Goal: Task Accomplishment & Management: Use online tool/utility

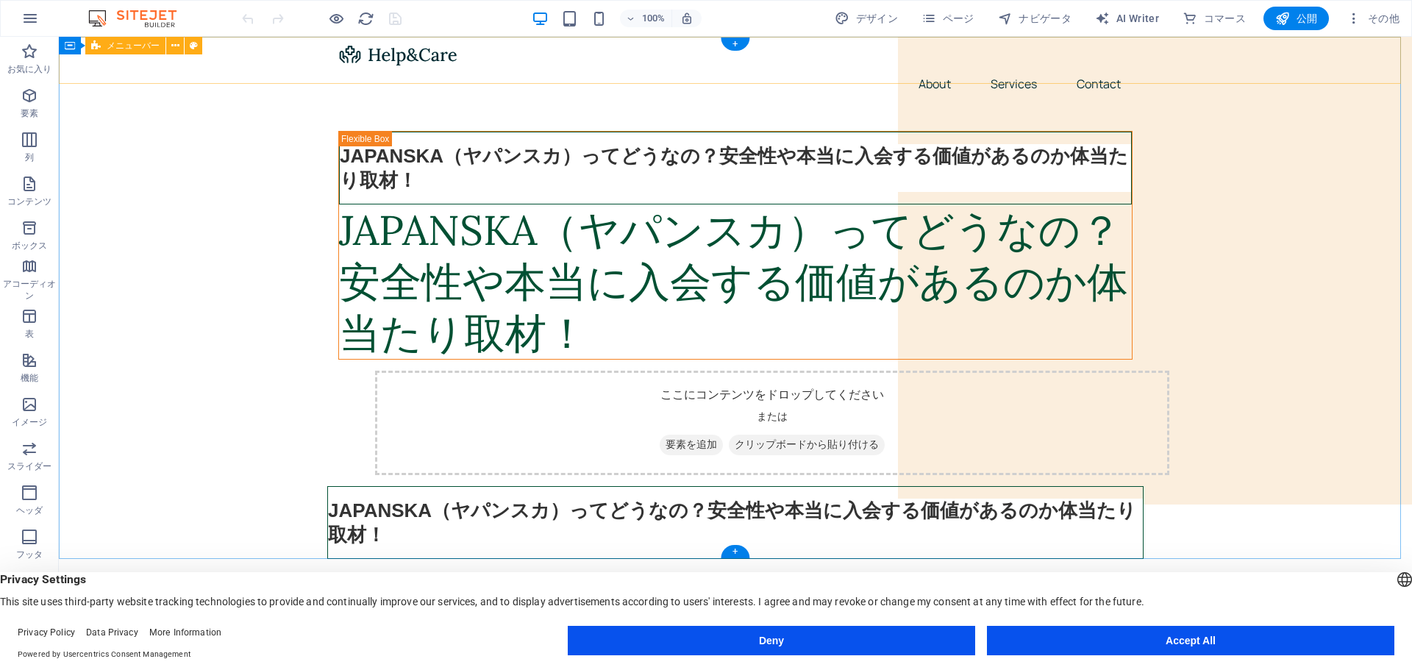
click at [268, 61] on div "Menu About Services Contact" at bounding box center [735, 72] width 1353 height 71
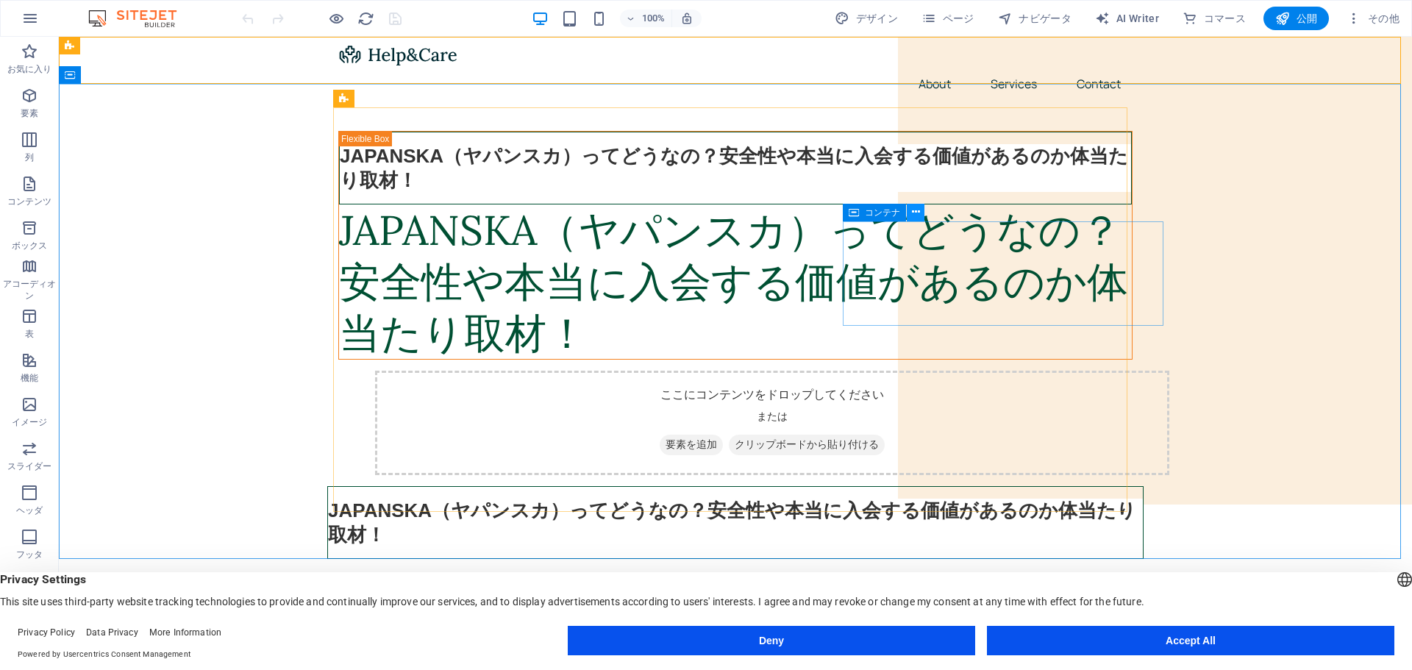
click at [915, 212] on icon at bounding box center [916, 211] width 8 height 15
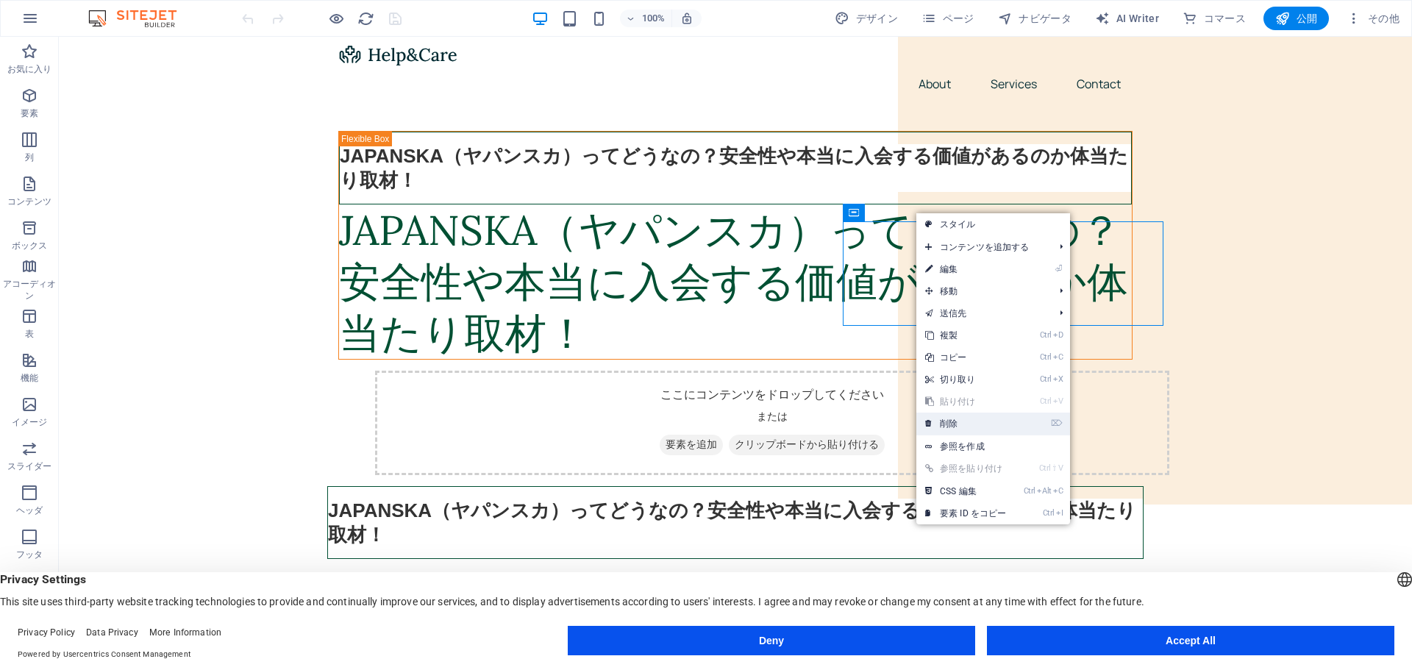
click at [972, 418] on link "⌦ 削除" at bounding box center [965, 424] width 99 height 22
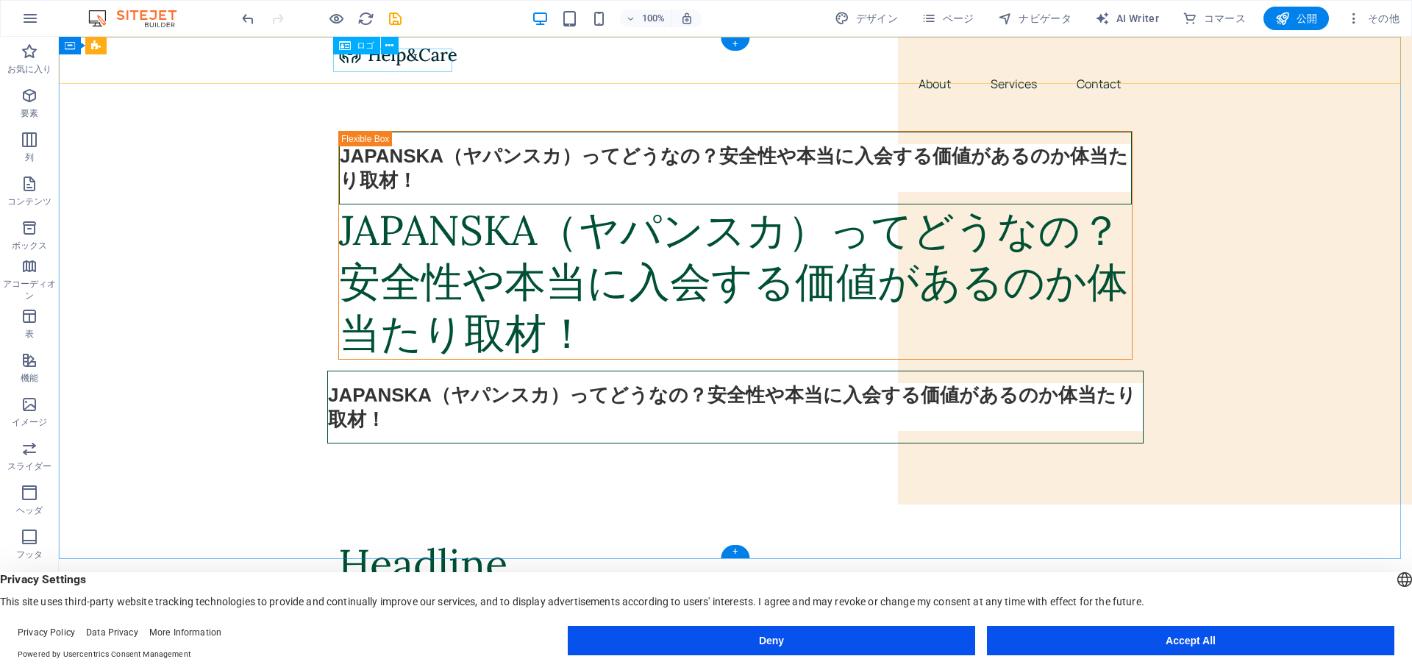
click at [373, 64] on div at bounding box center [735, 55] width 794 height 24
click at [377, 61] on div at bounding box center [735, 55] width 794 height 24
click at [392, 47] on icon at bounding box center [389, 45] width 8 height 15
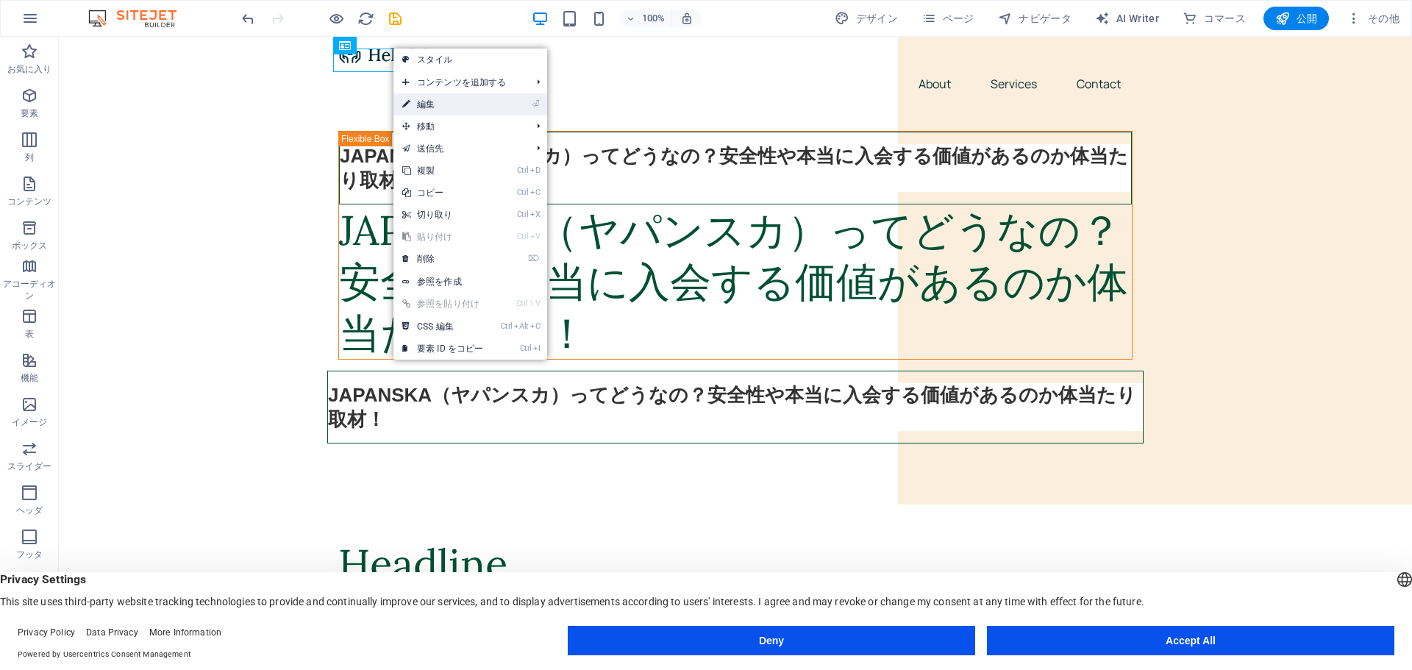
click at [438, 101] on link "⏎ 編集" at bounding box center [443, 104] width 99 height 22
select select "px"
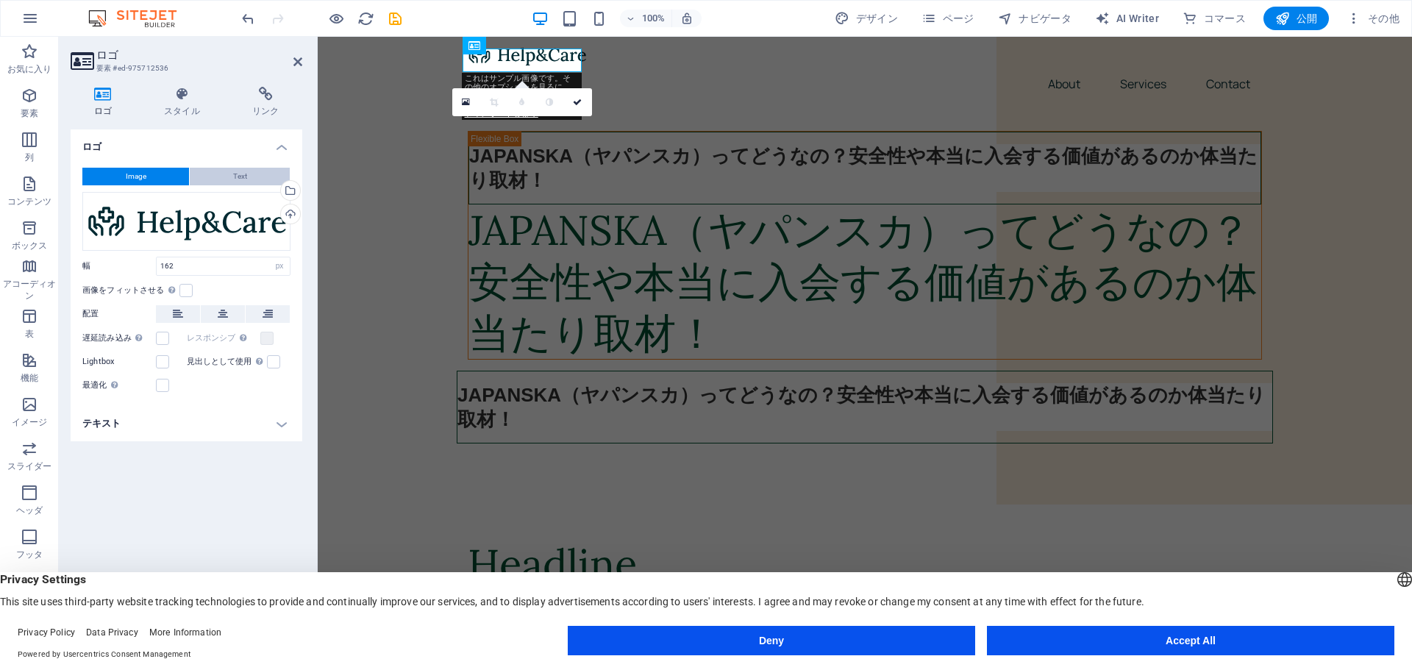
click at [225, 177] on button "Text" at bounding box center [240, 177] width 100 height 18
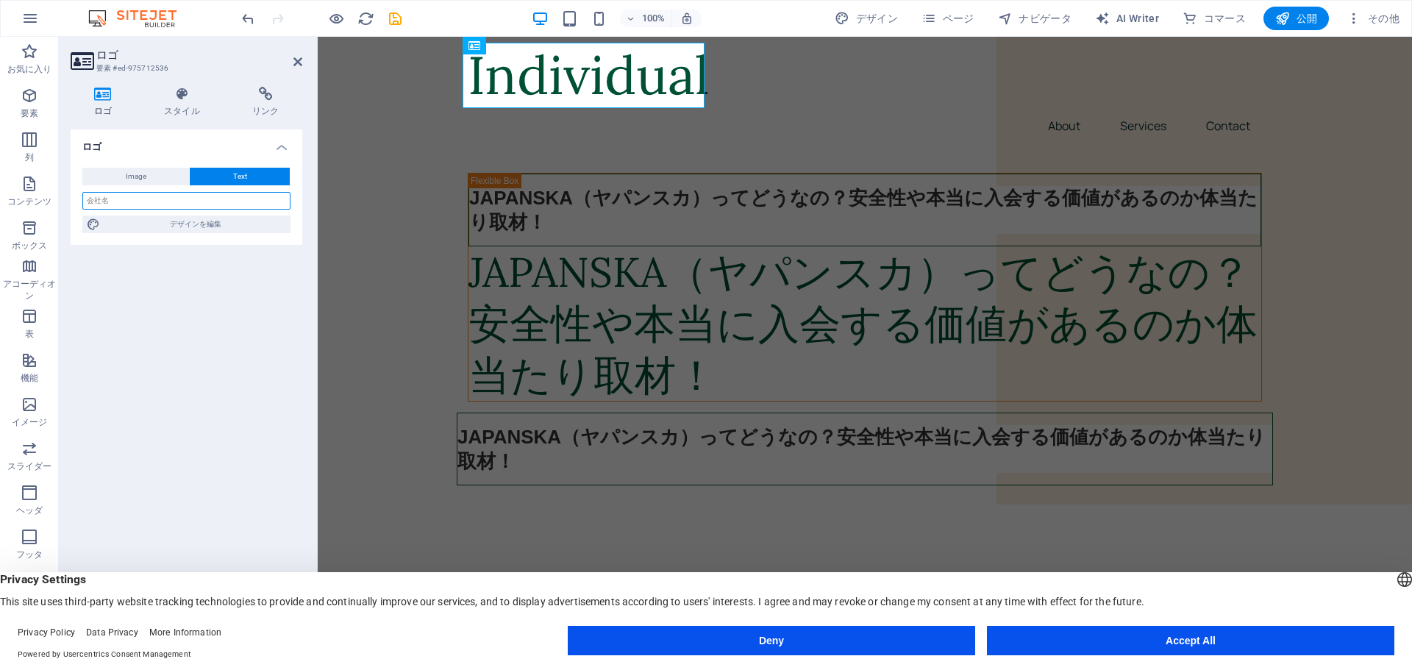
click at [165, 202] on input "text" at bounding box center [186, 201] width 208 height 18
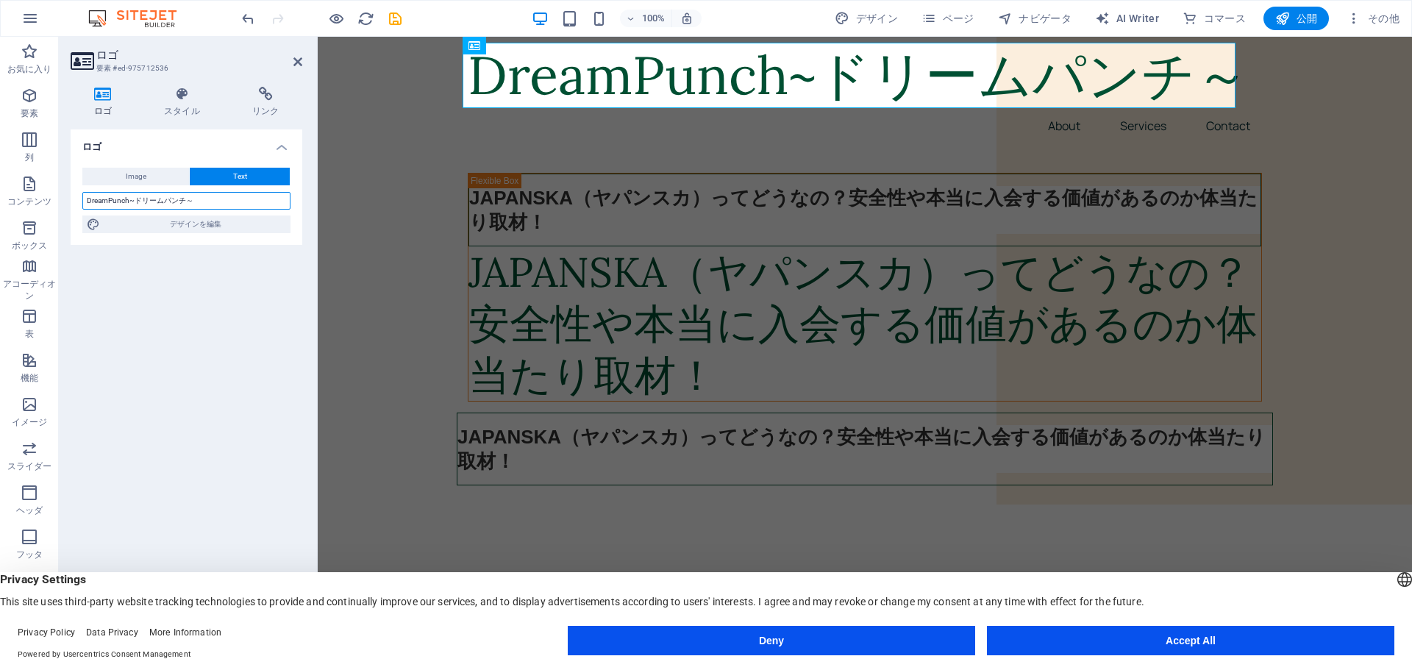
click at [129, 198] on input "DreamPunch~ドリームパンチ～" at bounding box center [186, 201] width 208 height 18
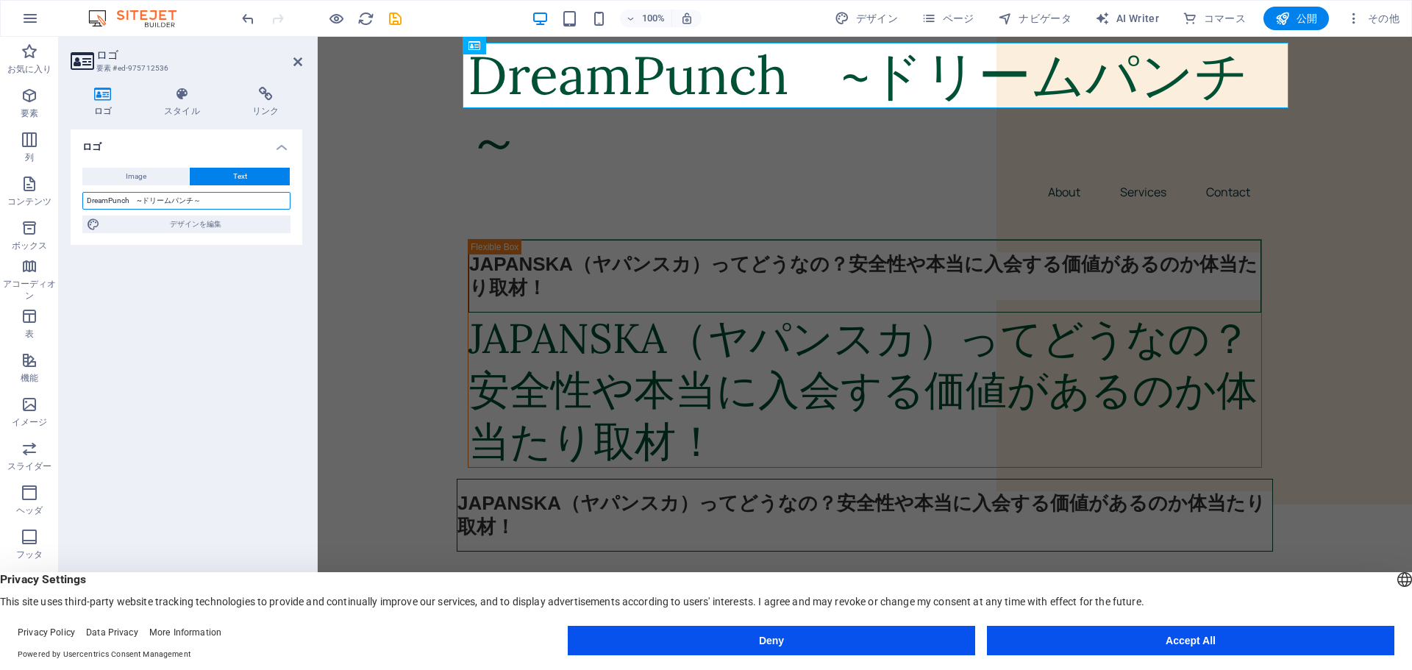
type input "DreamPunch　~ドリームパンチ～"
click at [191, 284] on div "ロゴ Image Text ここにファイルをドラッグするか、クリックしてファイルを選択するか、 ［ファイル］または無料のストック写真・動画からファイルを選択 …" at bounding box center [187, 381] width 232 height 505
click at [198, 229] on span "デザインを編集" at bounding box center [195, 225] width 182 height 18
select select "px"
select select "400"
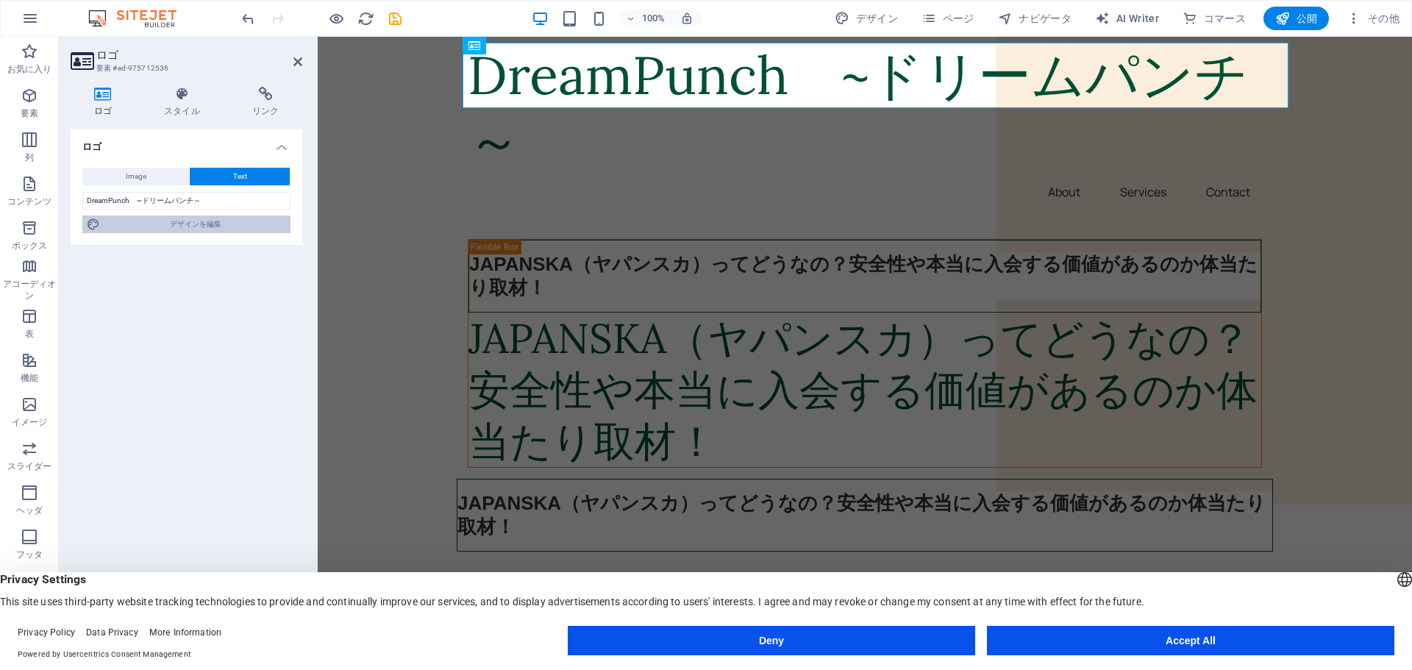
select select "px"
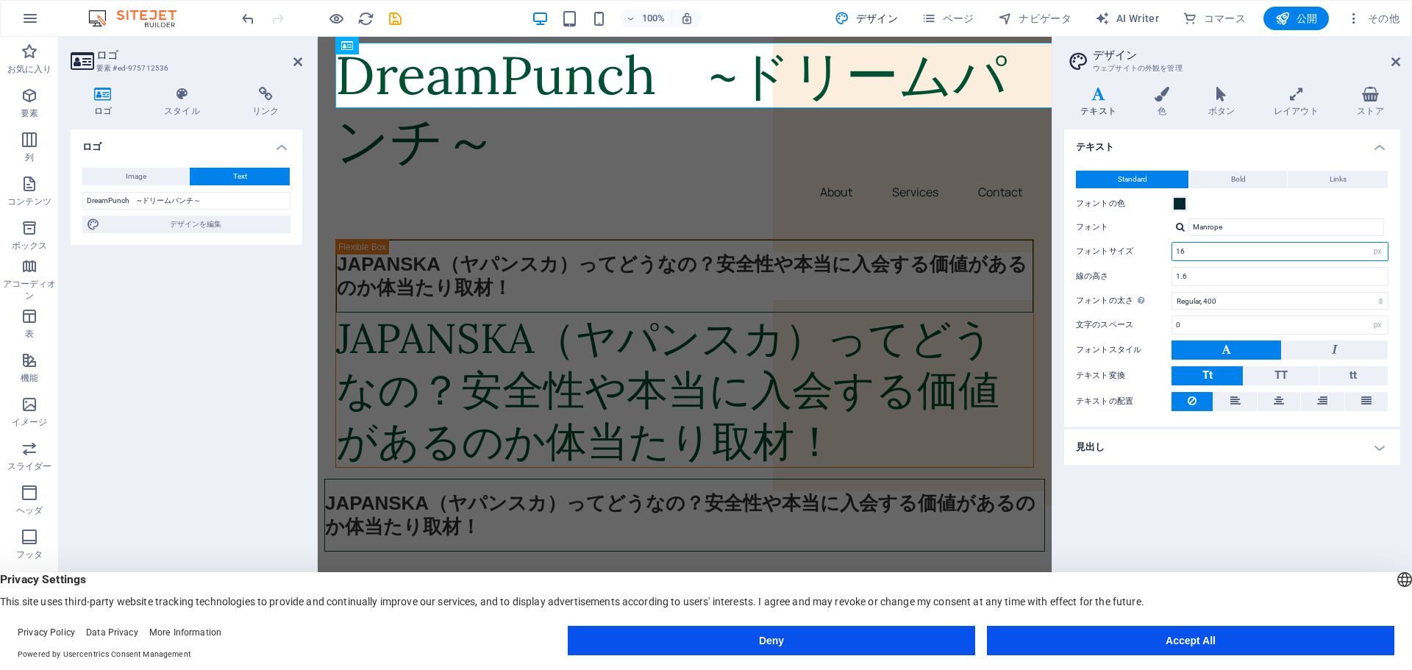
click at [1249, 249] on input "16" at bounding box center [1280, 252] width 216 height 18
type input "15"
click at [1216, 204] on div "フォントの色" at bounding box center [1232, 204] width 313 height 18
click at [1376, 448] on h4 "見出し" at bounding box center [1232, 447] width 336 height 35
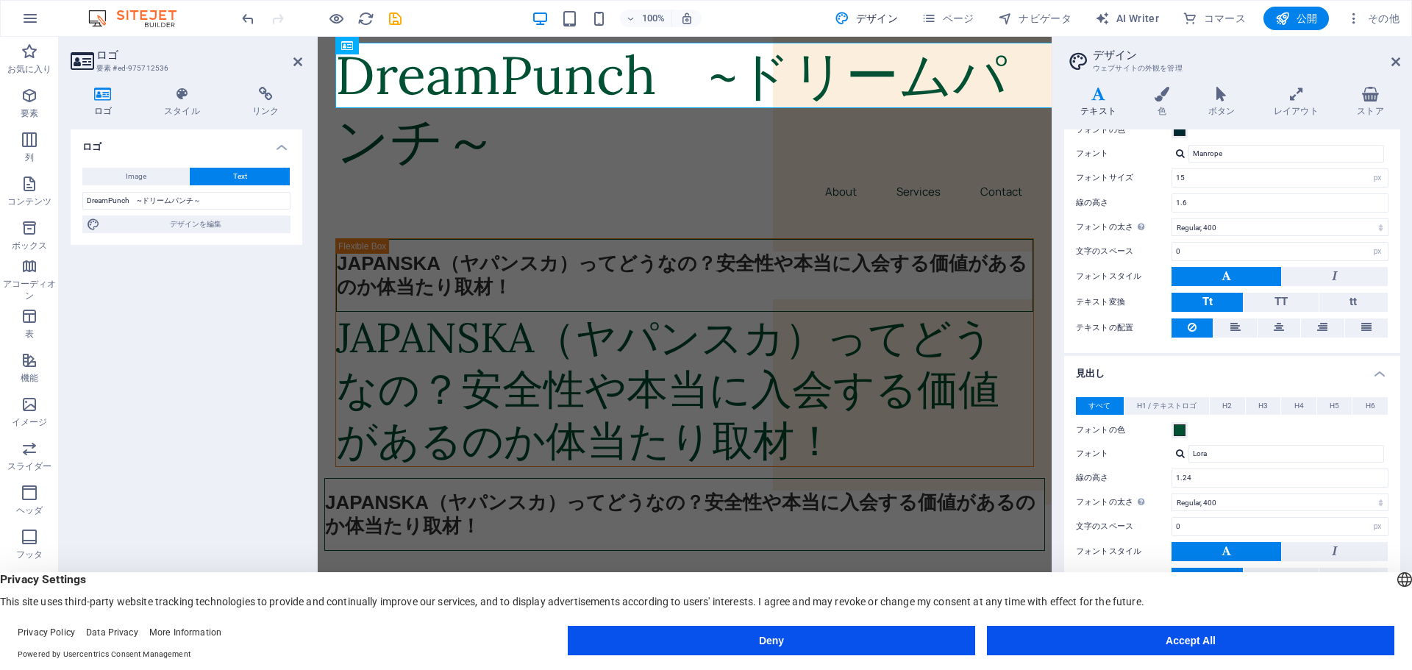
scroll to position [147, 0]
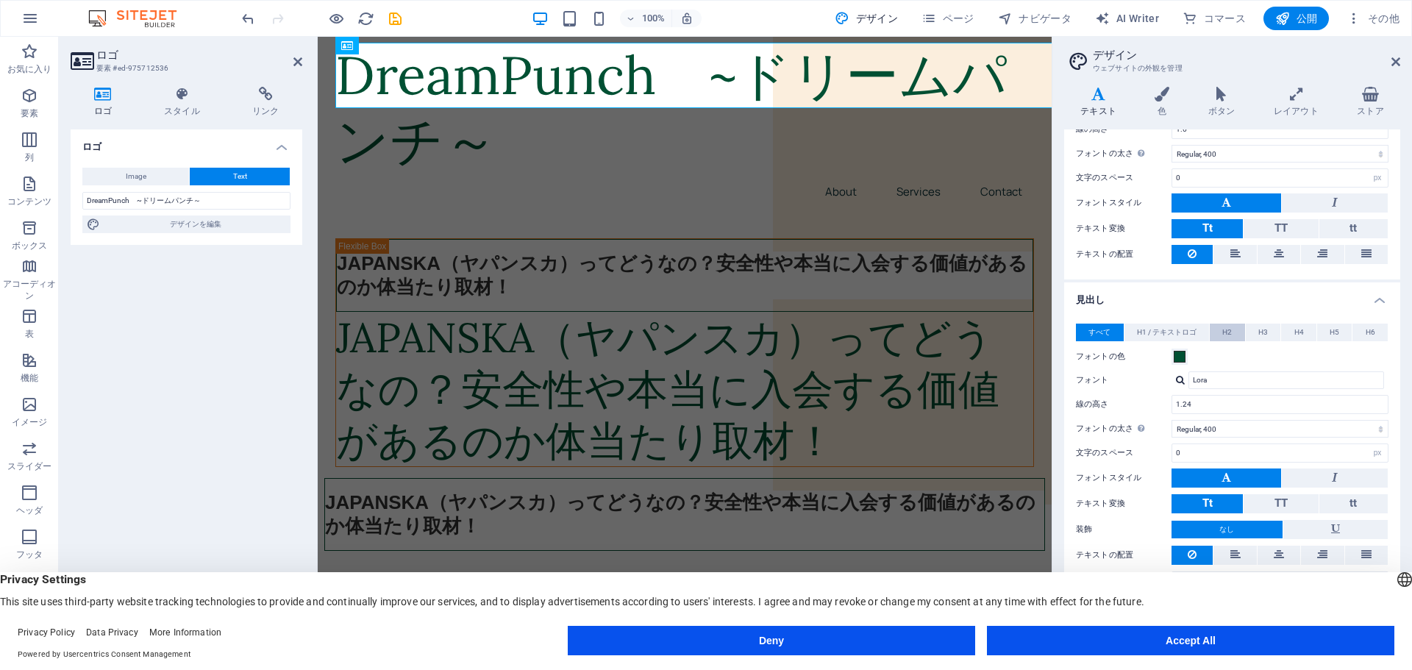
click at [1234, 333] on button "H2" at bounding box center [1227, 333] width 35 height 18
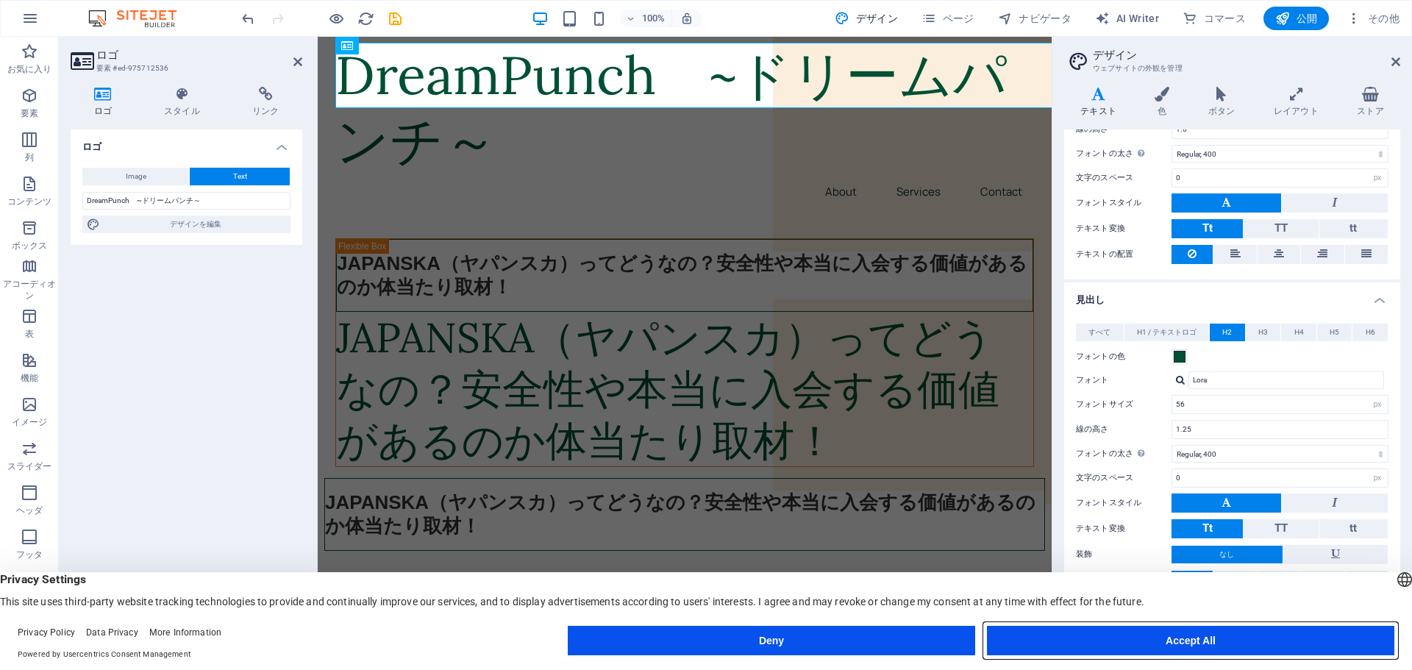
click at [1205, 649] on button "Accept All" at bounding box center [1190, 640] width 407 height 29
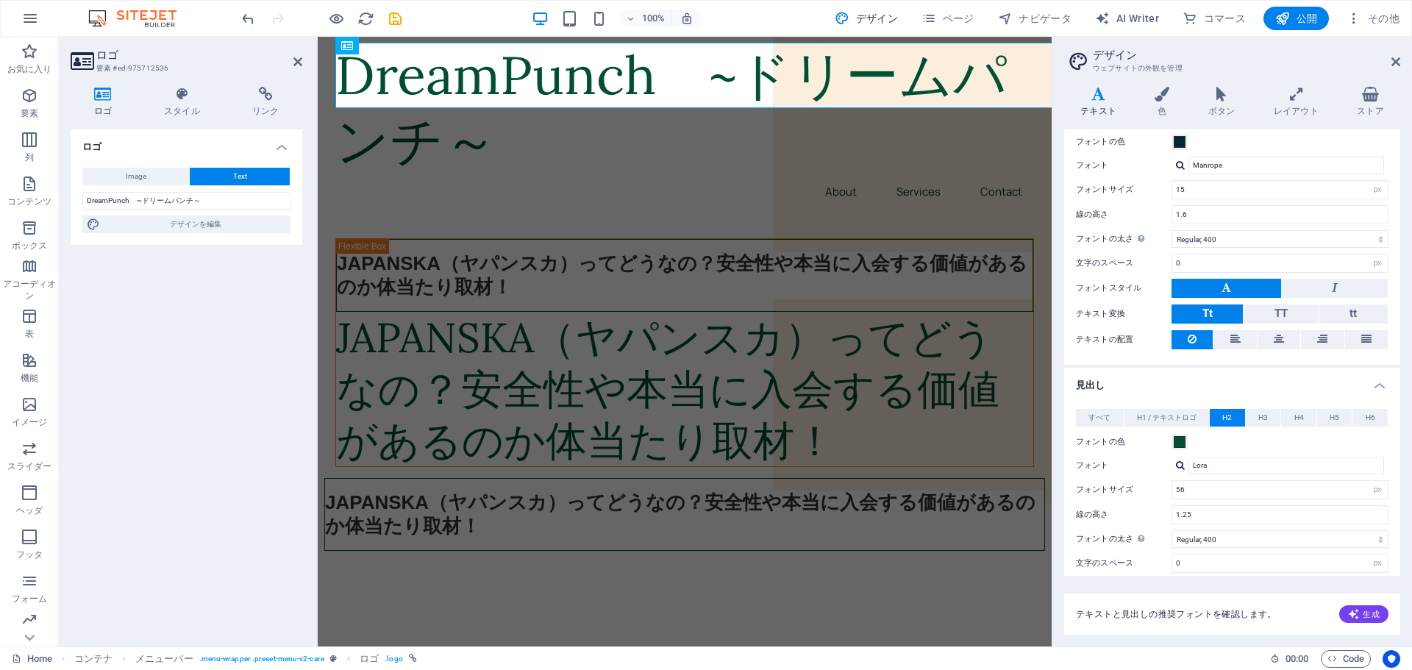
scroll to position [0, 0]
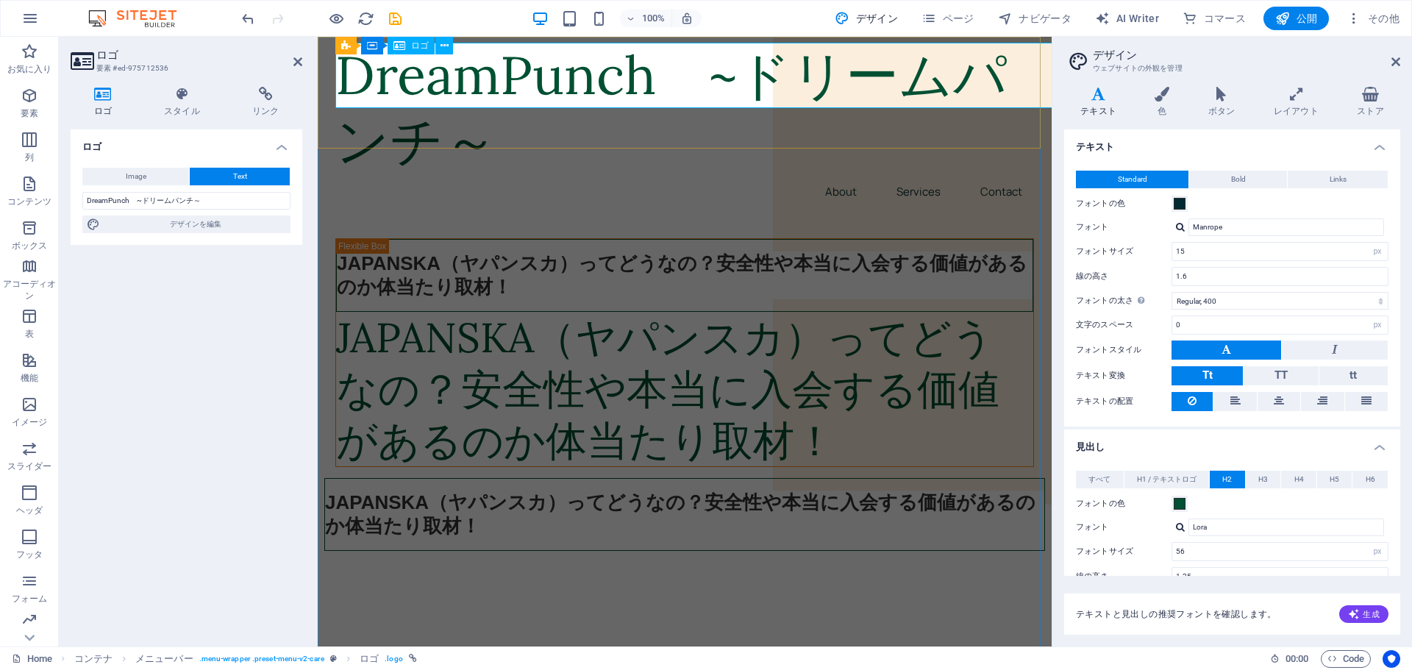
click at [568, 80] on div "DreamPunch　~ドリームパンチ～" at bounding box center [684, 109] width 699 height 132
click at [180, 96] on icon at bounding box center [182, 94] width 82 height 15
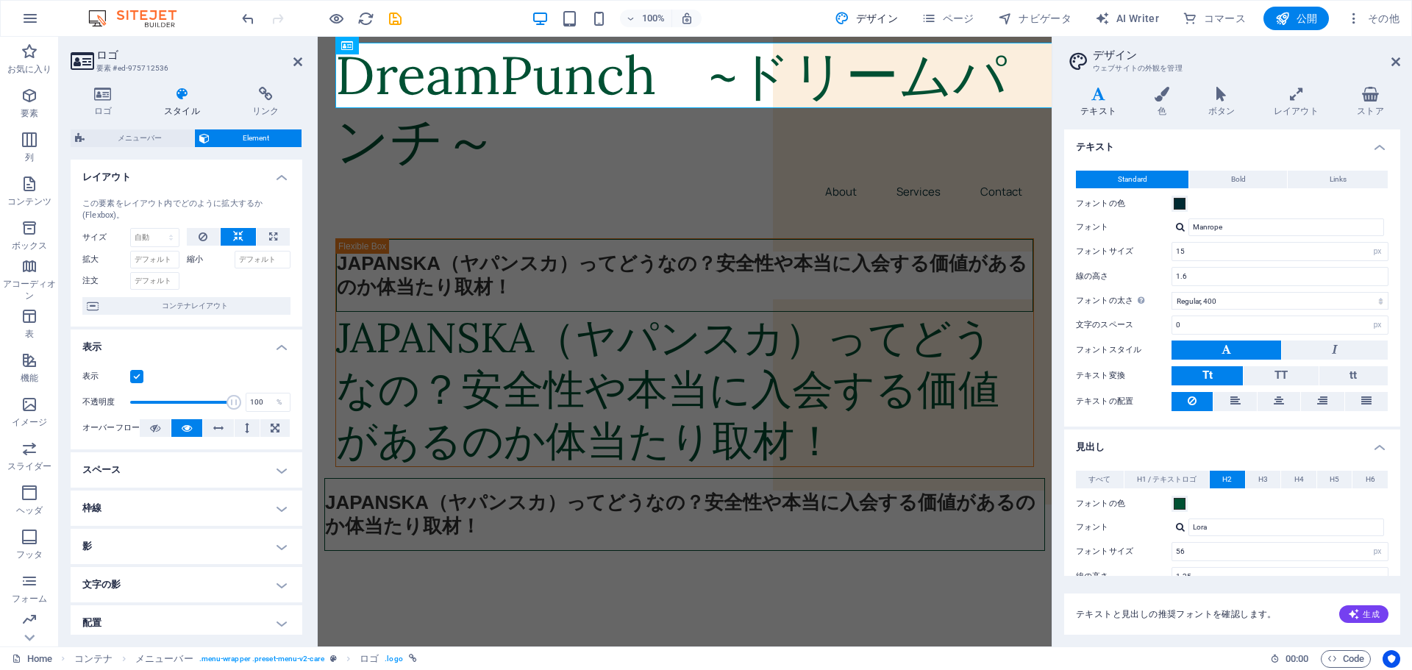
click at [280, 178] on h4 "レイアウト" at bounding box center [187, 173] width 232 height 26
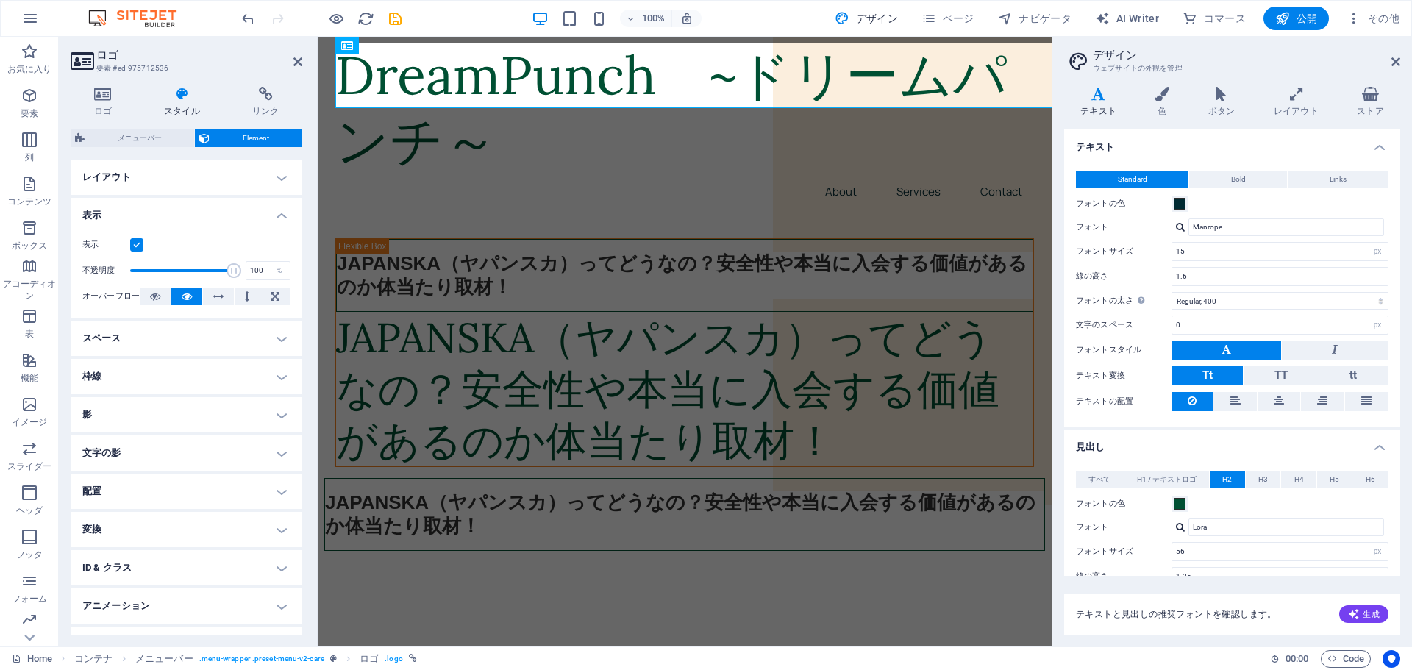
click at [181, 97] on icon at bounding box center [182, 94] width 82 height 15
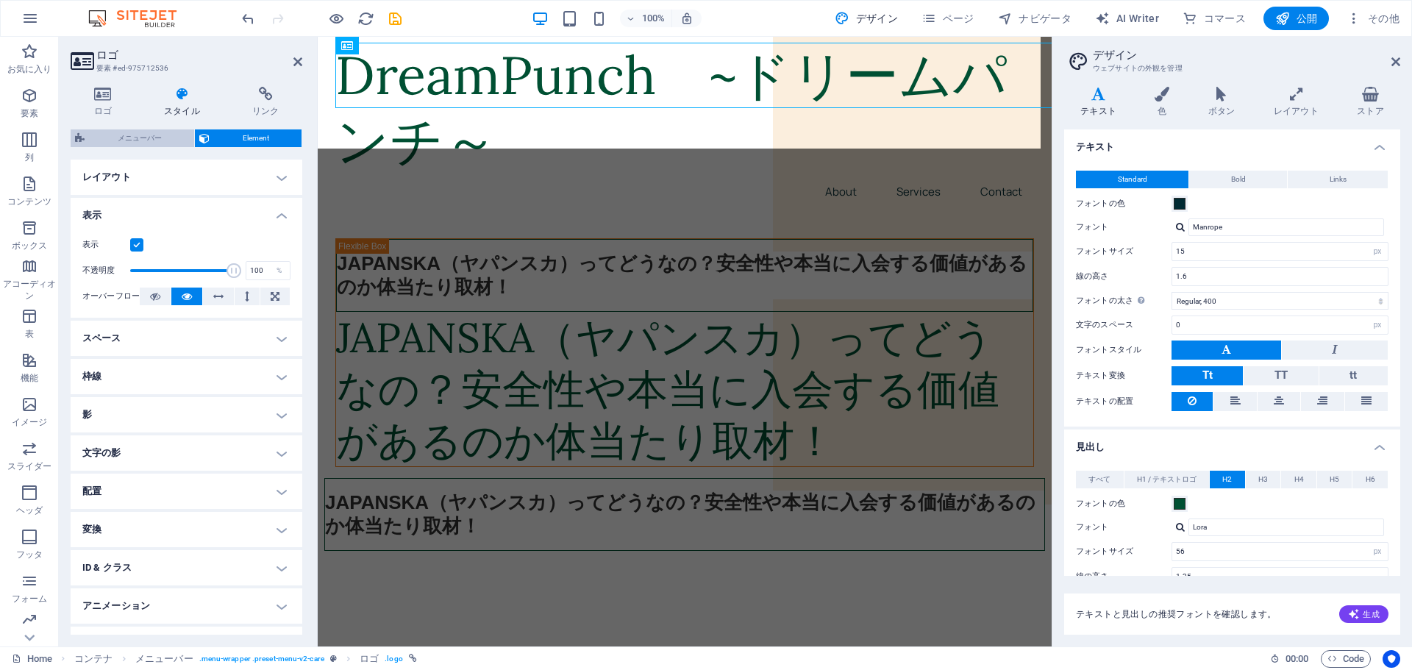
click at [143, 138] on span "メニューバー" at bounding box center [139, 138] width 101 height 18
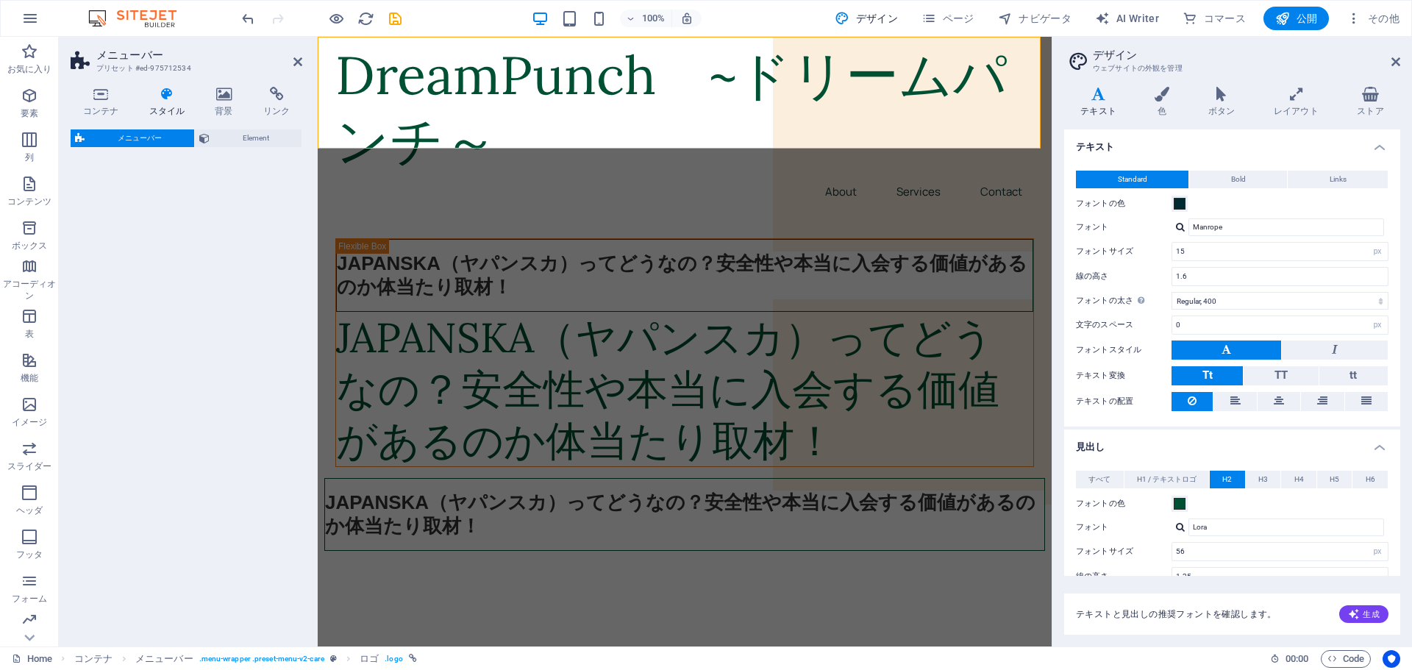
select select "rem"
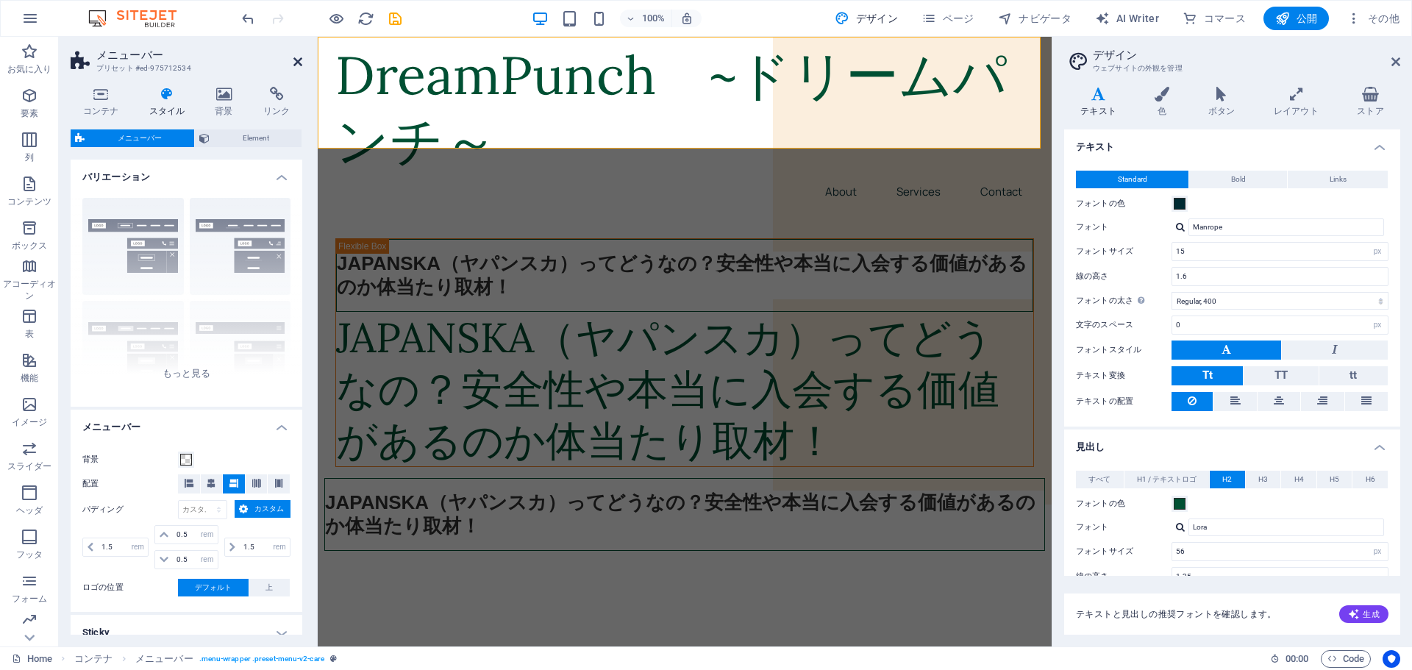
click at [297, 63] on icon at bounding box center [297, 62] width 9 height 12
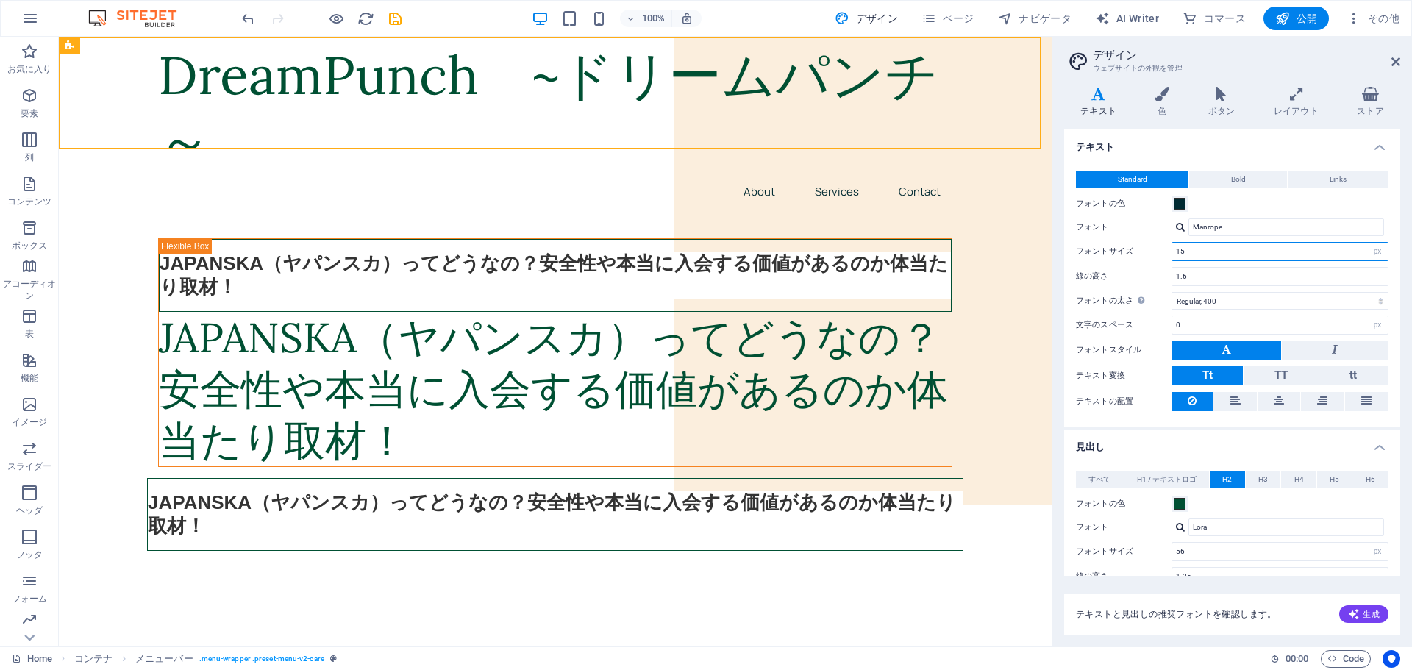
click at [1217, 257] on input "15" at bounding box center [1280, 252] width 216 height 18
drag, startPoint x: 1217, startPoint y: 257, endPoint x: 1170, endPoint y: 259, distance: 47.9
click at [1170, 259] on div "フォントサイズ 15 rem px" at bounding box center [1232, 251] width 313 height 19
type input "10"
click at [1257, 207] on div "フォントの色" at bounding box center [1232, 204] width 313 height 18
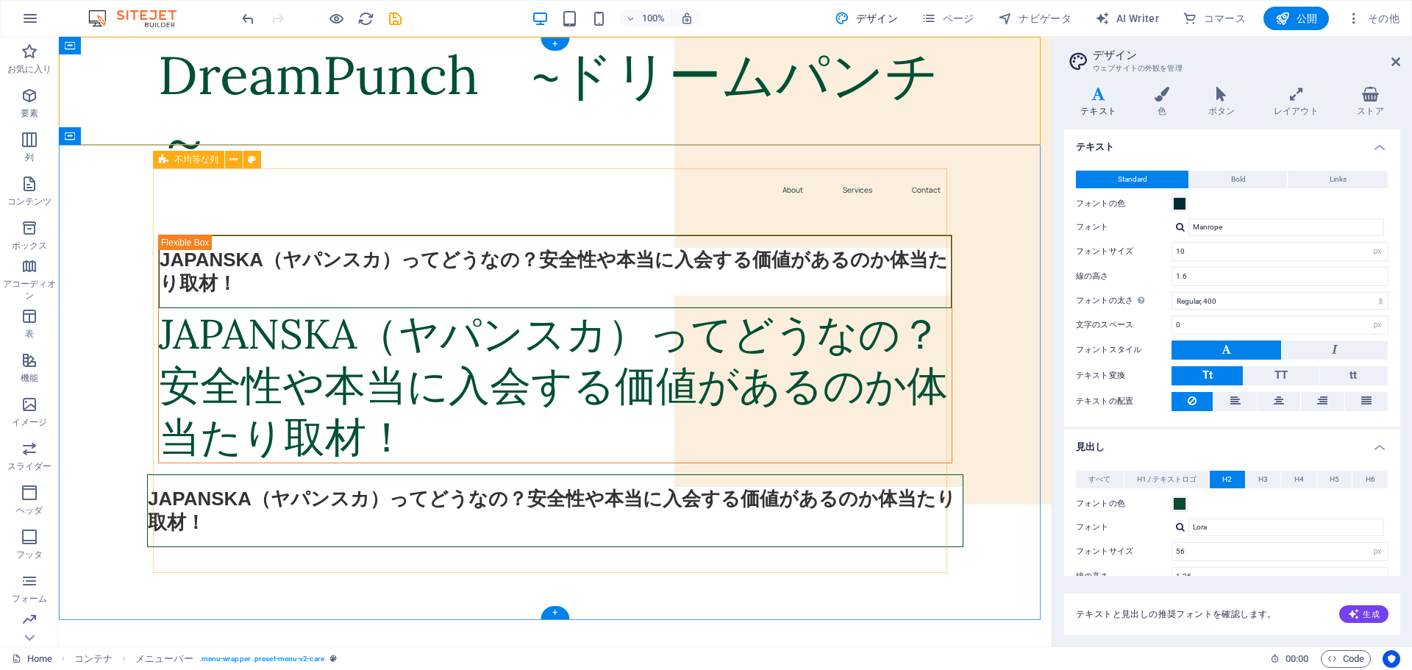
click at [727, 280] on div "JAPANSKA（ヤパンスカ）ってどうなの？安全性や本当に入会する価値があるのか体当たり取材！ JAPANSKA（ヤパンスカ）ってどうなの？安全性や本当に入会…" at bounding box center [555, 386] width 794 height 302
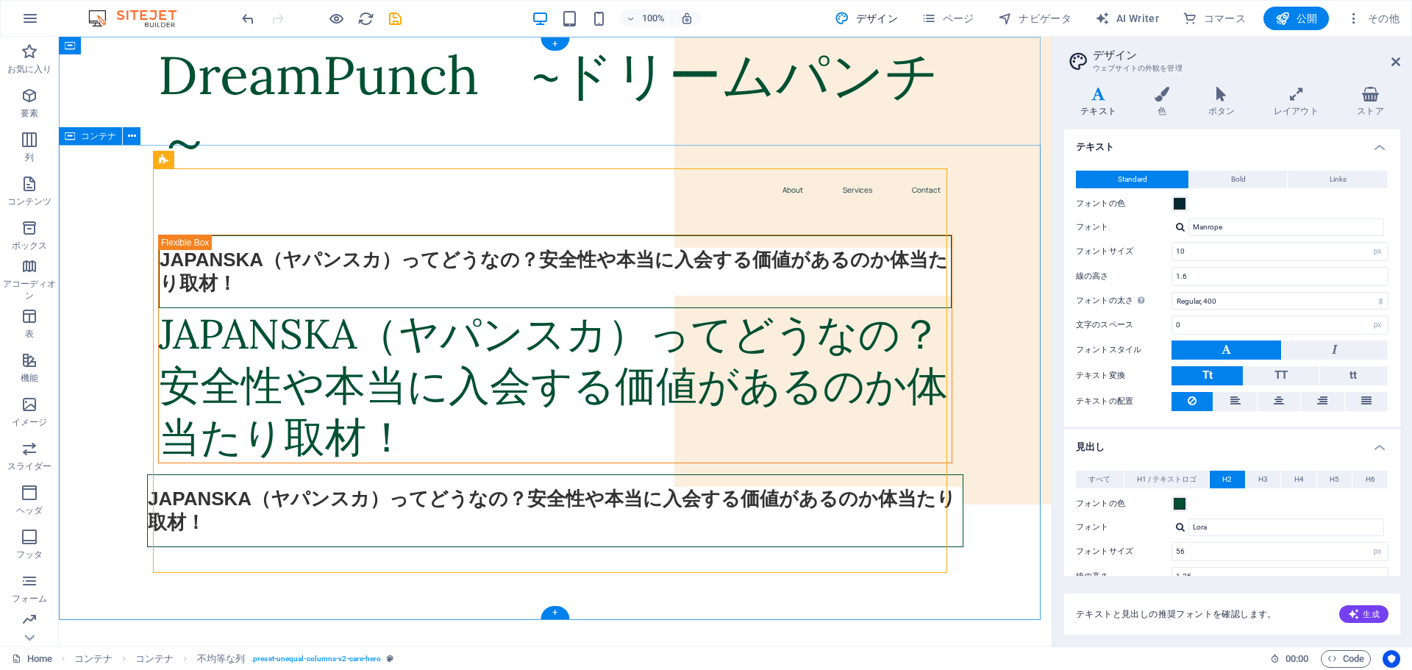
click at [950, 216] on div "JAPANSKA（ヤパンスカ）ってどうなの？安全性や本当に入会する価値があるのか体当たり取材！ JAPANSKA（ヤパンスカ）ってどうなの？安全性や本当に入会…" at bounding box center [555, 397] width 993 height 372
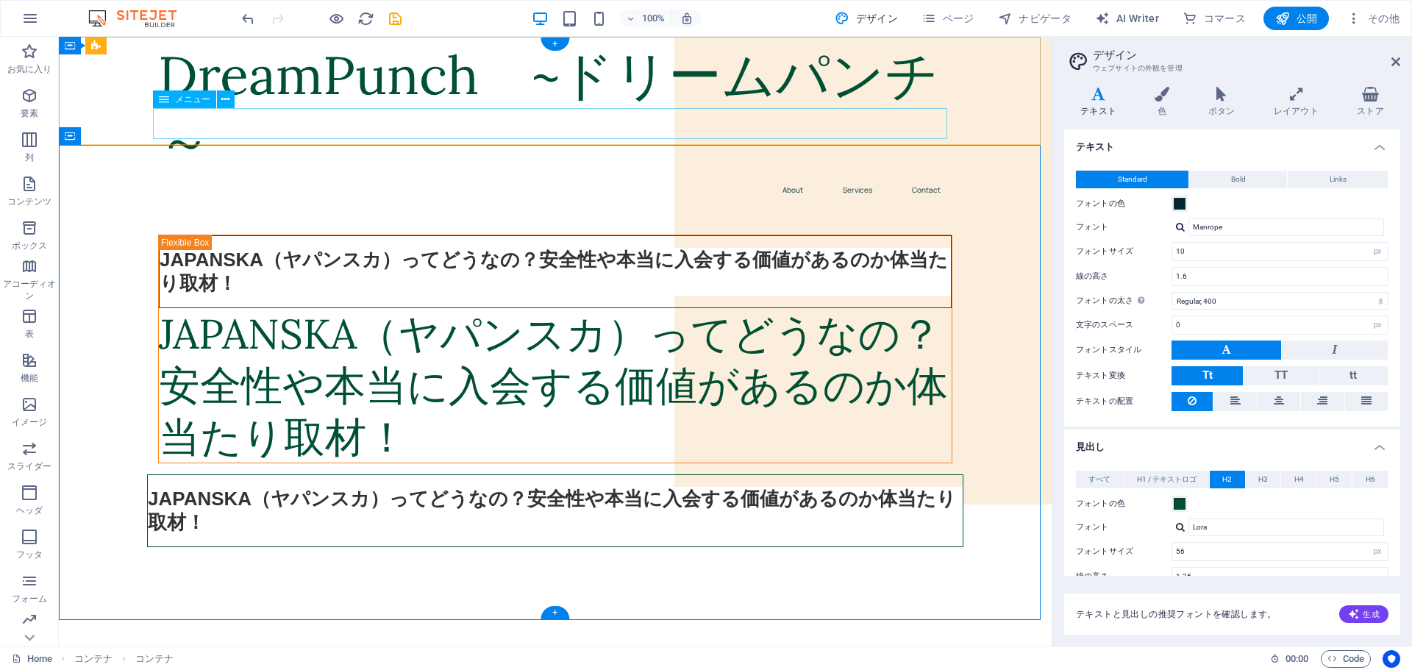
click at [683, 174] on nav "About Services Contact" at bounding box center [555, 189] width 794 height 31
click at [644, 252] on div "JAPANSKA（ヤパンスカ）ってどうなの？安全性や本当に入会する価値があるのか体当たり取材！ JAPANSKA（ヤパンスカ）ってどうなの？安全性や本当に入会…" at bounding box center [555, 386] width 794 height 302
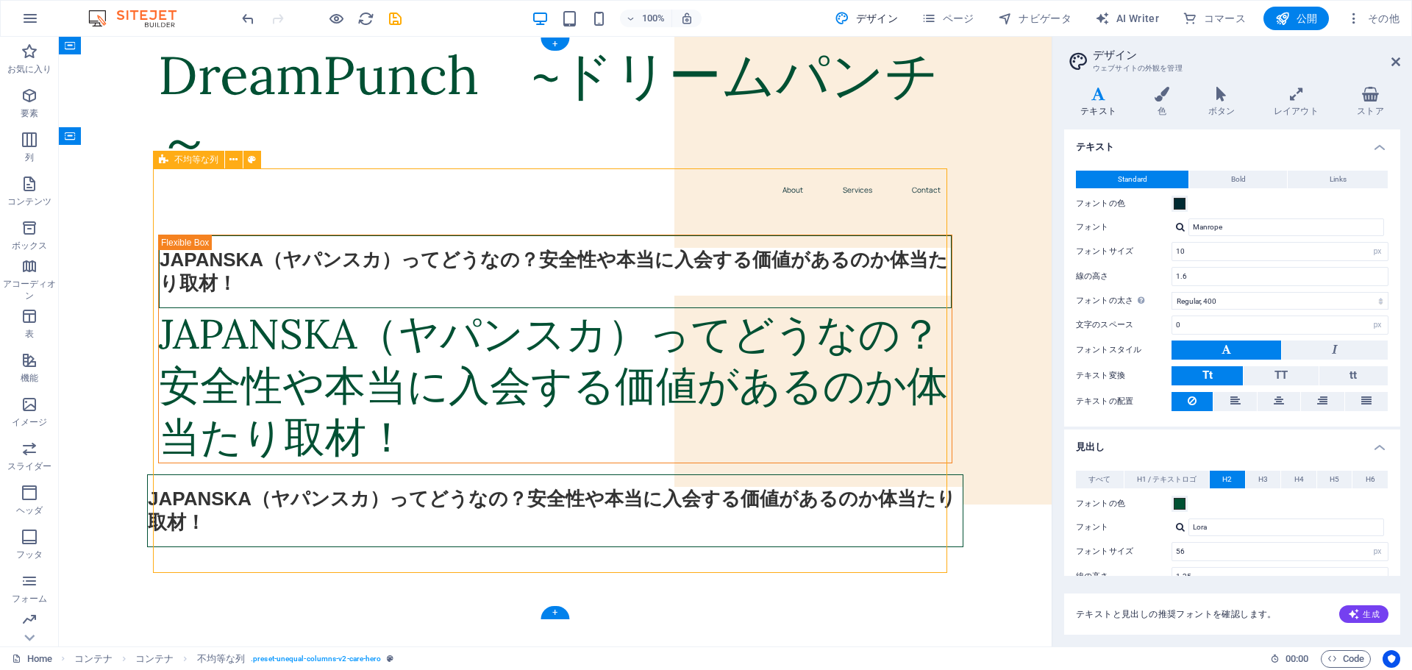
click at [688, 327] on div "JAPANSKA（ヤパンスカ）ってどうなの？安全性や本当に入会する価値があるのか体当たり取材！ JAPANSKA（ヤパンスカ）ってどうなの？安全性や本当に入会…" at bounding box center [555, 386] width 794 height 302
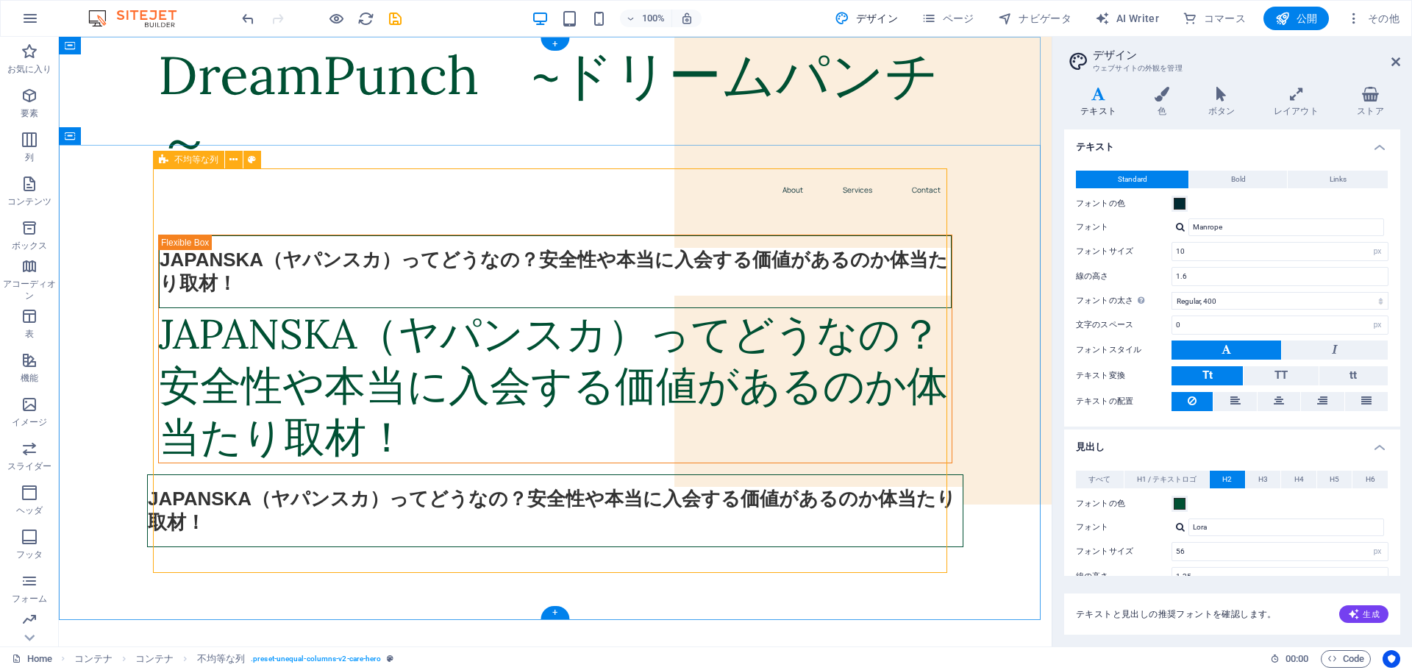
click at [651, 270] on div "JAPANSKA（ヤパンスカ）ってどうなの？安全性や本当に入会する価値があるのか体当たり取材！ JAPANSKA（ヤパンスカ）ってどうなの？安全性や本当に入会…" at bounding box center [555, 386] width 794 height 302
click at [649, 270] on div "JAPANSKA（ヤパンスカ）ってどうなの？安全性や本当に入会する価値があるのか体当たり取材！ JAPANSKA（ヤパンスカ）ってどうなの？安全性や本当に入会…" at bounding box center [555, 386] width 794 height 302
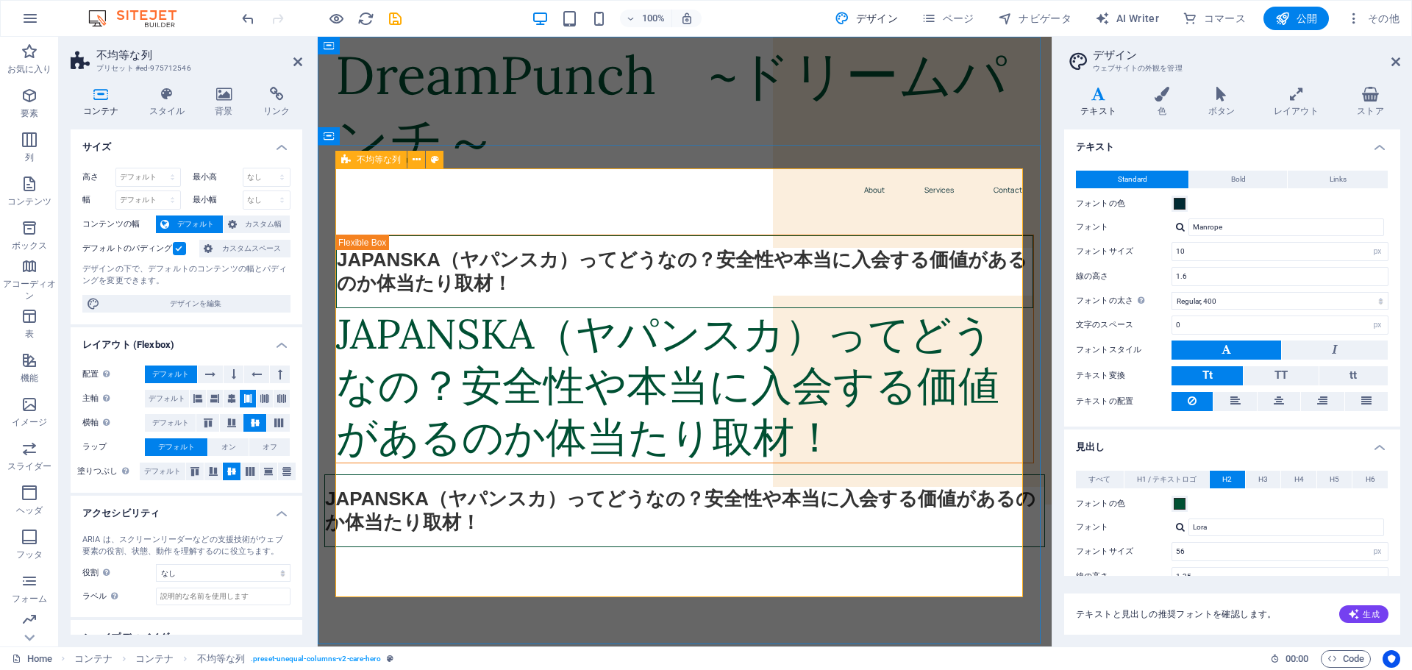
click at [825, 314] on div "JAPANSKA（ヤパンスカ）ってどうなの？安全性や本当に入会する価値があるのか体当たり取材！ JAPANSKA（ヤパンスカ）ってどうなの？安全性や本当に入会…" at bounding box center [684, 386] width 699 height 302
click at [709, 352] on div "JAPANSKA（ヤパンスカ）ってどうなの？安全性や本当に入会する価値があるのか体当たり取材！" at bounding box center [684, 385] width 697 height 154
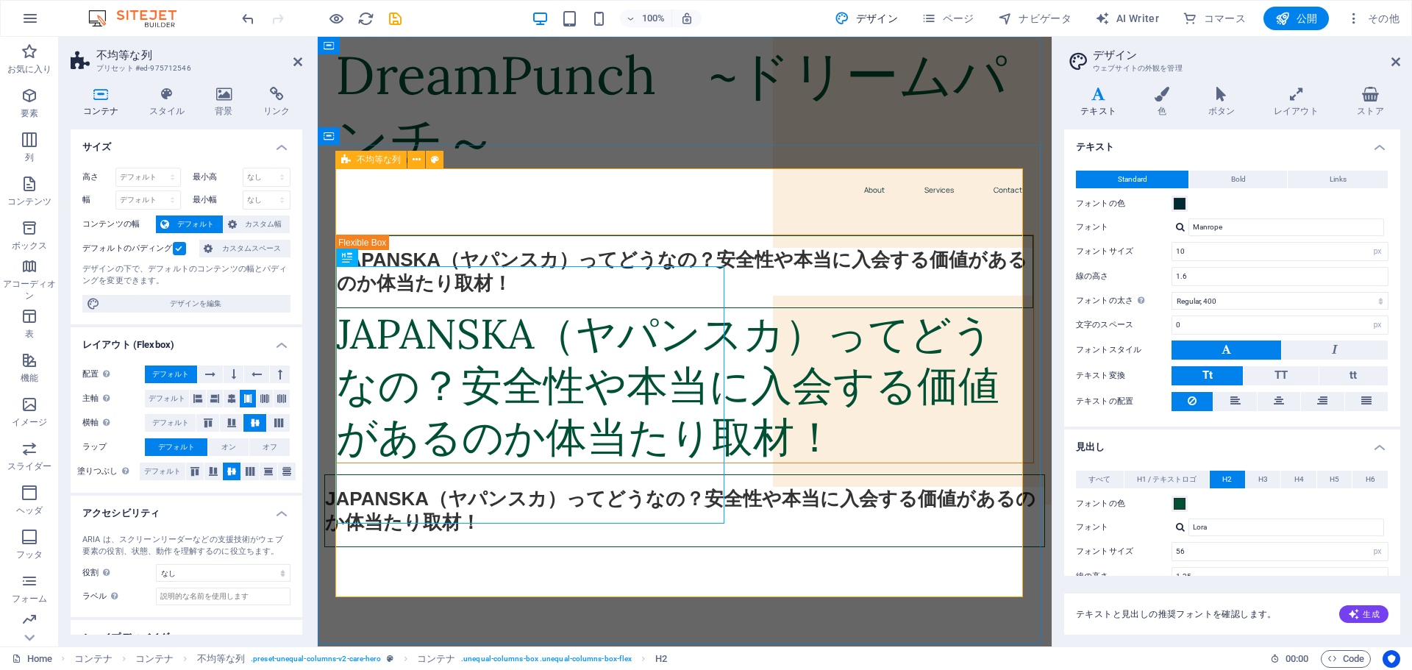
click at [766, 352] on div "JAPANSKA（ヤパンスカ）ってどうなの？安全性や本当に入会する価値があるのか体当たり取材！ JAPANSKA（ヤパンスカ）ってどうなの？安全性や本当に入会…" at bounding box center [684, 386] width 699 height 302
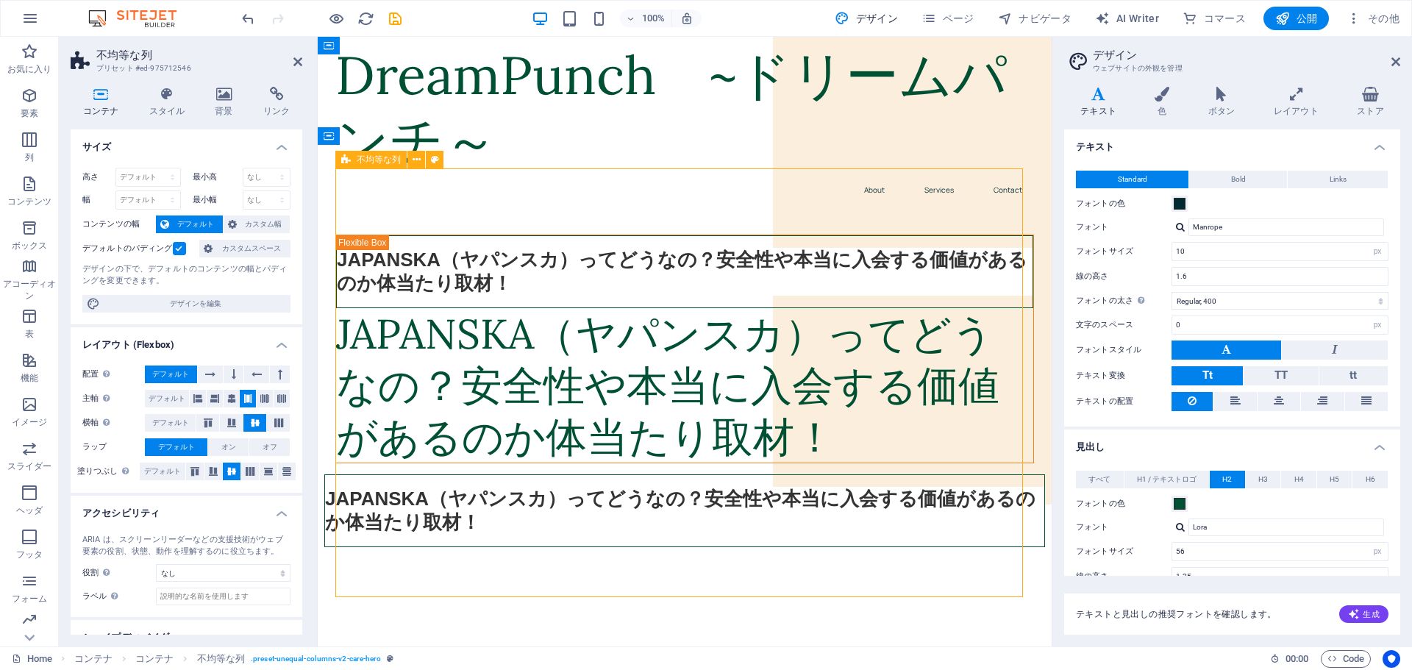
click at [766, 352] on div "JAPANSKA（ヤパンスカ）ってどうなの？安全性や本当に入会する価値があるのか体当たり取材！ JAPANSKA（ヤパンスカ）ってどうなの？安全性や本当に入会…" at bounding box center [684, 386] width 699 height 302
click at [918, 288] on div "JAPANSKA（ヤパンスカ）ってどうなの？安全性や本当に入会する価値があるのか体当たり取材！ JAPANSKA（ヤパンスカ）ってどうなの？安全性や本当に入会…" at bounding box center [684, 386] width 699 height 302
click at [1398, 60] on icon at bounding box center [1396, 62] width 9 height 12
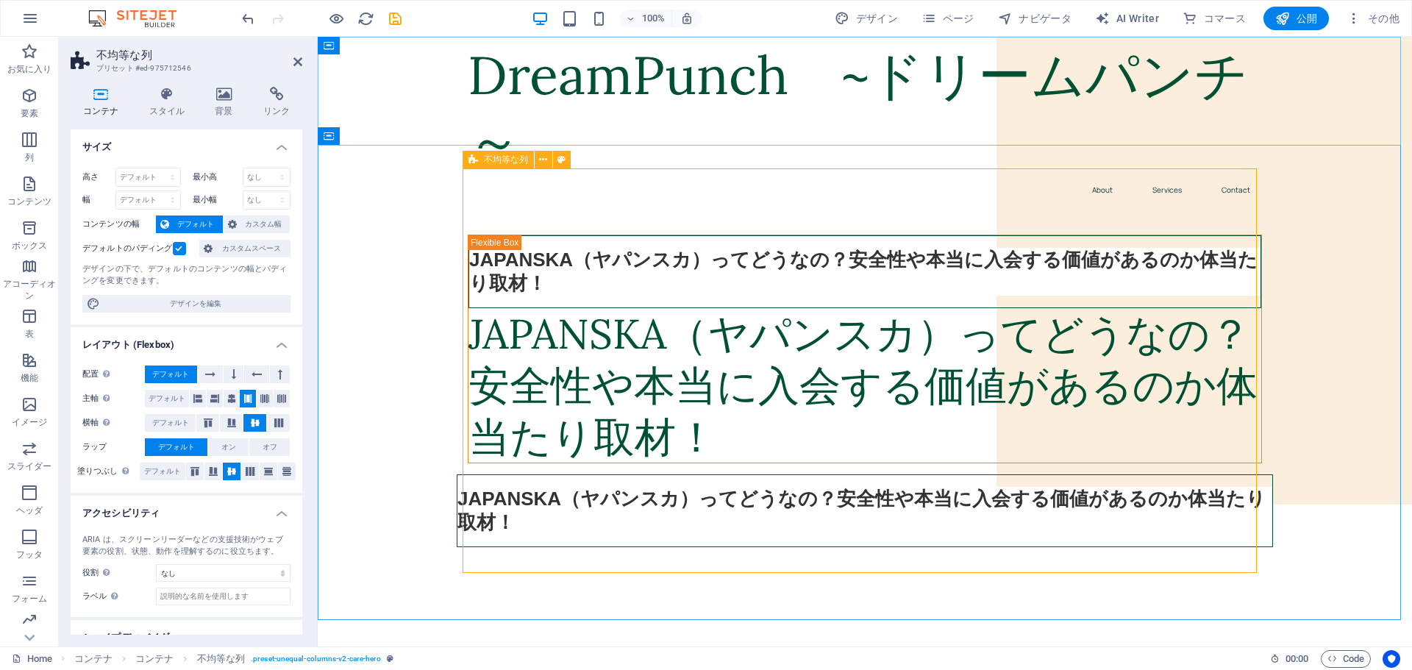
click at [1018, 237] on div "JAPANSKA（ヤパンスカ）ってどうなの？安全性や本当に入会する価値があるのか体当たり取材！ JAPANSKA（ヤパンスカ）ってどうなの？安全性や本当に入会…" at bounding box center [865, 386] width 794 height 302
click at [1015, 294] on div "JAPANSKA（ヤパンスカ）ってどうなの？安全性や本当に入会する価値があるのか体当たり取材！ JAPANSKA（ヤパンスカ）ってどうなの？安全性や本当に入会…" at bounding box center [865, 386] width 794 height 302
click at [543, 159] on icon at bounding box center [543, 159] width 8 height 15
click at [1099, 321] on div "JAPANSKA（ヤパンスカ）ってどうなの？安全性や本当に入会する価値があるのか体当たり取材！ JAPANSKA（ヤパンスカ）ってどうなの？安全性や本当に入会…" at bounding box center [865, 386] width 794 height 302
click at [1081, 310] on div "JAPANSKA（ヤパンスカ）ってどうなの？安全性や本当に入会する価値があるのか体当たり取材！ JAPANSKA（ヤパンスカ）ってどうなの？安全性や本当に入会…" at bounding box center [865, 386] width 794 height 302
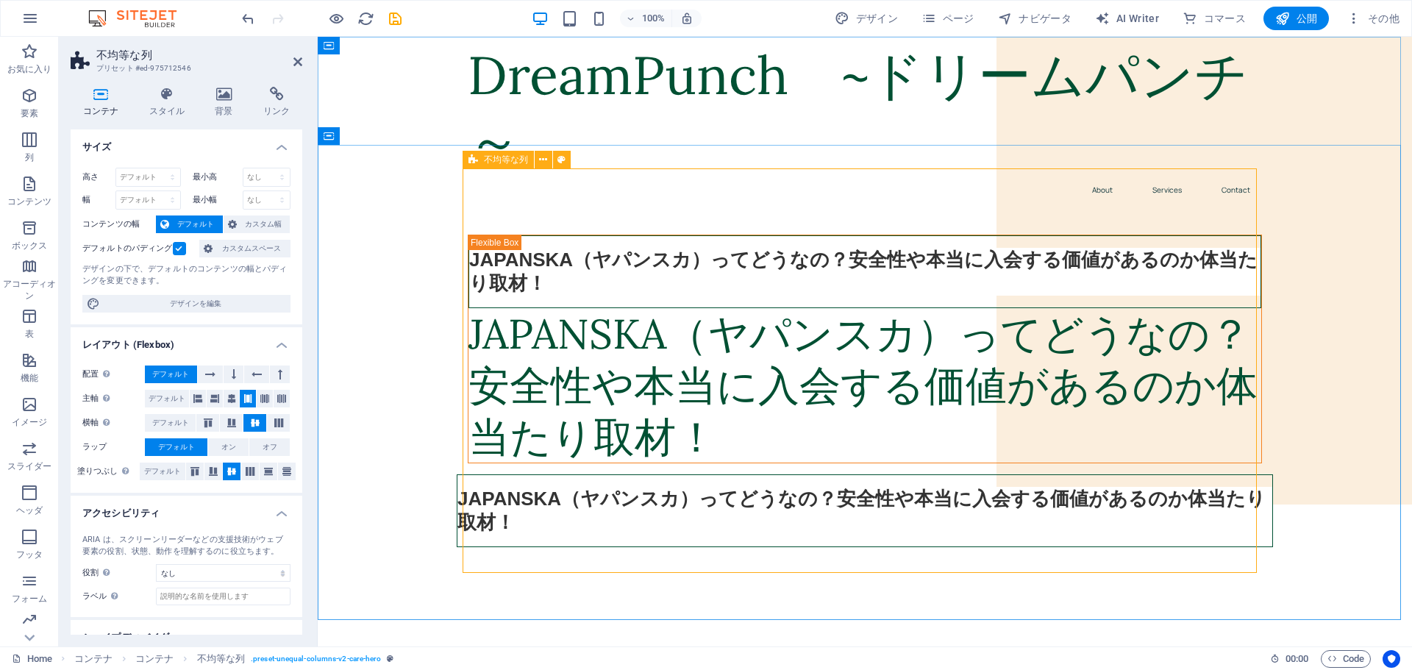
click at [994, 283] on div "JAPANSKA（ヤパンスカ）ってどうなの？安全性や本当に入会する価値があるのか体当たり取材！ JAPANSKA（ヤパンスカ）ってどうなの？安全性や本当に入会…" at bounding box center [865, 386] width 794 height 302
click at [757, 235] on div "JAPANSKA（ヤパンスカ）ってどうなの？安全性や本当に入会する価値があるのか体当たり取材！" at bounding box center [865, 271] width 793 height 73
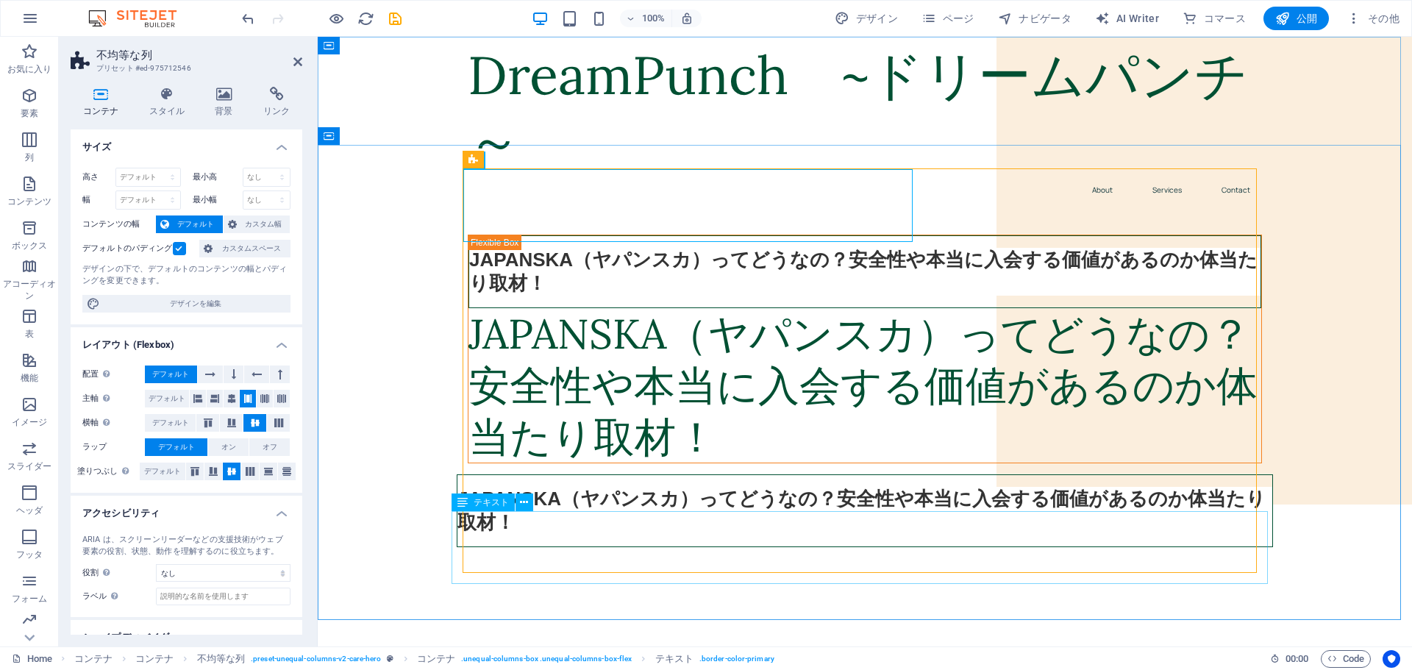
click at [741, 547] on div "JAPANSKA（ヤパンスカ）ってどうなの？安全性や本当に入会する価値があるのか体当たり取材！" at bounding box center [865, 510] width 816 height 73
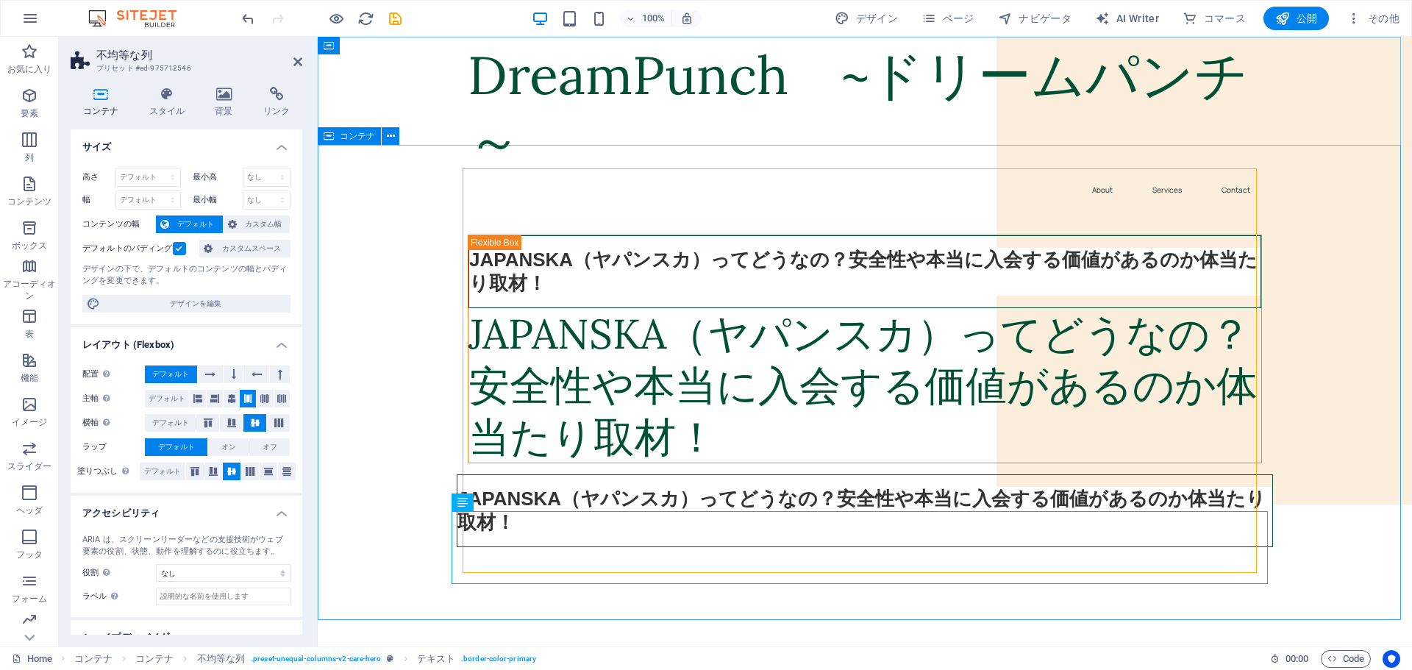
click at [758, 211] on div "JAPANSKA（ヤパンスカ）ってどうなの？安全性や本当に入会する価値があるのか体当たり取材！ JAPANSKA（ヤパンスカ）ってどうなの？安全性や本当に入会…" at bounding box center [865, 397] width 1094 height 372
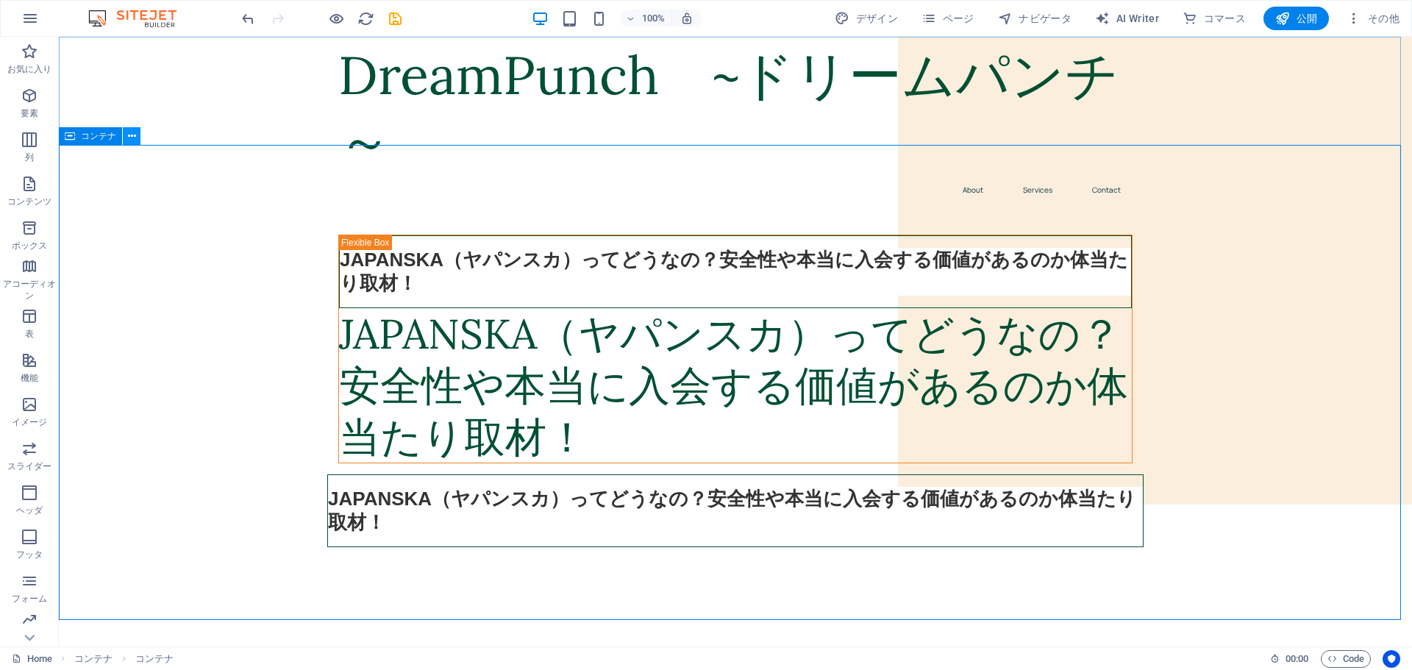
click at [132, 139] on icon at bounding box center [132, 136] width 8 height 15
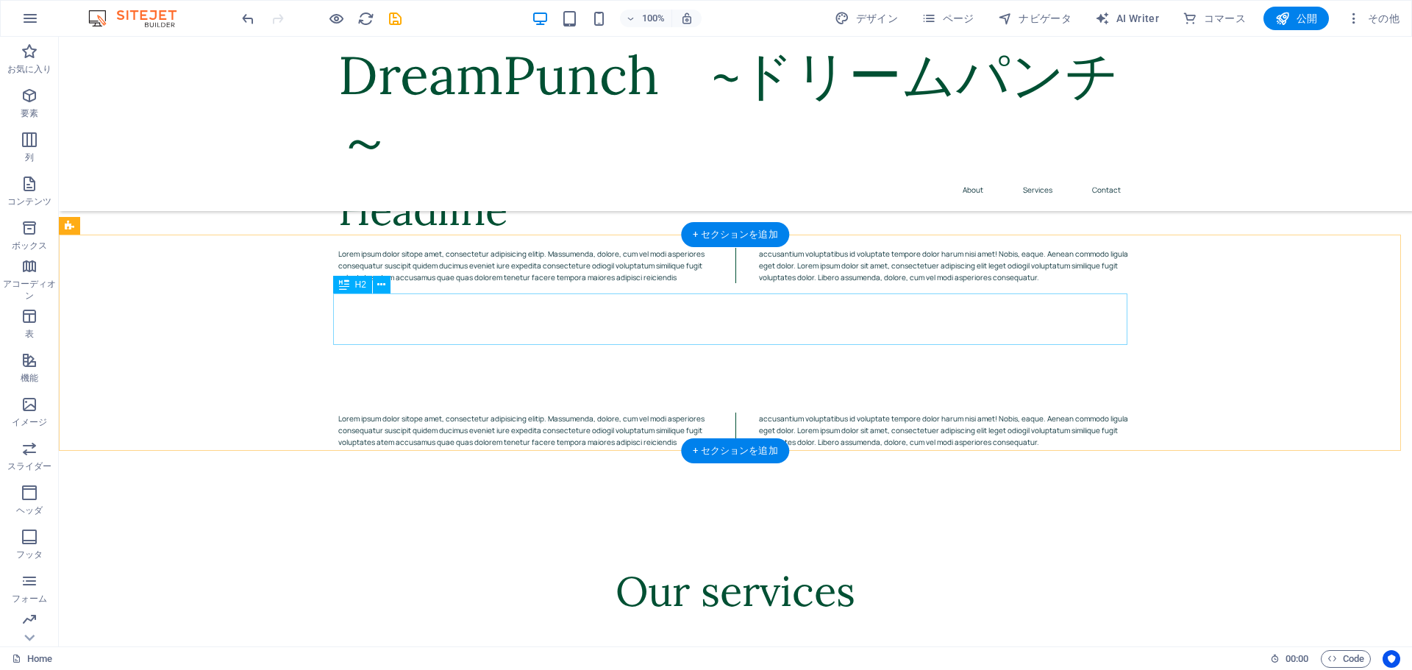
scroll to position [662, 0]
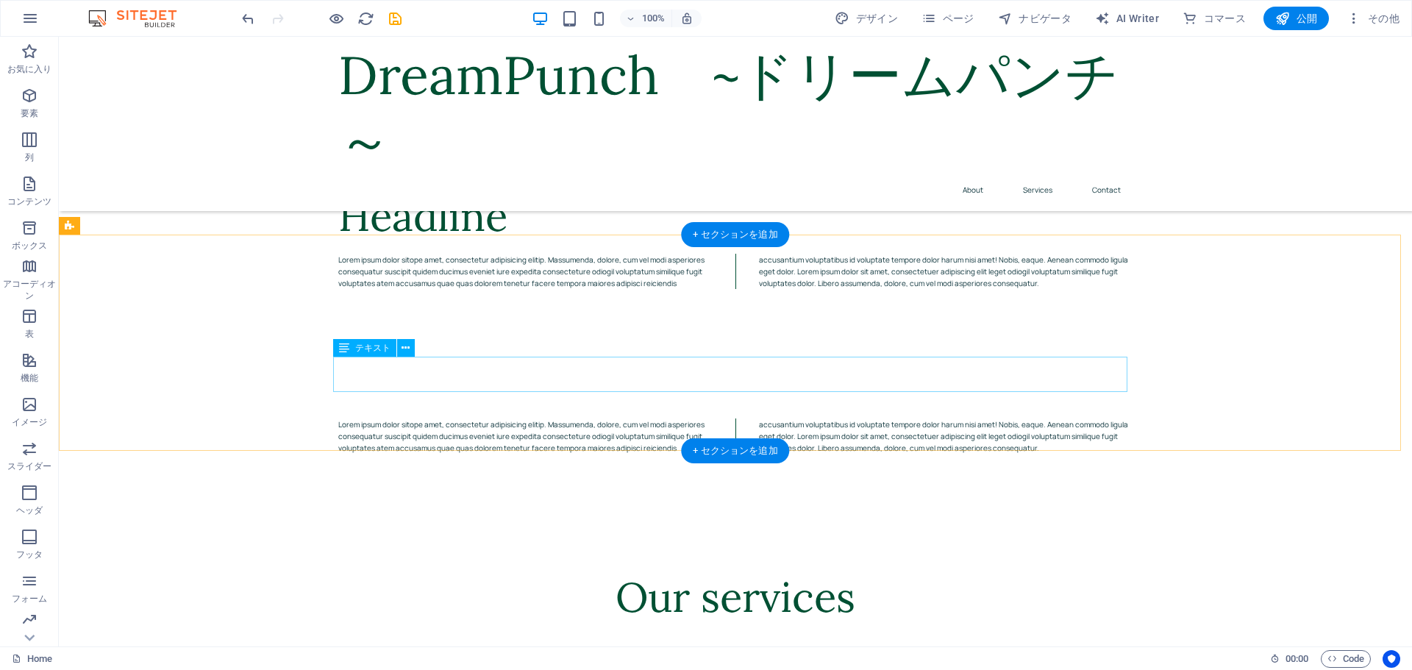
click at [766, 289] on div "Lorem ipsum dolor sitope amet, consectetur adipisicing elitip. Massumenda, dolo…" at bounding box center [735, 271] width 794 height 35
click at [722, 289] on div "Lorem ipsum dolor sitope amet, consectetur adipisicing elitip. Massumenda, dolo…" at bounding box center [735, 271] width 794 height 35
click at [663, 289] on div "Lorem ipsum dolor sitope amet, consectetur adipisicing elitip. Massumenda, dolo…" at bounding box center [735, 271] width 794 height 35
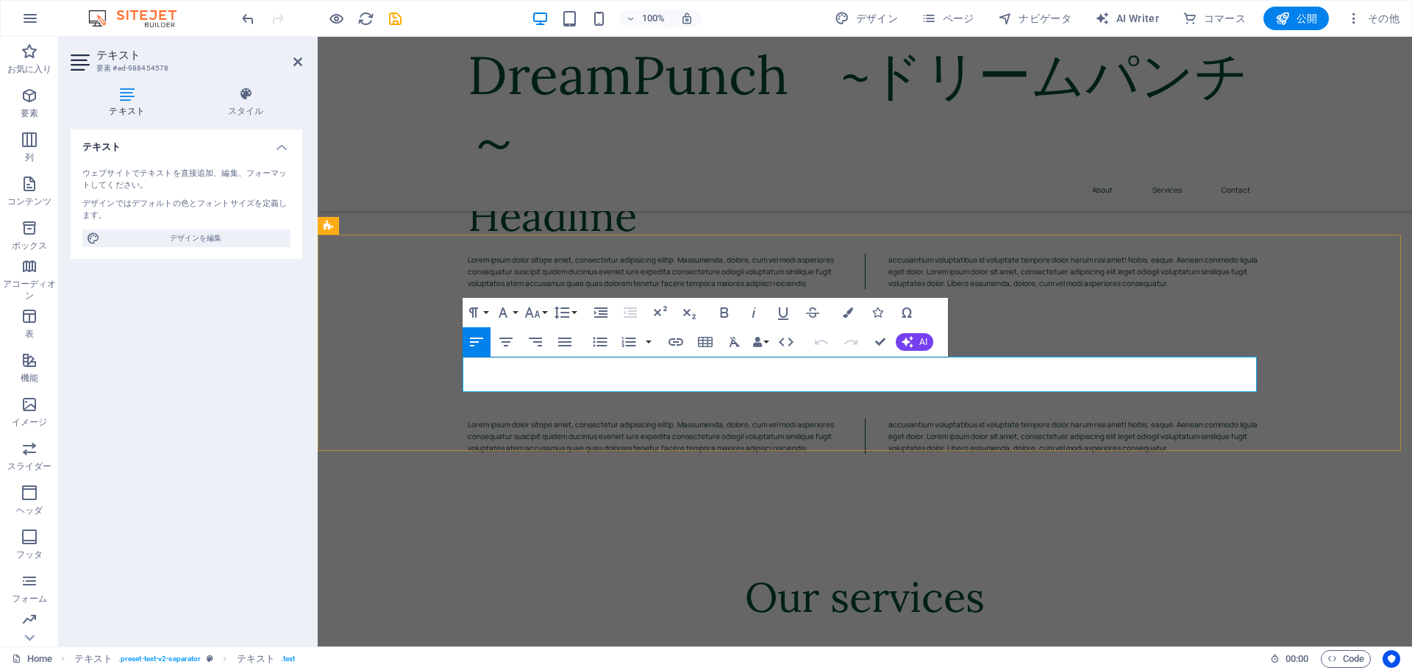
click at [834, 289] on p "Lorem ipsum dolor sitope amet, consectetur adipisicing elitip. Massumenda, dolo…" at bounding box center [865, 271] width 794 height 35
click at [880, 289] on div "Lorem ipsum dolor sitope amet, consectetur adipisicing elitip. Massumenda, dolo…" at bounding box center [865, 271] width 794 height 35
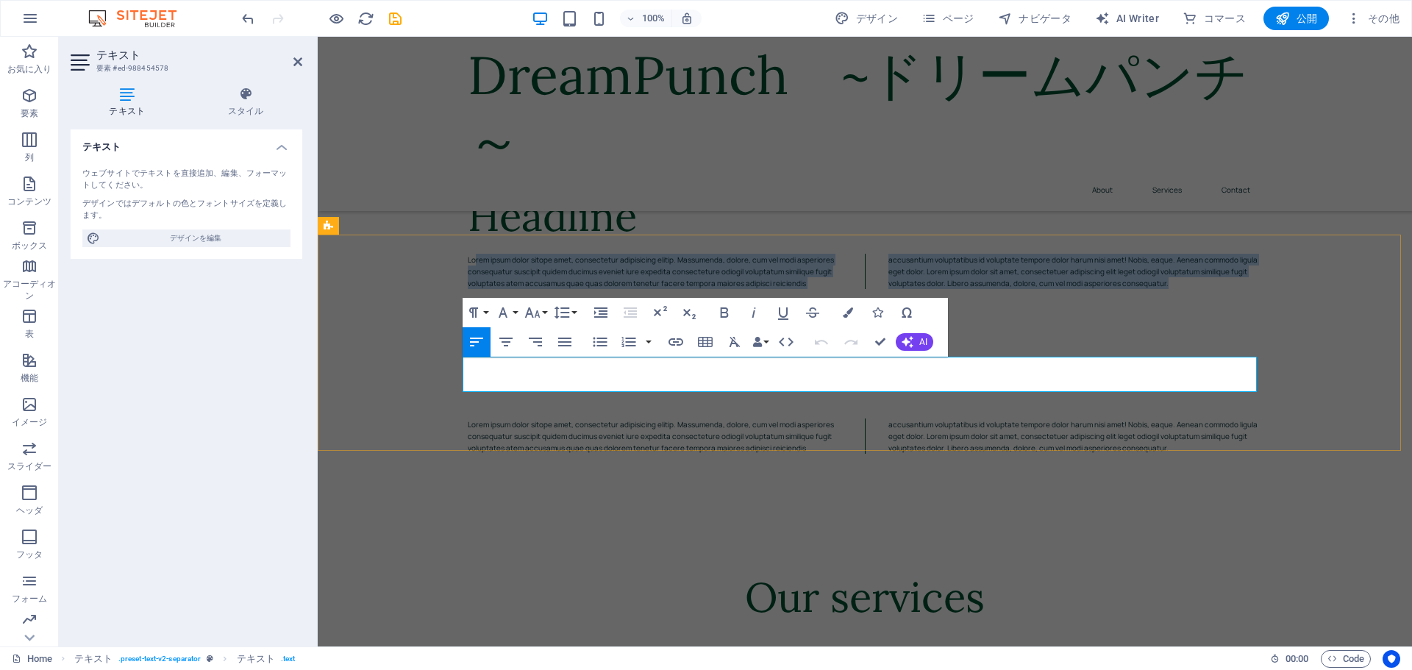
drag, startPoint x: 469, startPoint y: 365, endPoint x: 1203, endPoint y: 385, distance: 735.1
click at [1203, 289] on p "Lorem ipsum dolor sitope amet, consectetur adipisicing elitip. Massumenda, dolo…" at bounding box center [865, 271] width 794 height 35
click at [709, 289] on p "Lorem ipsum dolor sitope amet, consectetur adipisicing elitip. Massumenda, dolo…" at bounding box center [865, 271] width 794 height 35
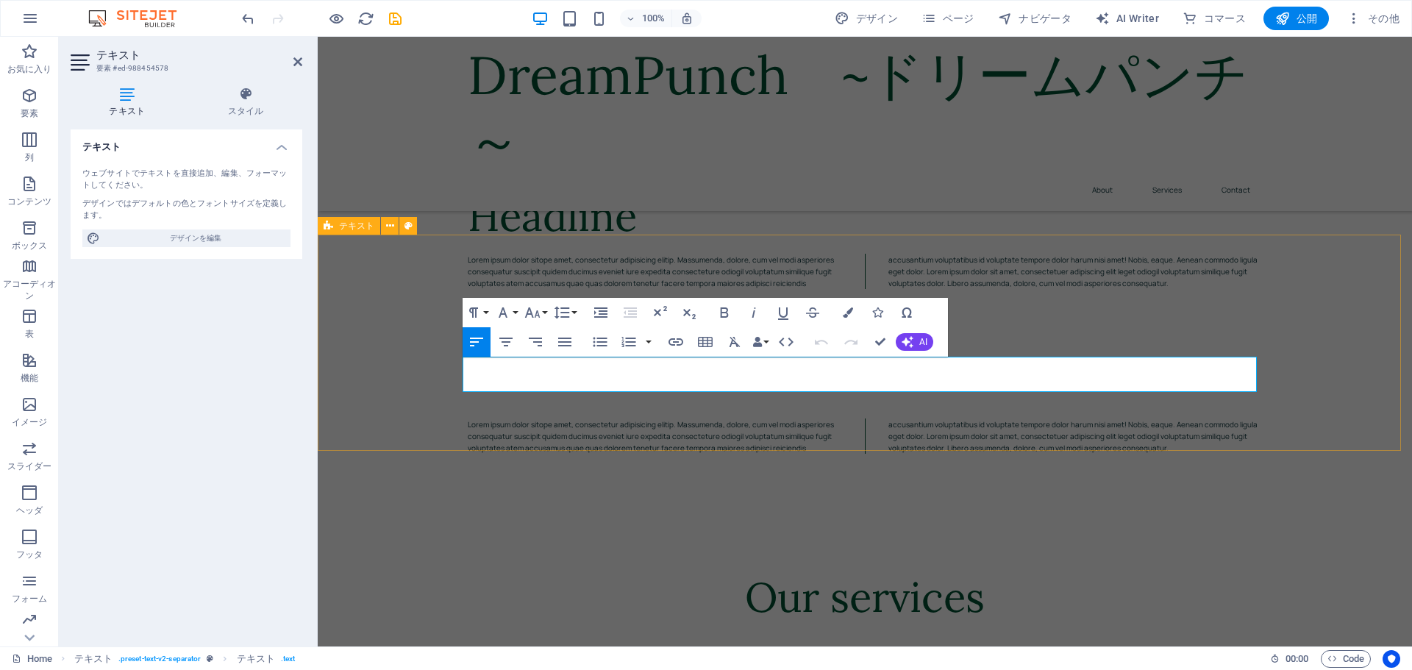
click at [408, 348] on div "Headline Lorem ipsum dolor sitope amet, consectetur adipisicing elitip. Massume…" at bounding box center [865, 240] width 1094 height 216
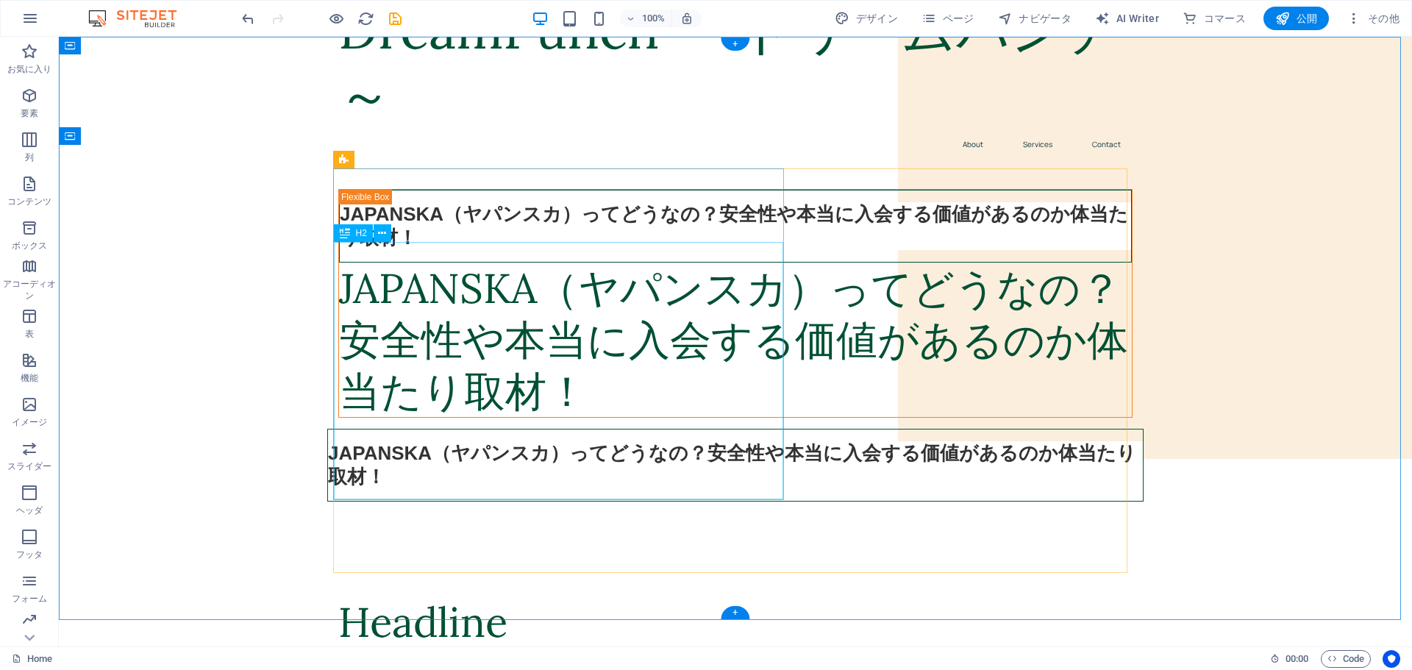
scroll to position [0, 0]
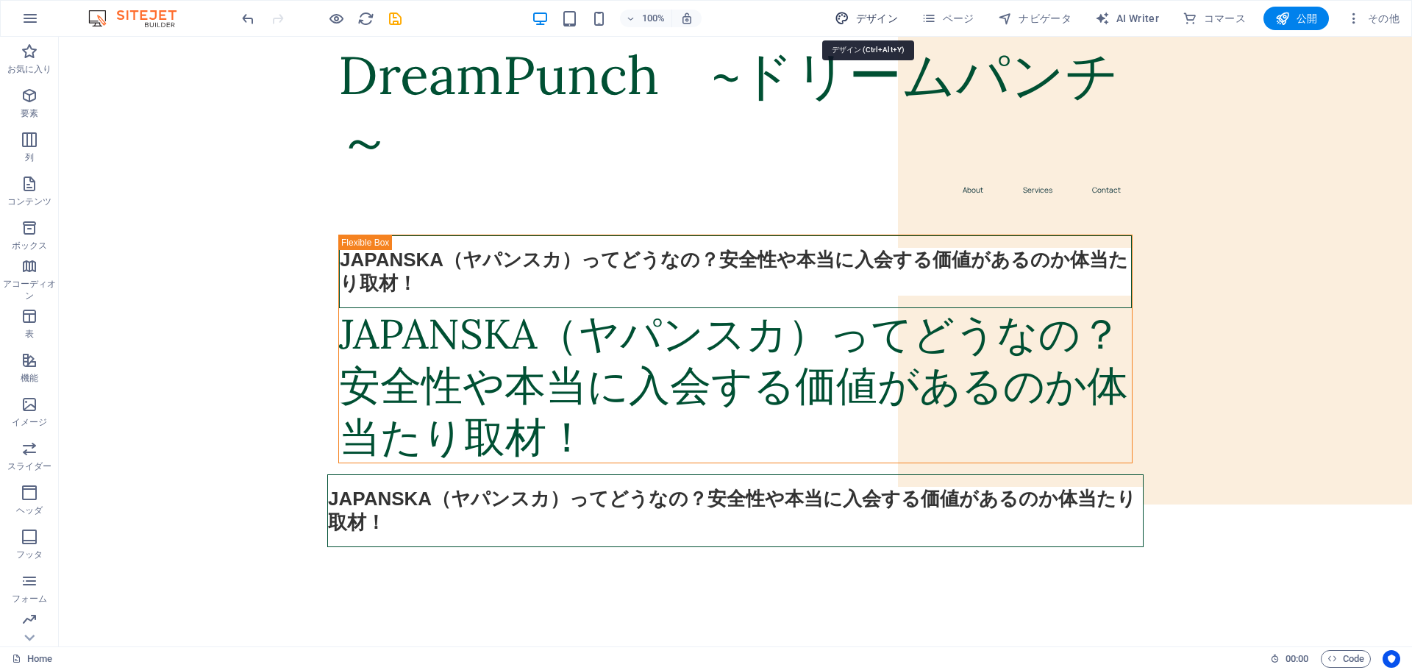
click at [866, 17] on span "デザイン" at bounding box center [866, 18] width 63 height 15
select select "px"
select select "400"
select select "px"
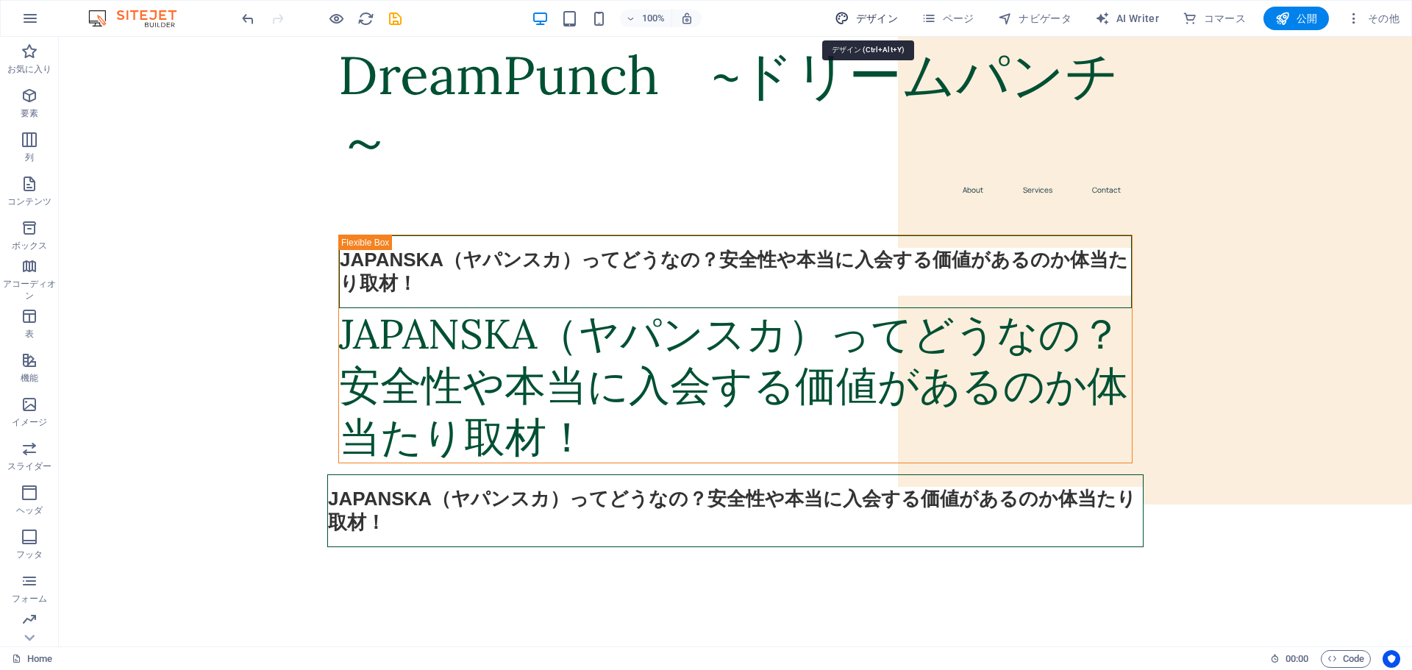
select select "400"
select select "px"
select select "rem"
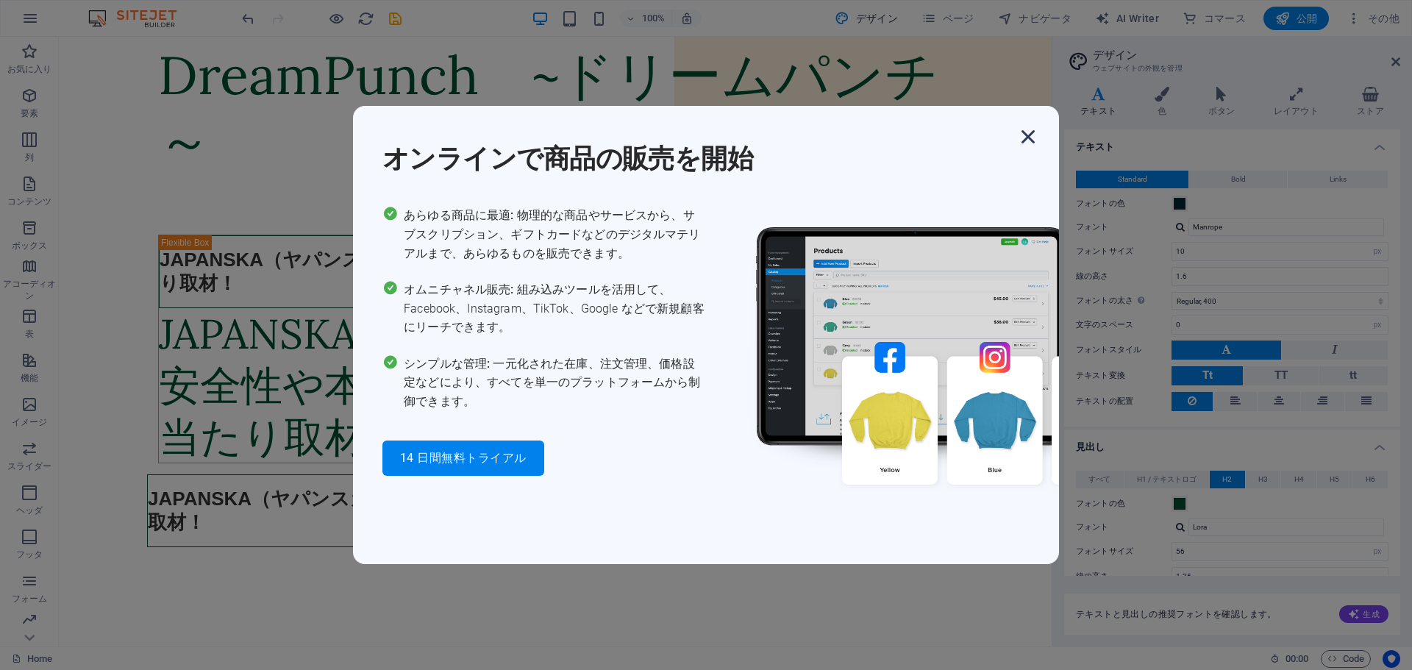
click at [1028, 138] on icon "button" at bounding box center [1028, 137] width 26 height 26
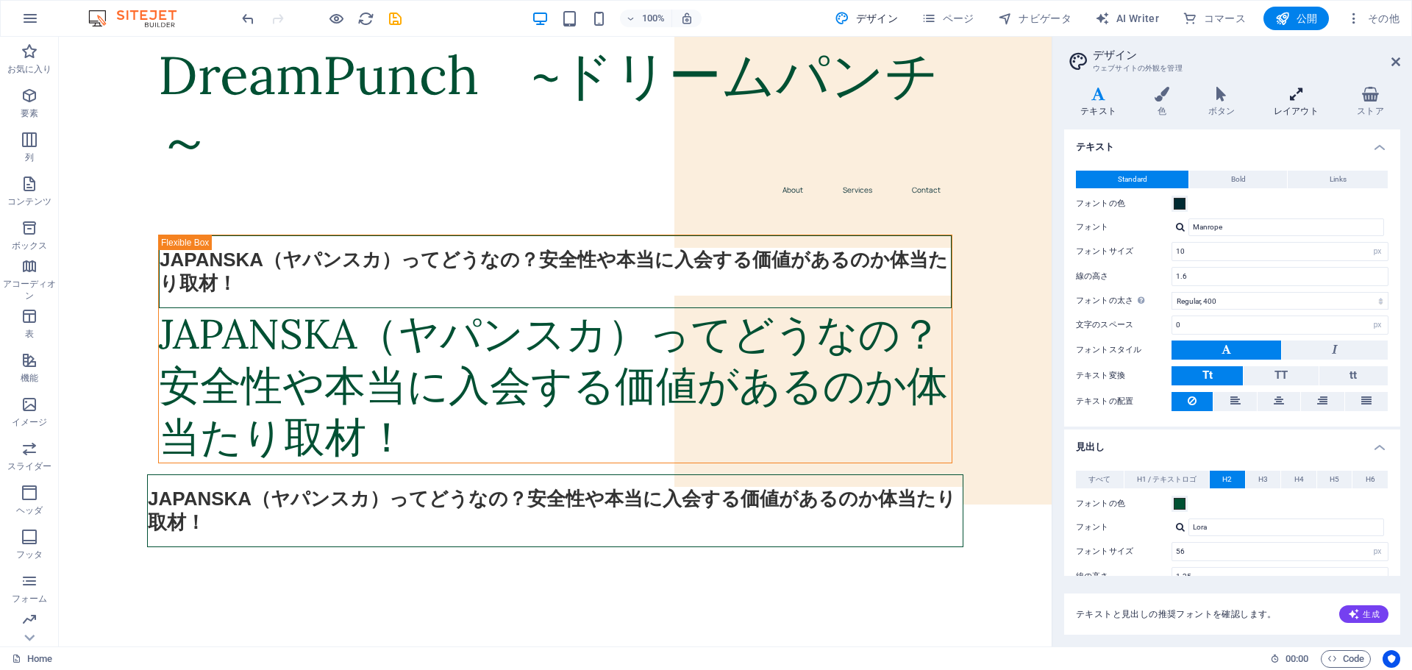
click at [1303, 96] on icon at bounding box center [1296, 94] width 77 height 15
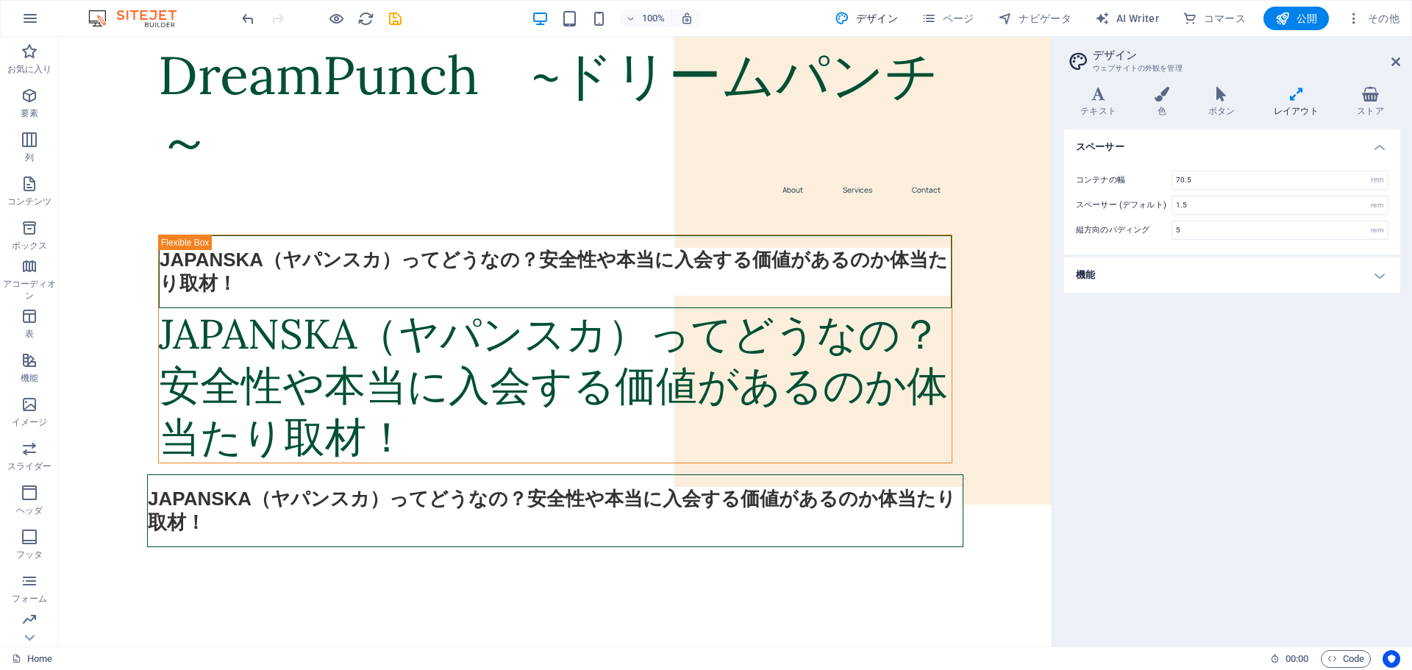
click at [1384, 270] on h4 "機能" at bounding box center [1232, 274] width 336 height 35
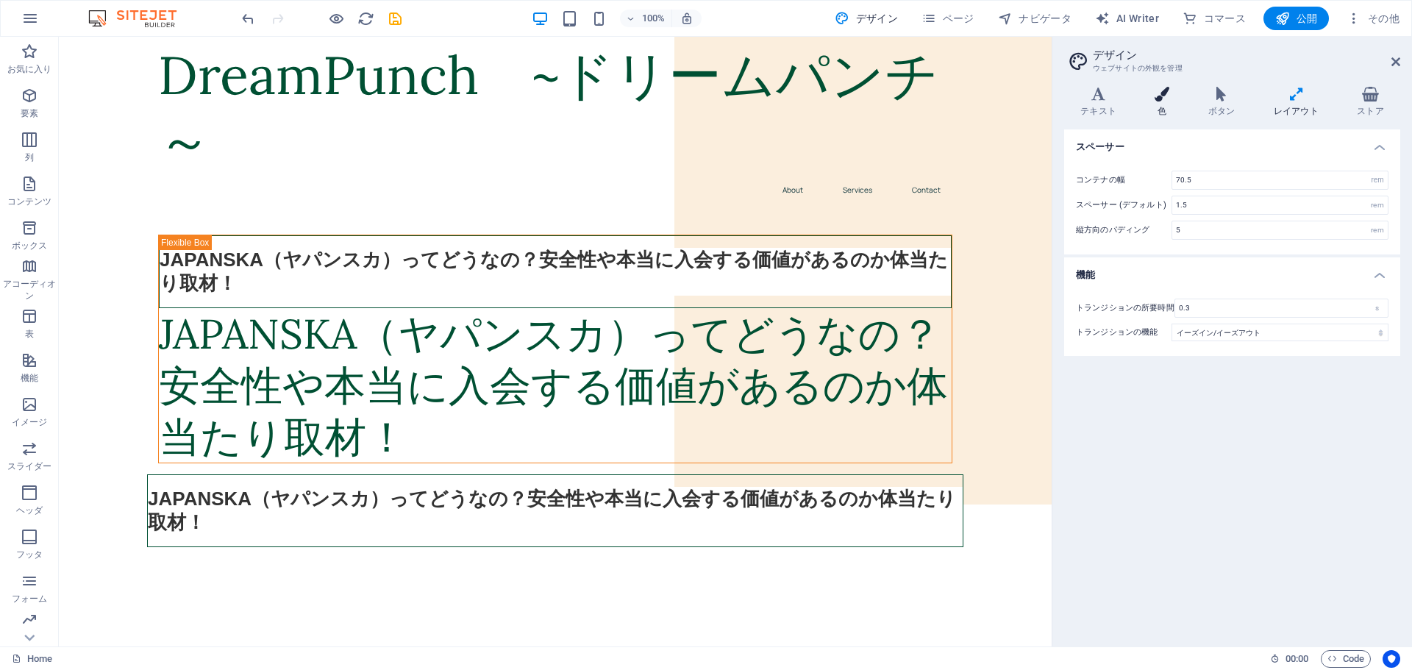
click at [1170, 104] on h4 "色" at bounding box center [1166, 102] width 54 height 31
click at [1382, 346] on h4 "個人の色" at bounding box center [1232, 347] width 336 height 35
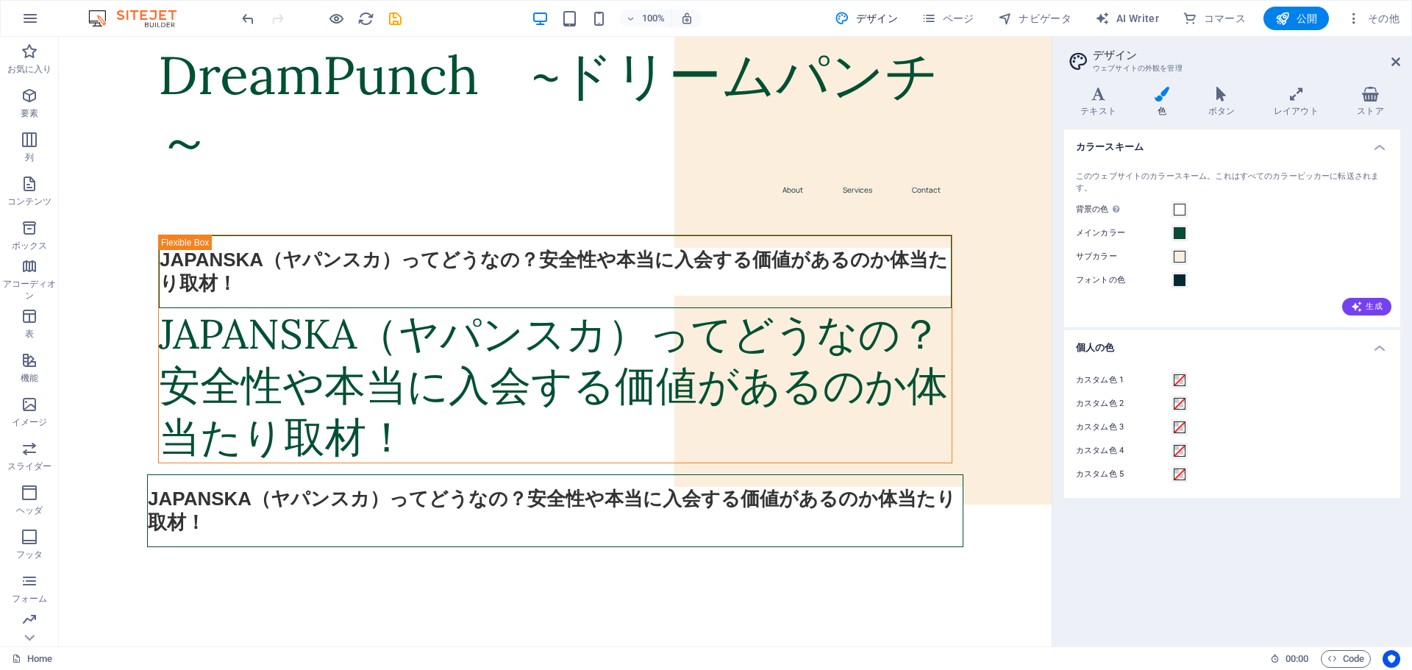
click at [1382, 346] on h4 "個人の色" at bounding box center [1232, 343] width 336 height 26
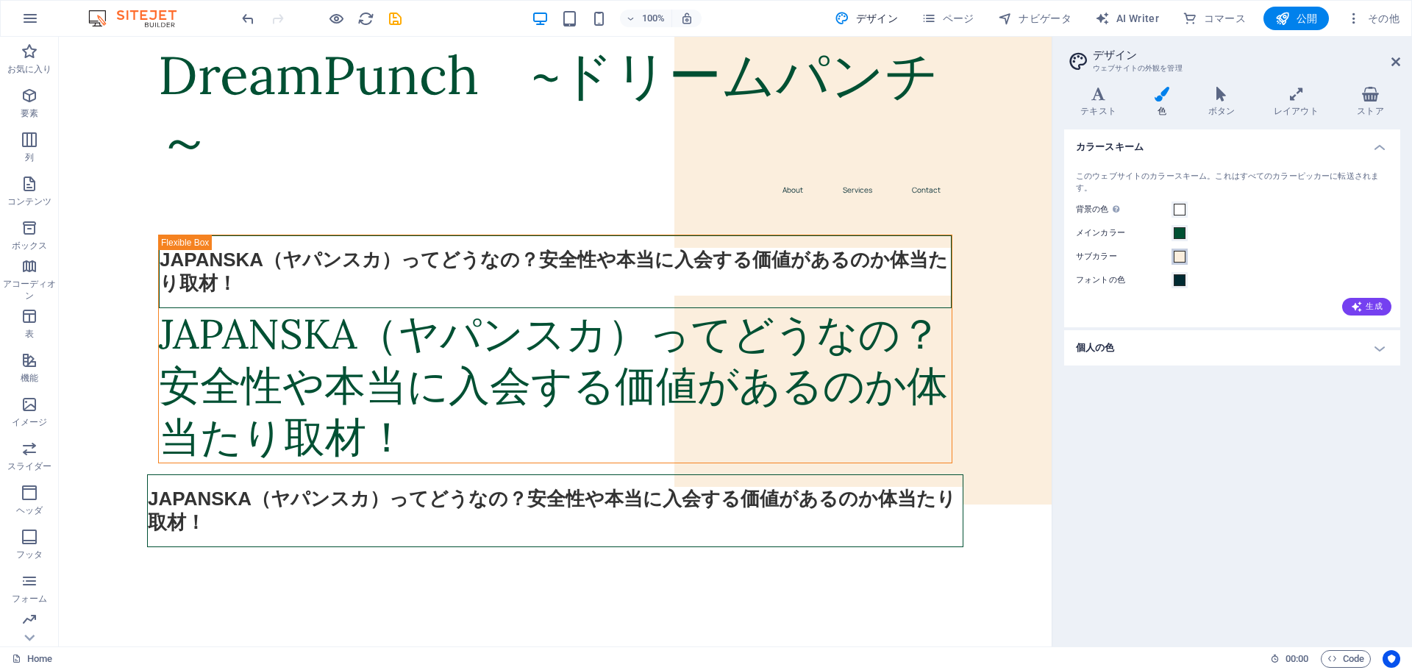
click at [1182, 255] on span at bounding box center [1180, 257] width 12 height 12
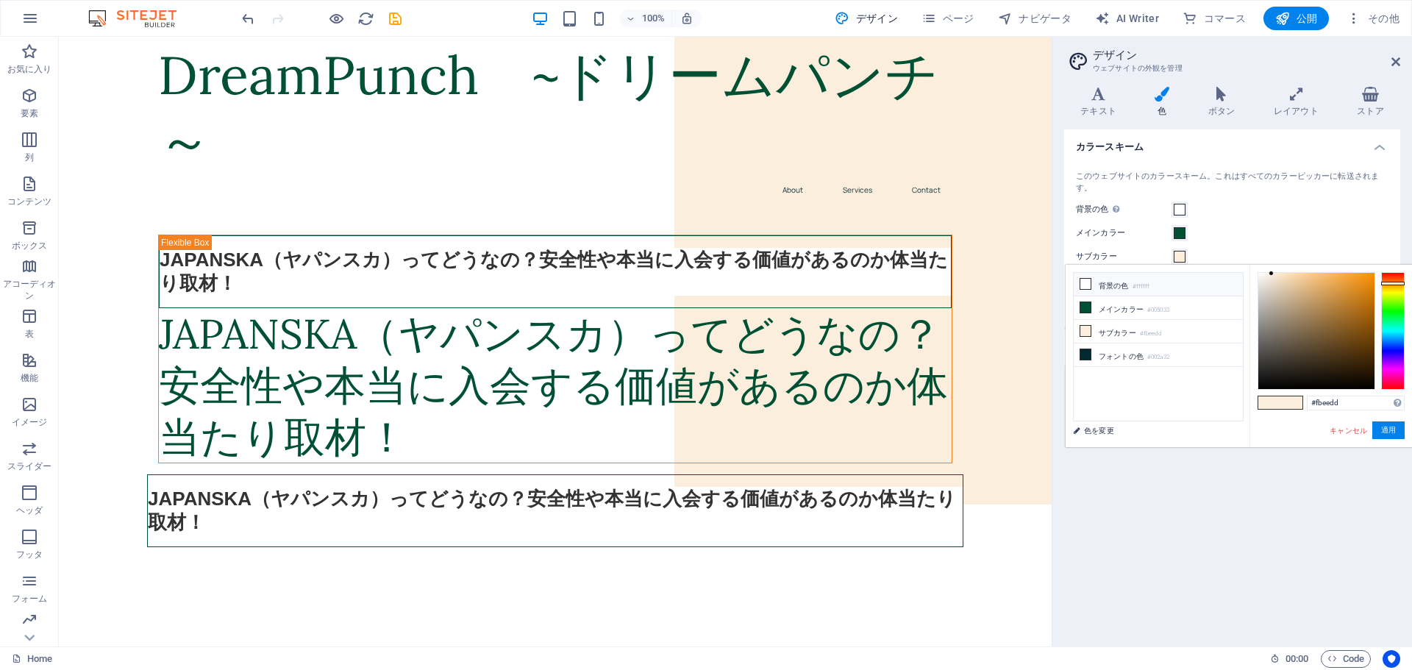
click at [1085, 285] on icon at bounding box center [1086, 284] width 10 height 10
type input "#ffffff"
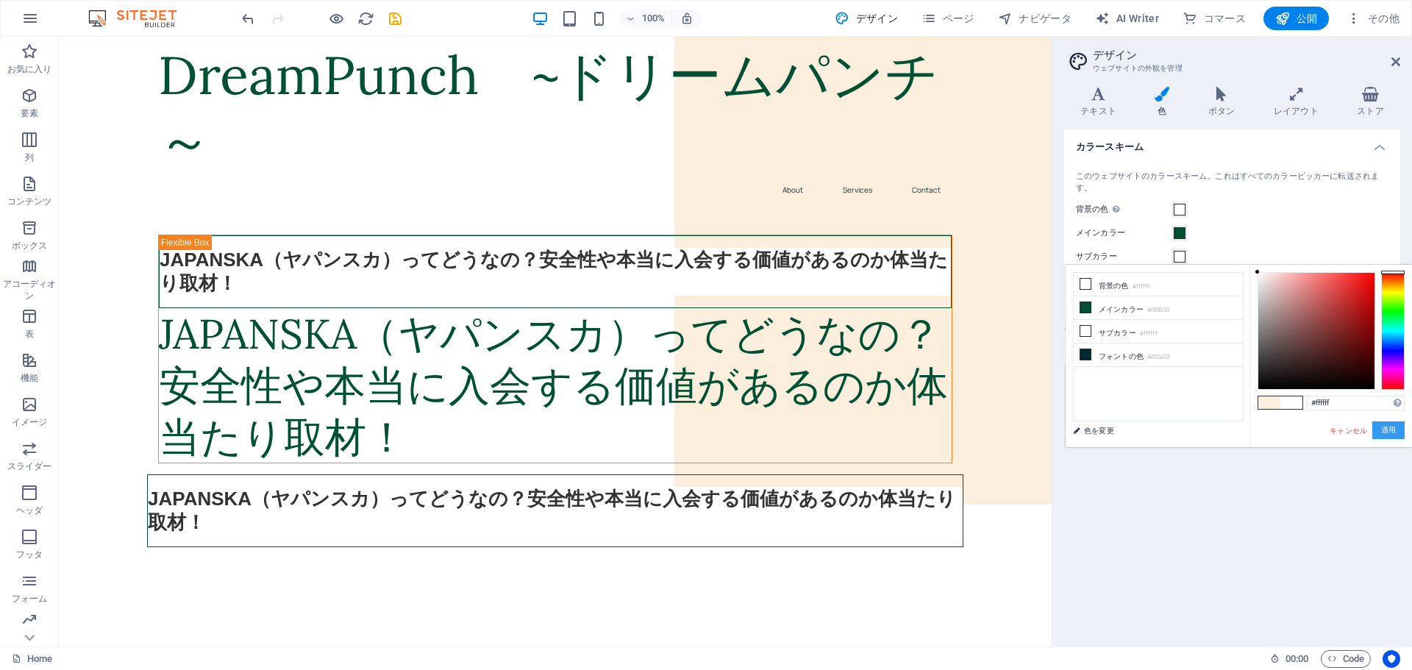
click at [1393, 427] on button "適用" at bounding box center [1389, 430] width 32 height 18
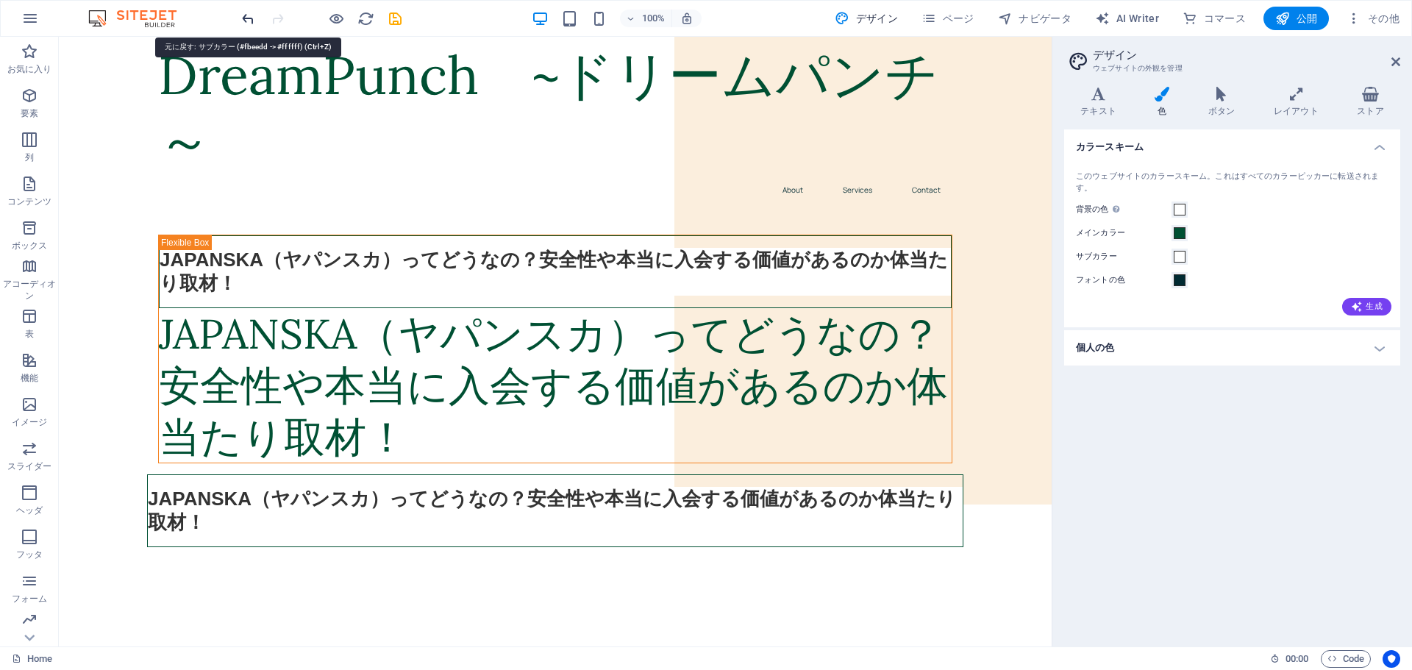
click at [244, 18] on icon "undo" at bounding box center [248, 18] width 17 height 17
click at [1398, 58] on icon at bounding box center [1396, 62] width 9 height 12
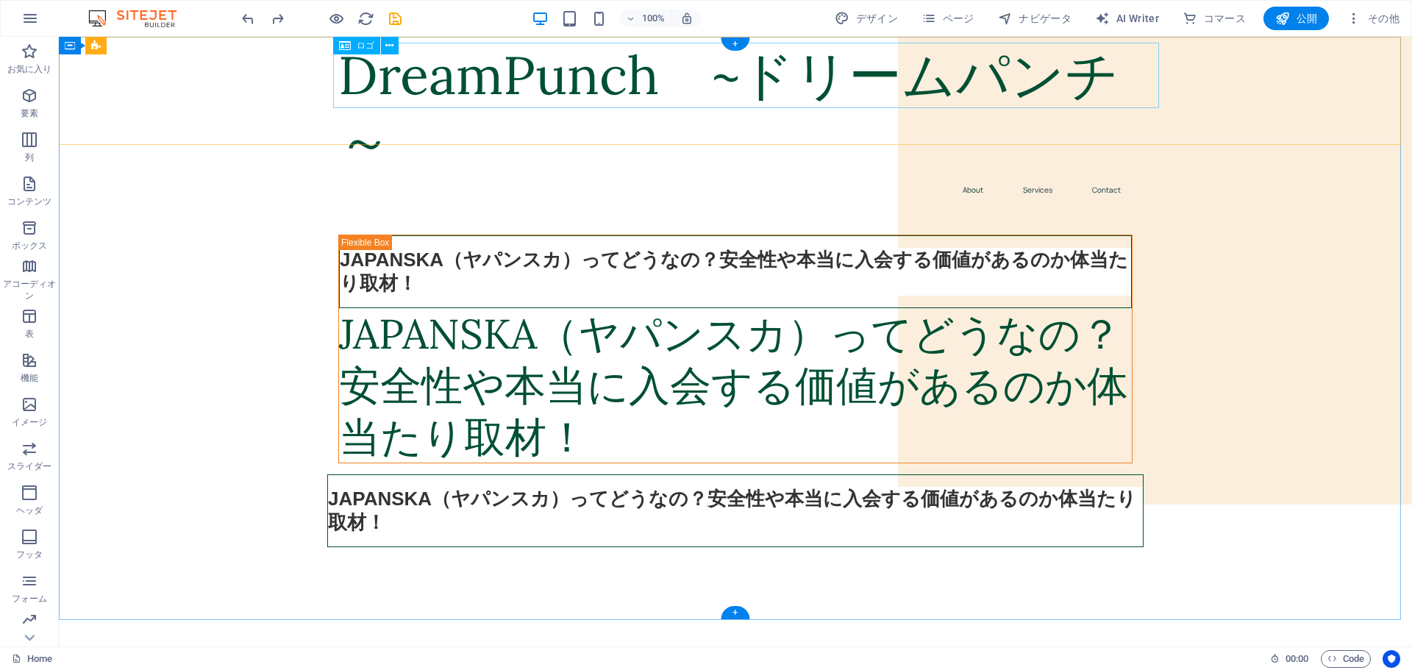
click at [560, 82] on div "DreamPunch　~ドリームパンチ～" at bounding box center [735, 109] width 794 height 132
click at [549, 80] on div "DreamPunch　~ドリームパンチ～" at bounding box center [735, 109] width 794 height 132
click at [396, 46] on button at bounding box center [390, 46] width 18 height 18
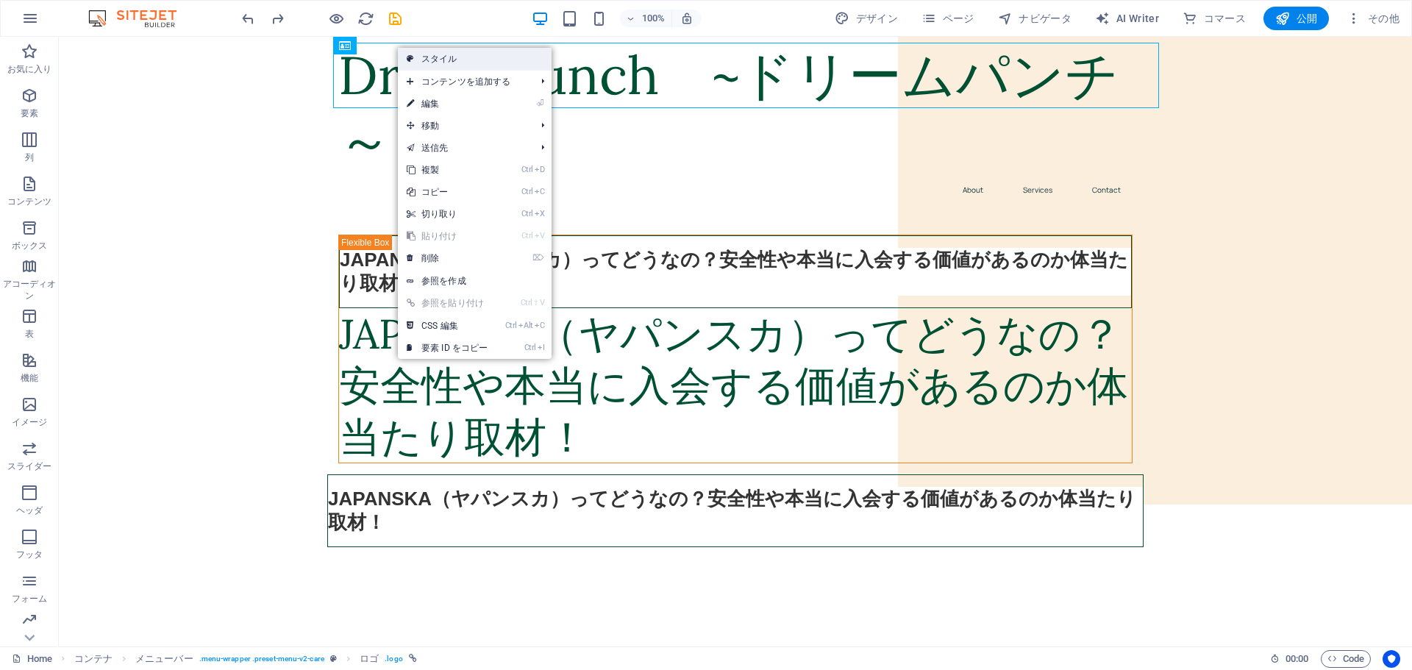
click at [442, 64] on link "スタイル" at bounding box center [475, 59] width 154 height 22
select select "rem"
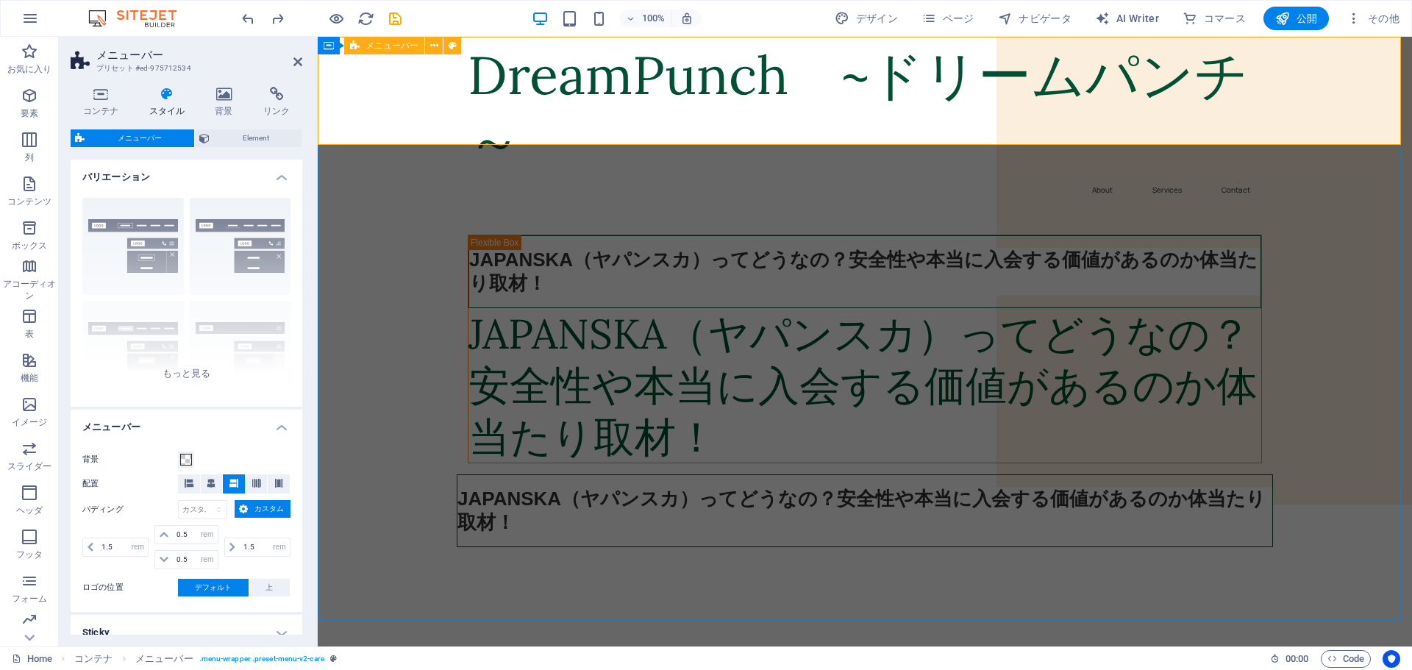
click at [477, 41] on div "DreamPunch　~ドリームパンチ～ Menu About Services Contact" at bounding box center [865, 124] width 1094 height 174
click at [356, 352] on div "JAPANSKA（ヤパンスカ）ってどうなの？安全性や本当に入会する価値があるのか体当たり取材！ JAPANSKA（ヤパンスカ）ってどうなの？安全性や本当に入会…" at bounding box center [865, 397] width 1094 height 372
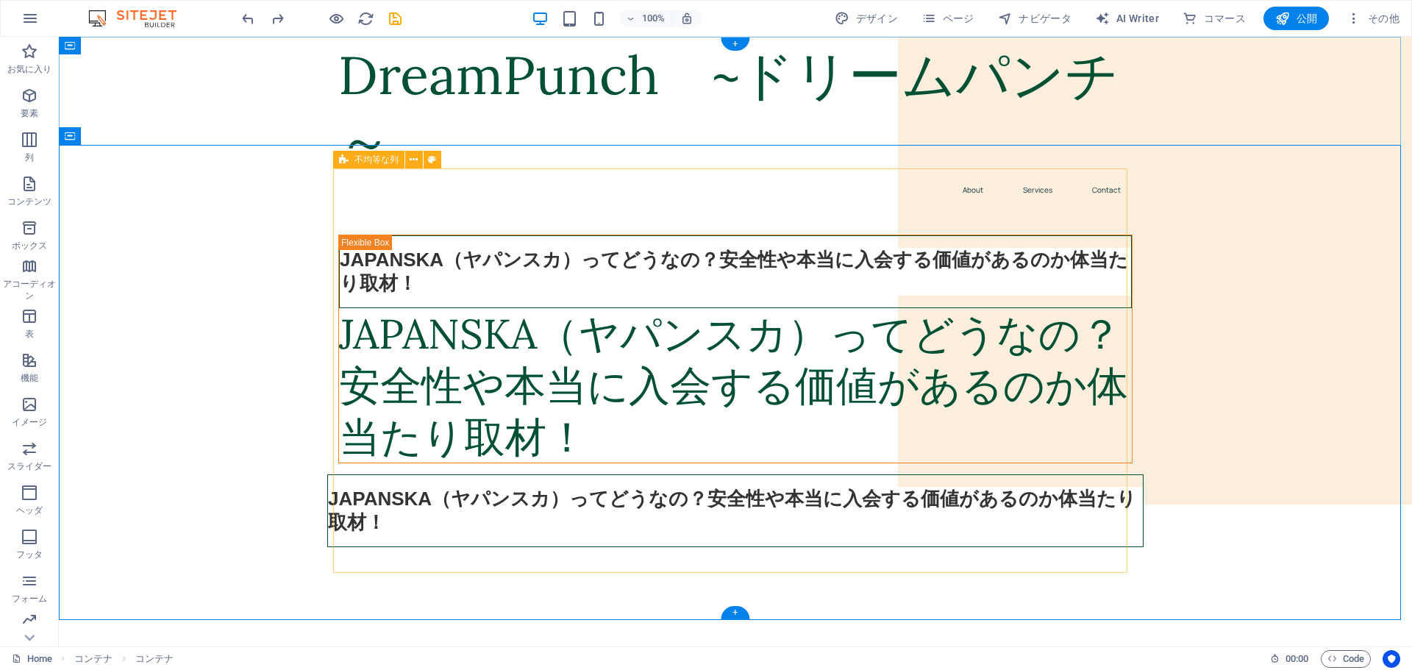
click at [873, 341] on div "JAPANSKA（ヤパンスカ）ってどうなの？安全性や本当に入会する価値があるのか体当たり取材！ JAPANSKA（ヤパンスカ）ってどうなの？安全性や本当に入会…" at bounding box center [735, 386] width 794 height 302
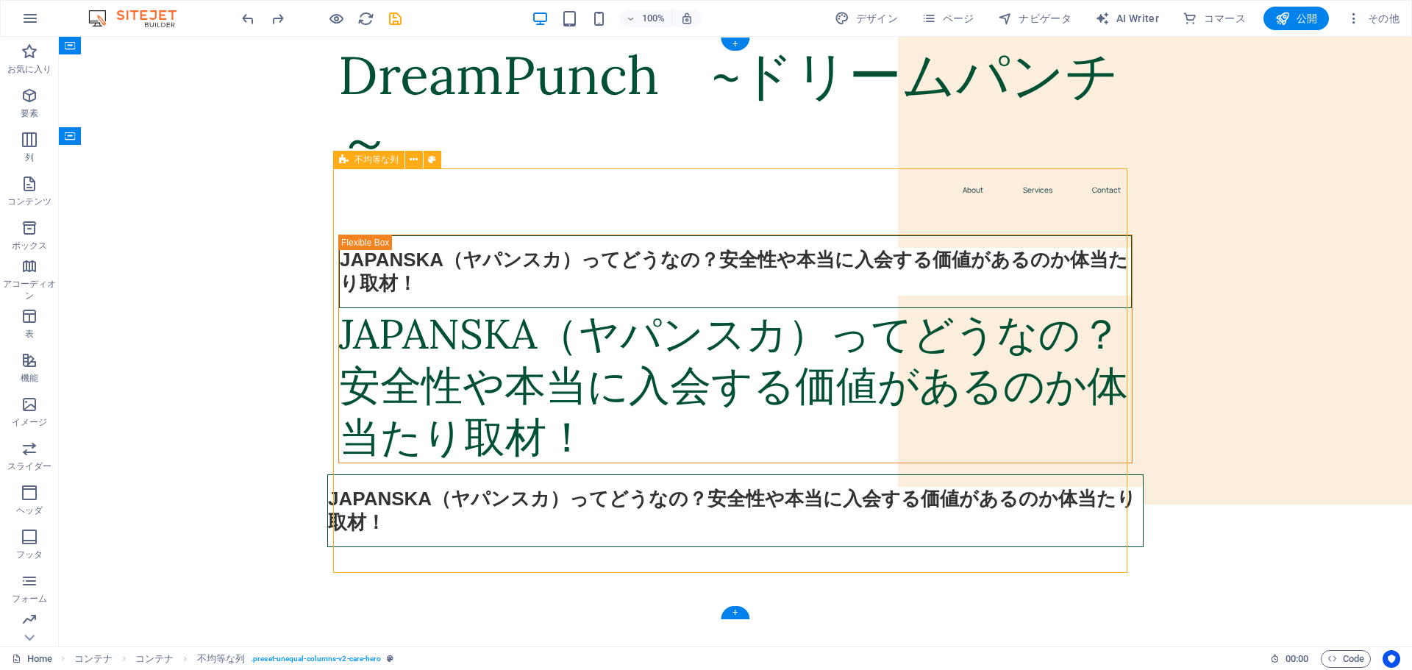
click at [872, 334] on div "JAPANSKA（ヤパンスカ）ってどうなの？安全性や本当に入会する価値があるのか体当たり取材！ JAPANSKA（ヤパンスカ）ってどうなの？安全性や本当に入会…" at bounding box center [735, 386] width 794 height 302
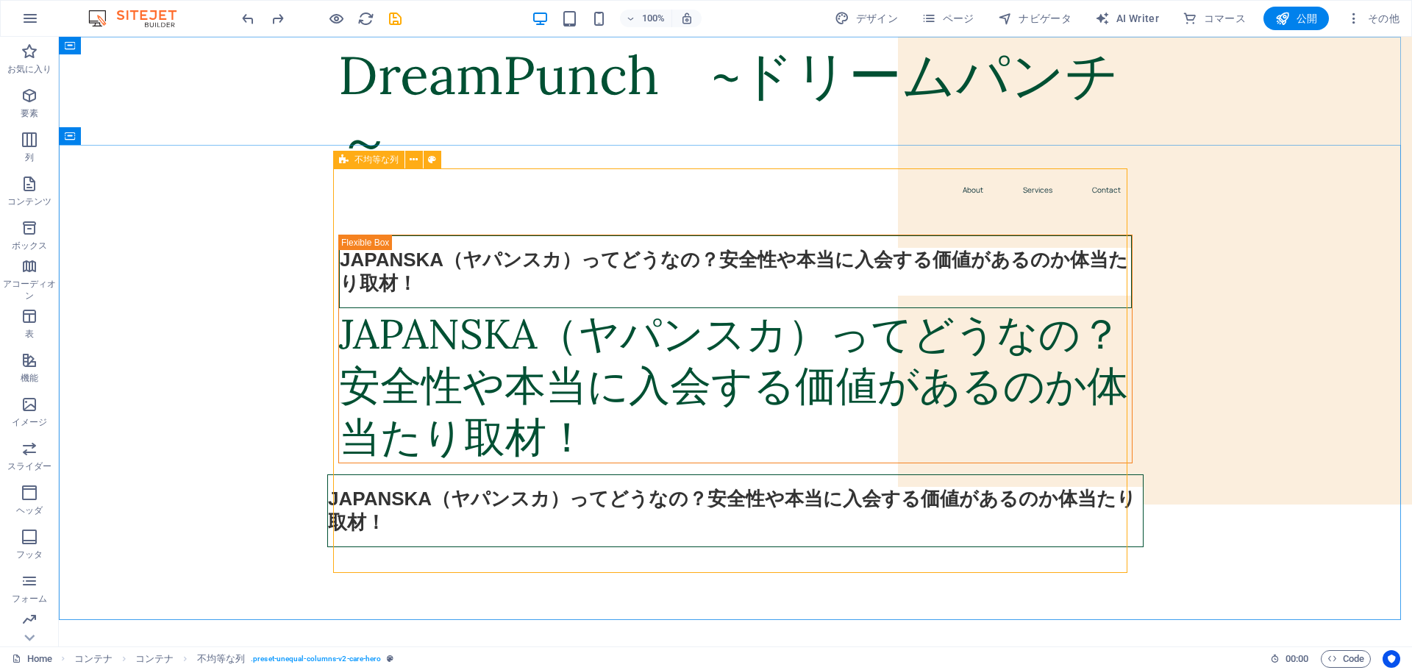
click at [360, 160] on span "不均等な列" at bounding box center [377, 159] width 44 height 9
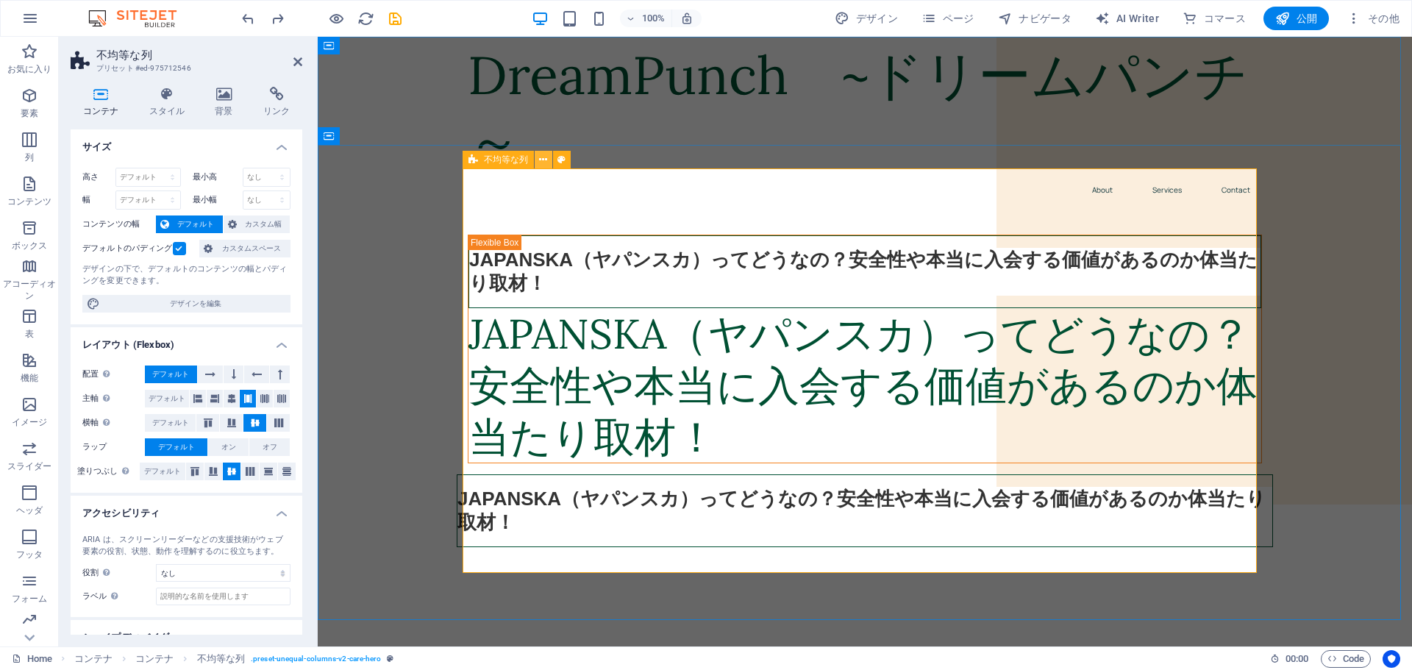
click at [544, 161] on icon at bounding box center [543, 159] width 8 height 15
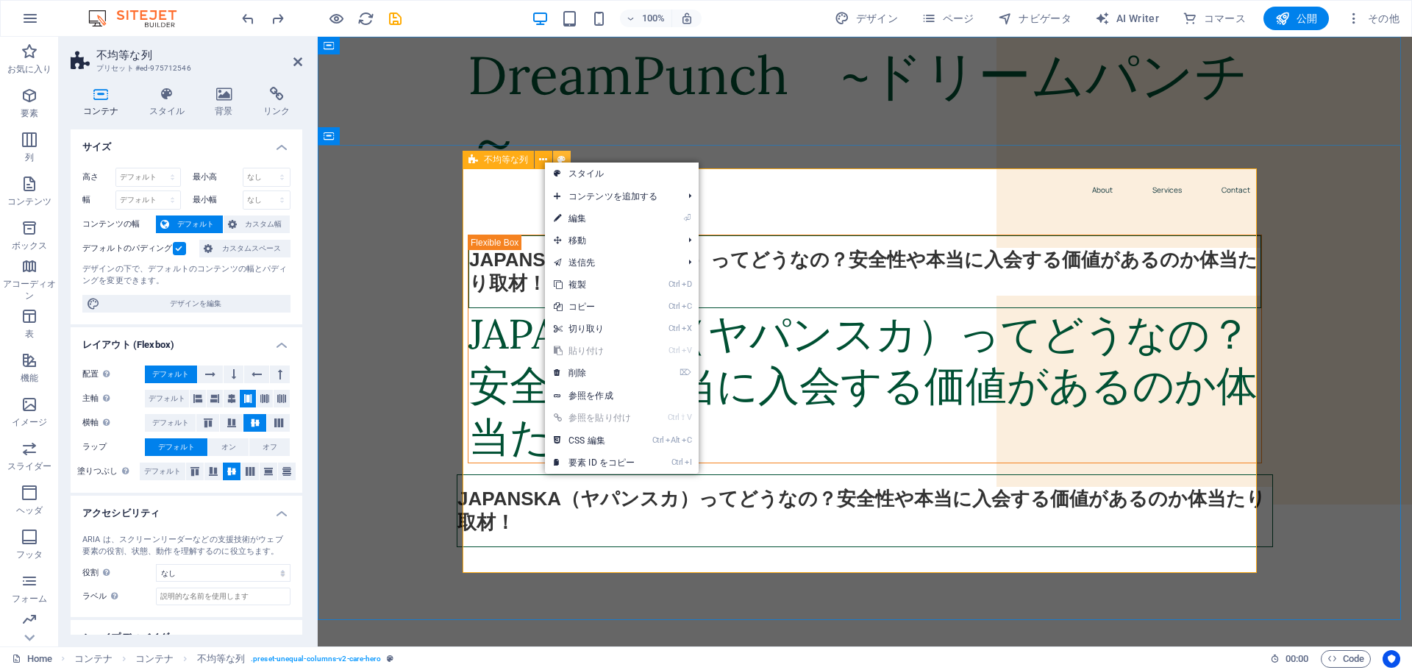
click at [563, 158] on icon at bounding box center [562, 159] width 8 height 15
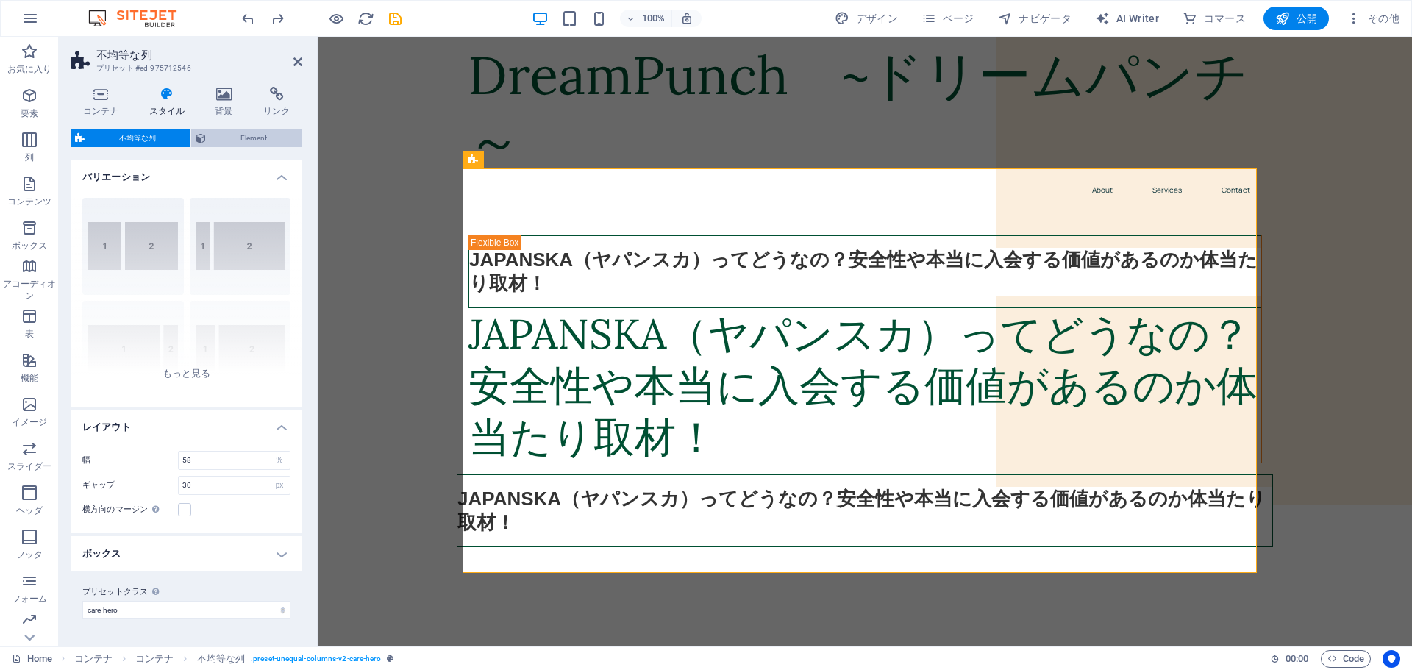
click at [257, 143] on span "Element" at bounding box center [253, 138] width 87 height 18
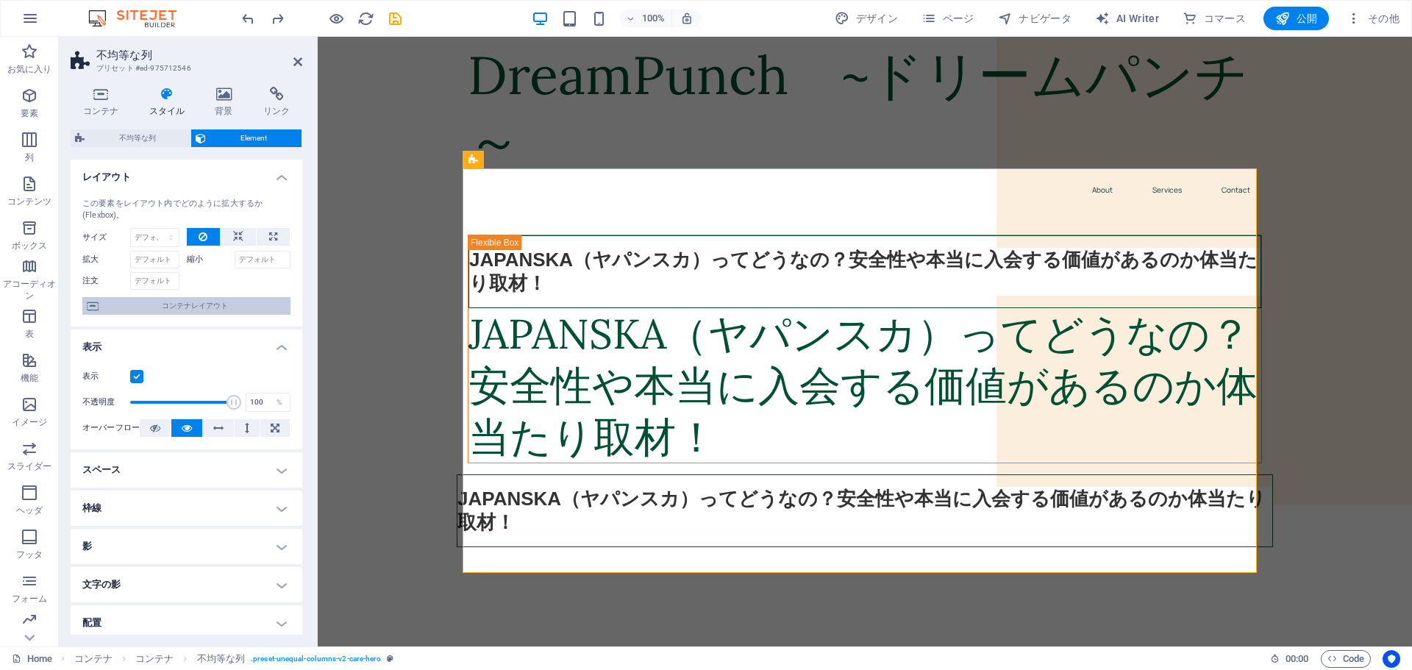
click at [227, 311] on span "コンテナレイアウト" at bounding box center [194, 306] width 183 height 18
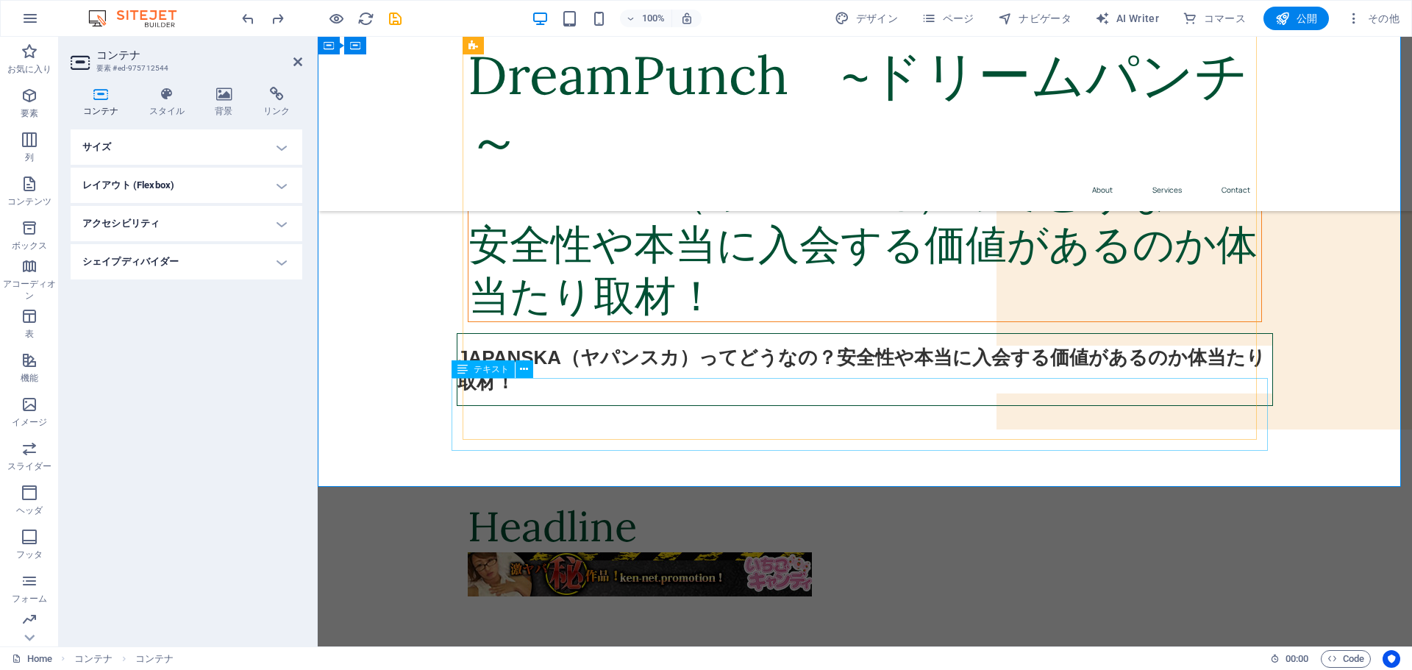
scroll to position [74, 0]
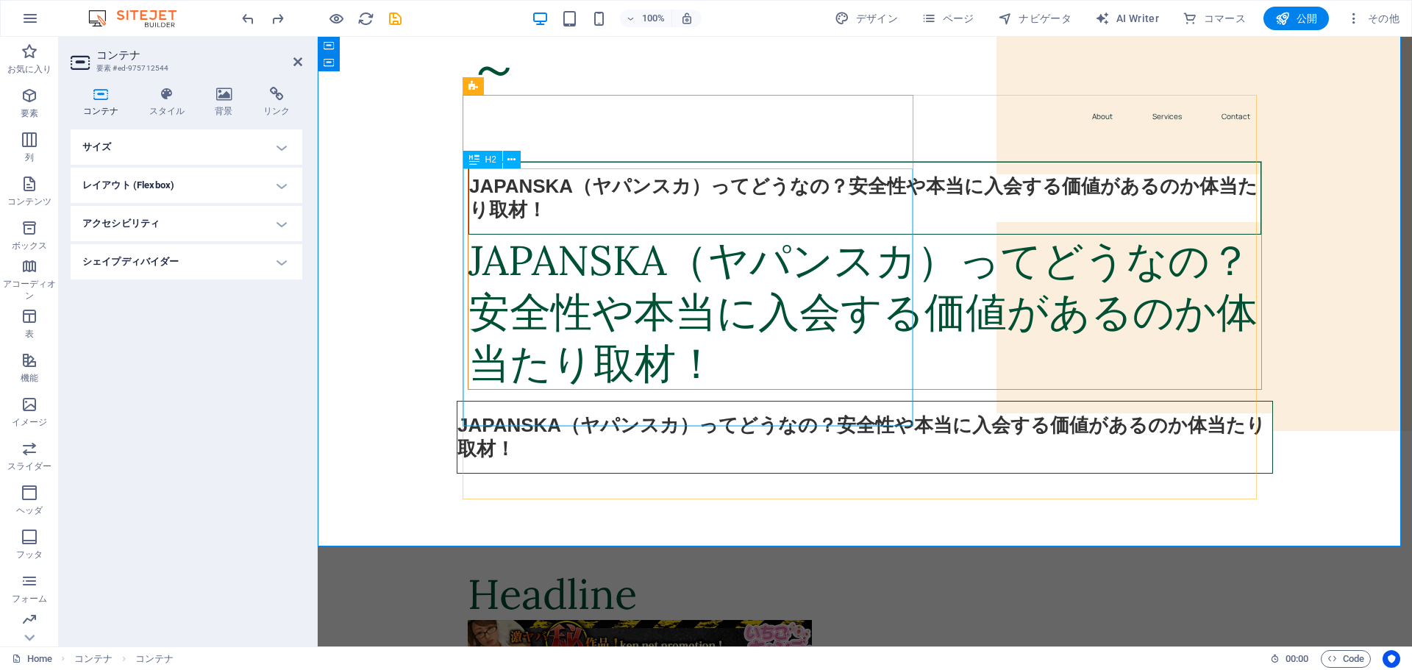
click at [555, 266] on div "JAPANSKA（ヤパンスカ）ってどうなの？安全性や本当に入会する価値があるのか体当たり取材！" at bounding box center [865, 312] width 793 height 154
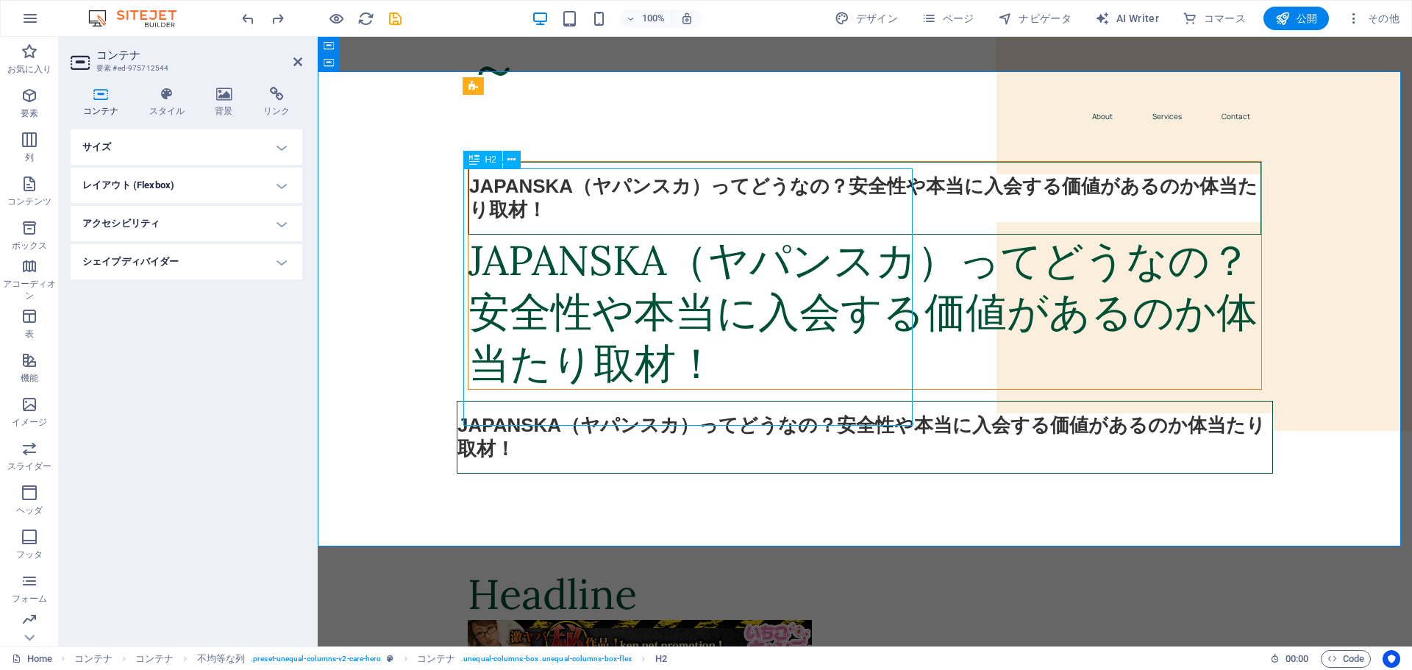
click at [472, 235] on div "JAPANSKA（ヤパンスカ）ってどうなの？安全性や本当に入会する価値があるのか体当たり取材！" at bounding box center [865, 312] width 793 height 154
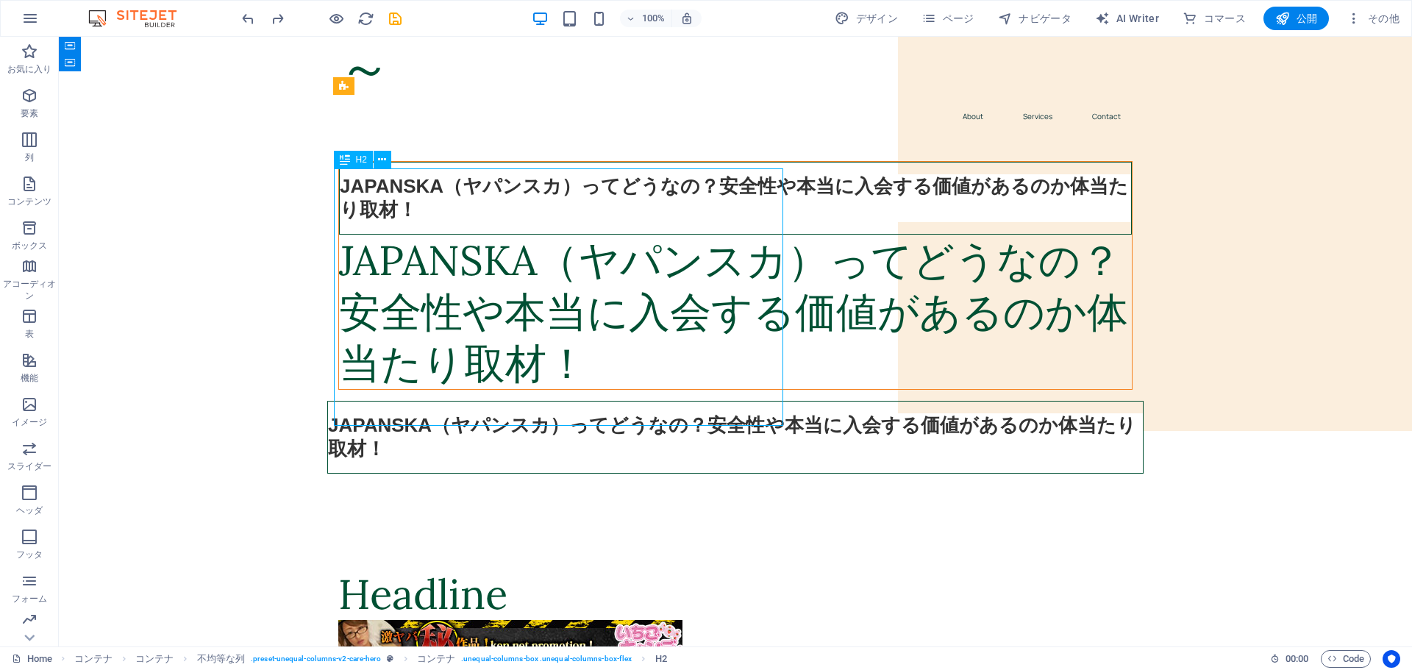
drag, startPoint x: 211, startPoint y: 193, endPoint x: 591, endPoint y: 227, distance: 381.0
click at [591, 235] on div "JAPANSKA（ヤパンスカ）ってどうなの？安全性や本当に入会する価値があるのか体当たり取材！" at bounding box center [735, 312] width 793 height 154
click at [370, 235] on div "JAPANSKA（ヤパンスカ）ってどうなの？安全性や本当に入会する価値があるのか体当たり取材！" at bounding box center [735, 312] width 793 height 154
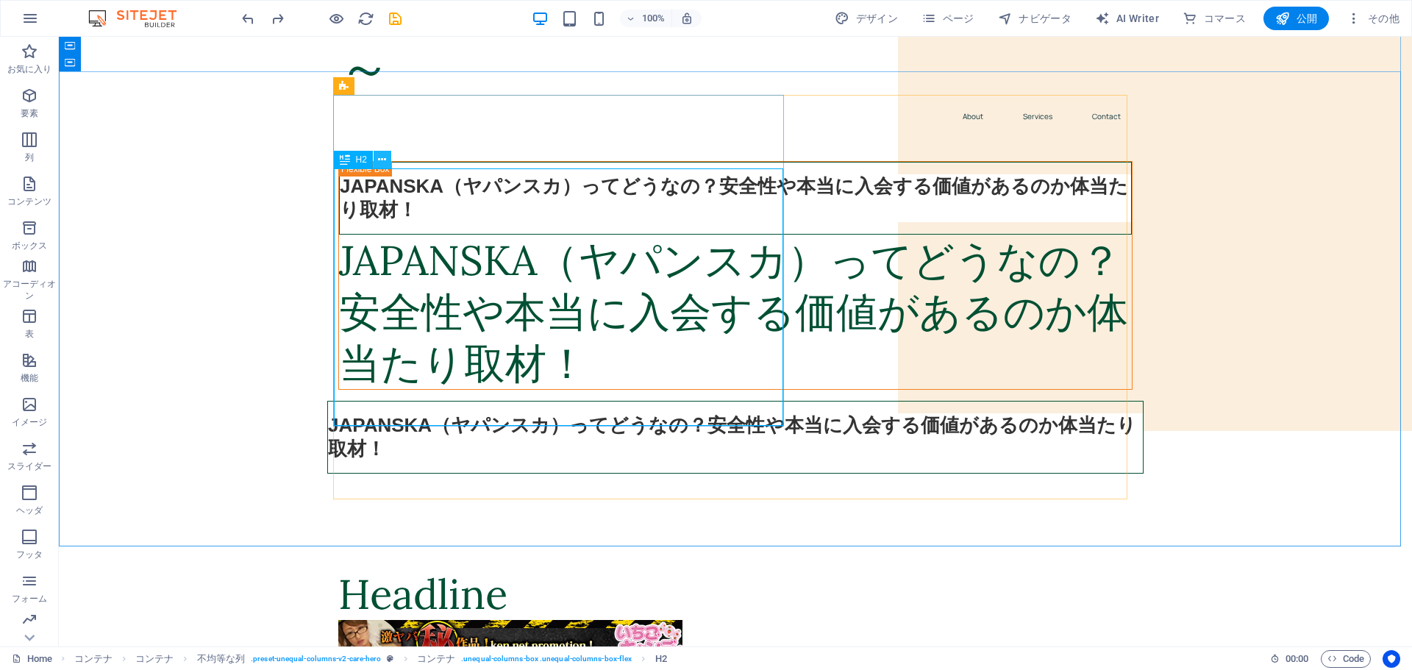
click at [386, 161] on icon at bounding box center [382, 159] width 8 height 15
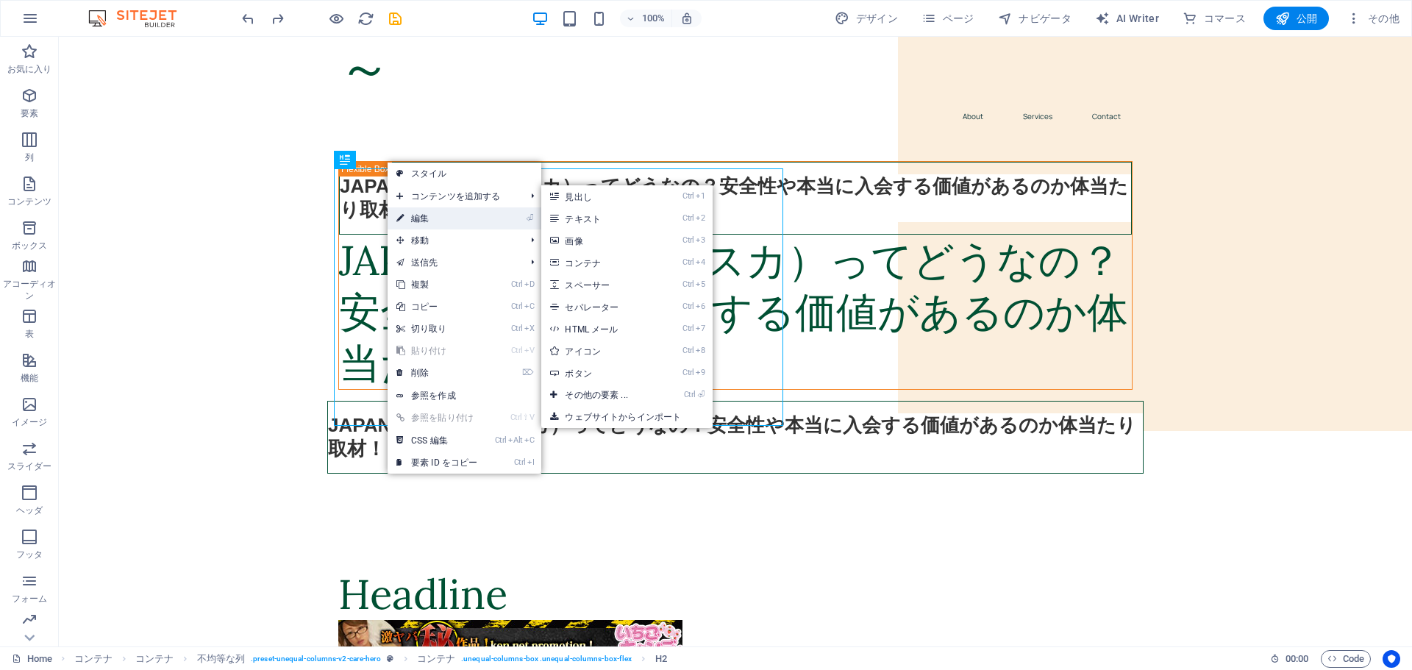
click at [427, 224] on link "⏎ 編集" at bounding box center [437, 218] width 99 height 22
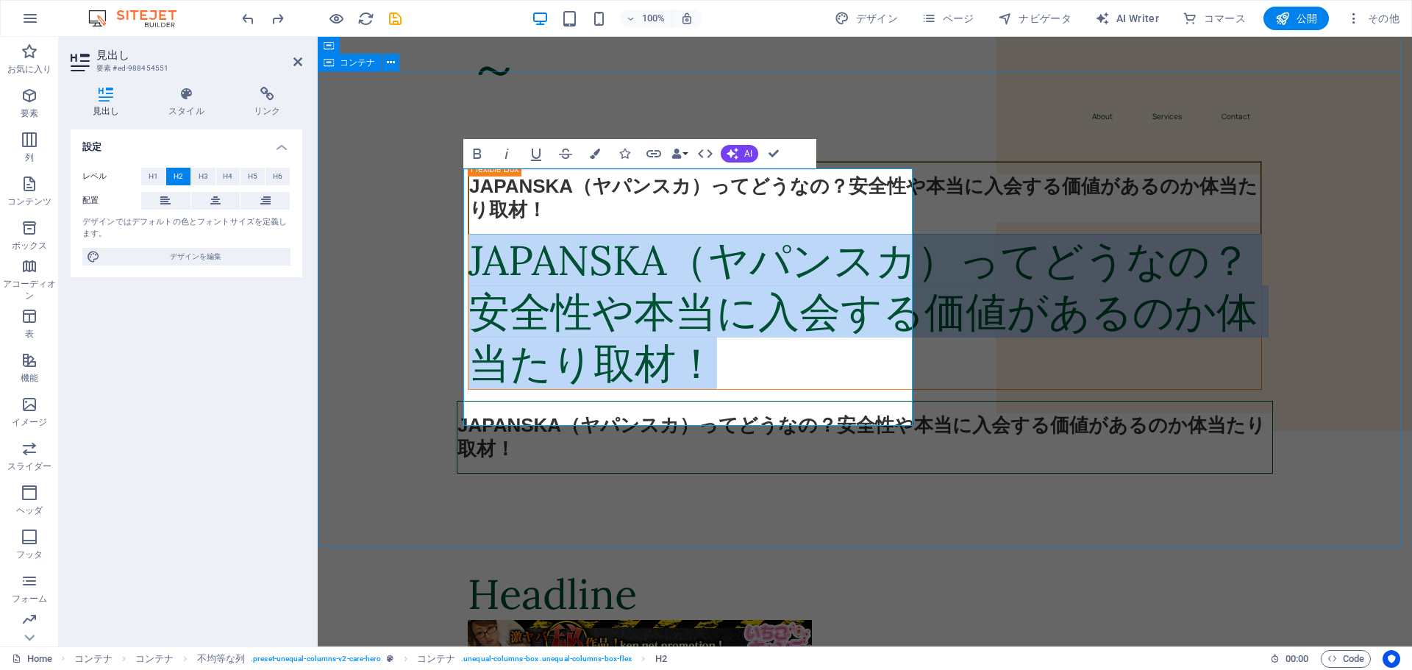
click at [404, 311] on div "JAPANSKA（ヤパンスカ）ってどうなの？安全性や本当に入会する価値があるのか体当たり取材！ JAPANSKA（ヤパンスカ）ってどうなの？安全性や本当に入会…" at bounding box center [865, 324] width 1094 height 372
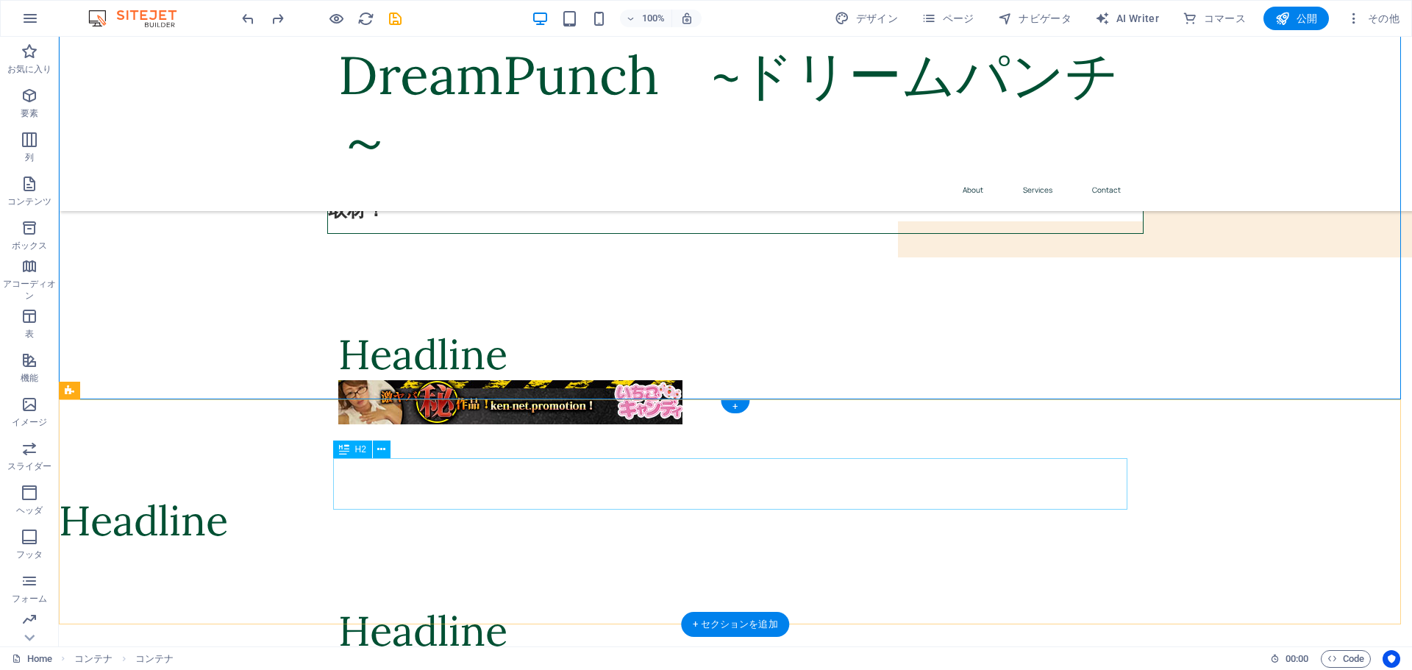
scroll to position [221, 0]
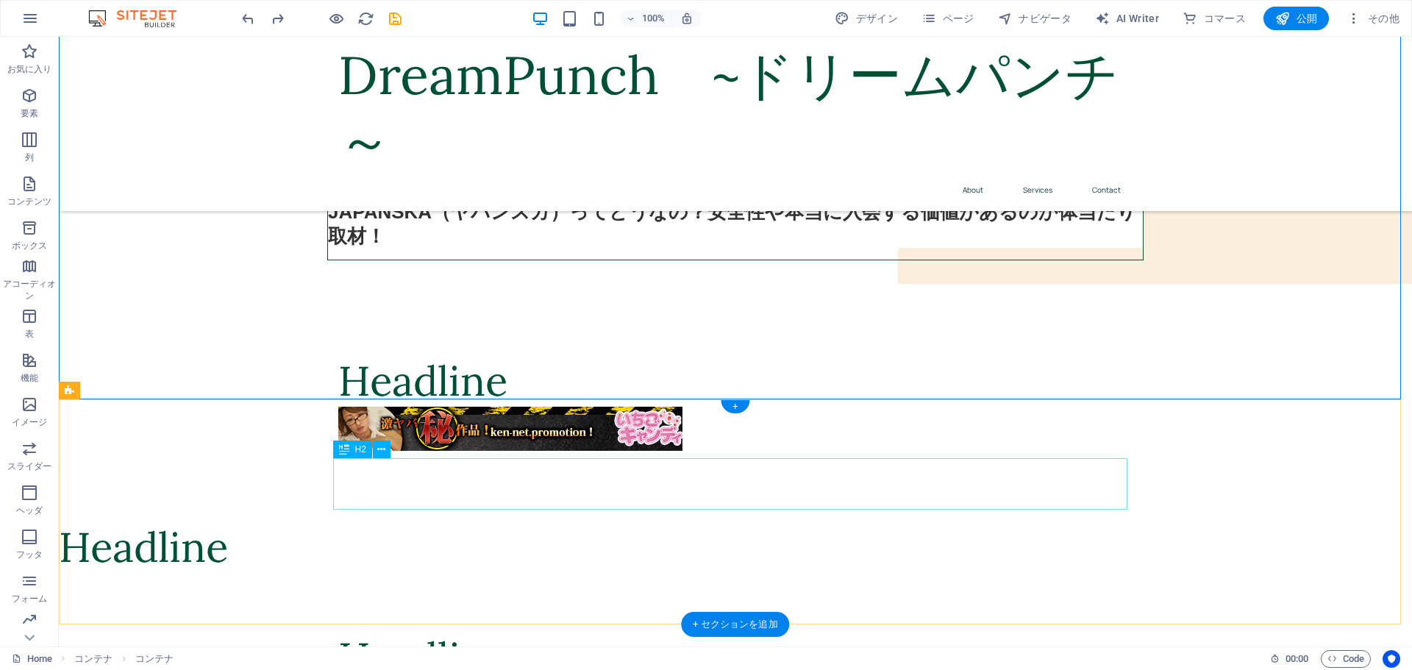
click at [445, 407] on div "Headline" at bounding box center [735, 380] width 794 height 51
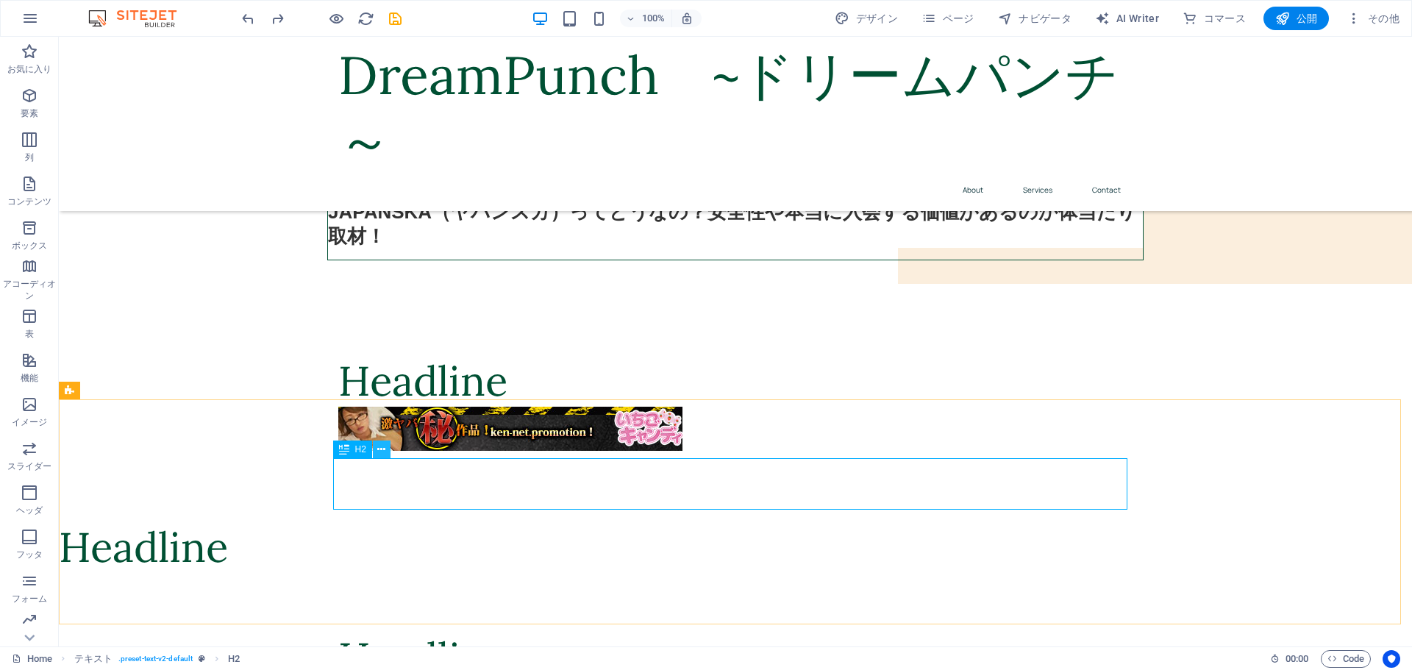
click at [385, 454] on icon at bounding box center [381, 449] width 8 height 15
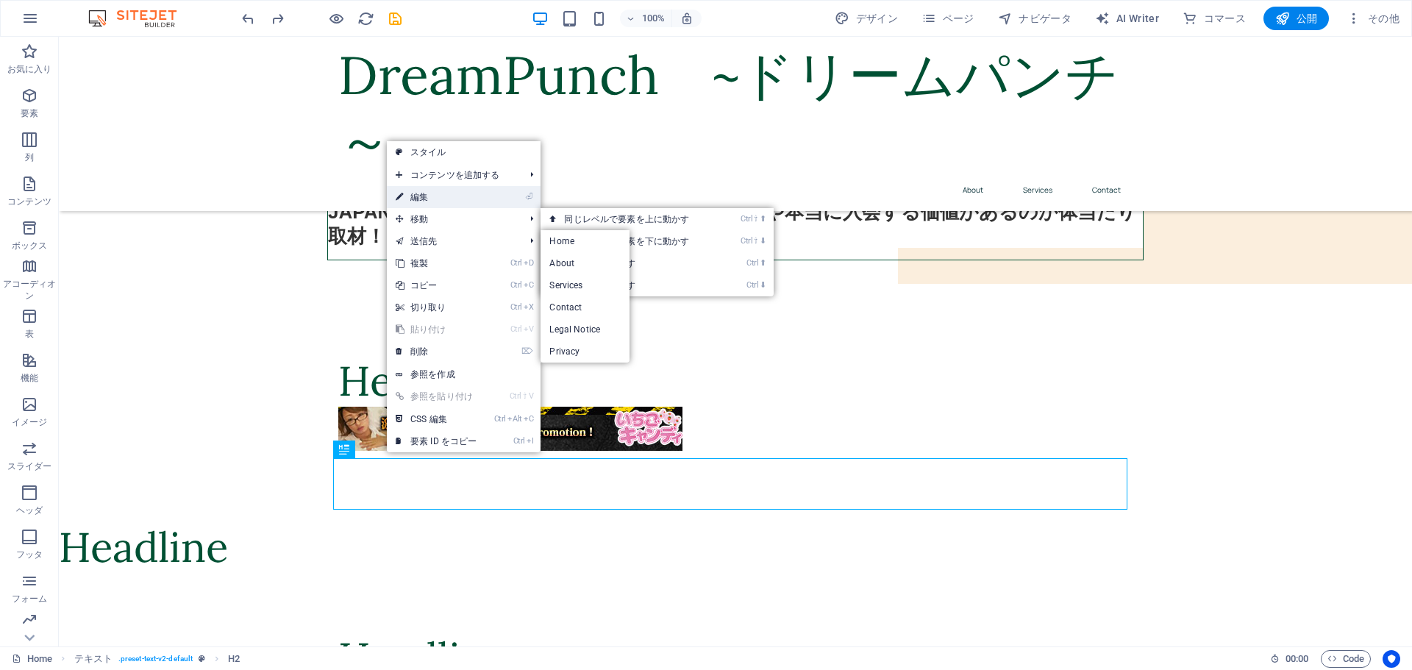
click at [446, 193] on link "⏎ 編集" at bounding box center [436, 197] width 99 height 22
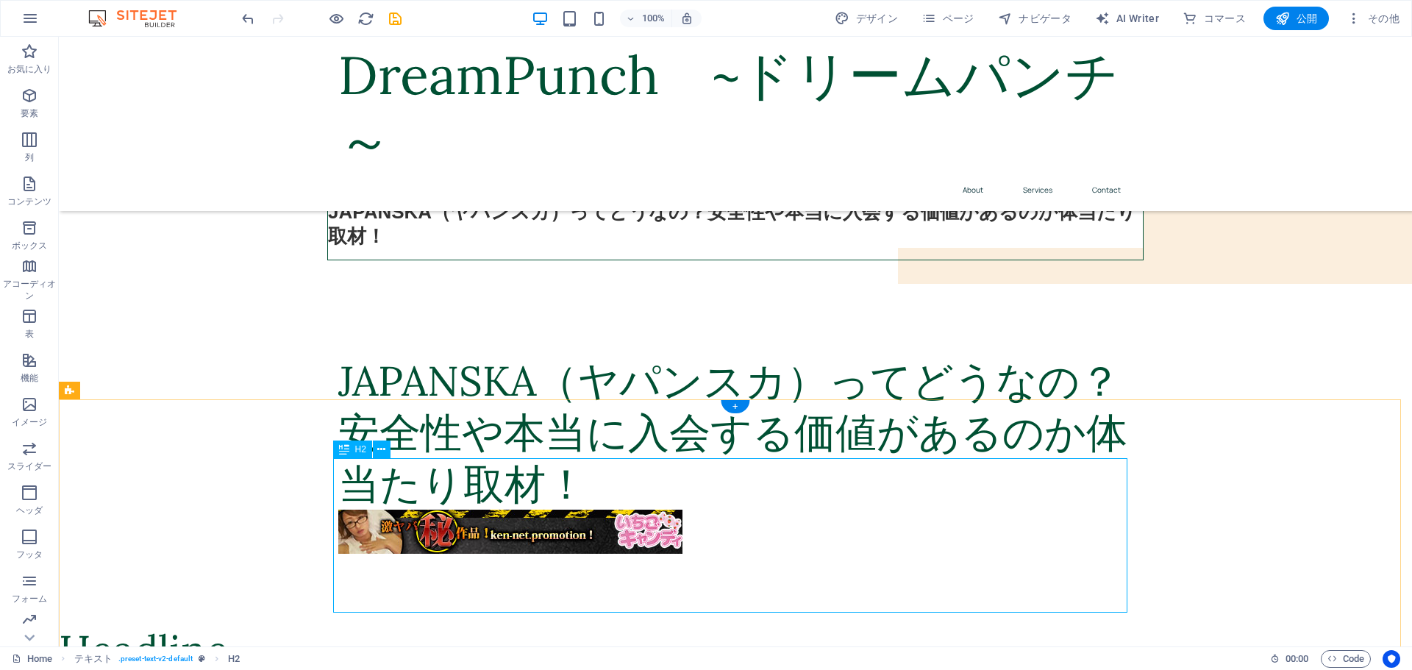
click at [1012, 510] on div "JAPANSKA（ヤパンスカ）ってどうなの？安全性や本当に入会する価値があるのか体当たり取材！" at bounding box center [735, 432] width 794 height 154
click at [930, 510] on div "JAPANSKA（ヤパンスカ）ってどうなの？安全性や本当に入会する価値があるのか体当たり取材！" at bounding box center [735, 432] width 794 height 154
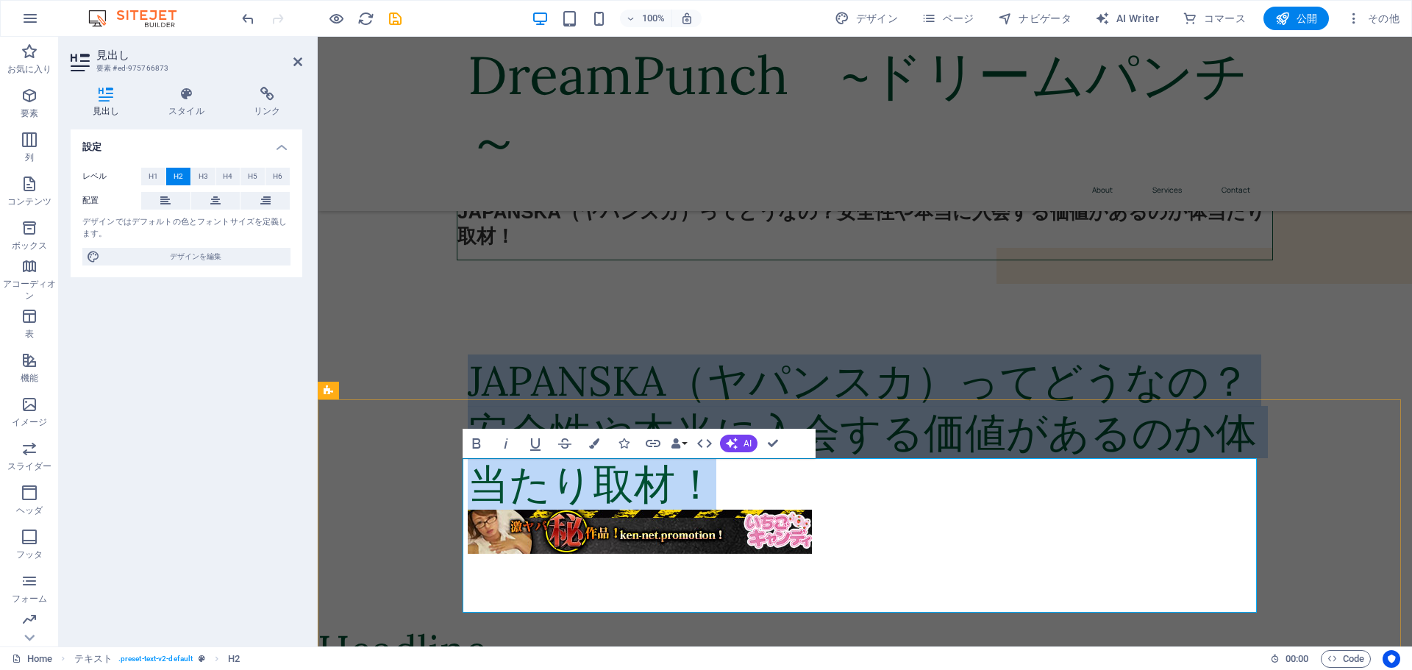
click at [904, 510] on h2 "JAPANSKA（ヤパンスカ）ってどうなの？安全性や本当に入会する価値があるのか体当たり取材！" at bounding box center [865, 432] width 794 height 154
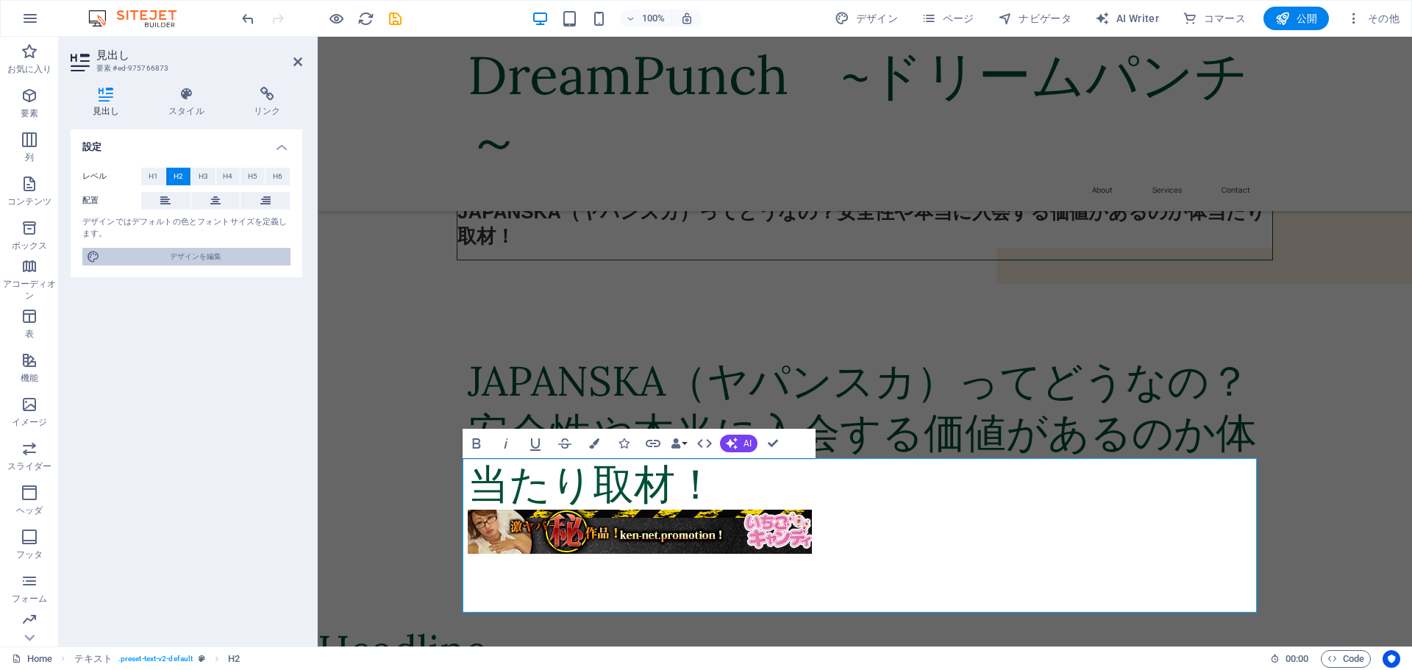
click at [200, 252] on span "デザインを編集" at bounding box center [195, 257] width 182 height 18
select select "px"
select select "400"
select select "px"
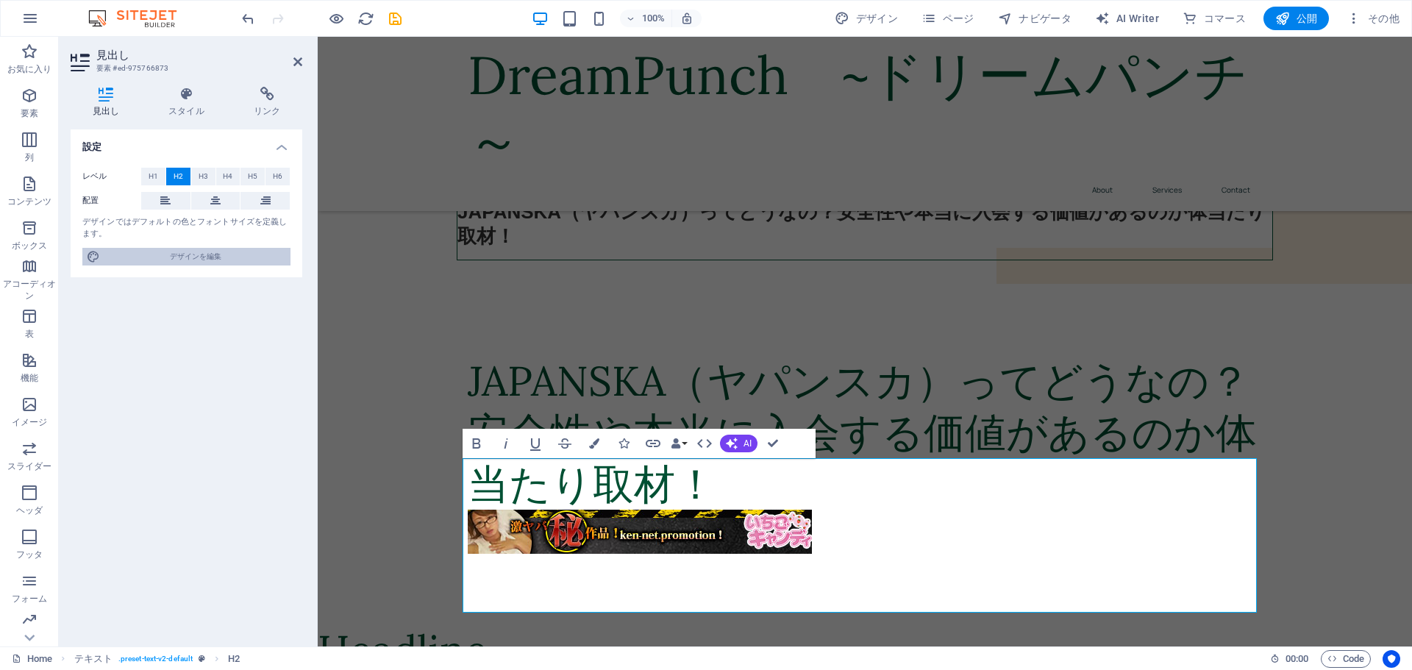
select select "400"
select select "px"
select select "rem"
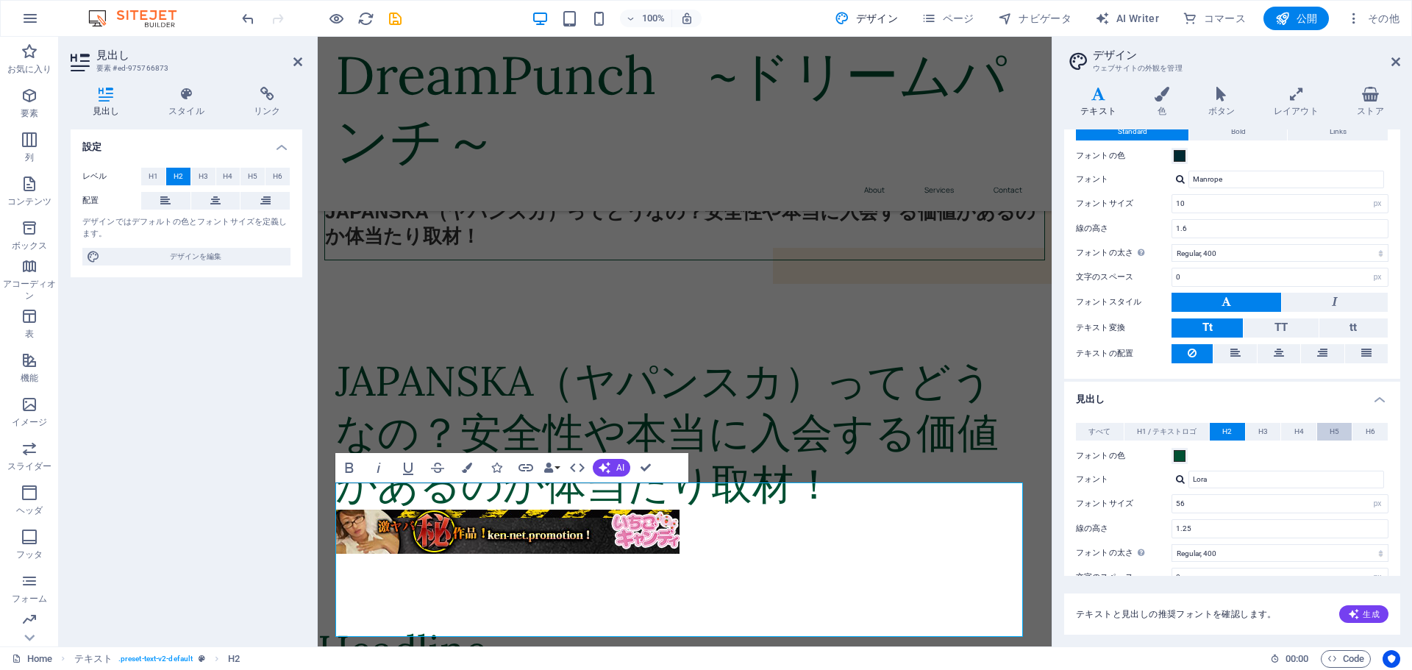
scroll to position [74, 0]
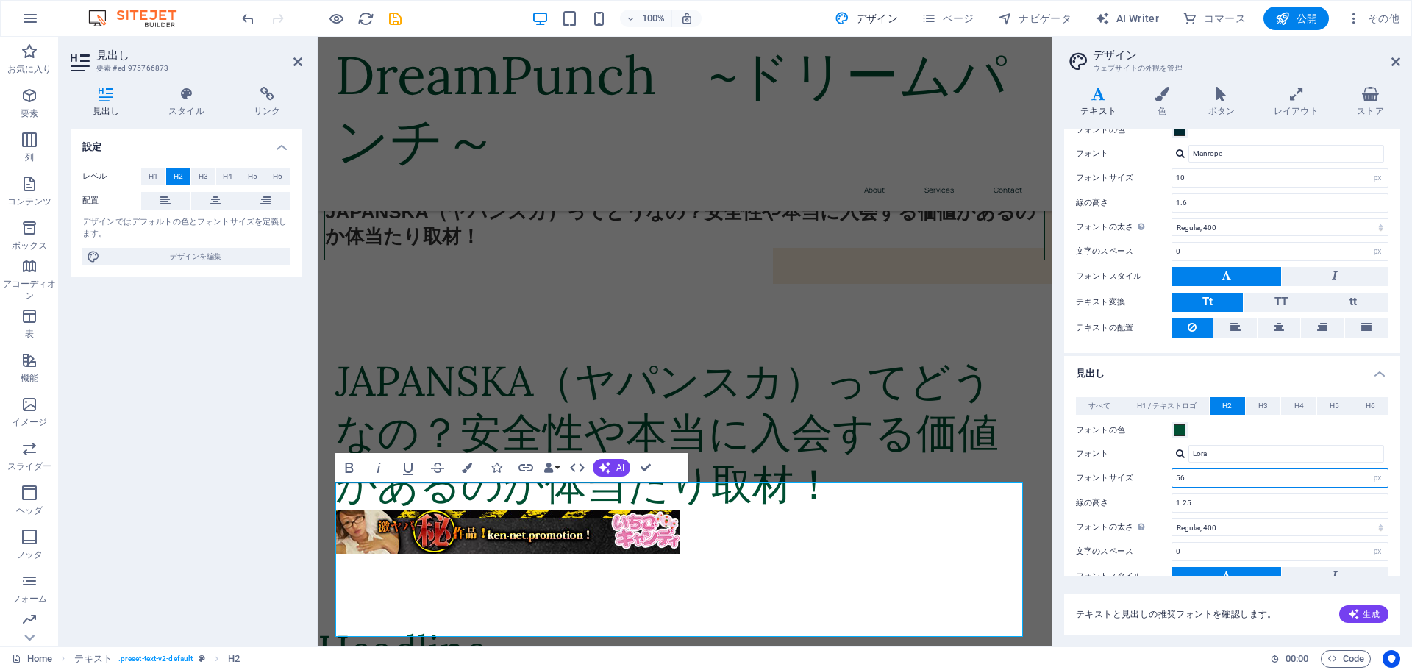
click at [1229, 476] on input "56" at bounding box center [1280, 478] width 216 height 18
drag, startPoint x: 1226, startPoint y: 476, endPoint x: 1150, endPoint y: 470, distance: 76.0
click at [1150, 471] on div "フォントサイズ 56 rem px em %" at bounding box center [1232, 478] width 313 height 19
type input "40"
click at [1145, 446] on label "フォント" at bounding box center [1124, 454] width 96 height 18
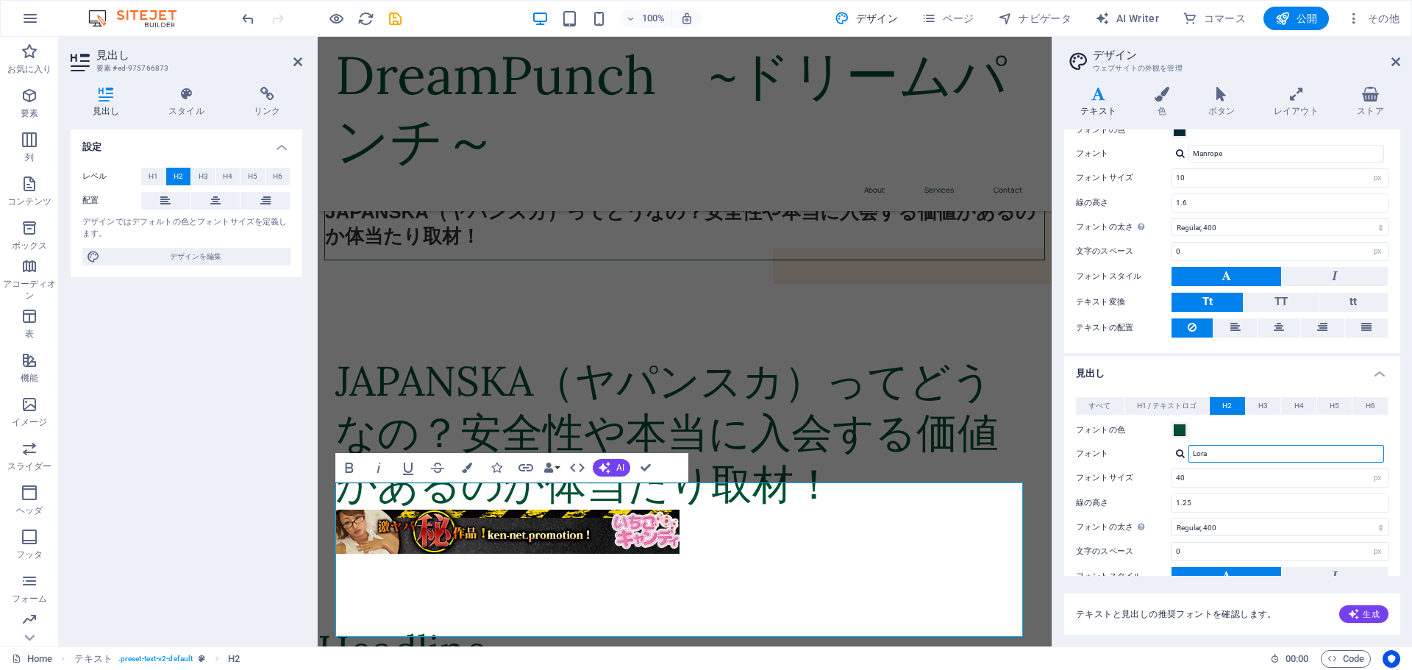
click at [1189, 446] on input "Lora" at bounding box center [1287, 454] width 196 height 18
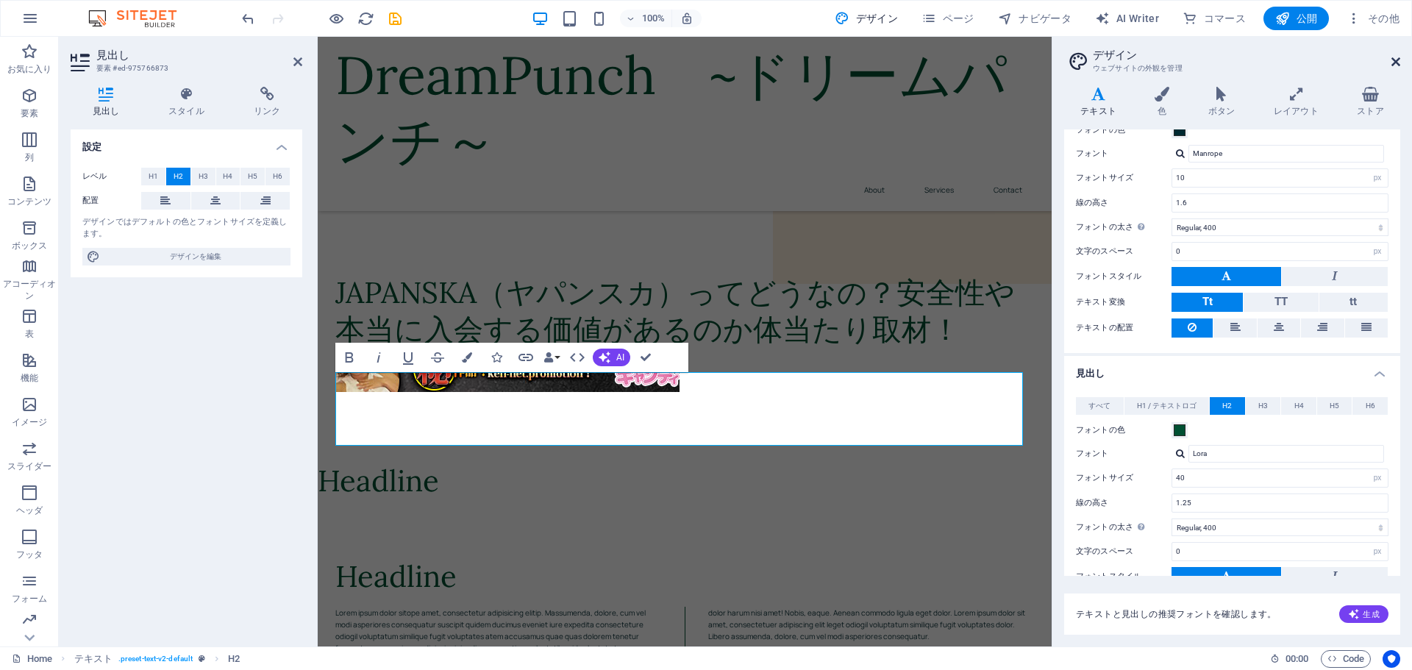
click at [1396, 60] on icon at bounding box center [1396, 62] width 9 height 12
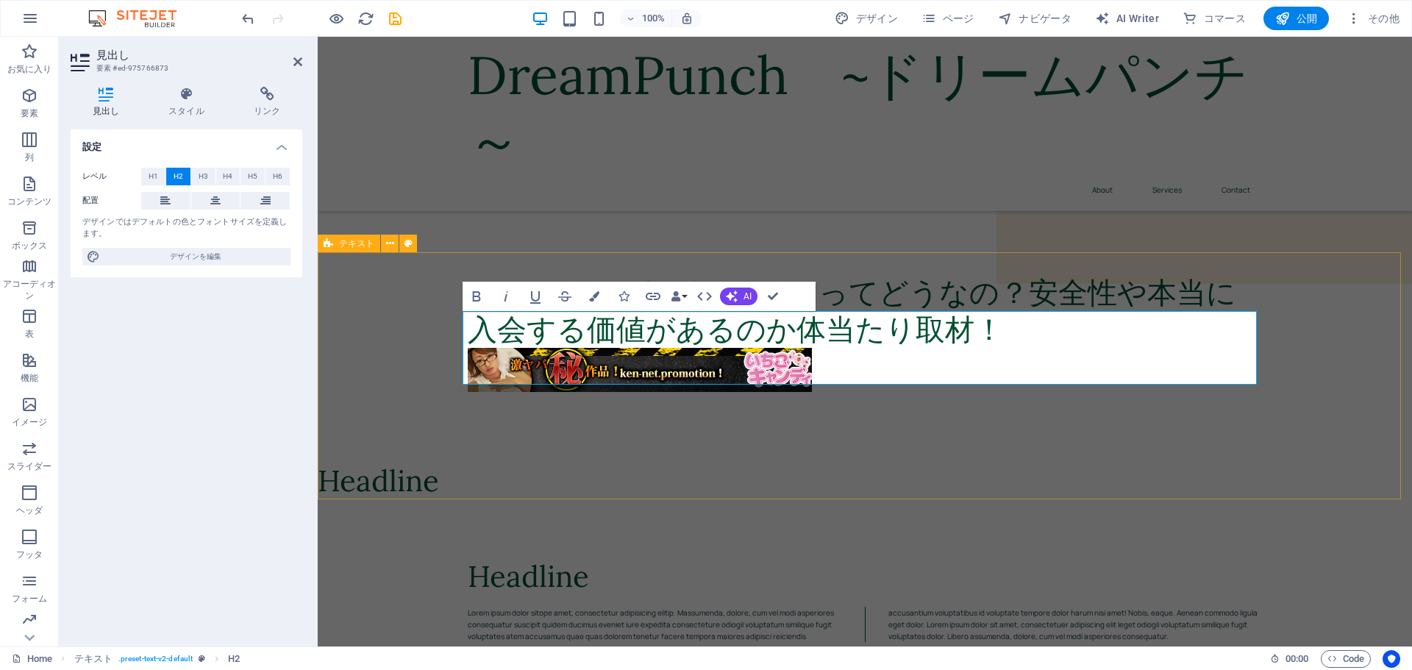
click at [942, 446] on div "JAPANSKA（ヤパンスカ）ってどうなの？安全性や本当に入会する価値があるのか体当たり取材！" at bounding box center [865, 339] width 1094 height 247
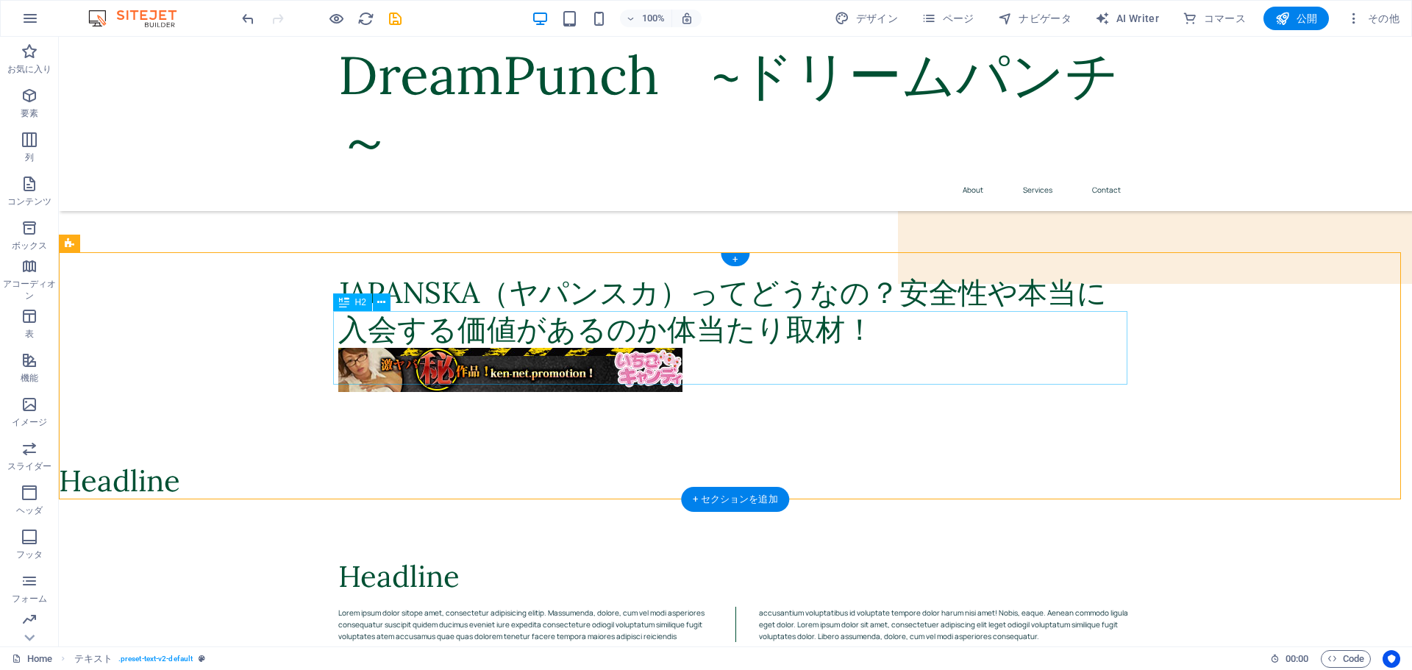
click at [827, 348] on div "JAPANSKA（ヤパンスカ）ってどうなの？安全性や本当に入会する価値があるのか体当たり取材！" at bounding box center [735, 311] width 794 height 74
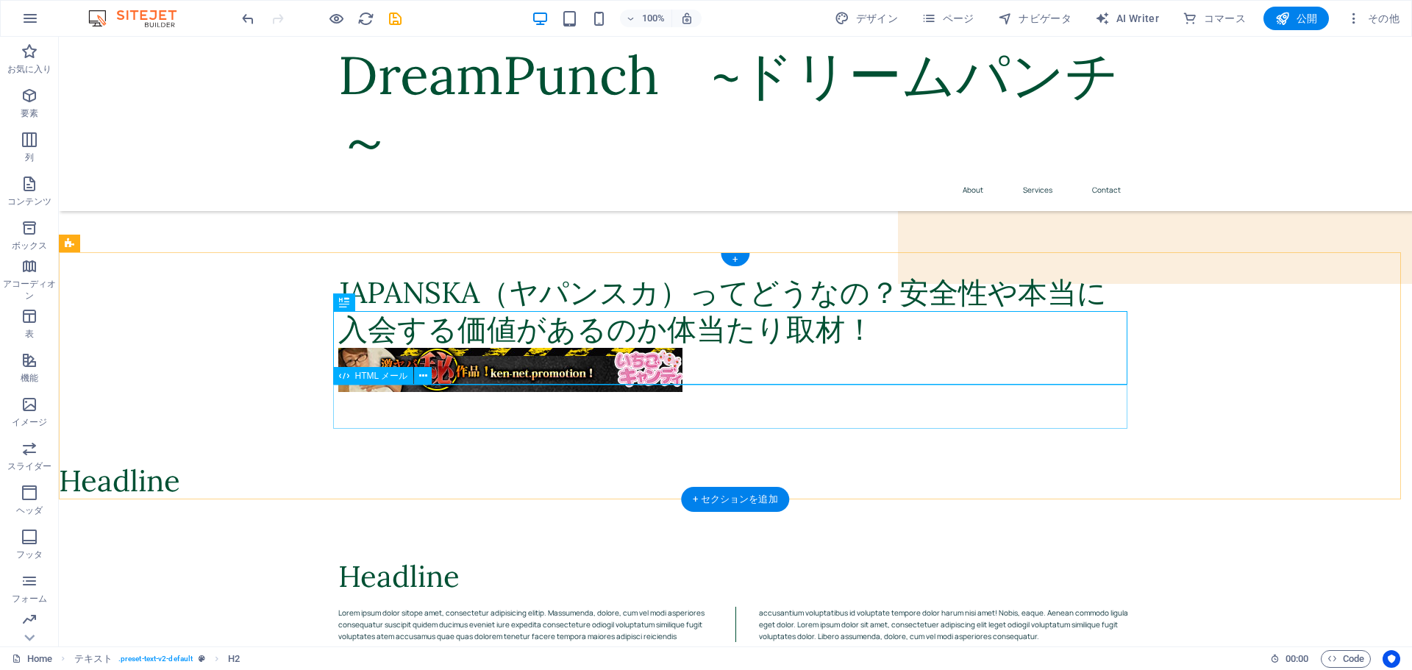
click at [738, 392] on div at bounding box center [735, 370] width 794 height 44
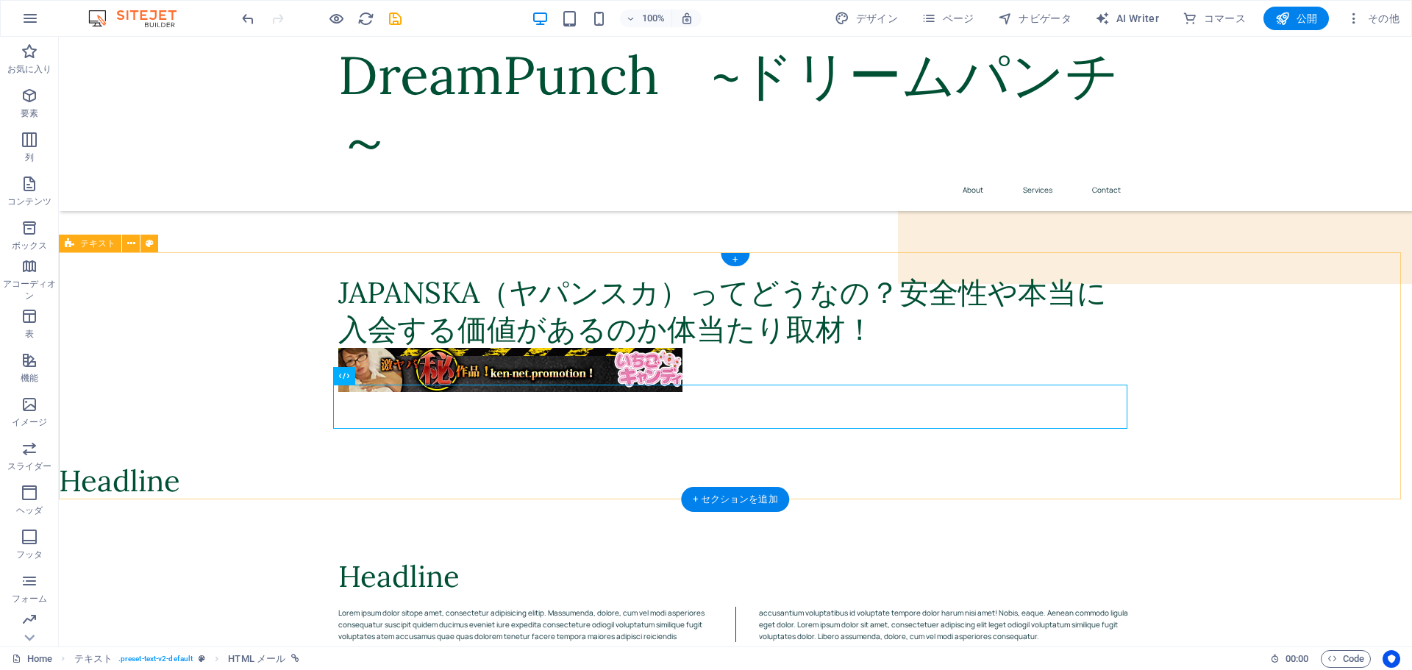
click at [551, 463] on div "JAPANSKA（ヤパンスカ）ってどうなの？安全性や本当に入会する価値があるのか体当たり取材！" at bounding box center [735, 339] width 1353 height 247
click at [731, 392] on div at bounding box center [735, 370] width 794 height 44
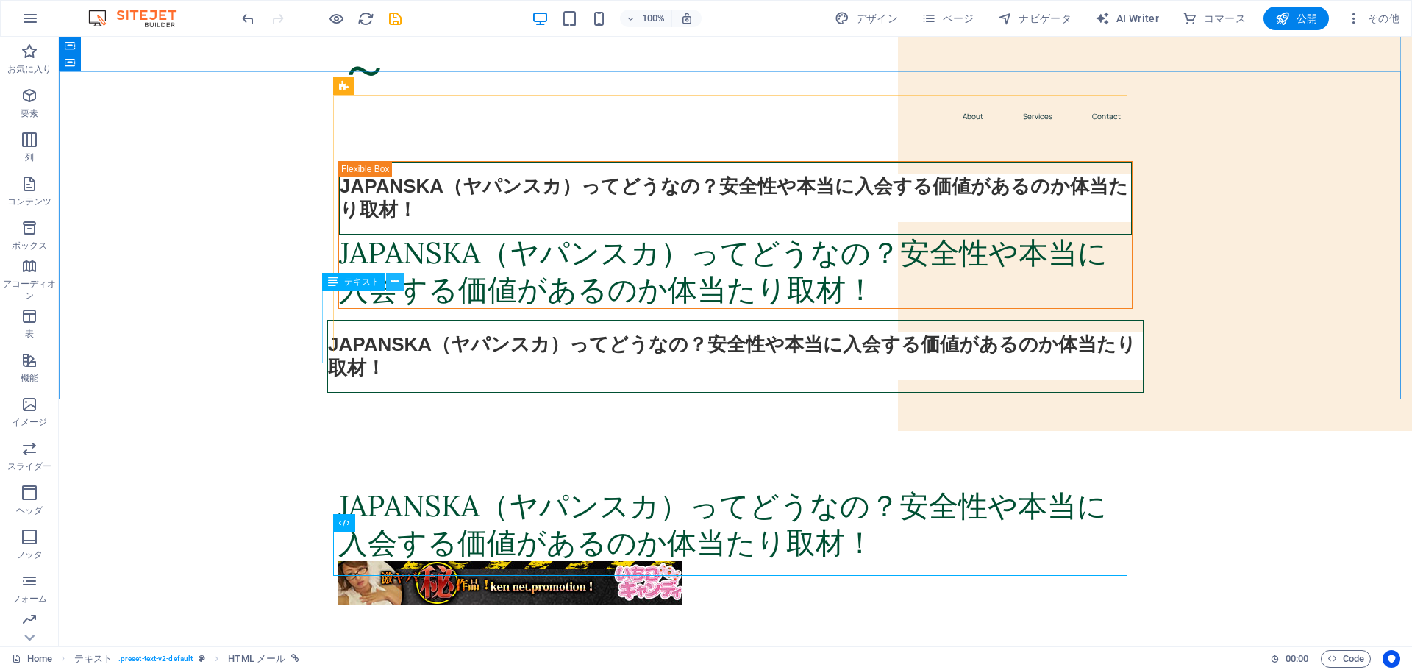
click at [394, 281] on icon at bounding box center [395, 281] width 8 height 15
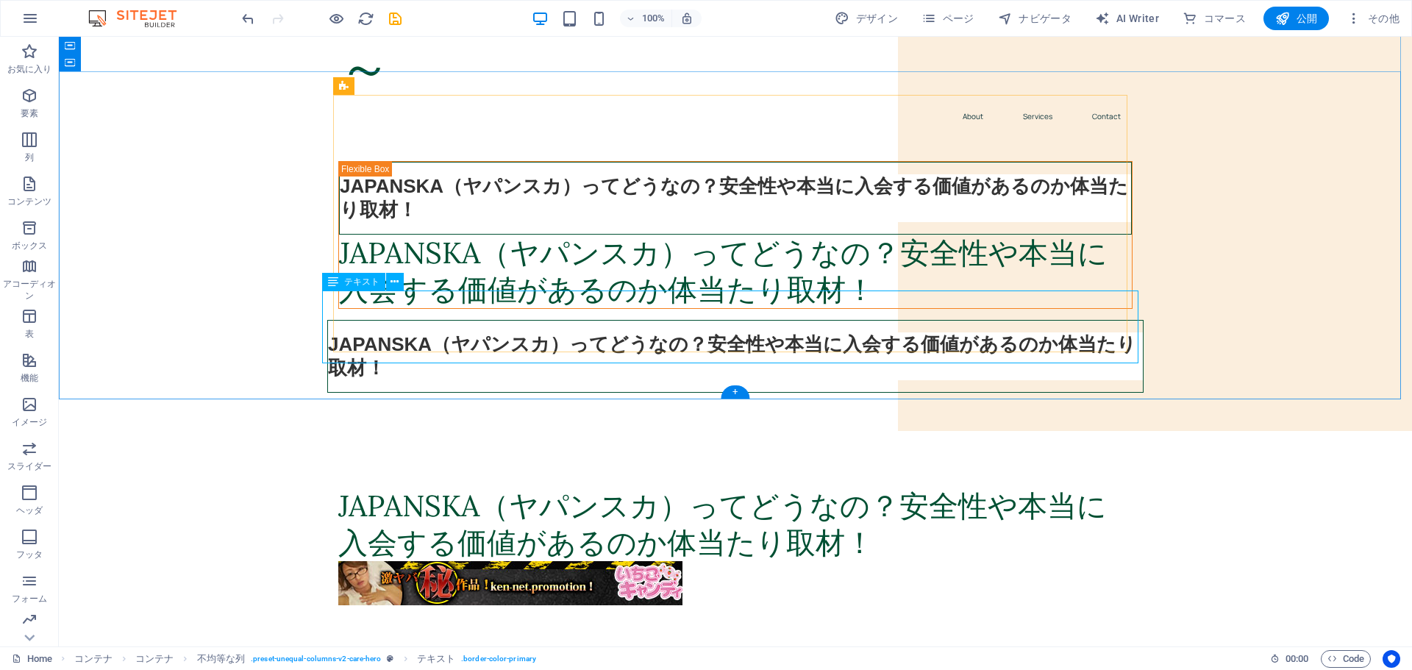
click at [477, 320] on div "JAPANSKA（ヤパンスカ）ってどうなの？安全性や本当に入会する価値があるのか体当たり取材！" at bounding box center [735, 356] width 816 height 73
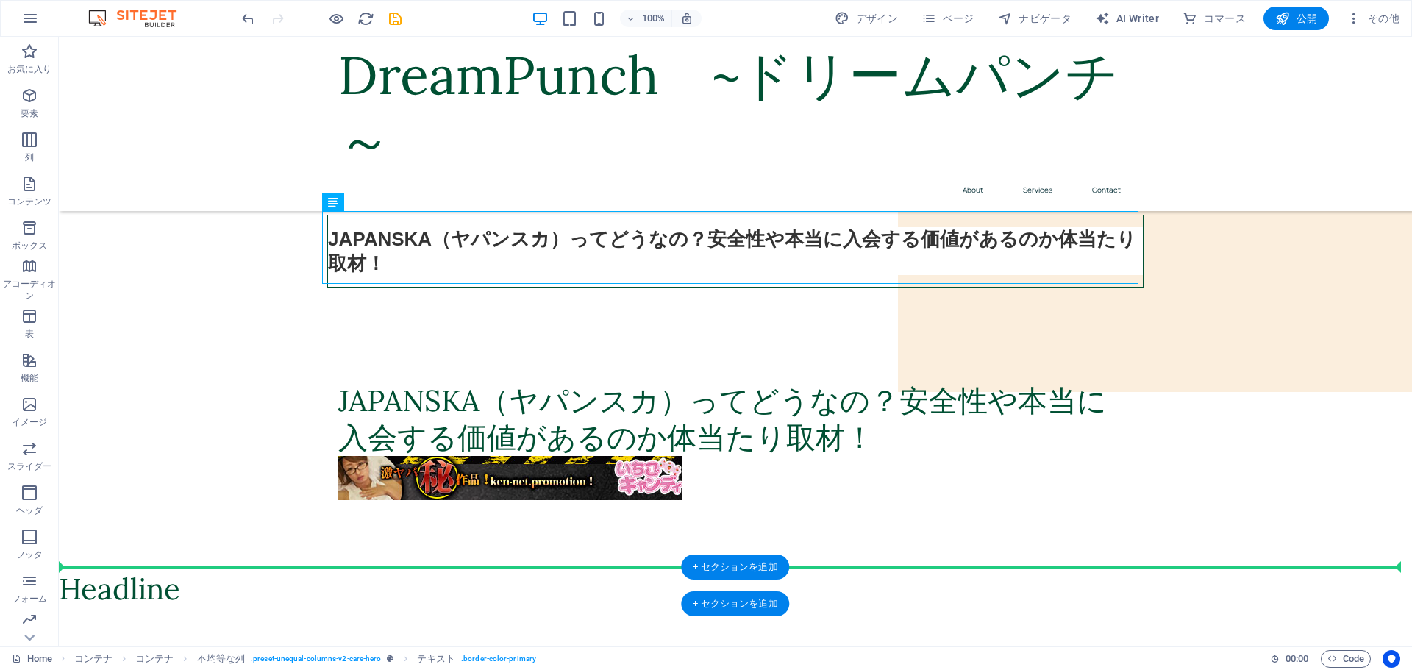
scroll to position [164, 0]
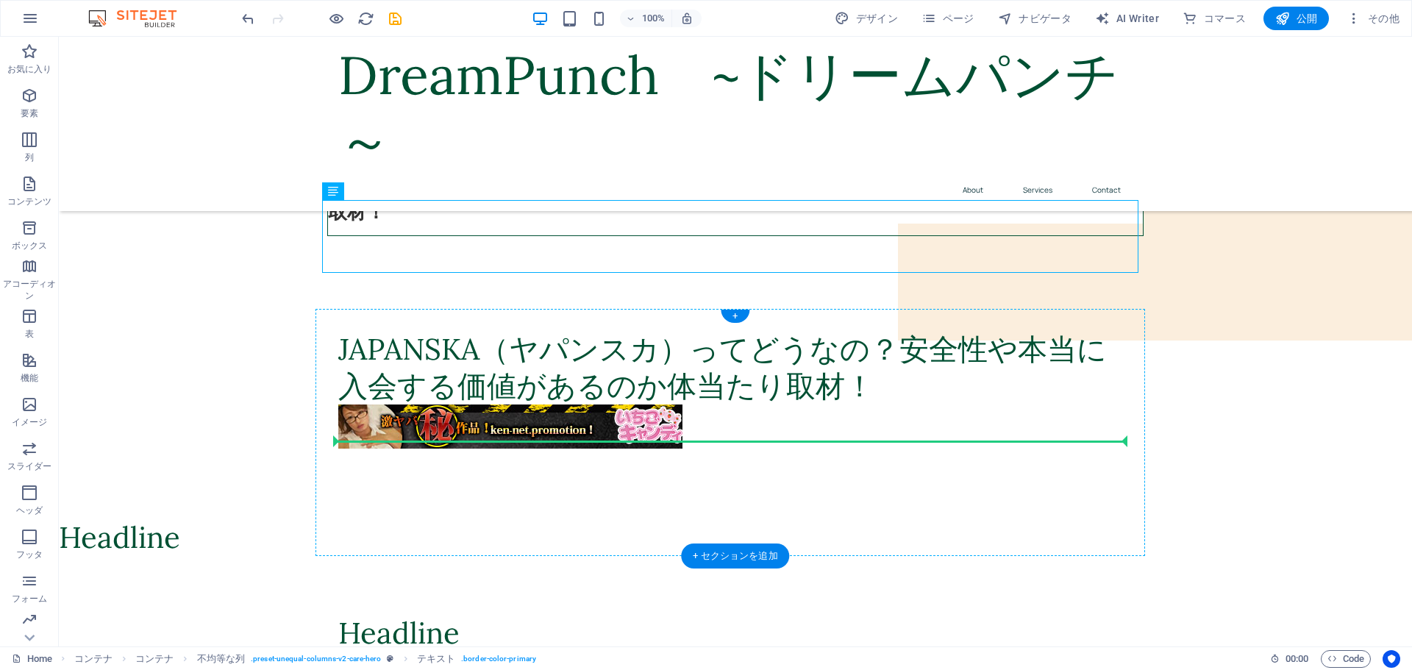
drag, startPoint x: 425, startPoint y: 318, endPoint x: 419, endPoint y: 449, distance: 131.1
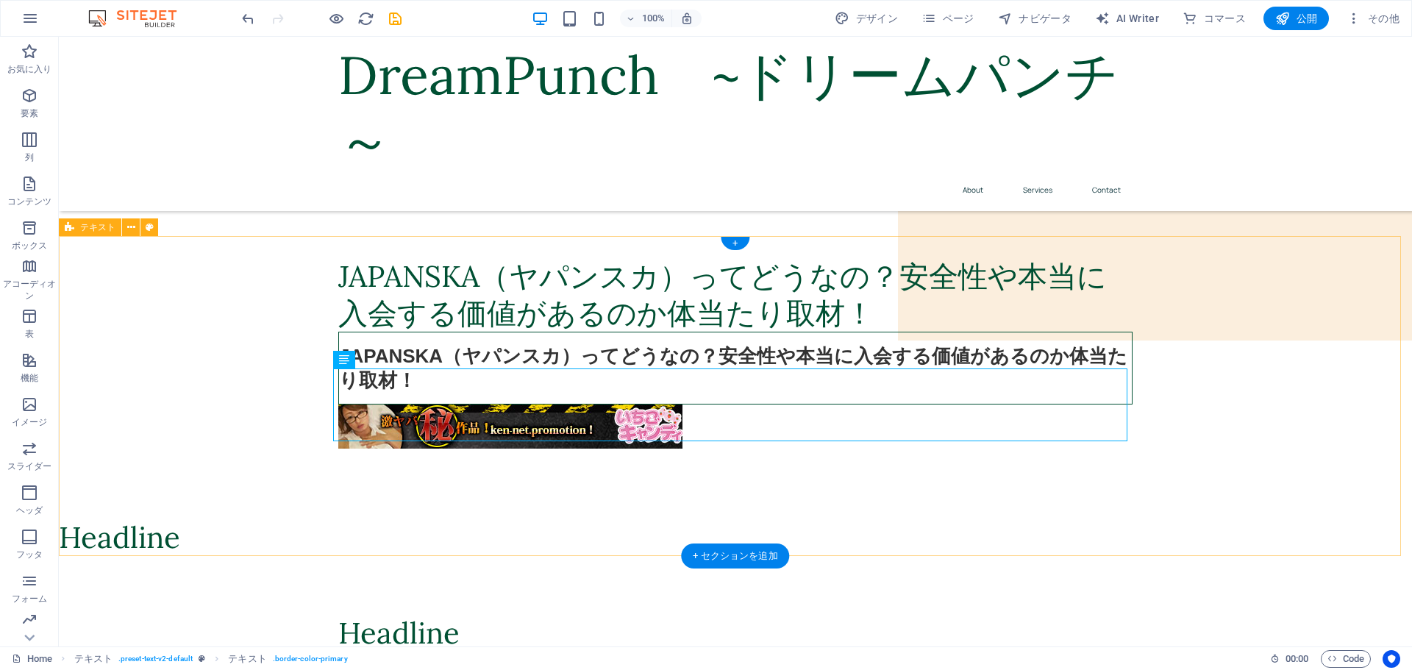
click at [459, 519] on div "JAPANSKA（ヤパンスカ）ってどうなの？安全性や本当に入会する価値があるのか体当たり取材！ JAPANSKA（ヤパンスカ）ってどうなの？安全性や本当に入会…" at bounding box center [735, 359] width 1353 height 320
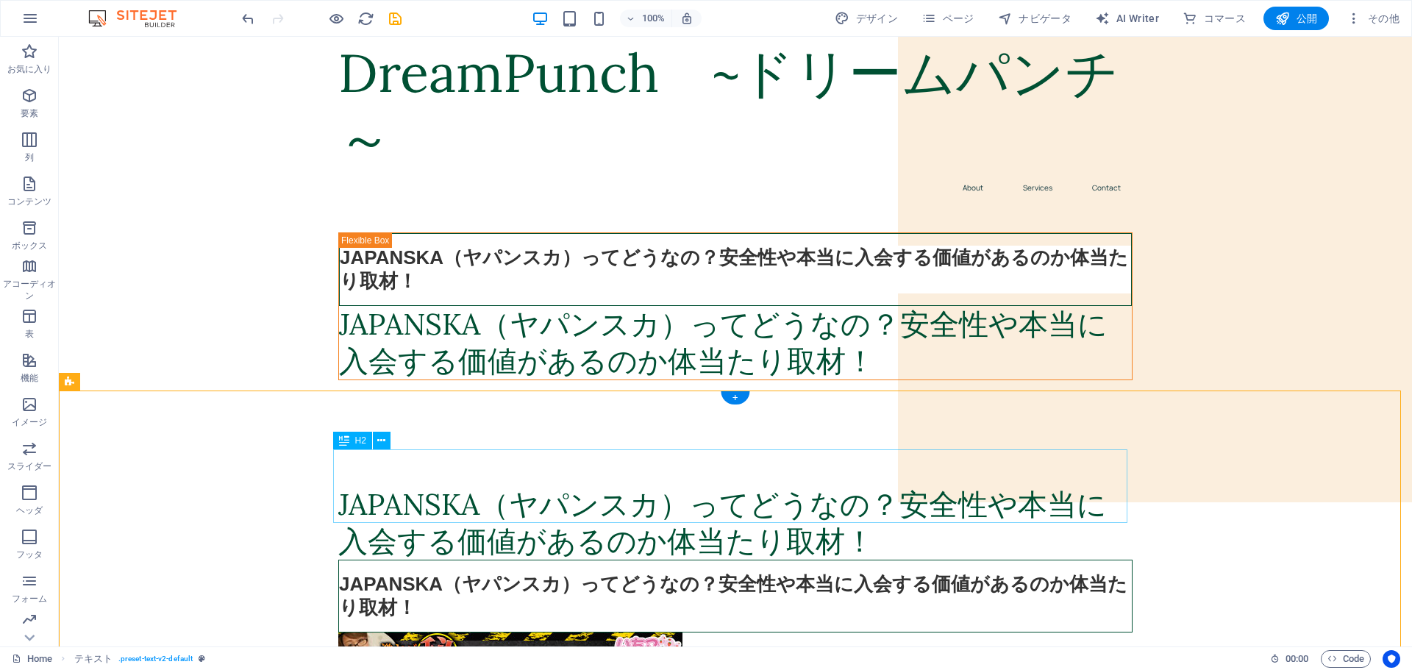
scroll to position [0, 0]
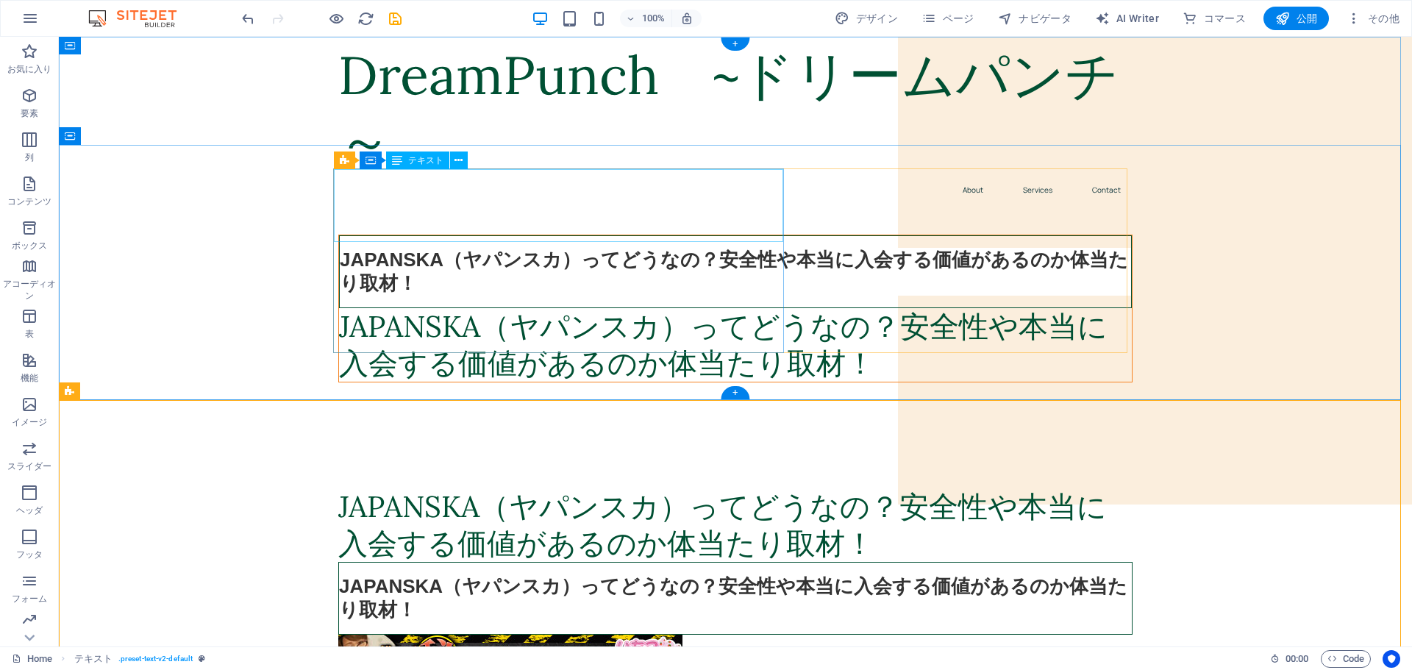
click at [496, 235] on div "JAPANSKA（ヤパンスカ）ってどうなの？安全性や本当に入会する価値があるのか体当たり取材！" at bounding box center [735, 271] width 793 height 73
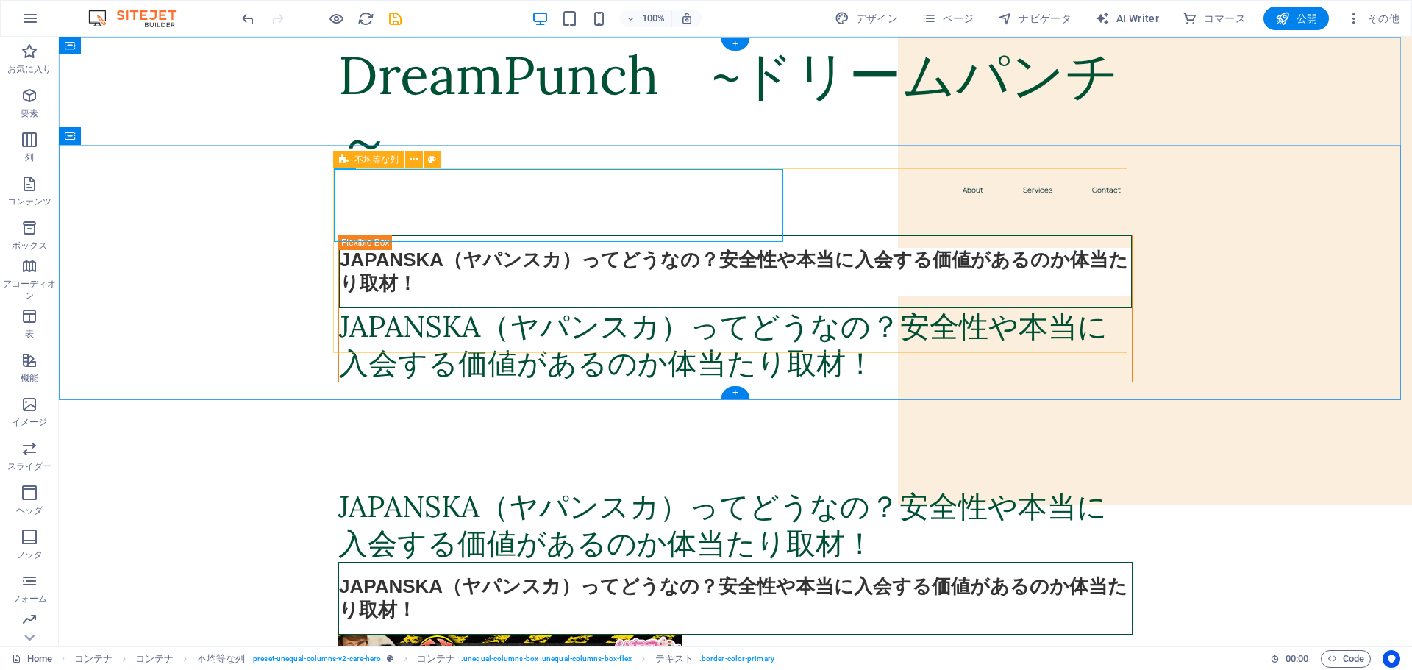
click at [827, 235] on div "JAPANSKA（ヤパンスカ）ってどうなの？安全性や本当に入会する価値があるのか体当たり取材！ JAPANSKA（ヤパンスカ）ってどうなの？安全性や本当に入会…" at bounding box center [735, 309] width 794 height 148
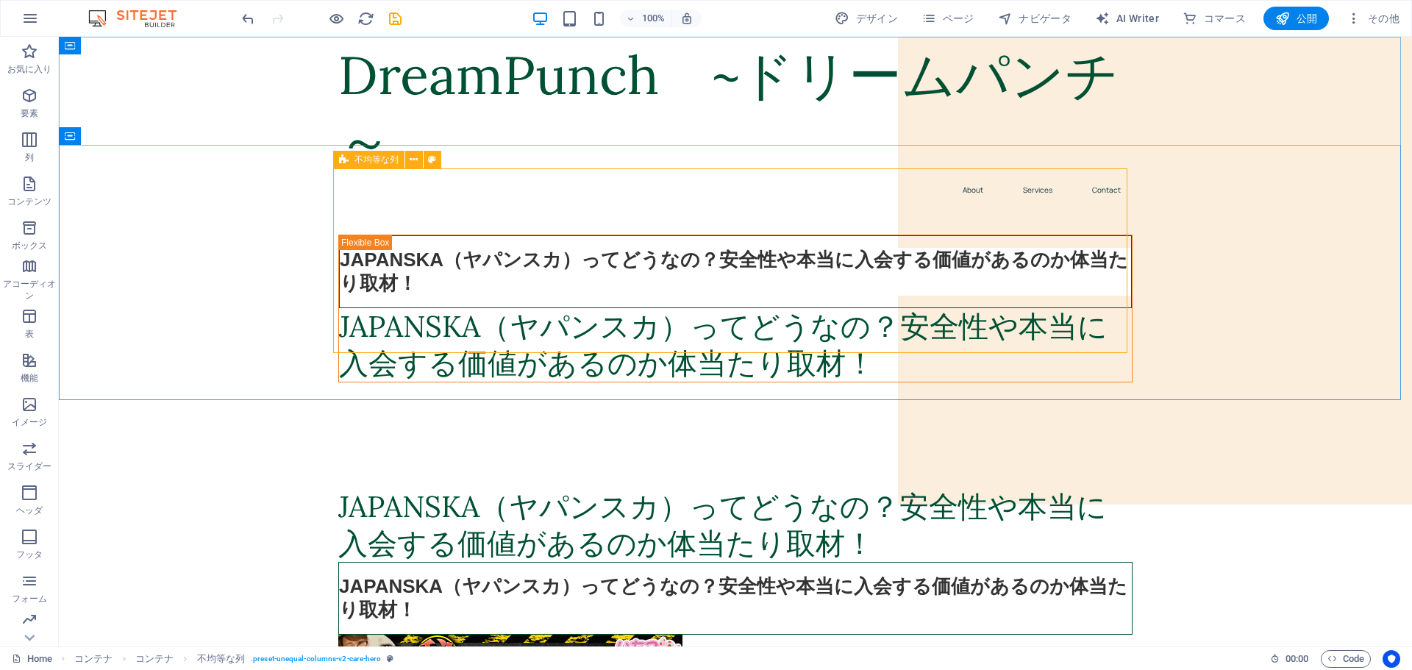
click at [344, 160] on icon at bounding box center [344, 160] width 10 height 18
click at [417, 164] on icon at bounding box center [414, 159] width 8 height 15
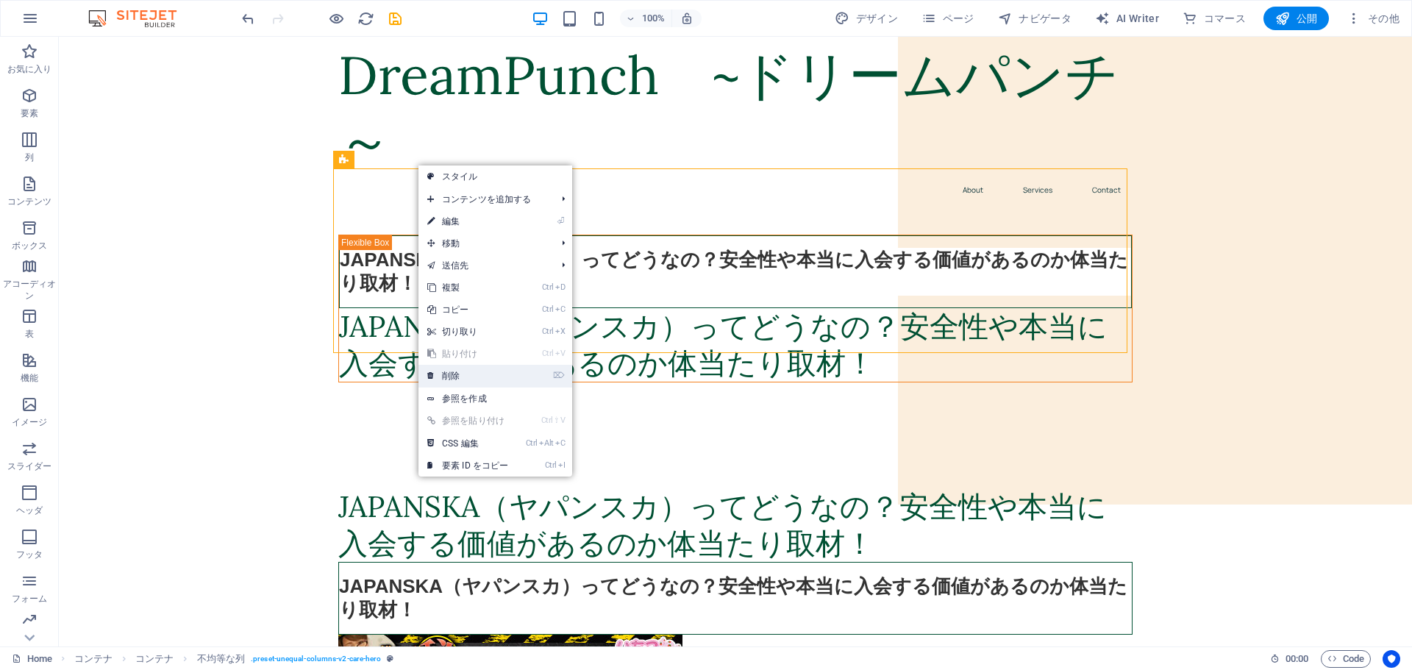
click at [464, 371] on link "⌦ 削除" at bounding box center [468, 376] width 99 height 22
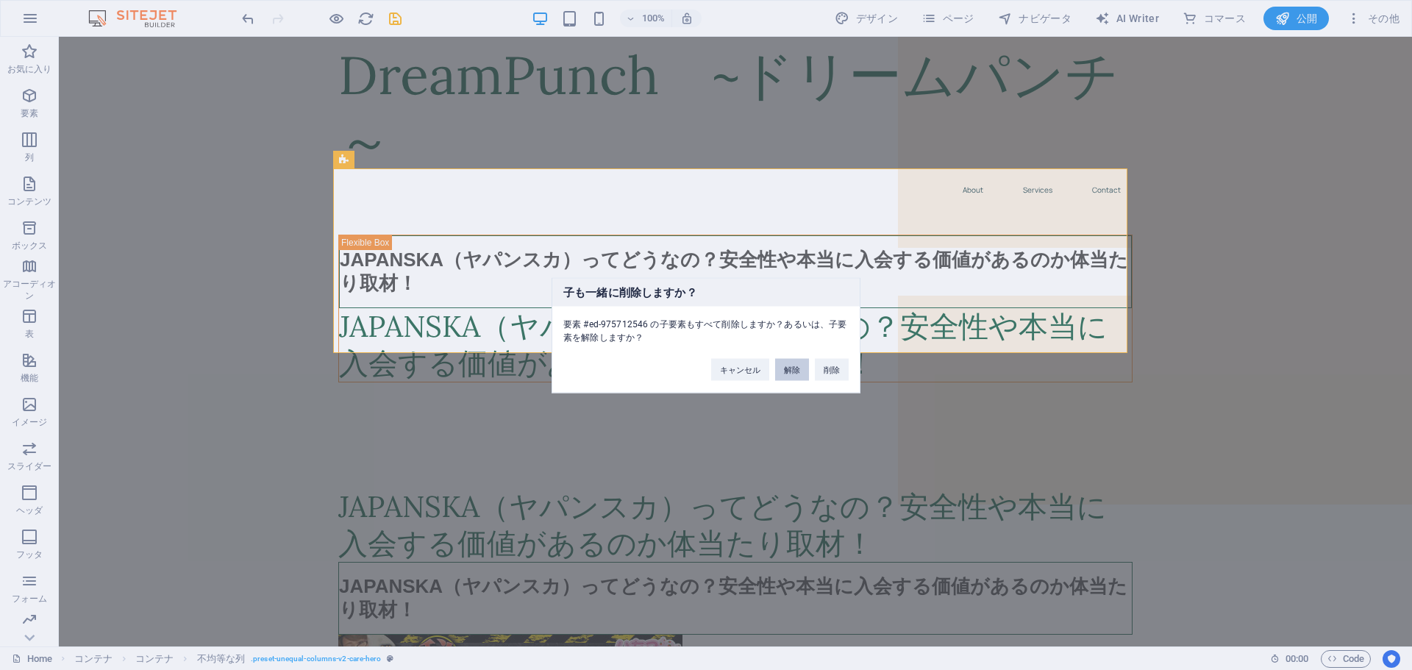
click at [800, 374] on button "解除" at bounding box center [792, 369] width 34 height 22
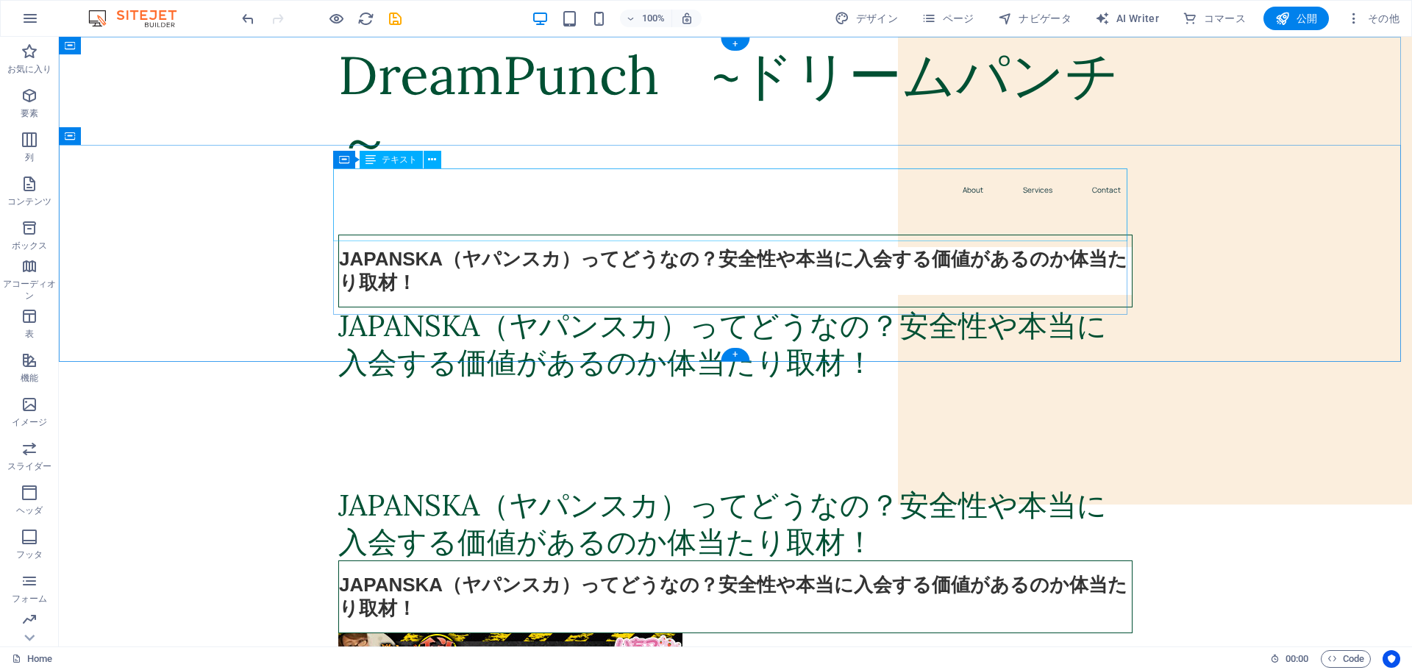
click at [351, 235] on div "JAPANSKA（ヤパンスカ）ってどうなの？安全性や本当に入会する価値があるのか体当たり取材！" at bounding box center [735, 271] width 794 height 73
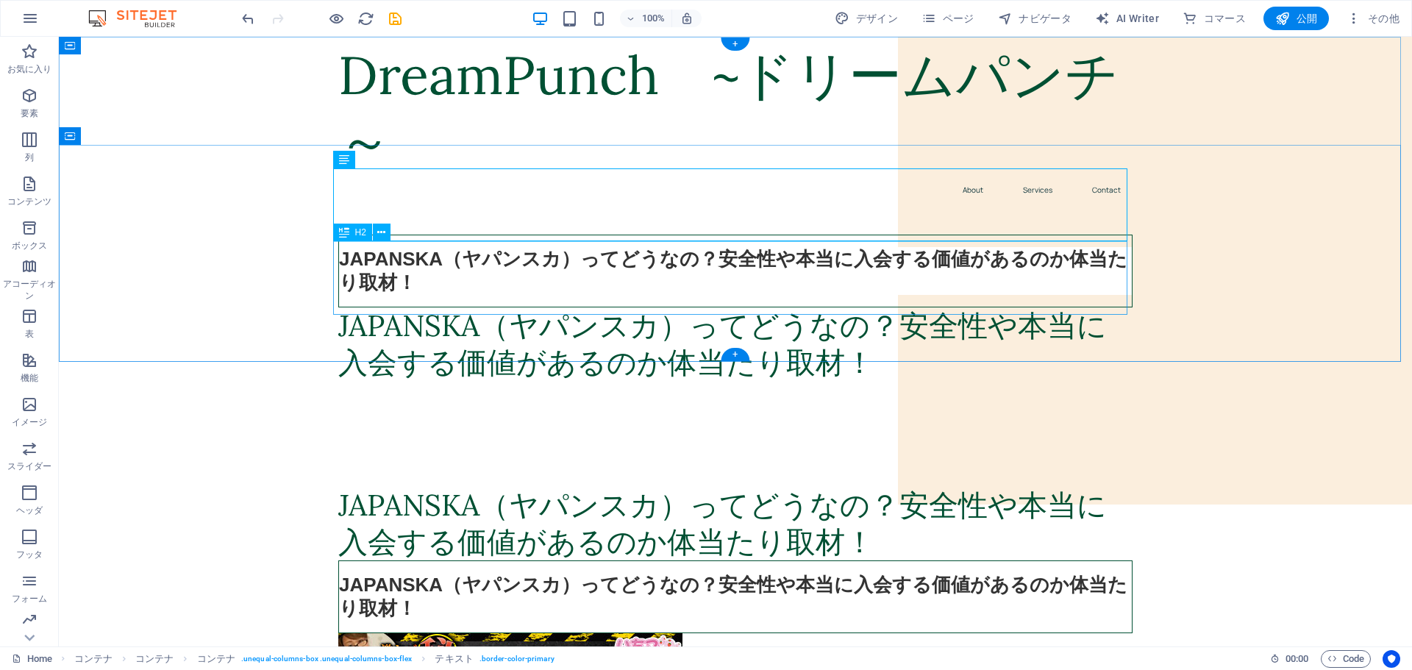
click at [461, 307] on div "JAPANSKA（ヤパンスカ）ってどうなの？安全性や本当に入会する価値があるのか体当たり取材！" at bounding box center [735, 344] width 794 height 74
click at [444, 235] on div "JAPANSKA（ヤパンスカ）ってどうなの？安全性や本当に入会する価値があるのか体当たり取材！" at bounding box center [735, 271] width 794 height 73
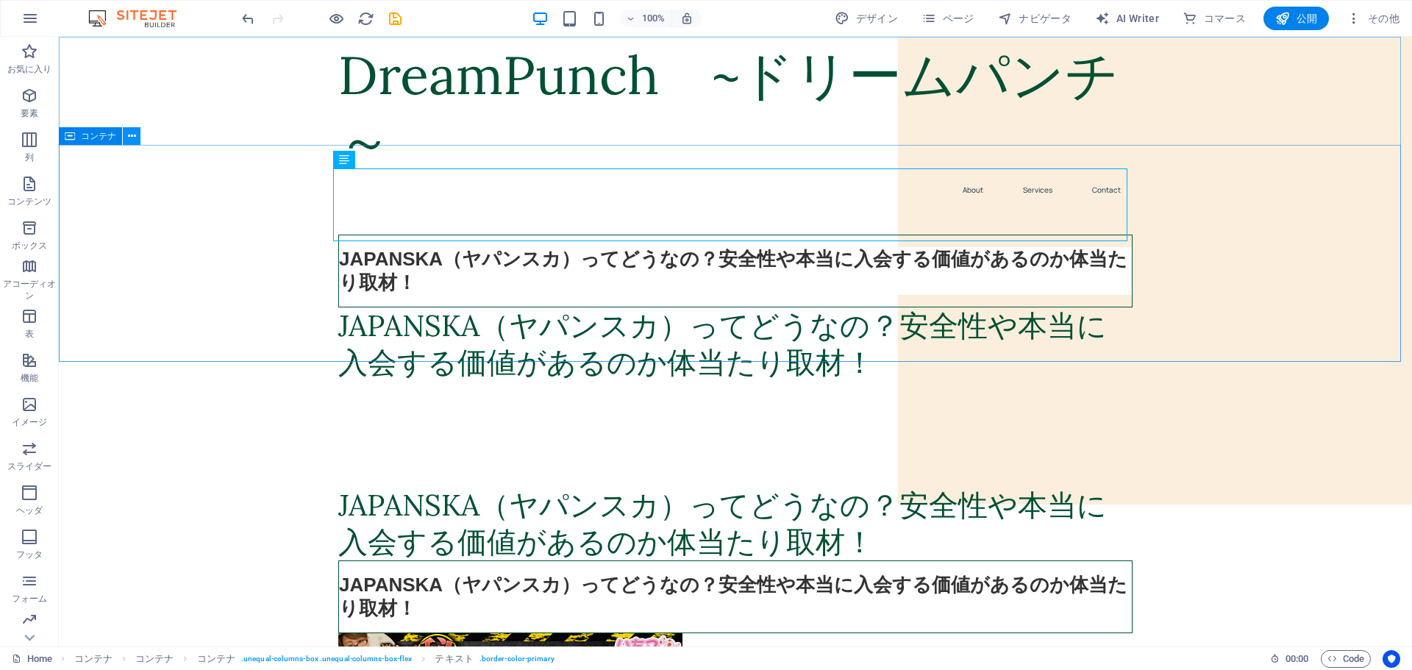
click at [128, 135] on icon at bounding box center [132, 136] width 8 height 15
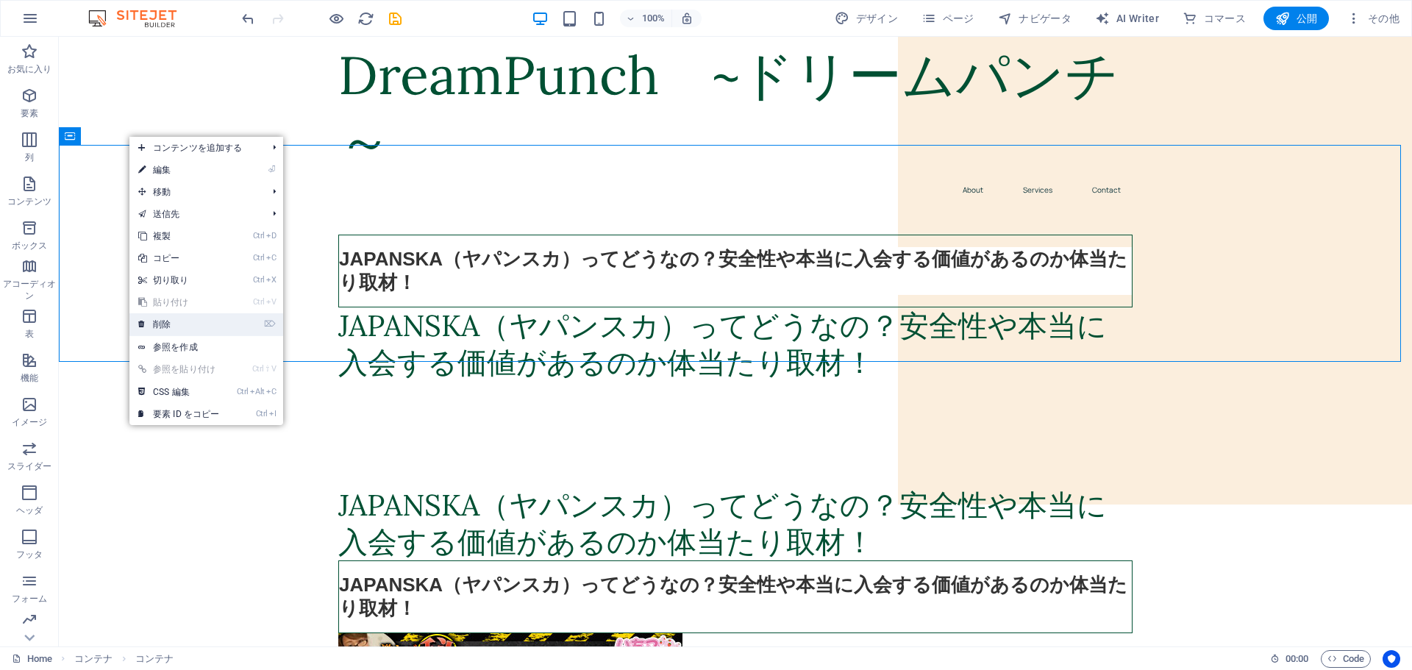
click at [172, 321] on link "⌦ 削除" at bounding box center [178, 324] width 99 height 22
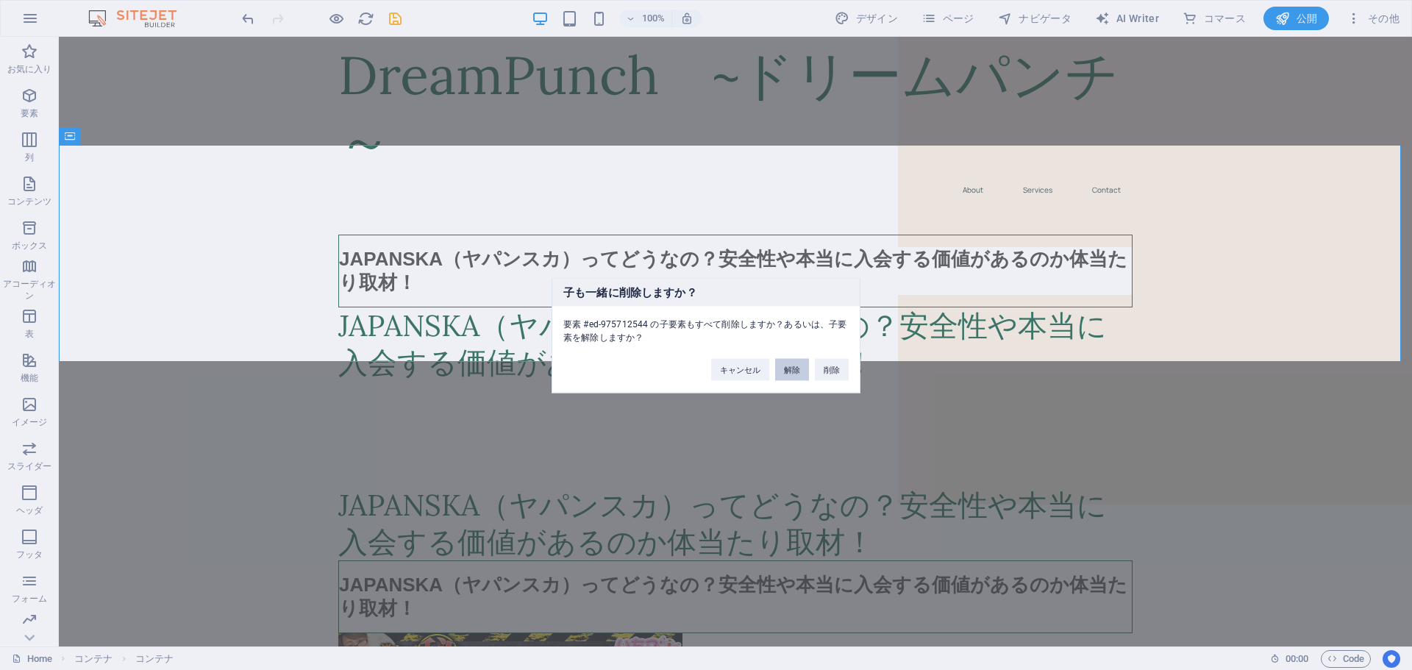
click at [791, 374] on button "解除" at bounding box center [792, 369] width 34 height 22
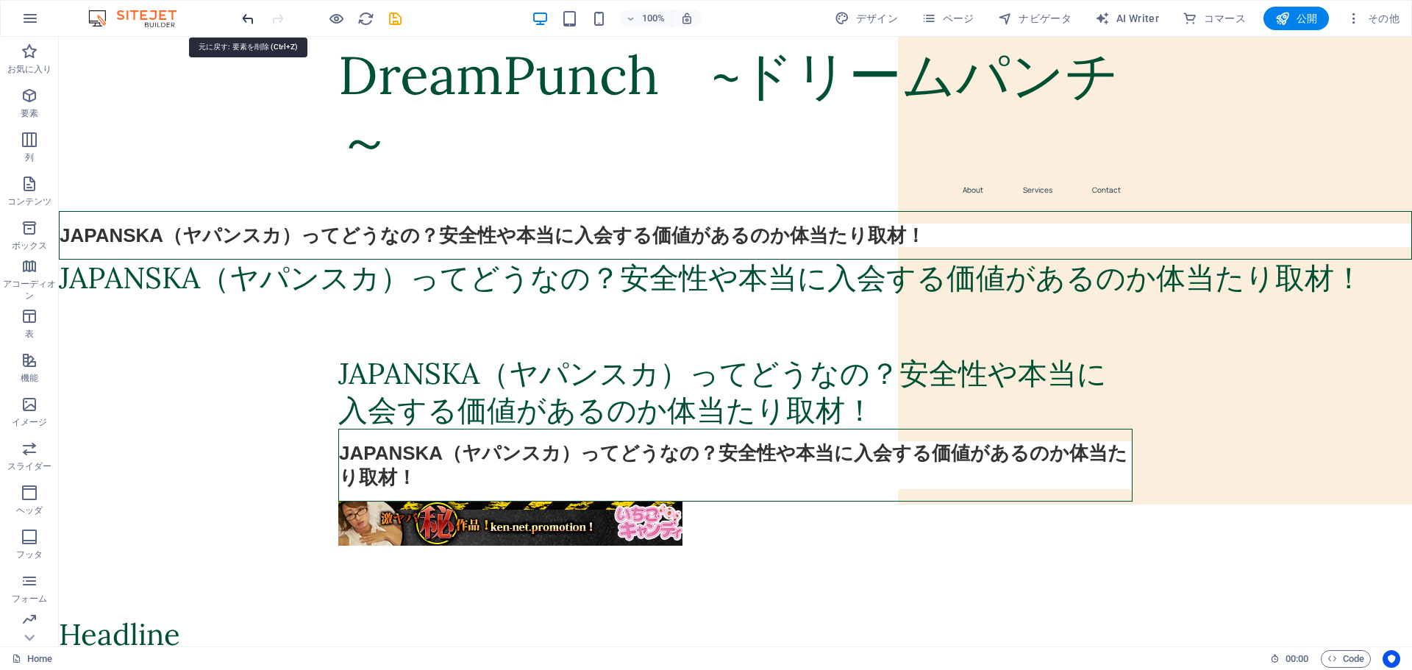
click at [243, 20] on icon "undo" at bounding box center [248, 18] width 17 height 17
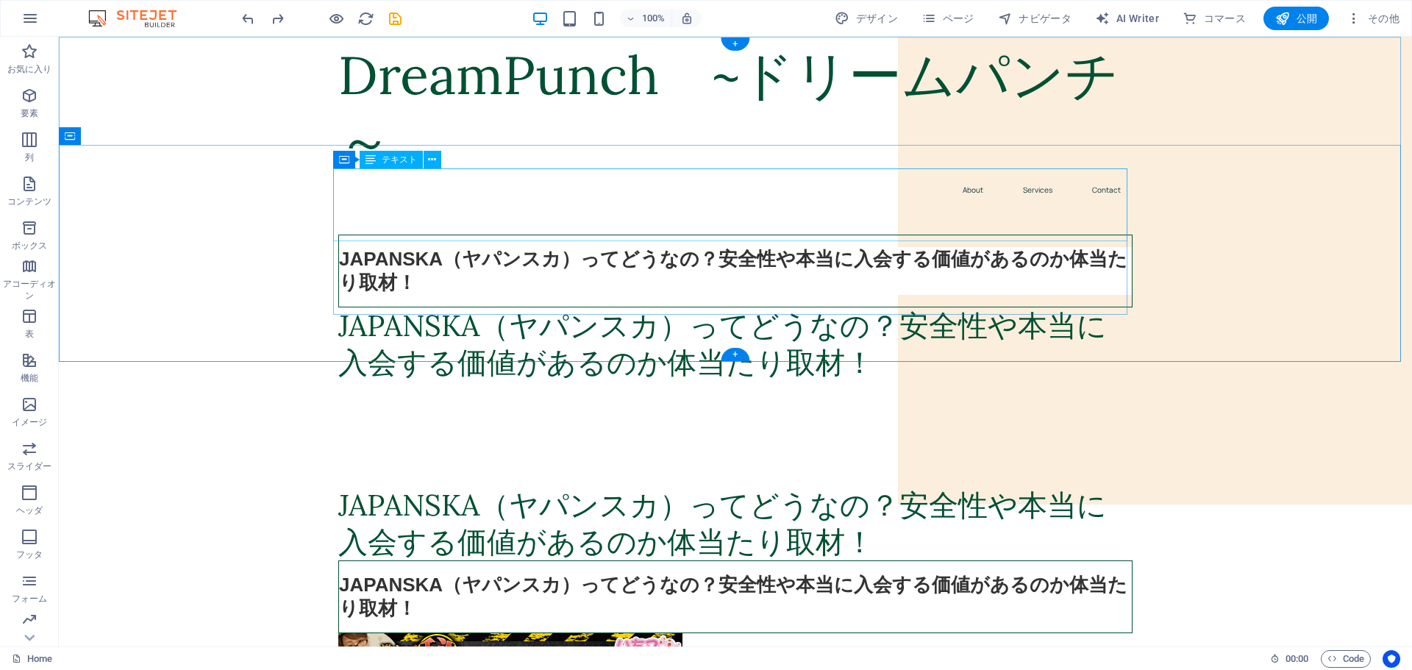
click at [552, 235] on div "JAPANSKA（ヤパンスカ）ってどうなの？安全性や本当に入会する価値があるのか体当たり取材！" at bounding box center [735, 271] width 794 height 73
click at [432, 160] on icon at bounding box center [432, 159] width 8 height 15
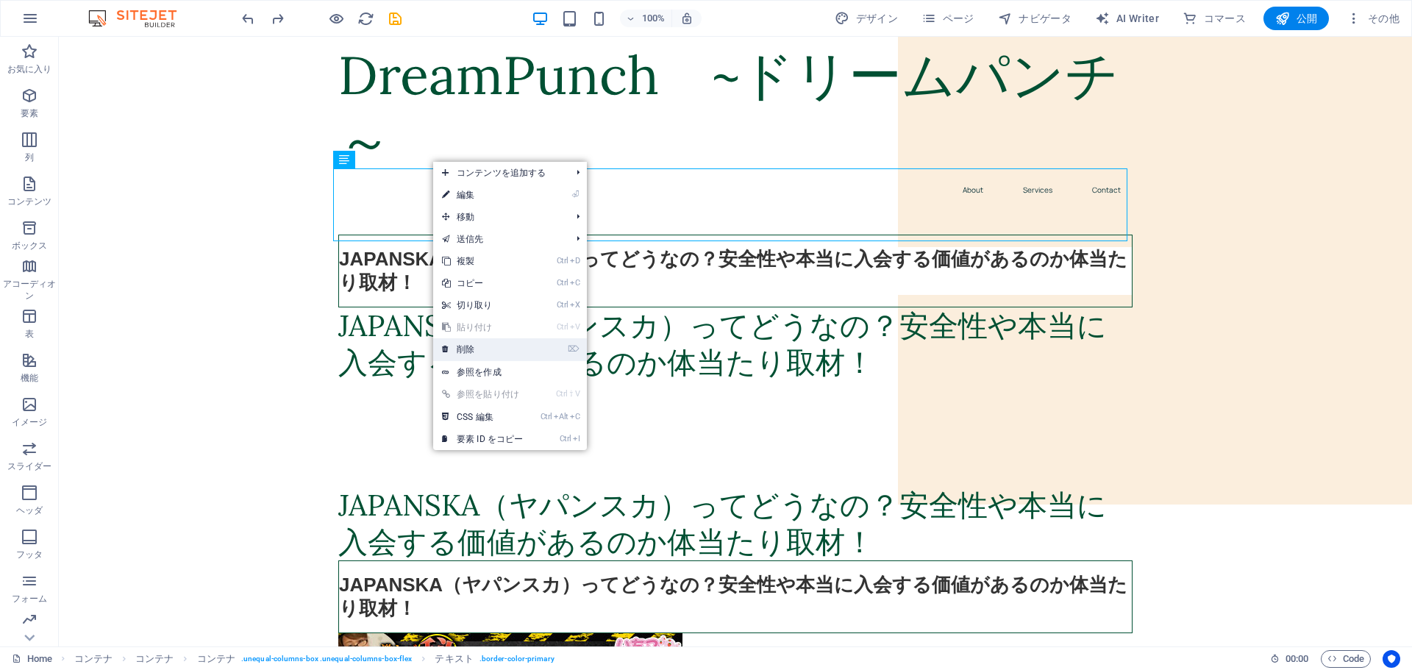
click at [479, 349] on link "⌦ 削除" at bounding box center [482, 349] width 99 height 22
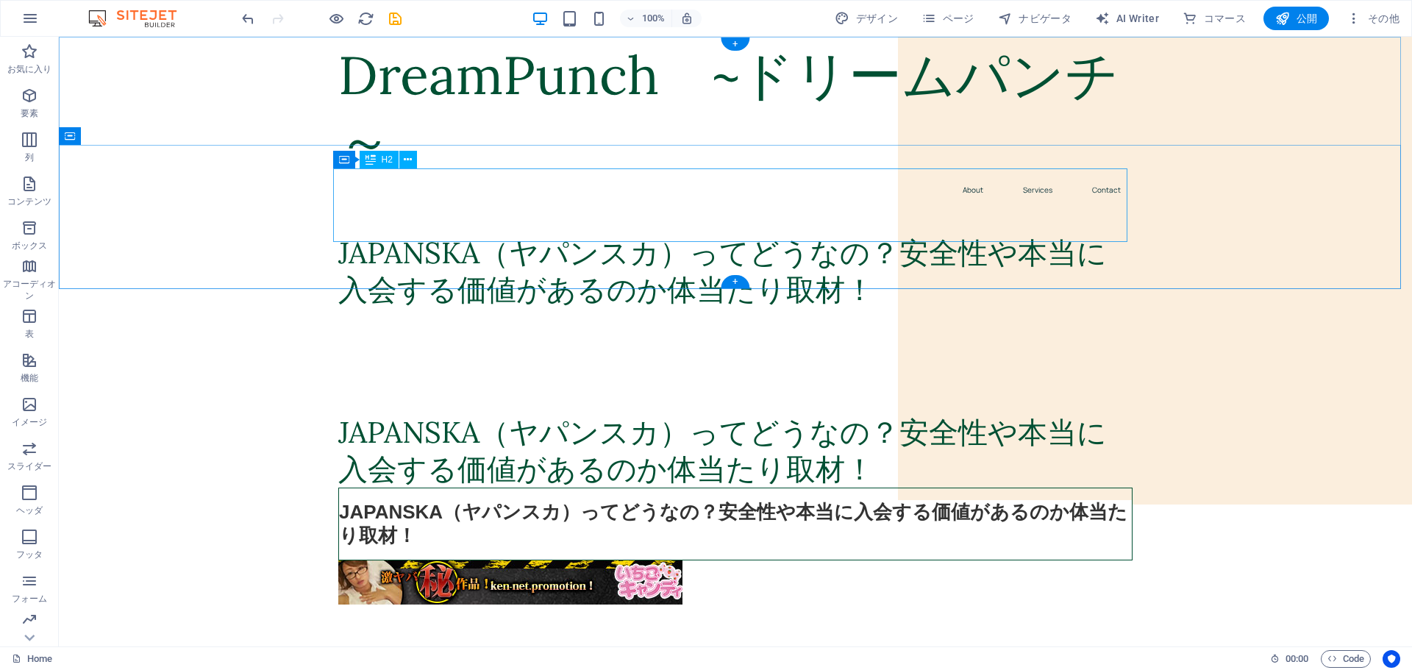
click at [478, 235] on div "JAPANSKA（ヤパンスカ）ってどうなの？安全性や本当に入会する価値があるのか体当たり取材！" at bounding box center [735, 272] width 794 height 74
click at [406, 160] on icon at bounding box center [408, 159] width 8 height 15
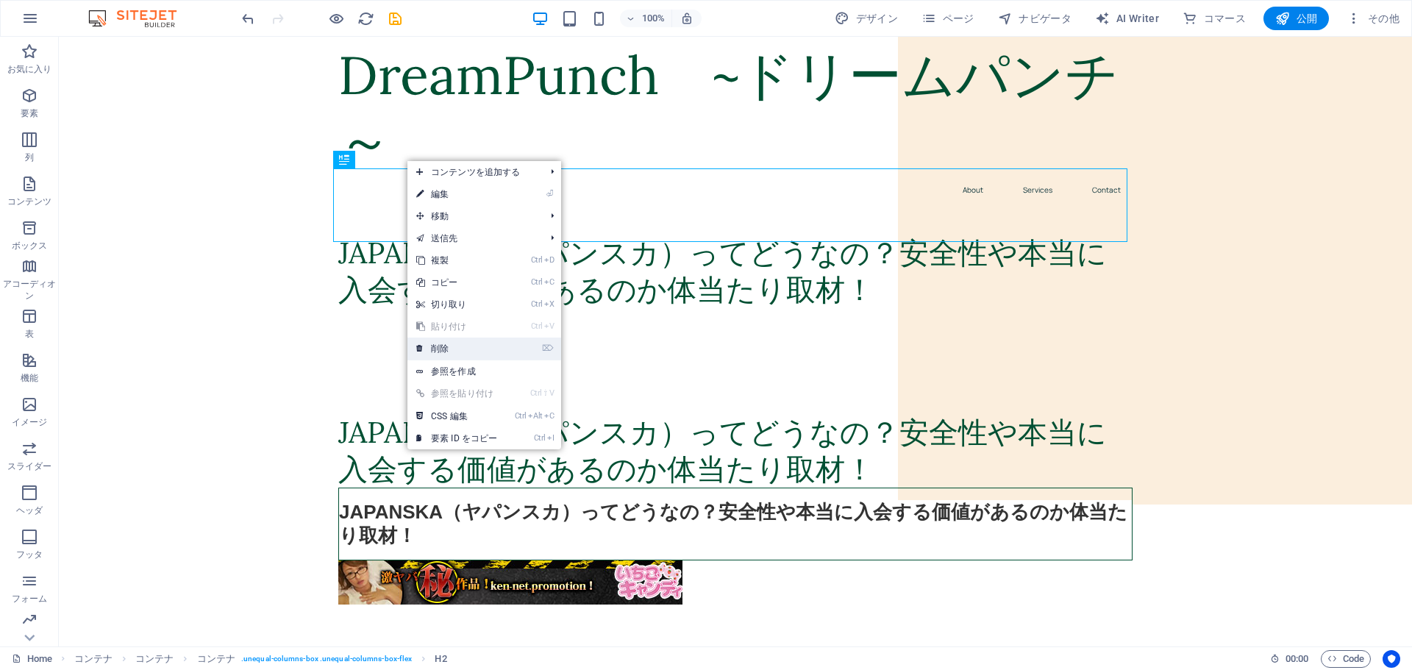
click at [452, 349] on link "⌦ 削除" at bounding box center [456, 349] width 99 height 22
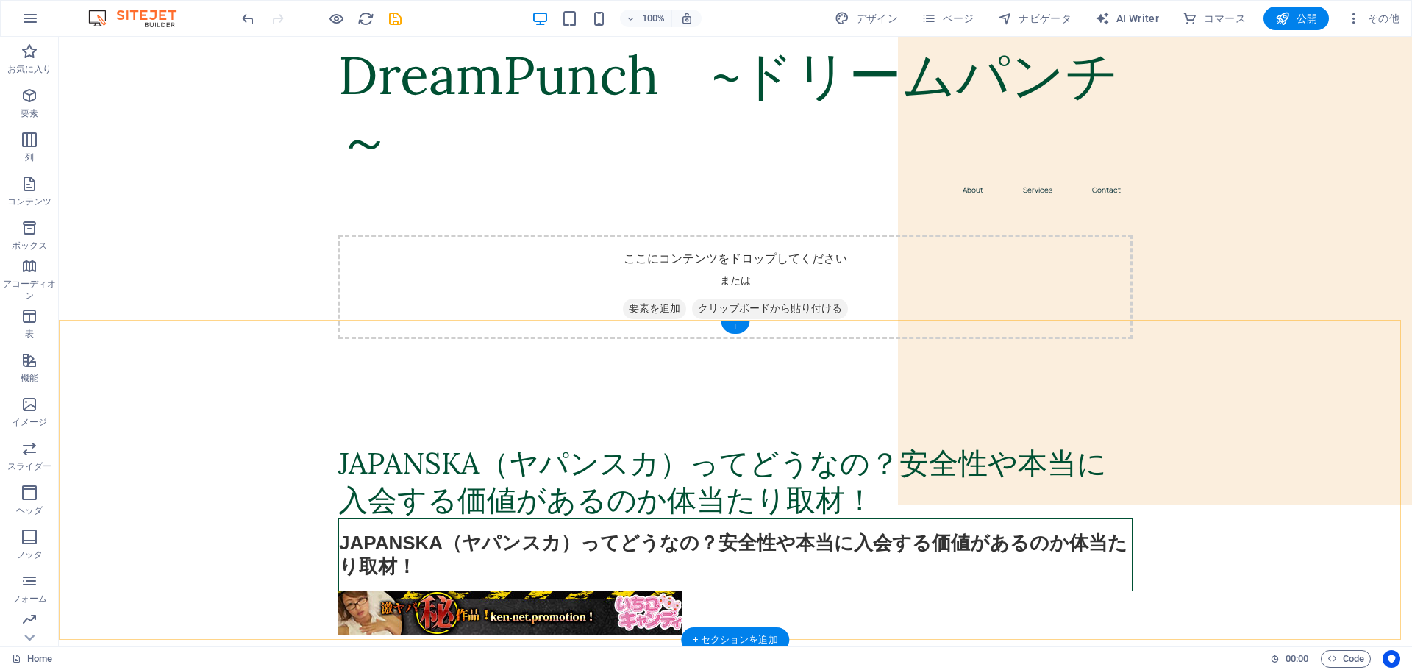
drag, startPoint x: 729, startPoint y: 321, endPoint x: 429, endPoint y: 286, distance: 302.2
click at [729, 321] on div "+" at bounding box center [735, 327] width 29 height 13
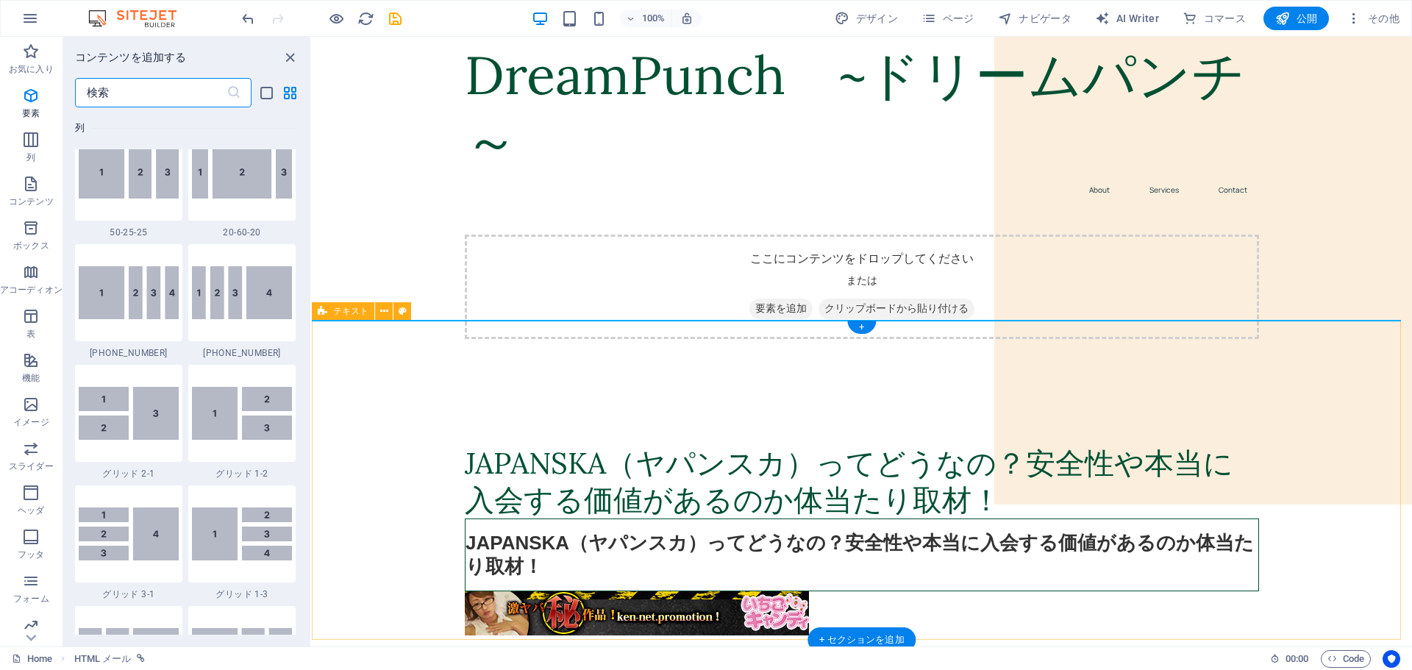
scroll to position [2574, 0]
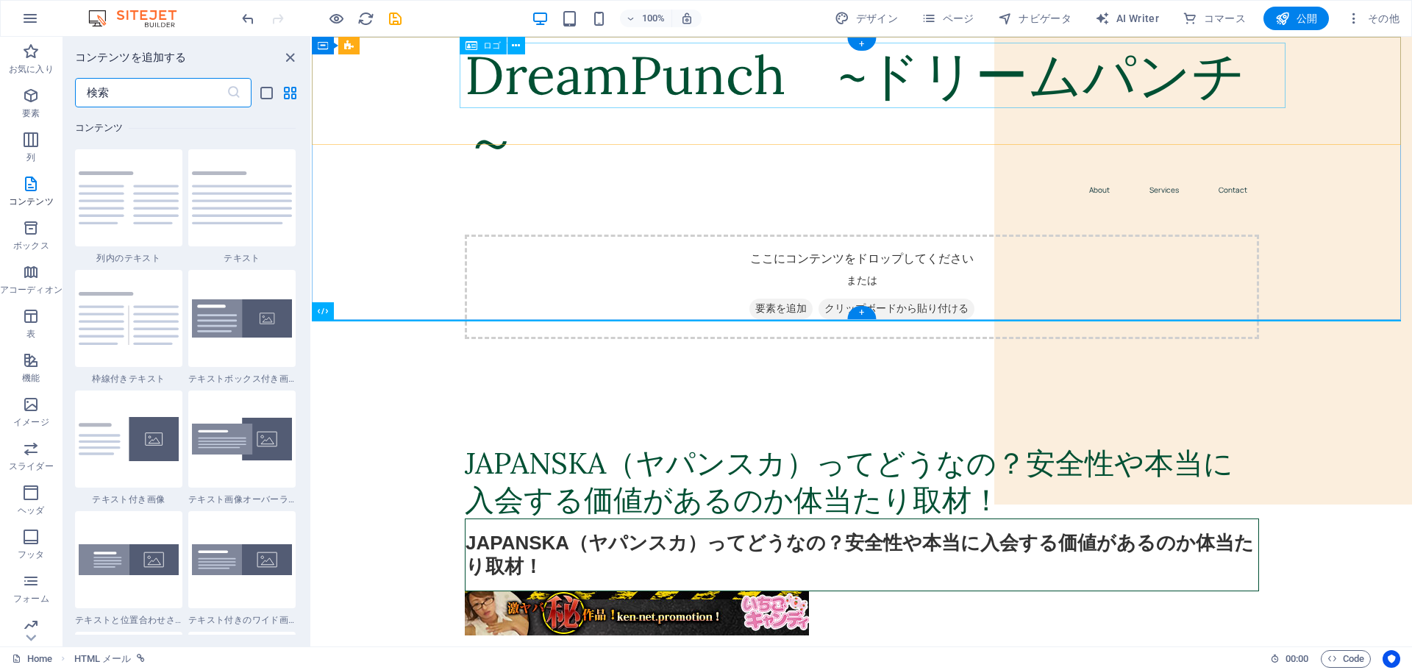
click at [764, 66] on div "DreamPunch　~ドリームパンチ～" at bounding box center [862, 109] width 794 height 132
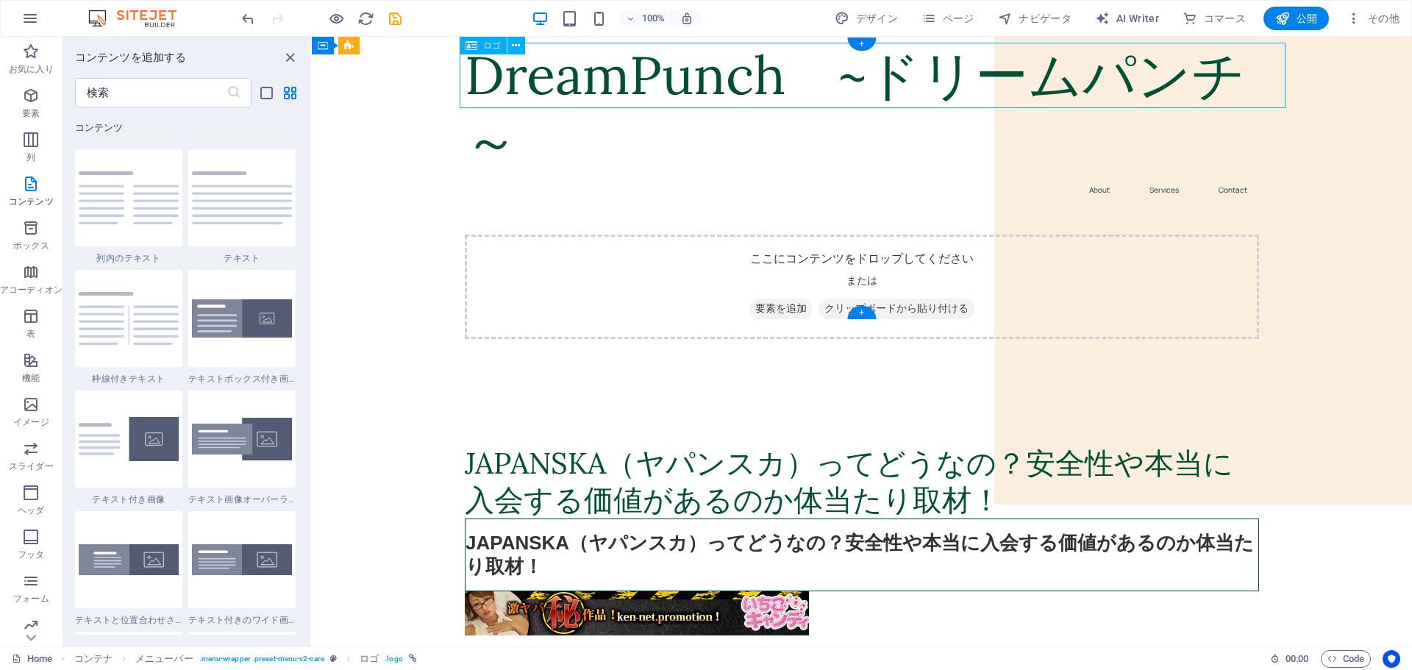
click at [776, 68] on div "DreamPunch　~ドリームパンチ～" at bounding box center [862, 109] width 794 height 132
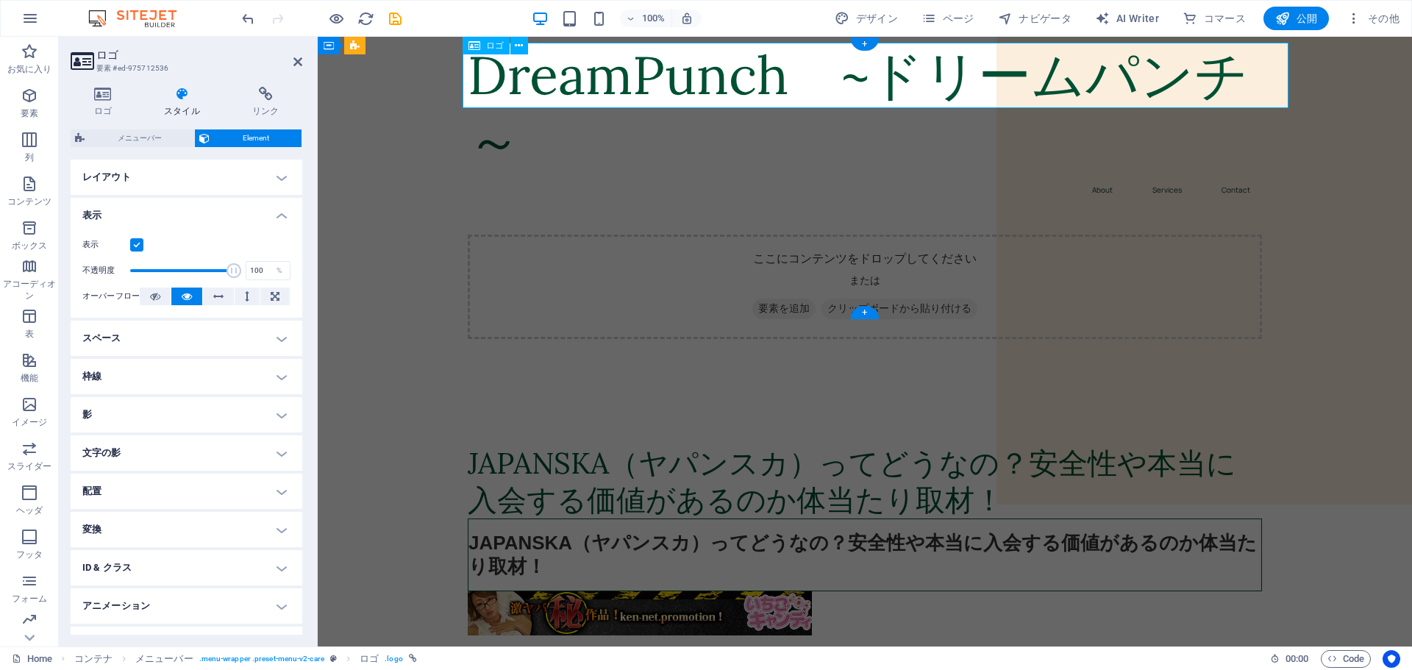
click at [776, 68] on div "DreamPunch　~ドリームパンチ～" at bounding box center [865, 109] width 794 height 132
click at [519, 46] on icon at bounding box center [519, 45] width 8 height 15
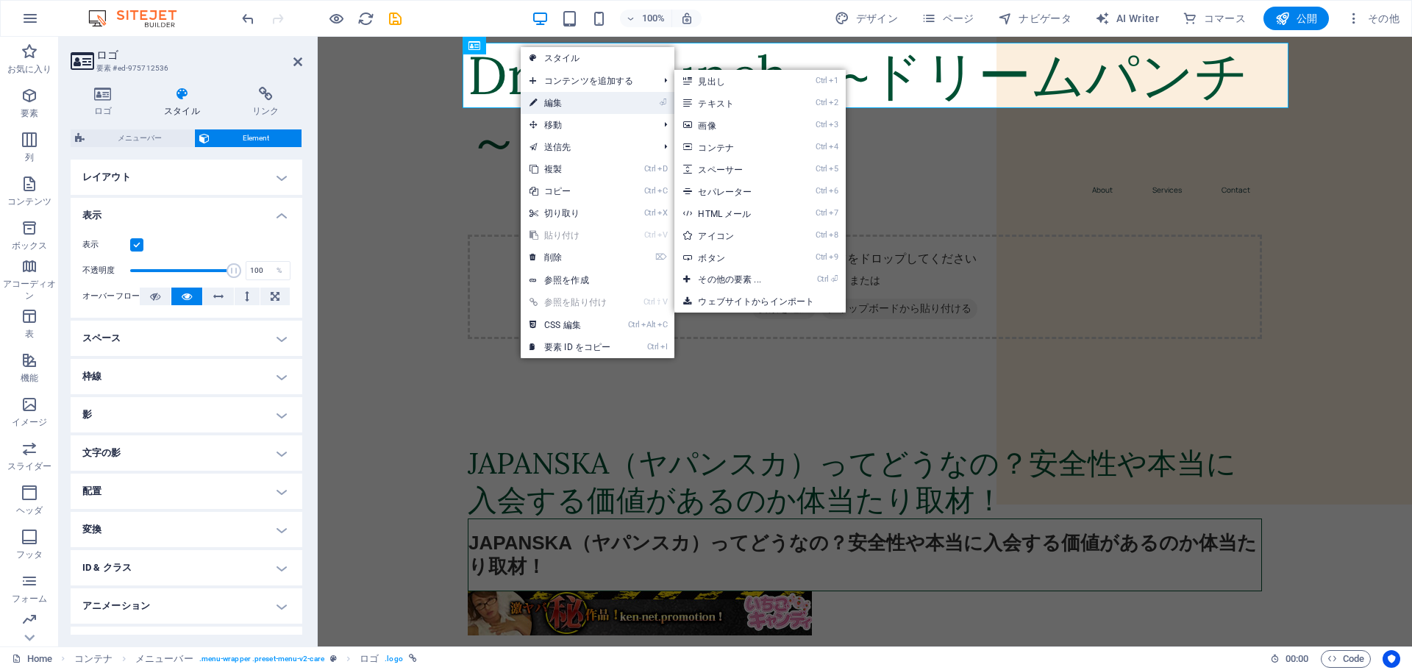
click at [542, 104] on link "⏎ 編集" at bounding box center [570, 103] width 99 height 22
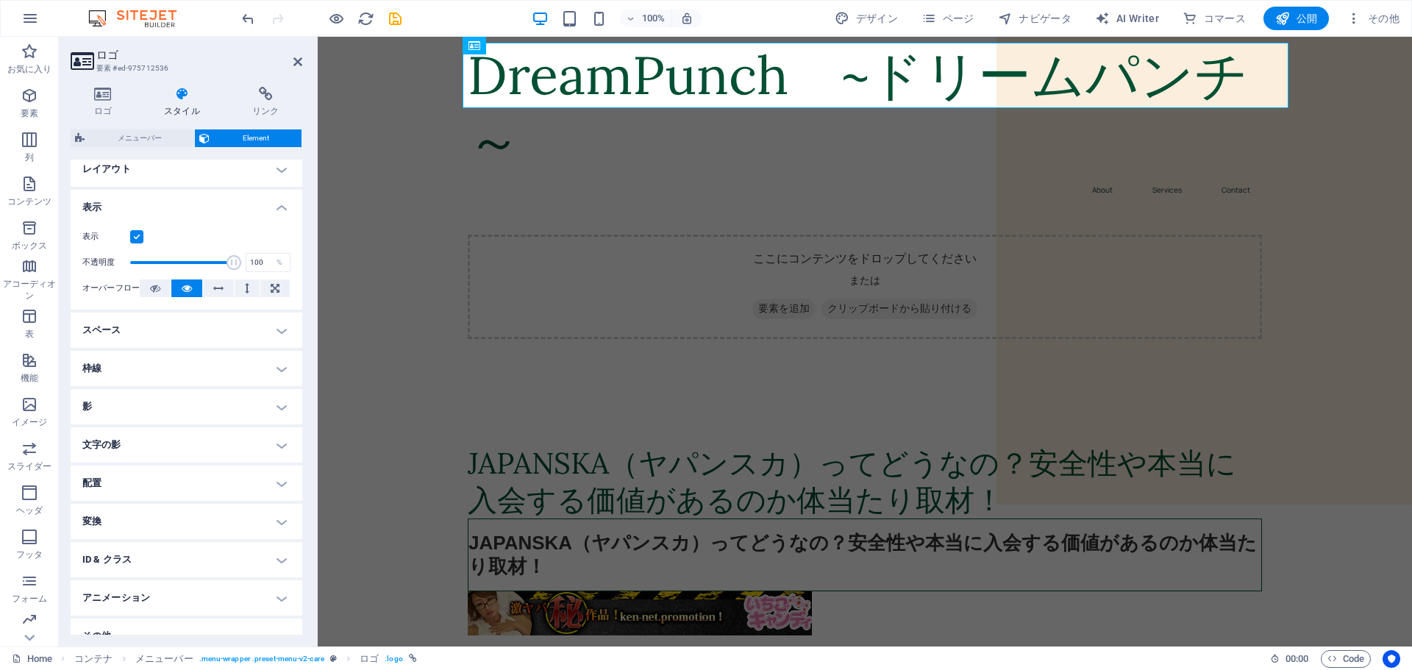
scroll to position [0, 0]
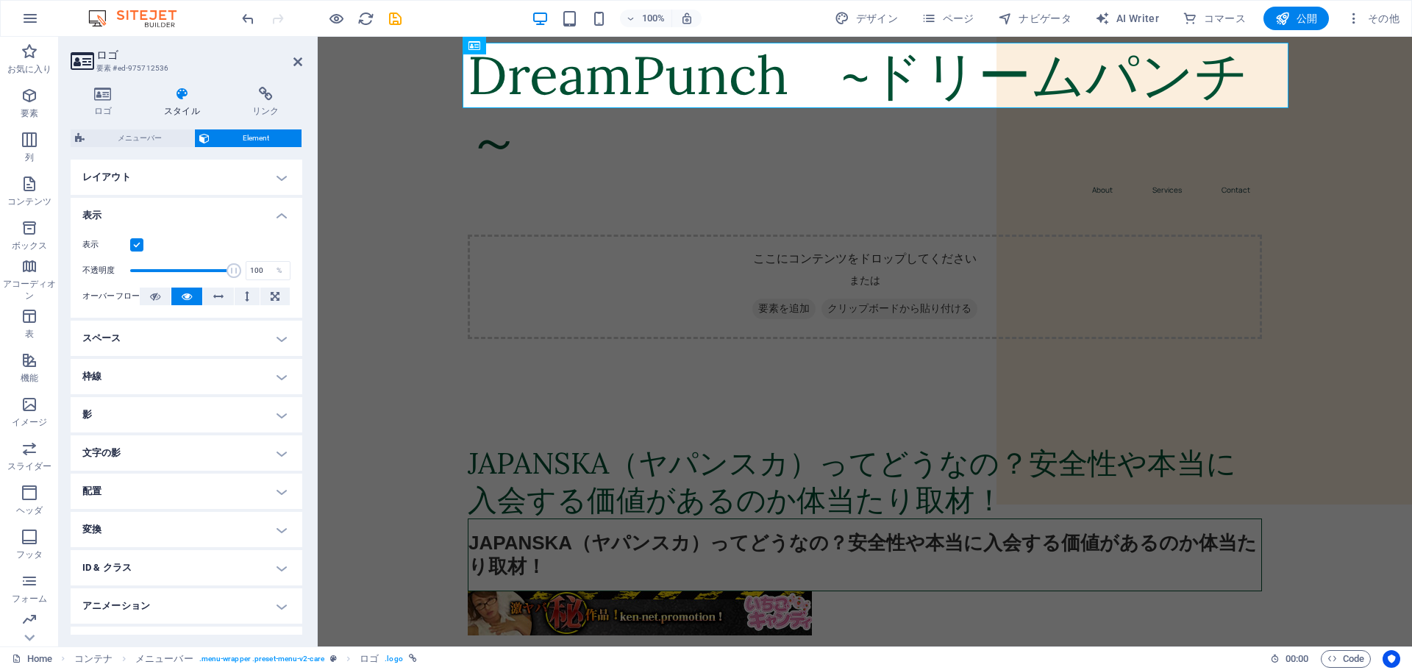
click at [275, 176] on h4 "レイアウト" at bounding box center [187, 177] width 232 height 35
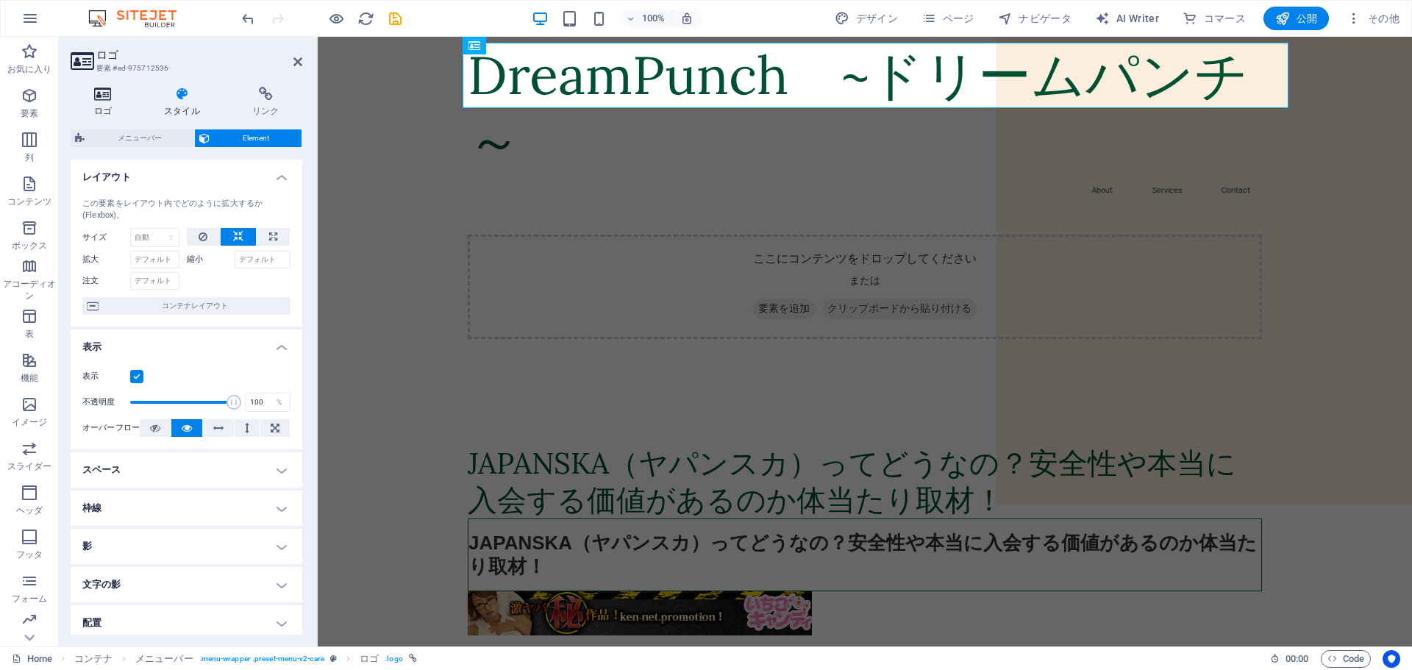
click at [106, 105] on h4 "ロゴ" at bounding box center [106, 102] width 71 height 31
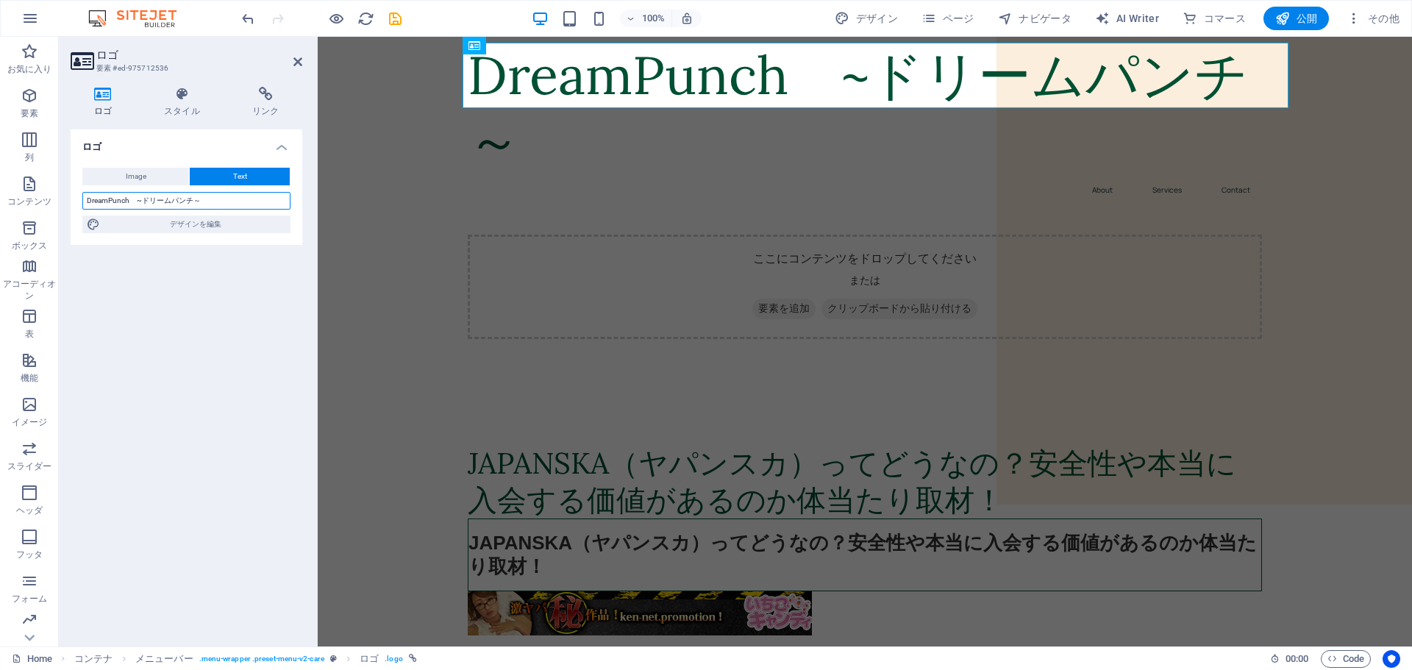
click at [170, 204] on input "DreamPunch　~ドリームパンチ～" at bounding box center [186, 201] width 208 height 18
drag, startPoint x: 132, startPoint y: 198, endPoint x: 219, endPoint y: 200, distance: 87.6
click at [219, 200] on input "DreamPunch　~ドリームパンチ～" at bounding box center [186, 201] width 208 height 18
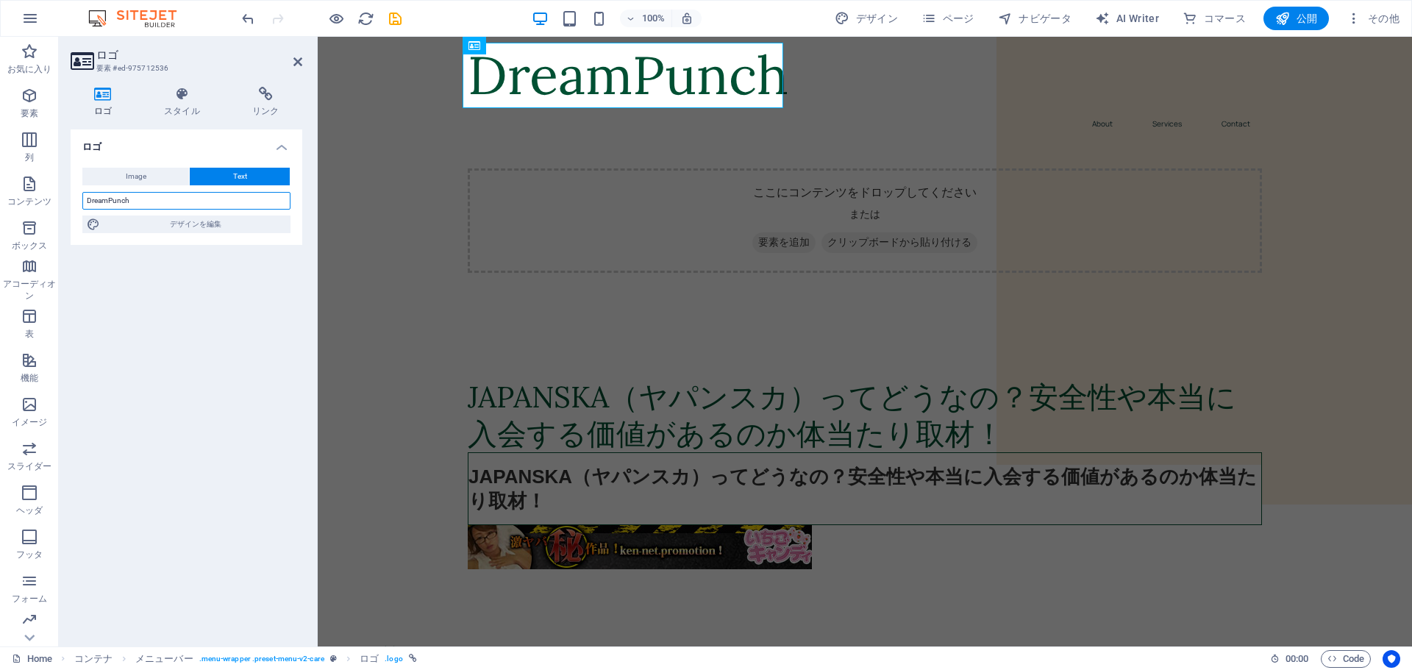
type input "DreamPunch"
click at [249, 280] on div "ロゴ Image Text ここにファイルをドラッグするか、クリックしてファイルを選択するか、 ［ファイル］または無料のストック写真・動画からファイルを選択 …" at bounding box center [187, 381] width 232 height 505
click at [295, 62] on icon at bounding box center [297, 62] width 9 height 12
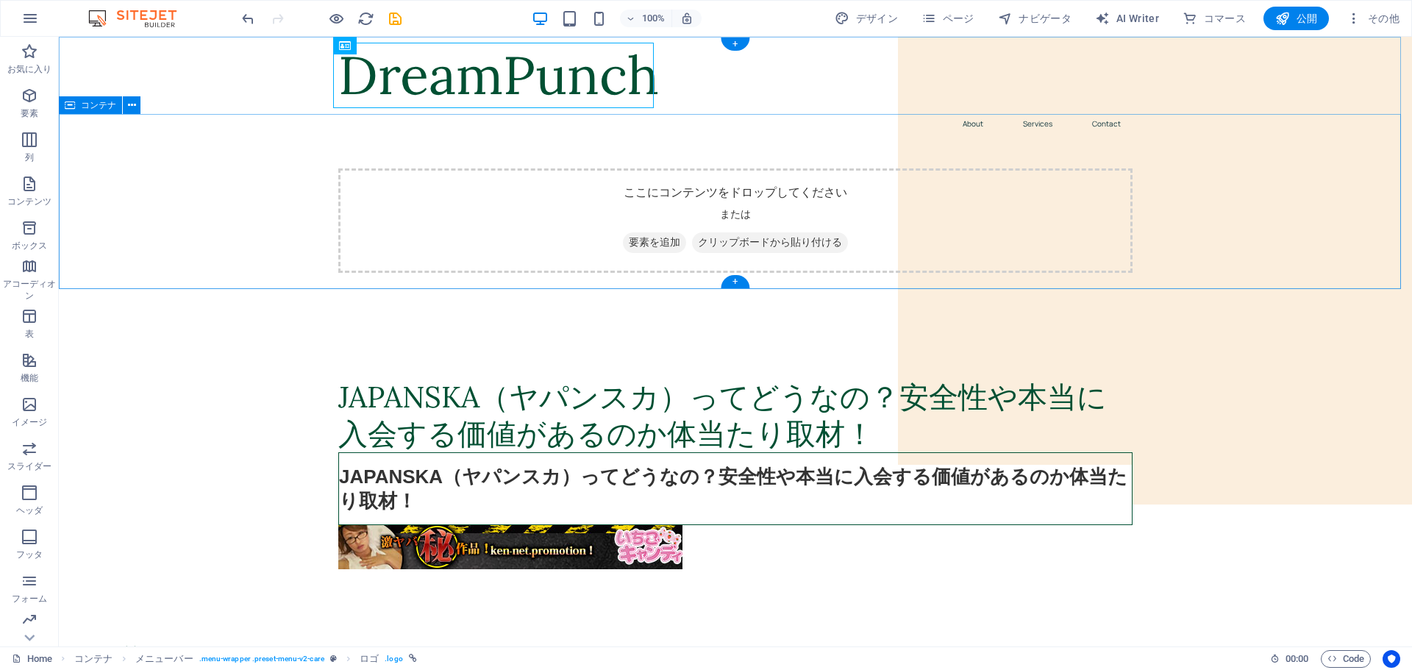
click at [296, 265] on div "ここにコンテンツをドロップしてください または 要素を追加 クリップボードから貼り付ける" at bounding box center [735, 232] width 1353 height 175
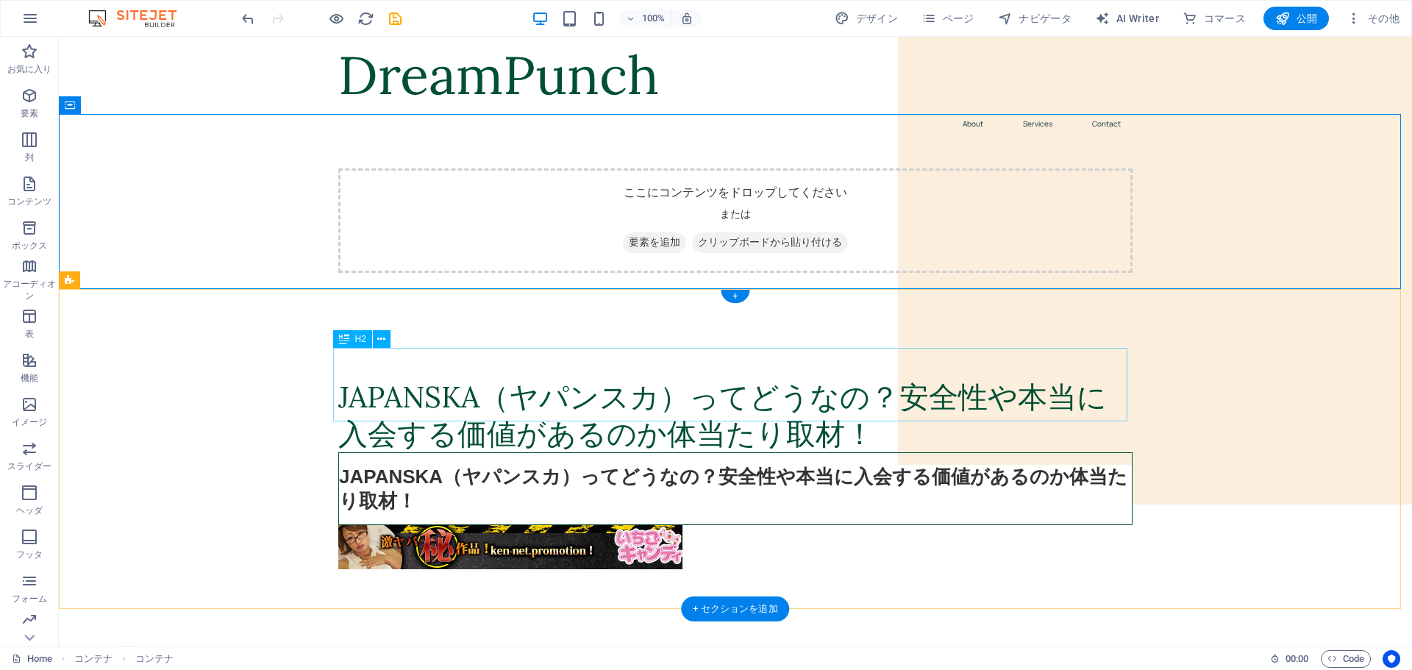
click at [530, 379] on div "JAPANSKA（ヤパンスカ）ってどうなの？安全性や本当に入会する価値があるのか体当たり取材！" at bounding box center [735, 416] width 794 height 74
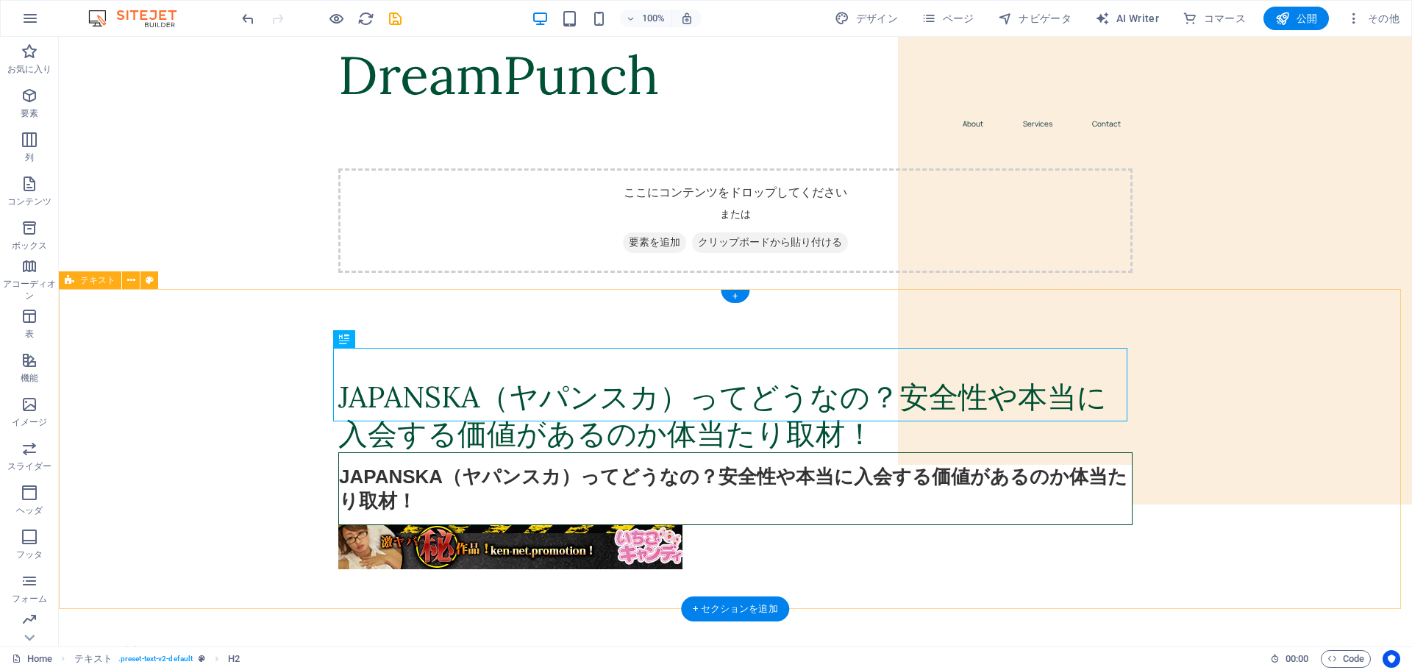
click at [624, 322] on div "JAPANSKA（ヤパンスカ）ってどうなの？安全性や本当に入会する価値があるのか体当たり取材！ JAPANSKA（ヤパンスカ）ってどうなの？安全性や本当に入会…" at bounding box center [735, 480] width 1353 height 320
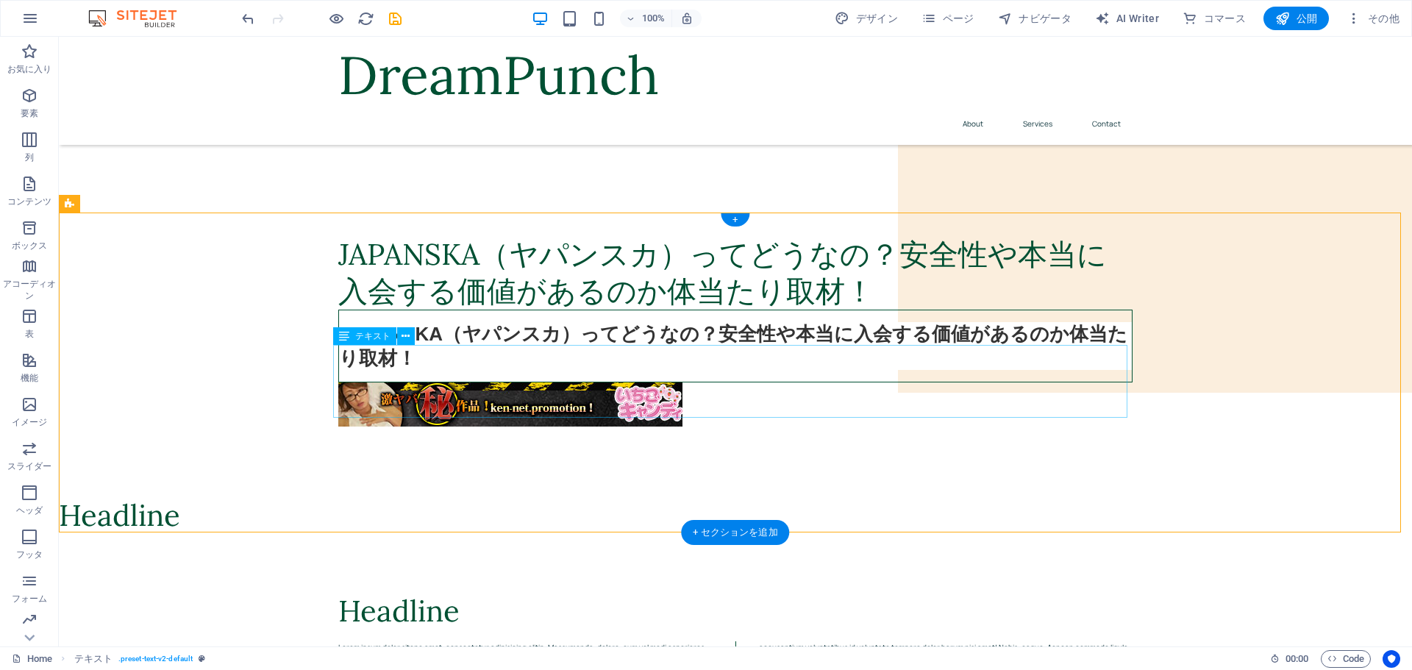
scroll to position [74, 0]
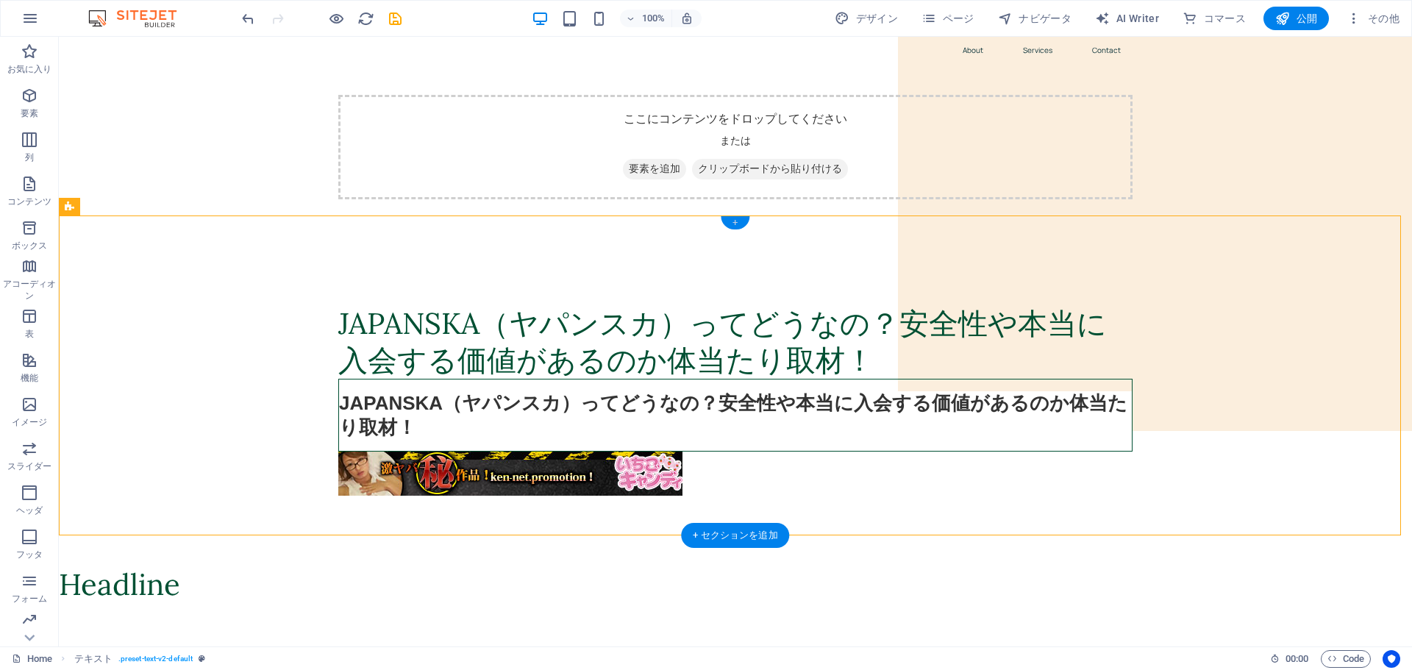
click at [732, 224] on div "+" at bounding box center [735, 222] width 29 height 13
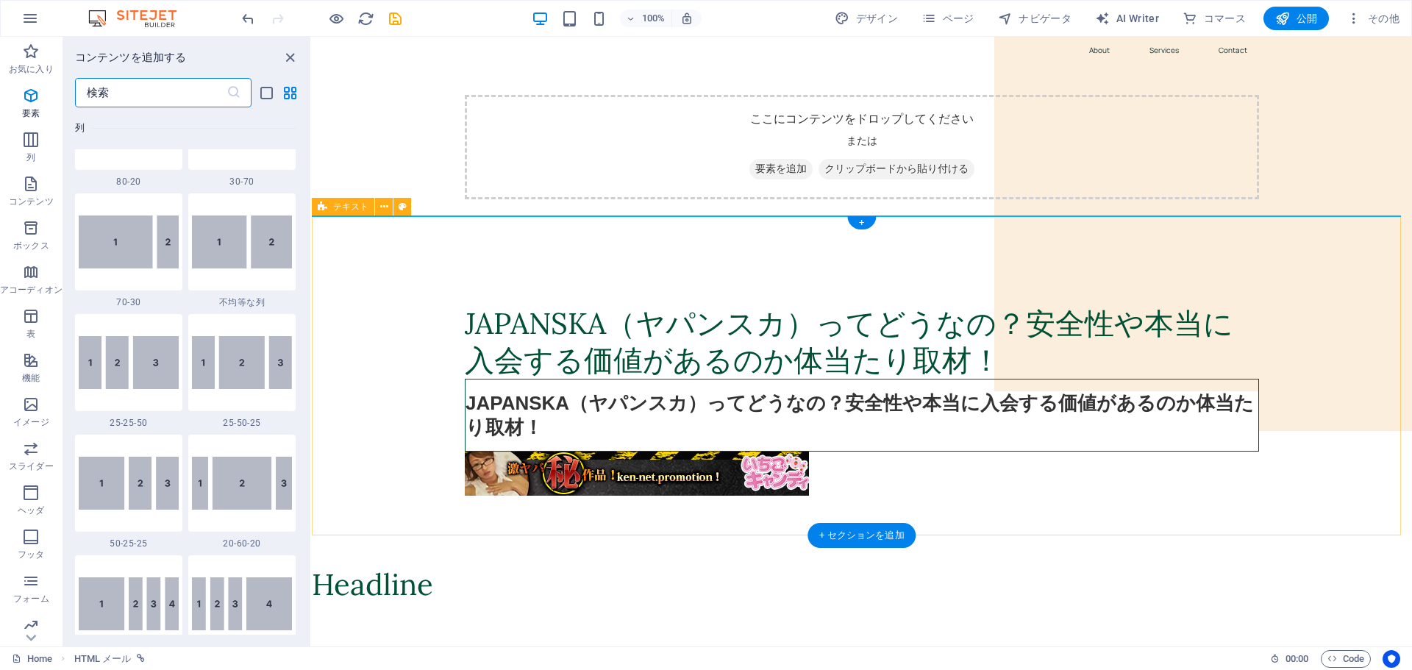
scroll to position [2574, 0]
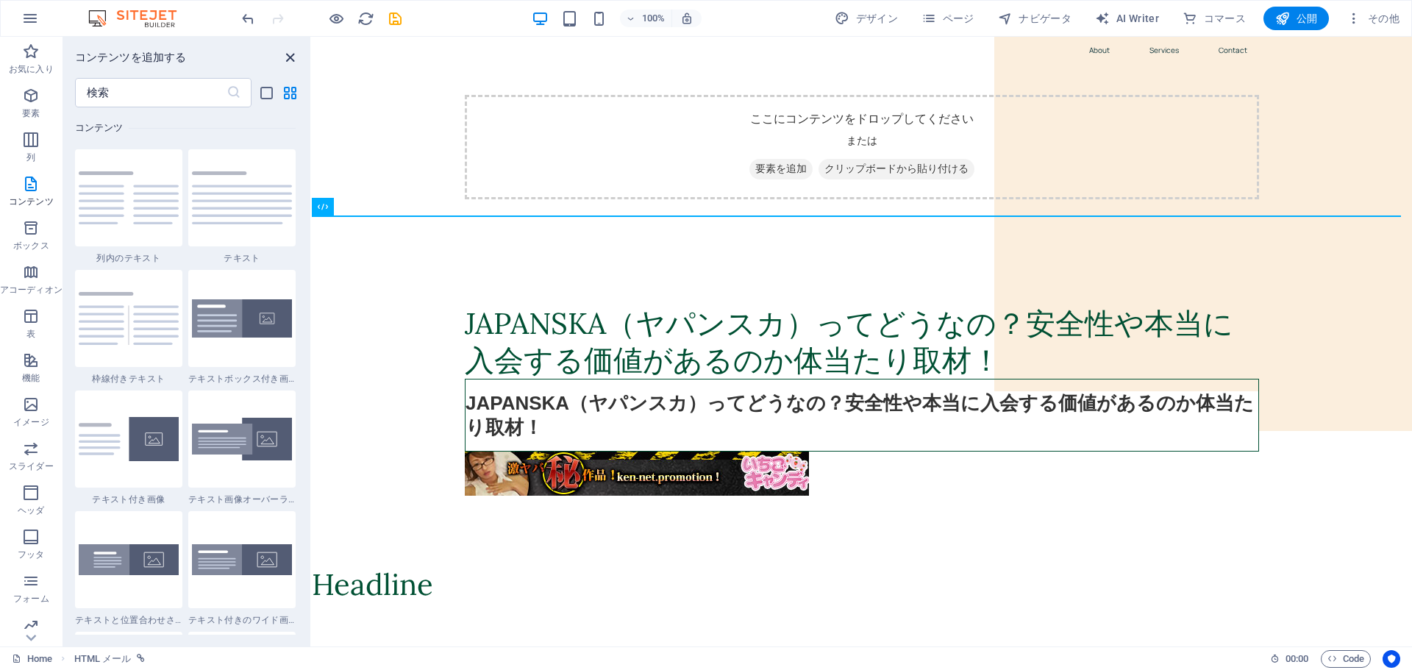
click at [291, 57] on icon "close panel" at bounding box center [290, 57] width 17 height 17
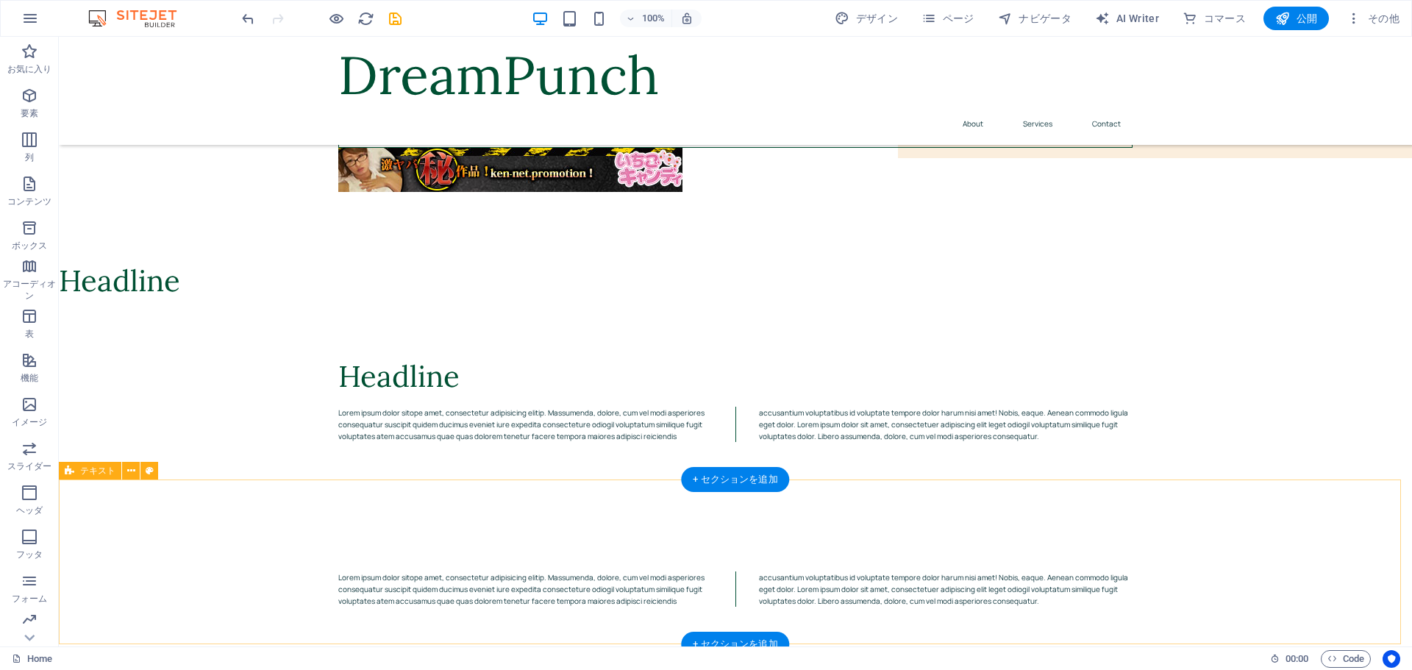
scroll to position [368, 0]
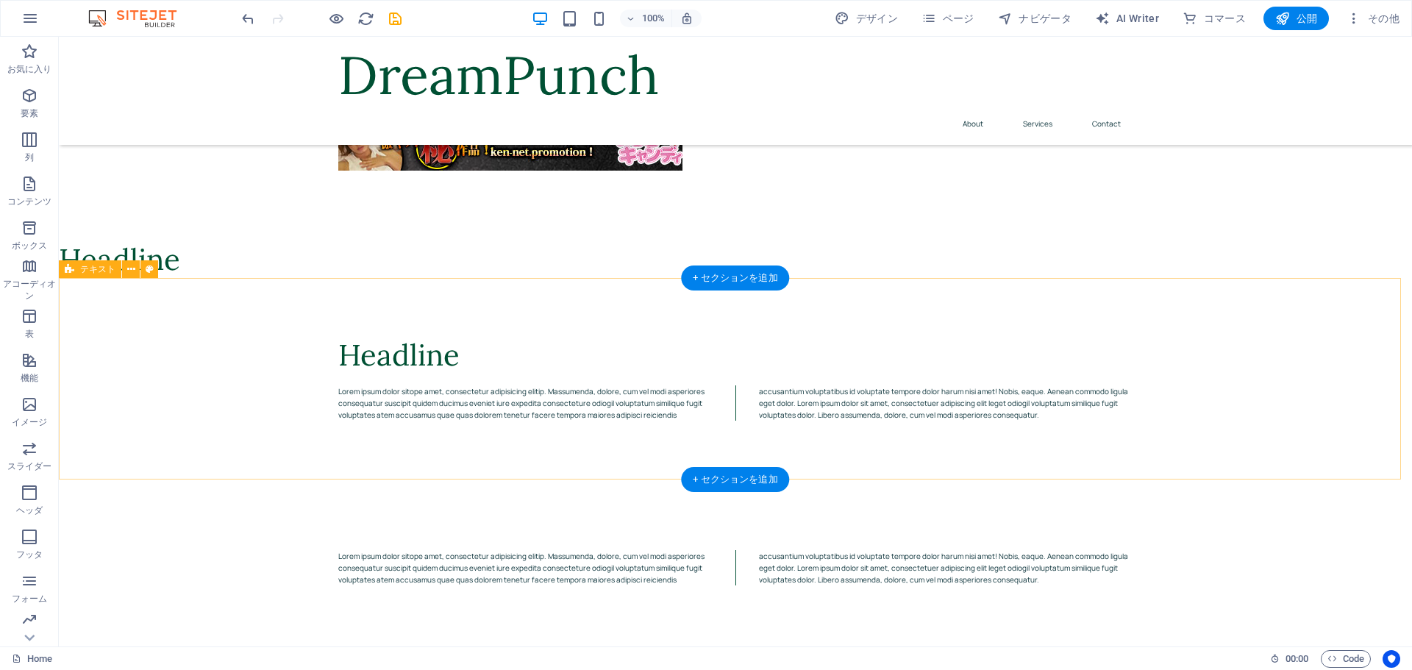
click at [486, 430] on div "Headline Lorem ipsum dolor sitope amet, consectetur adipisicing elitip. Massume…" at bounding box center [735, 379] width 1353 height 202
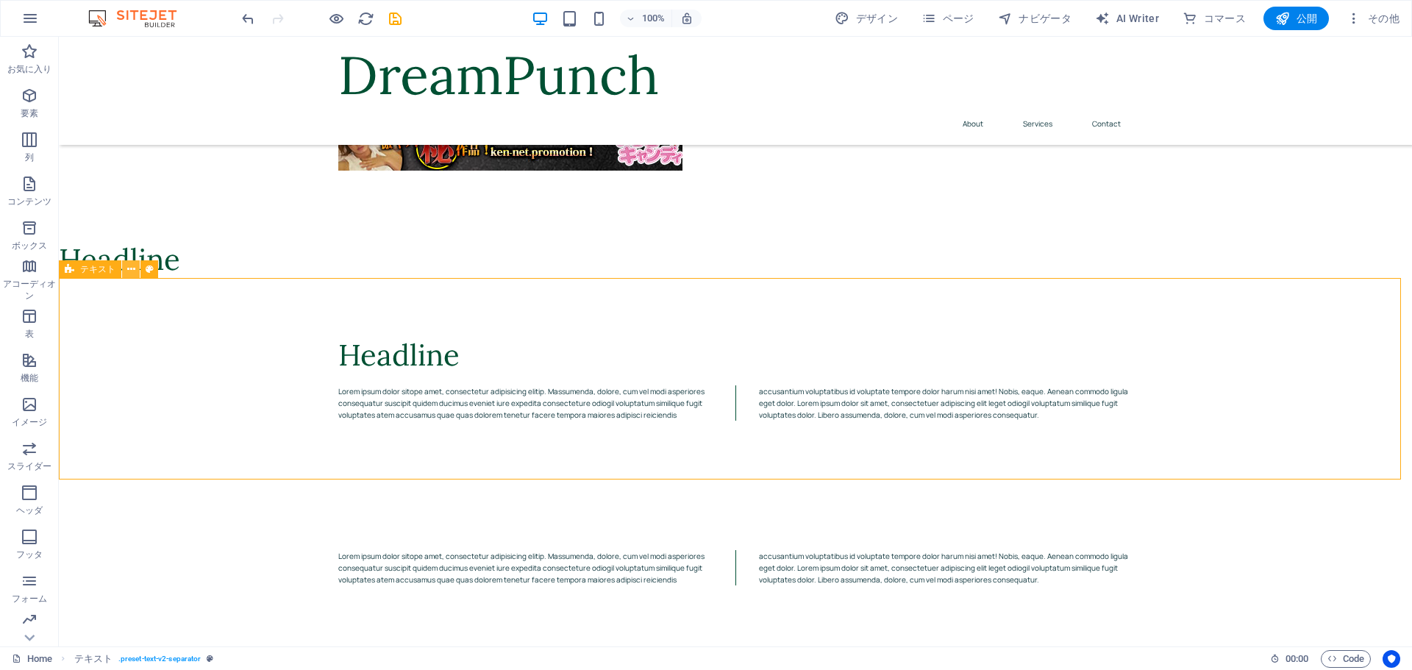
click at [132, 268] on icon at bounding box center [131, 269] width 8 height 15
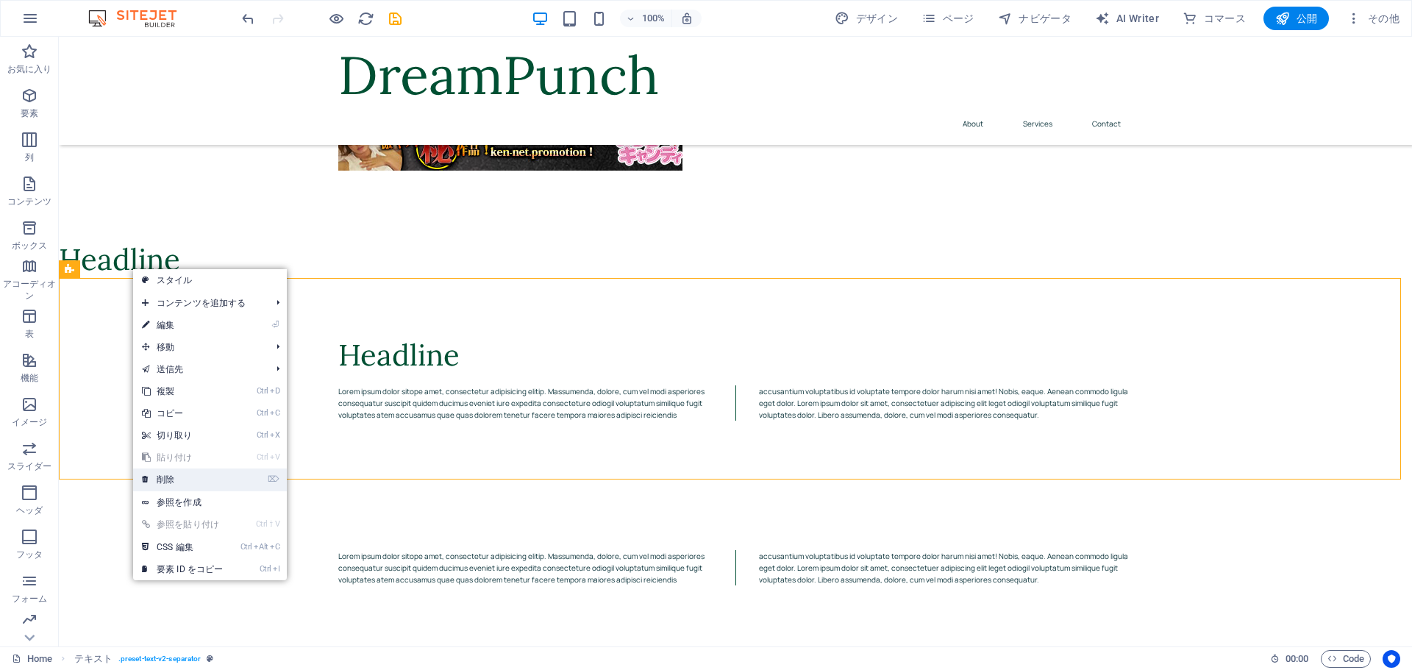
click at [172, 479] on link "⌦ 削除" at bounding box center [182, 480] width 99 height 22
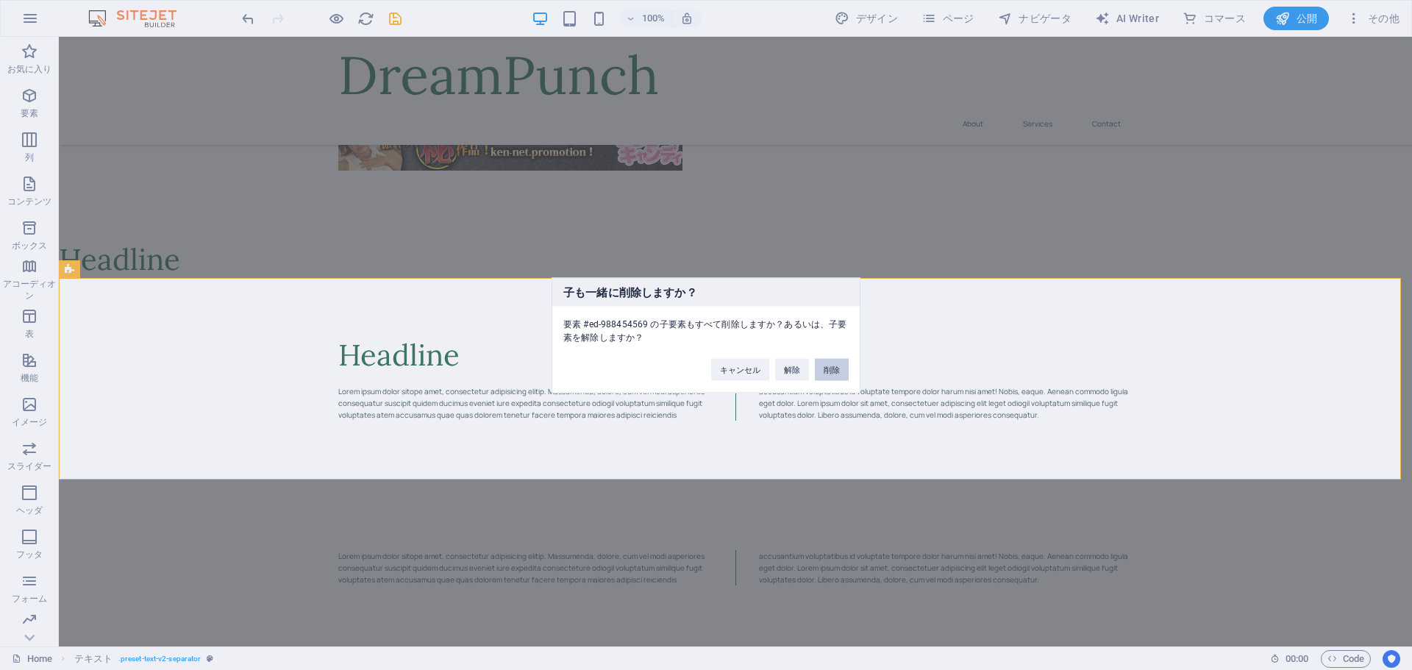
click at [836, 374] on button "削除" at bounding box center [832, 369] width 34 height 22
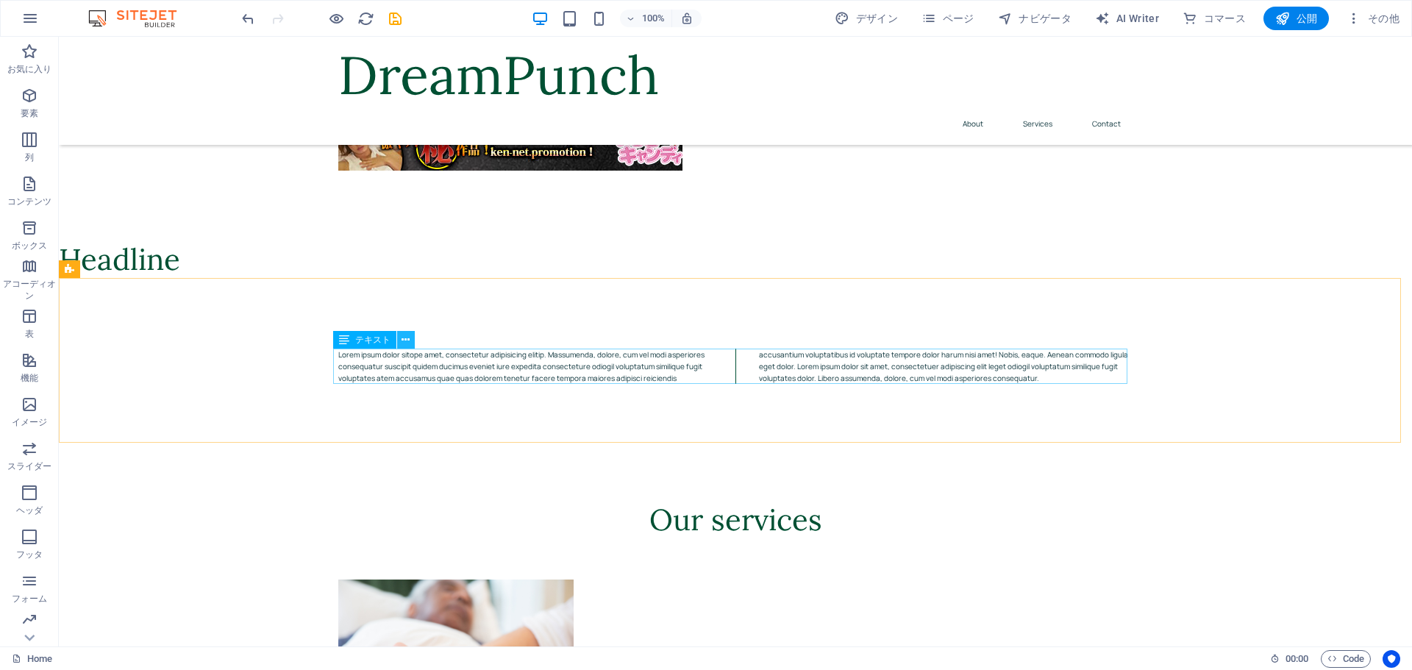
click at [407, 341] on icon at bounding box center [406, 339] width 8 height 15
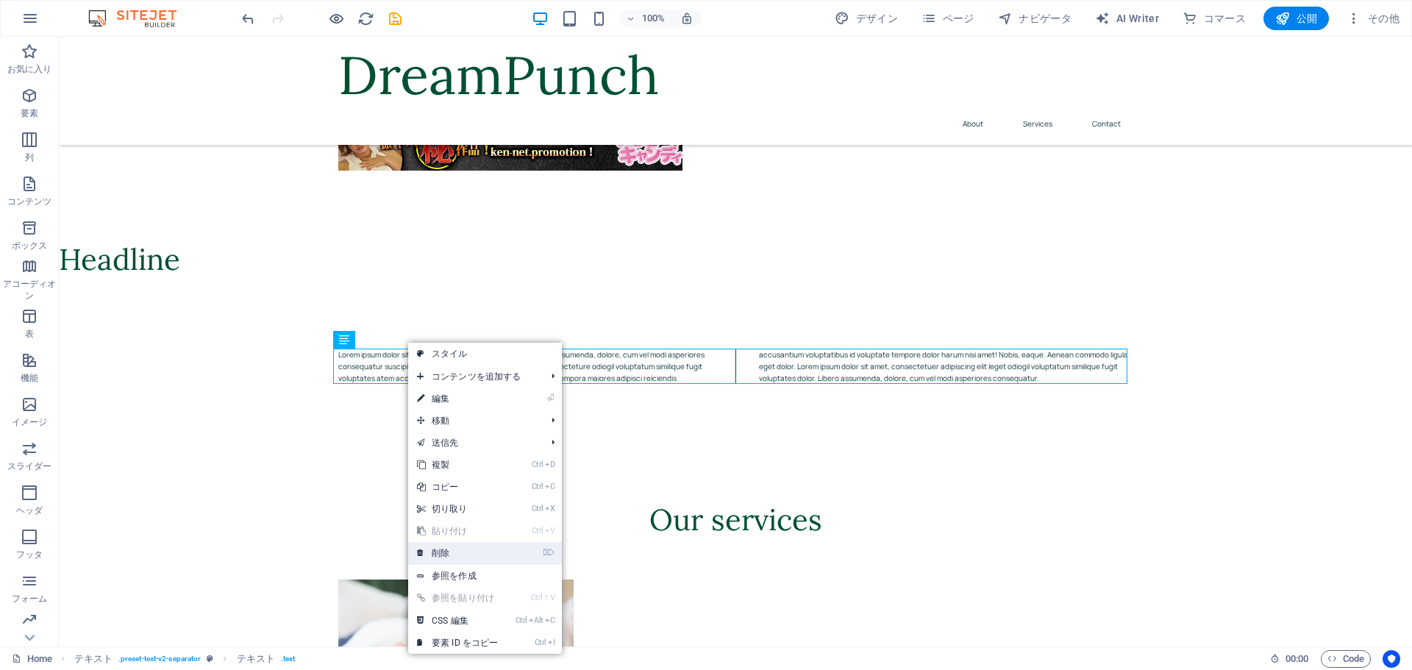
click at [447, 547] on link "⌦ 削除" at bounding box center [457, 553] width 99 height 22
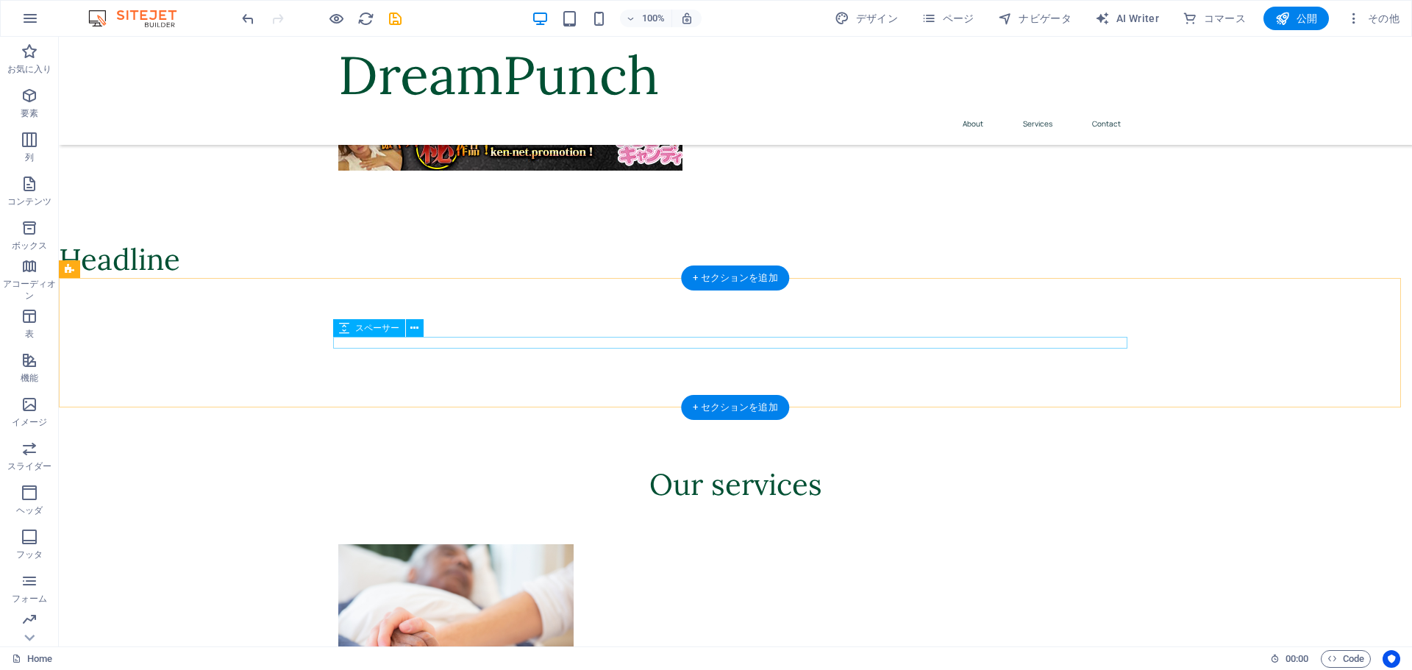
click at [577, 342] on div at bounding box center [735, 343] width 794 height 12
click at [582, 320] on div at bounding box center [735, 342] width 1353 height 129
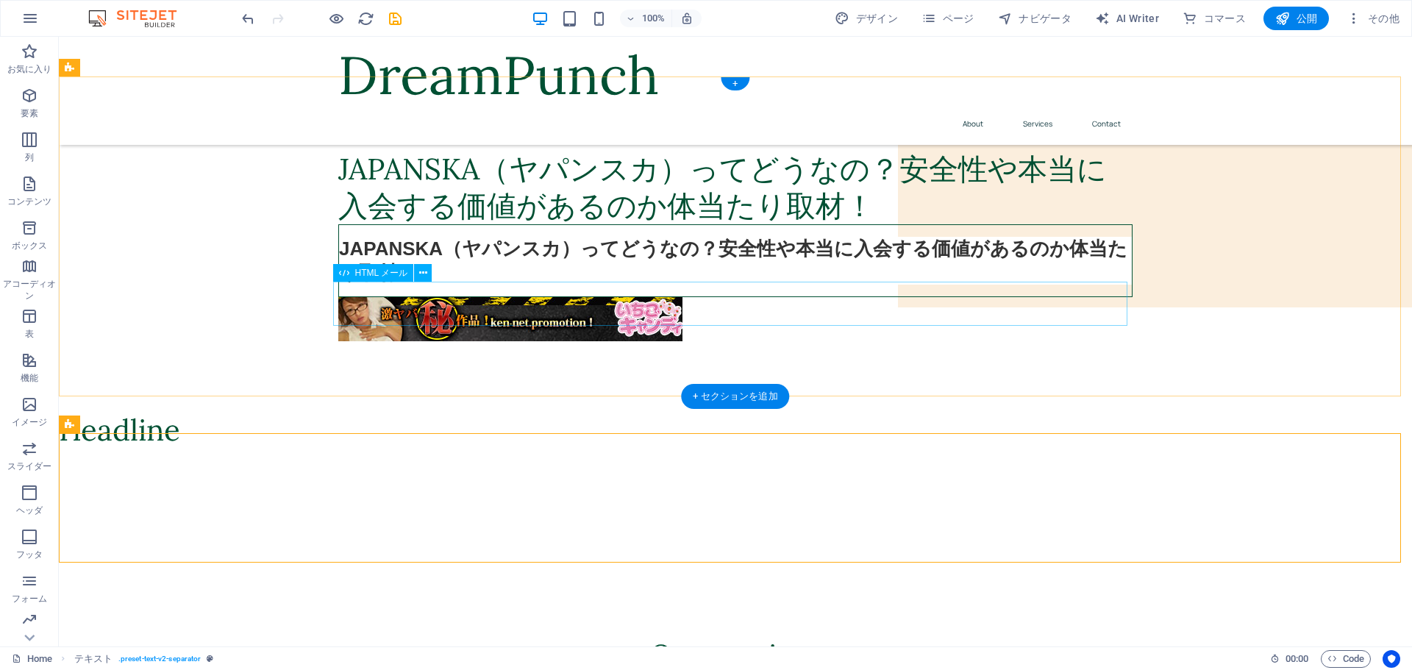
scroll to position [221, 0]
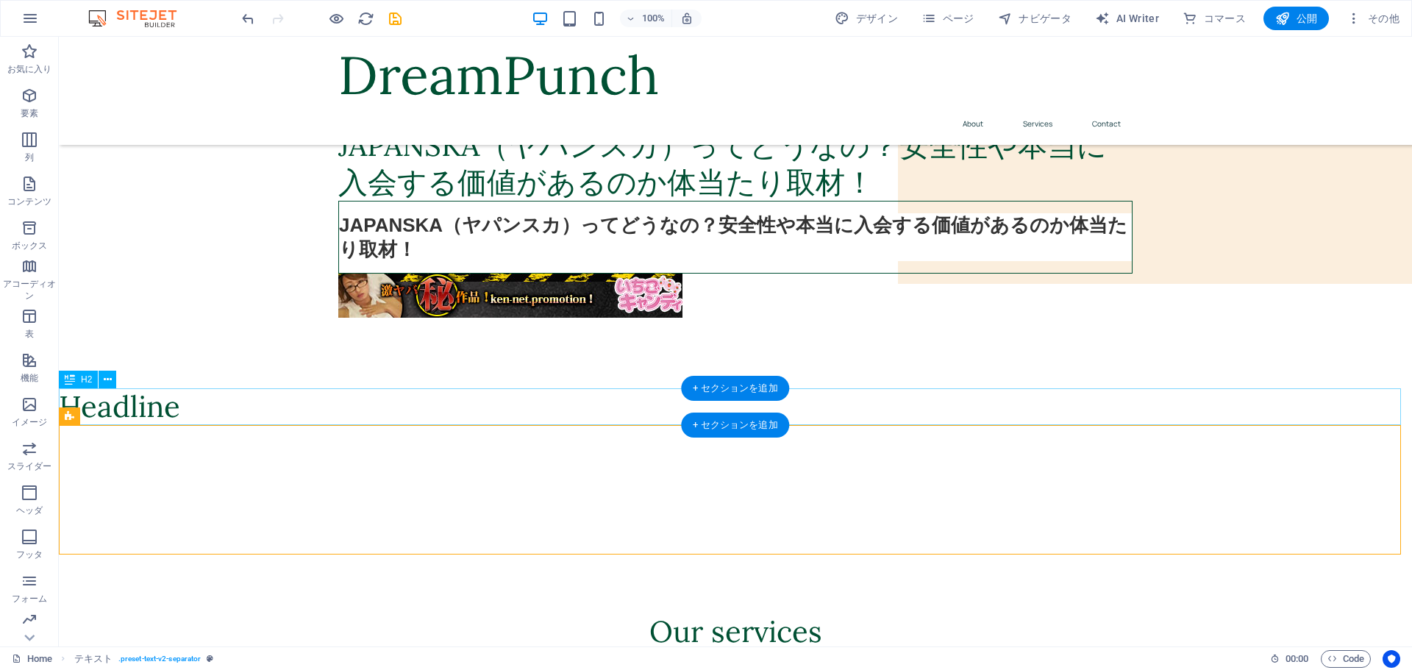
click at [731, 402] on div "Headline" at bounding box center [735, 406] width 1353 height 37
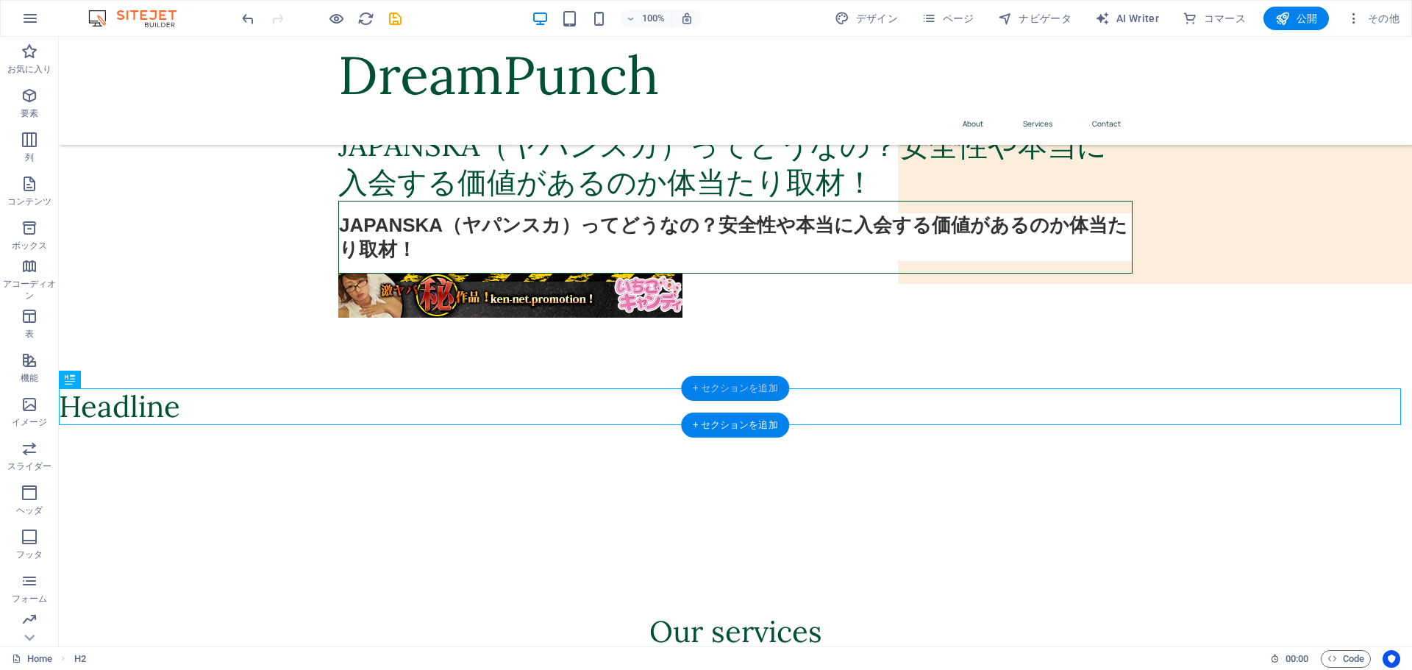
click at [733, 391] on div "+ セクションを追加" at bounding box center [735, 388] width 108 height 25
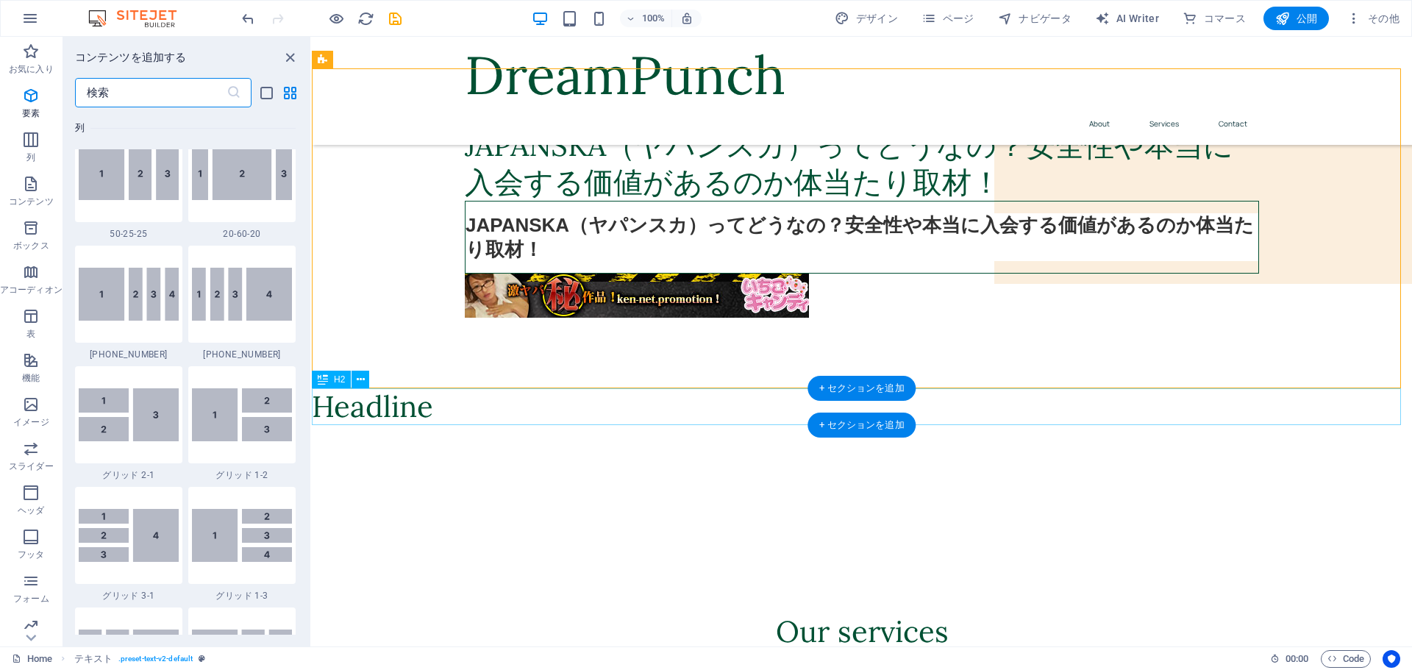
scroll to position [2574, 0]
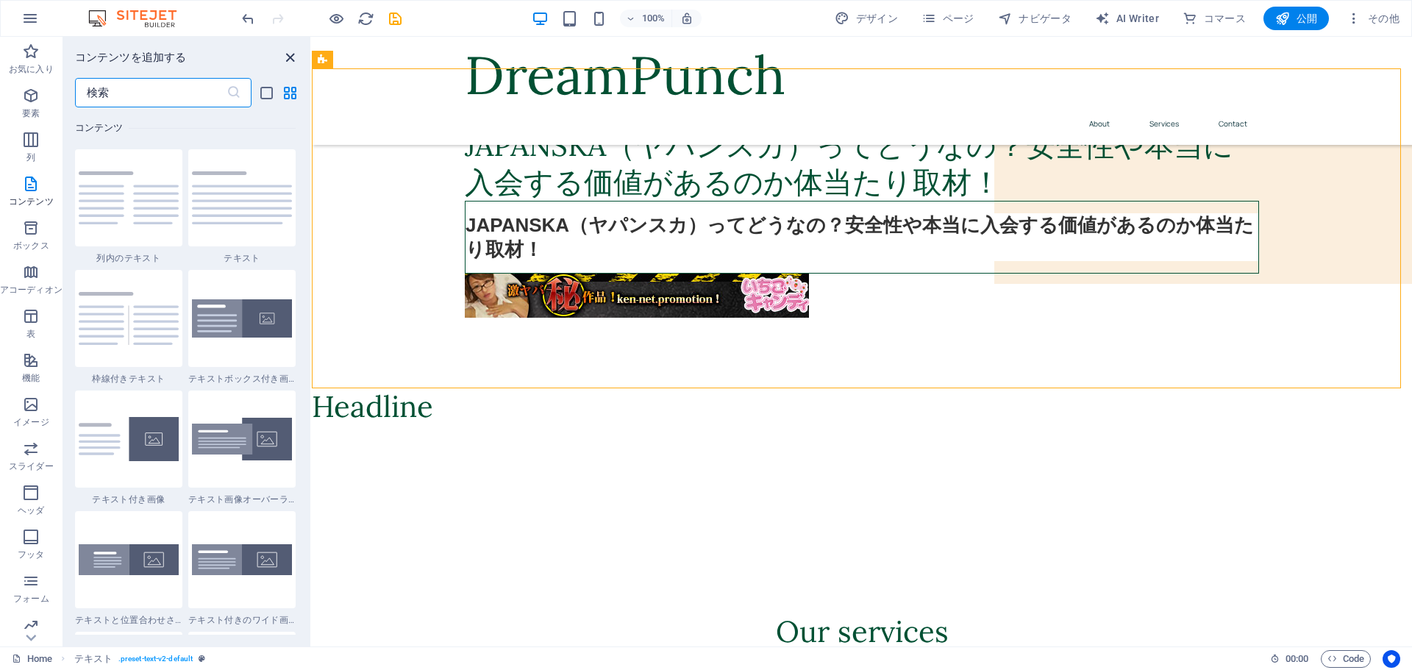
click at [288, 52] on icon "close panel" at bounding box center [290, 57] width 17 height 17
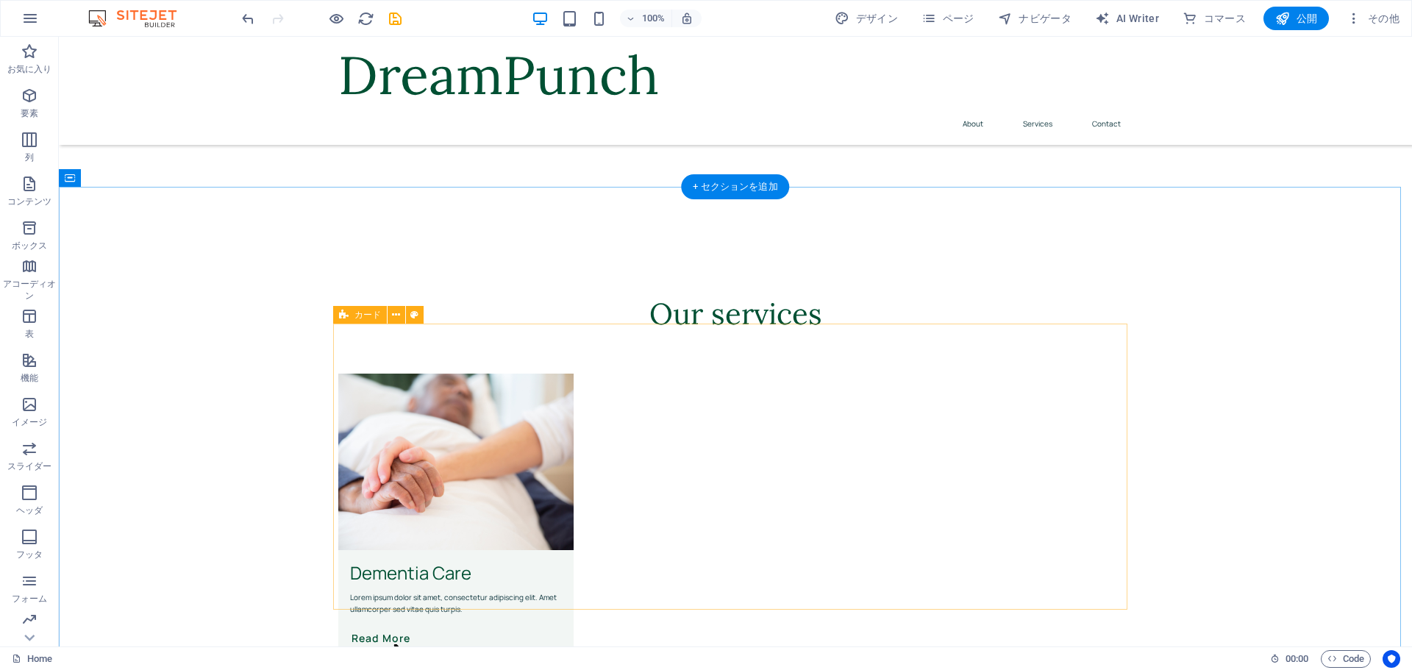
scroll to position [515, 0]
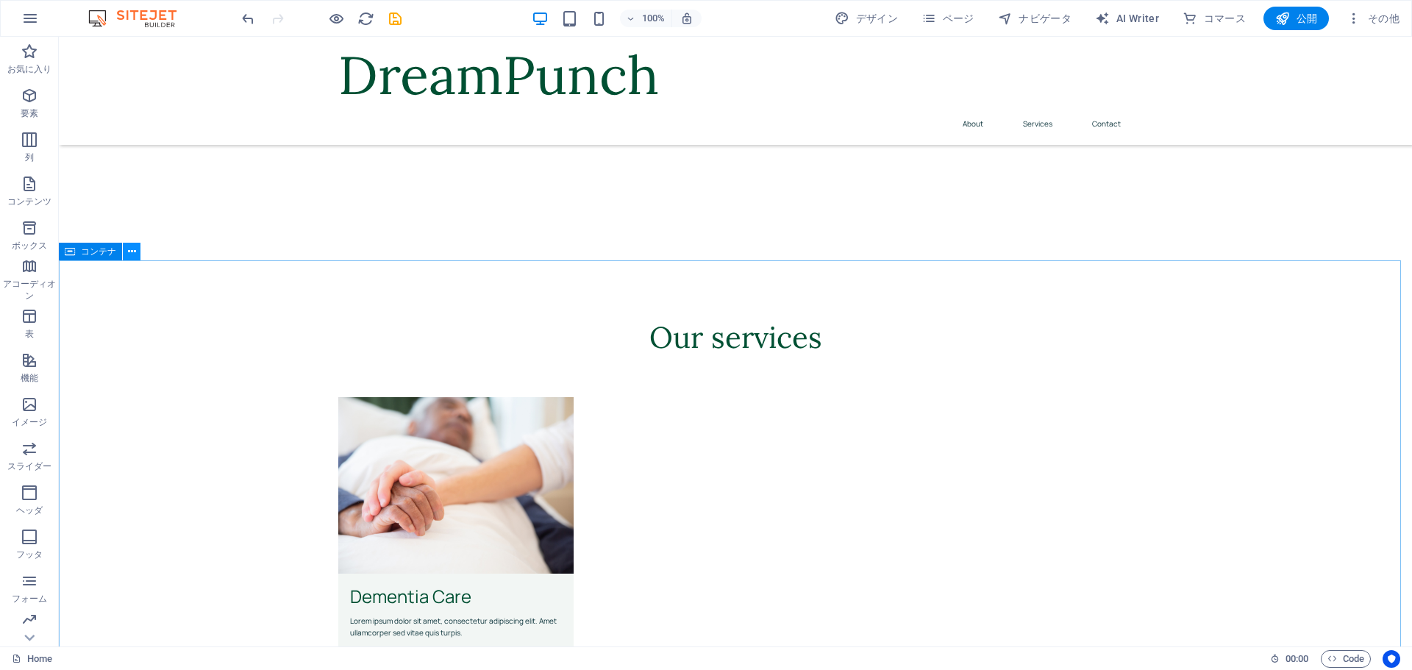
click at [131, 250] on icon at bounding box center [132, 251] width 8 height 15
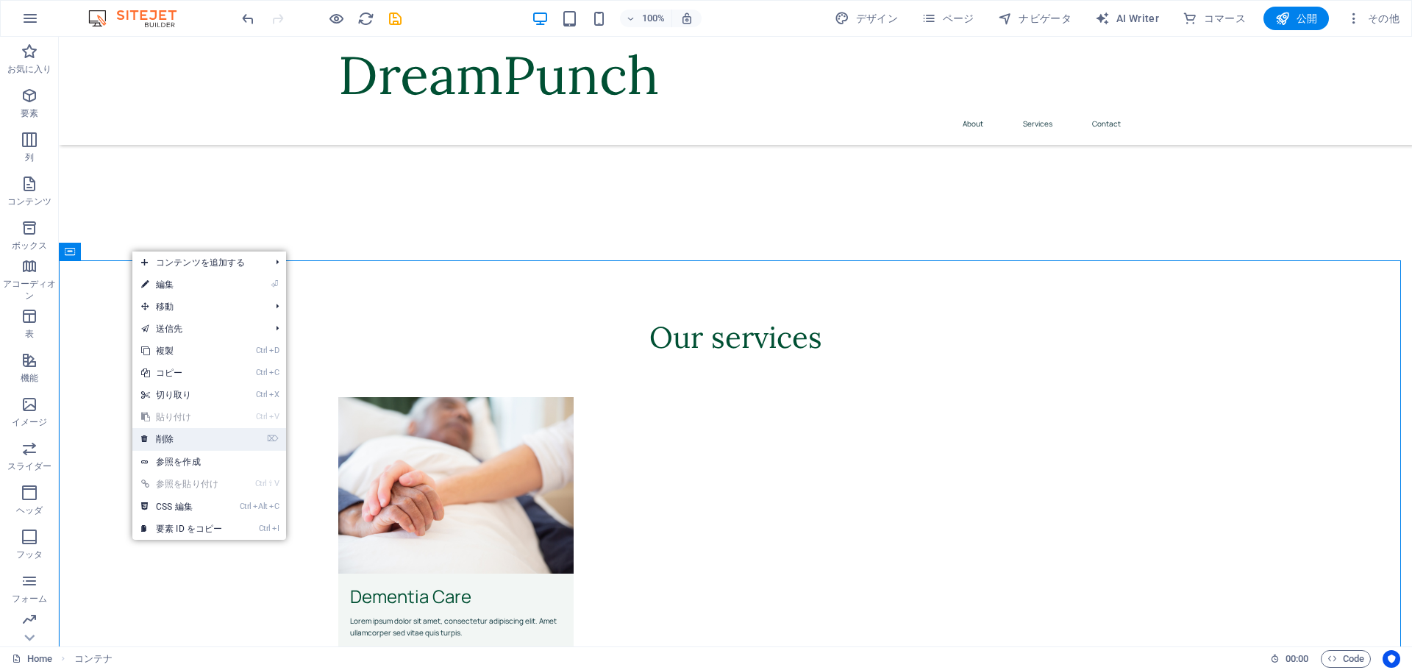
click at [176, 438] on link "⌦ 削除" at bounding box center [181, 439] width 99 height 22
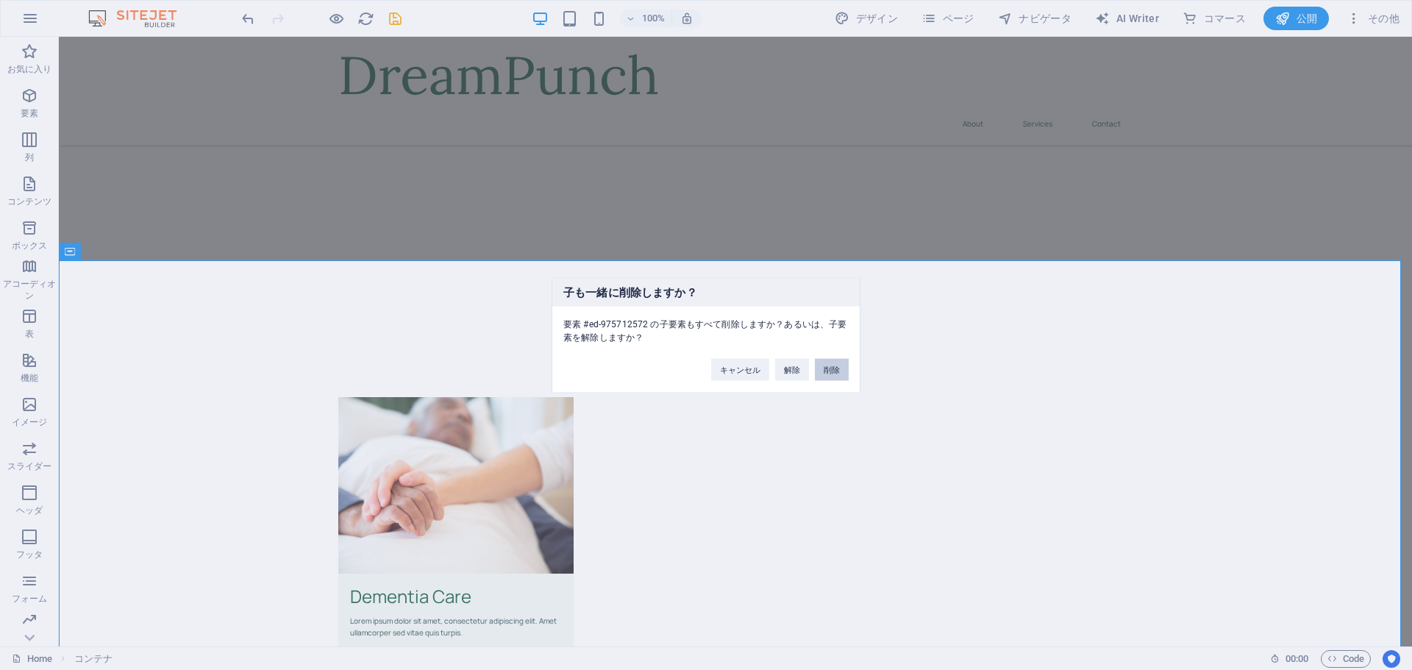
click at [840, 373] on button "削除" at bounding box center [832, 369] width 34 height 22
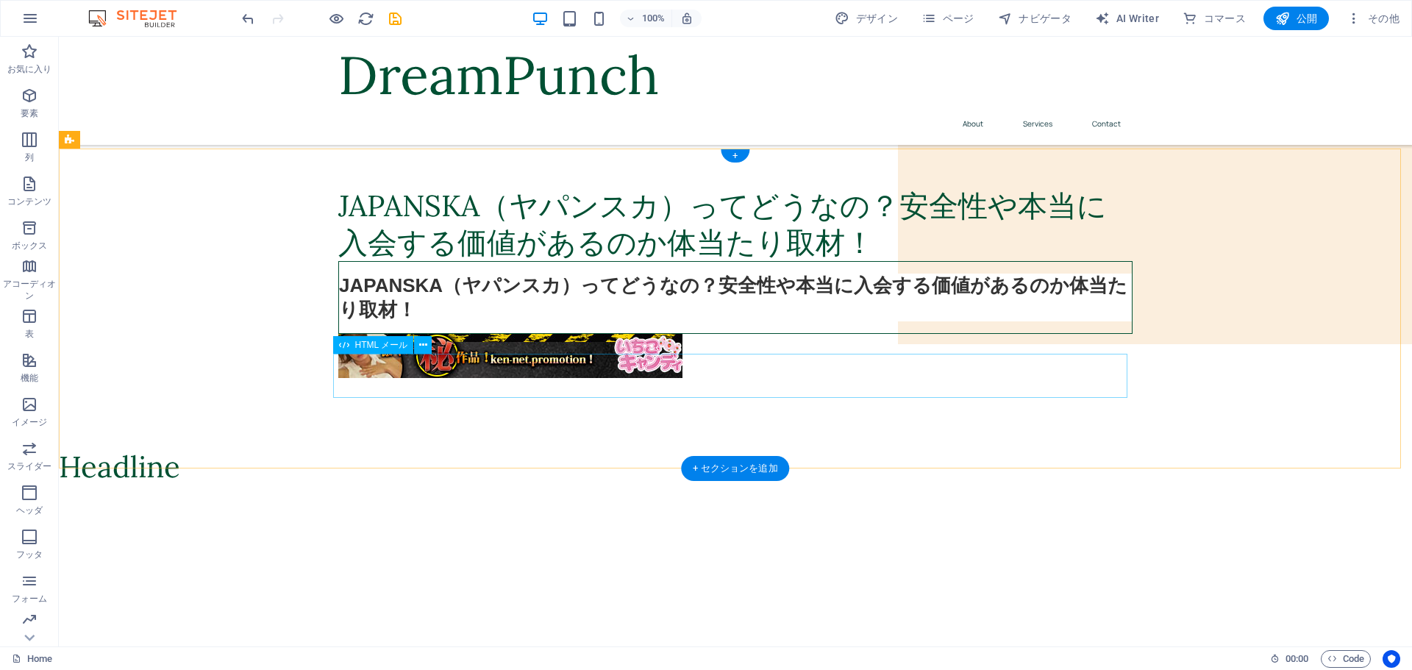
scroll to position [221, 0]
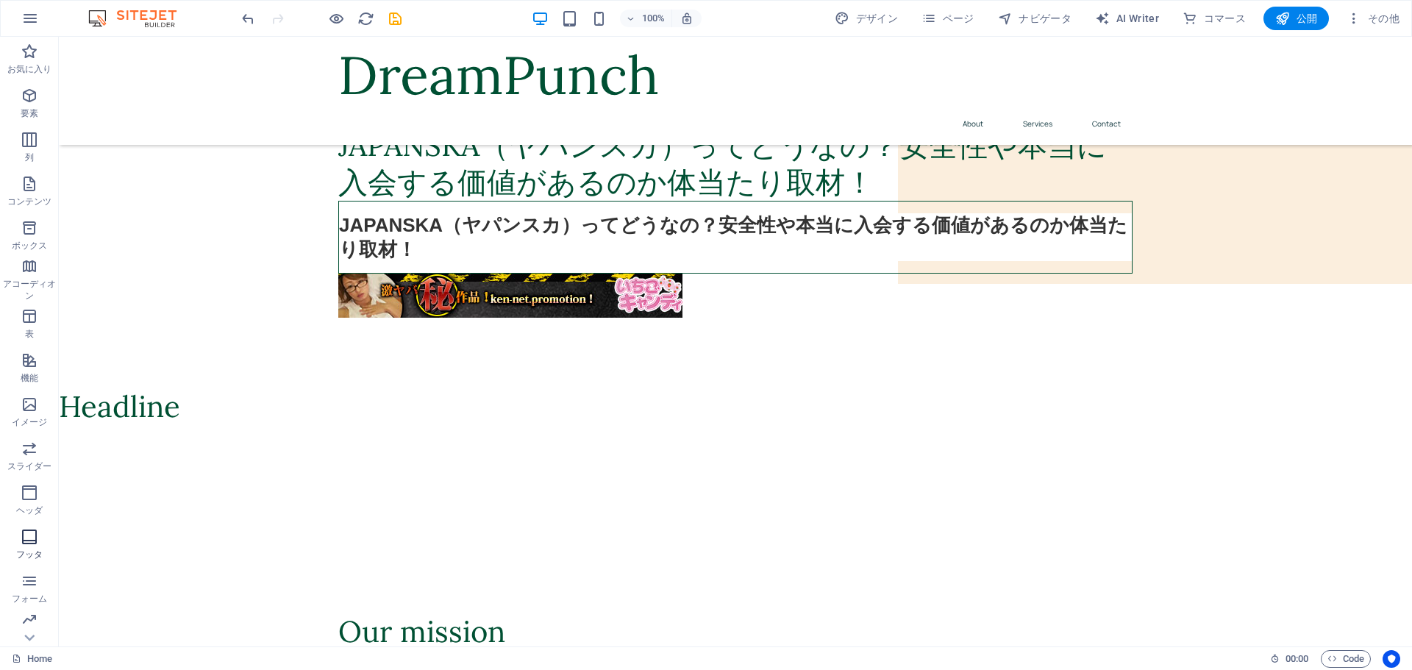
click at [35, 549] on p "フッタ" at bounding box center [29, 555] width 26 height 12
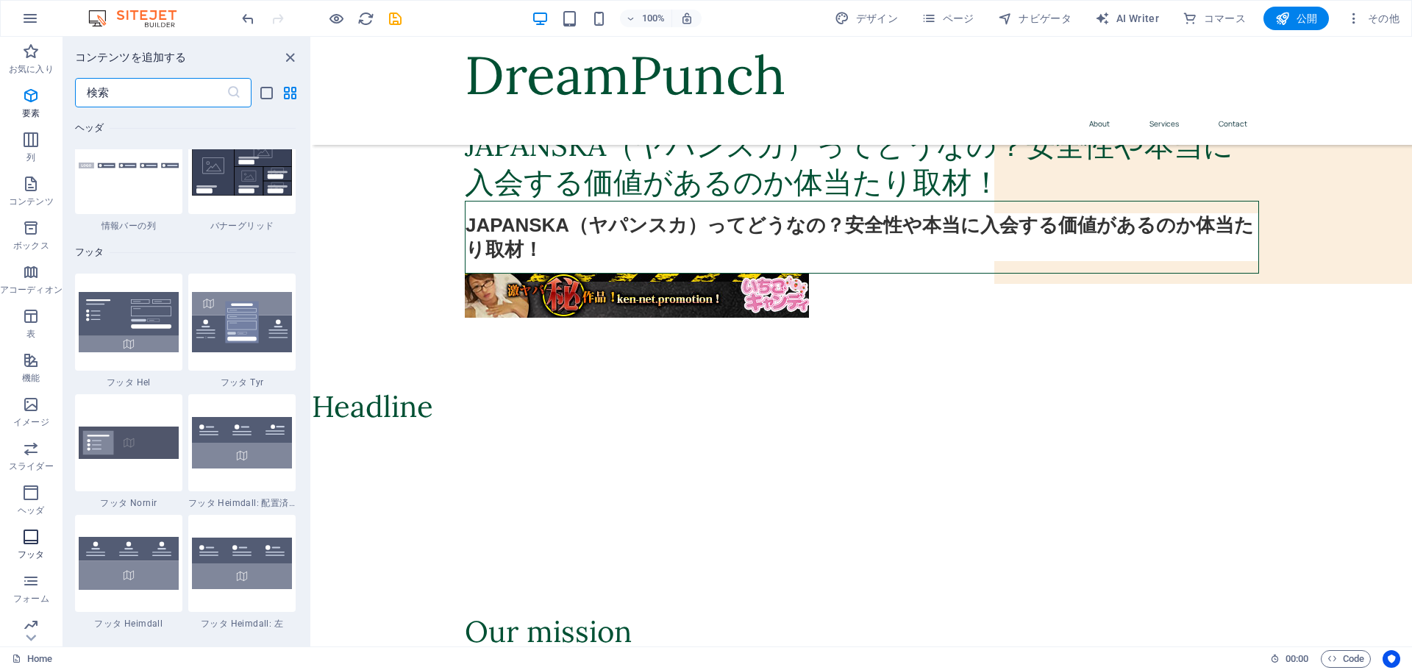
scroll to position [9738, 0]
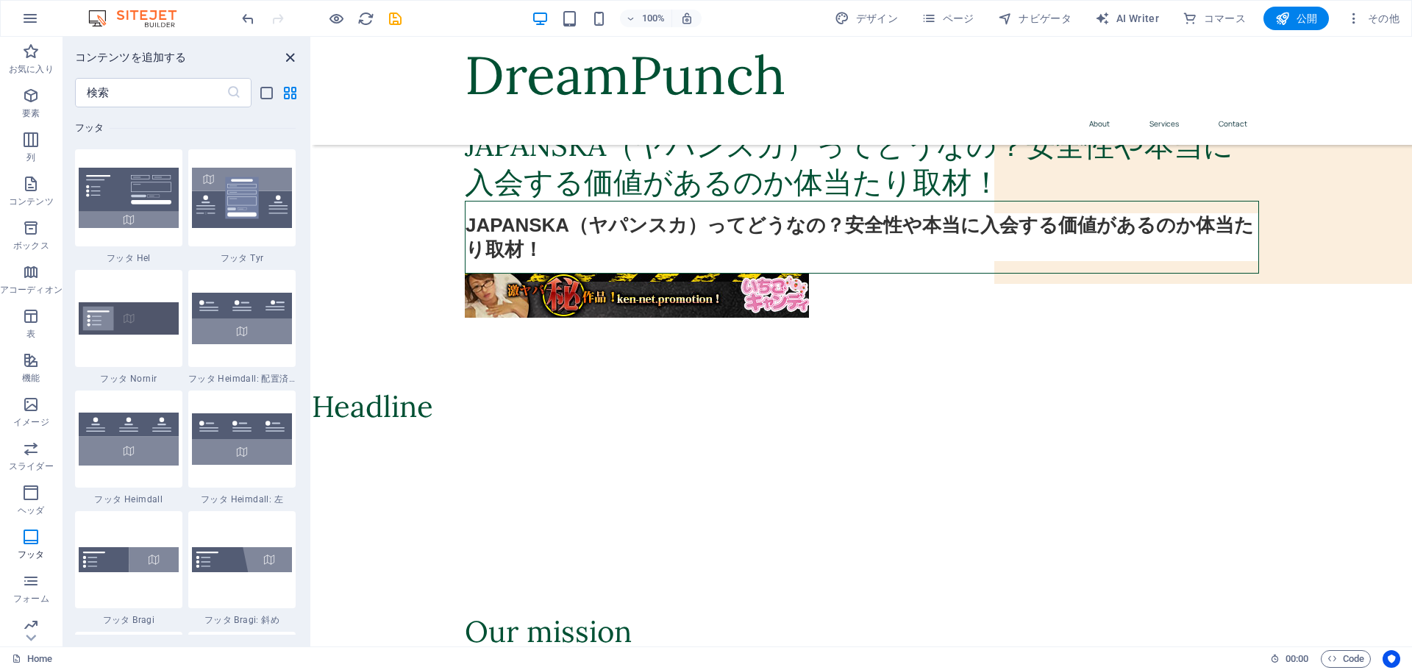
click at [292, 54] on icon "close panel" at bounding box center [290, 57] width 17 height 17
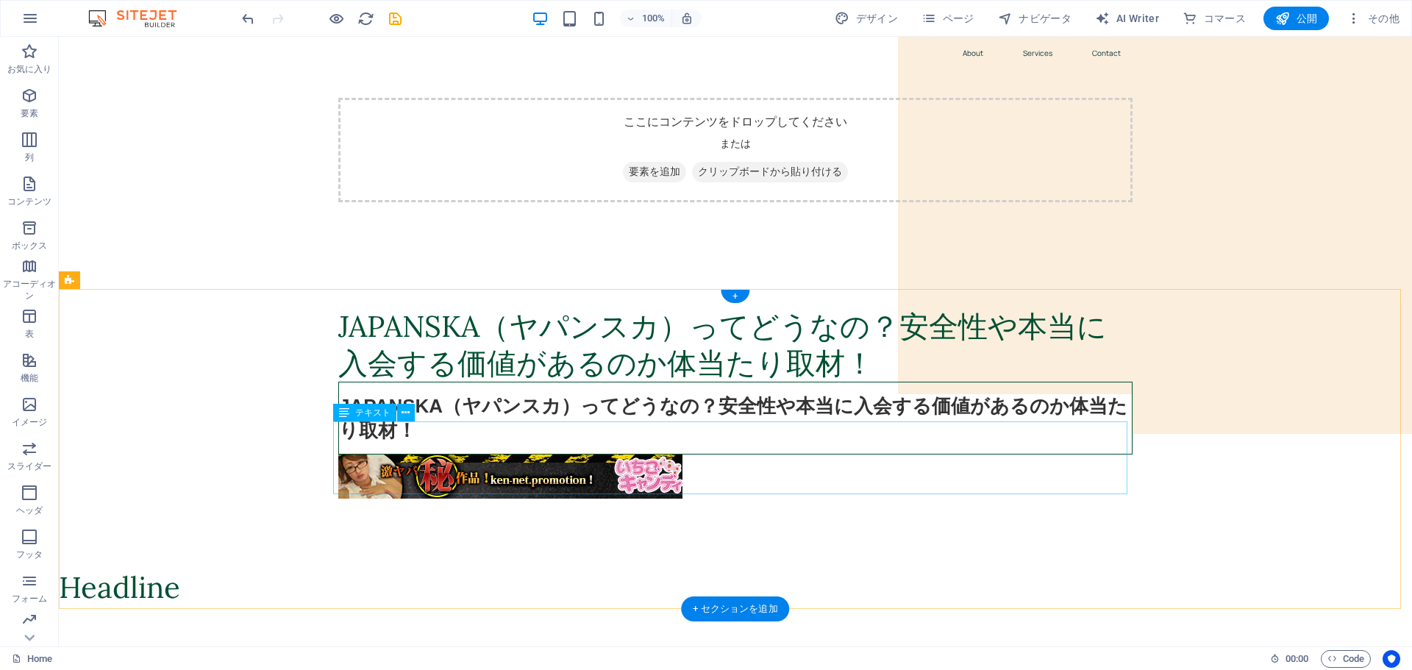
scroll to position [0, 0]
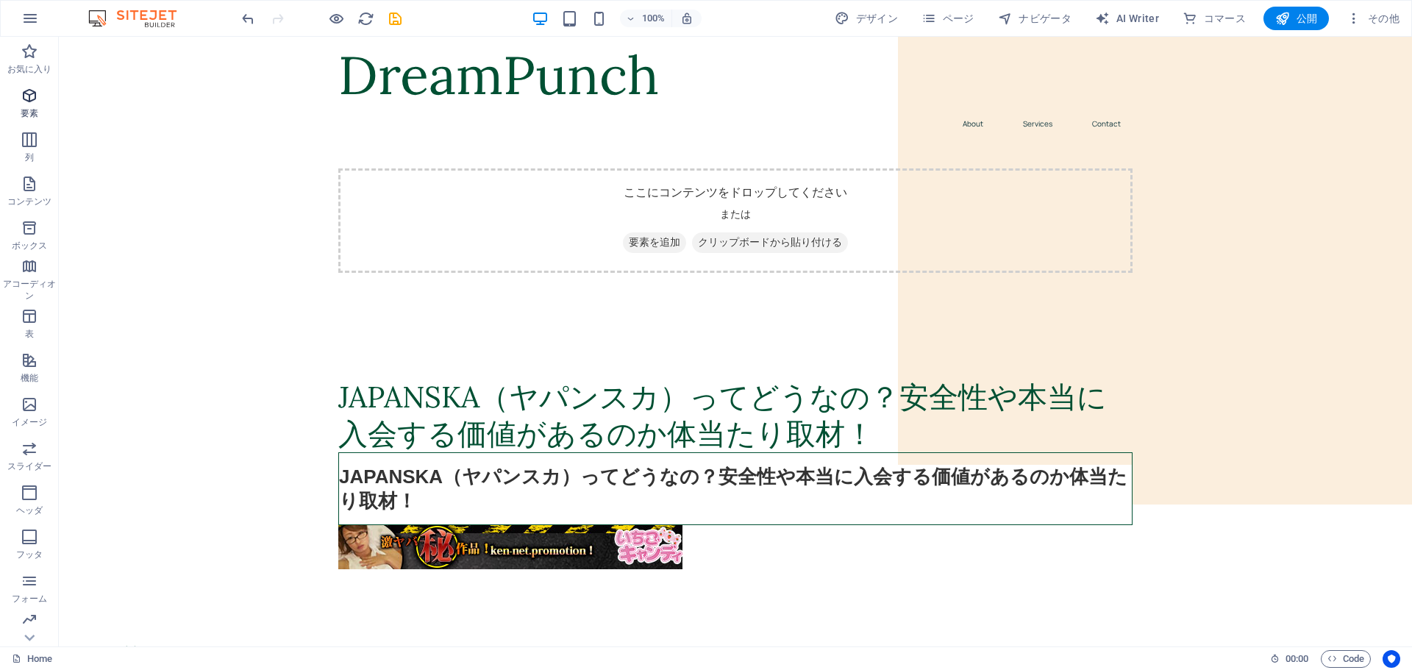
click at [32, 94] on icon "button" at bounding box center [30, 96] width 18 height 18
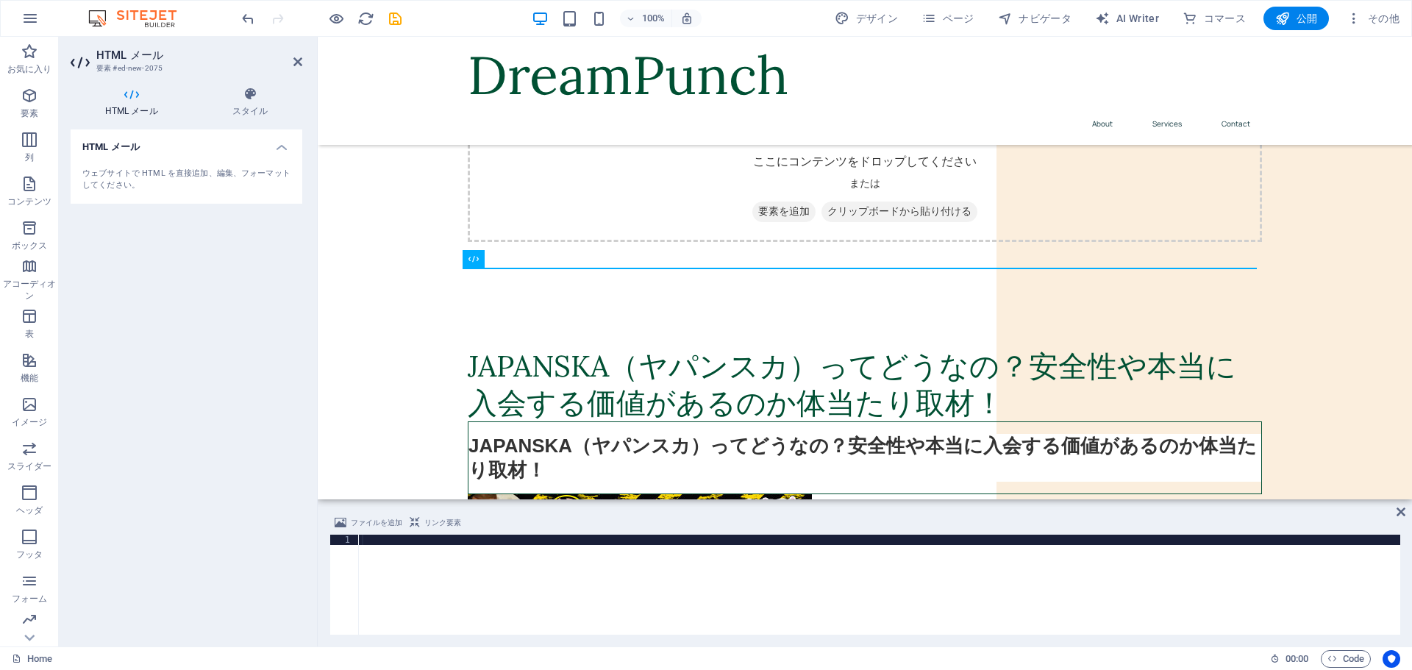
scroll to position [282, 0]
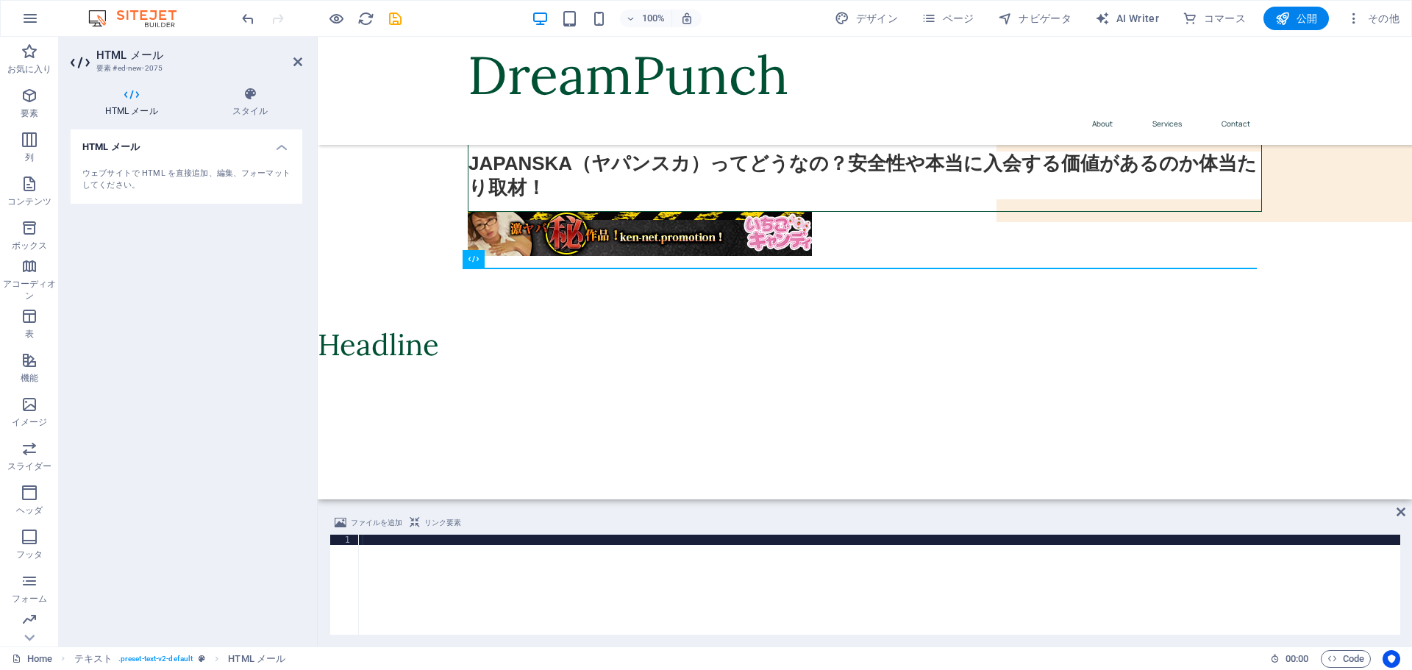
click at [436, 517] on span "リンク要素" at bounding box center [442, 523] width 37 height 18
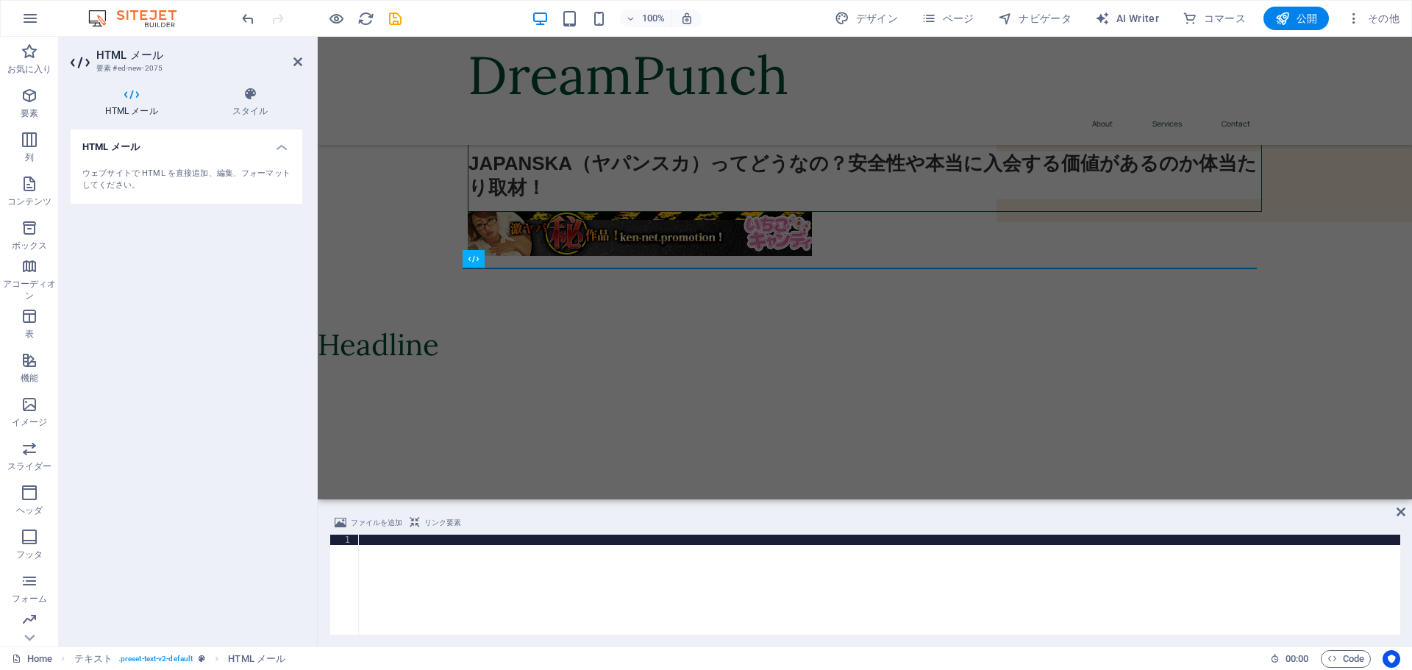
click at [436, 517] on span "リンク要素" at bounding box center [442, 523] width 37 height 18
click at [402, 582] on div at bounding box center [880, 595] width 1042 height 121
click at [391, 535] on div at bounding box center [880, 595] width 1042 height 121
click at [286, 149] on h4 "HTML メール" at bounding box center [187, 142] width 232 height 26
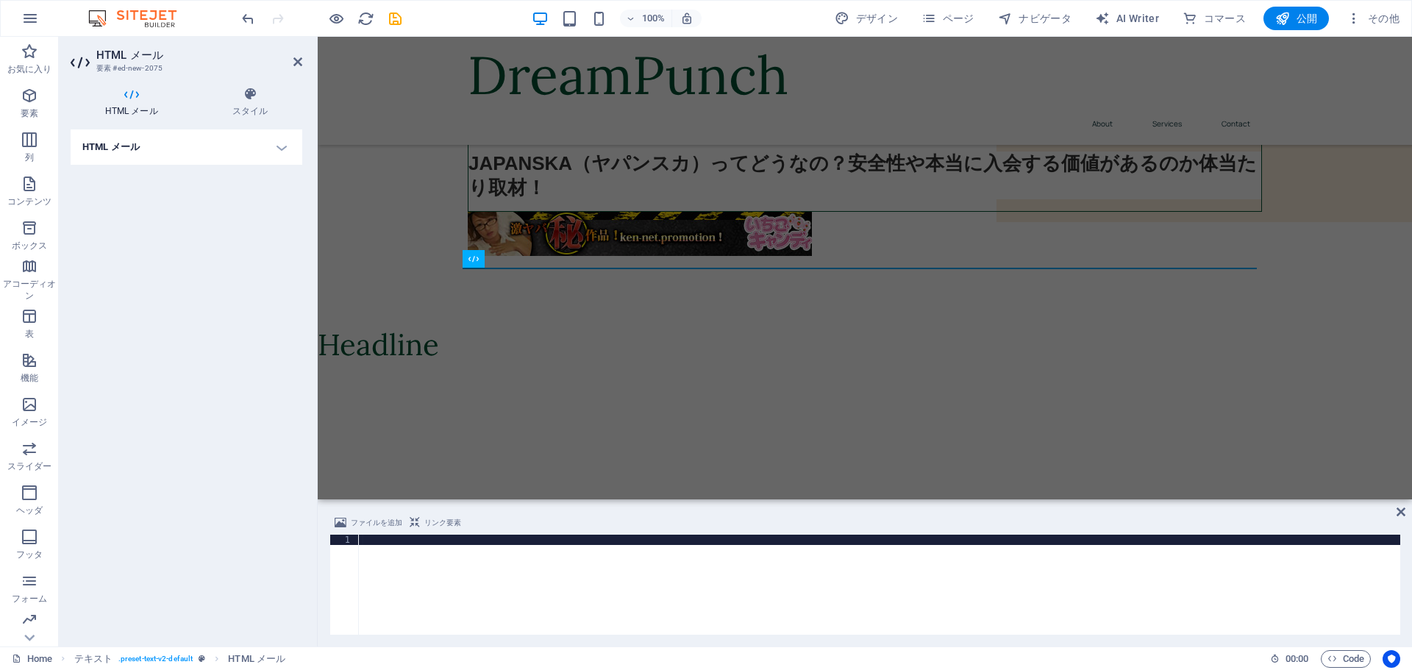
click at [286, 149] on h4 "HTML メール" at bounding box center [187, 146] width 232 height 35
click at [181, 177] on div "ウェブサイトで HTML を直接追加、編集、フォーマットしてください。" at bounding box center [186, 180] width 208 height 24
click at [383, 549] on div at bounding box center [880, 595] width 1042 height 121
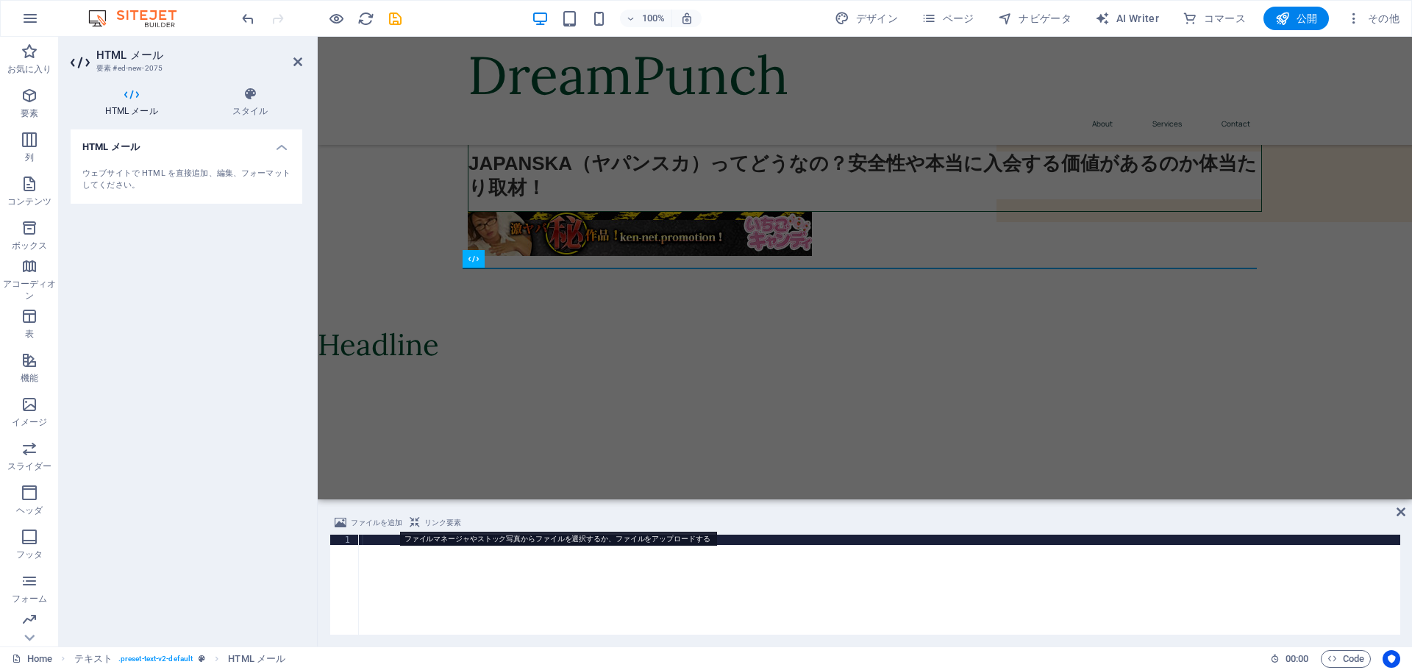
click at [370, 524] on span "ファイルを追加" at bounding box center [376, 523] width 51 height 18
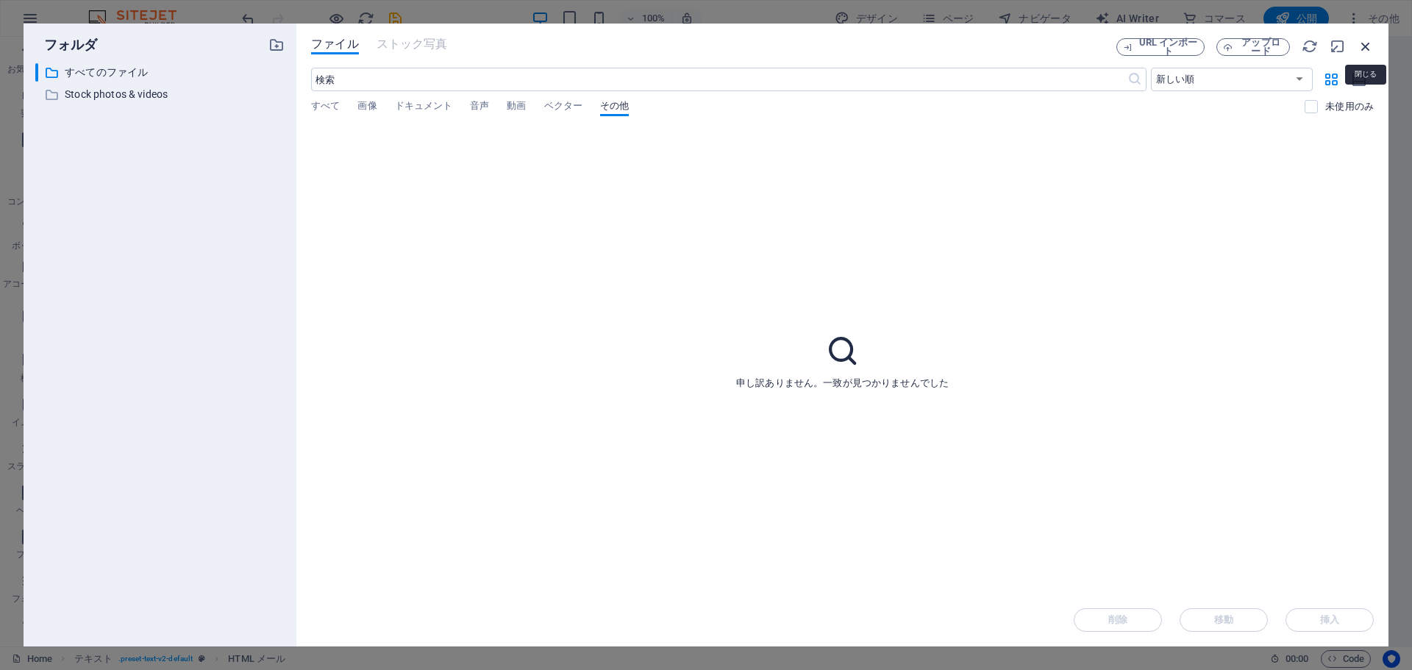
click at [1373, 47] on icon "button" at bounding box center [1366, 46] width 16 height 16
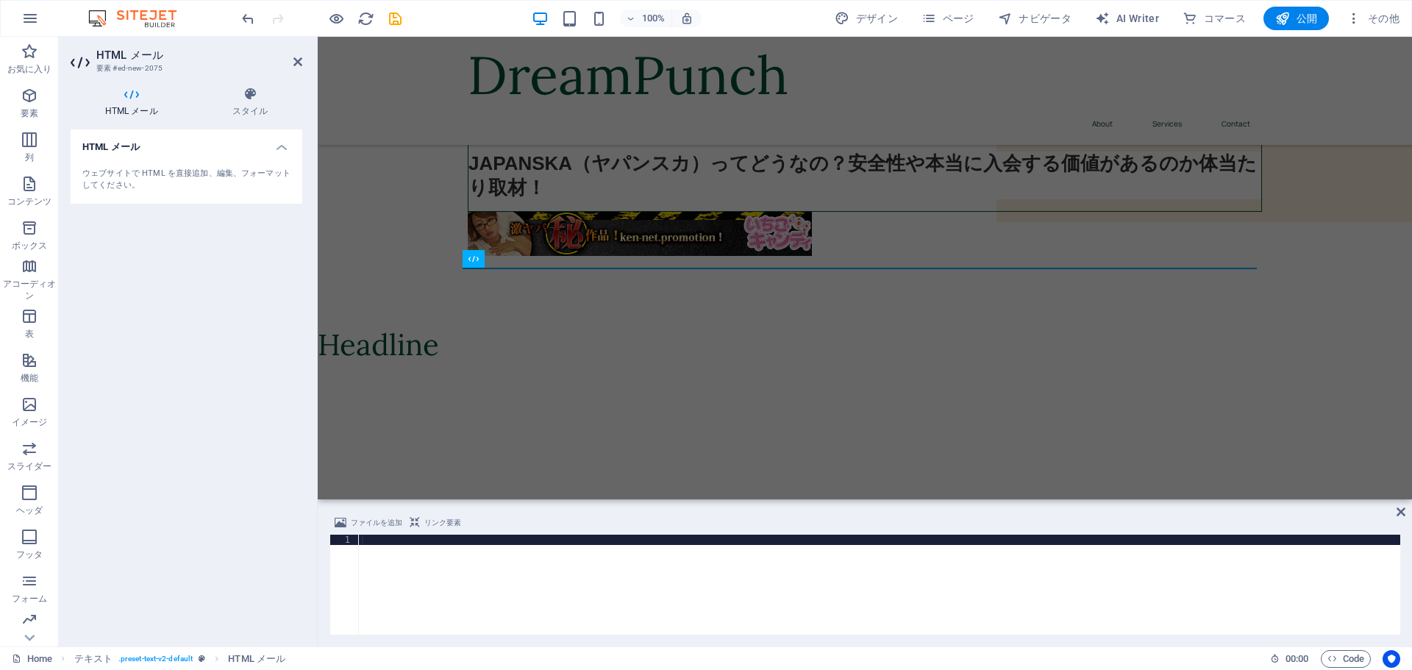
click at [472, 567] on div at bounding box center [880, 595] width 1042 height 121
click at [559, 260] on button at bounding box center [553, 259] width 18 height 18
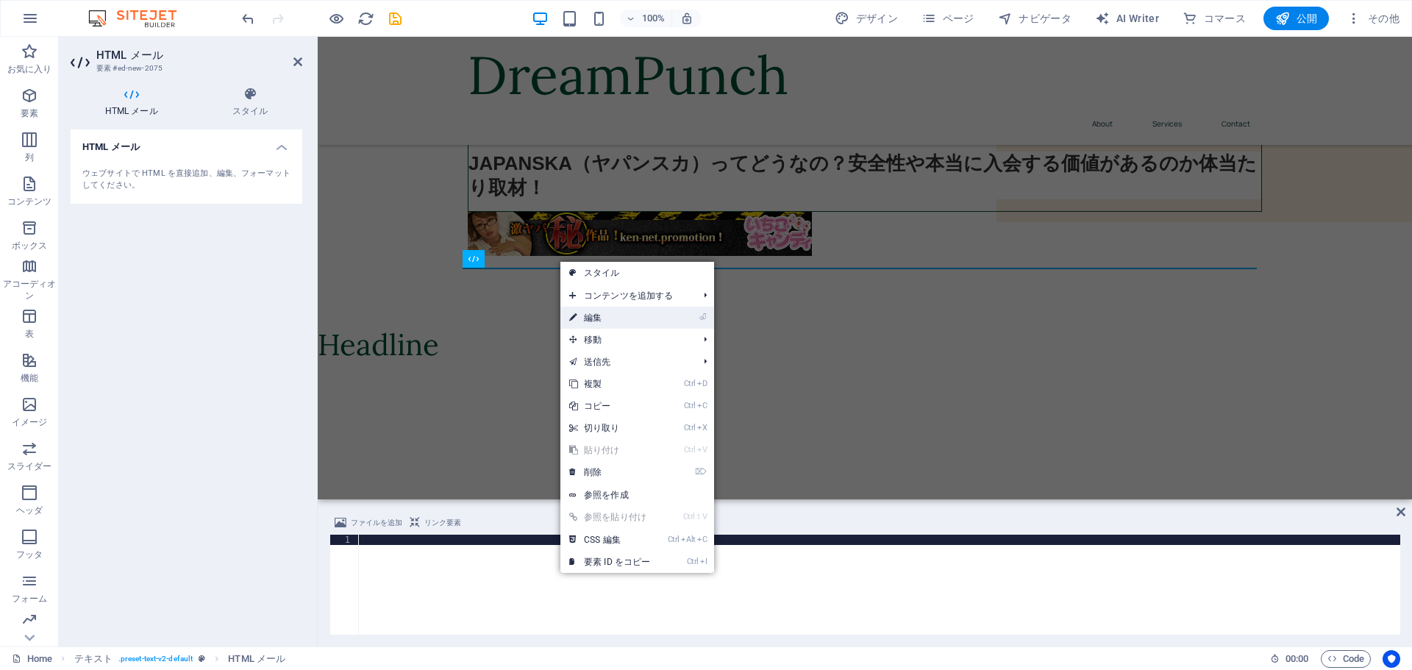
click at [596, 319] on link "⏎ 編集" at bounding box center [609, 318] width 99 height 22
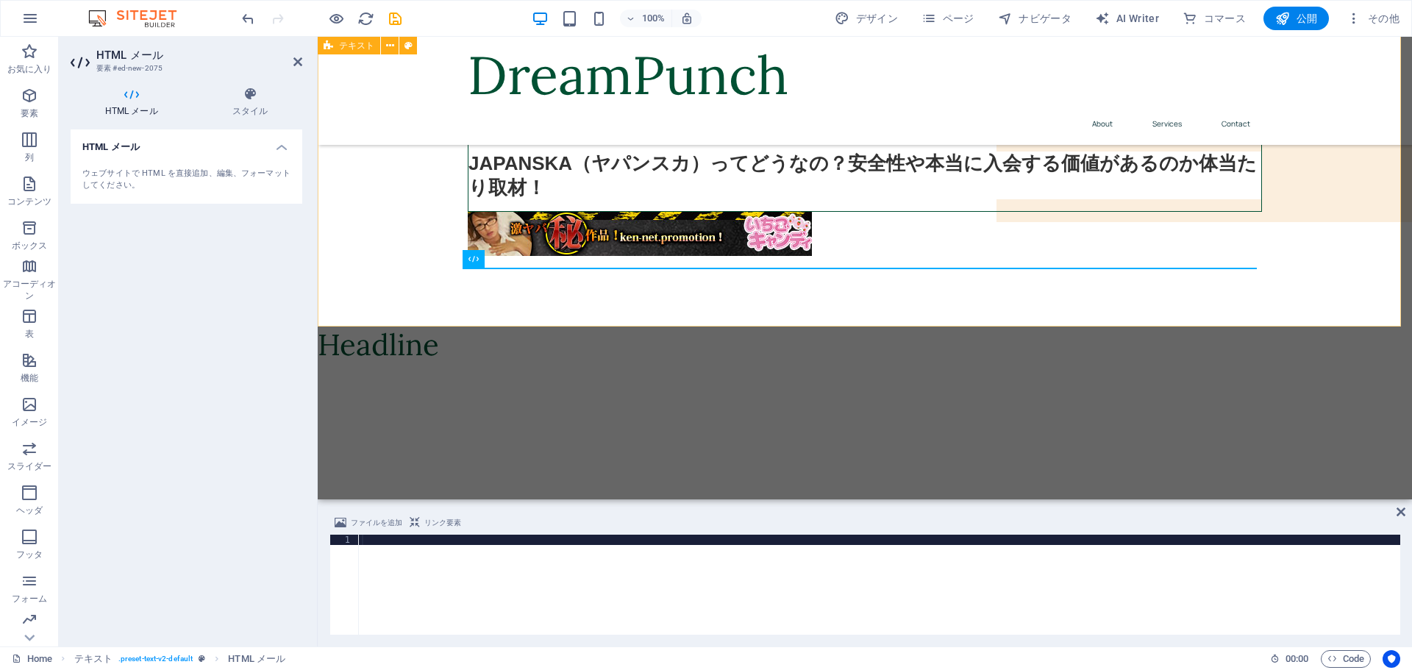
click at [593, 307] on div "JAPANSKA（ヤパンスカ）ってどうなの？安全性や本当に入会する価値があるのか体当たり取材！ JAPANSKA（ヤパンスカ）ってどうなの？安全性や本当に入会…" at bounding box center [865, 167] width 1094 height 320
type textarea "<a href="#ed-975766871" class="wv-link-elm"></a>"
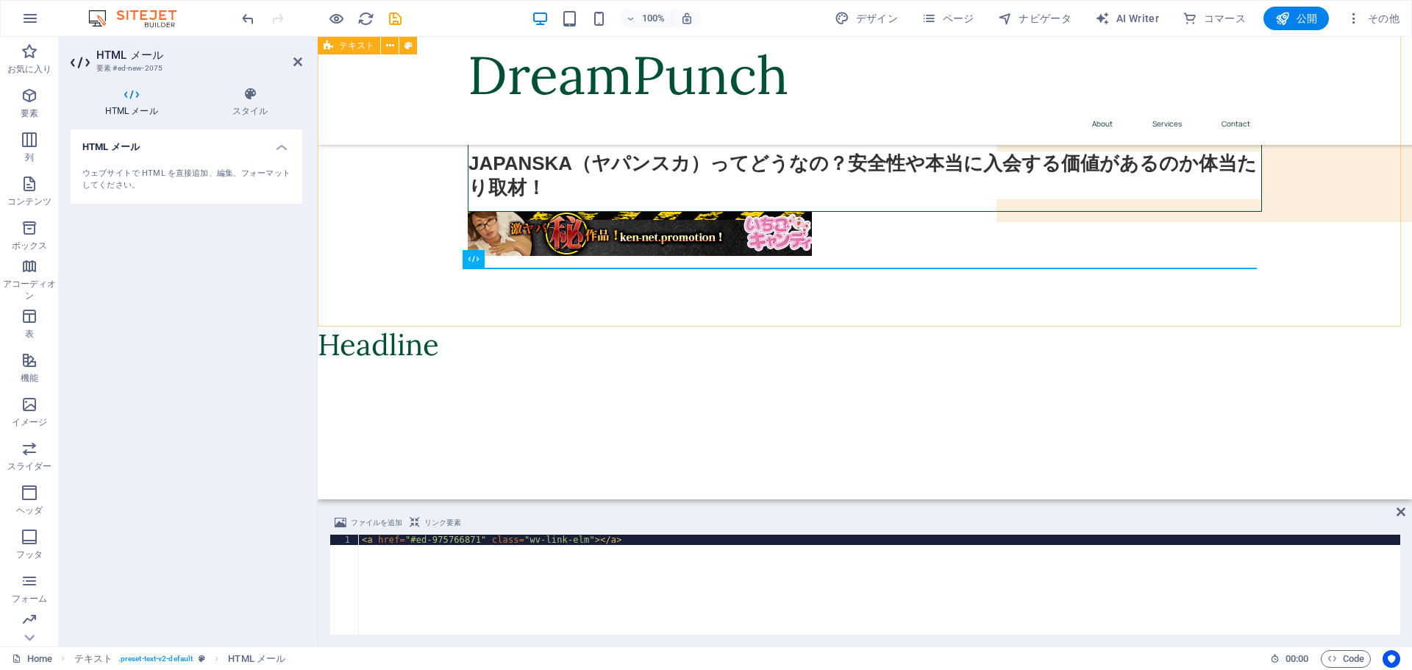
click at [562, 271] on div "JAPANSKA（ヤパンスカ）ってどうなの？安全性や本当に入会する価値があるのか体当たり取材！ JAPANSKA（ヤパンスカ）ってどうなの？安全性や本当に入会…" at bounding box center [865, 167] width 1094 height 320
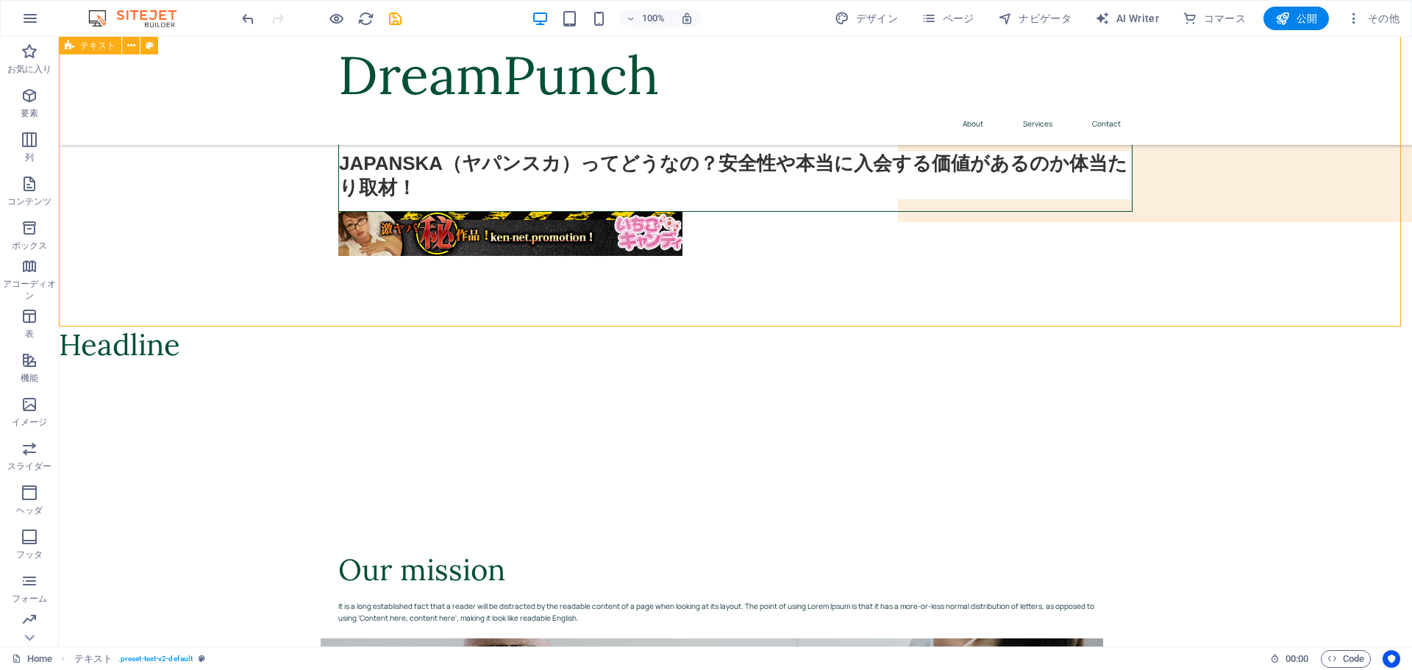
click at [504, 279] on div "JAPANSKA（ヤパンスカ）ってどうなの？安全性や本当に入会する価値があるのか体当たり取材！ JAPANSKA（ヤパンスカ）ってどうなの？安全性や本当に入会…" at bounding box center [735, 167] width 1353 height 320
click at [385, 311] on div "JAPANSKA（ヤパンスカ）ってどうなの？安全性や本当に入会する価値があるのか体当たり取材！ JAPANSKA（ヤパンスカ）ってどうなの？安全性や本当に入会…" at bounding box center [735, 167] width 1353 height 320
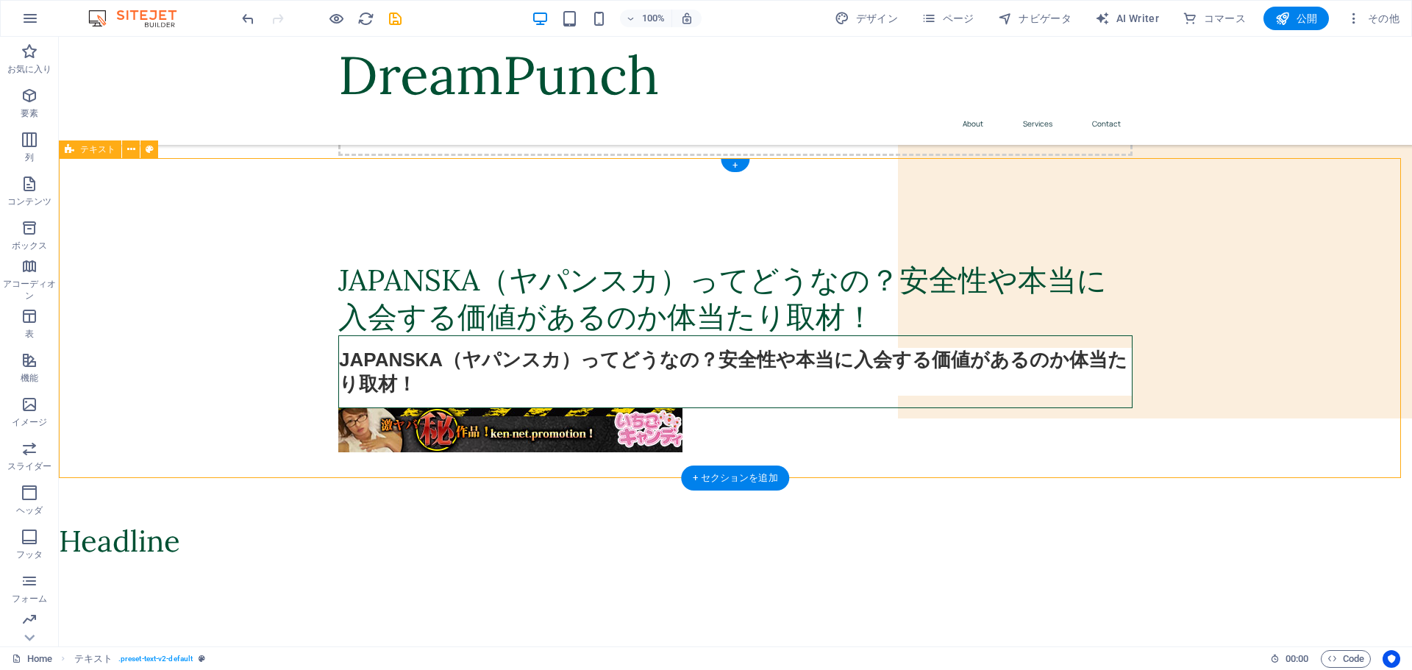
scroll to position [62, 0]
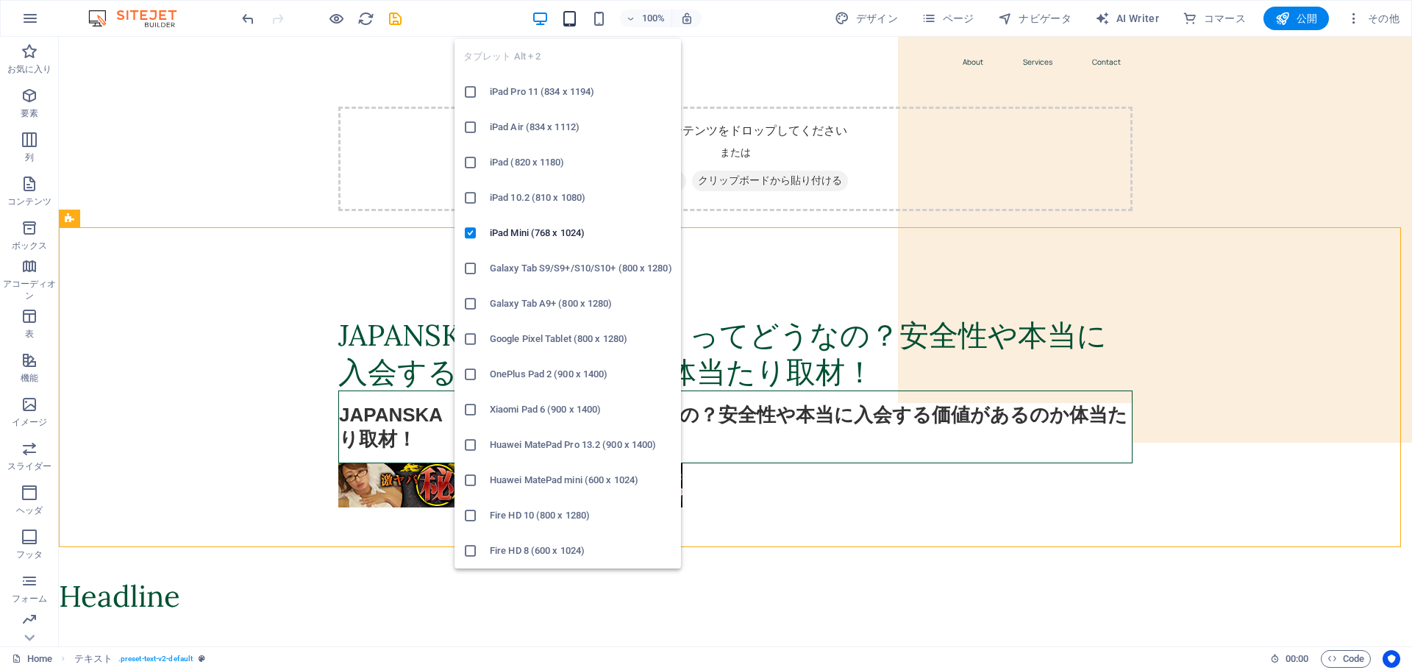
click at [570, 19] on icon "button" at bounding box center [569, 18] width 17 height 17
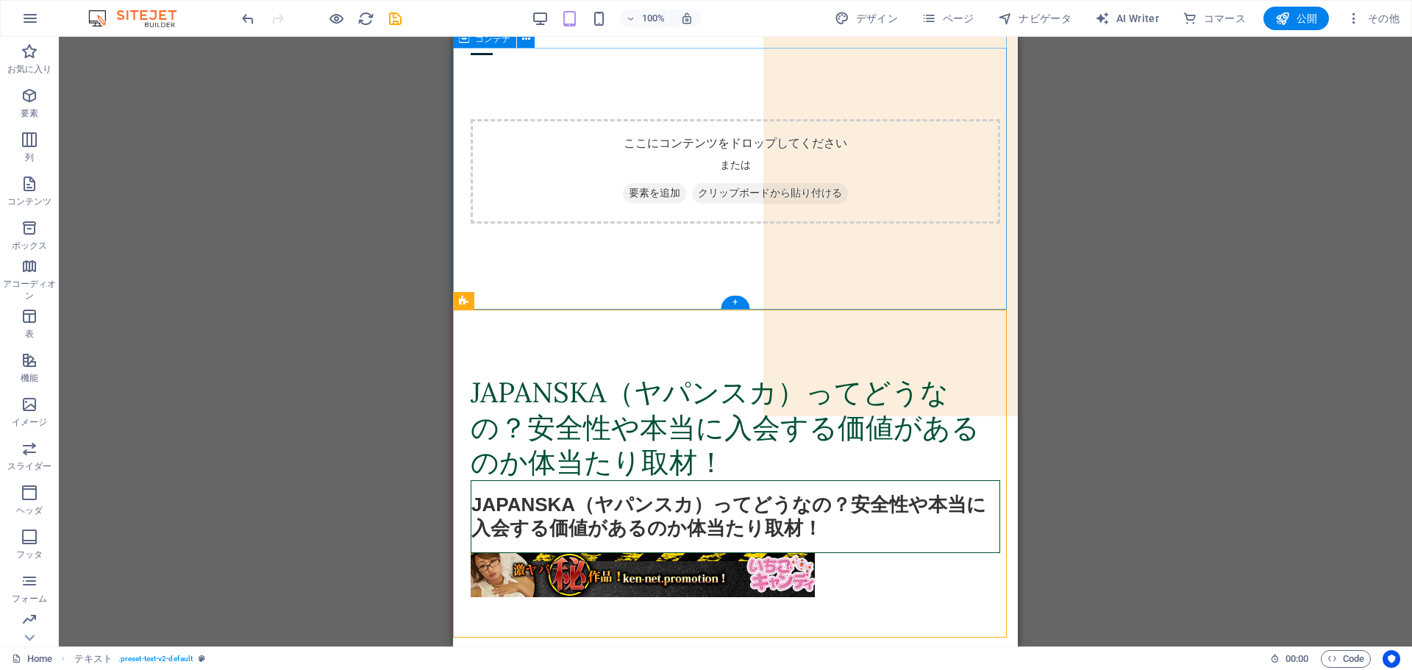
scroll to position [0, 0]
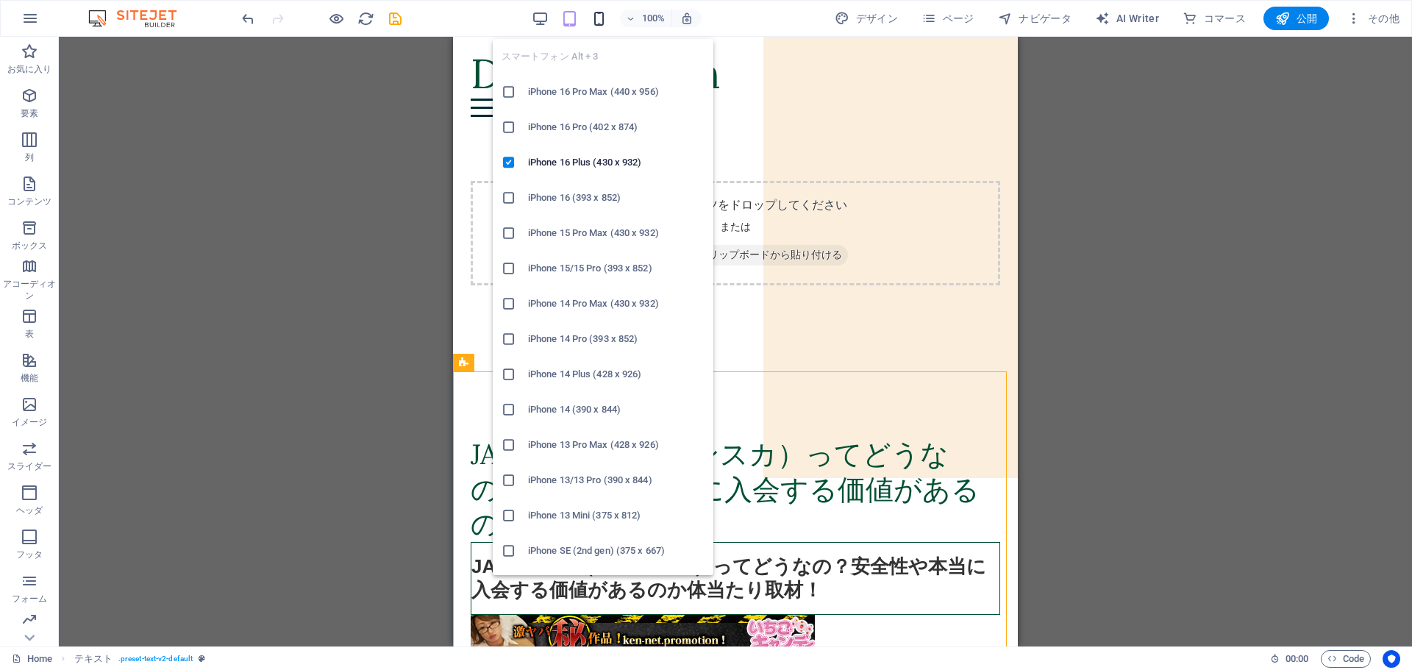
click at [600, 20] on icon "button" at bounding box center [599, 18] width 17 height 17
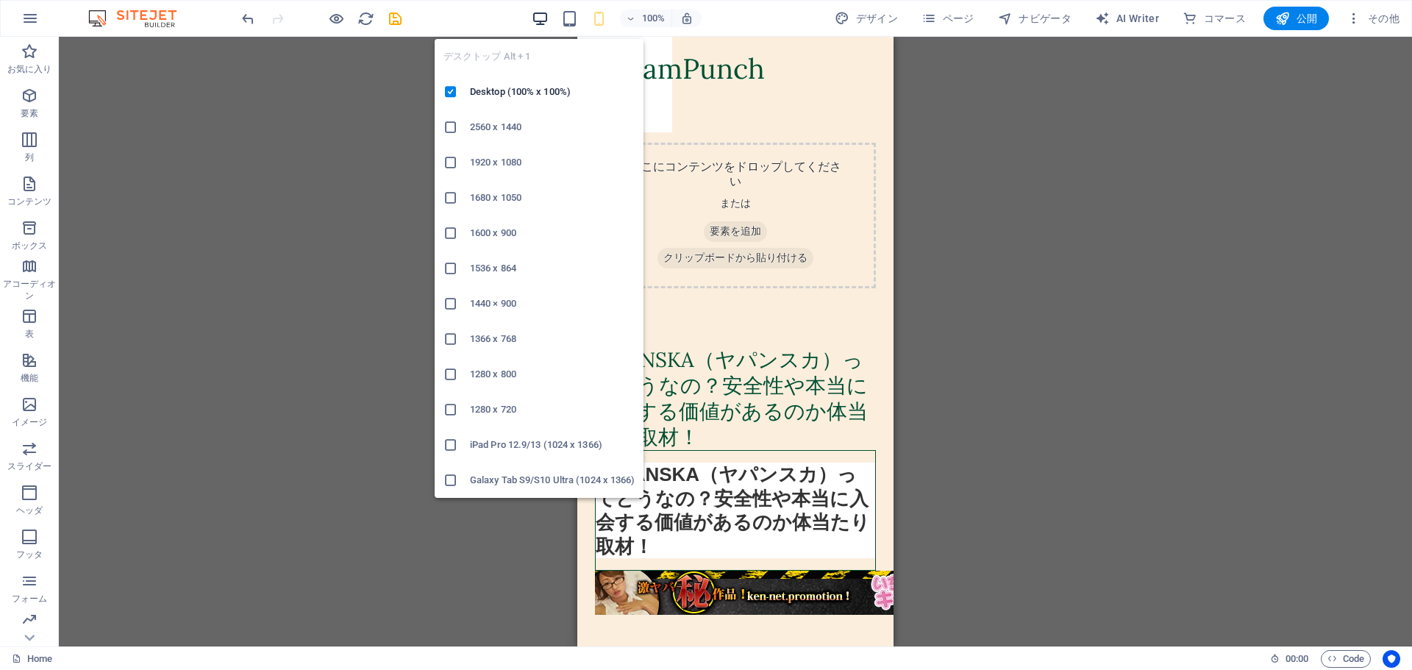
click at [547, 22] on icon "button" at bounding box center [540, 18] width 17 height 17
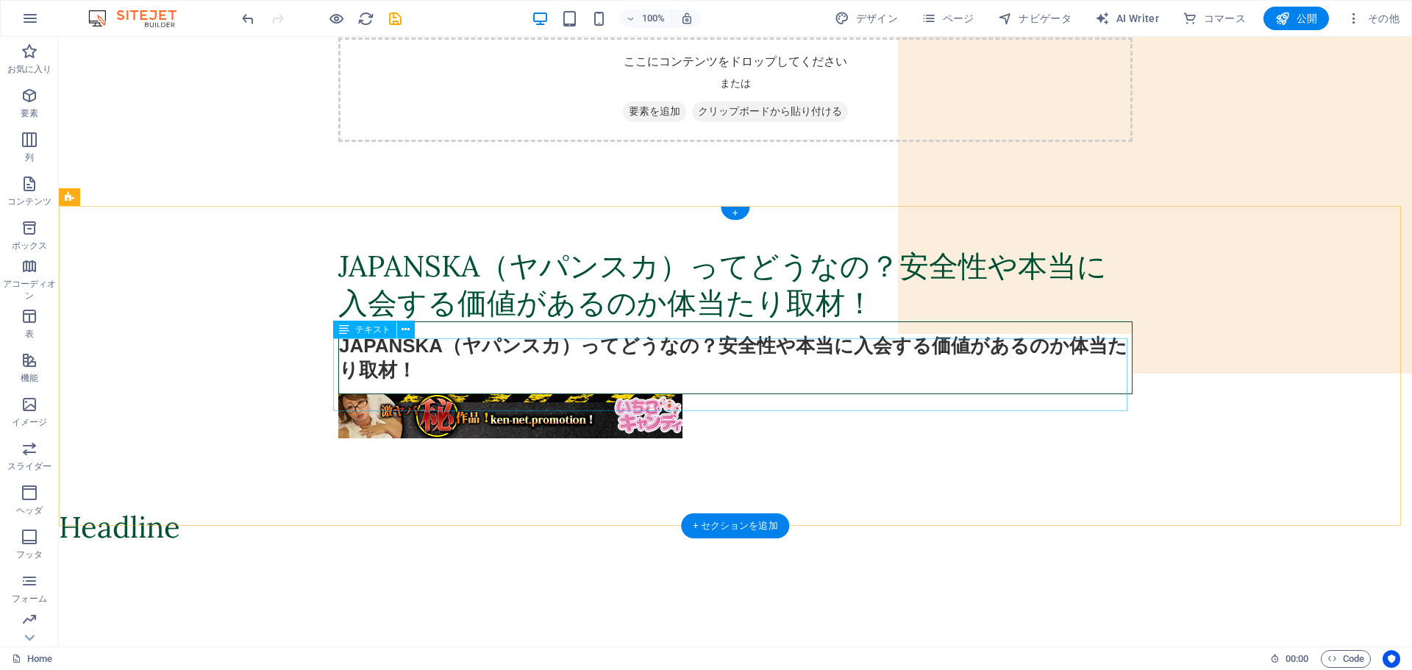
scroll to position [147, 0]
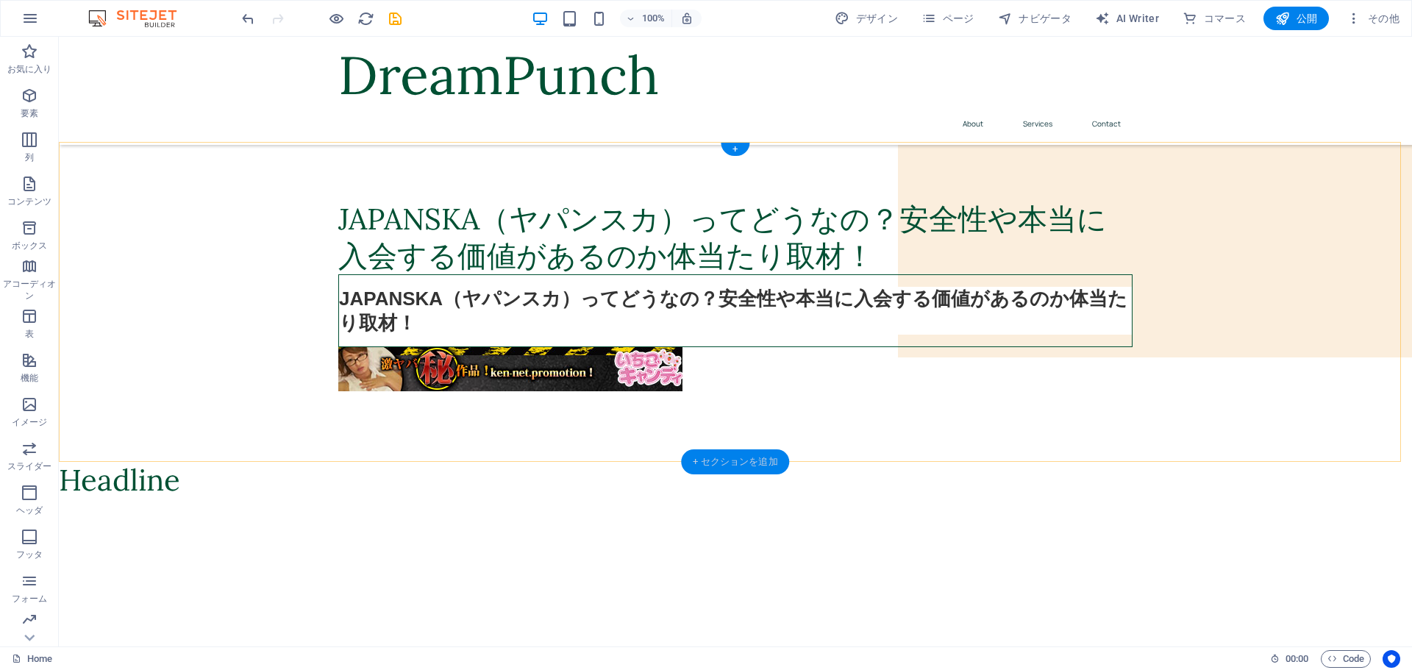
click at [733, 455] on div "+ セクションを追加" at bounding box center [735, 461] width 108 height 25
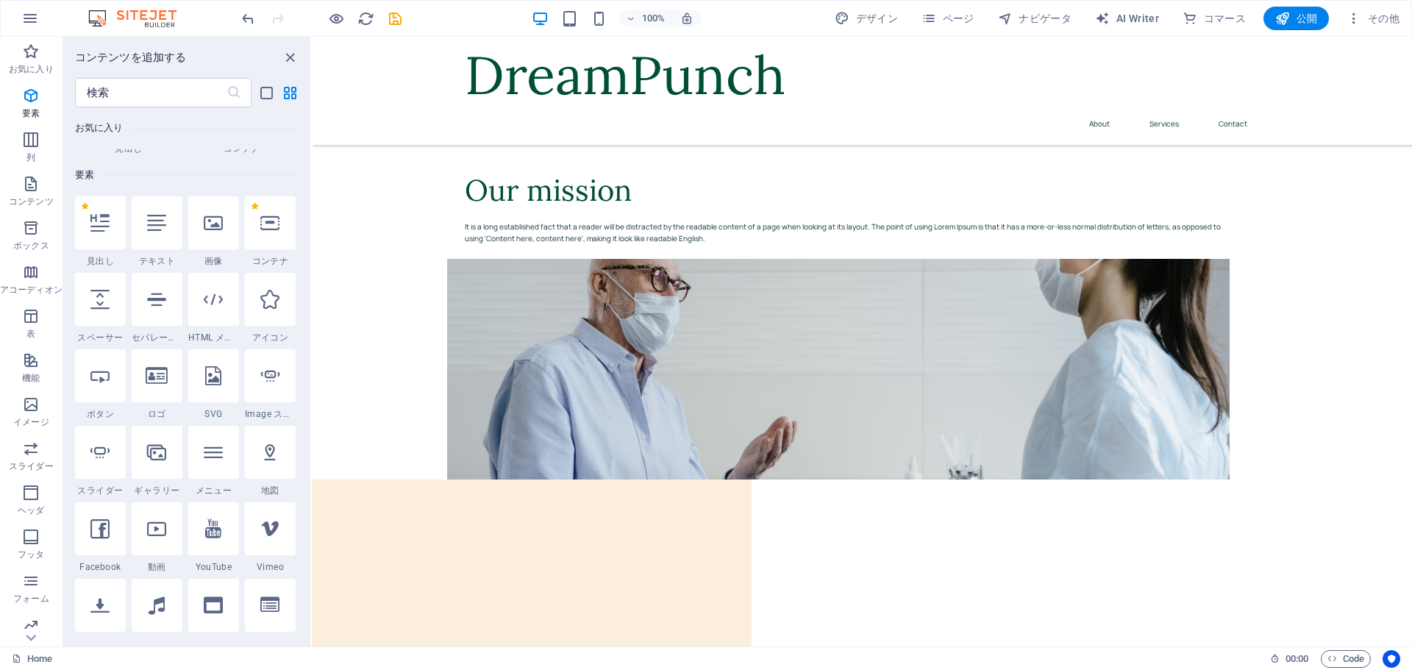
scroll to position [0, 0]
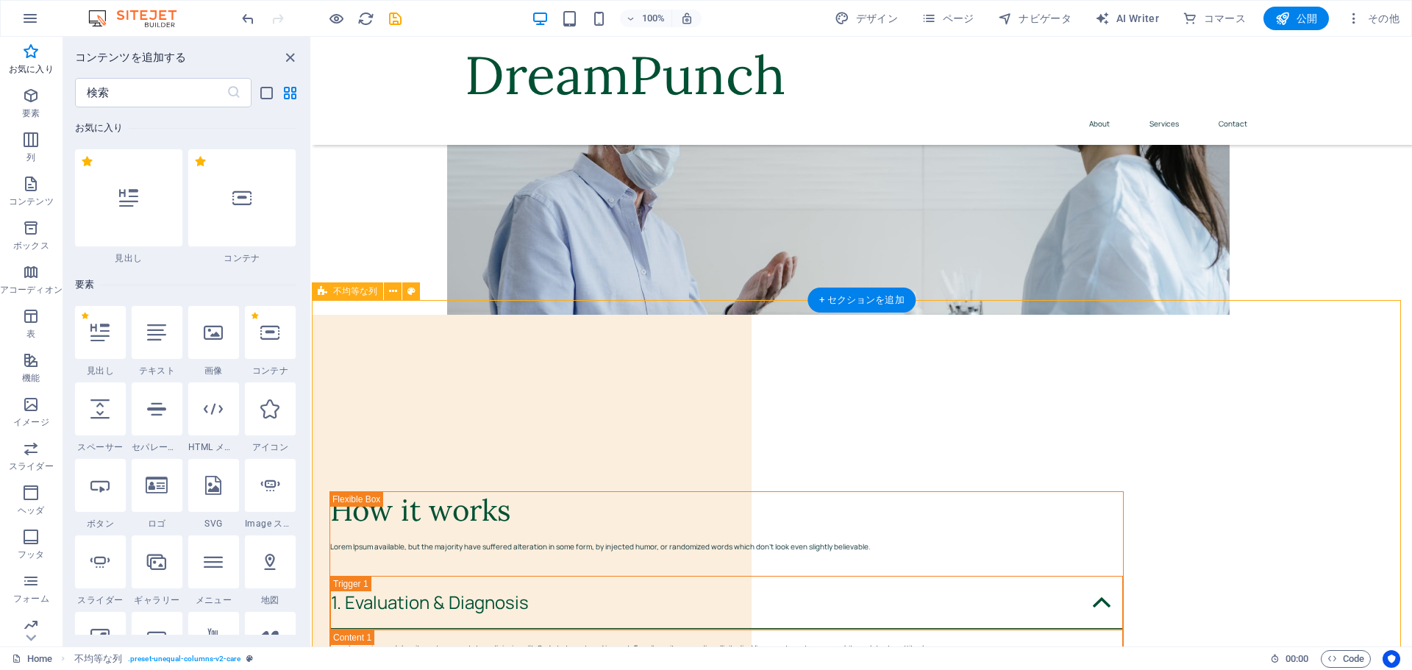
scroll to position [883, 0]
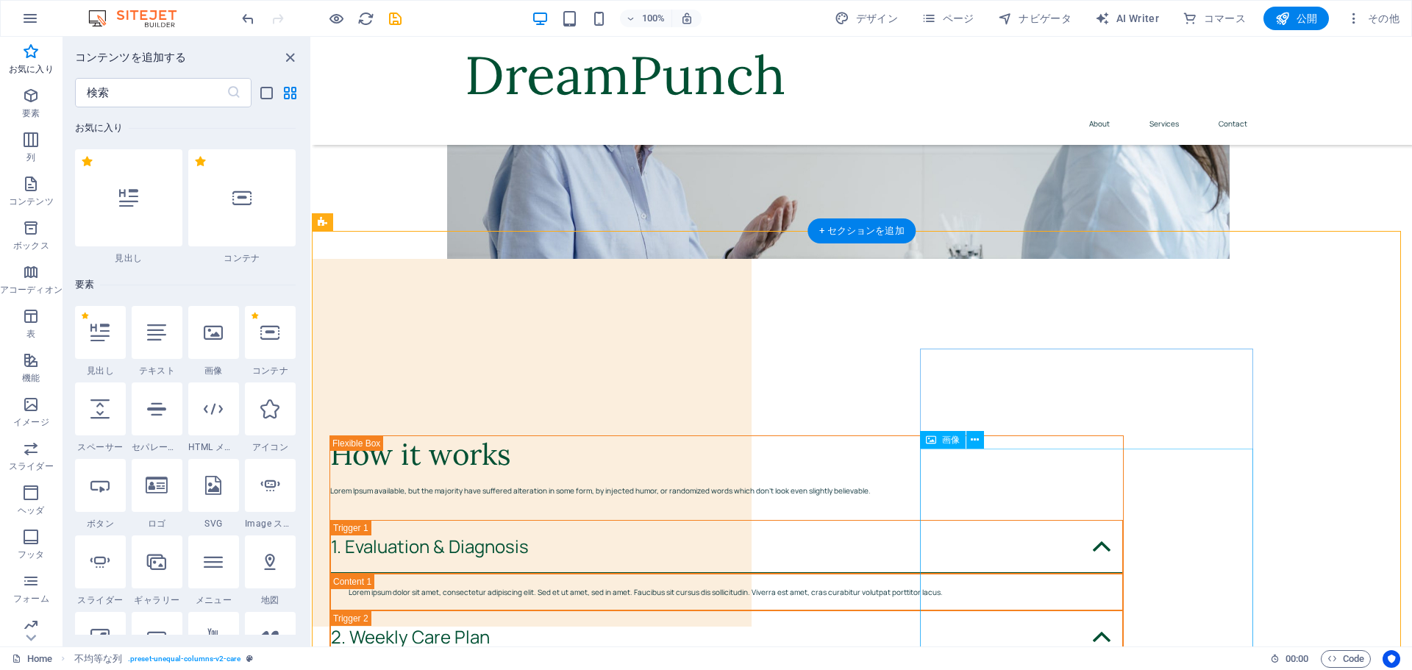
click at [977, 441] on icon at bounding box center [975, 440] width 8 height 15
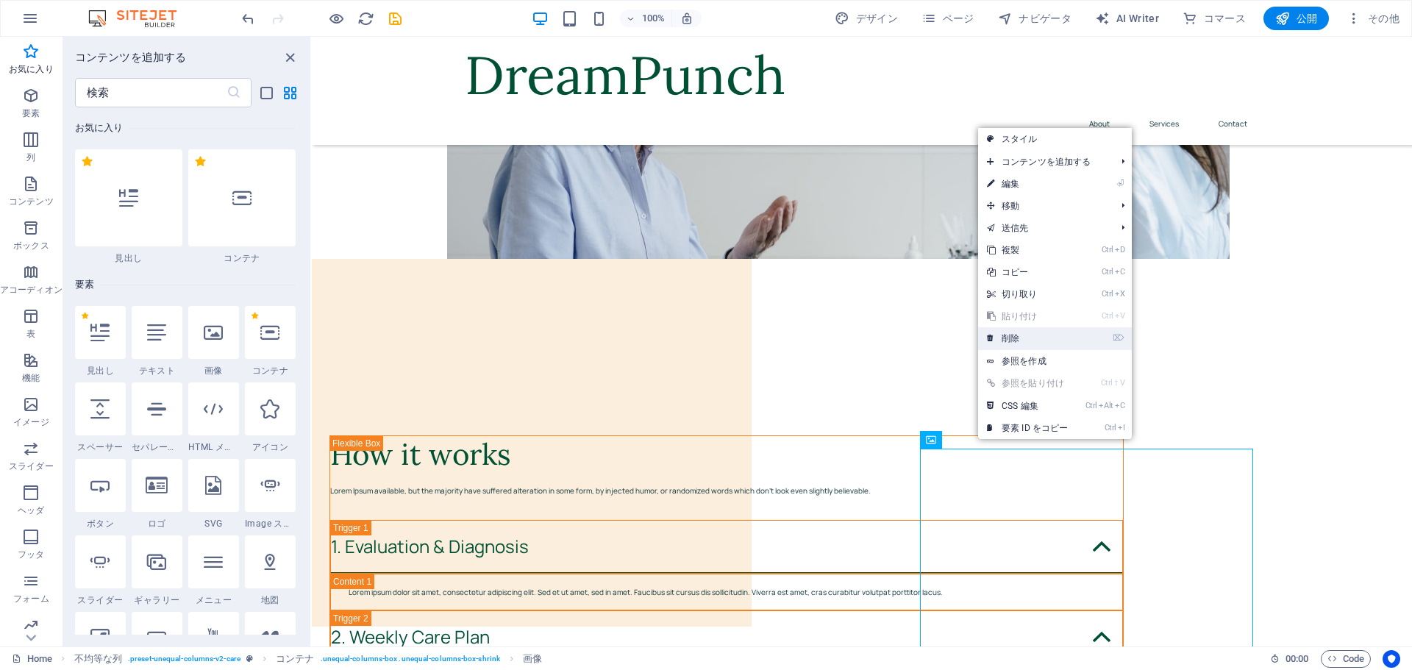
click at [1024, 334] on link "⌦ 削除" at bounding box center [1027, 338] width 99 height 22
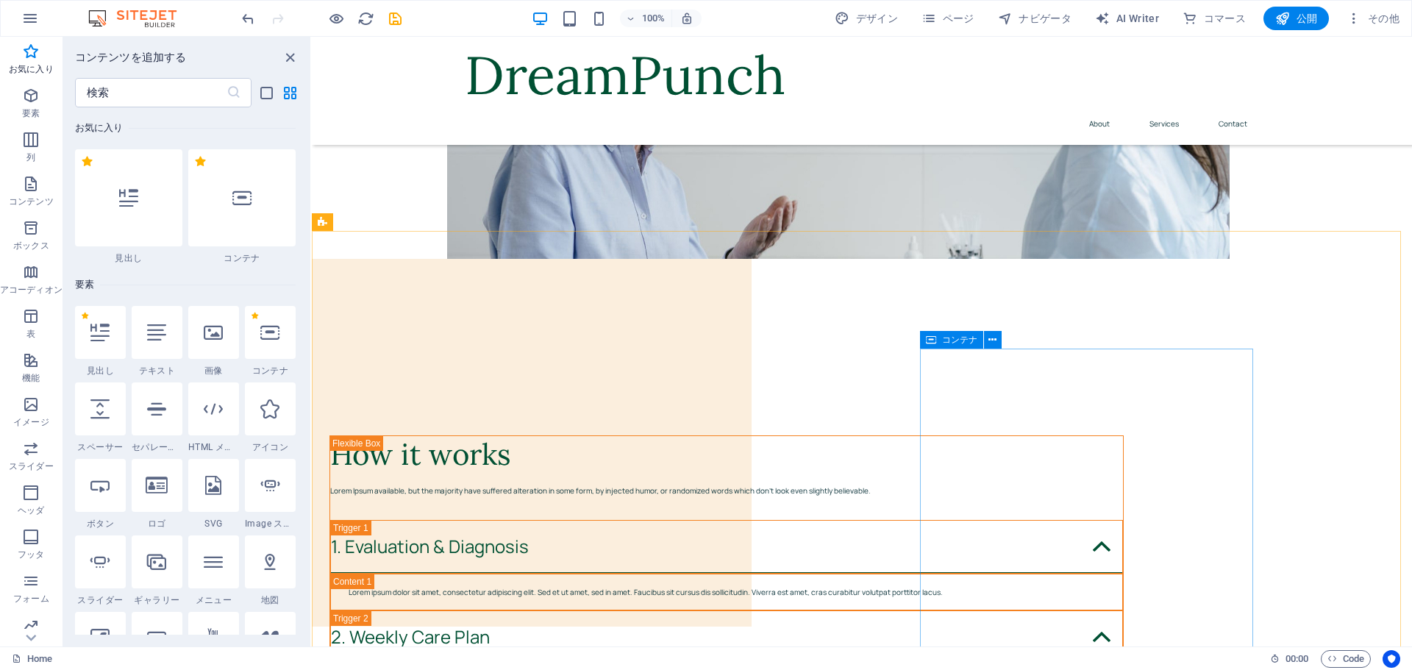
click at [944, 341] on span "コンテナ" at bounding box center [959, 339] width 35 height 9
click at [994, 339] on icon at bounding box center [993, 339] width 8 height 15
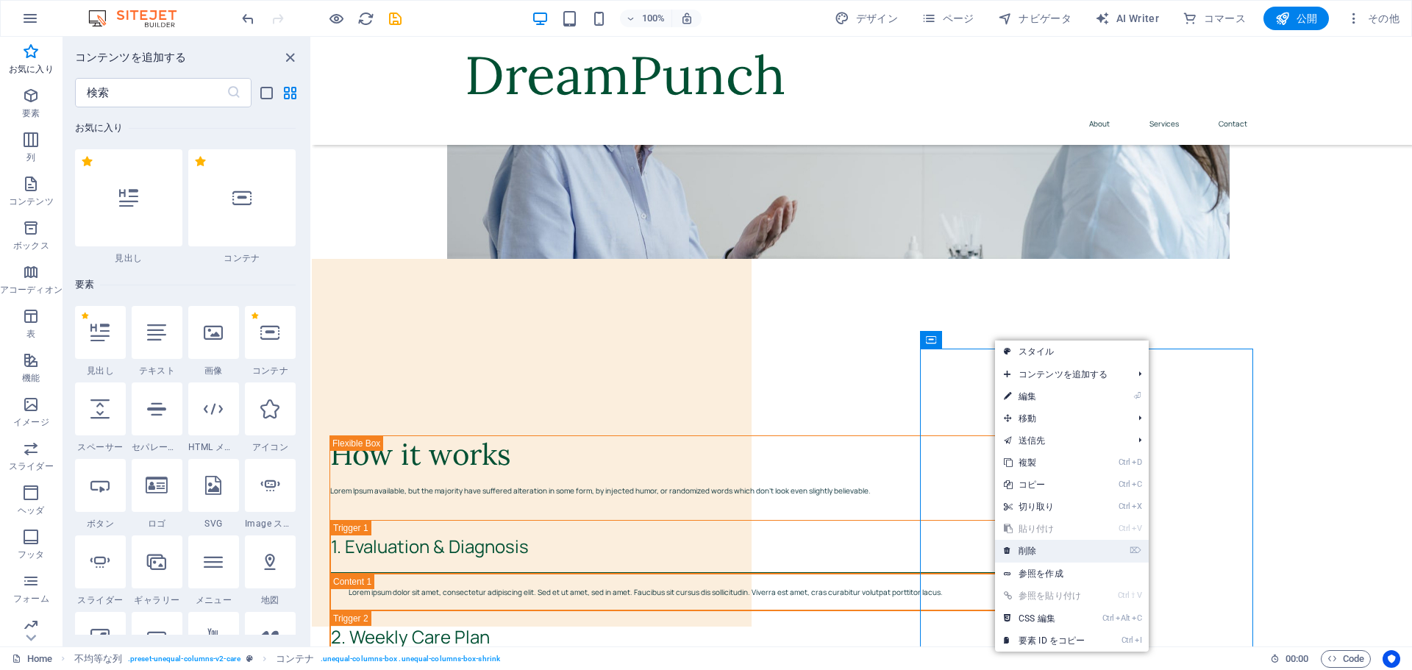
click at [1041, 546] on link "⌦ 削除" at bounding box center [1044, 551] width 99 height 22
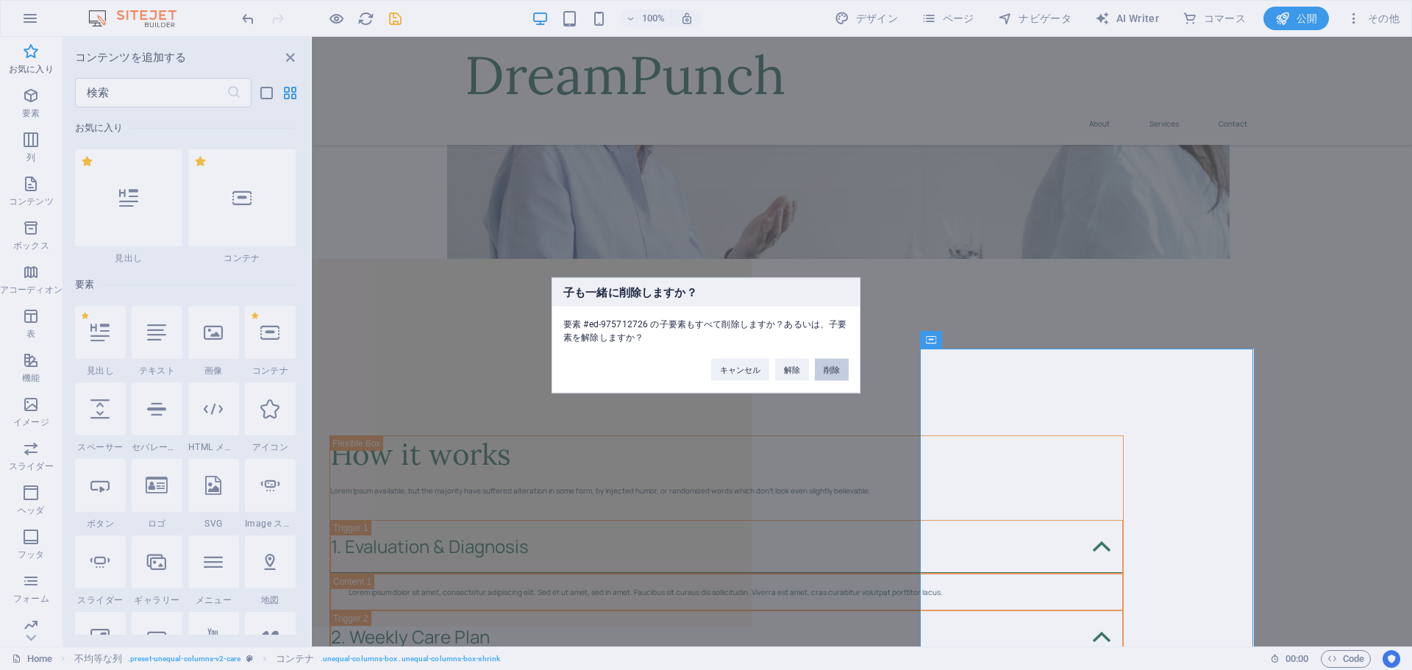
click at [836, 372] on button "削除" at bounding box center [832, 369] width 34 height 22
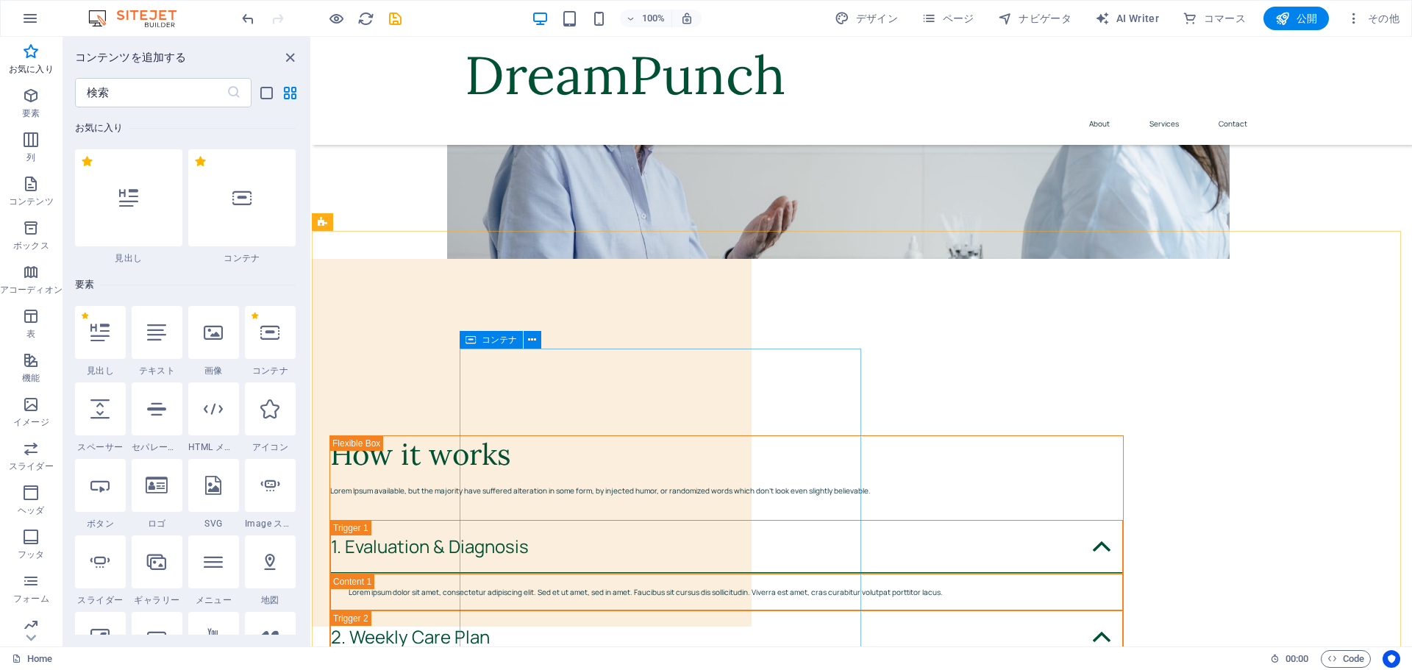
click at [470, 341] on icon at bounding box center [471, 340] width 10 height 18
click at [530, 343] on icon at bounding box center [532, 339] width 8 height 15
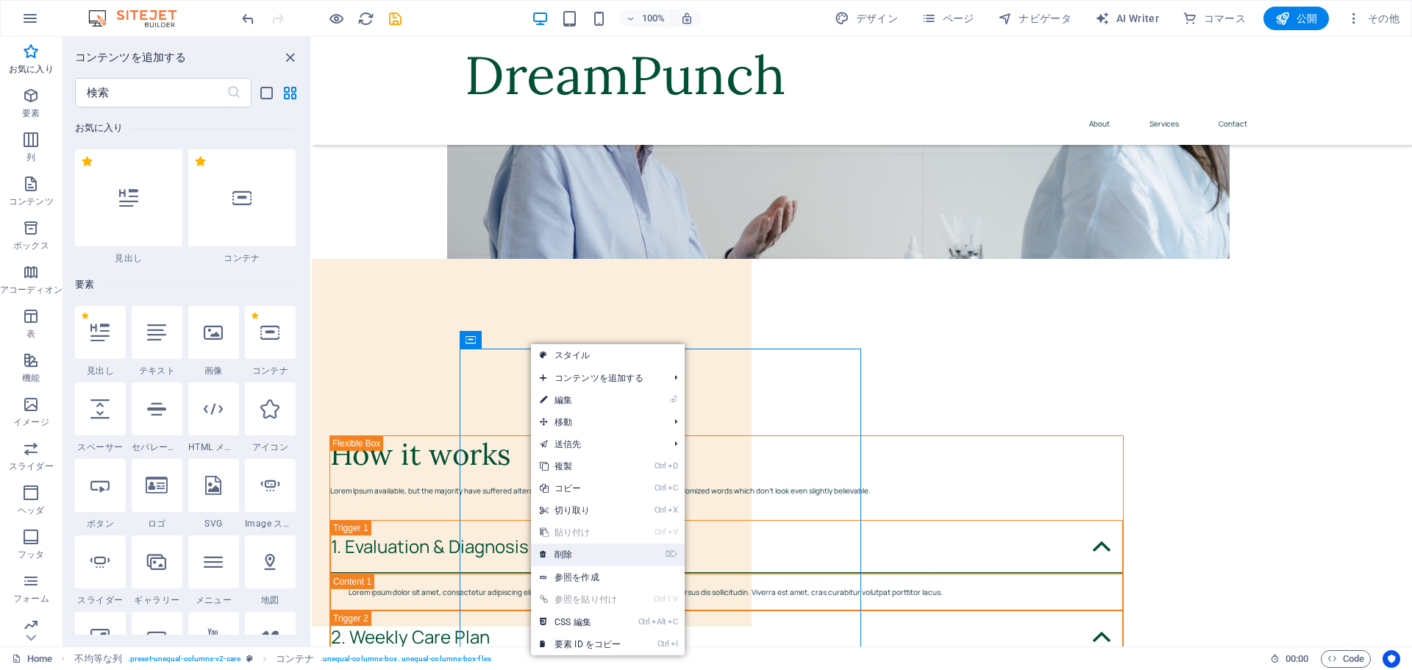
click at [583, 559] on link "⌦ 削除" at bounding box center [580, 555] width 99 height 22
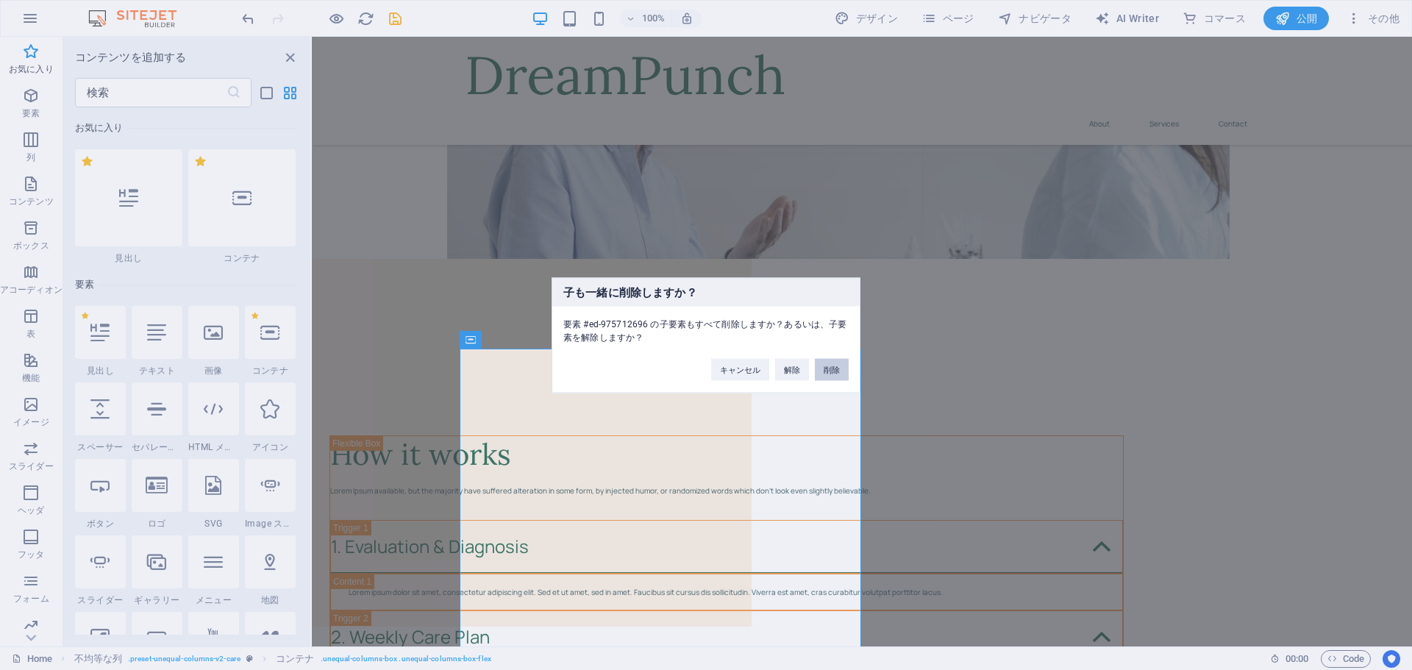
click at [833, 372] on button "削除" at bounding box center [832, 369] width 34 height 22
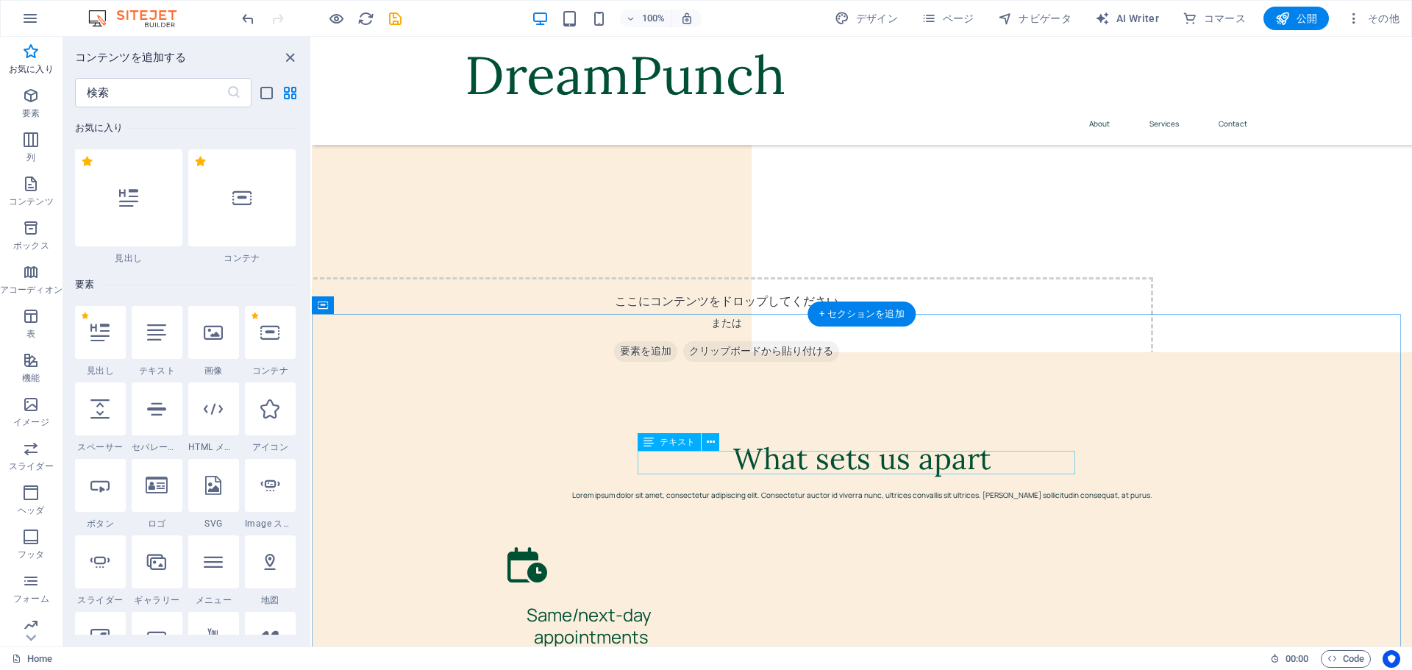
scroll to position [956, 0]
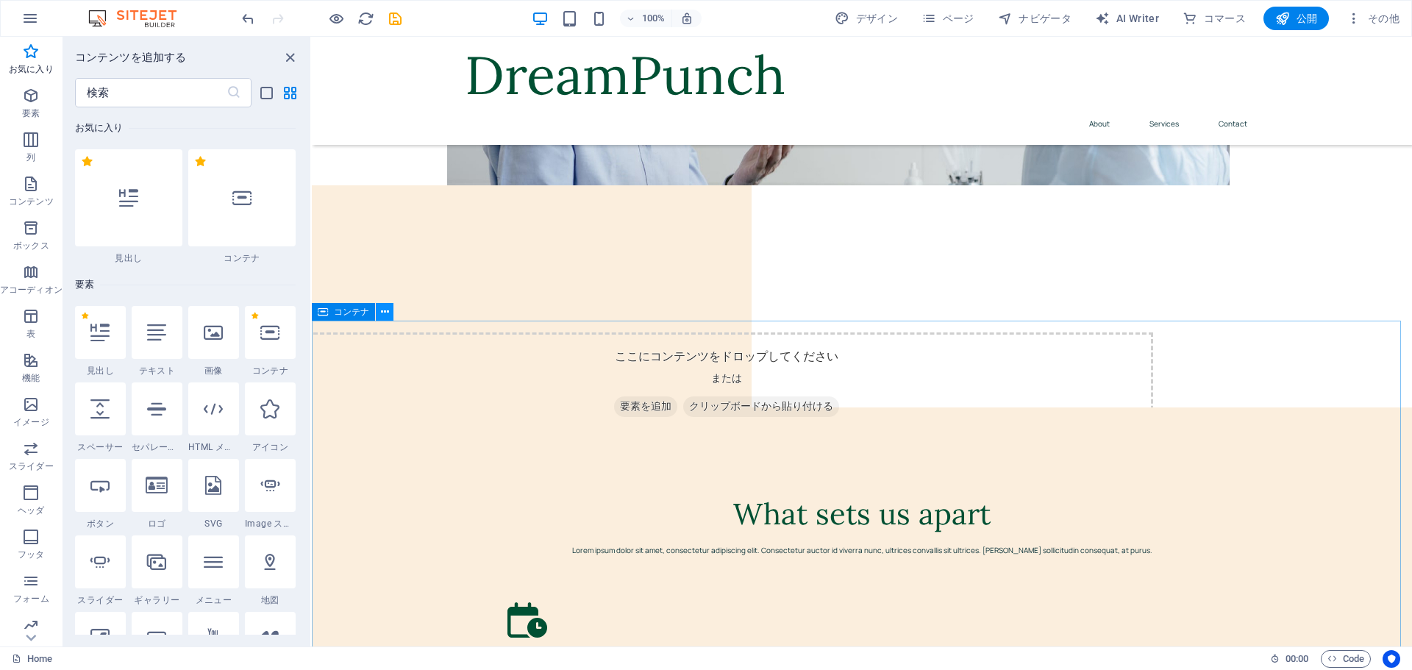
click at [386, 310] on icon at bounding box center [385, 312] width 8 height 15
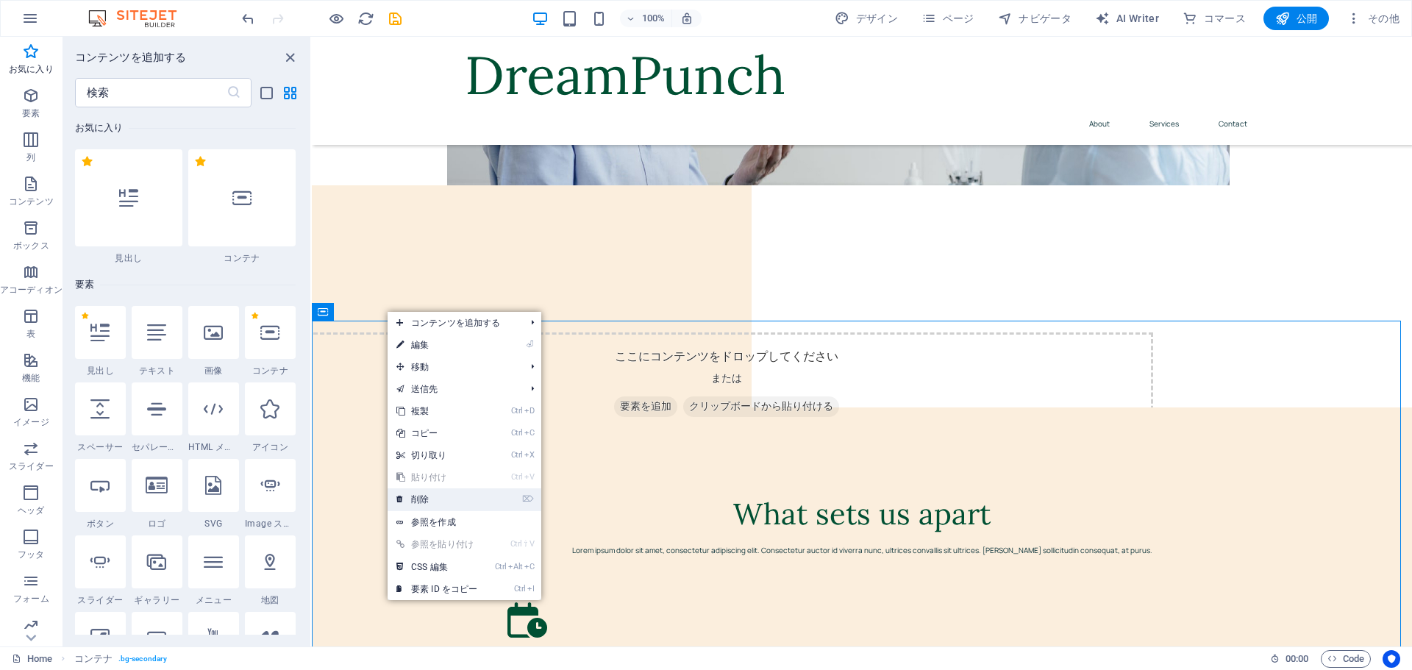
click at [433, 501] on link "⌦ 削除" at bounding box center [437, 499] width 99 height 22
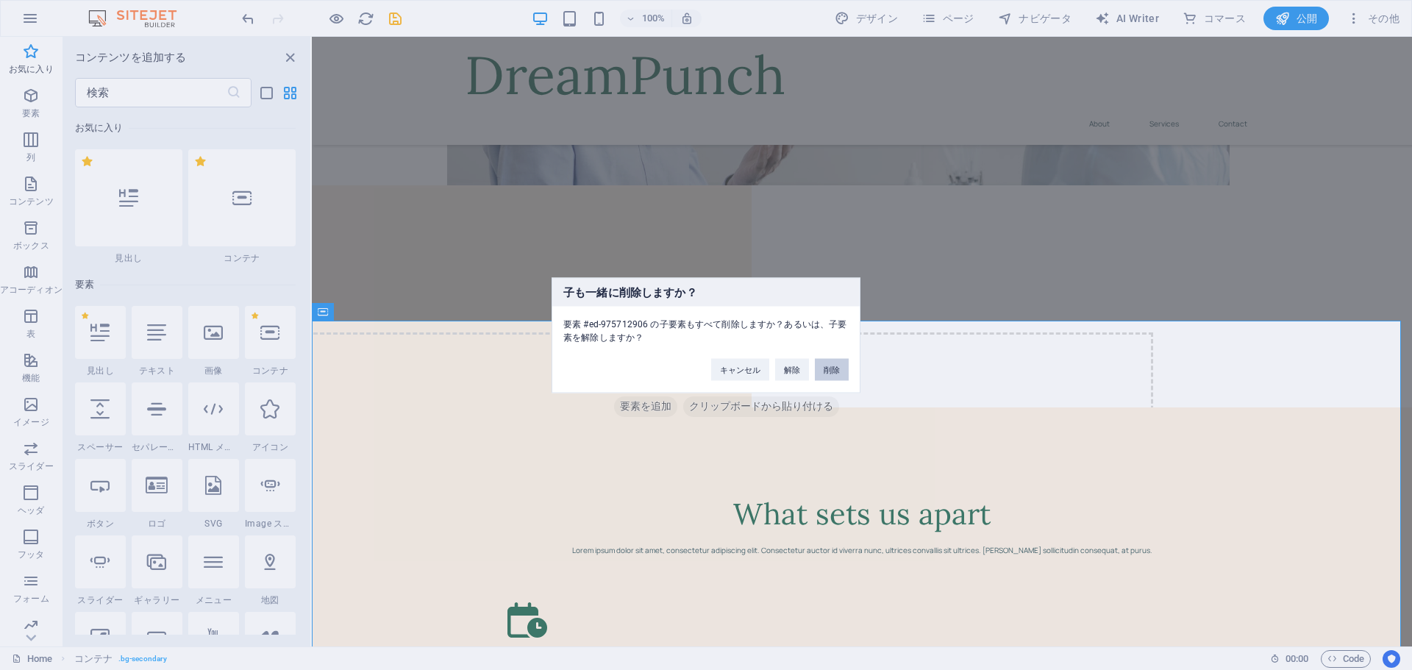
click at [836, 372] on button "削除" at bounding box center [832, 369] width 34 height 22
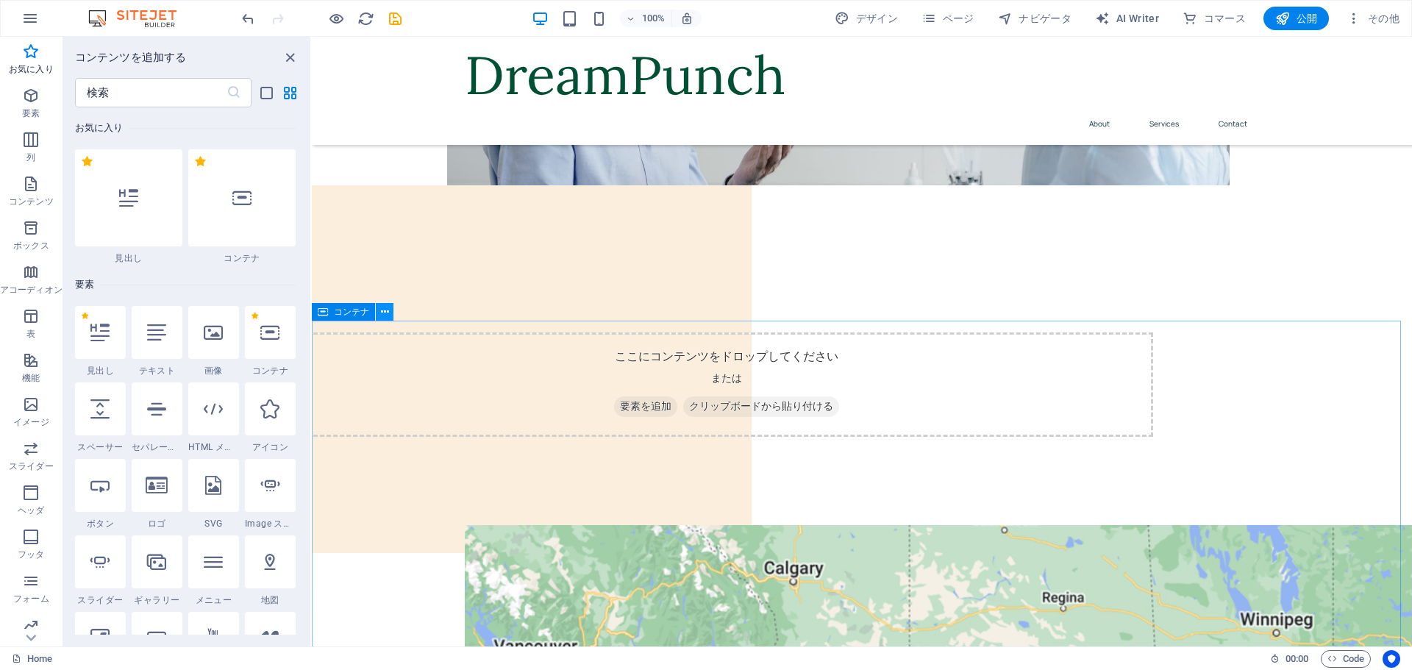
click at [390, 310] on button at bounding box center [385, 312] width 18 height 18
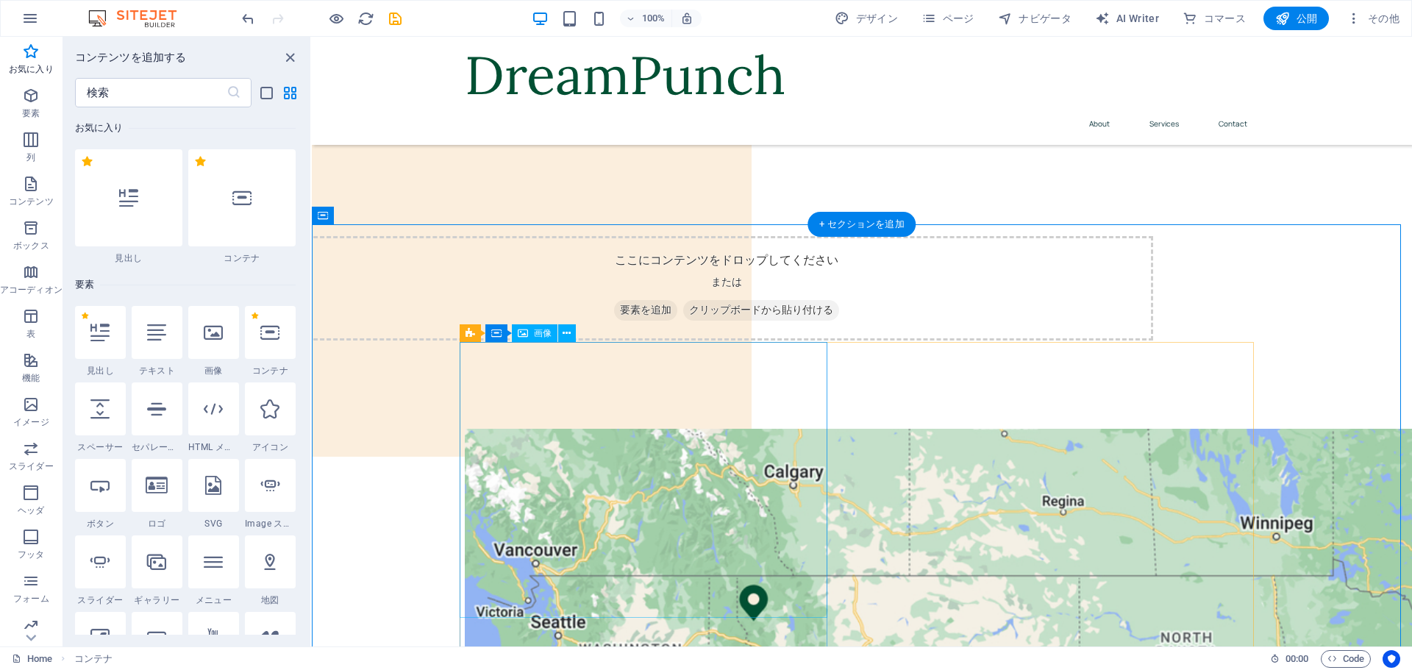
scroll to position [1030, 0]
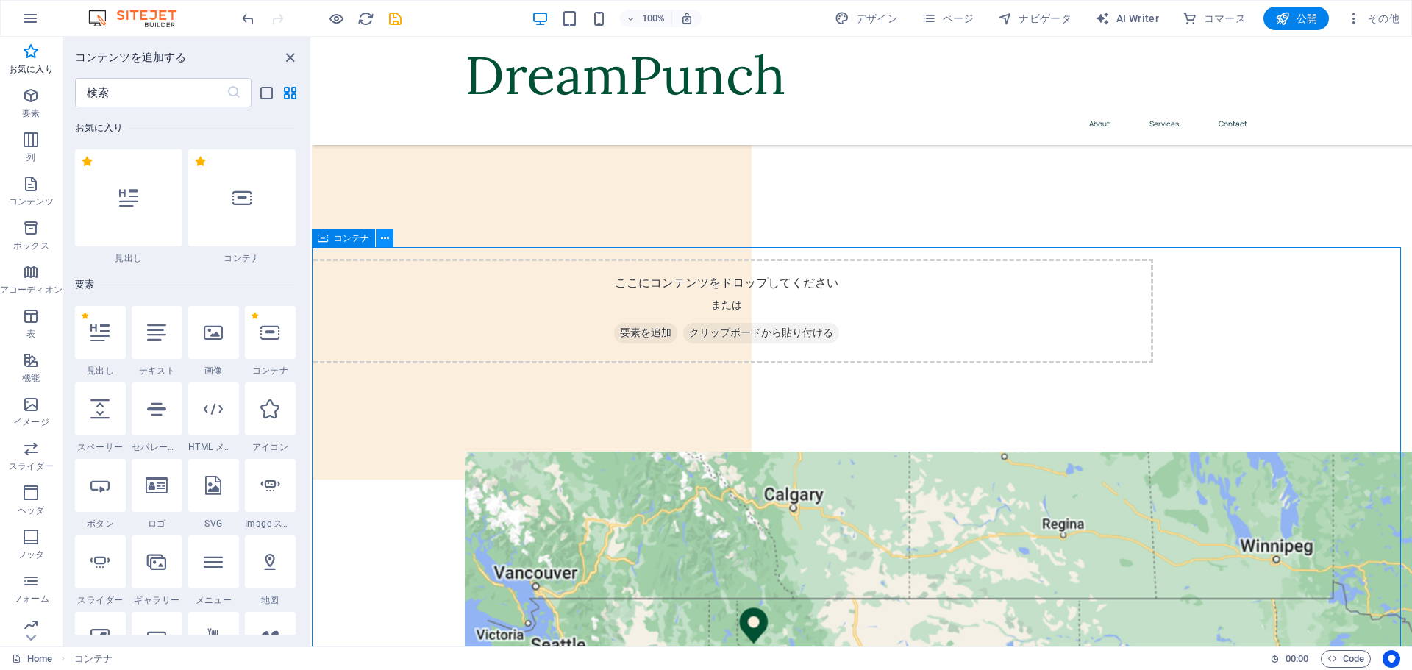
click at [383, 241] on icon at bounding box center [385, 238] width 8 height 15
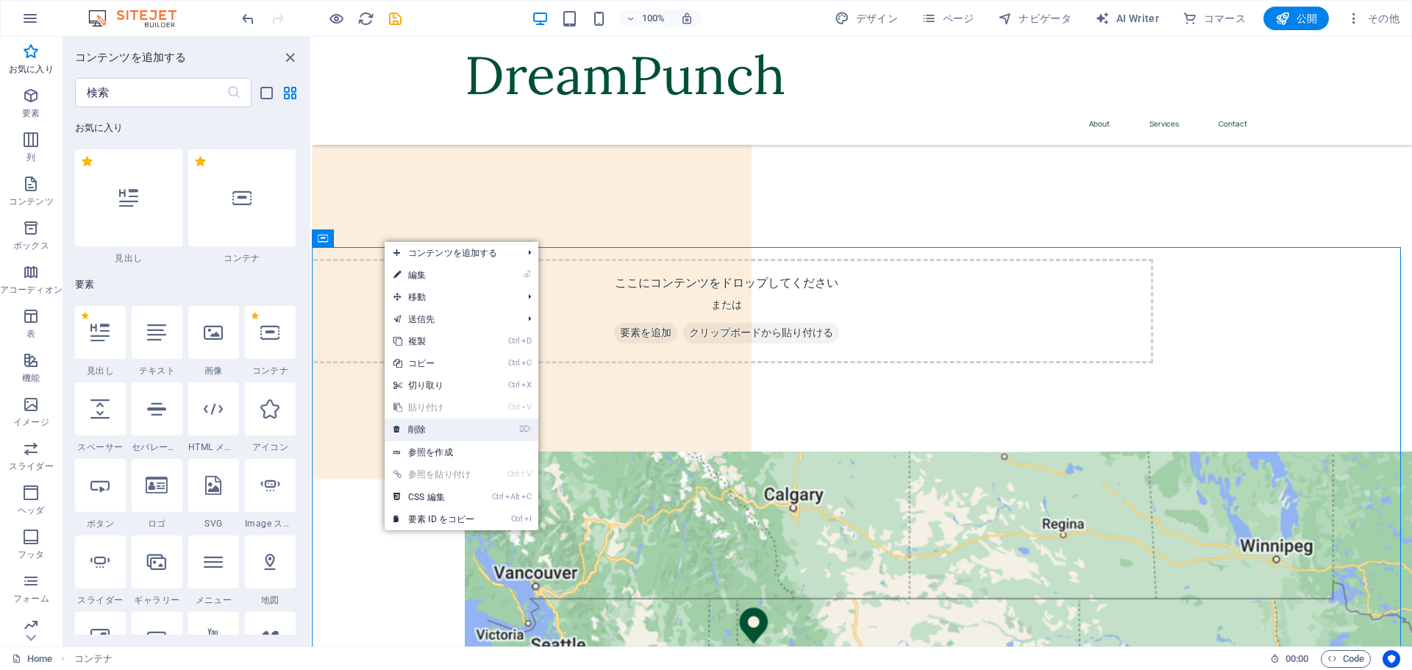
click at [427, 433] on link "⌦ 削除" at bounding box center [434, 430] width 99 height 22
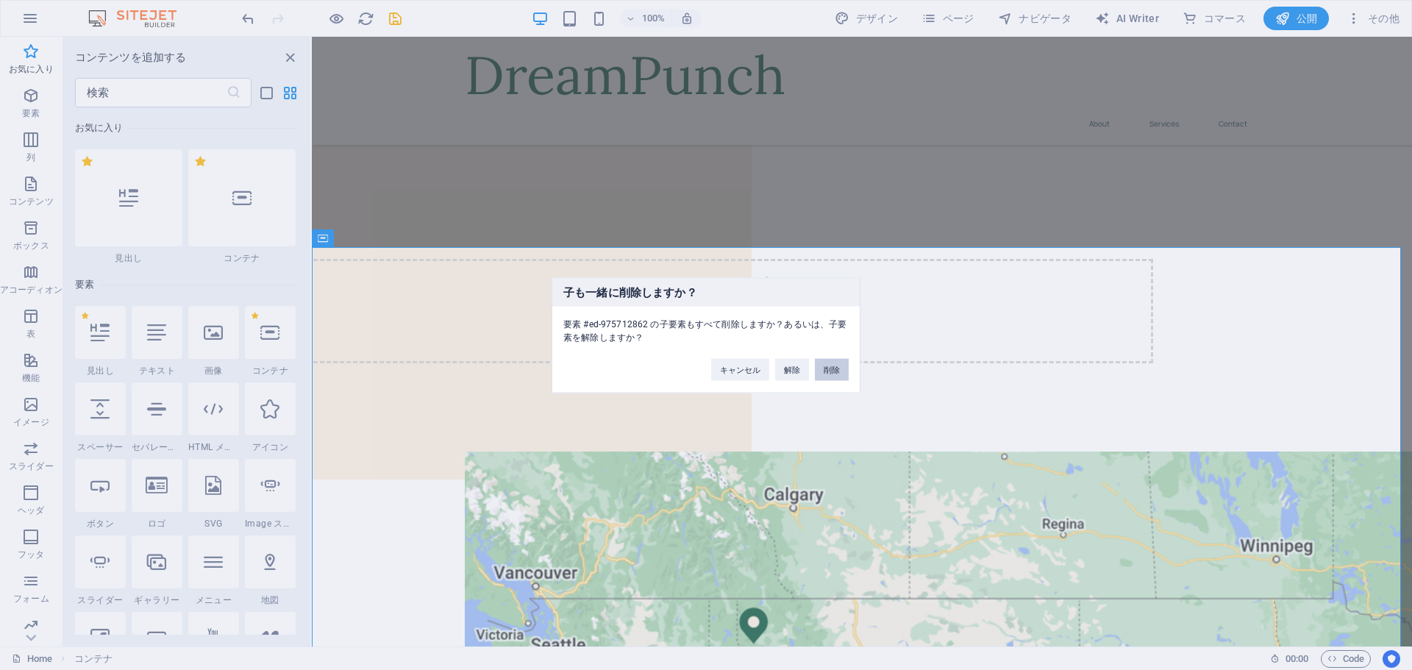
click at [827, 366] on button "削除" at bounding box center [832, 369] width 34 height 22
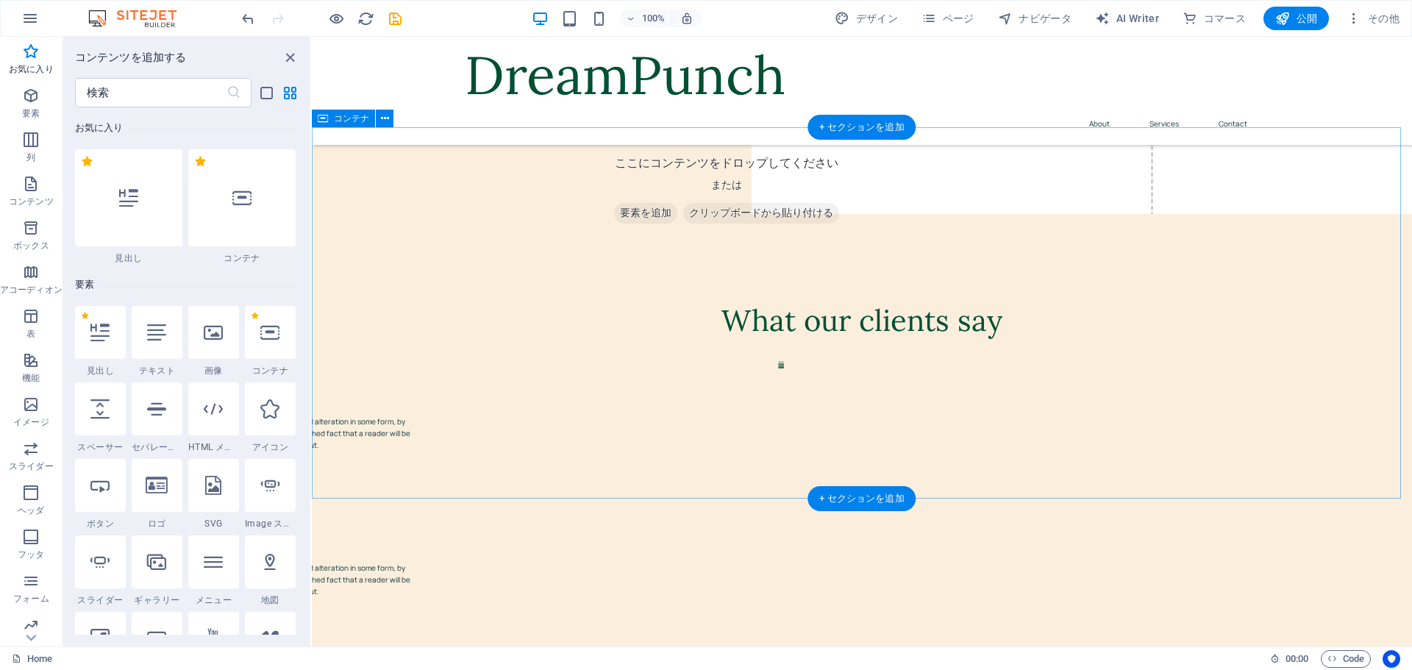
scroll to position [1103, 0]
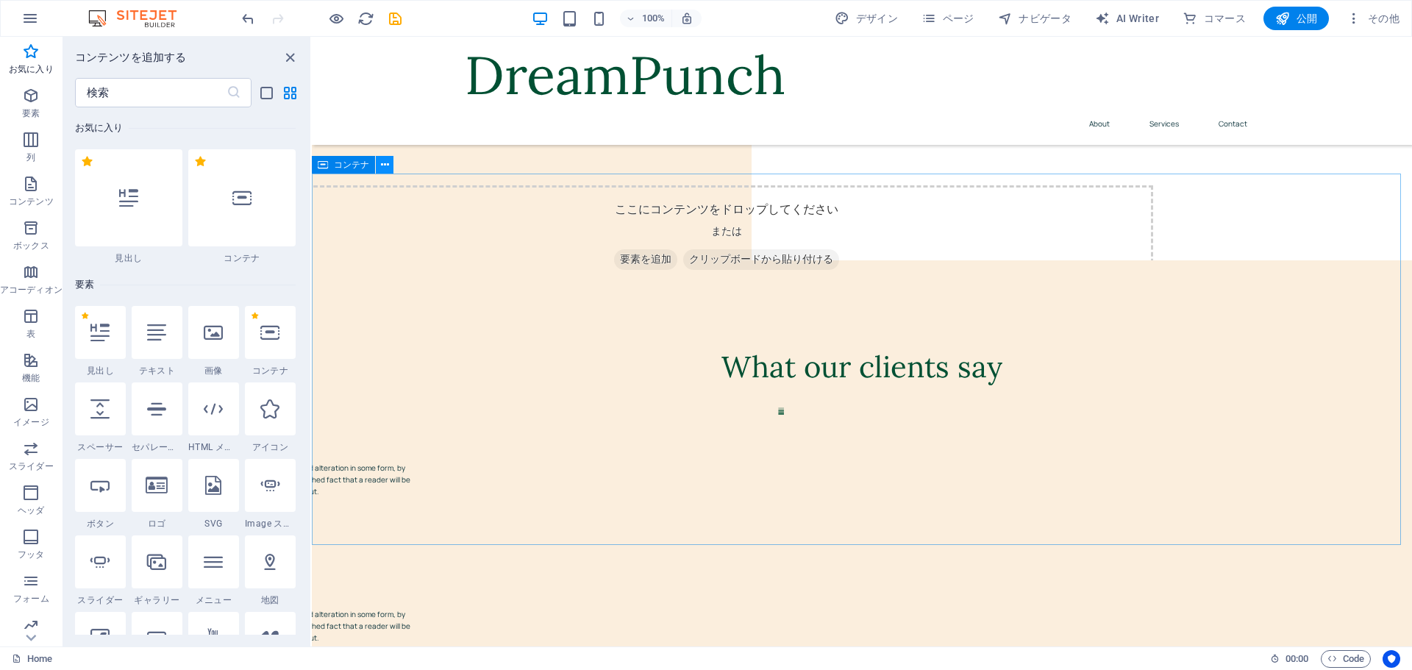
click at [385, 165] on icon at bounding box center [385, 164] width 8 height 15
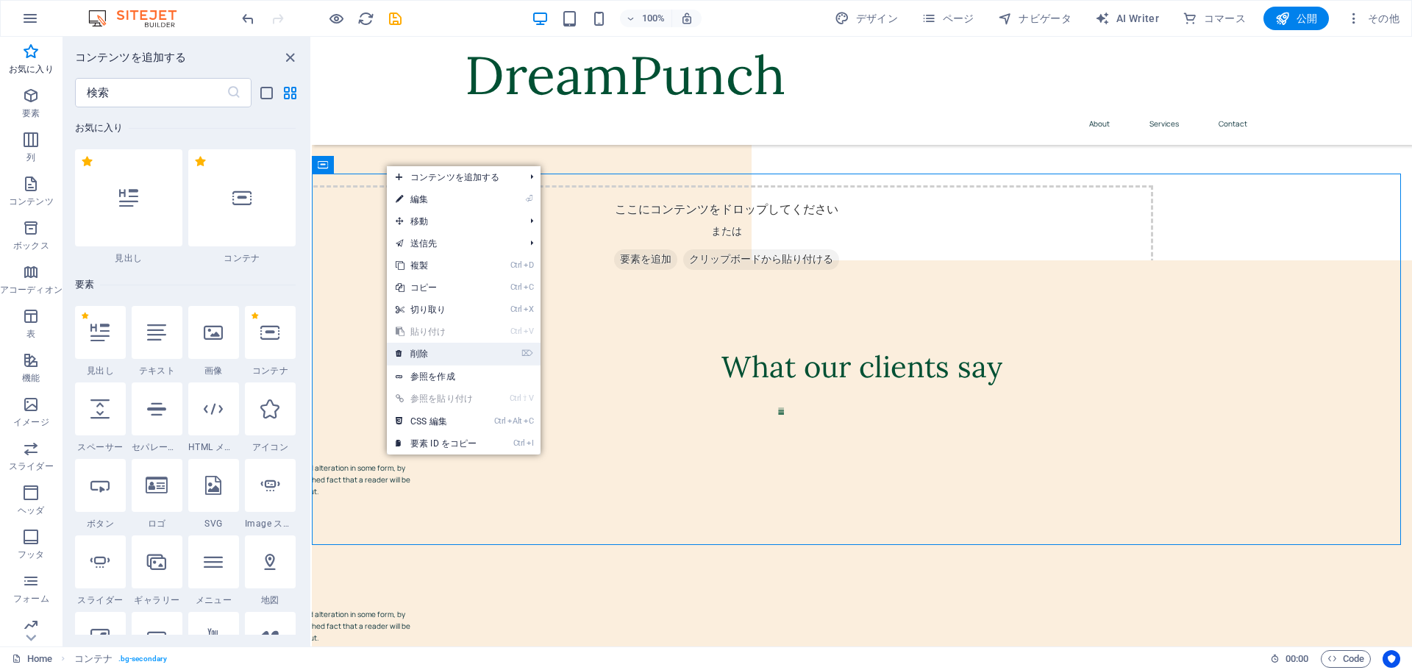
click at [442, 357] on link "⌦ 削除" at bounding box center [436, 354] width 99 height 22
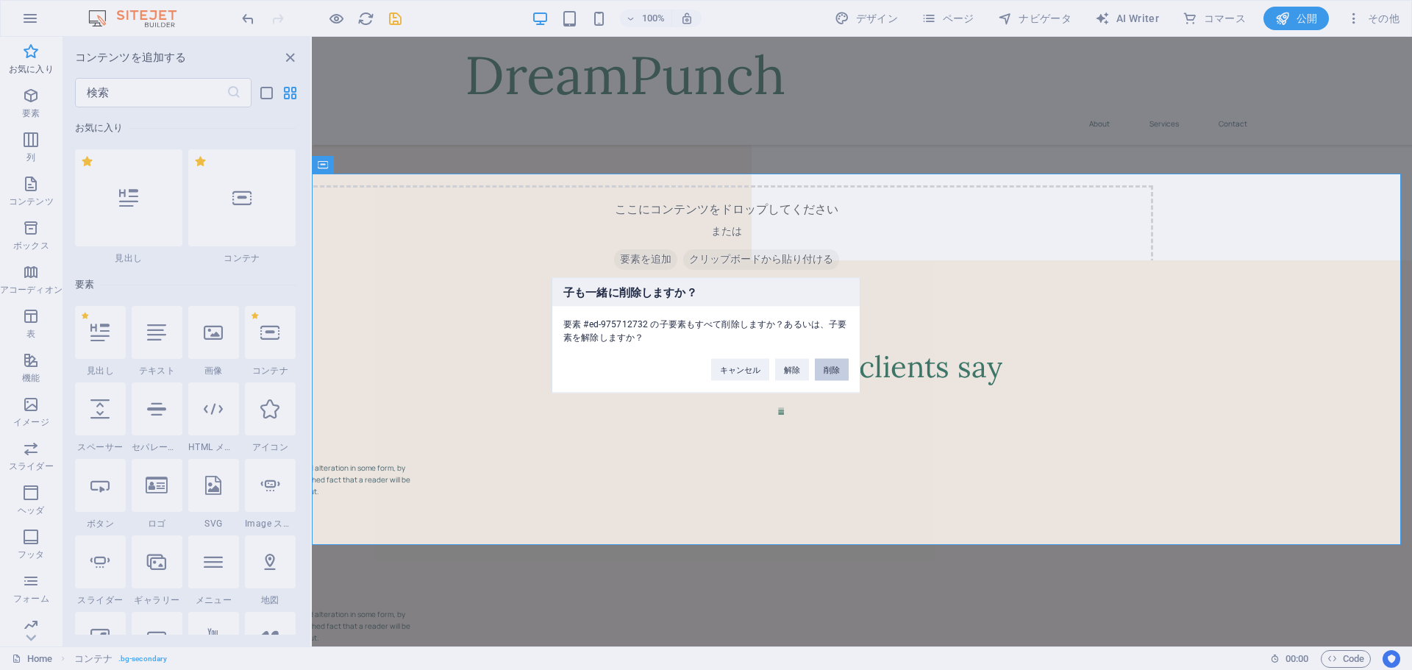
click at [828, 377] on button "削除" at bounding box center [832, 369] width 34 height 22
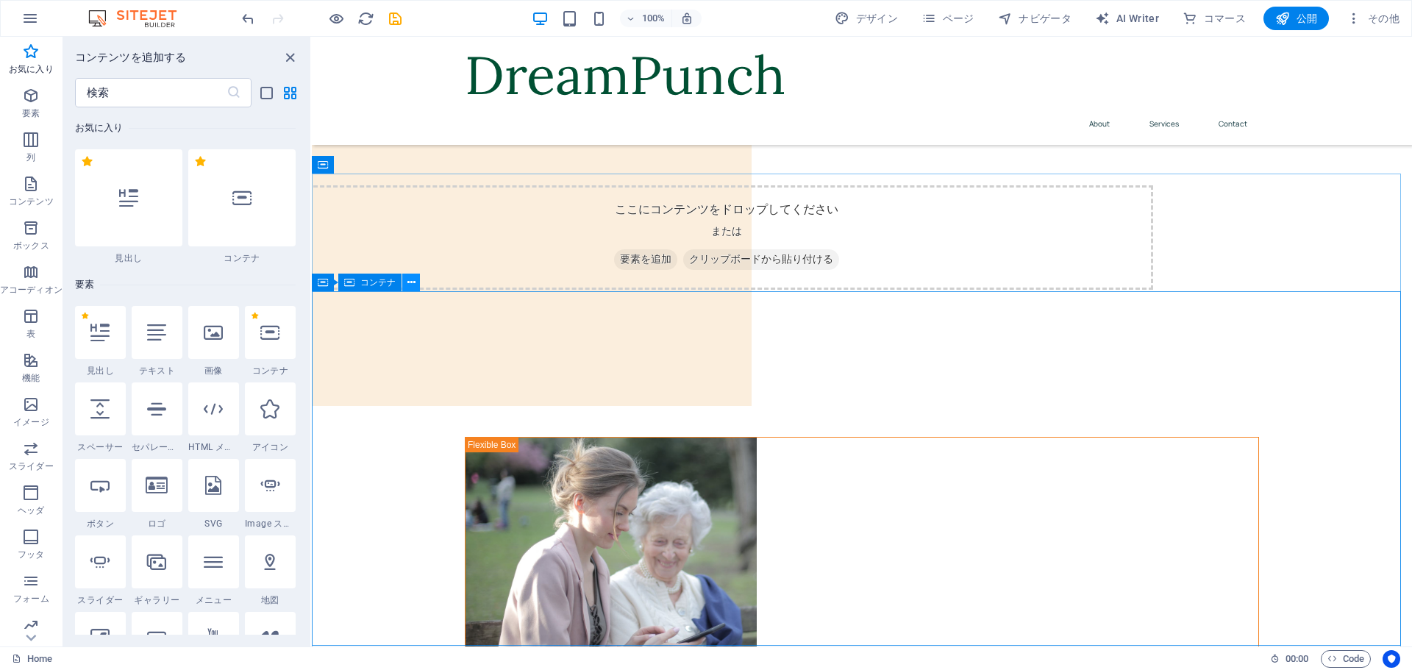
click at [413, 283] on icon at bounding box center [411, 282] width 8 height 15
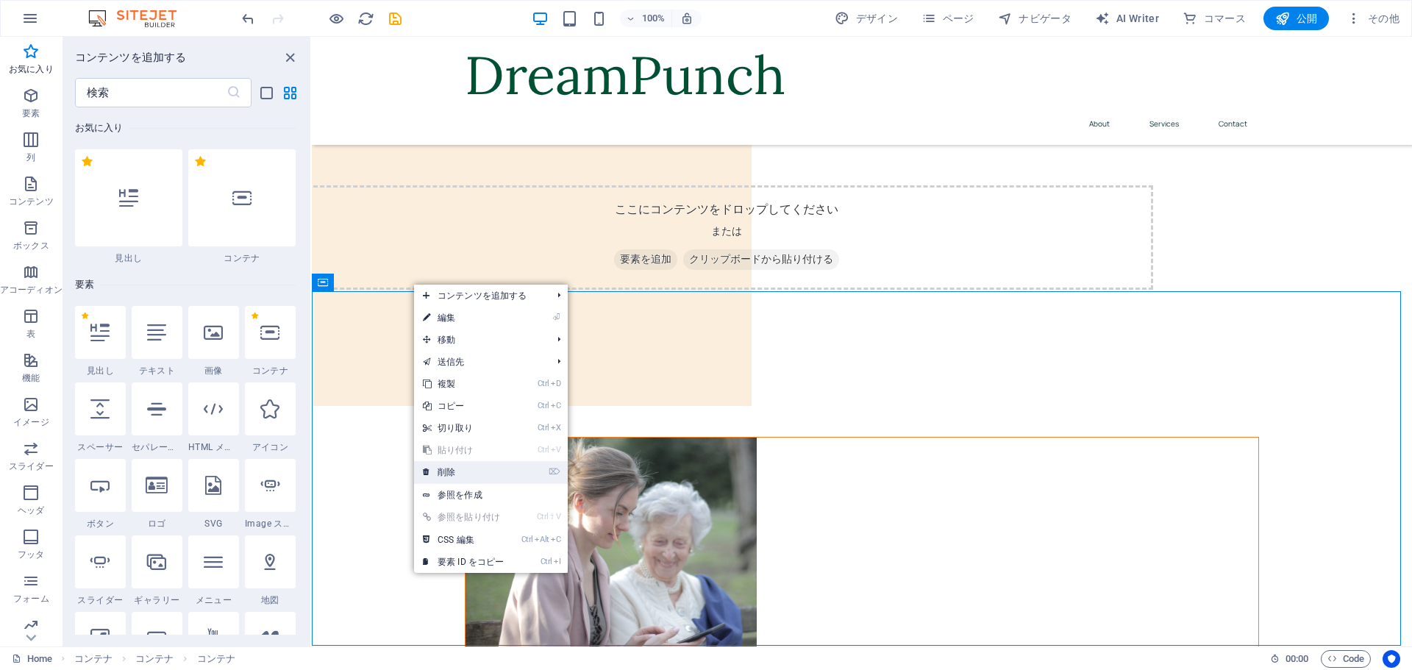
click at [481, 472] on link "⌦ 削除" at bounding box center [463, 472] width 99 height 22
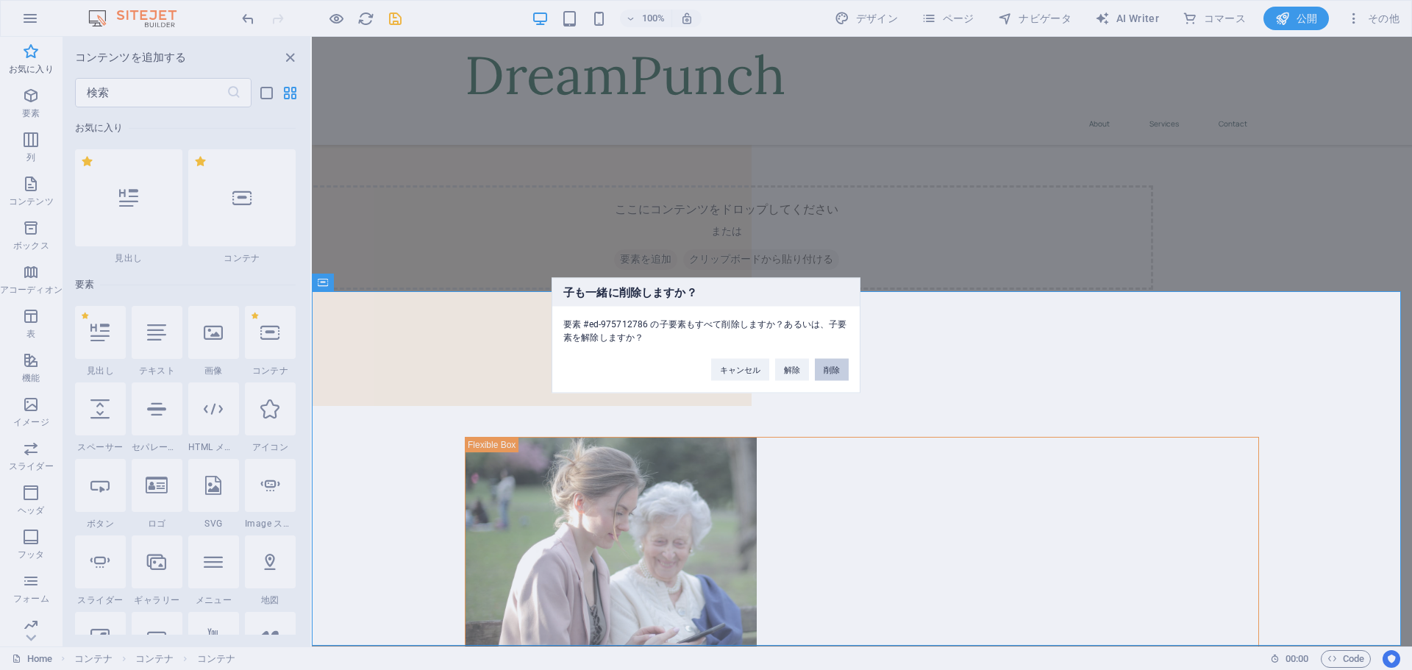
drag, startPoint x: 841, startPoint y: 372, endPoint x: 523, endPoint y: 338, distance: 319.6
click at [841, 372] on button "削除" at bounding box center [832, 369] width 34 height 22
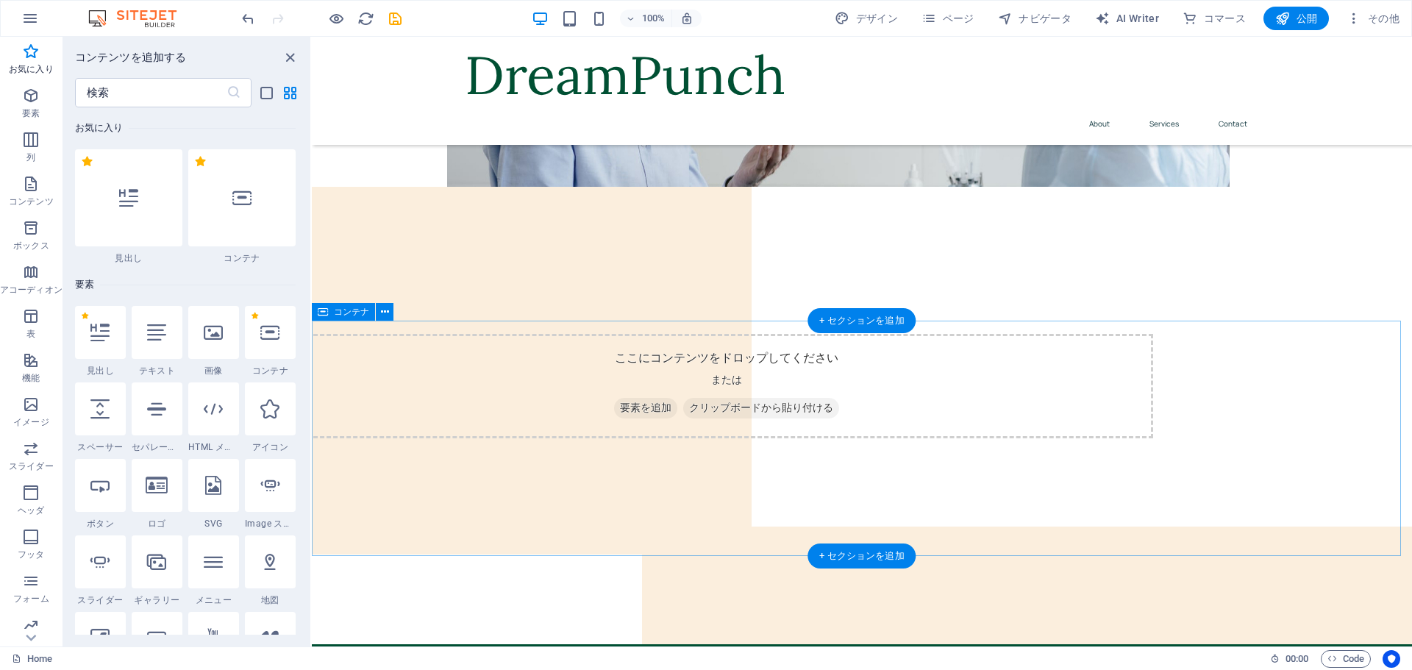
scroll to position [956, 0]
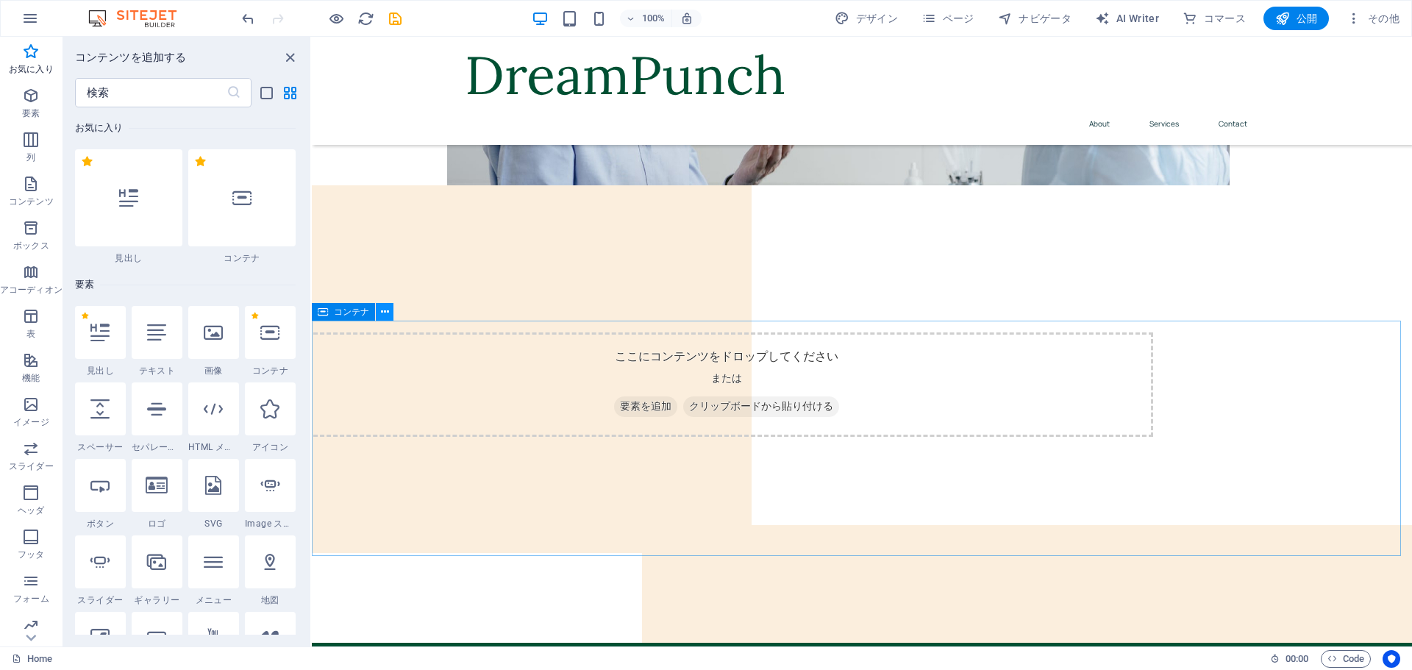
click at [385, 314] on icon at bounding box center [385, 312] width 8 height 15
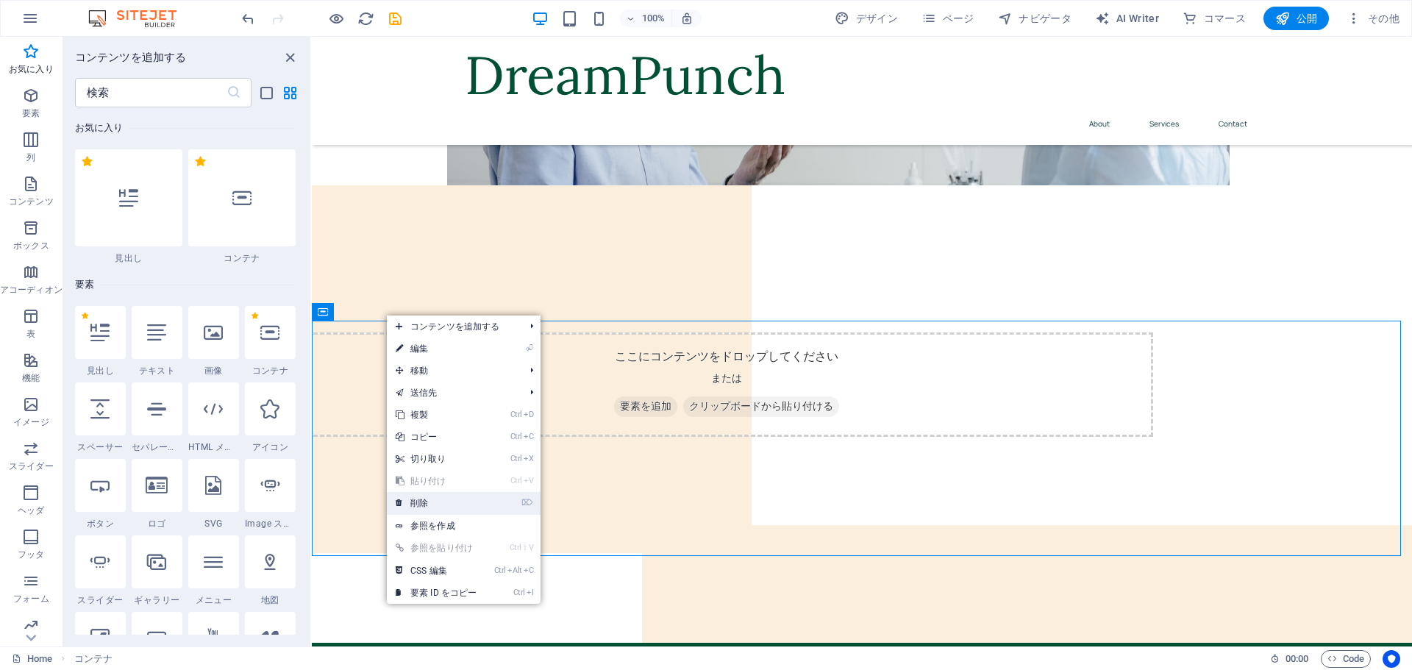
click at [491, 503] on li "⌦ 削除" at bounding box center [464, 503] width 154 height 23
click at [447, 505] on link "⌦ 削除" at bounding box center [436, 503] width 99 height 22
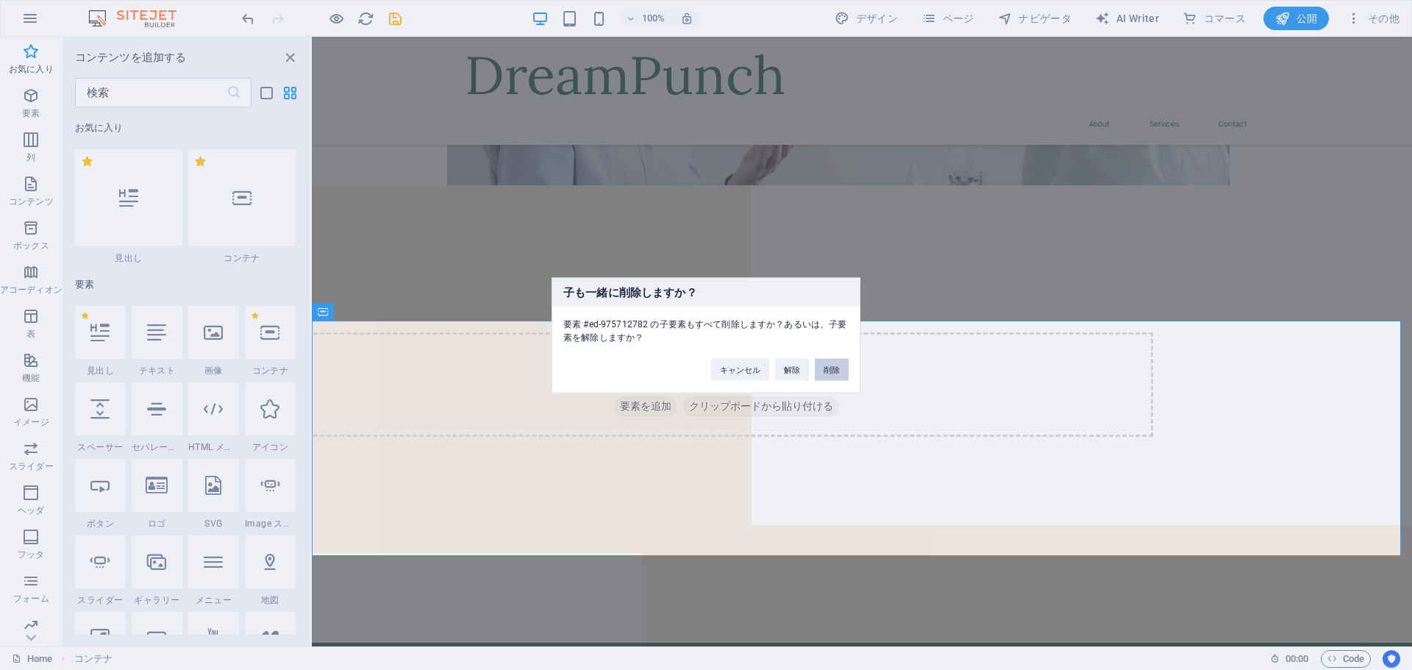
click at [833, 376] on button "削除" at bounding box center [832, 369] width 34 height 22
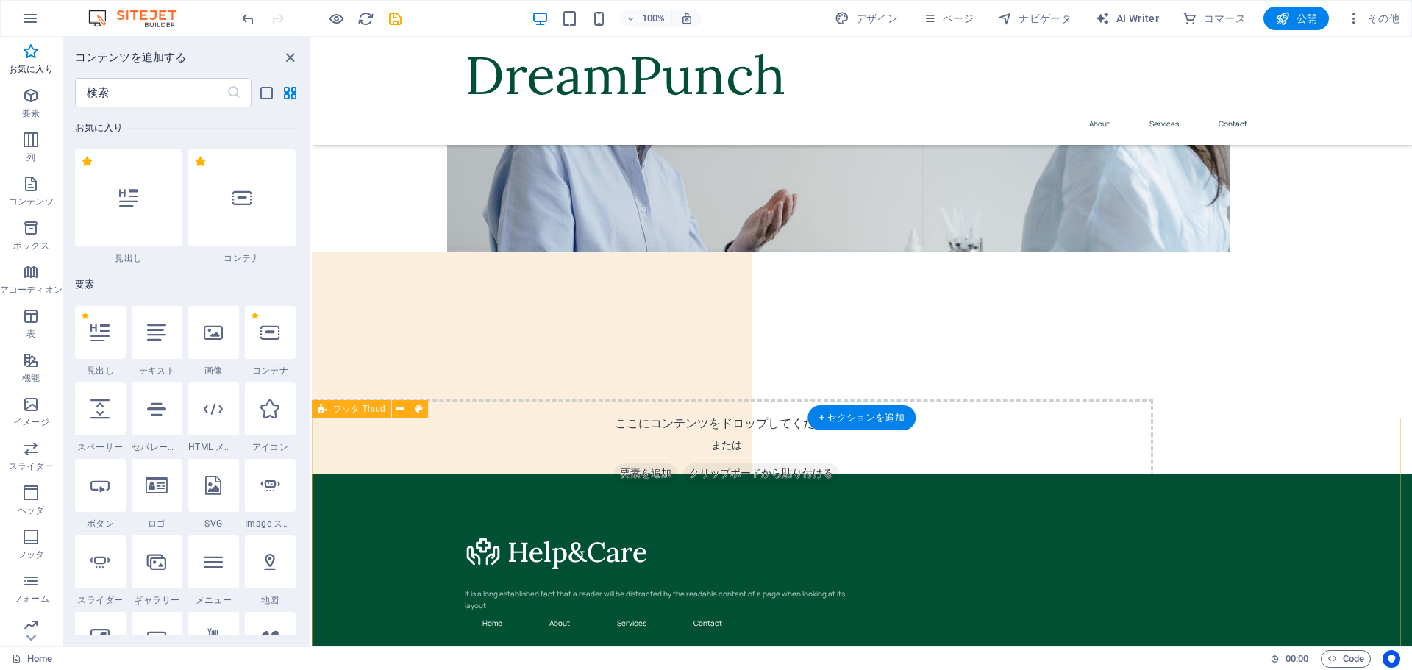
scroll to position [816, 0]
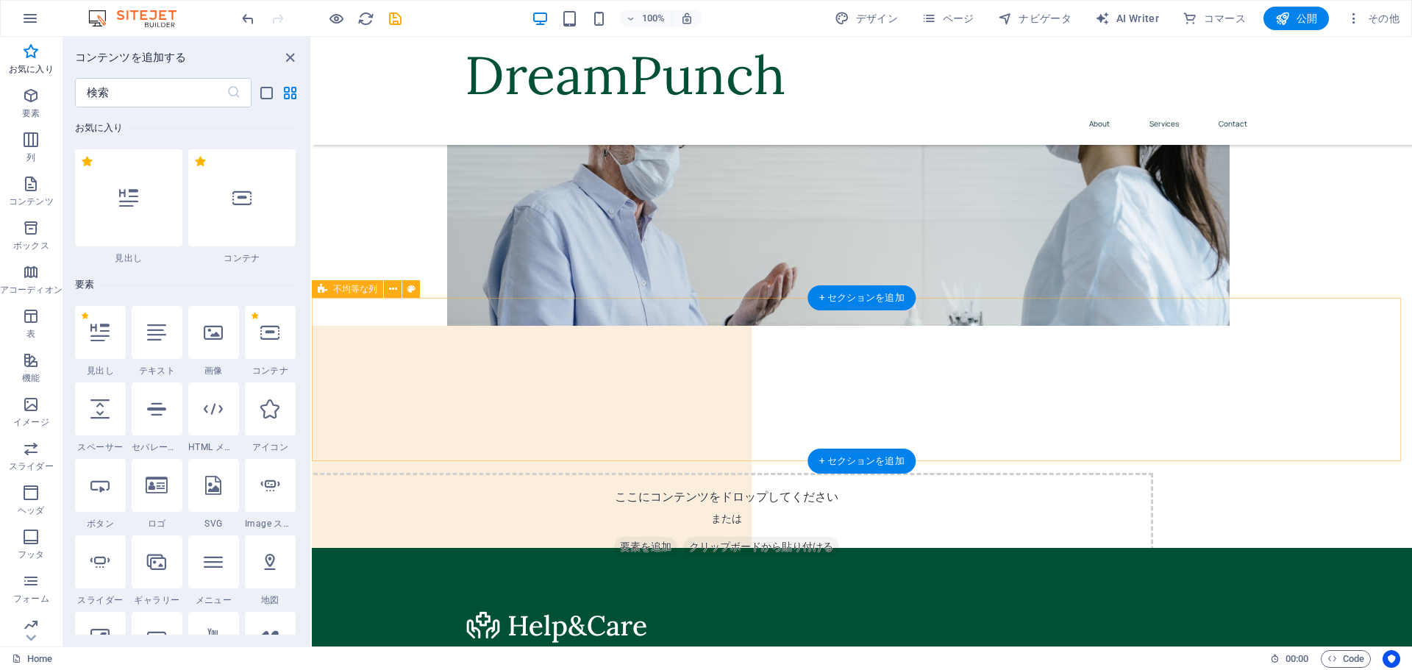
click at [818, 473] on div "ここにコンテンツをドロップしてください または 要素を追加 クリップボードから貼り付ける" at bounding box center [726, 525] width 853 height 104
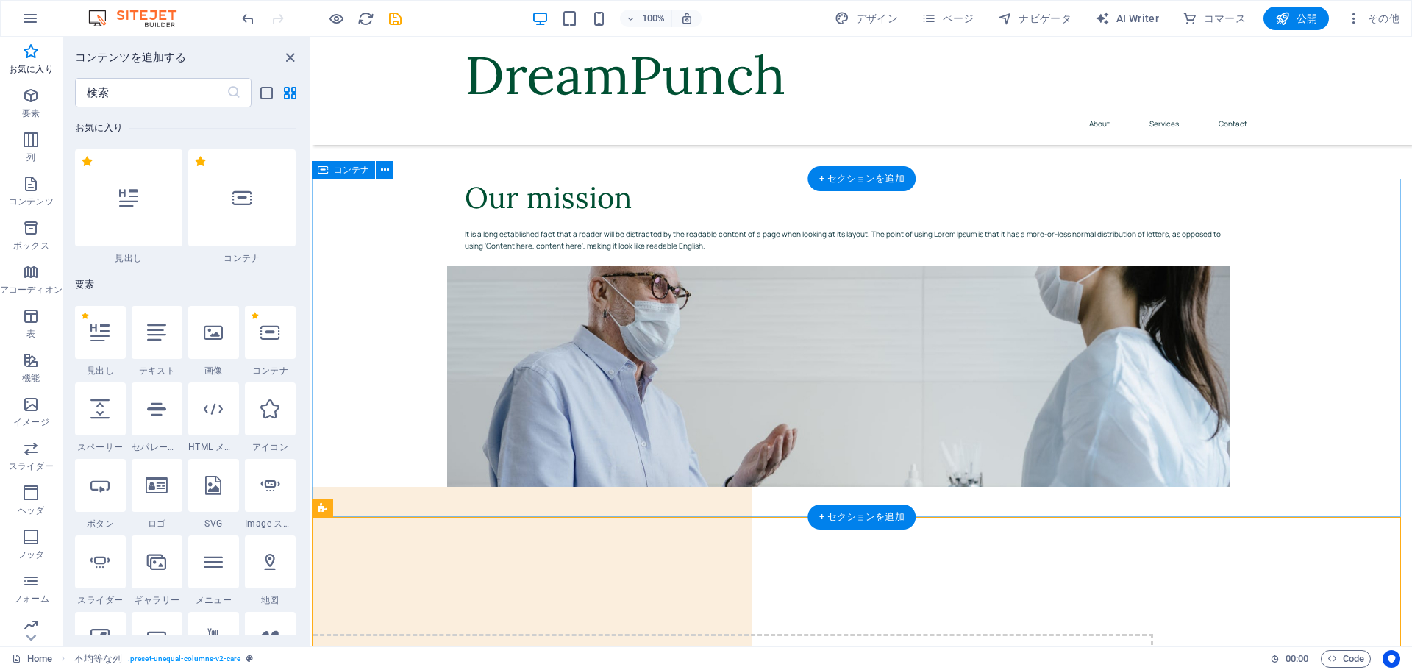
scroll to position [742, 0]
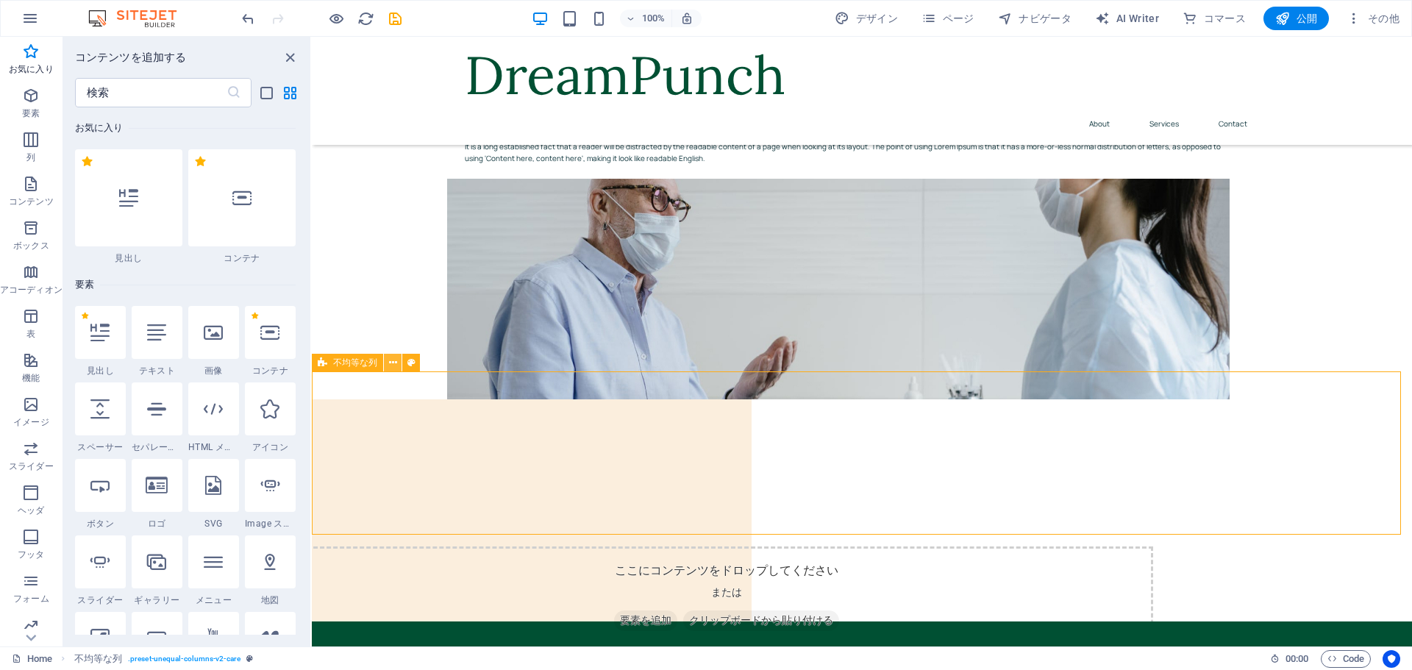
click at [391, 364] on icon at bounding box center [393, 362] width 8 height 15
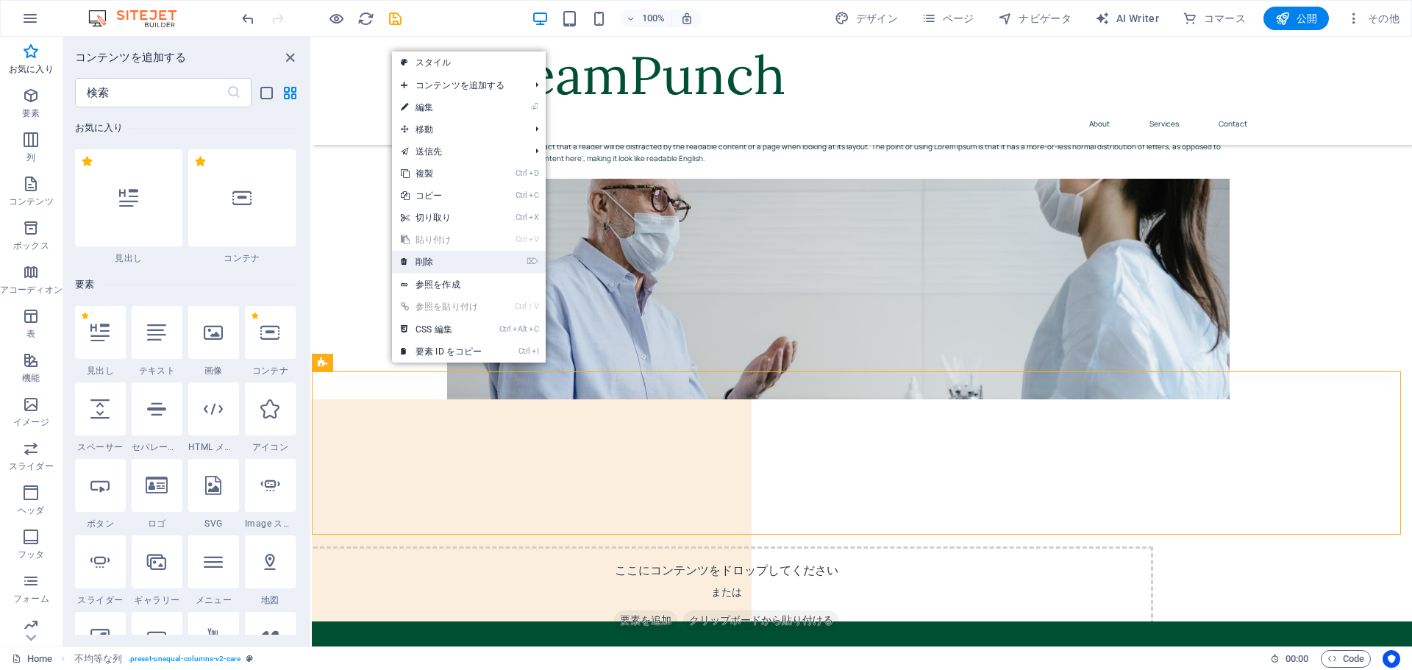
click at [455, 266] on link "⌦ 削除" at bounding box center [441, 262] width 99 height 22
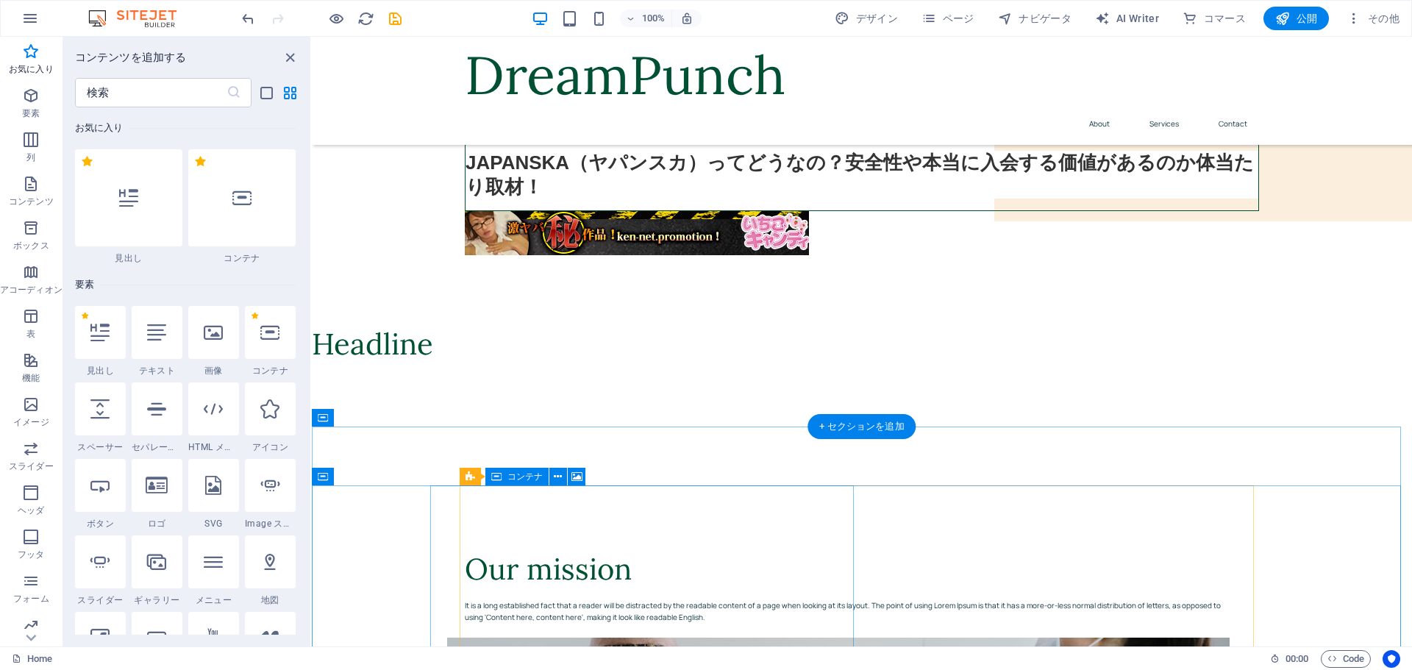
scroll to position [358, 0]
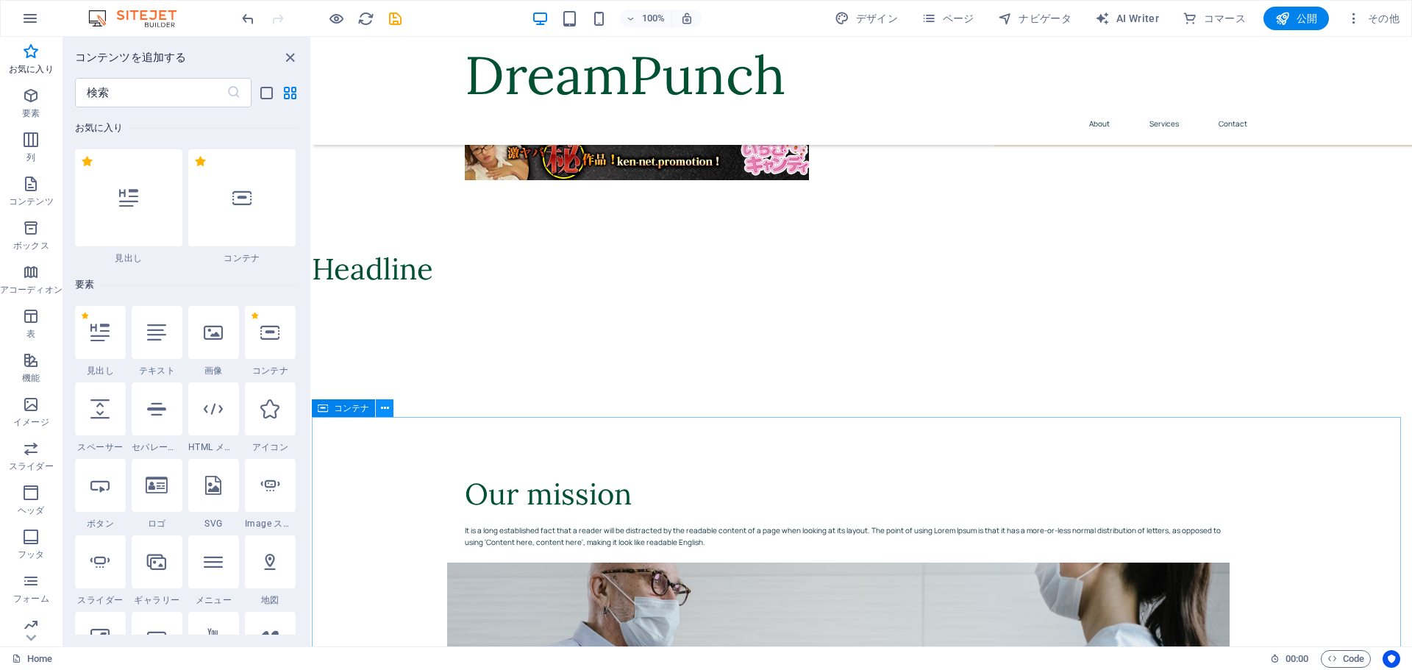
click at [386, 408] on icon at bounding box center [385, 408] width 8 height 15
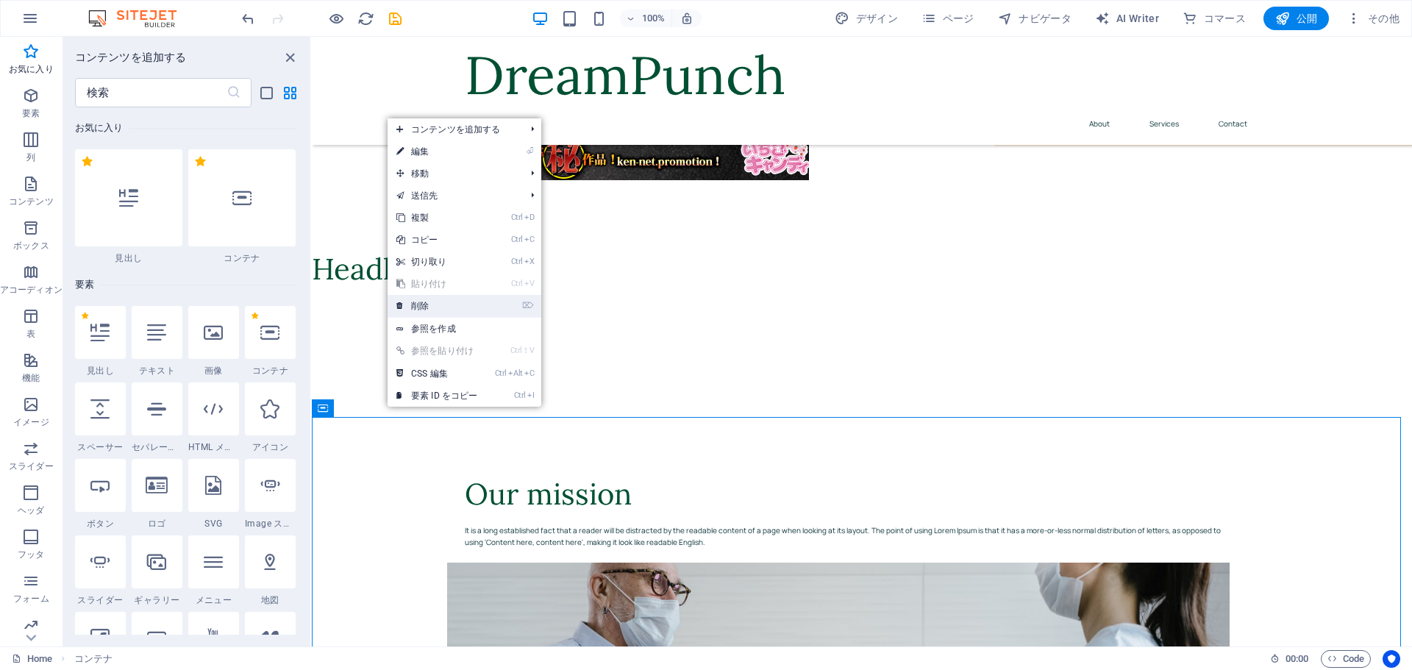
click at [442, 312] on link "⌦ 削除" at bounding box center [437, 306] width 99 height 22
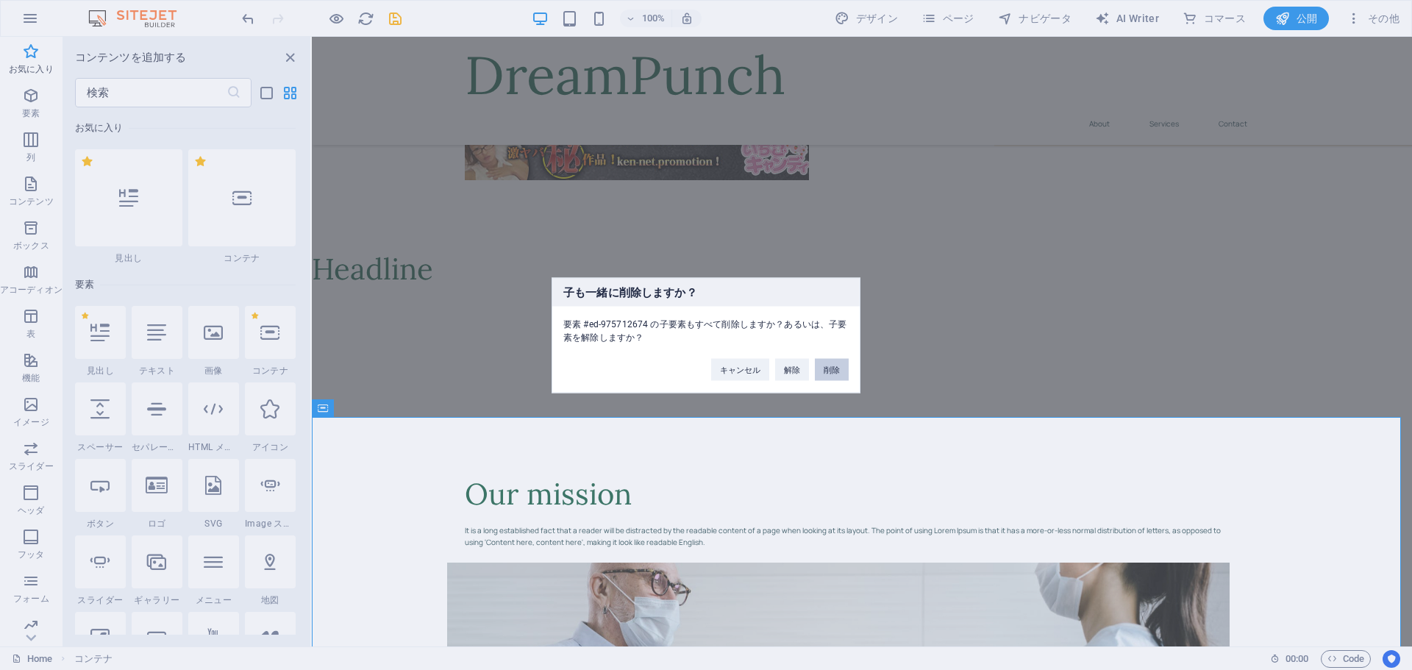
click at [830, 374] on button "削除" at bounding box center [832, 369] width 34 height 22
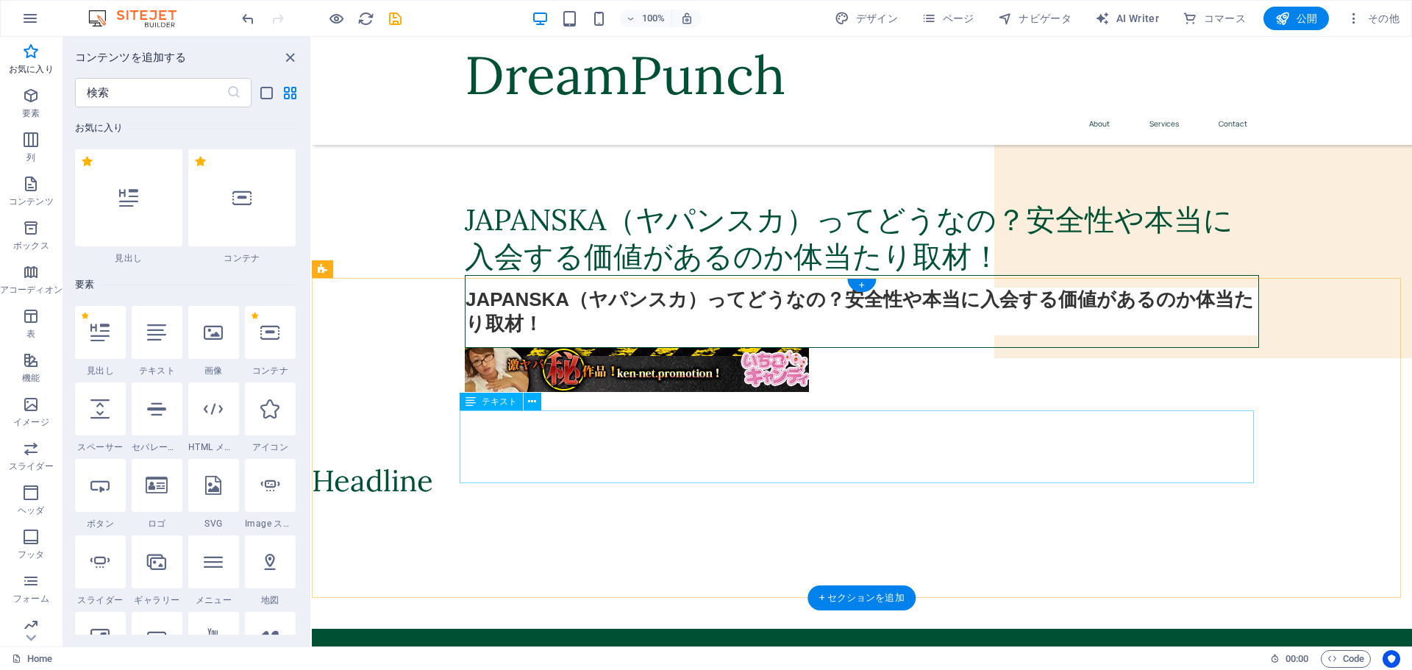
scroll to position [221, 0]
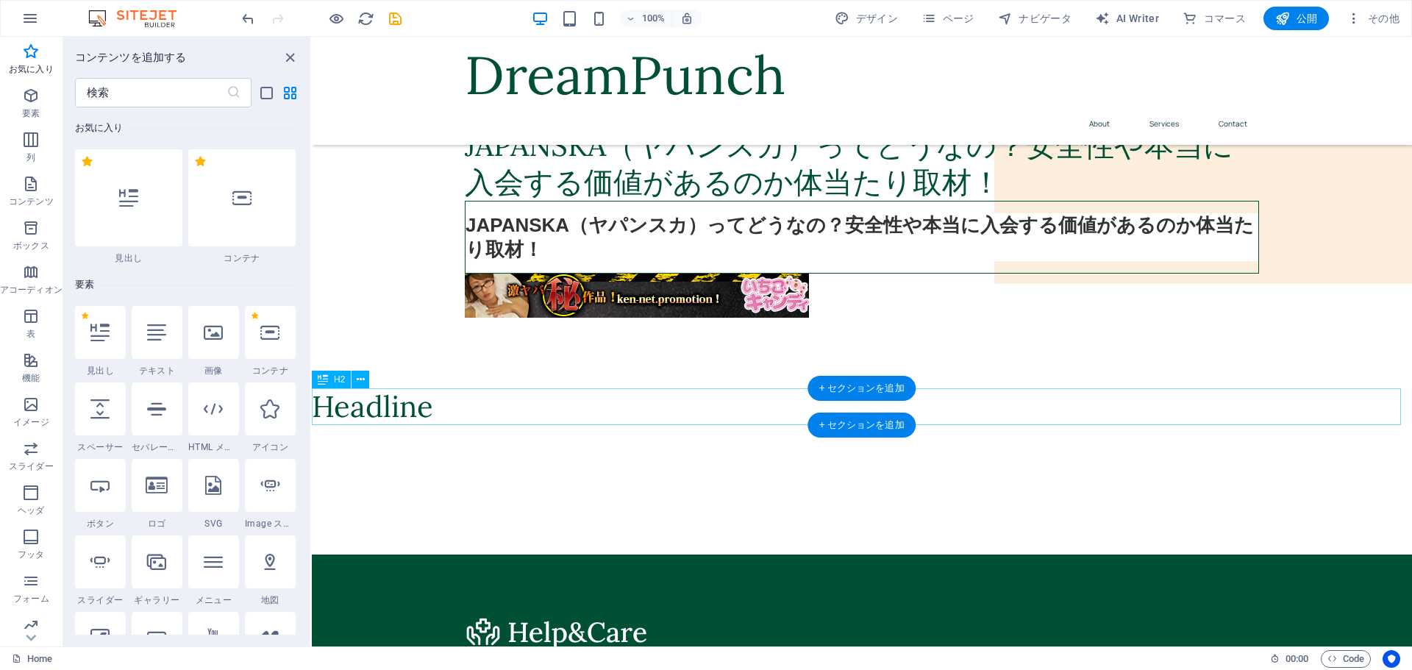
click at [471, 400] on div "Headline" at bounding box center [862, 406] width 1100 height 37
click at [359, 377] on icon at bounding box center [361, 379] width 8 height 15
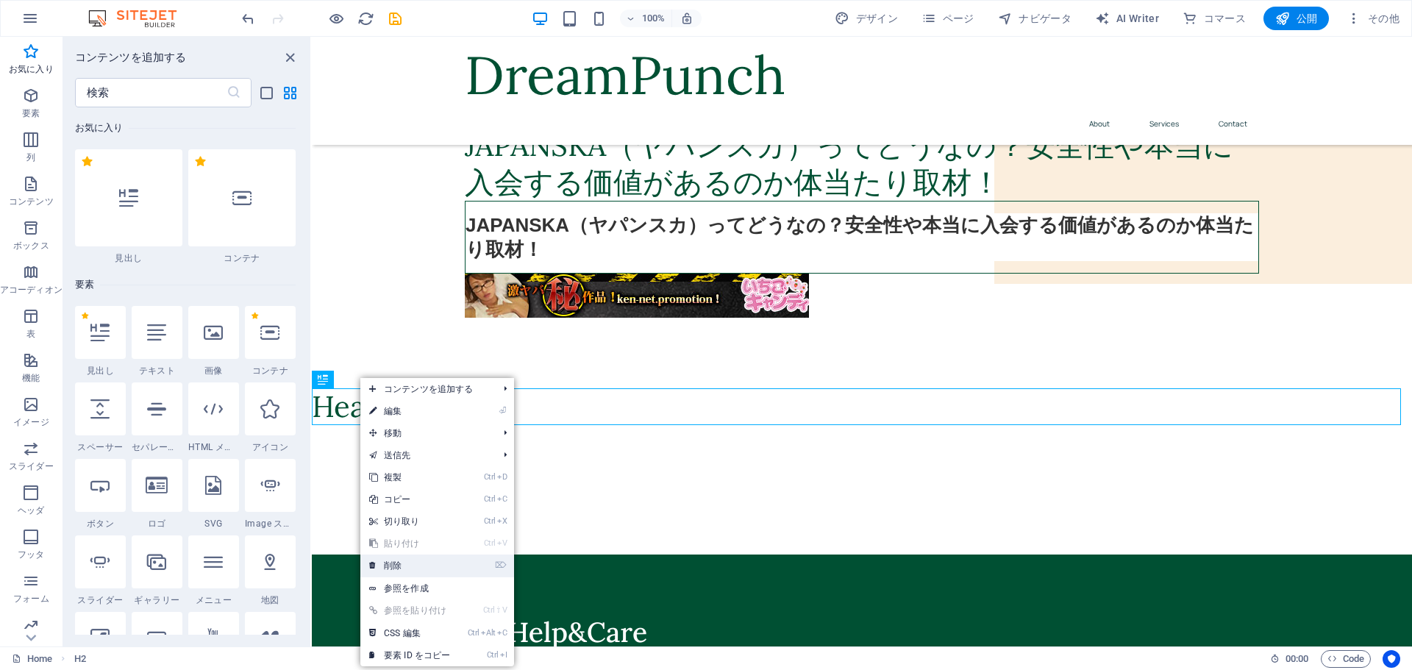
click at [399, 563] on link "⌦ 削除" at bounding box center [409, 566] width 99 height 22
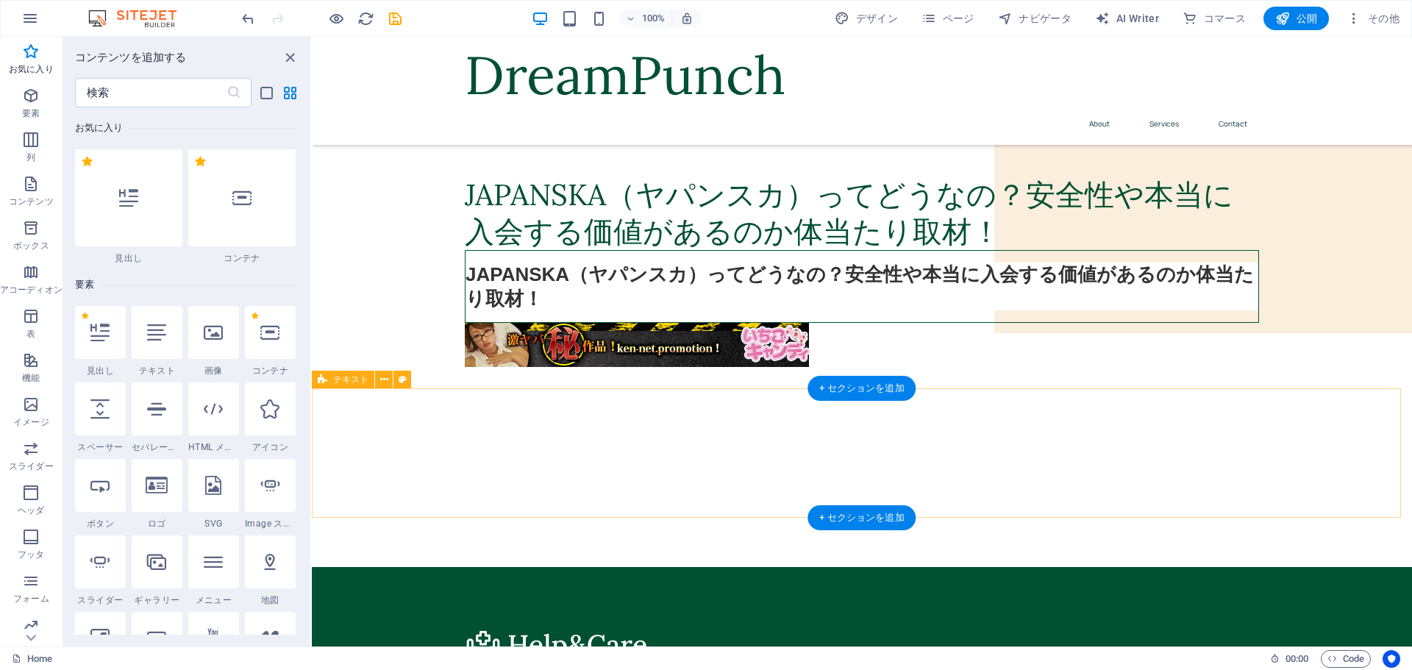
scroll to position [147, 0]
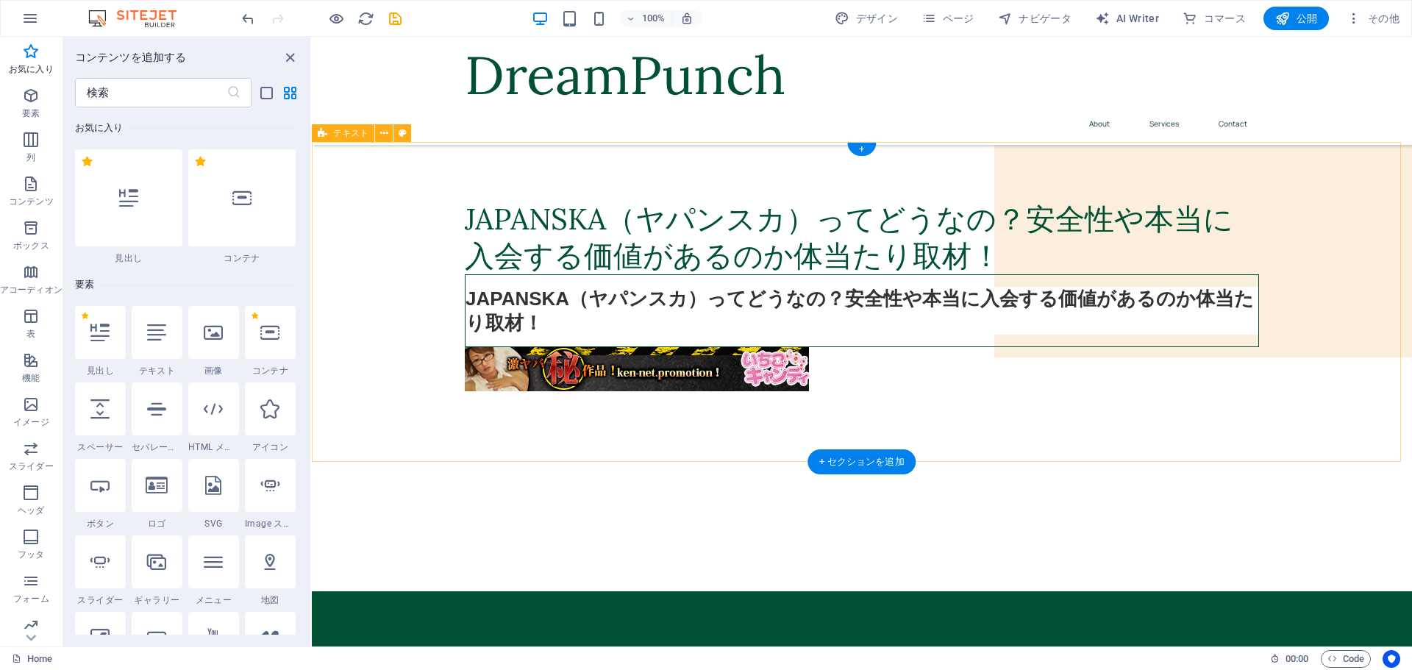
click at [814, 423] on div "JAPANSKA（ヤパンスカ）ってどうなの？安全性や本当に入会する価値があるのか体当たり取材！ JAPANSKA（ヤパンスカ）ってどうなの？安全性や本当に入会…" at bounding box center [862, 302] width 1100 height 320
click at [579, 296] on div "JAPANSKA（ヤパンスカ）ってどうなの？安全性や本当に入会する価値があるのか体当たり取材！" at bounding box center [862, 310] width 794 height 73
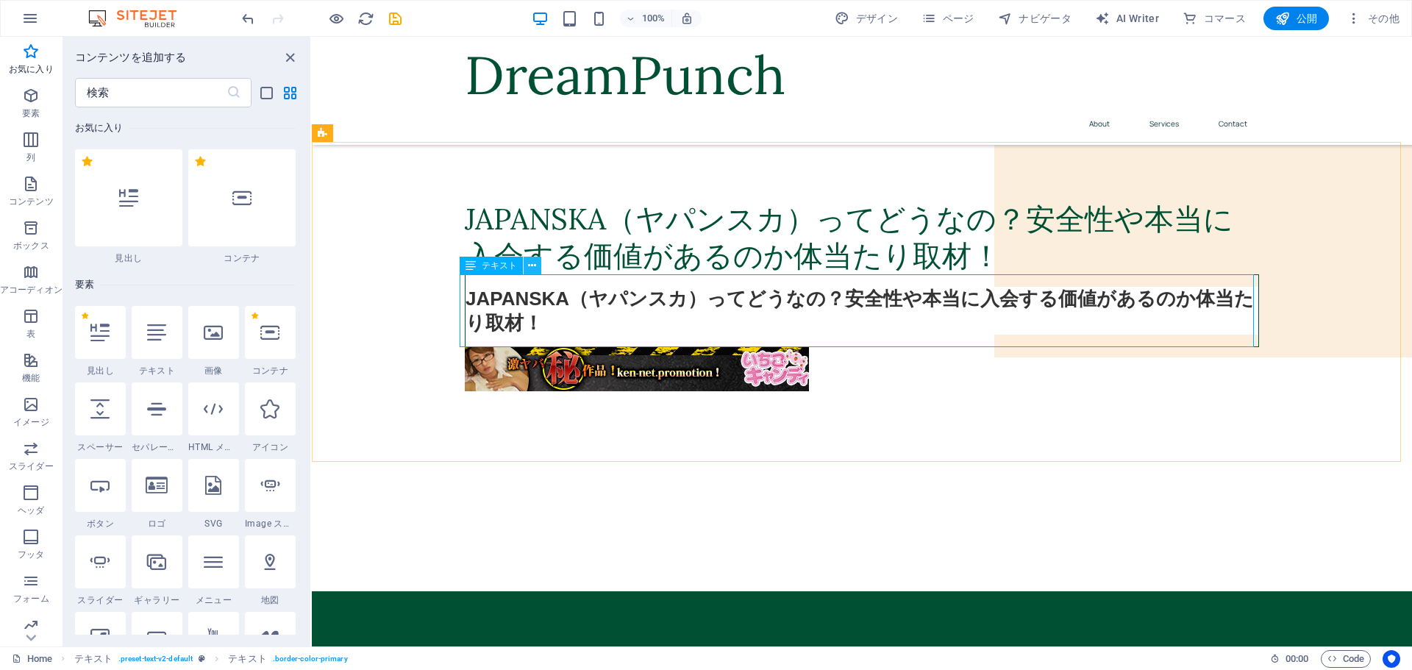
click at [529, 267] on icon at bounding box center [532, 265] width 8 height 15
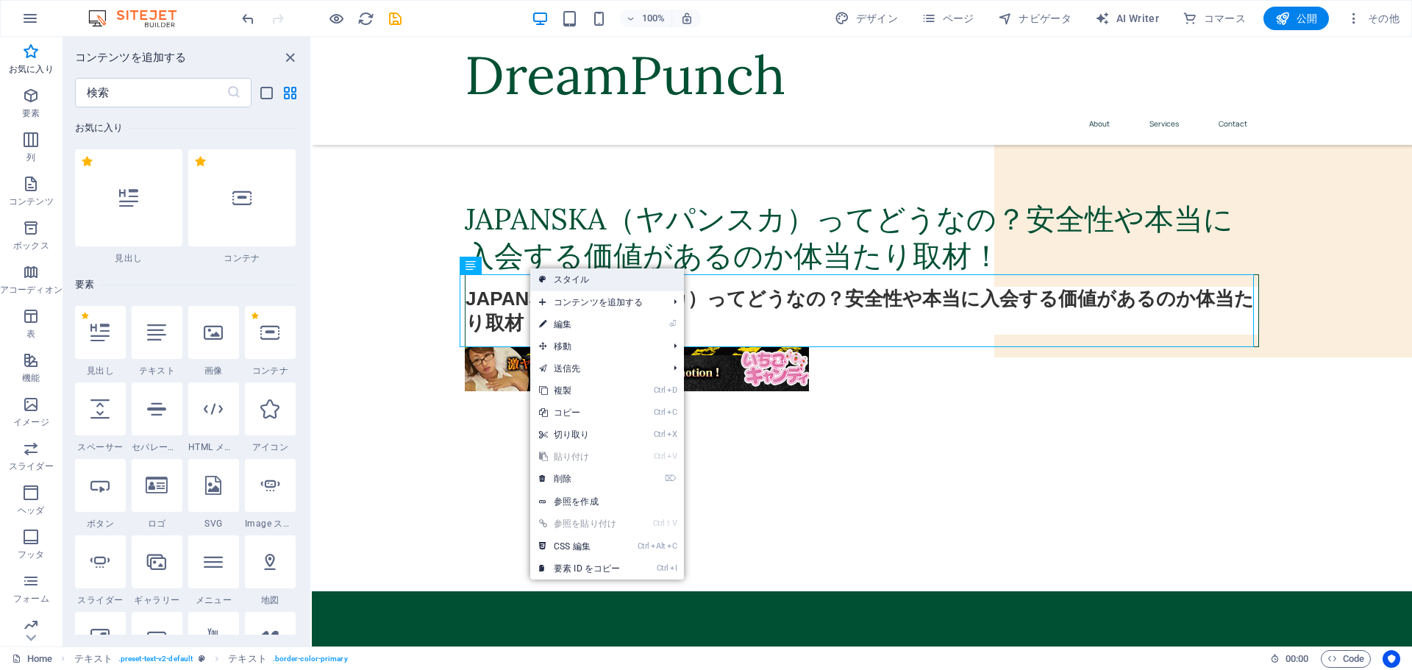
drag, startPoint x: 245, startPoint y: 246, endPoint x: 565, endPoint y: 283, distance: 322.1
click at [565, 283] on link "スタイル" at bounding box center [607, 279] width 154 height 22
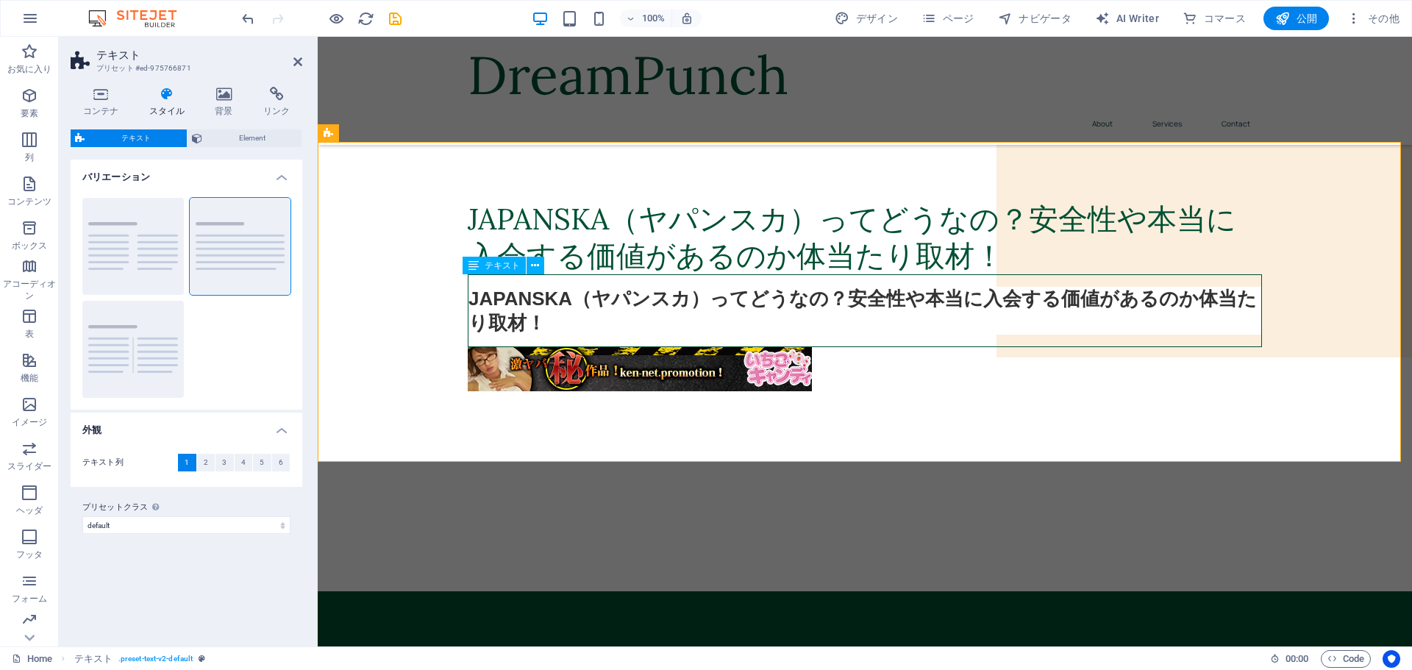
click at [558, 310] on div "JAPANSKA（ヤパンスカ）ってどうなの？安全性や本当に入会する価値があるのか体当たり取材！" at bounding box center [865, 310] width 794 height 73
click at [254, 133] on span "Element" at bounding box center [252, 138] width 90 height 18
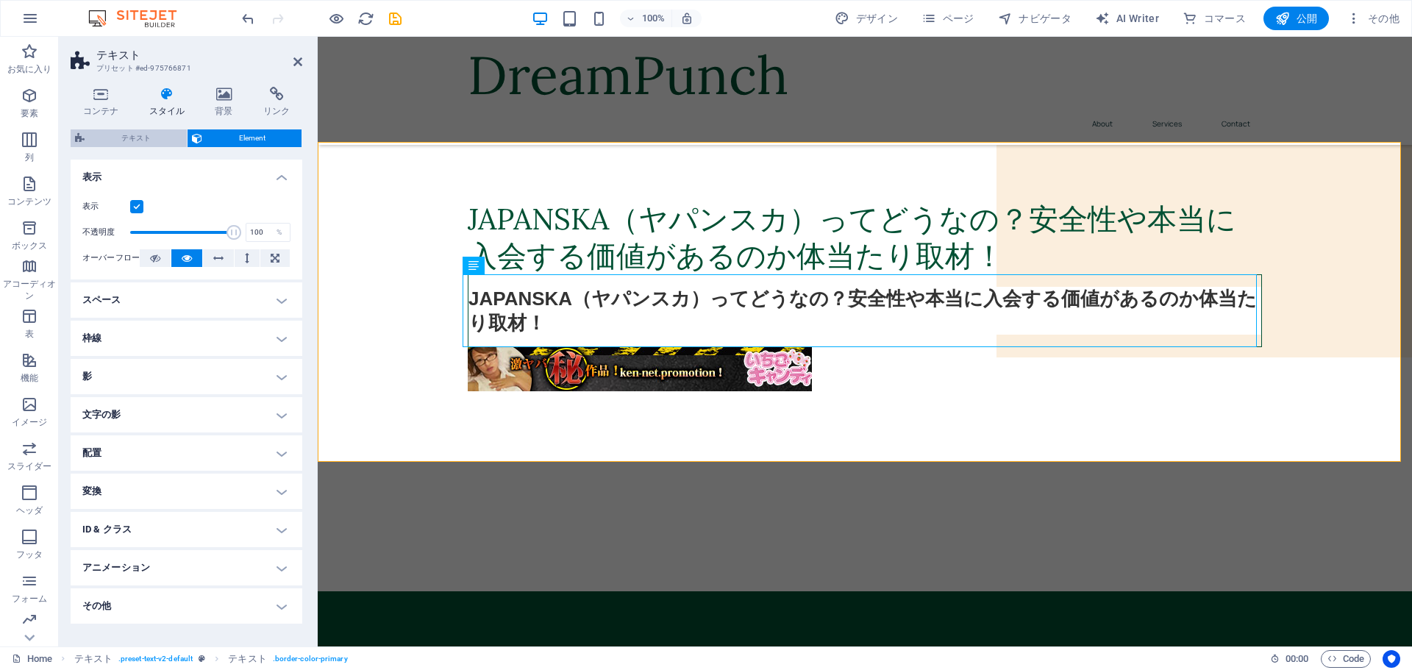
click at [155, 130] on span "テキスト" at bounding box center [135, 138] width 93 height 18
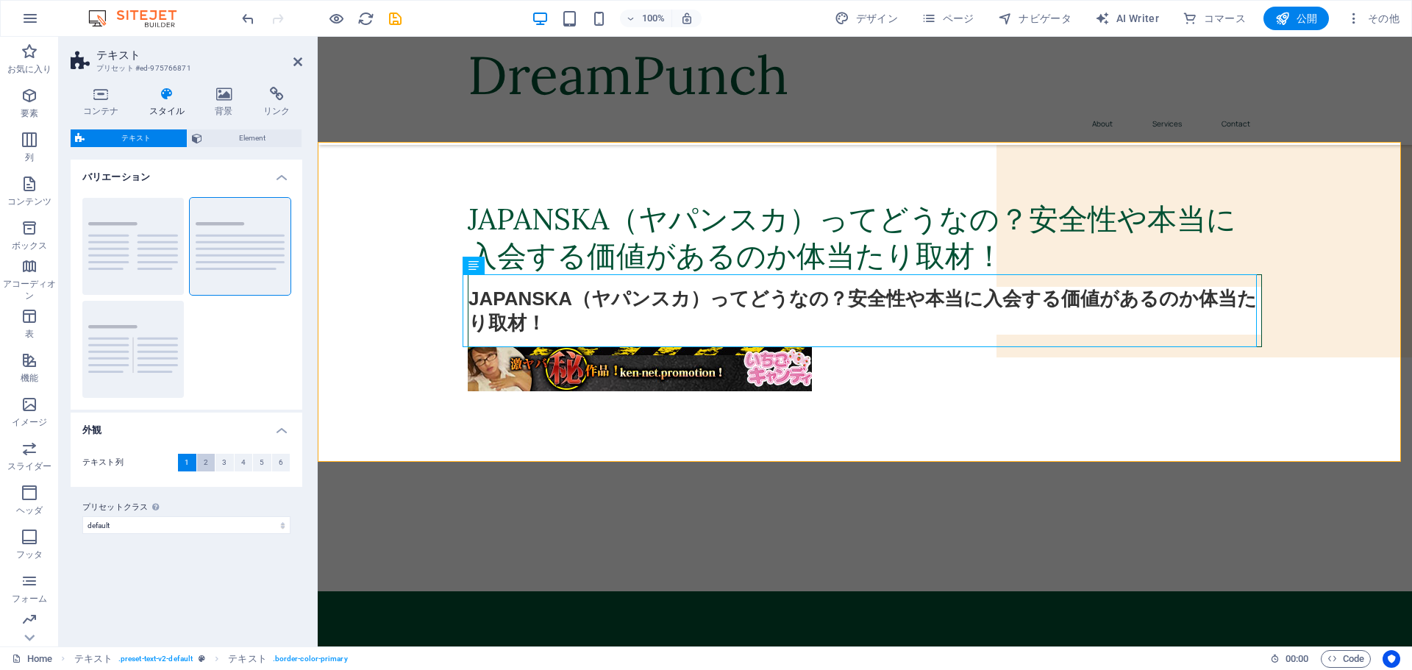
click at [207, 463] on span "2" at bounding box center [206, 463] width 4 height 18
click at [187, 464] on span "1" at bounding box center [187, 463] width 4 height 18
click at [283, 527] on select "default separator プリセットクラスを追加" at bounding box center [186, 525] width 208 height 18
click at [168, 98] on icon at bounding box center [167, 94] width 60 height 15
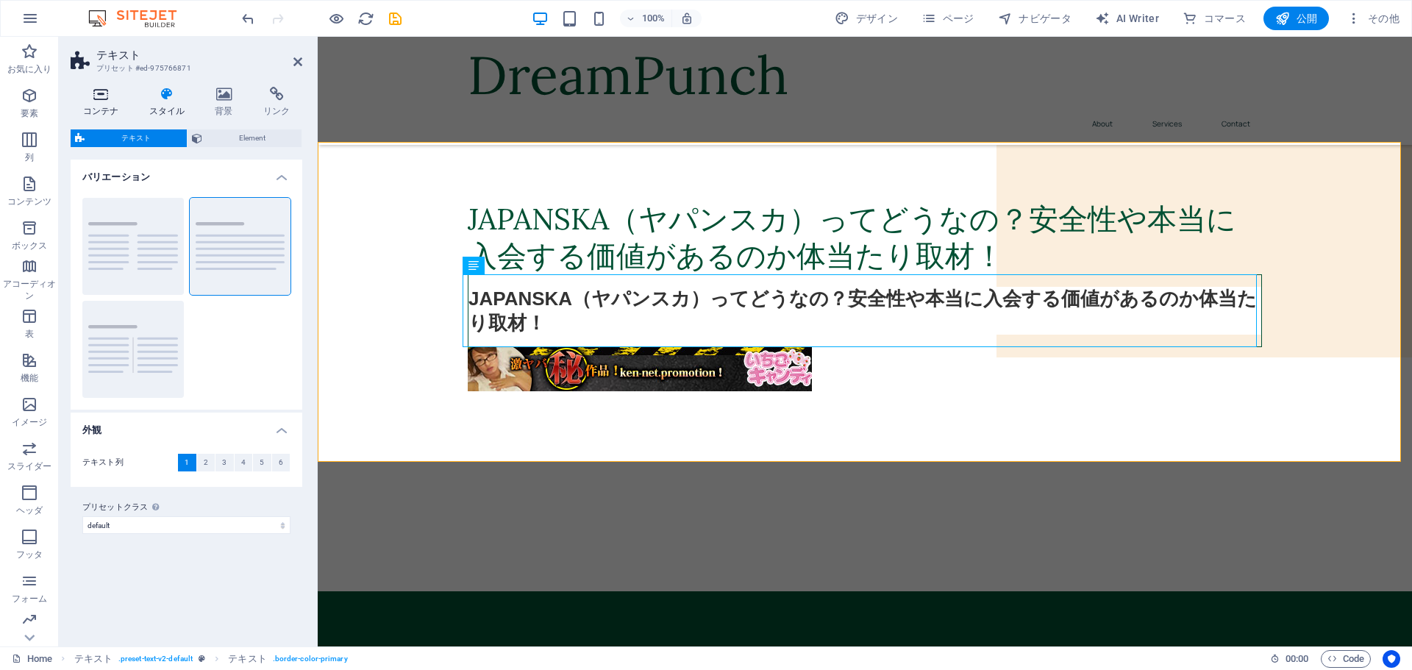
click at [107, 100] on icon at bounding box center [101, 94] width 60 height 15
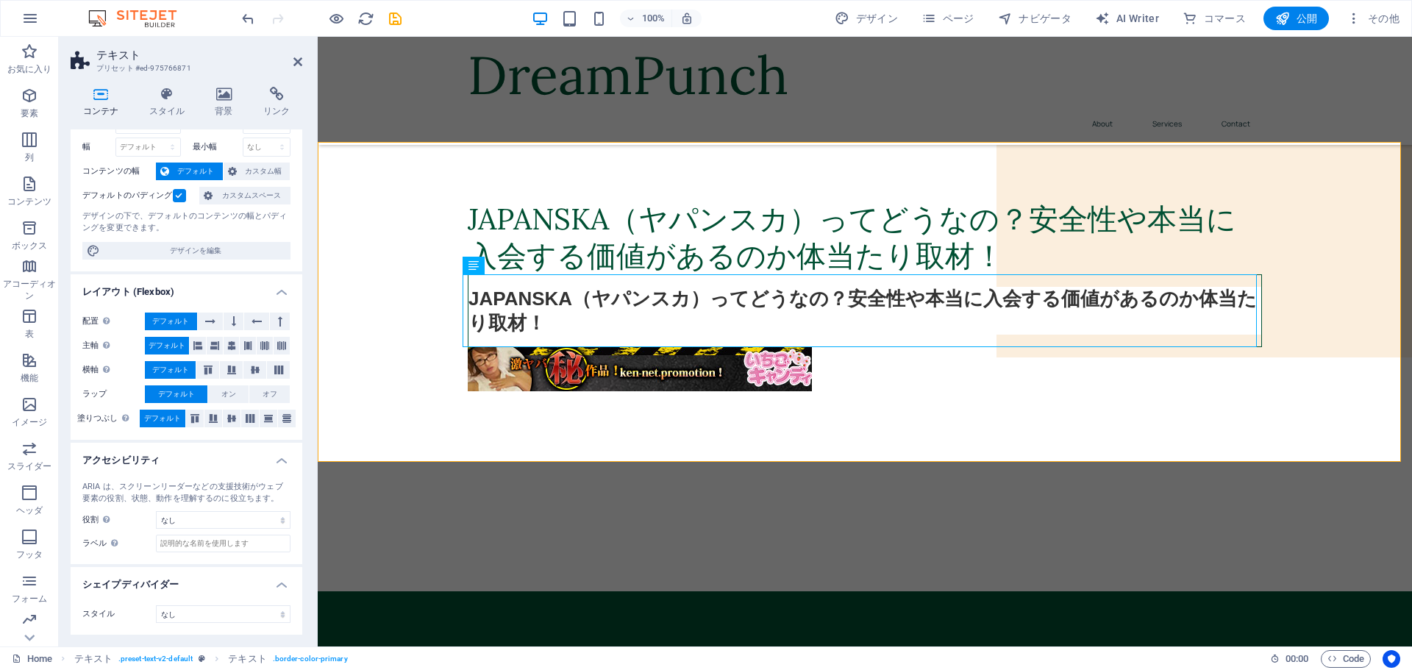
scroll to position [0, 0]
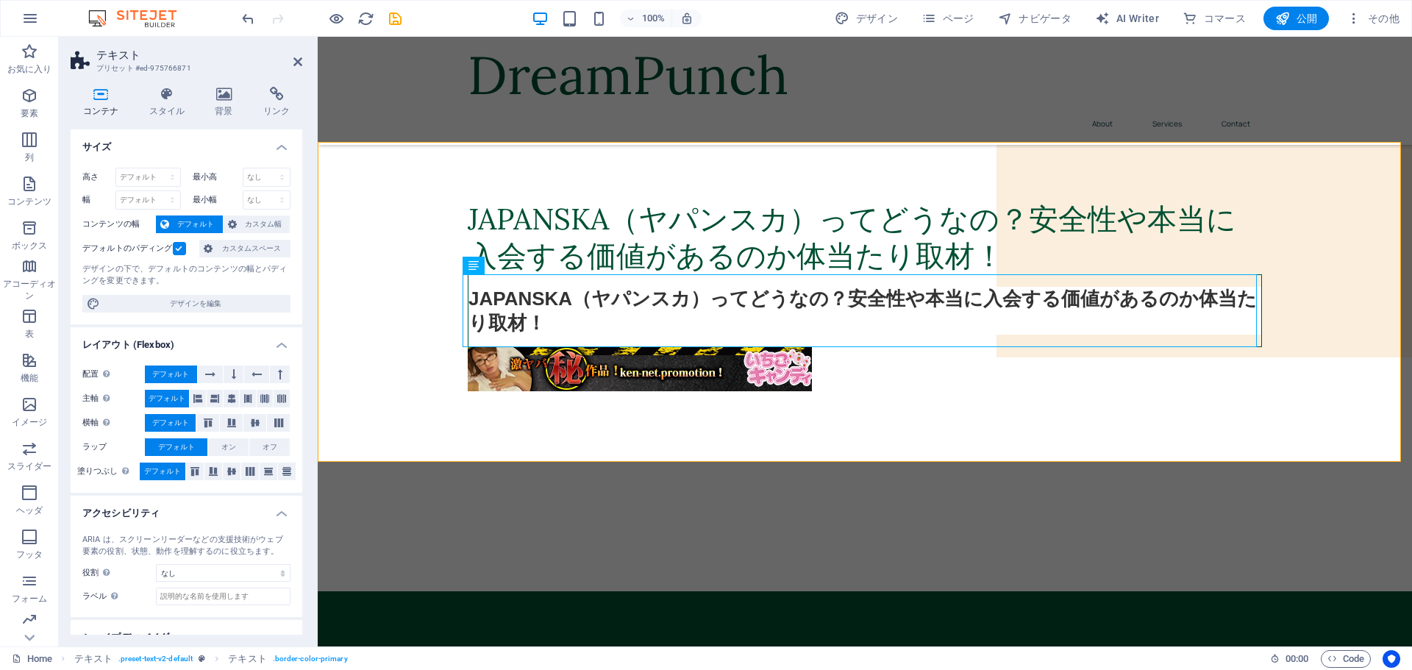
click at [274, 152] on h4 "サイズ" at bounding box center [187, 142] width 232 height 26
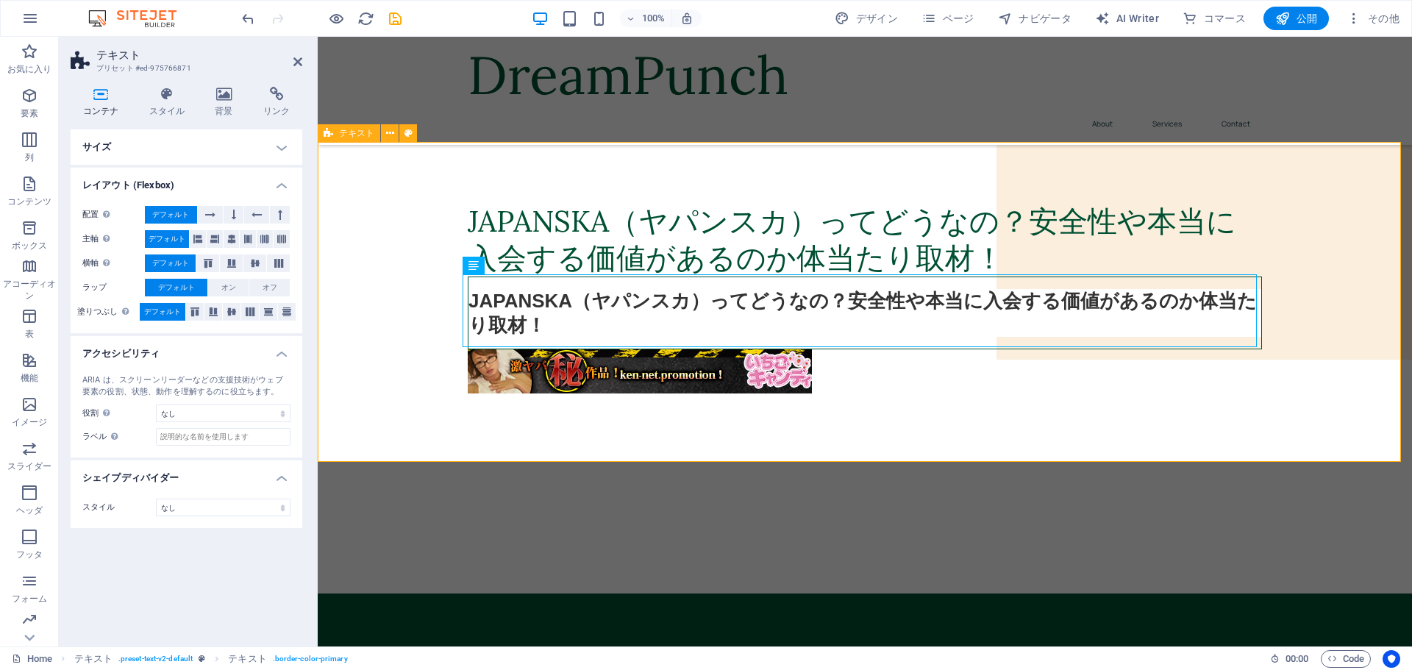
scroll to position [147, 0]
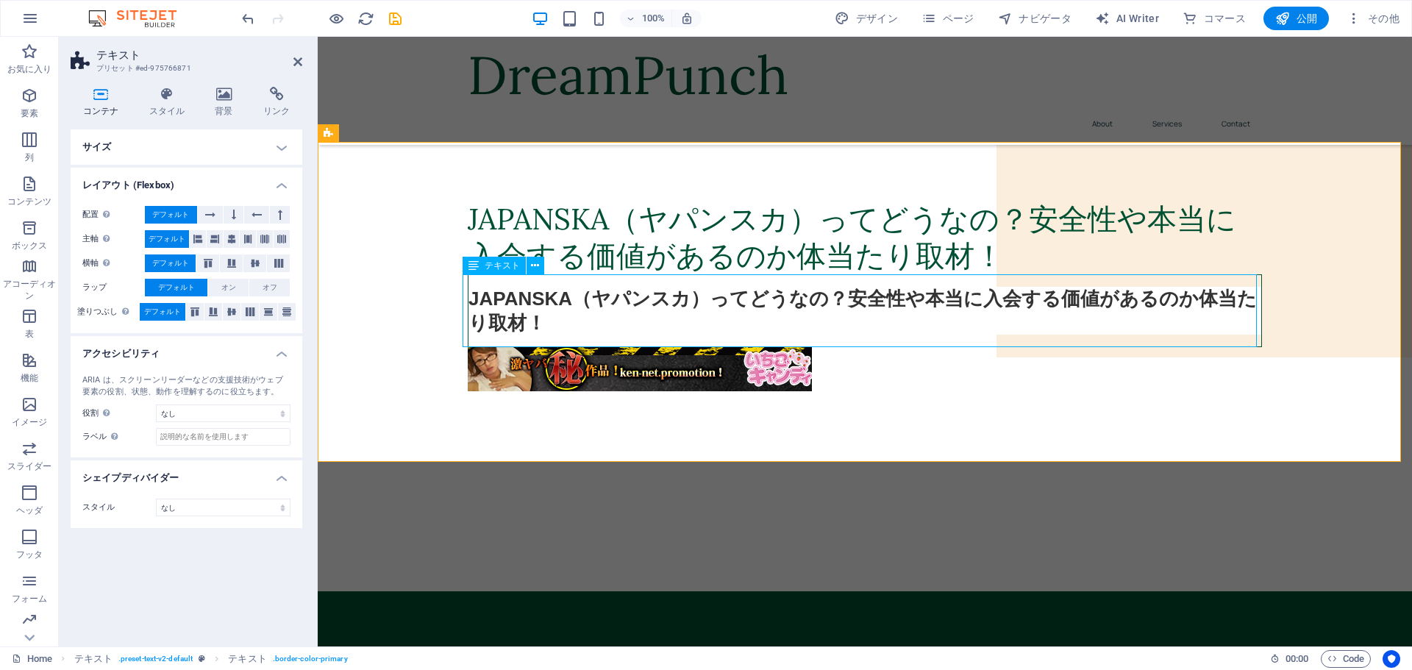
click at [532, 319] on div "JAPANSKA（ヤパンスカ）ってどうなの？安全性や本当に入会する価値があるのか体当たり取材！" at bounding box center [865, 310] width 794 height 73
click at [295, 63] on icon at bounding box center [297, 62] width 9 height 12
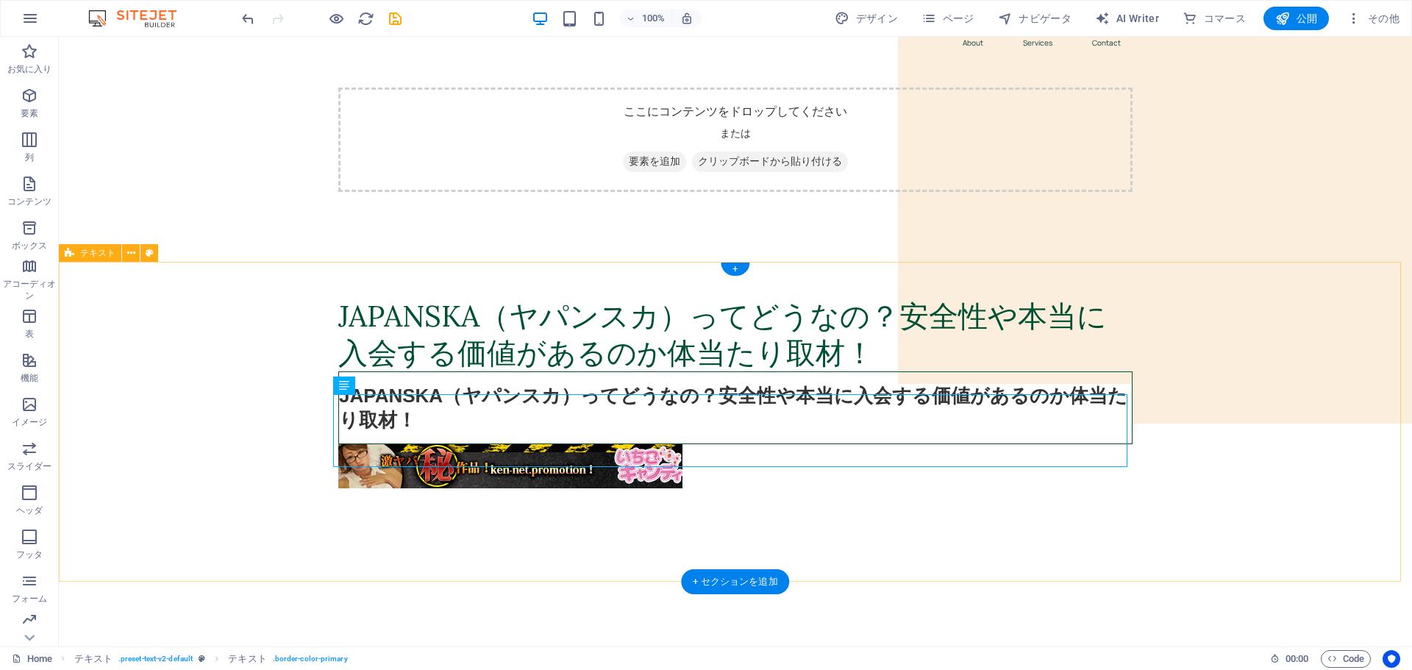
scroll to position [0, 0]
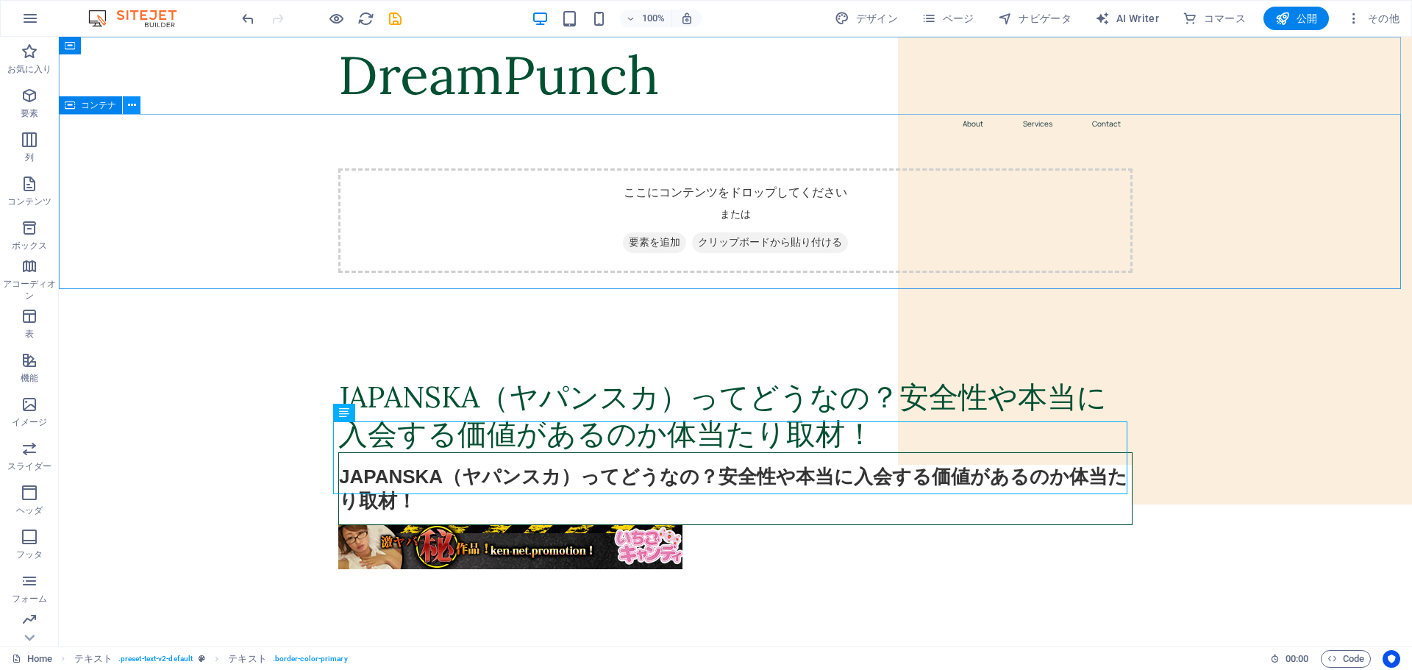
click at [135, 107] on icon at bounding box center [132, 105] width 8 height 15
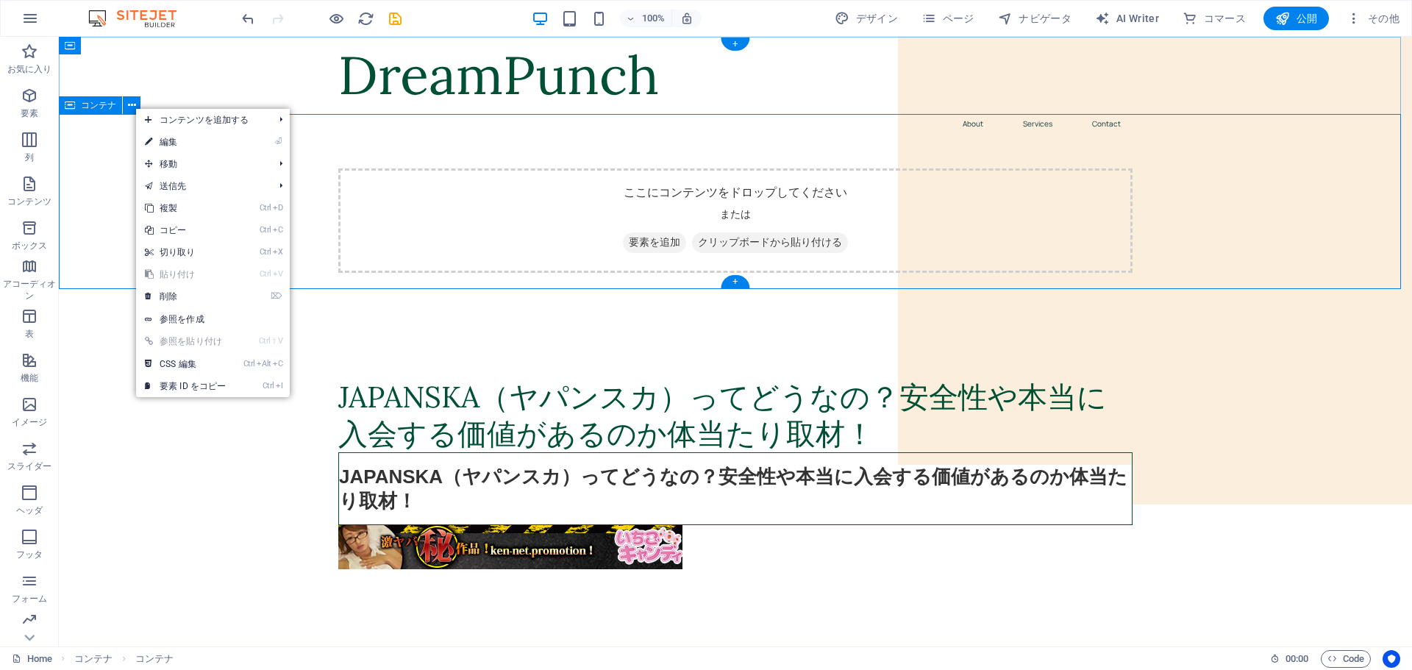
click at [95, 192] on div "ここにコンテンツをドロップしてください または 要素を追加 クリップボードから貼り付ける" at bounding box center [735, 232] width 1353 height 175
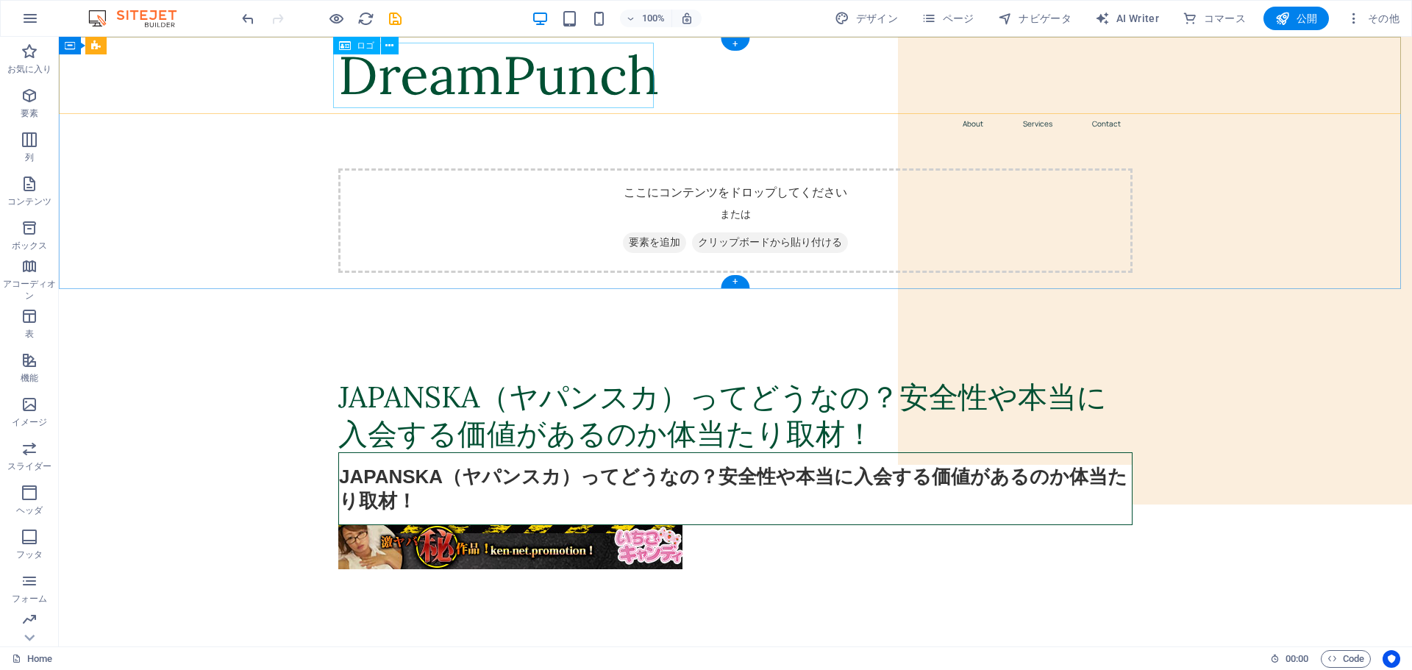
click at [547, 78] on div "DreamPunch" at bounding box center [735, 75] width 794 height 65
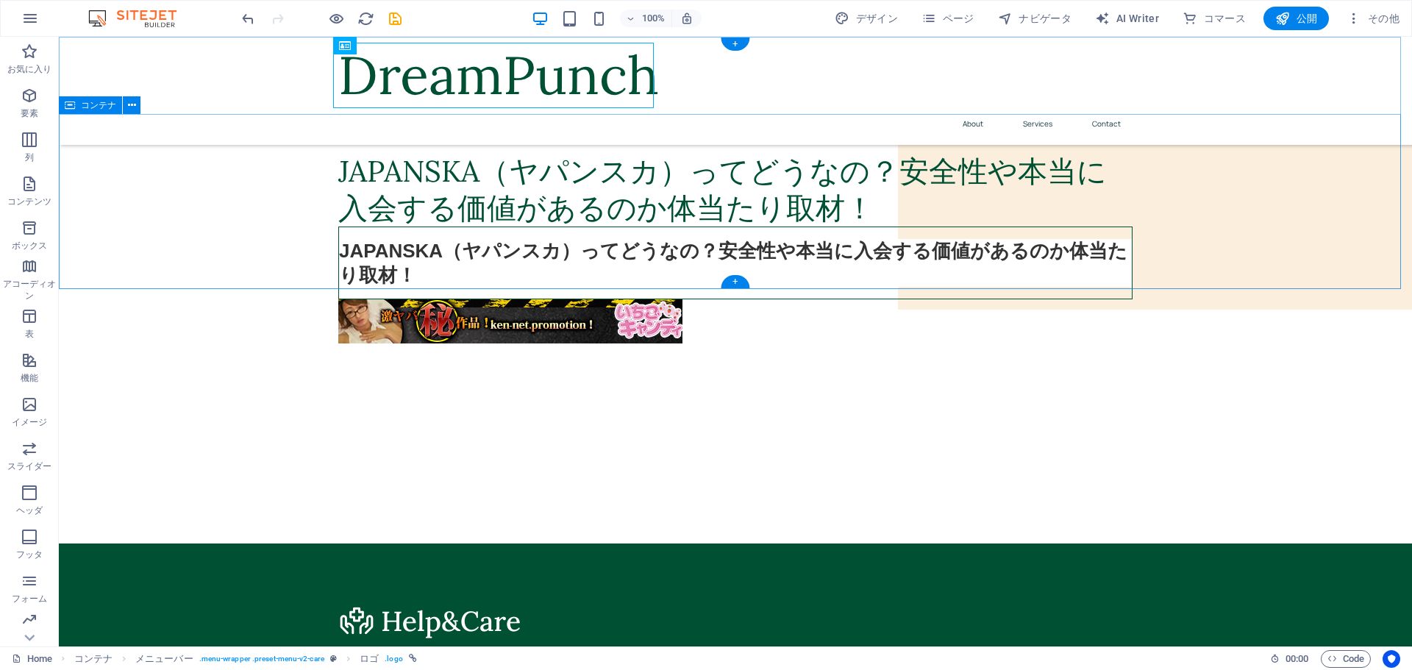
scroll to position [351, 0]
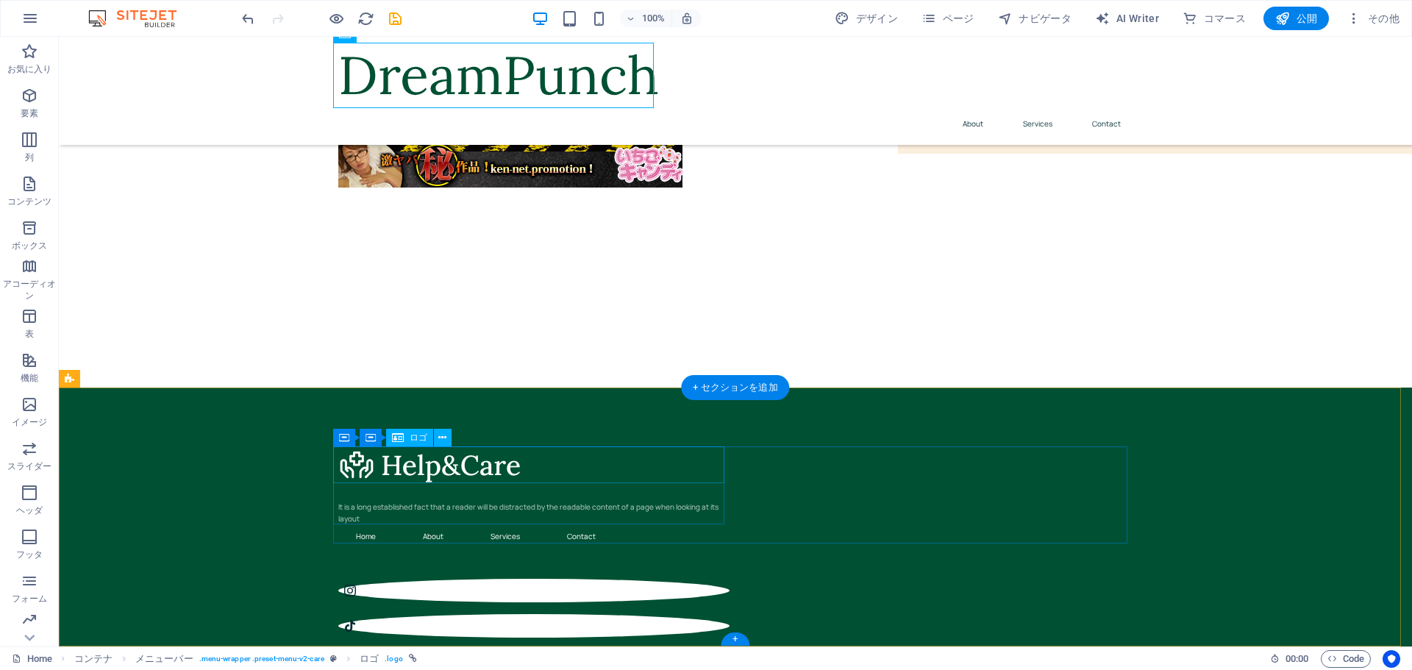
click at [415, 466] on div at bounding box center [533, 464] width 391 height 37
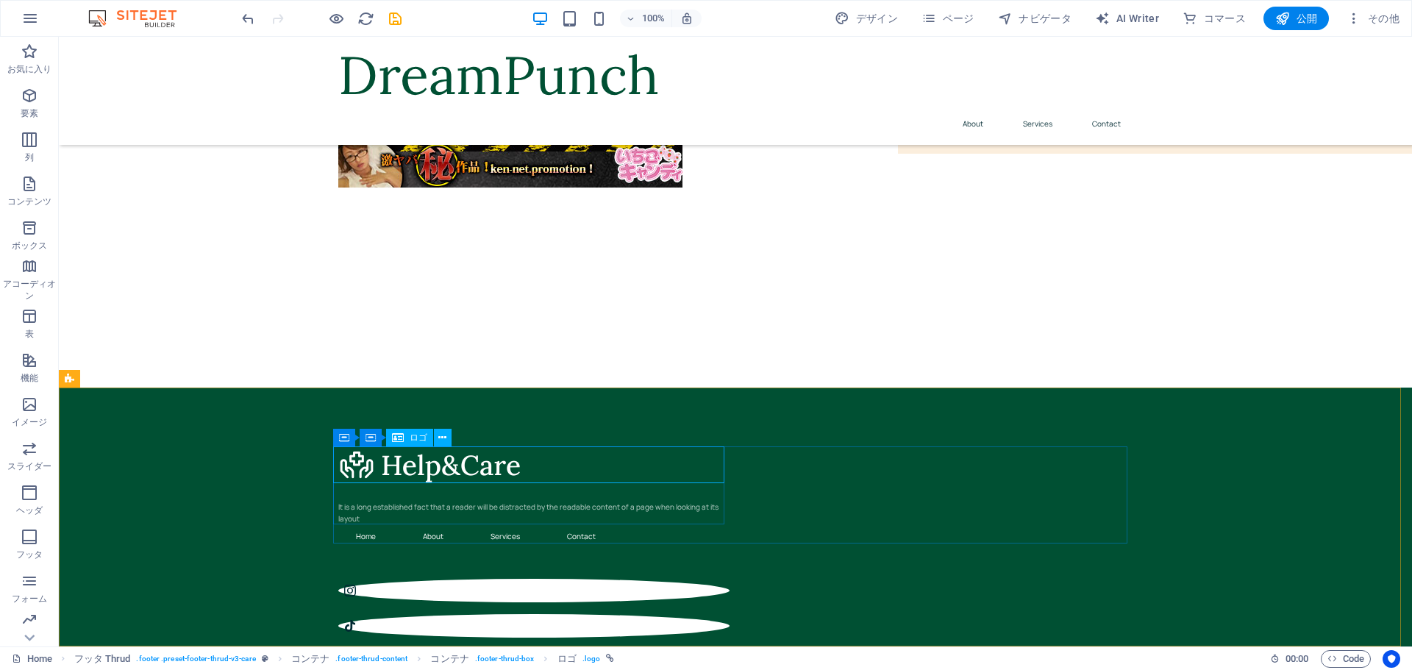
click at [418, 438] on span "ロゴ" at bounding box center [419, 437] width 18 height 9
click at [446, 439] on icon at bounding box center [442, 437] width 8 height 15
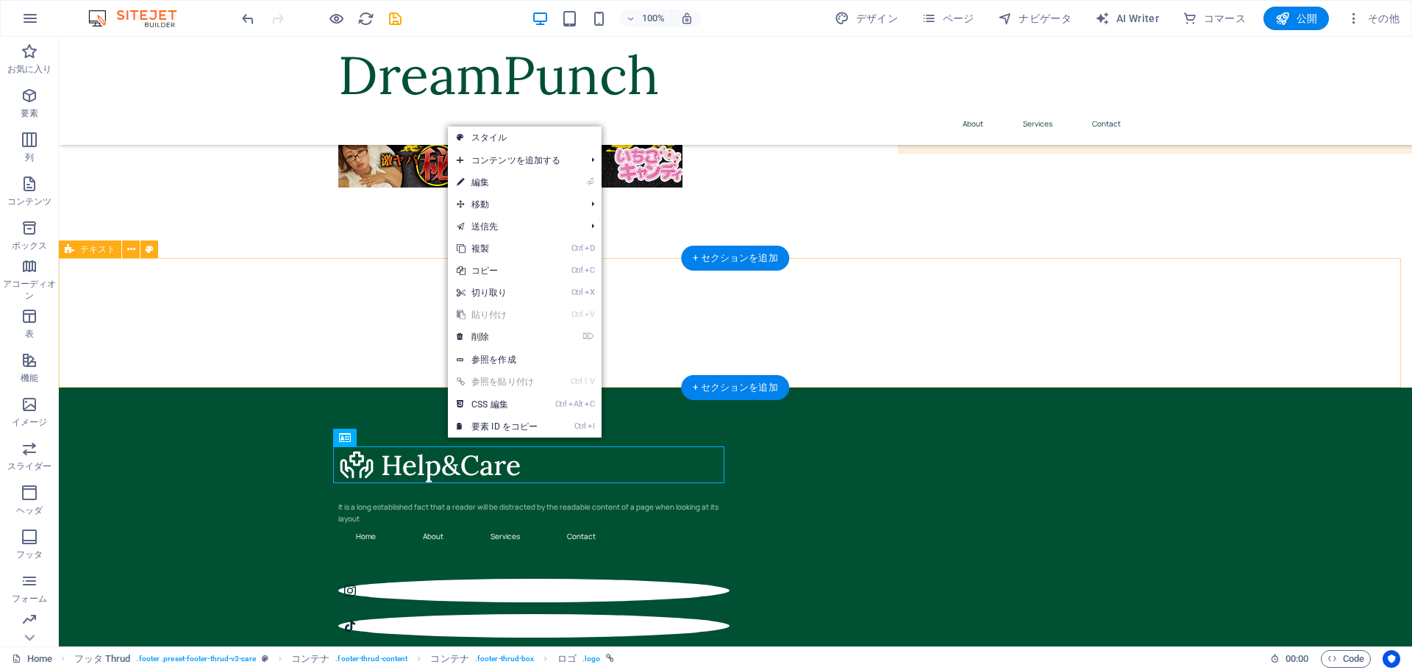
click at [360, 344] on div at bounding box center [735, 322] width 1353 height 129
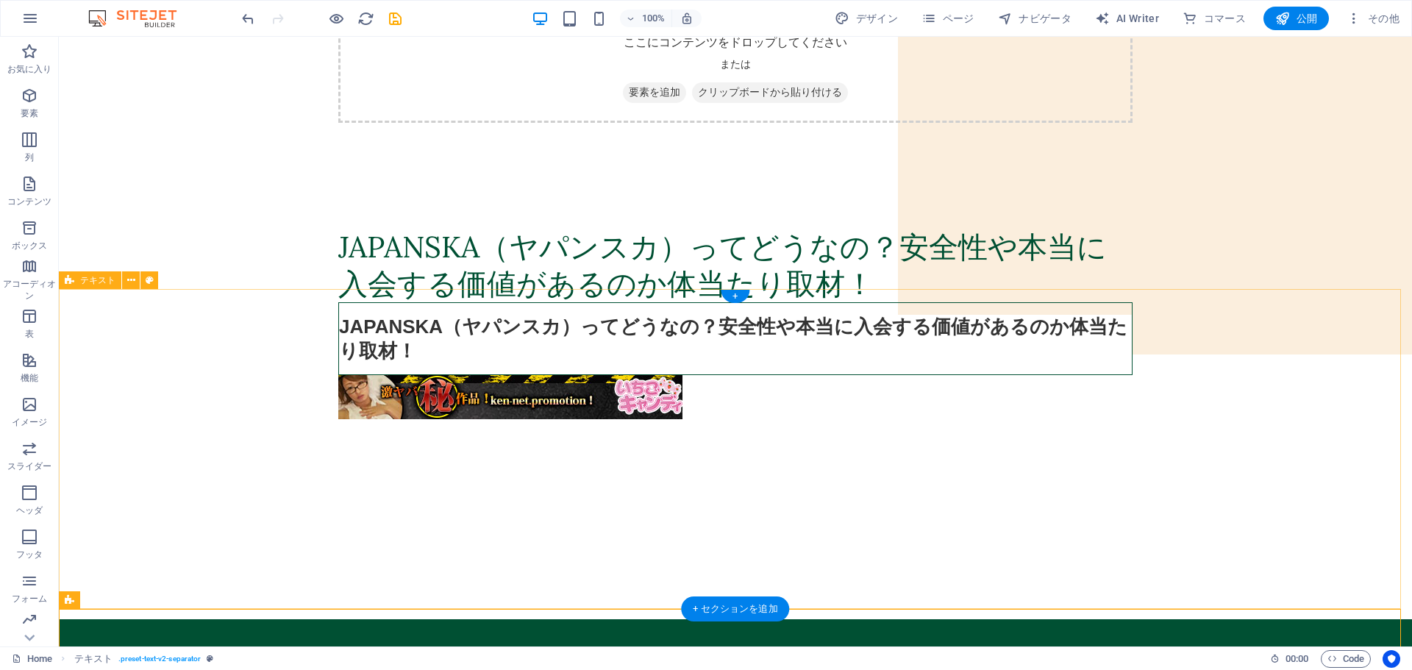
scroll to position [0, 0]
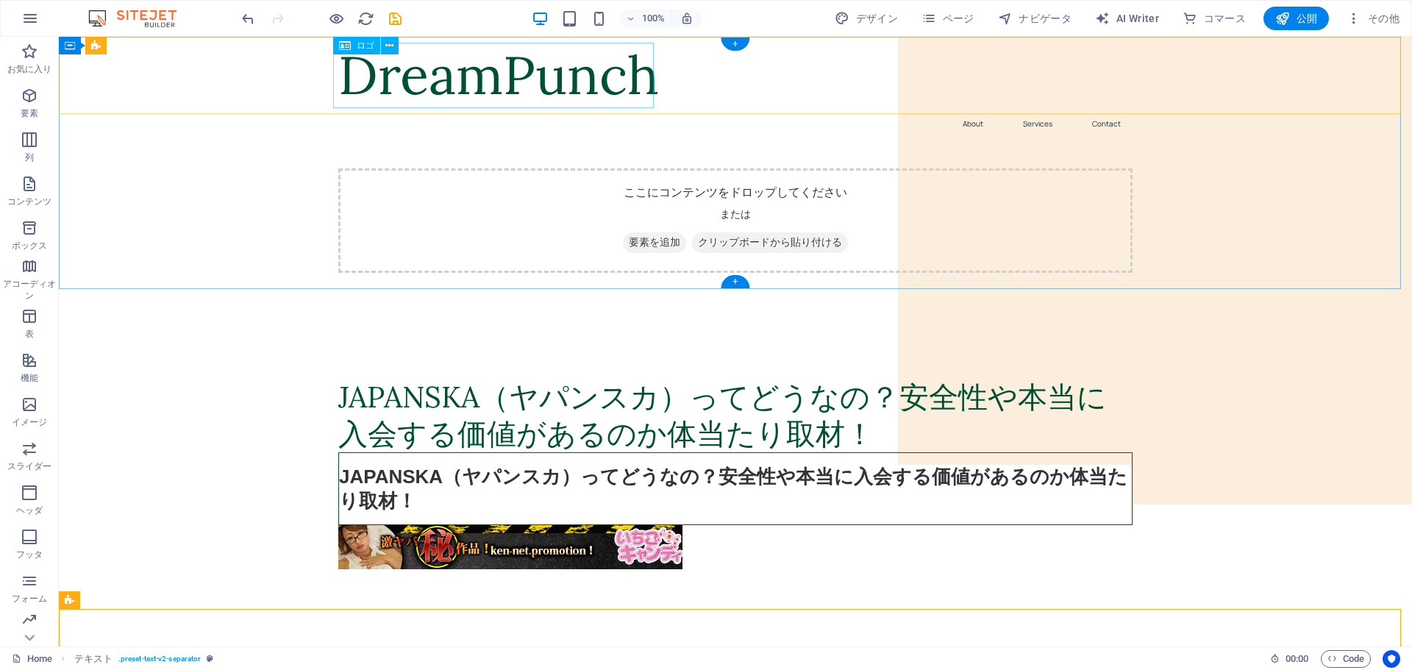
click at [588, 82] on div "DreamPunch" at bounding box center [735, 75] width 794 height 65
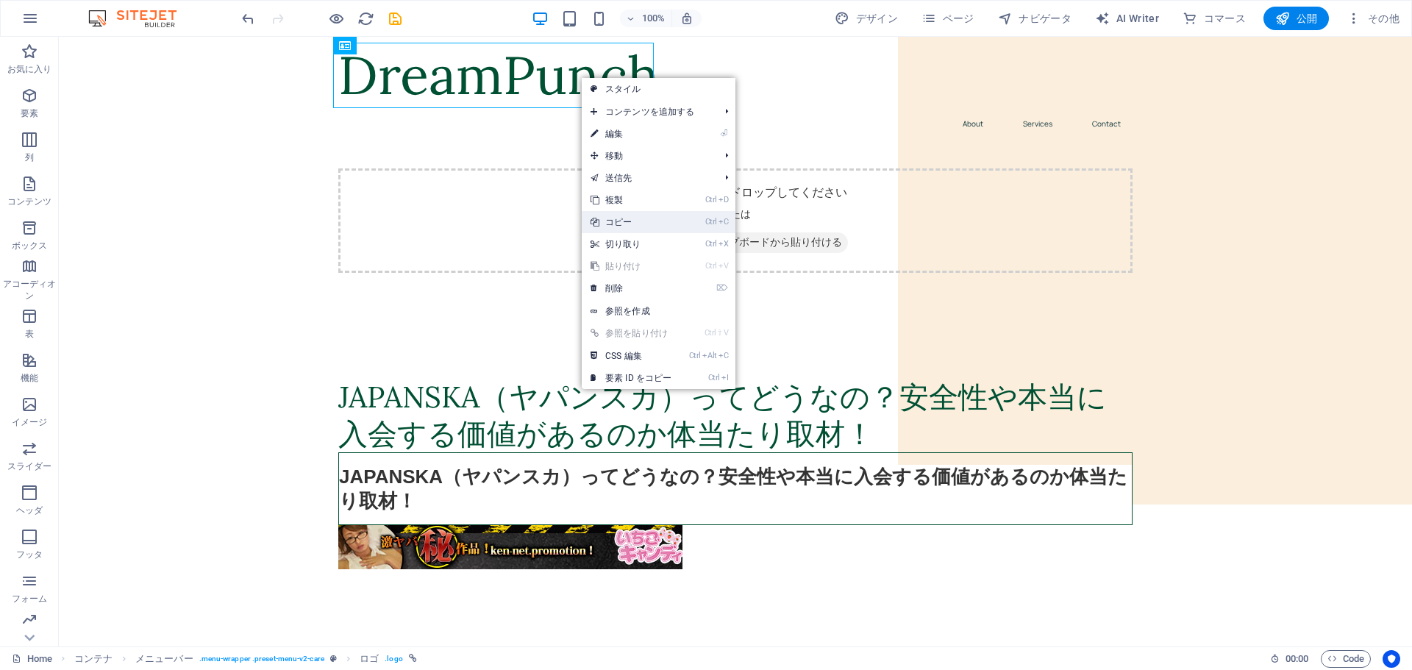
click at [617, 219] on link "Ctrl C コピー" at bounding box center [631, 222] width 99 height 22
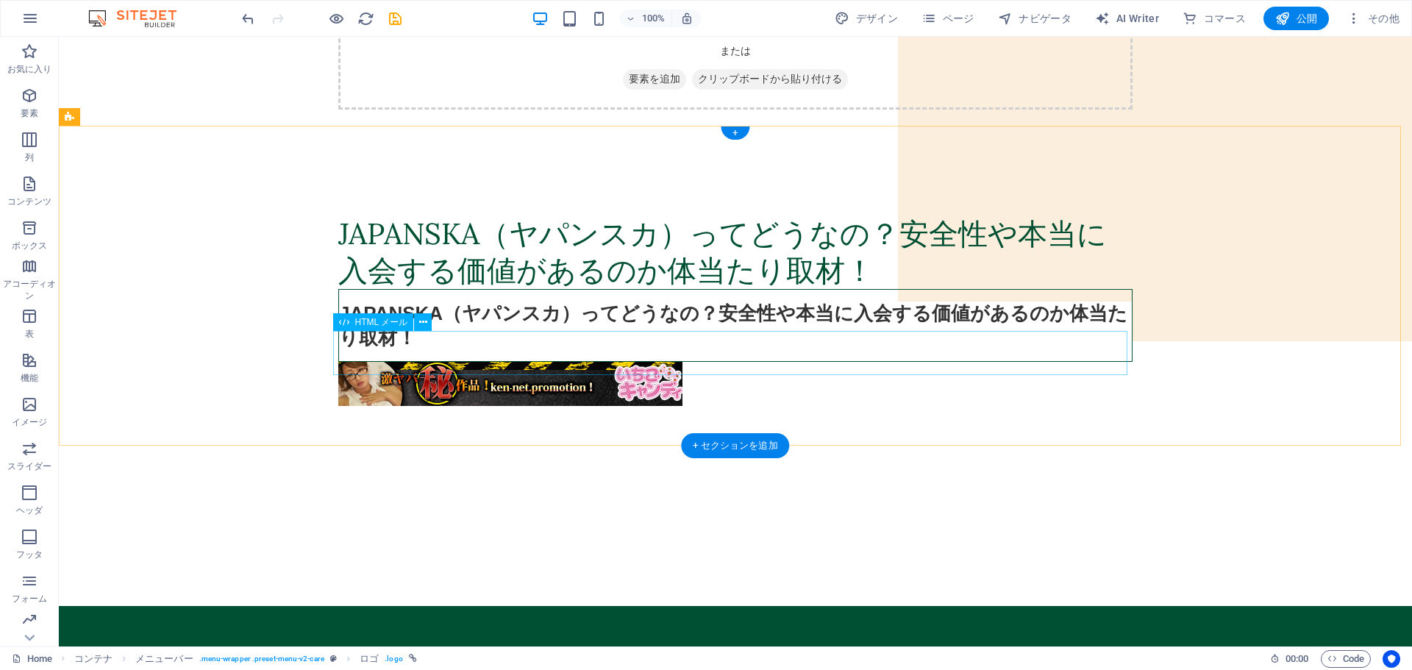
scroll to position [294, 0]
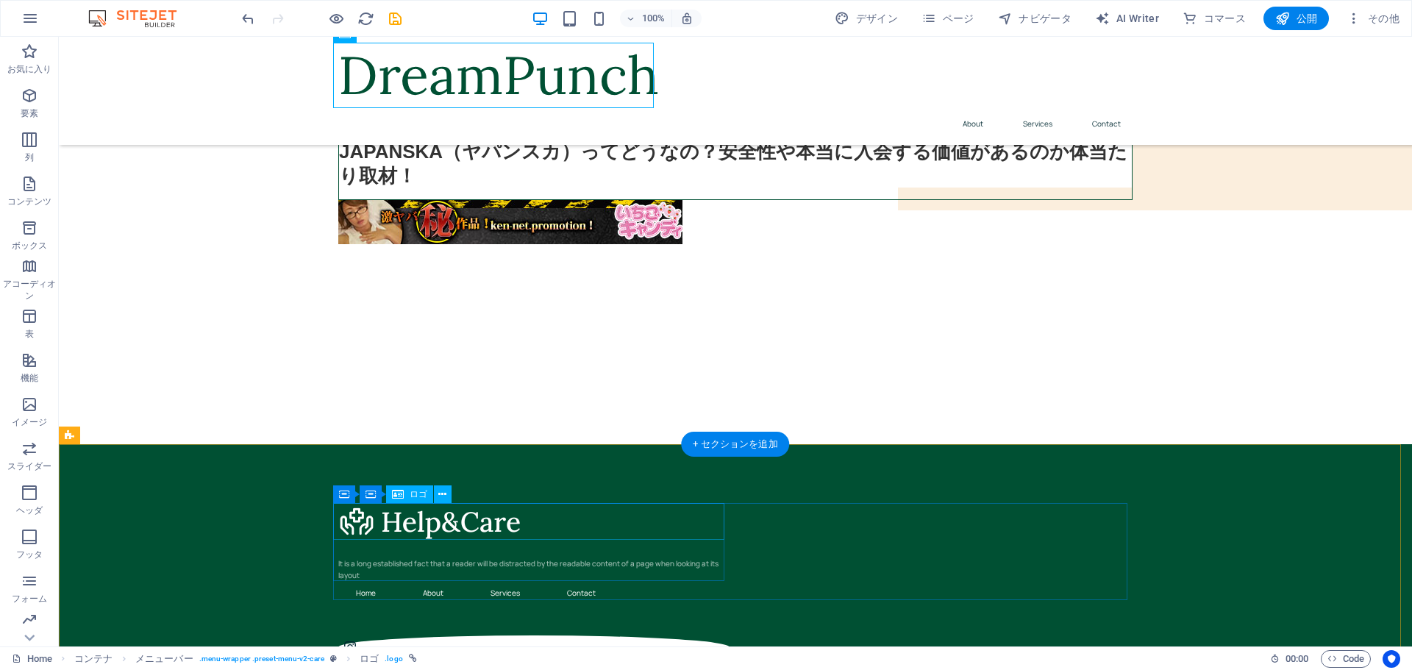
click at [450, 521] on div at bounding box center [533, 521] width 391 height 37
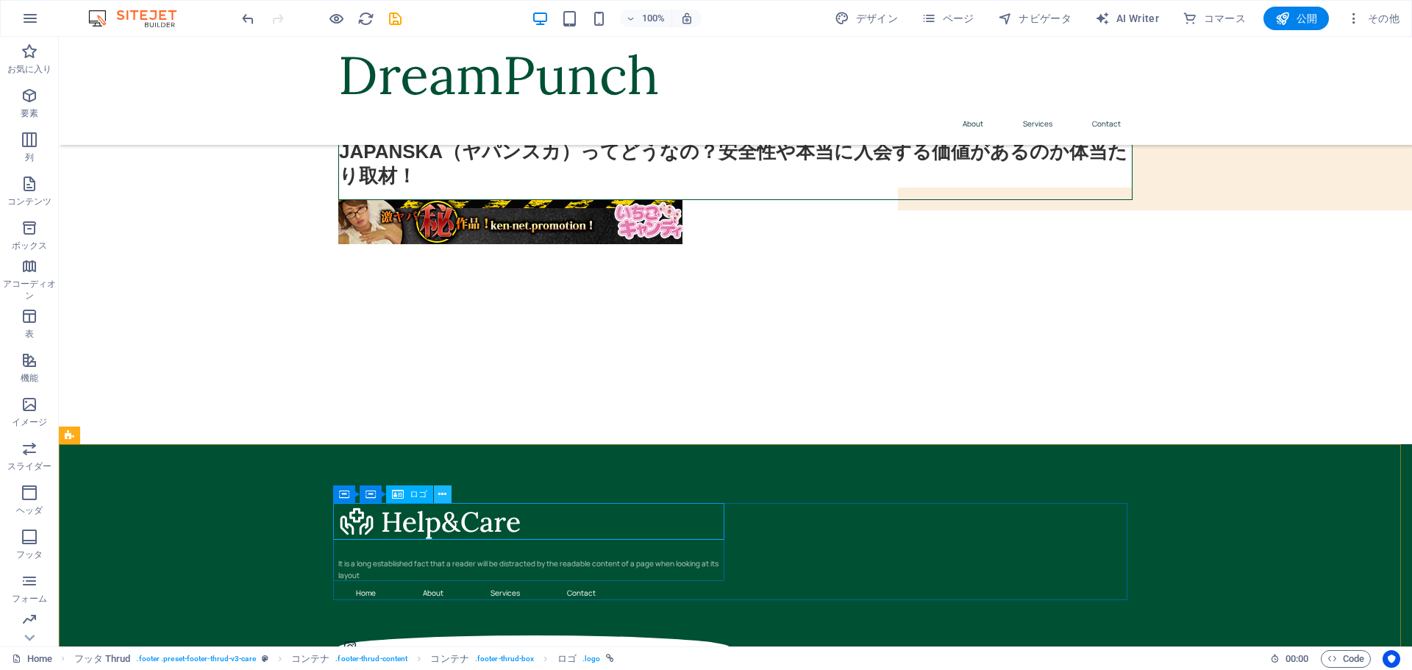
click at [444, 494] on icon at bounding box center [442, 494] width 8 height 15
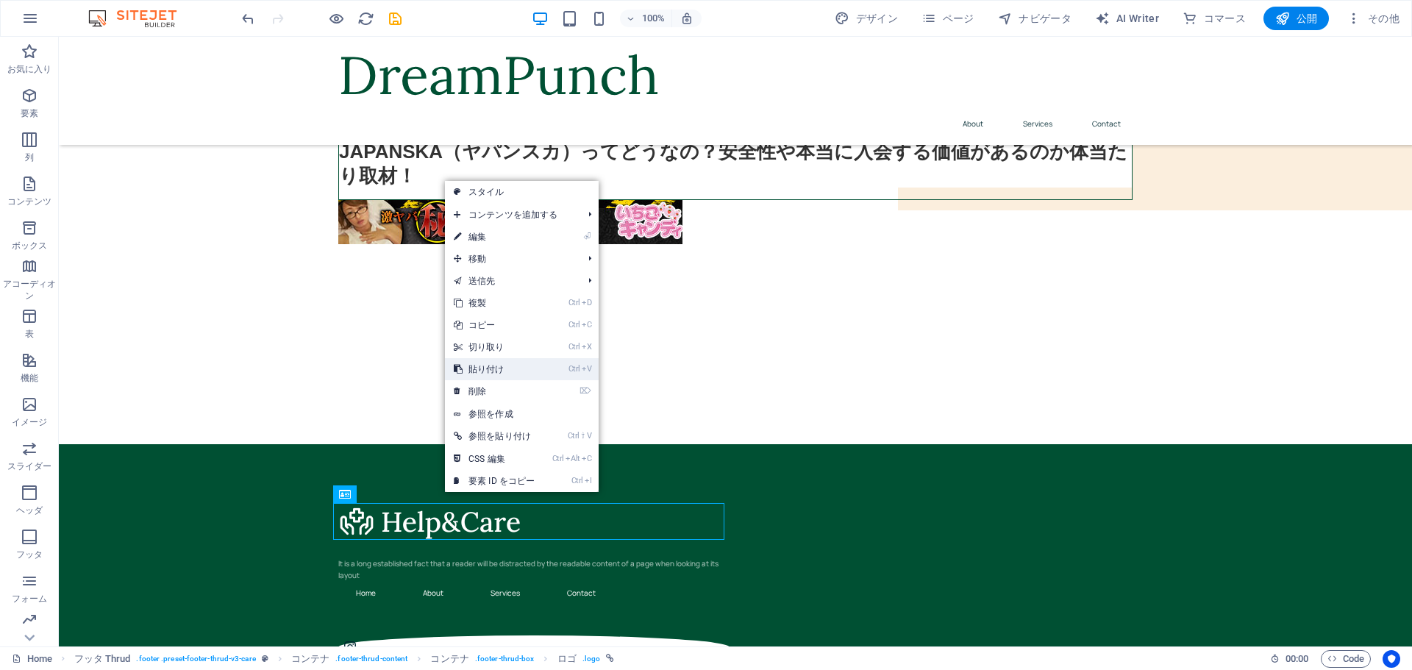
click at [522, 367] on link "Ctrl V 貼り付け" at bounding box center [494, 369] width 99 height 22
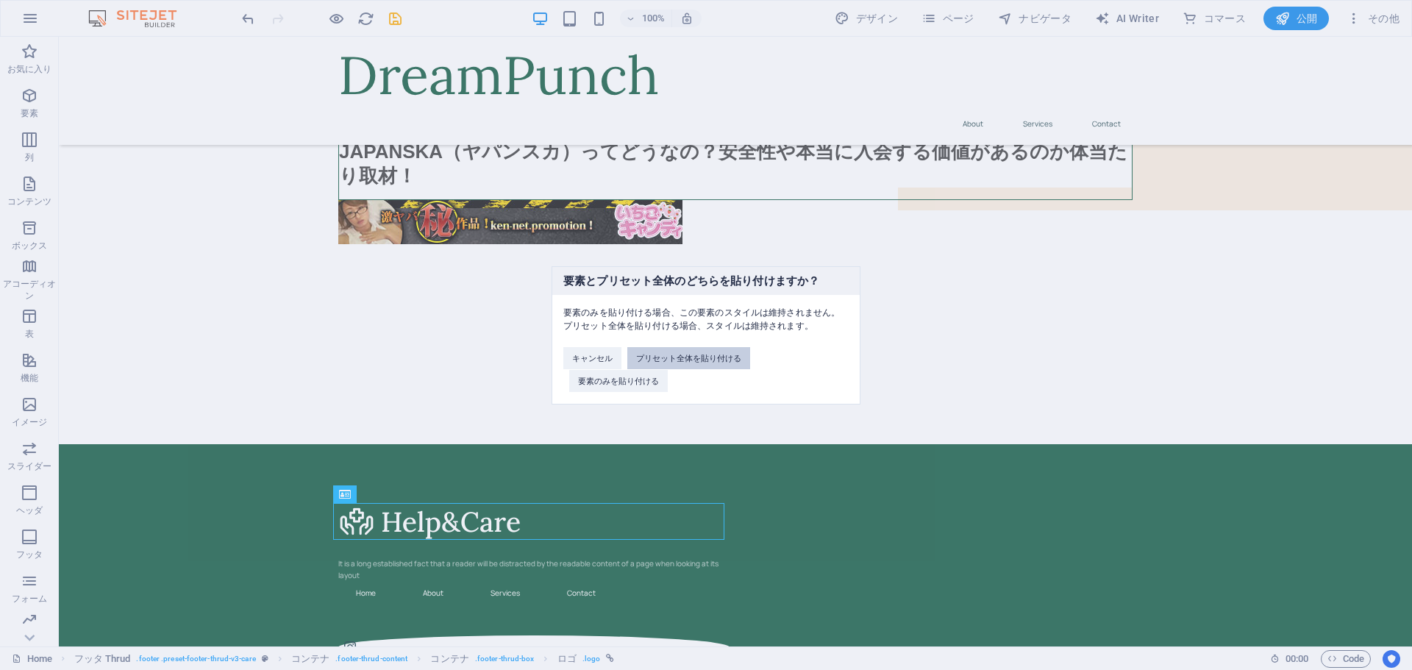
click at [718, 357] on button "プリセット全体を貼り付ける" at bounding box center [688, 358] width 123 height 22
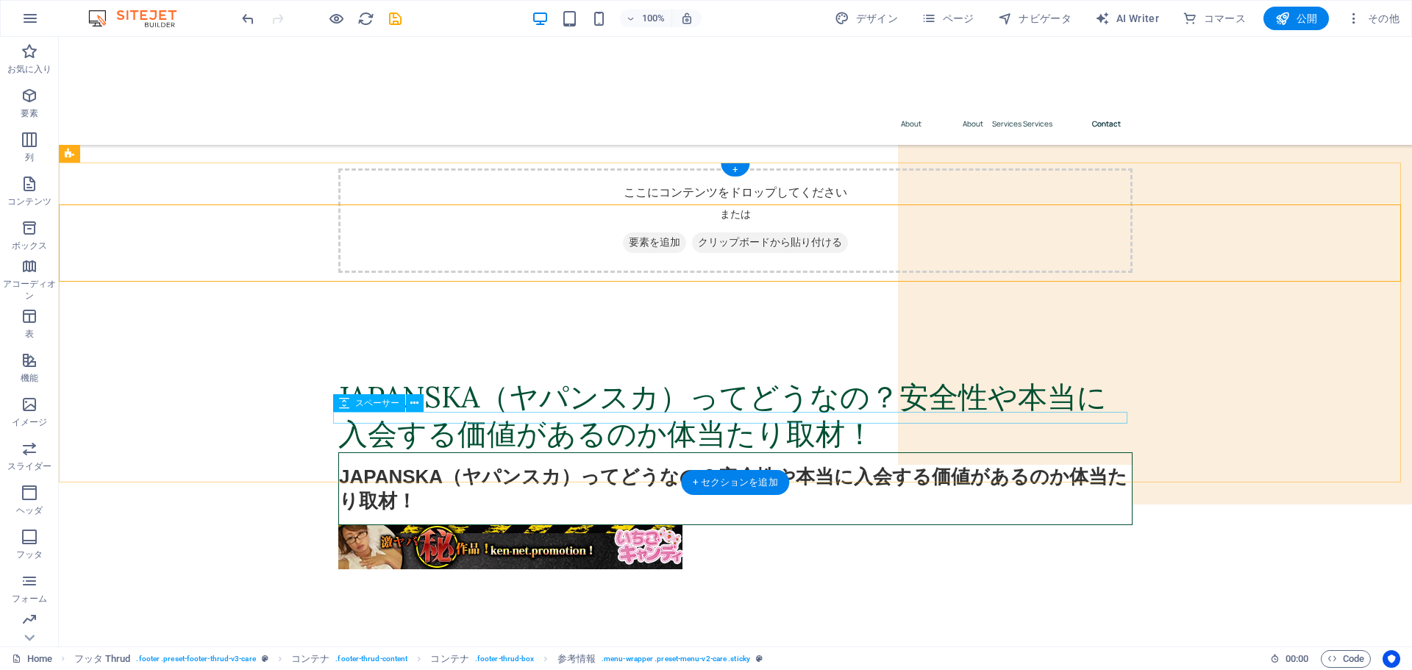
scroll to position [409, 0]
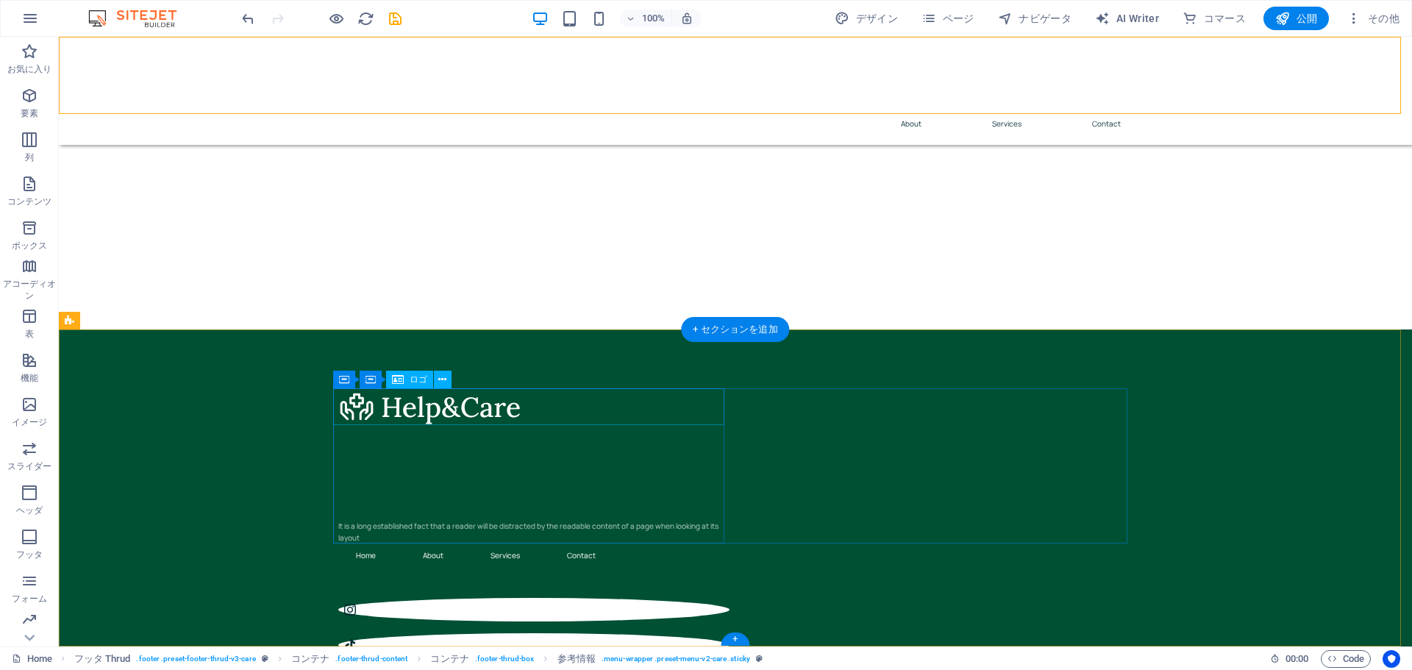
click at [498, 402] on div at bounding box center [533, 406] width 391 height 37
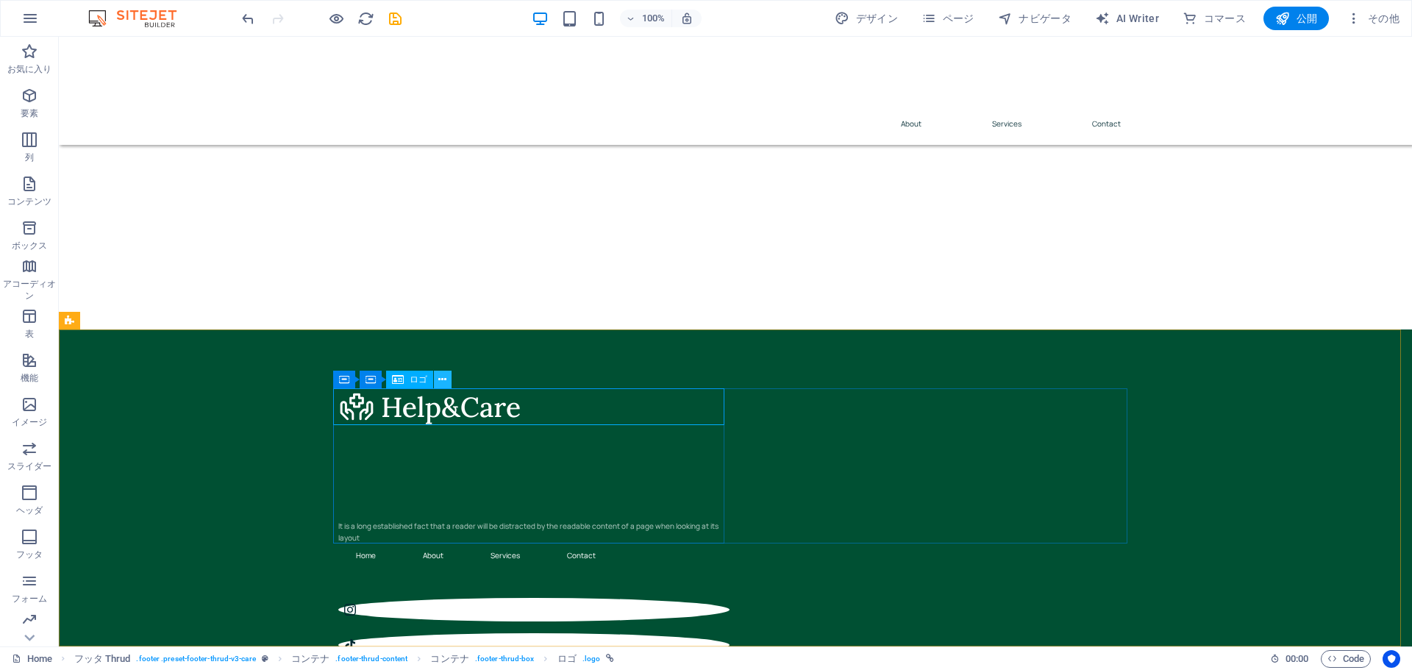
click at [446, 379] on icon at bounding box center [442, 379] width 8 height 15
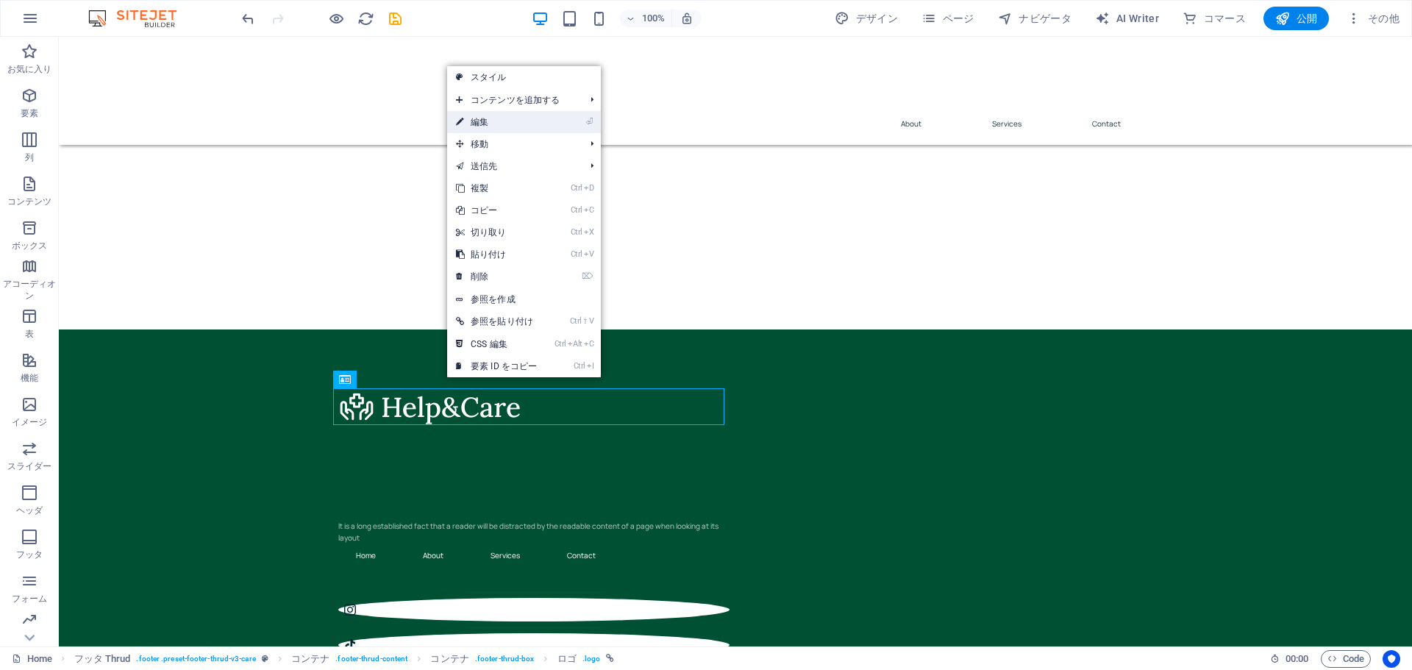
click at [531, 123] on link "⏎ 編集" at bounding box center [496, 122] width 99 height 22
select select "px"
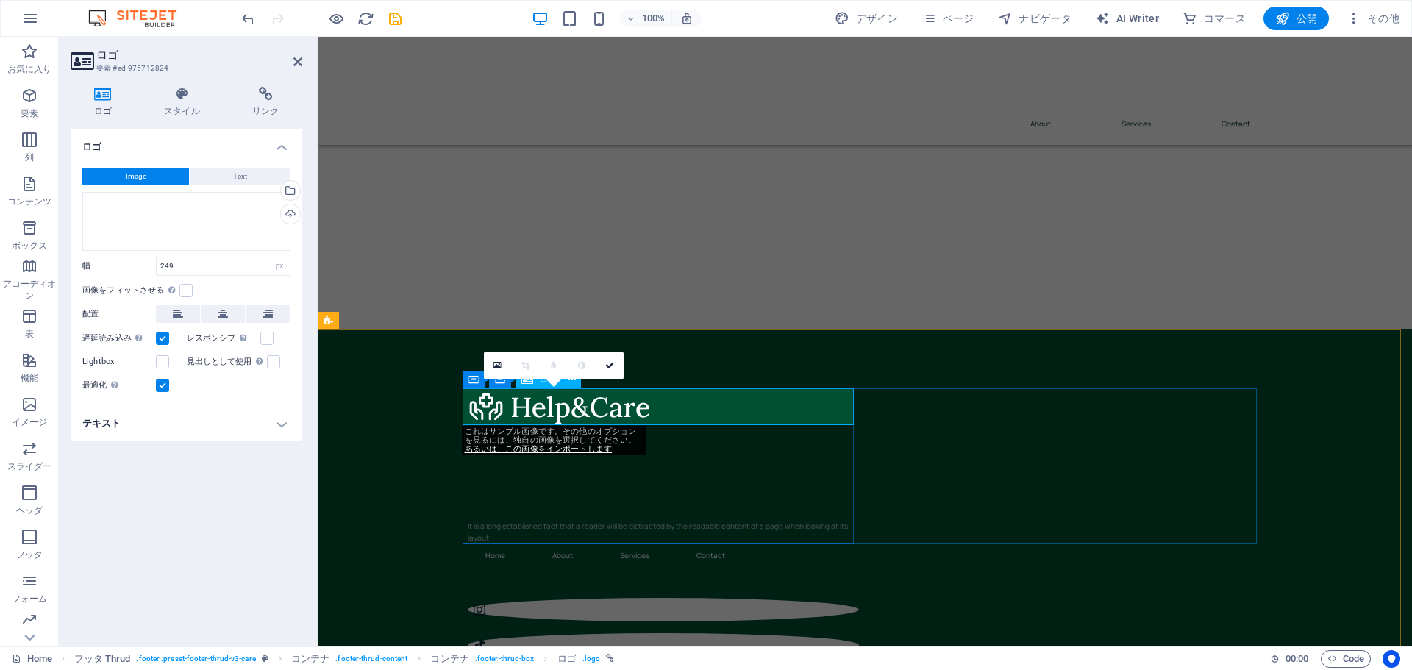
click at [485, 402] on div at bounding box center [663, 406] width 391 height 37
click at [234, 168] on span "Text" at bounding box center [240, 177] width 14 height 18
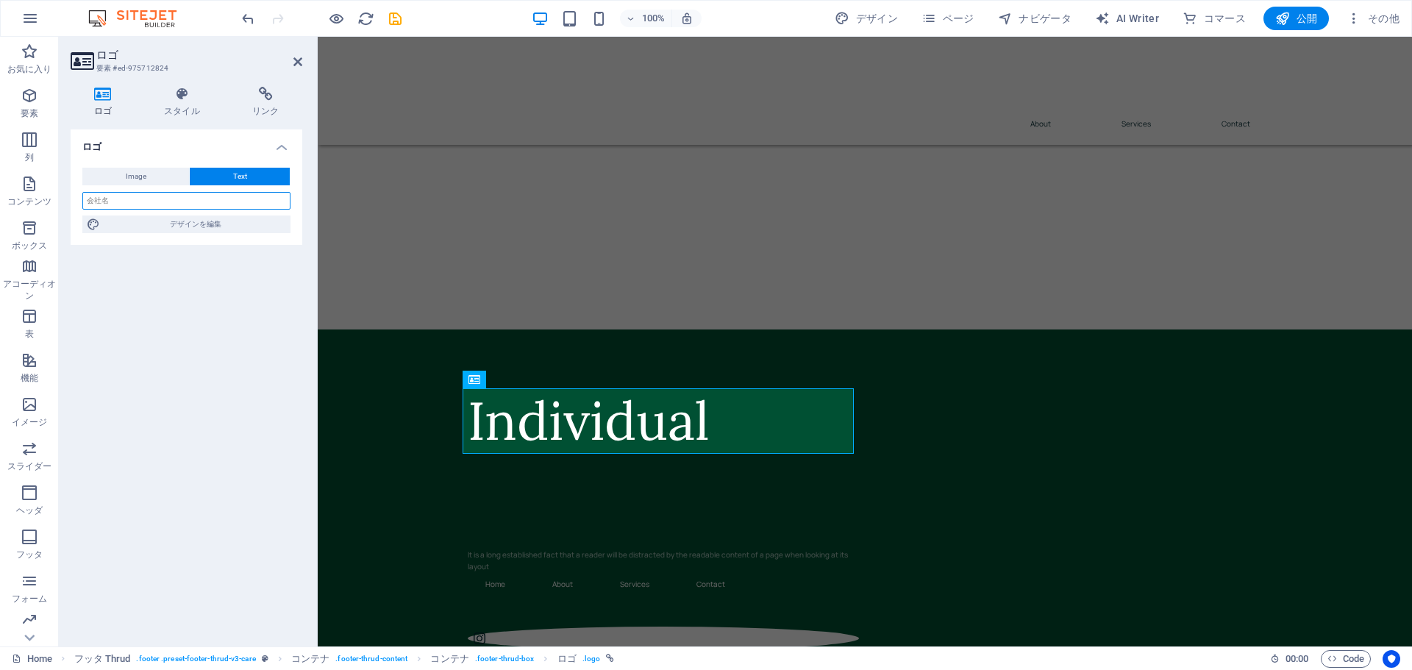
click at [138, 202] on input "text" at bounding box center [186, 201] width 208 height 18
type input "DreamPunch"
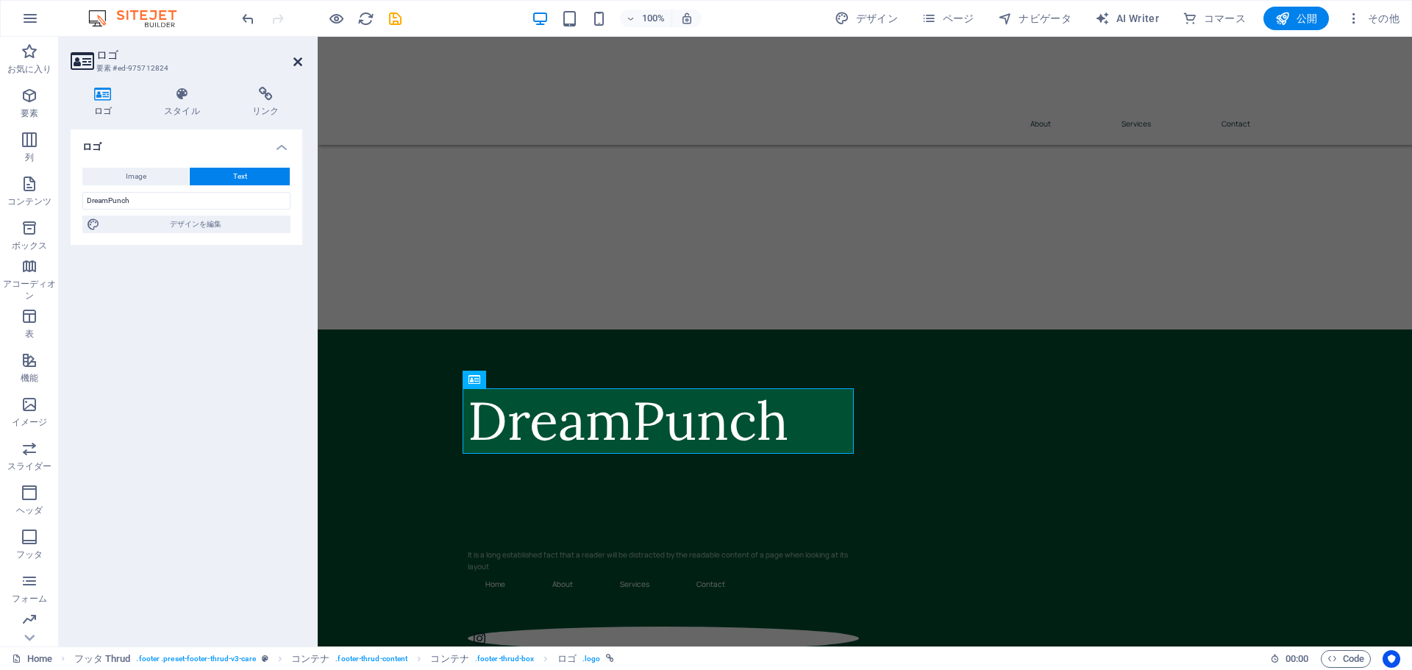
click at [299, 65] on icon at bounding box center [297, 62] width 9 height 12
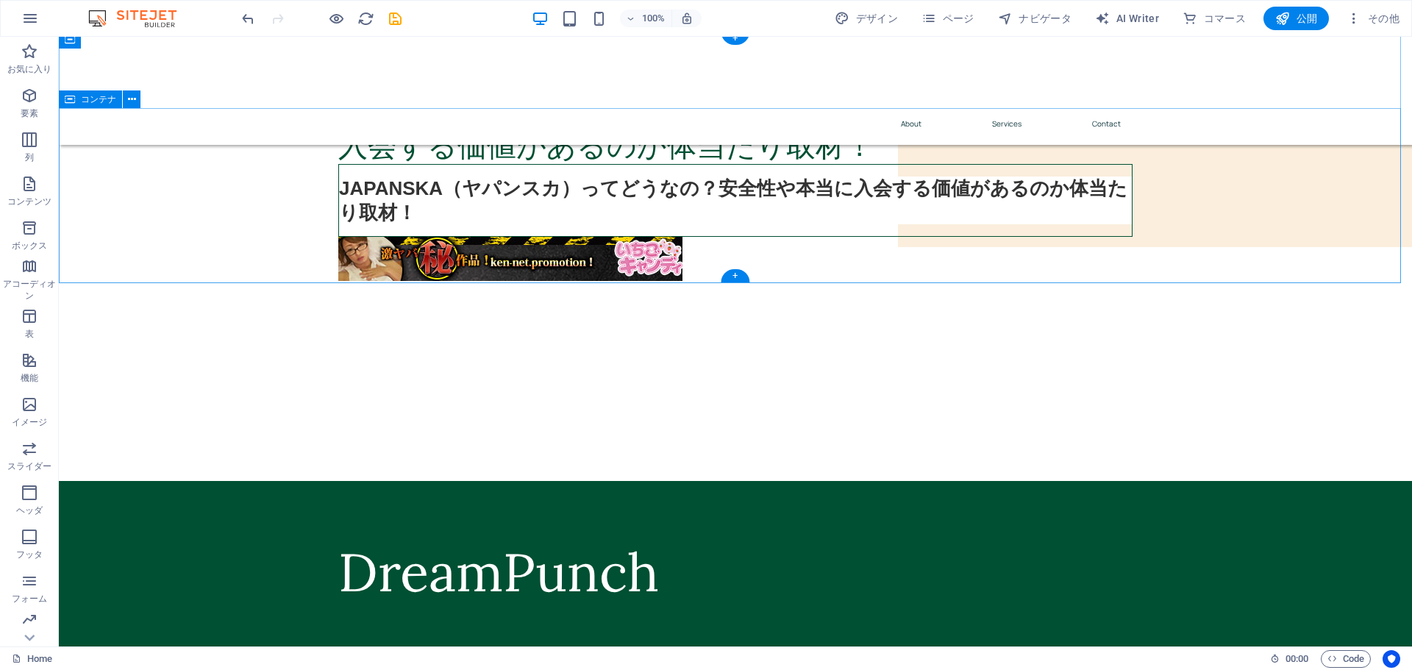
scroll to position [438, 0]
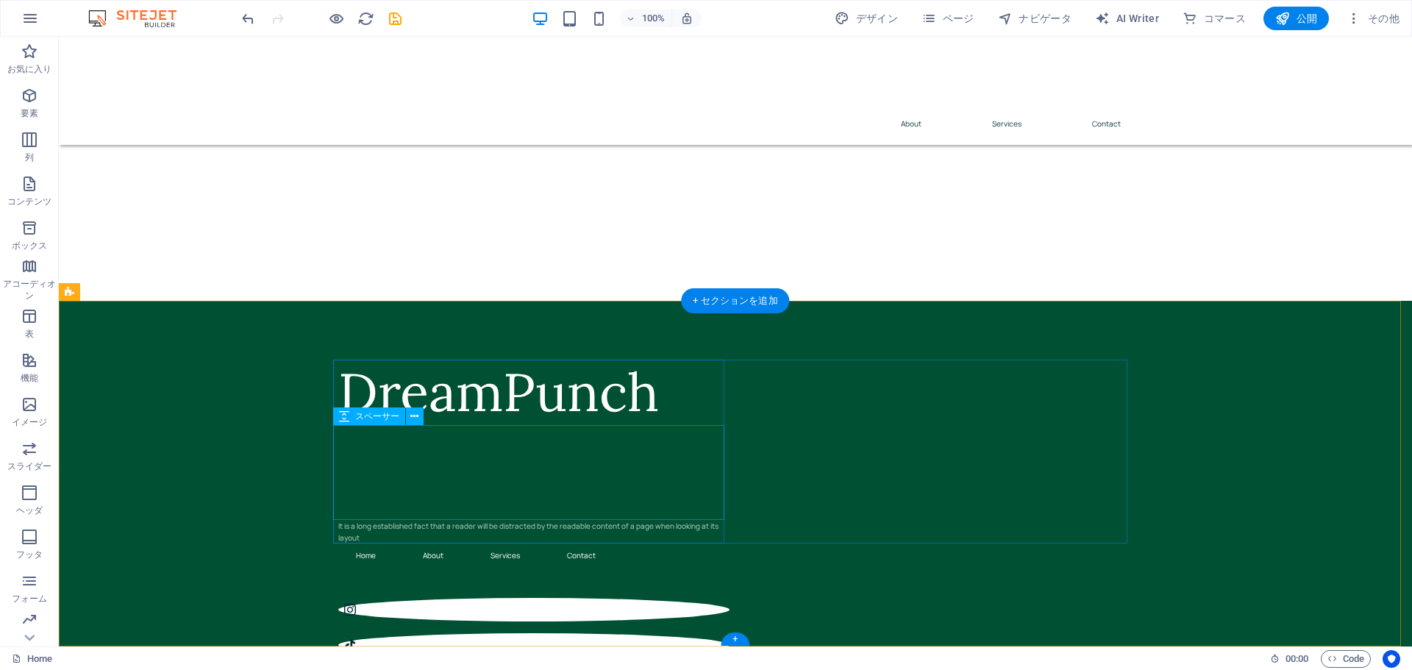
click at [458, 465] on div at bounding box center [533, 472] width 391 height 95
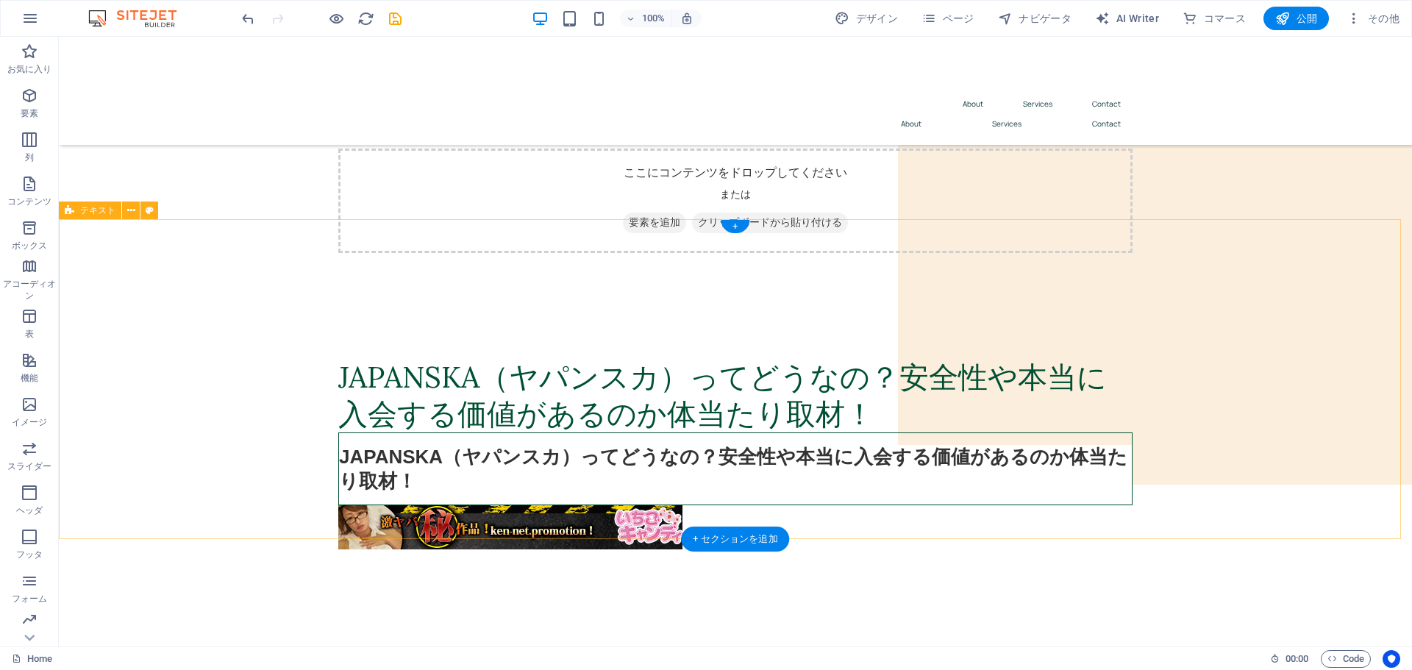
scroll to position [0, 0]
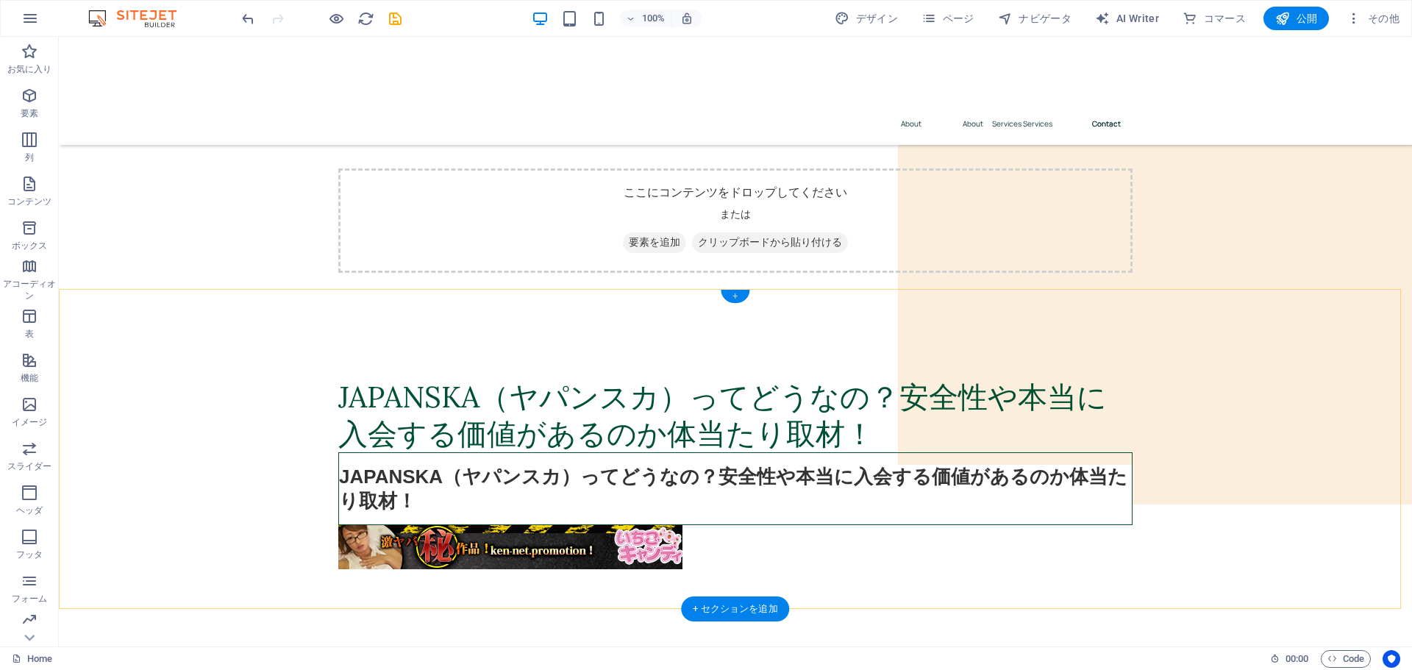
click at [736, 297] on div "+" at bounding box center [735, 296] width 29 height 13
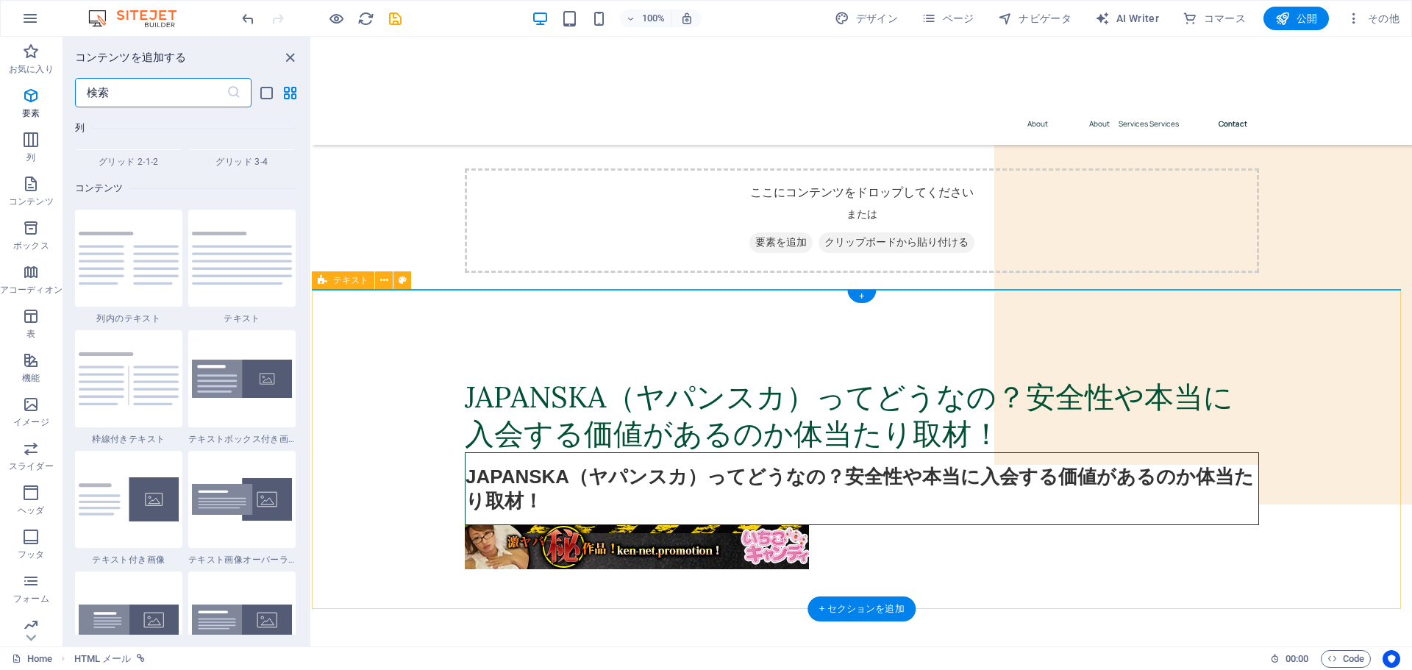
scroll to position [2574, 0]
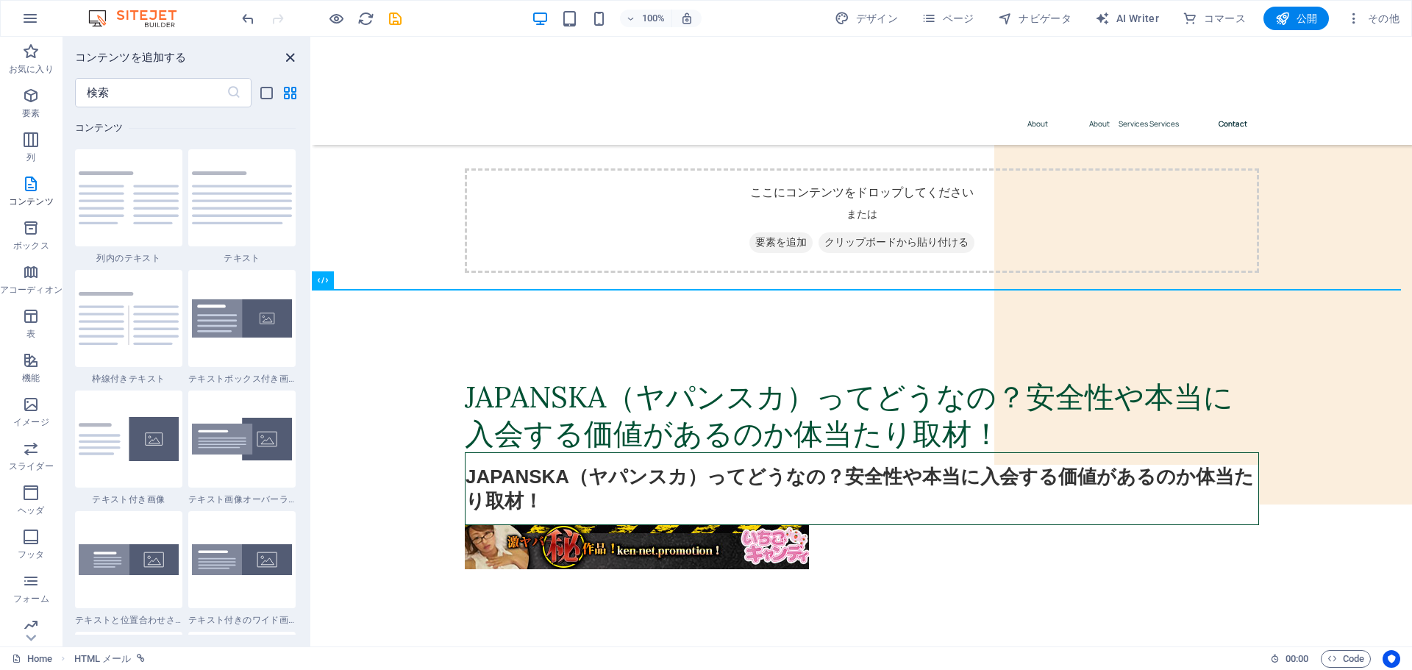
click at [288, 58] on icon "close panel" at bounding box center [290, 57] width 17 height 17
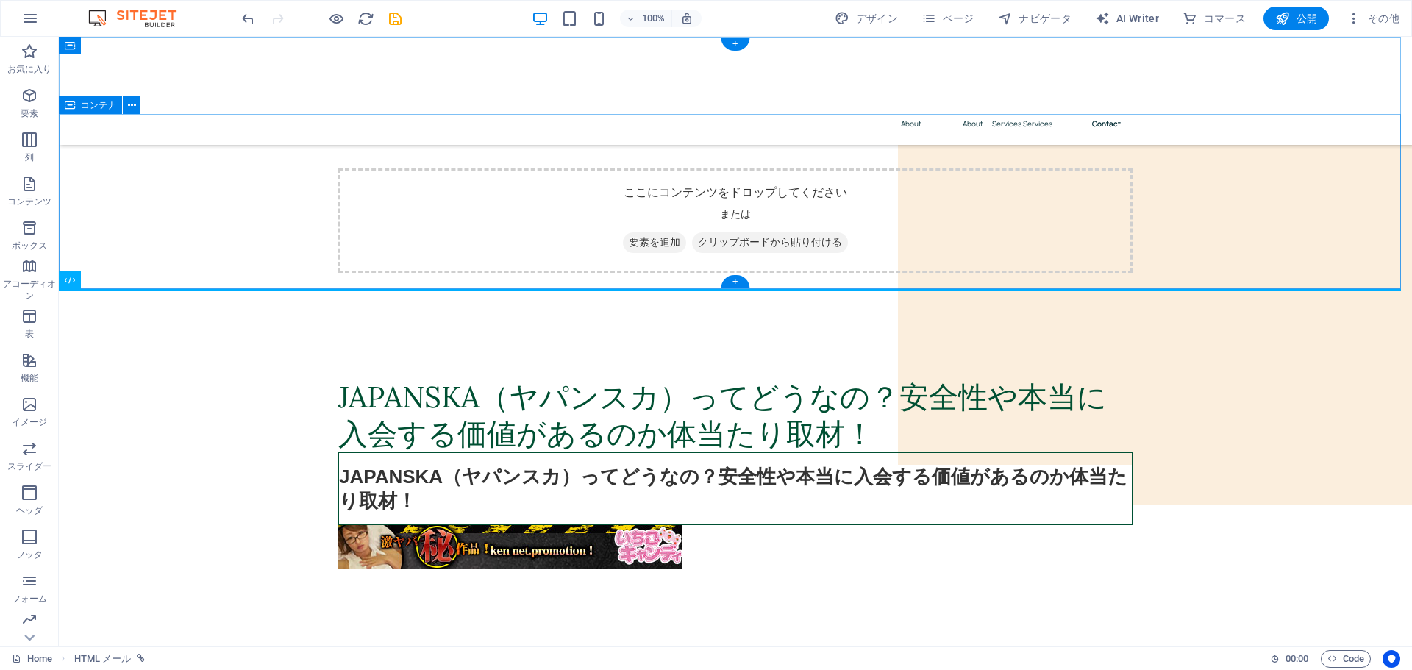
click at [334, 269] on div "ここにコンテンツをドロップしてください または 要素を追加 クリップボードから貼り付ける" at bounding box center [735, 232] width 1353 height 175
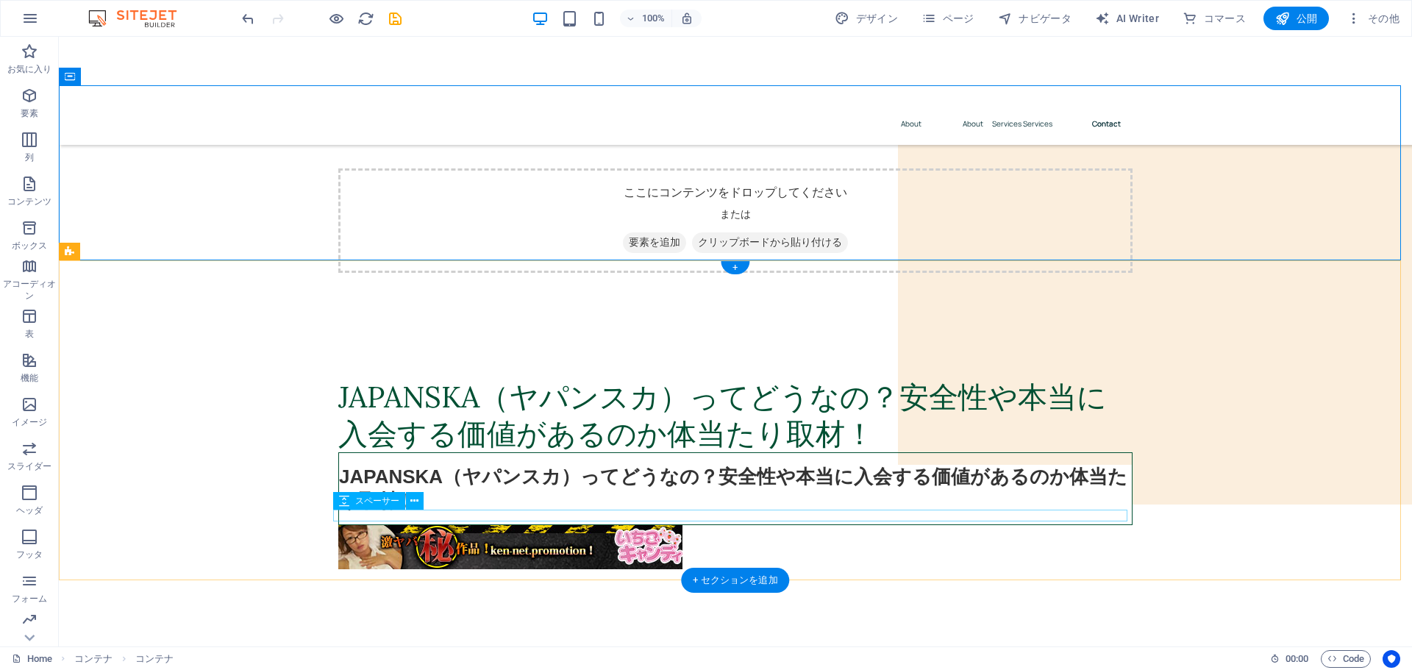
scroll to position [74, 0]
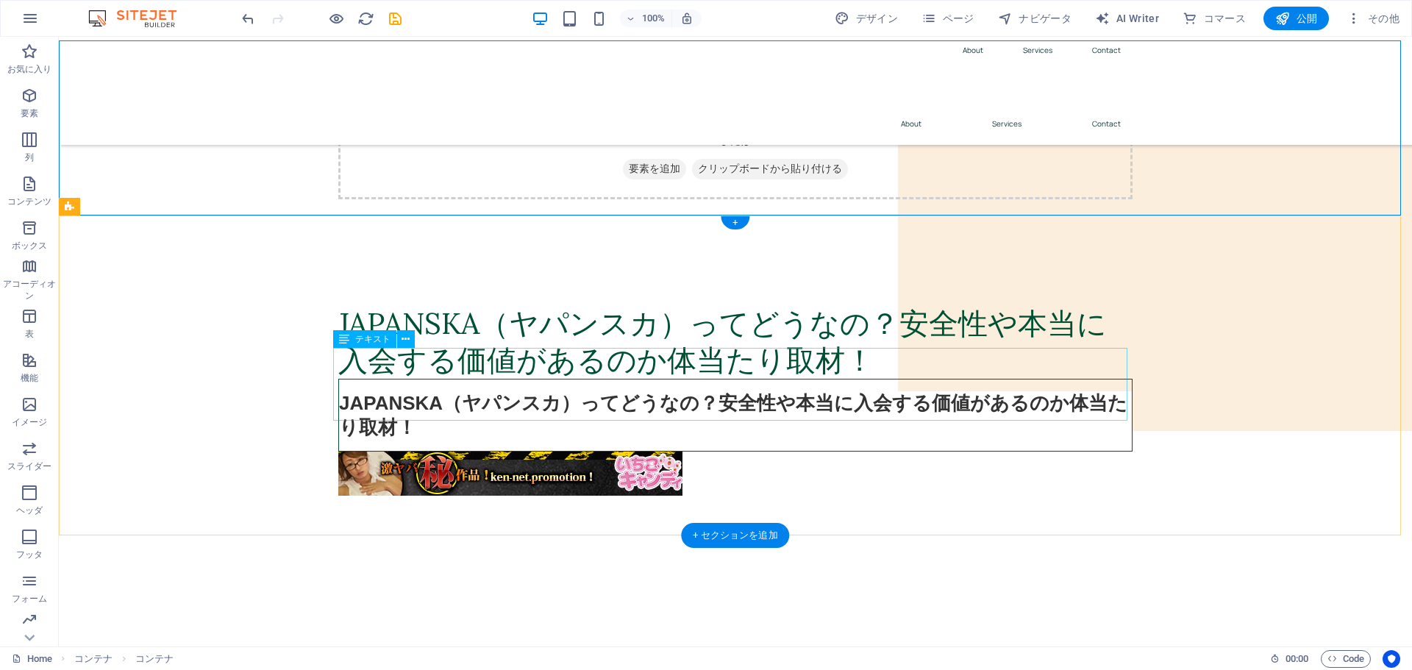
click at [727, 400] on div "JAPANSKA（ヤパンスカ）ってどうなの？安全性や本当に入会する価値があるのか体当たり取材！" at bounding box center [735, 415] width 794 height 73
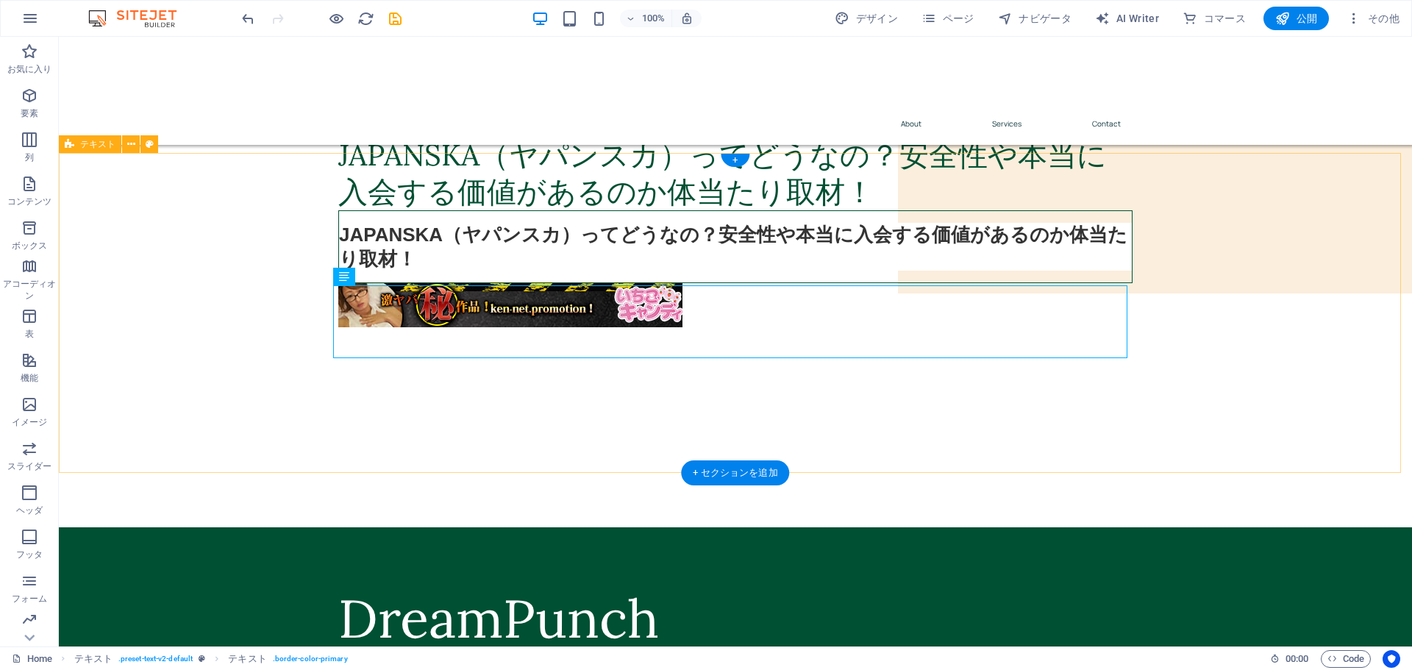
scroll to position [221, 0]
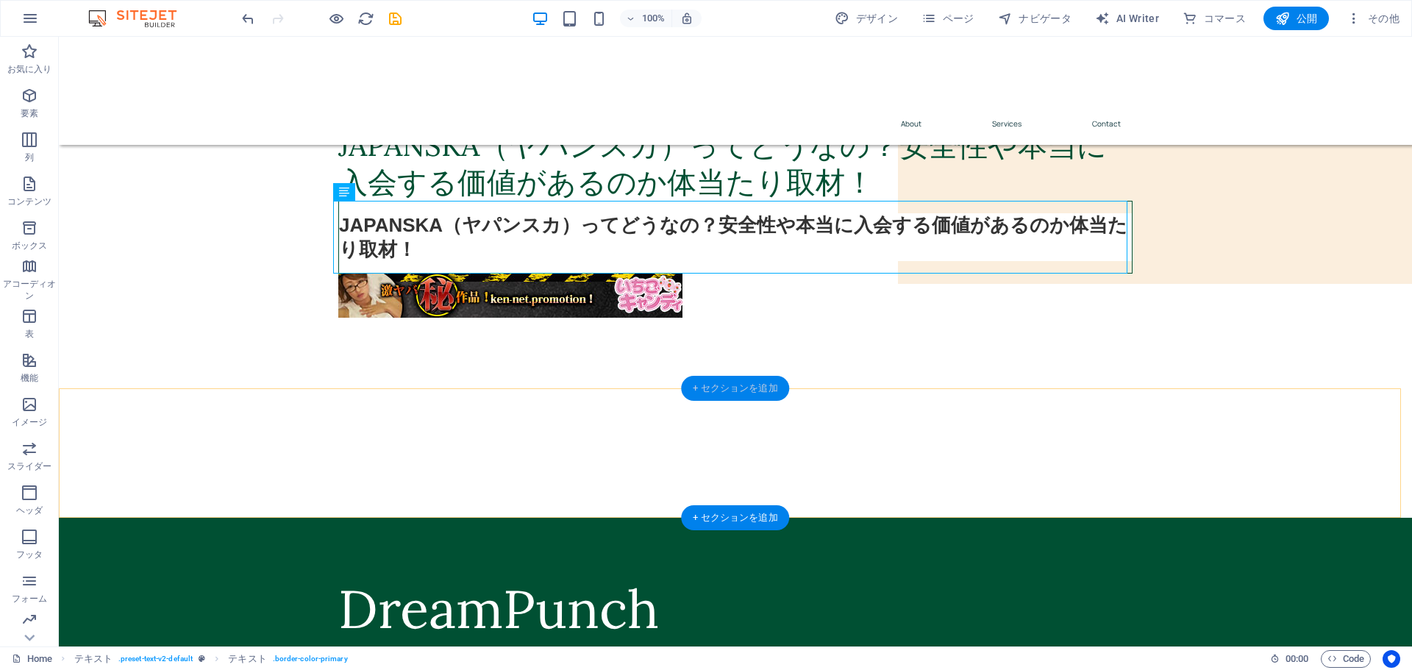
click at [736, 388] on div "+ セクションを追加" at bounding box center [735, 388] width 108 height 25
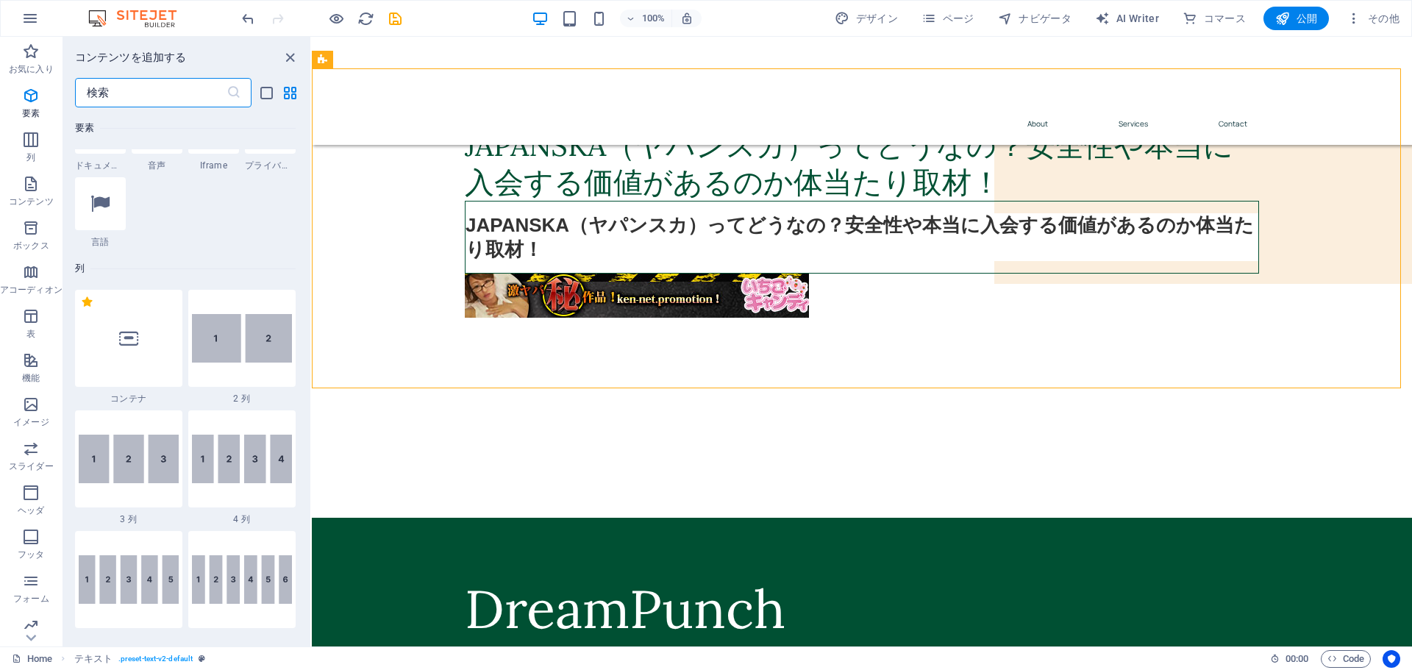
scroll to position [0, 0]
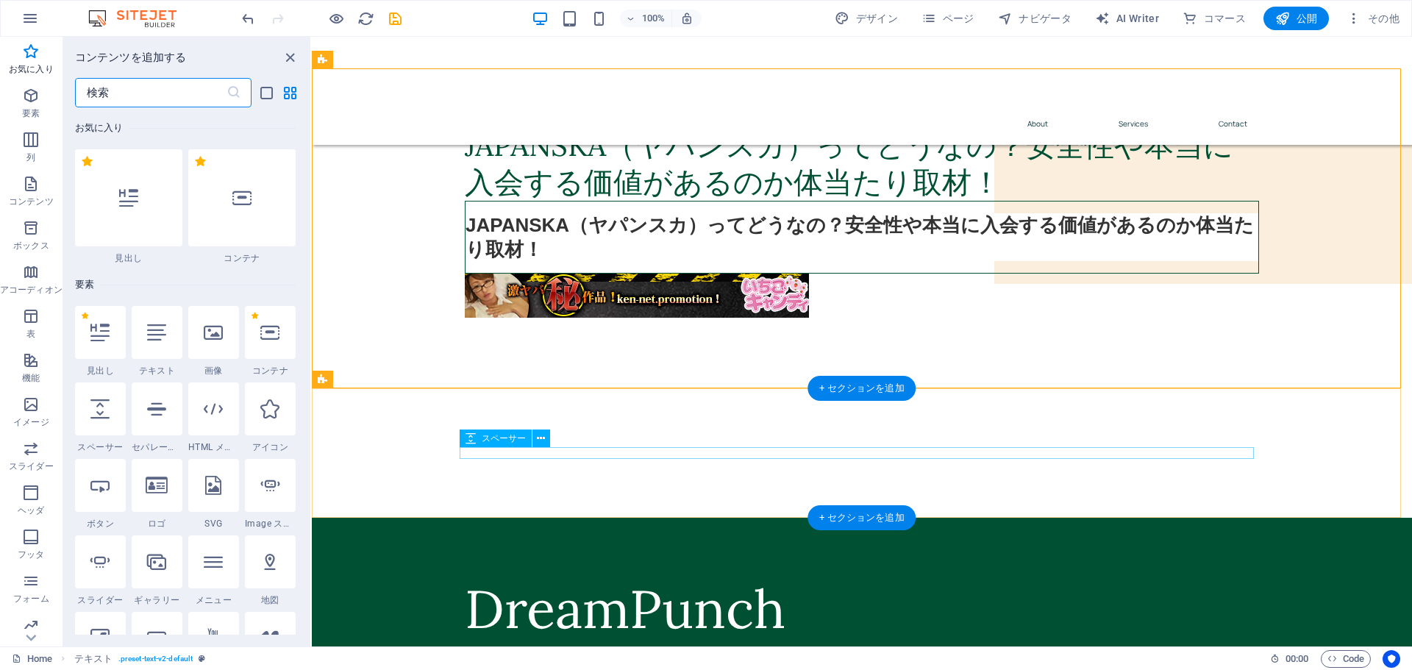
click at [839, 452] on div at bounding box center [862, 453] width 794 height 12
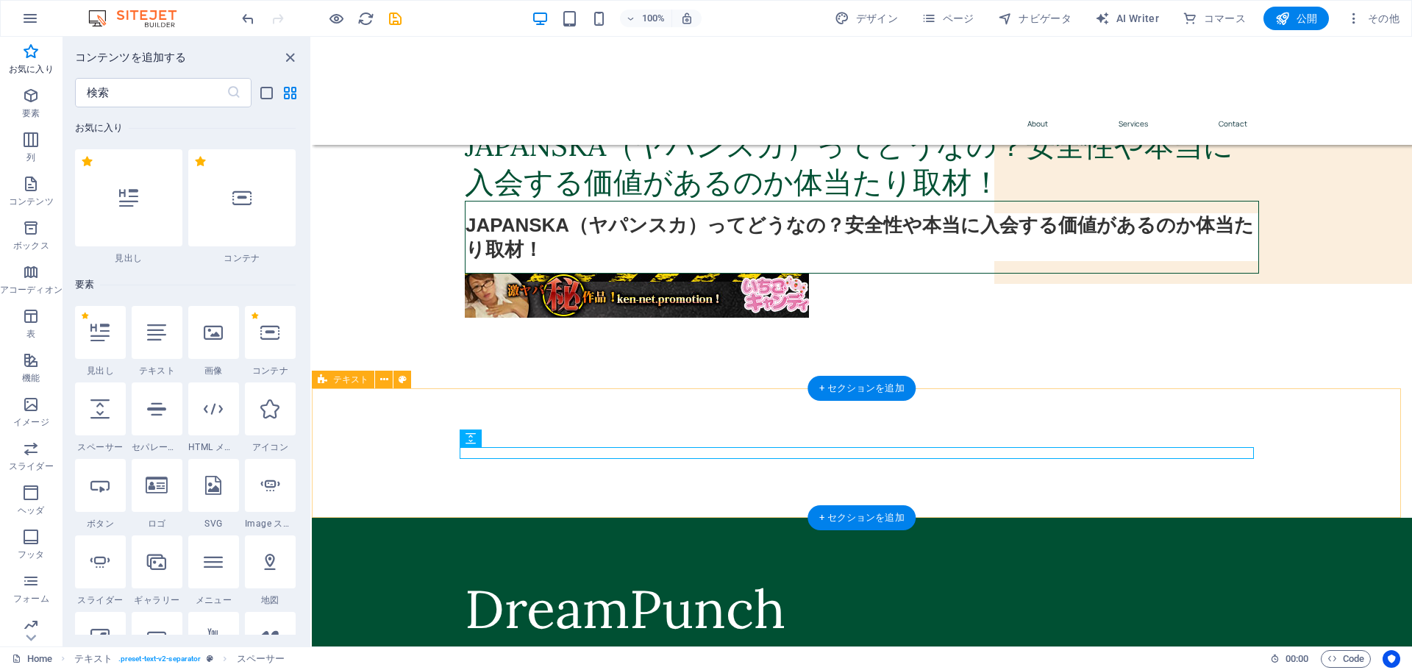
click at [837, 417] on div at bounding box center [862, 452] width 1100 height 129
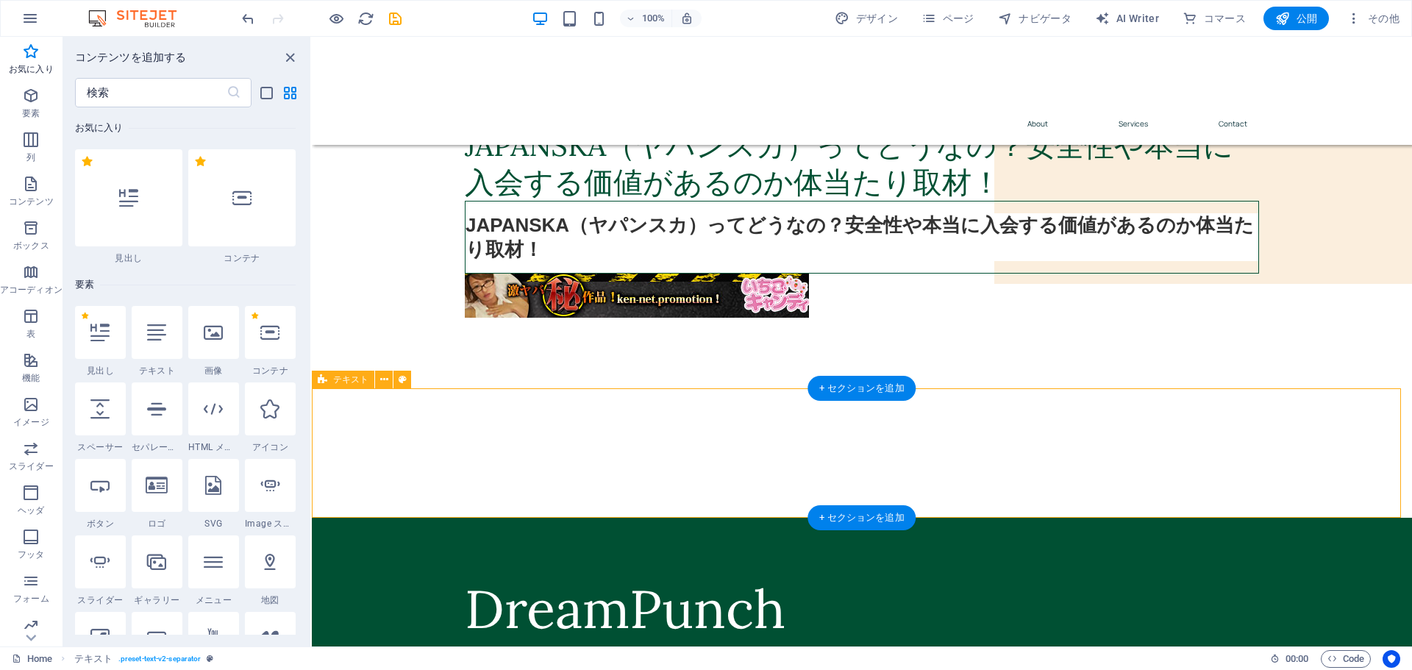
click at [837, 417] on div at bounding box center [862, 452] width 1100 height 129
click at [164, 335] on icon at bounding box center [156, 332] width 19 height 19
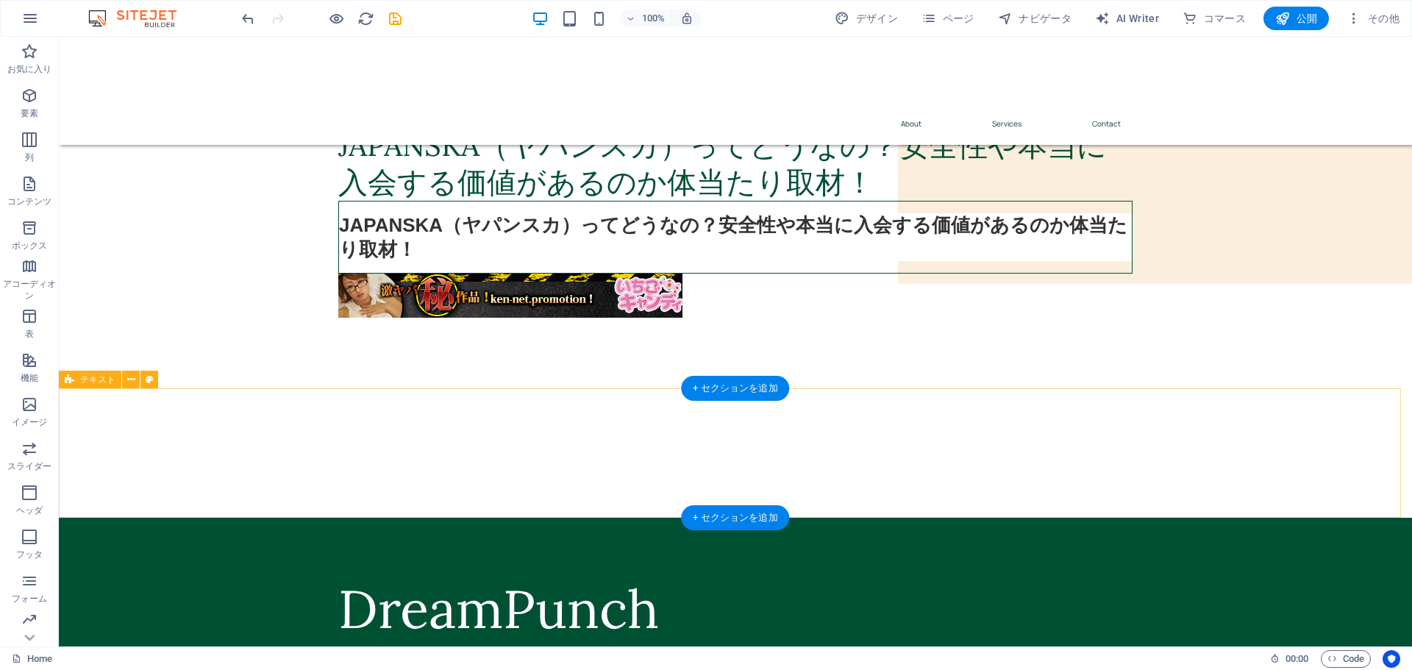
click at [663, 413] on div at bounding box center [735, 452] width 1353 height 129
click at [663, 420] on div at bounding box center [735, 452] width 1353 height 129
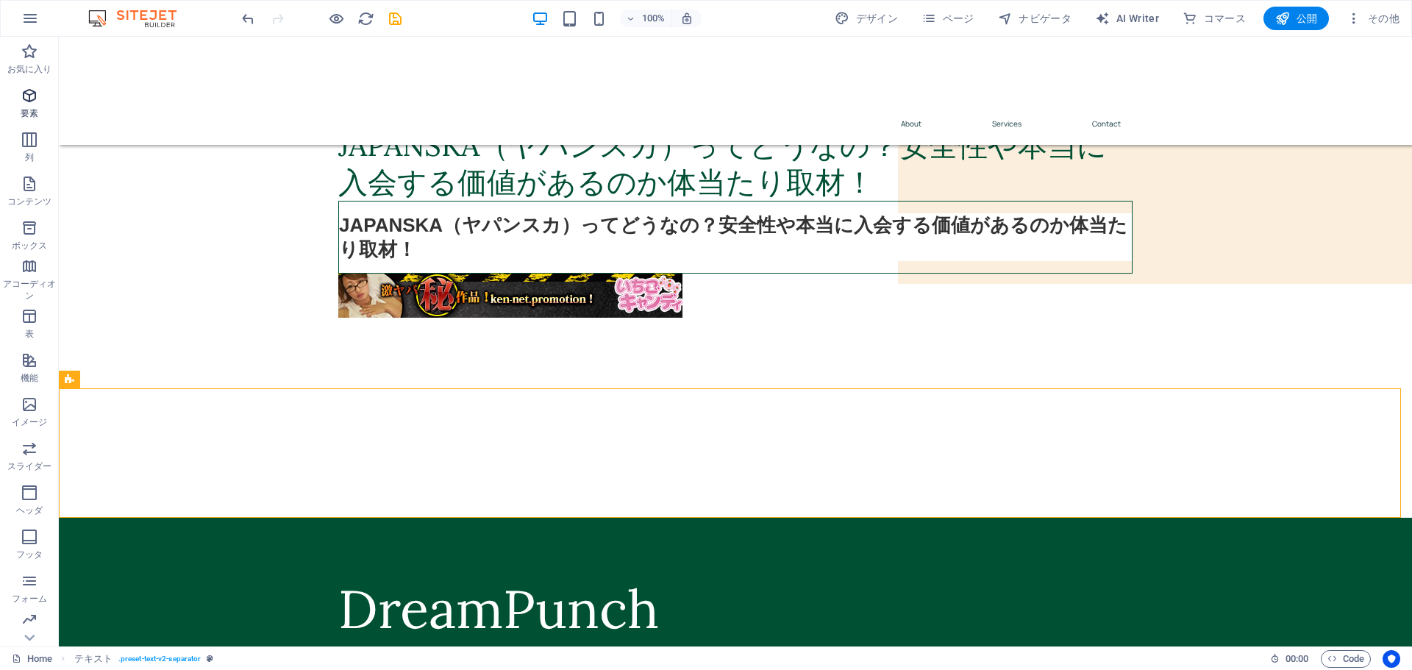
click at [38, 94] on icon "button" at bounding box center [30, 96] width 18 height 18
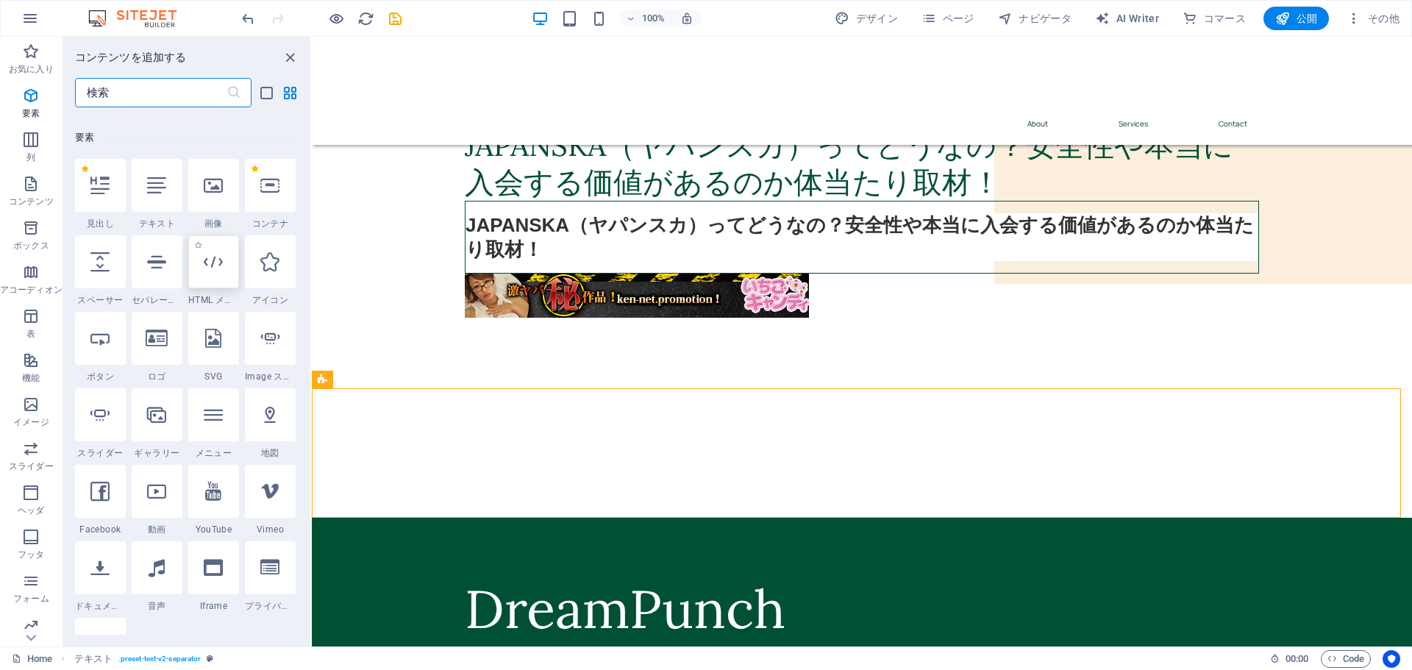
scroll to position [157, 0]
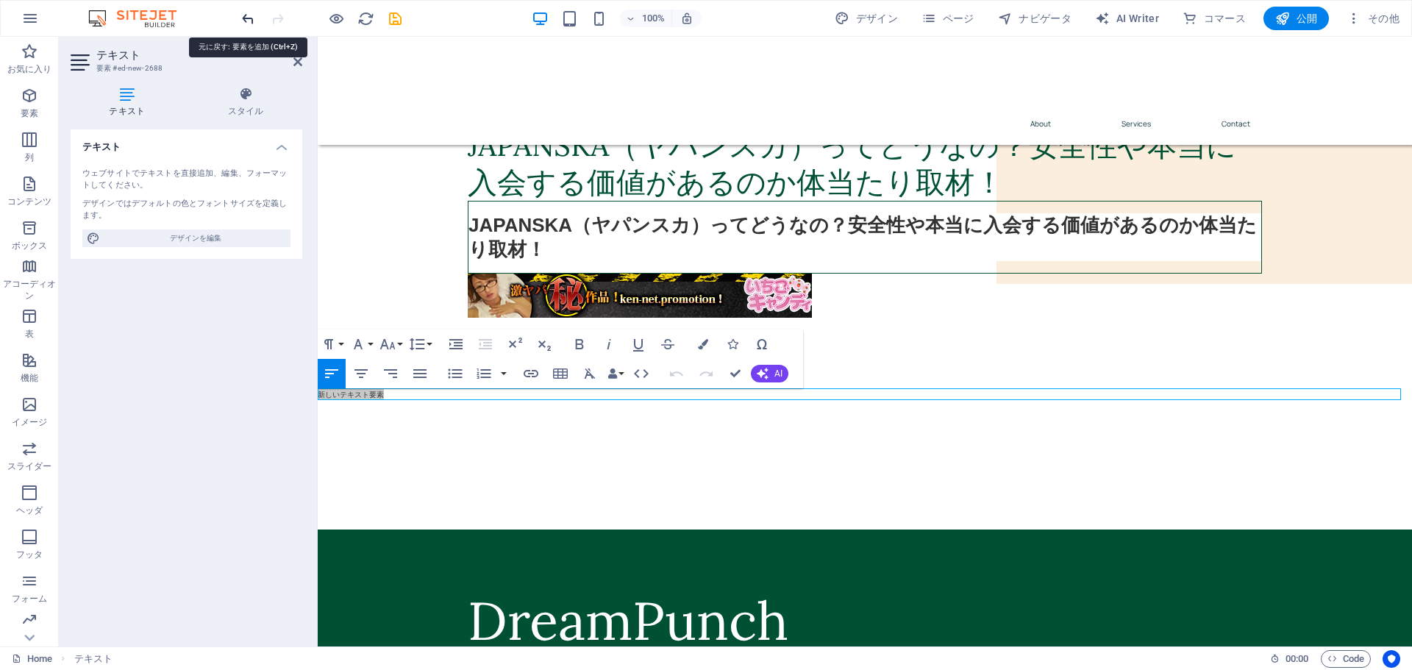
click at [246, 20] on icon "undo" at bounding box center [248, 18] width 17 height 17
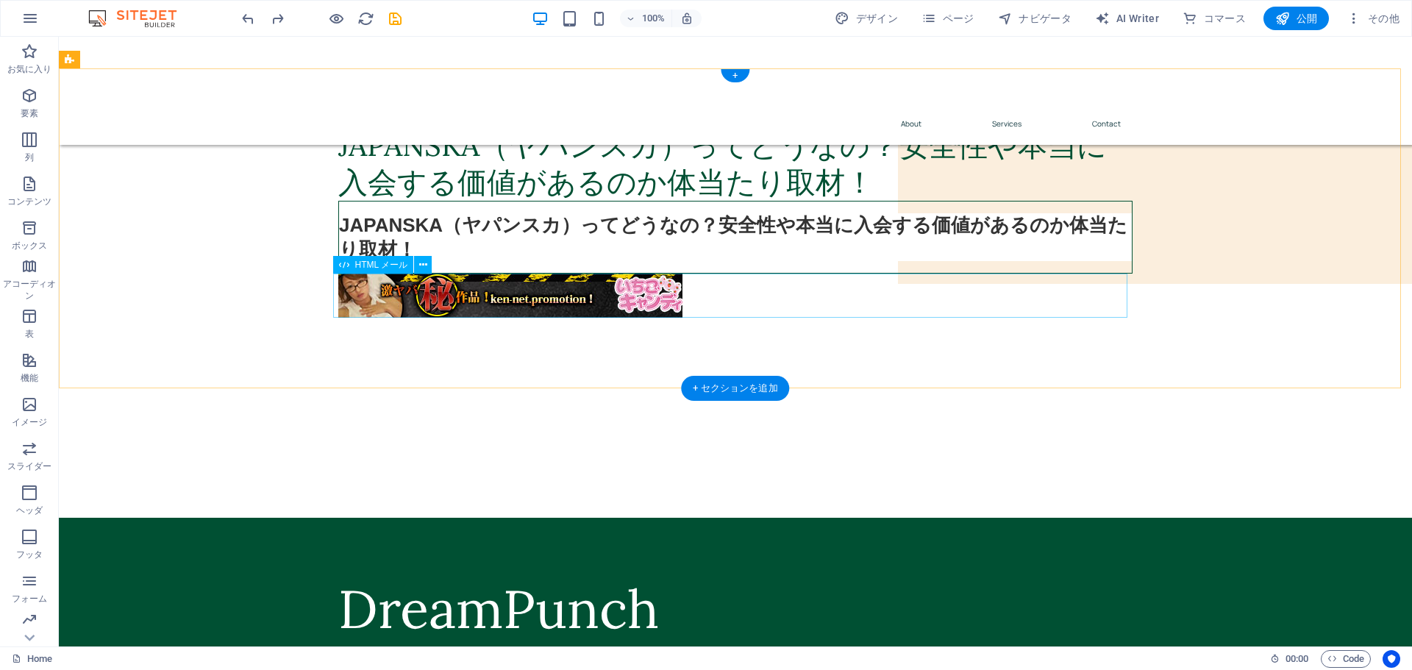
click at [711, 301] on div at bounding box center [735, 296] width 794 height 44
click at [714, 252] on div "JAPANSKA（ヤパンスカ）ってどうなの？安全性や本当に入会する価値があるのか体当たり取材！" at bounding box center [735, 237] width 794 height 73
click at [711, 305] on div at bounding box center [735, 296] width 794 height 44
click at [712, 249] on div "JAPANSKA（ヤパンスカ）ってどうなの？安全性や本当に入会する価値があるのか体当たり取材！" at bounding box center [735, 237] width 794 height 73
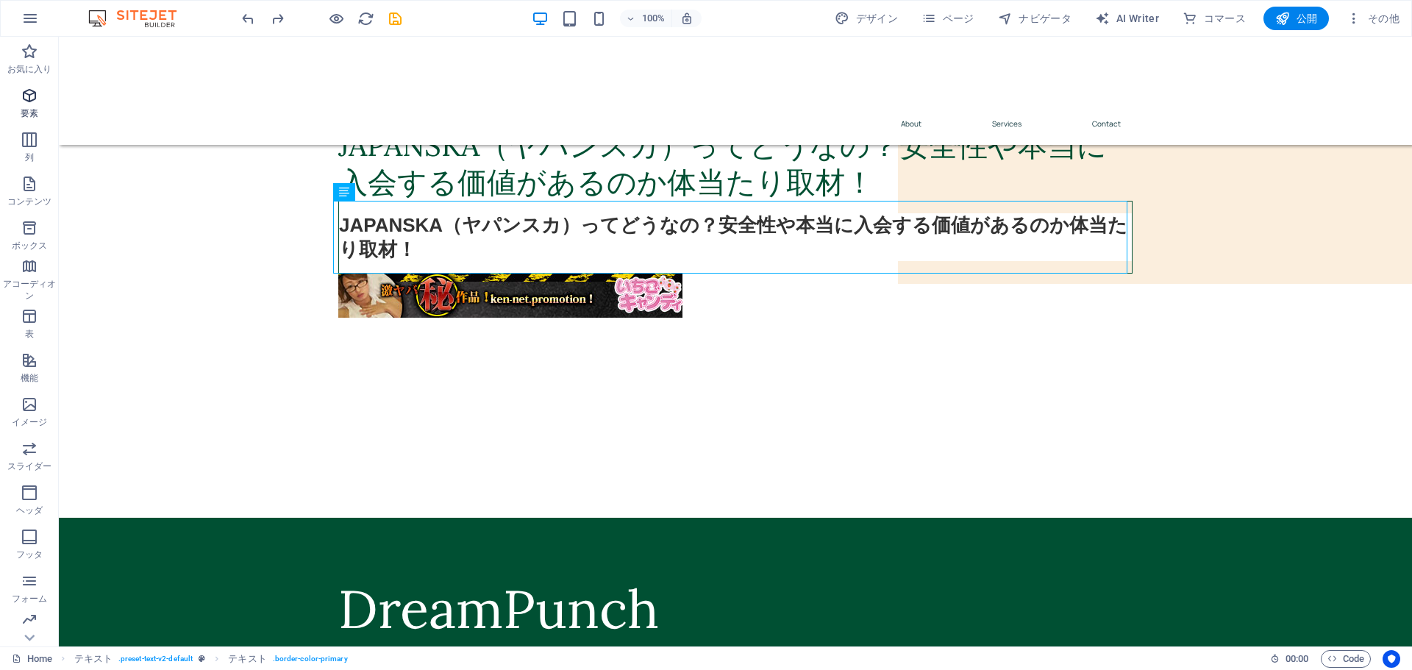
click at [35, 99] on icon "button" at bounding box center [30, 96] width 18 height 18
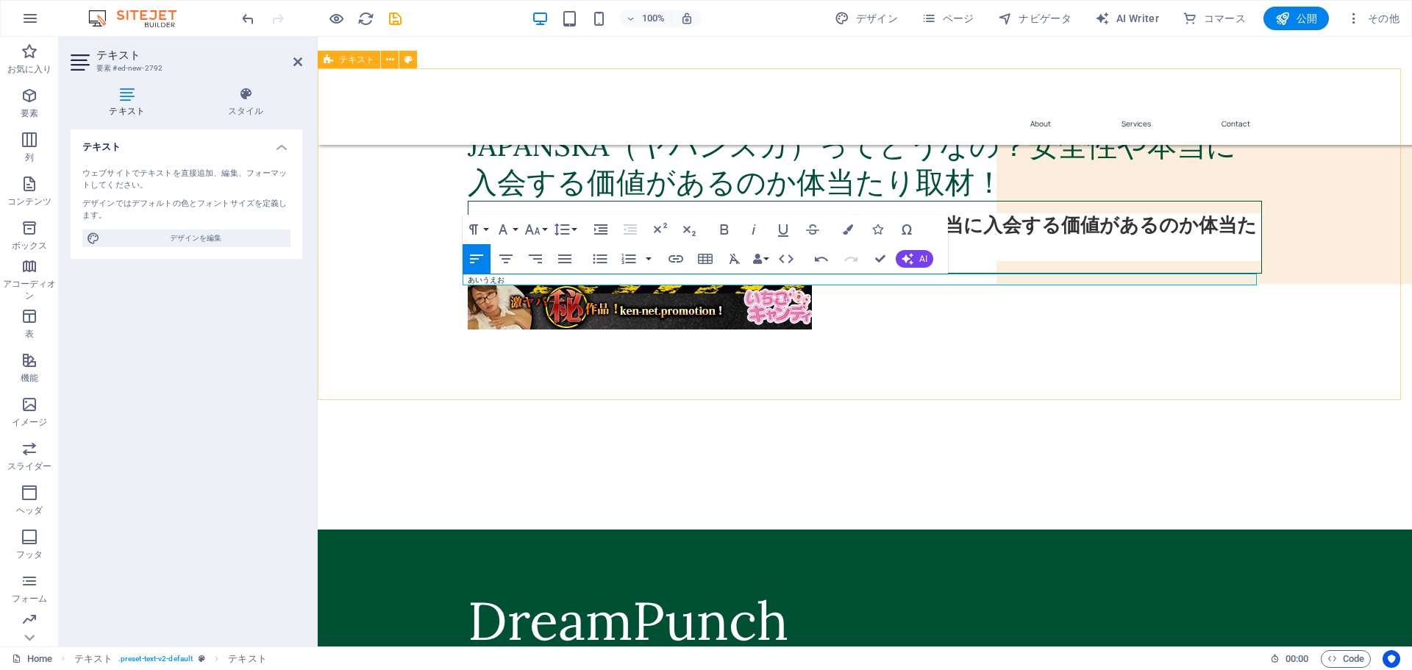
click at [554, 358] on div "JAPANSKA（ヤパンスカ）ってどうなの？安全性や本当に入会する価値があるのか体当たり取材！ JAPANSKA（ヤパンスカ）ってどうなの？安全性や本当に入会…" at bounding box center [865, 234] width 1094 height 332
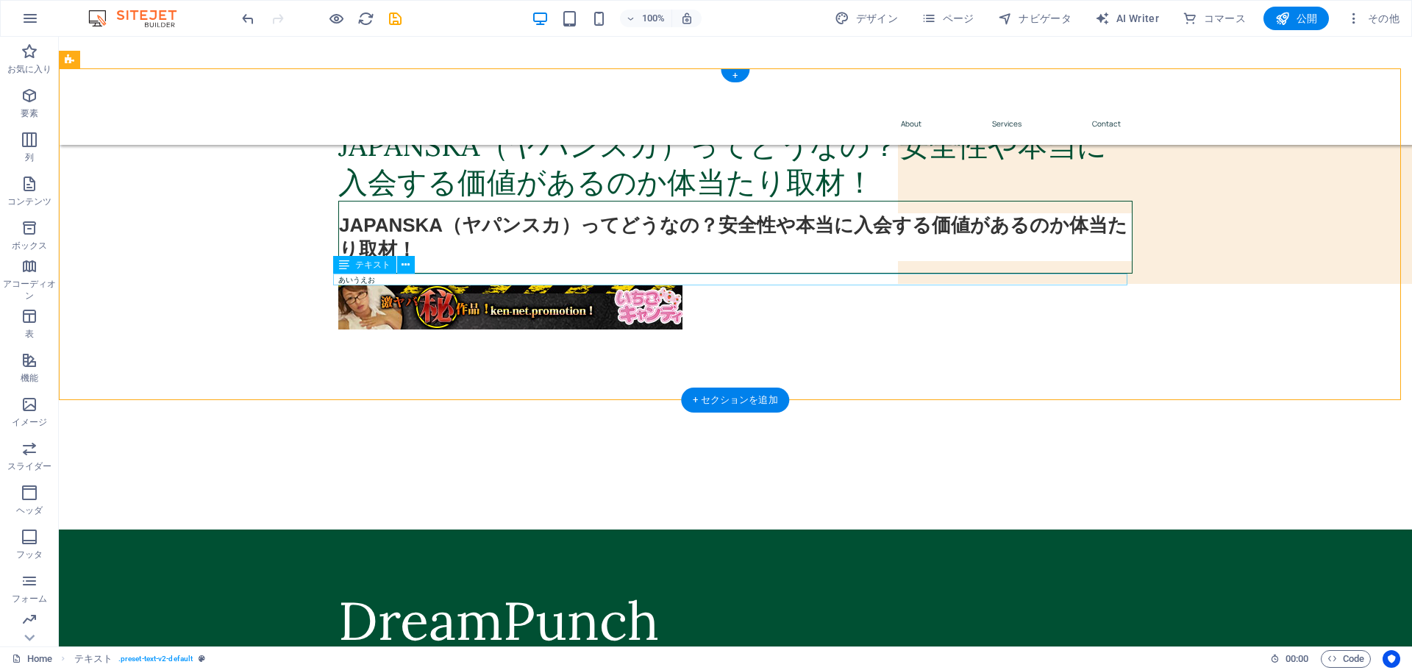
click at [362, 283] on div "あいうえお" at bounding box center [735, 280] width 794 height 12
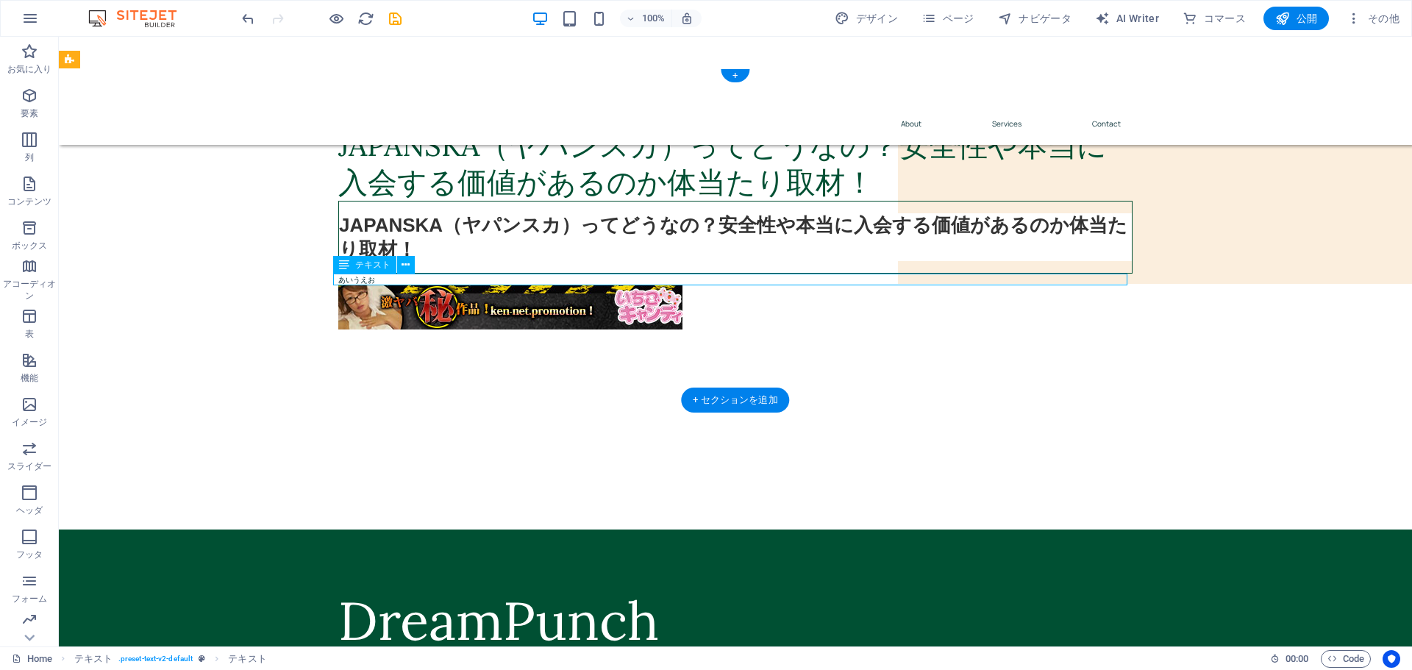
click at [362, 279] on div "あいうえお" at bounding box center [735, 280] width 794 height 12
click at [412, 268] on button at bounding box center [406, 265] width 18 height 18
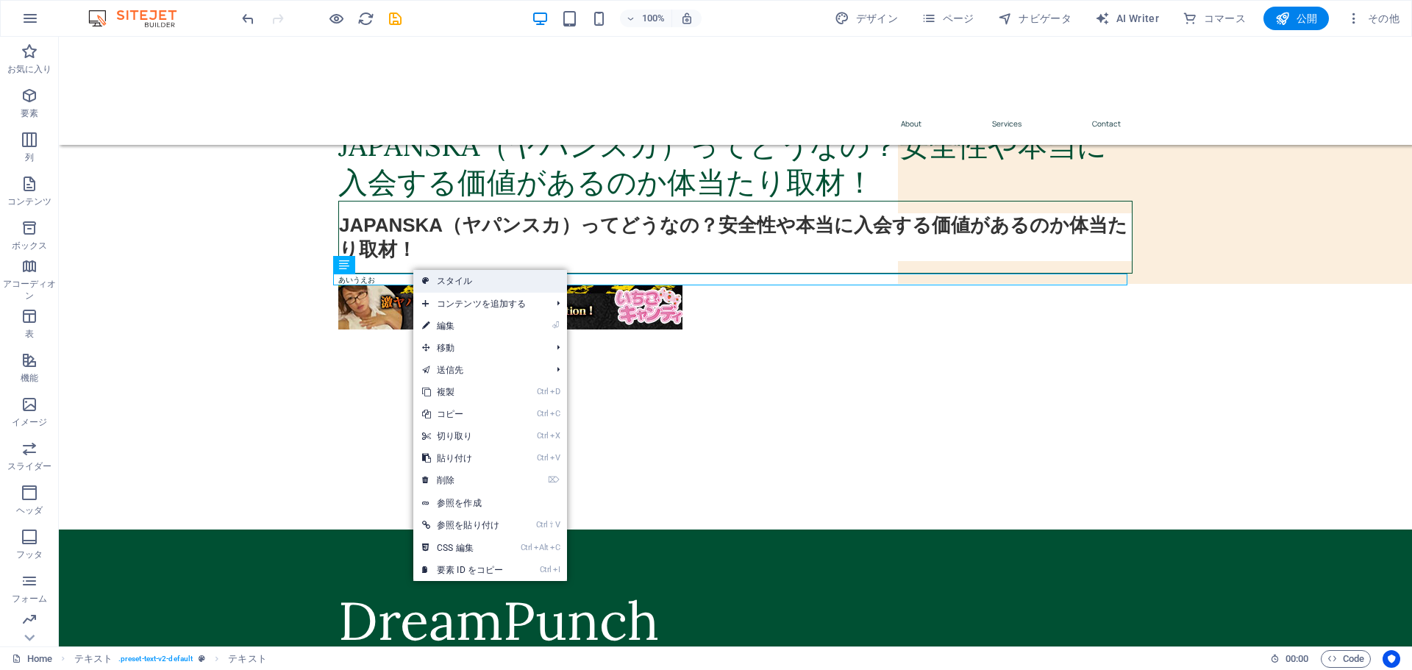
drag, startPoint x: 127, startPoint y: 246, endPoint x: 443, endPoint y: 282, distance: 318.3
click at [443, 282] on link "スタイル" at bounding box center [490, 281] width 154 height 22
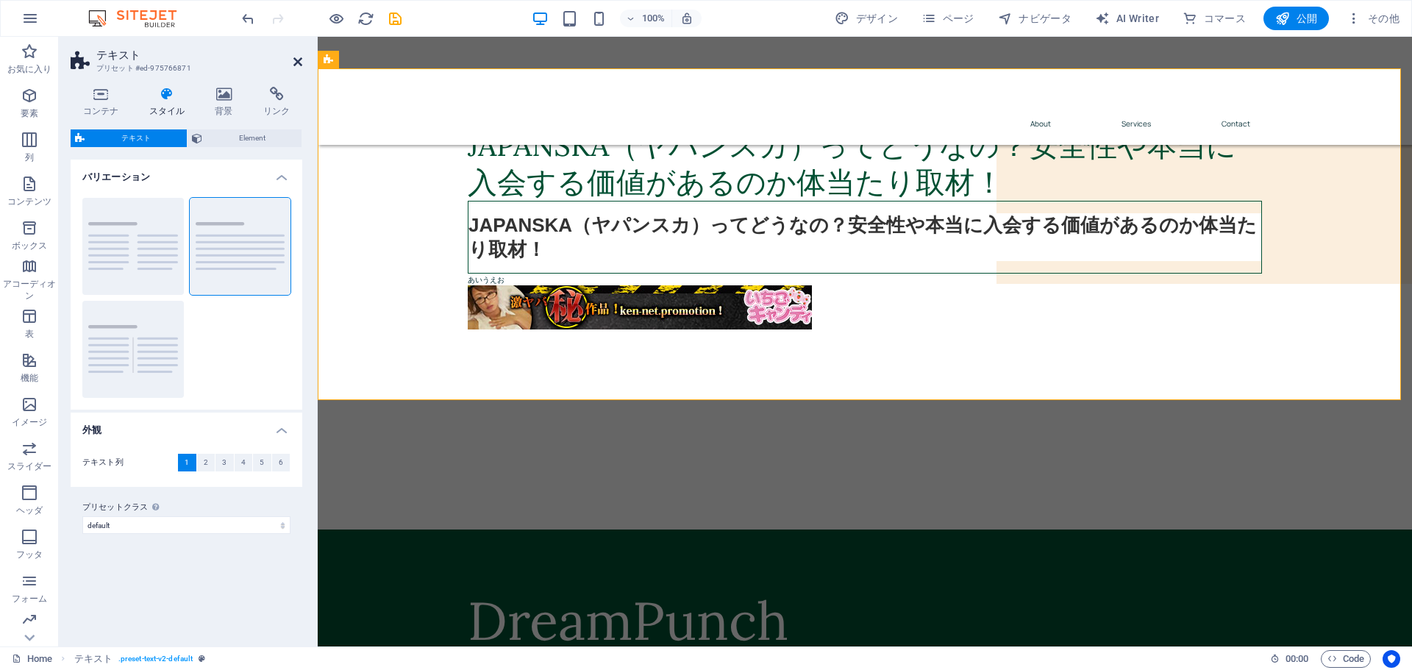
click at [294, 60] on icon at bounding box center [297, 62] width 9 height 12
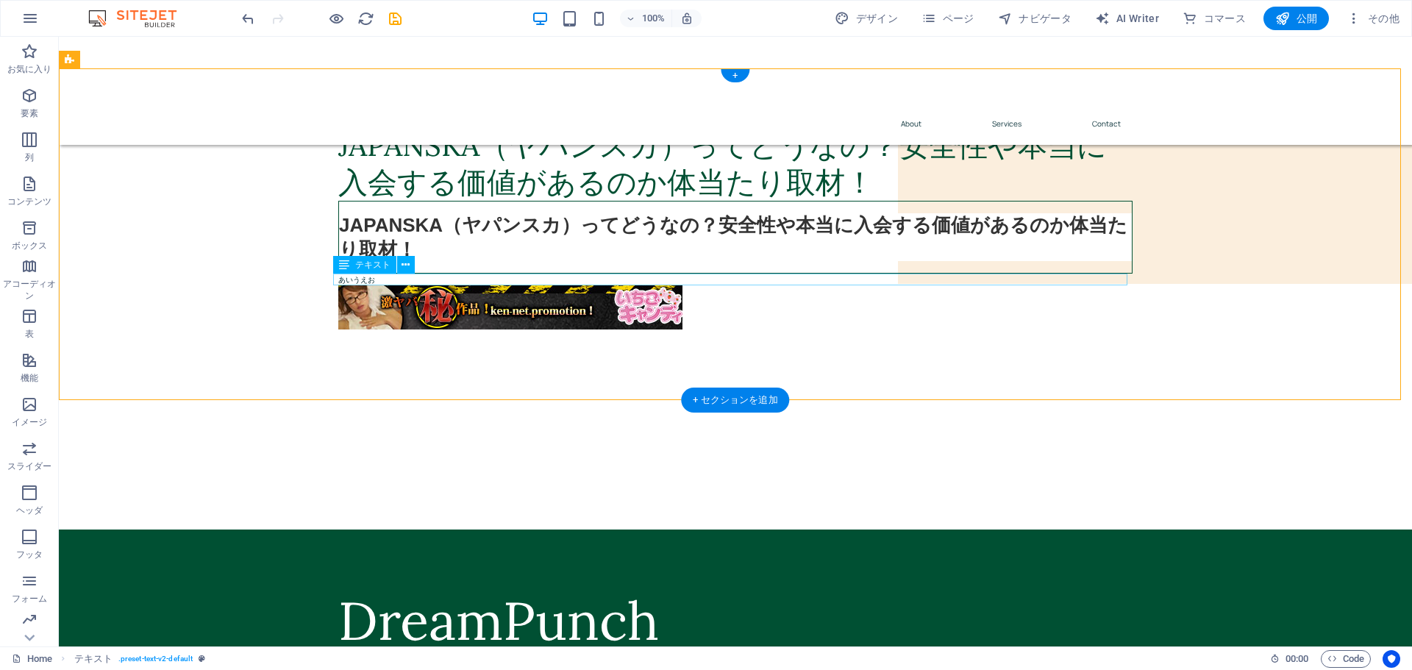
click at [368, 283] on div "あいうえお" at bounding box center [735, 280] width 794 height 12
click at [367, 281] on div "あいうえお" at bounding box center [735, 280] width 794 height 12
click at [405, 266] on icon at bounding box center [406, 264] width 8 height 15
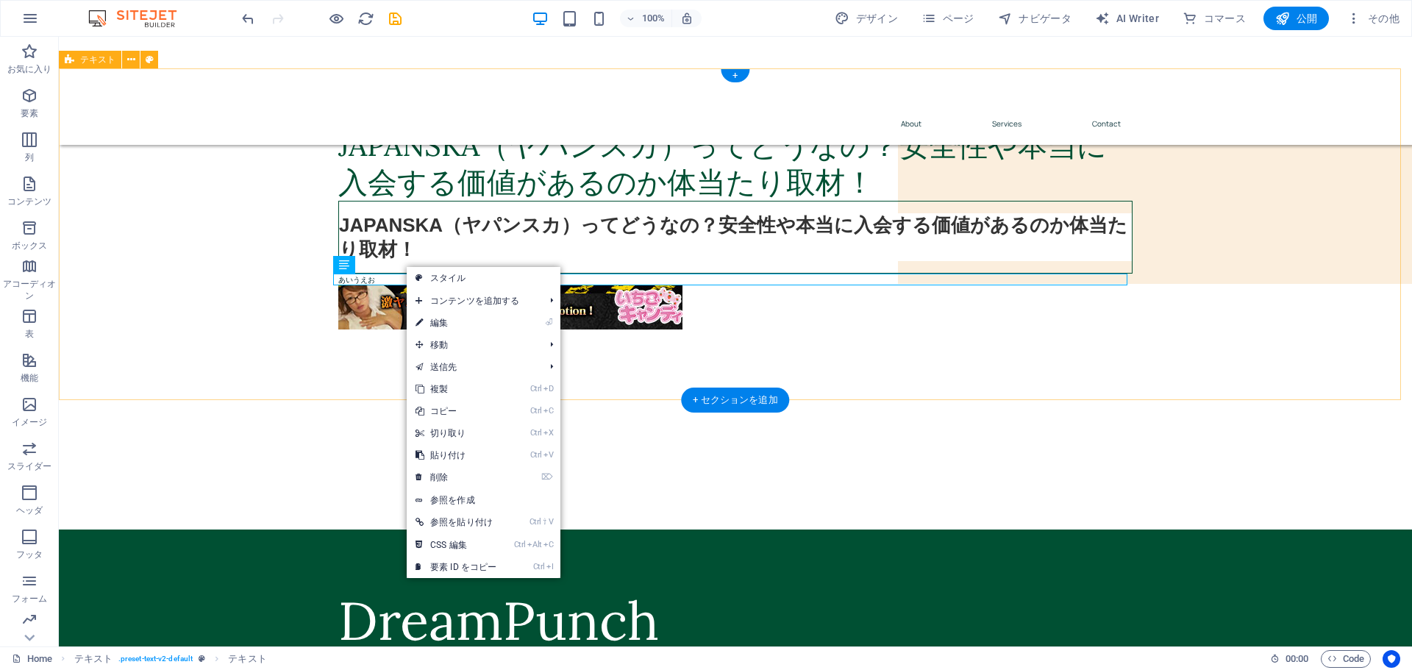
drag, startPoint x: 353, startPoint y: 391, endPoint x: 361, endPoint y: 372, distance: 20.1
click at [356, 390] on div "JAPANSKA（ヤパンスカ）ってどうなの？安全性や本当に入会する価値があるのか体当たり取材！ JAPANSKA（ヤパンスカ）ってどうなの？安全性や本当に入会…" at bounding box center [735, 234] width 1353 height 332
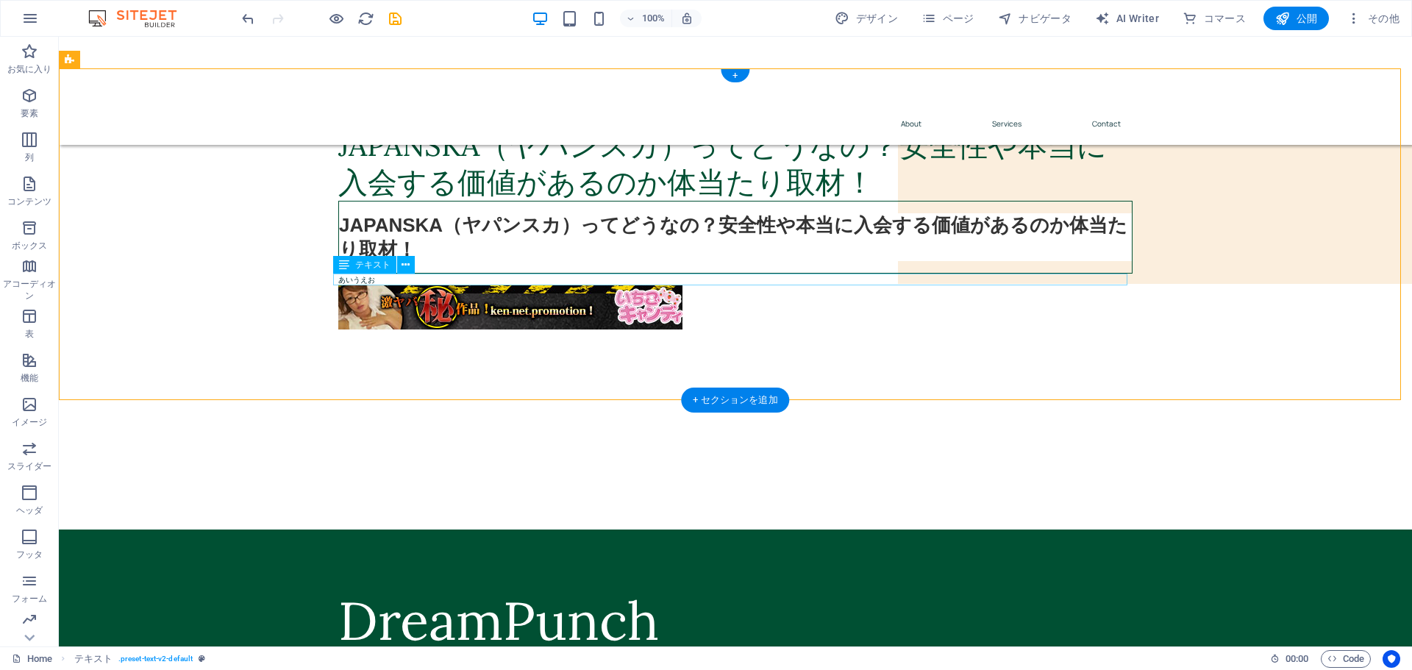
click at [434, 280] on div "あいうえお" at bounding box center [735, 280] width 794 height 12
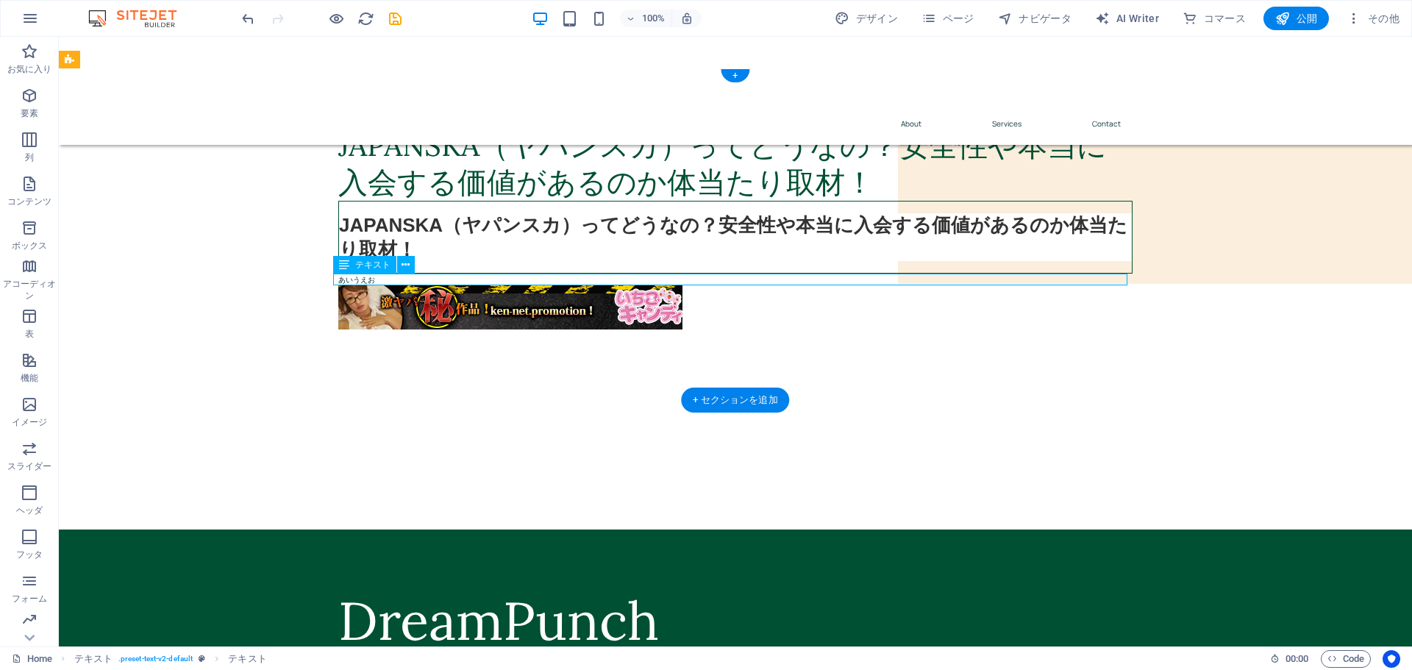
click at [434, 280] on div "あいうえお" at bounding box center [735, 280] width 794 height 12
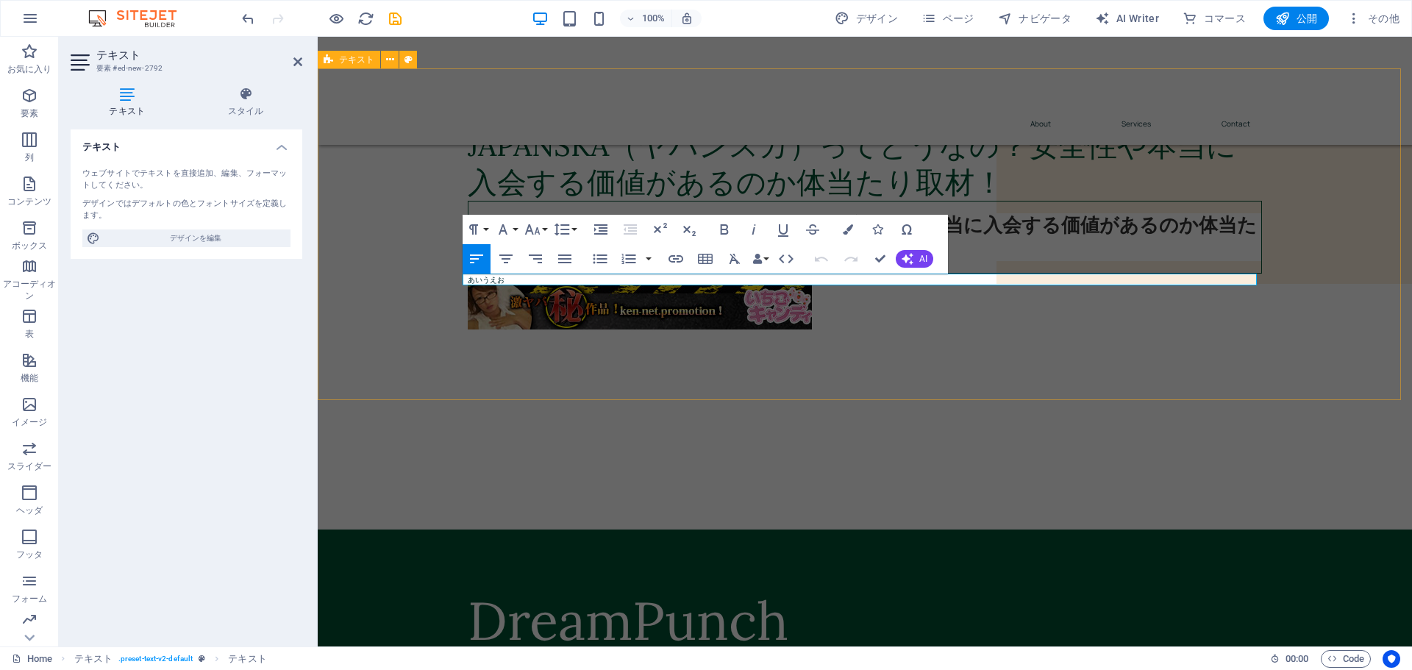
click at [686, 396] on div "JAPANSKA（ヤパンスカ）ってどうなの？安全性や本当に入会する価値があるのか体当たり取材！ JAPANSKA（ヤパンスカ）ってどうなの？安全性や本当に入会…" at bounding box center [865, 234] width 1094 height 332
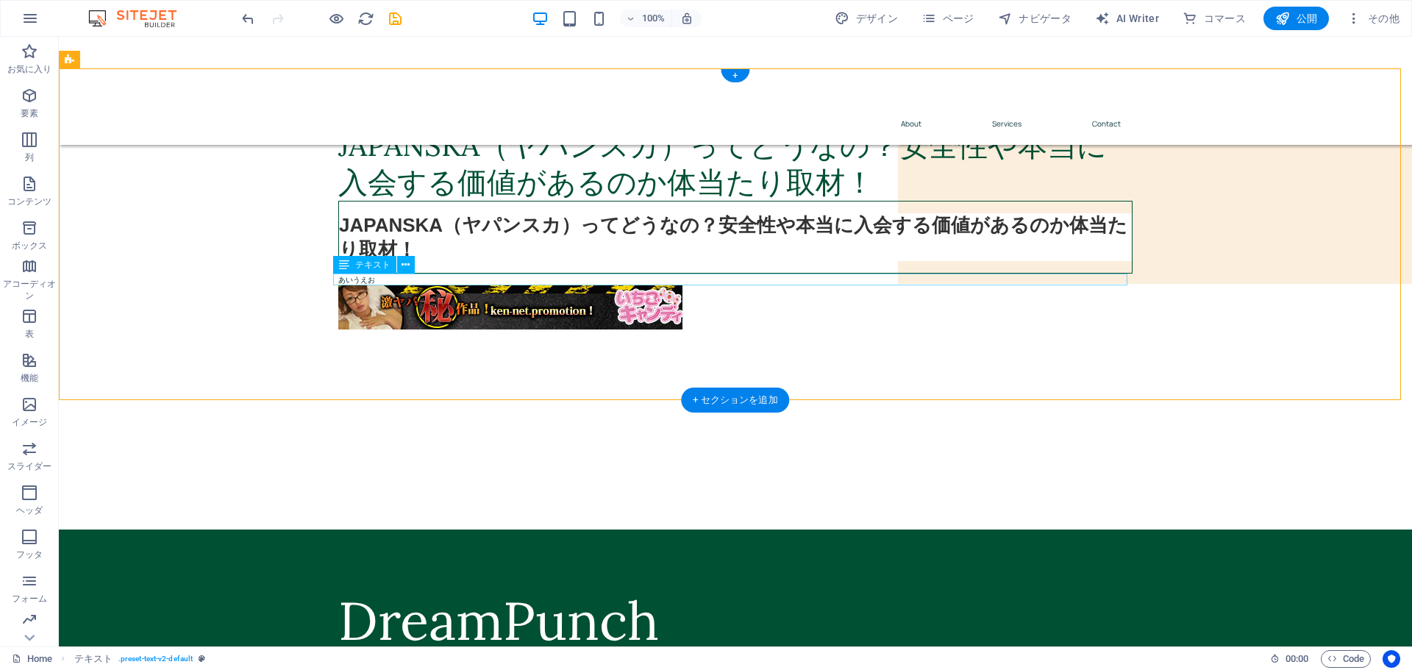
click at [439, 279] on div "あいうえお" at bounding box center [735, 280] width 794 height 12
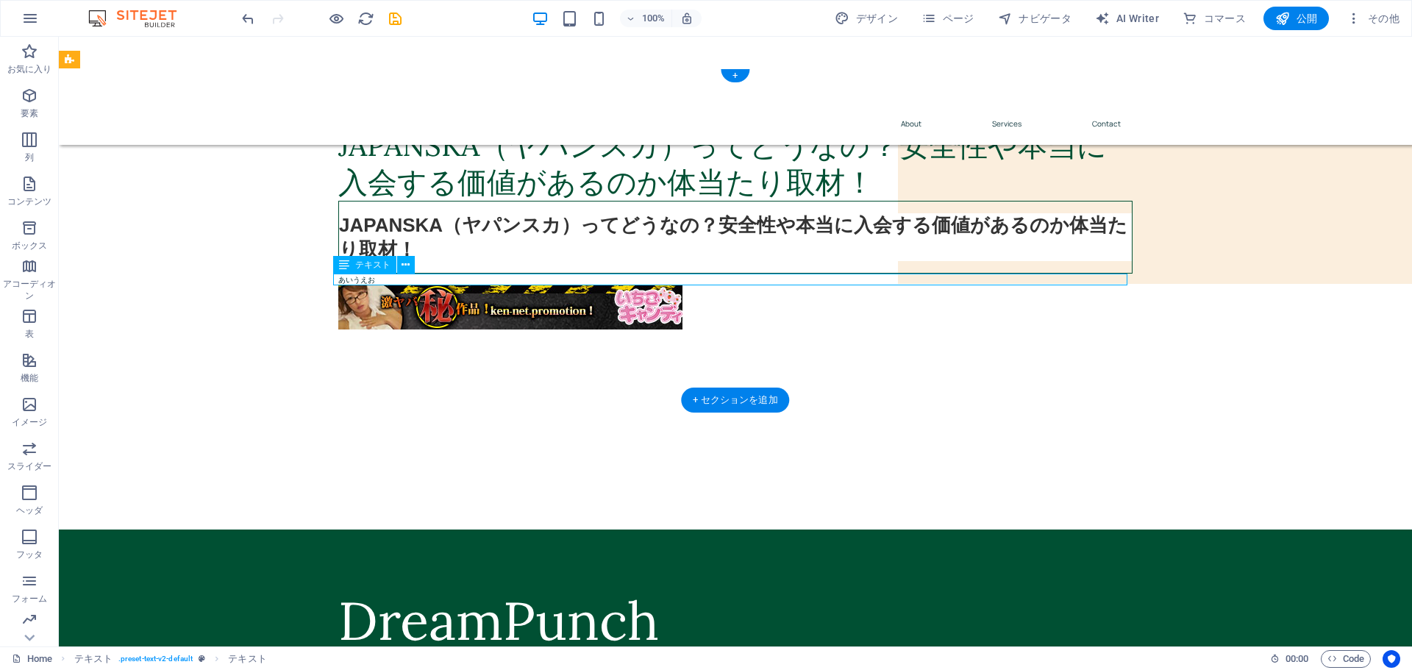
click at [439, 279] on div "あいうえお" at bounding box center [735, 280] width 794 height 12
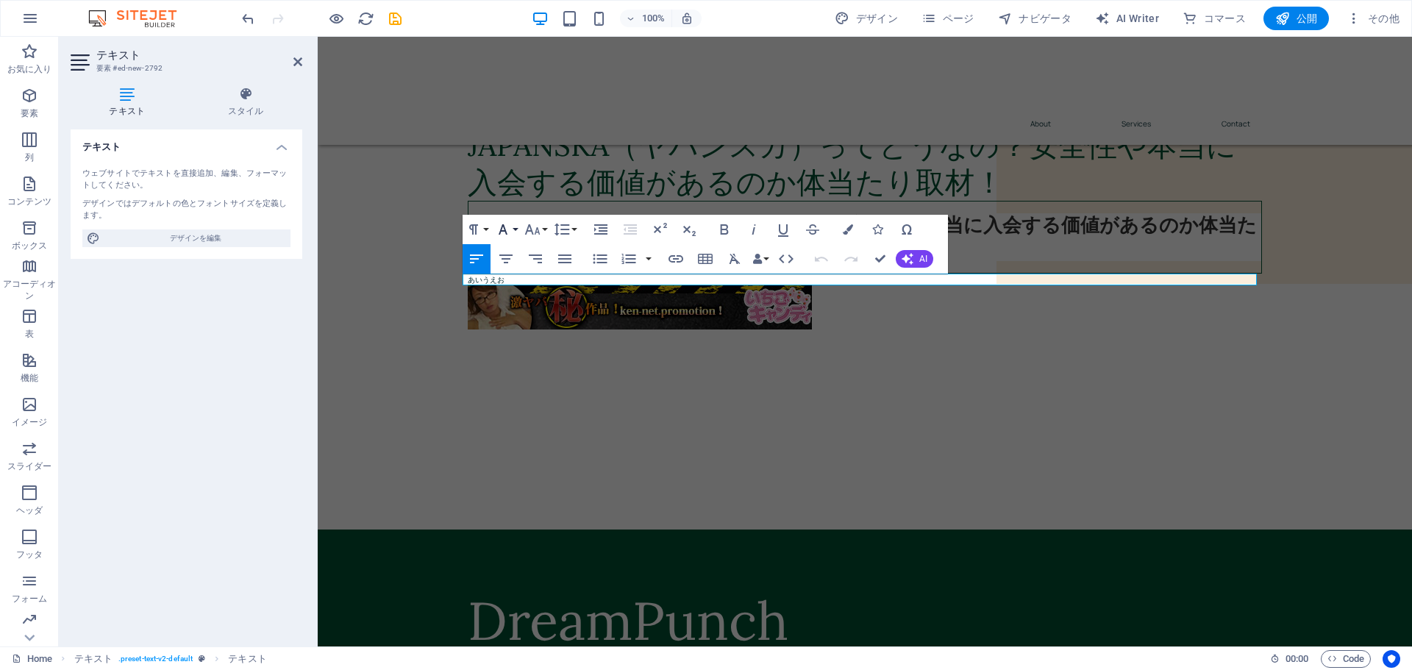
click at [511, 231] on icon "button" at bounding box center [503, 230] width 18 height 18
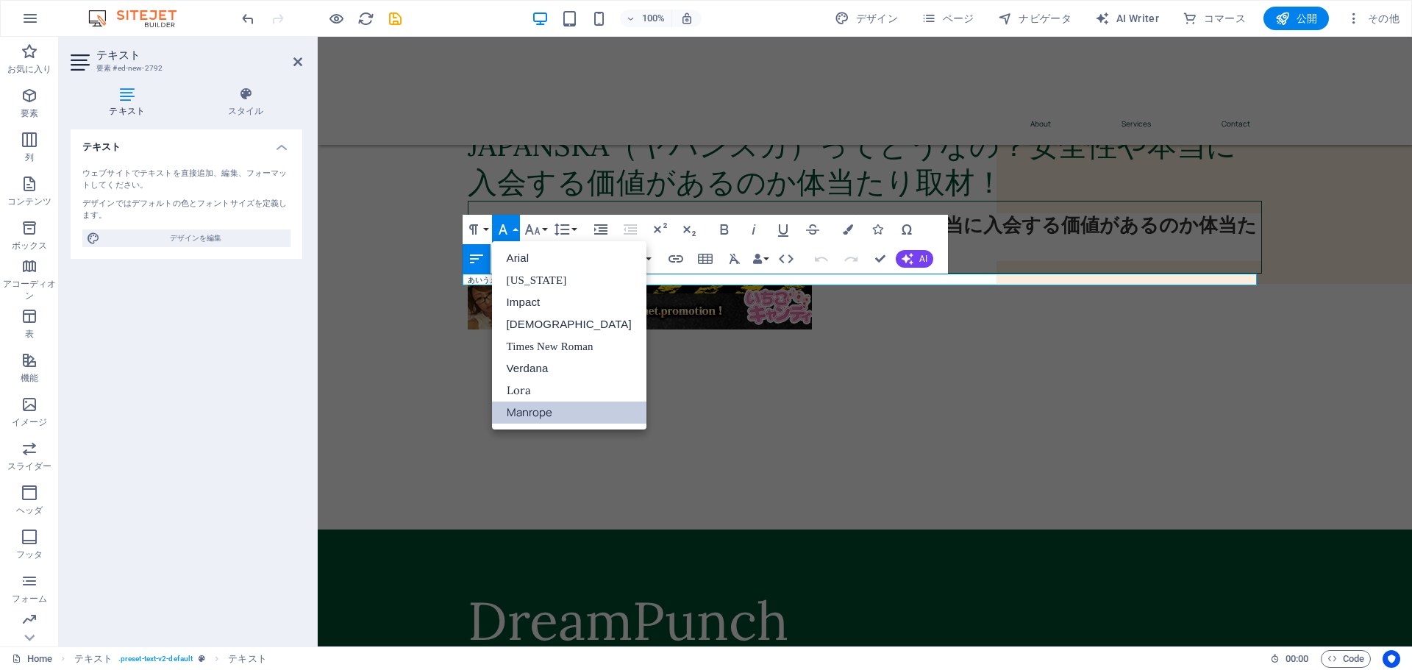
scroll to position [0, 0]
click at [511, 231] on icon "button" at bounding box center [503, 230] width 18 height 18
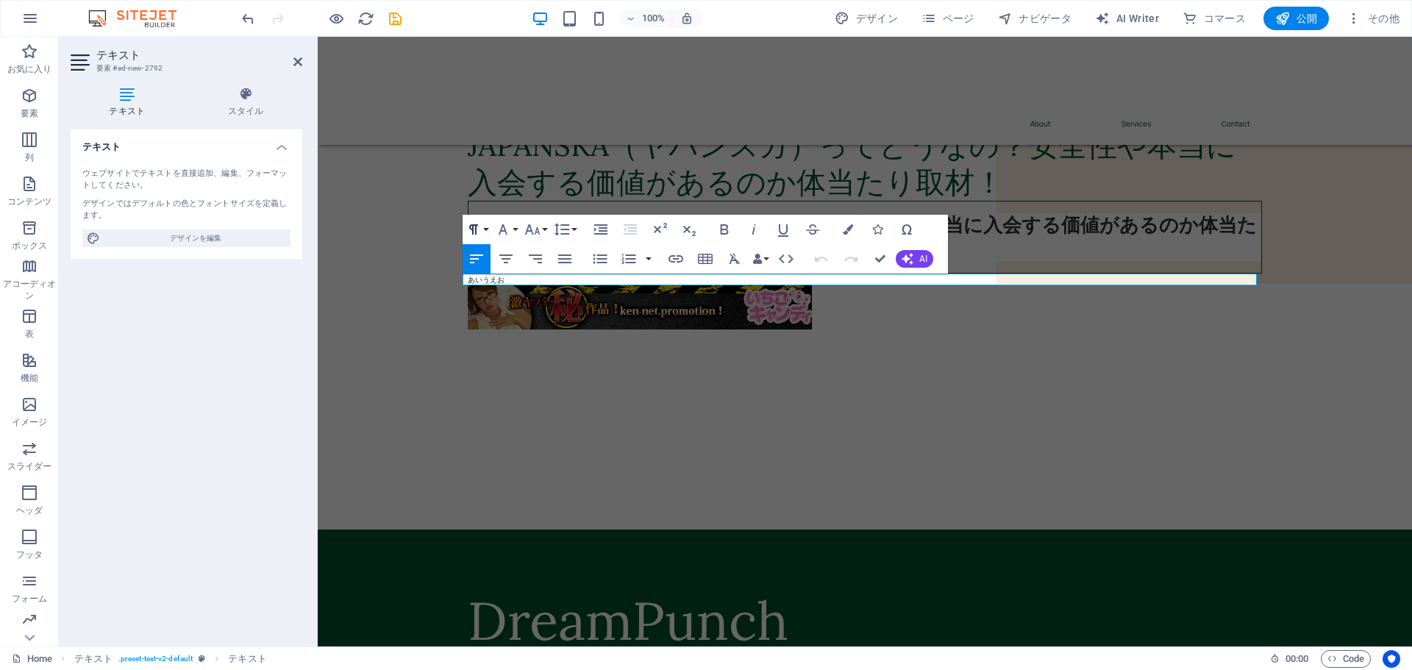
click at [485, 231] on button "Paragraph Format" at bounding box center [477, 229] width 28 height 29
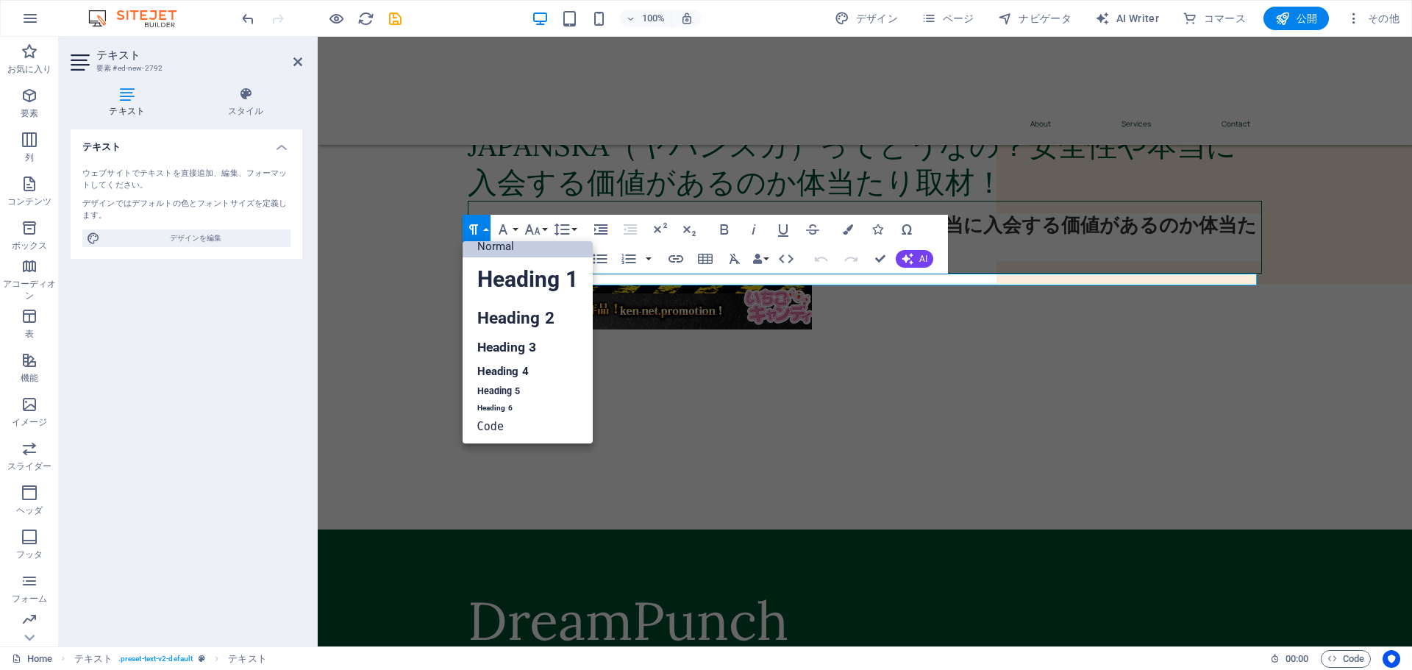
scroll to position [12, 0]
click at [507, 316] on link "Heading 2" at bounding box center [528, 318] width 130 height 33
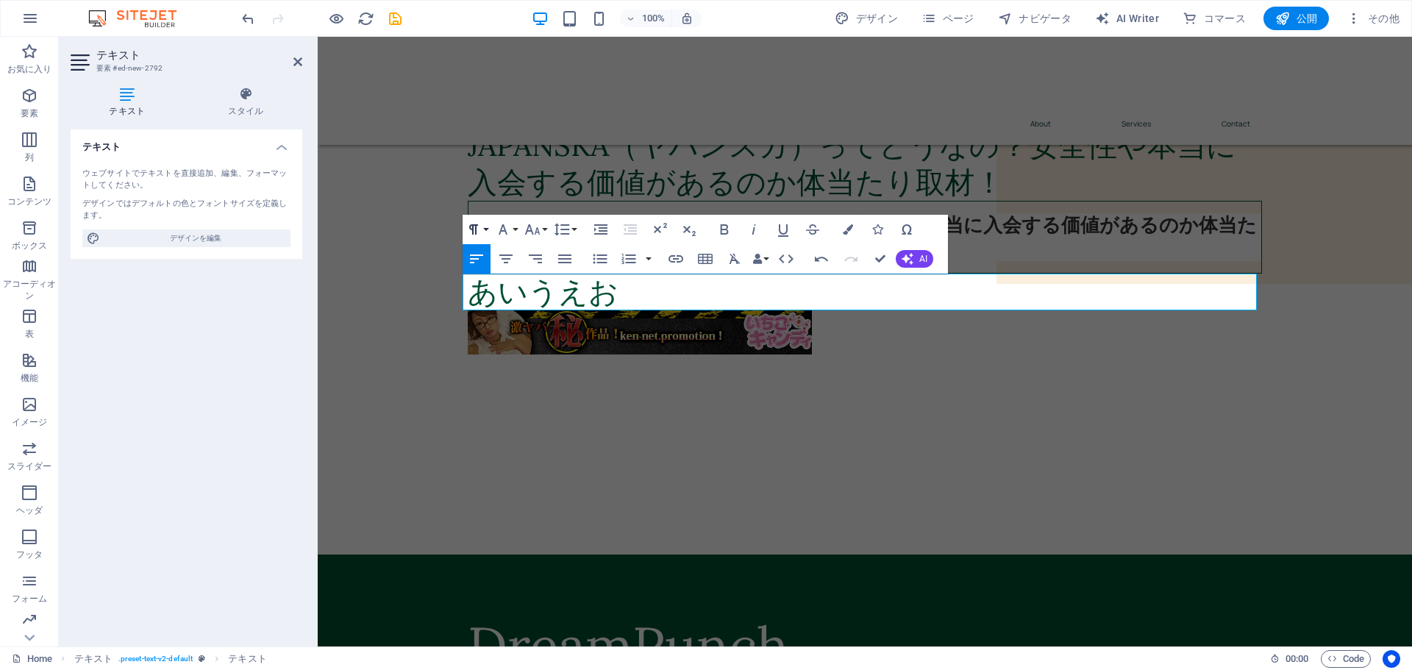
click at [479, 232] on icon "button" at bounding box center [474, 230] width 18 height 18
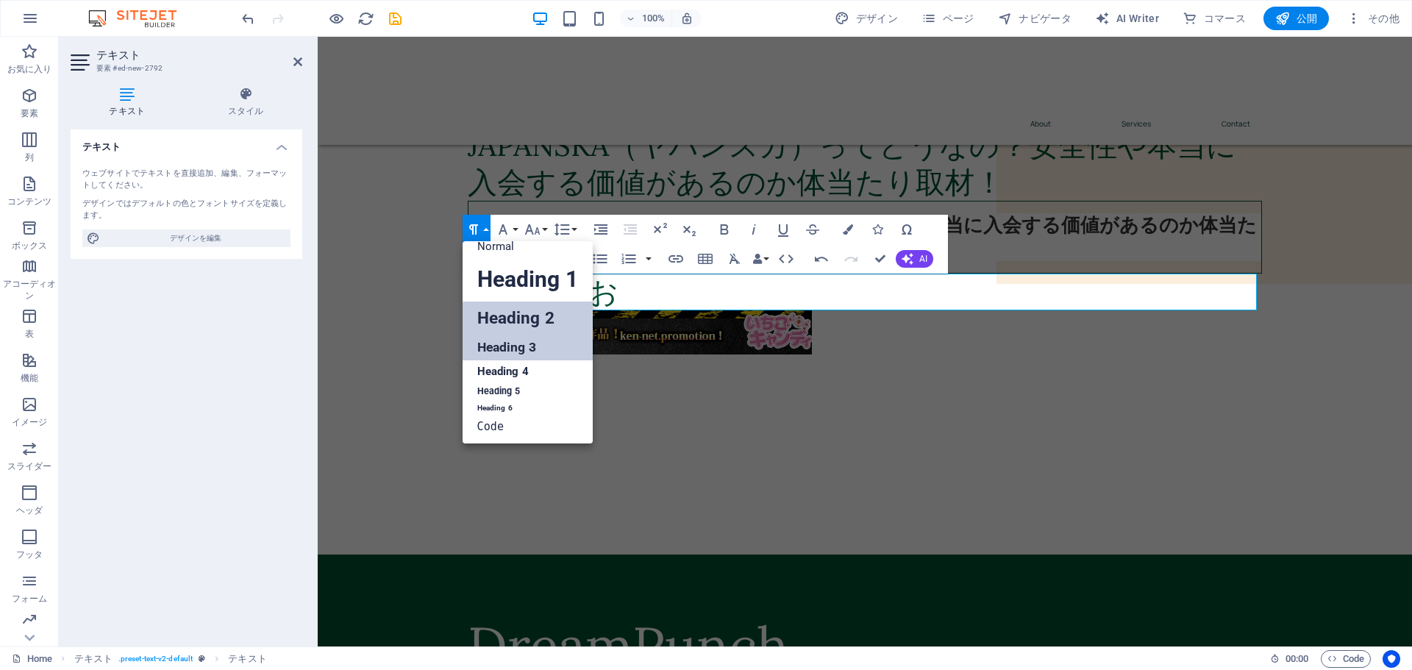
click at [502, 340] on link "Heading 3" at bounding box center [528, 348] width 130 height 26
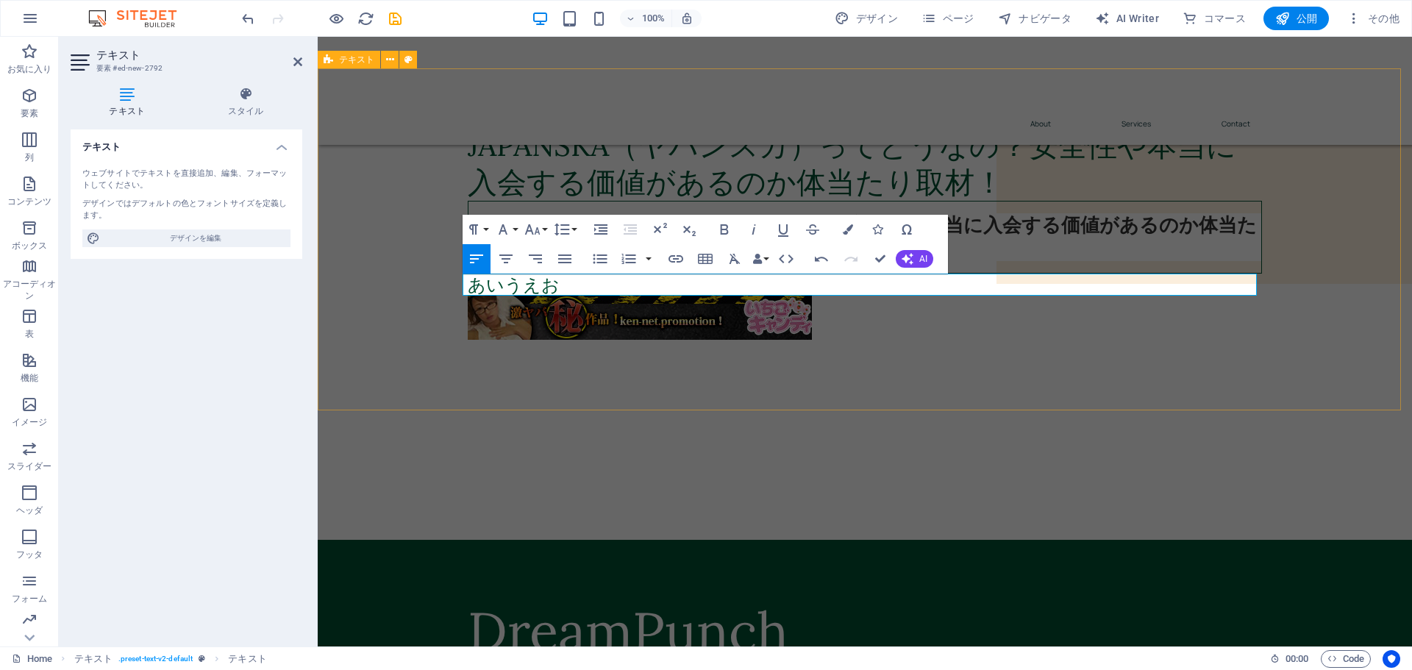
click at [526, 369] on div "JAPANSKA（ヤパンスカ）ってどうなの？安全性や本当に入会する価値があるのか体当たり取材！ JAPANSKA（ヤパンスカ）ってどうなの？安全性や本当に入会…" at bounding box center [865, 239] width 1094 height 342
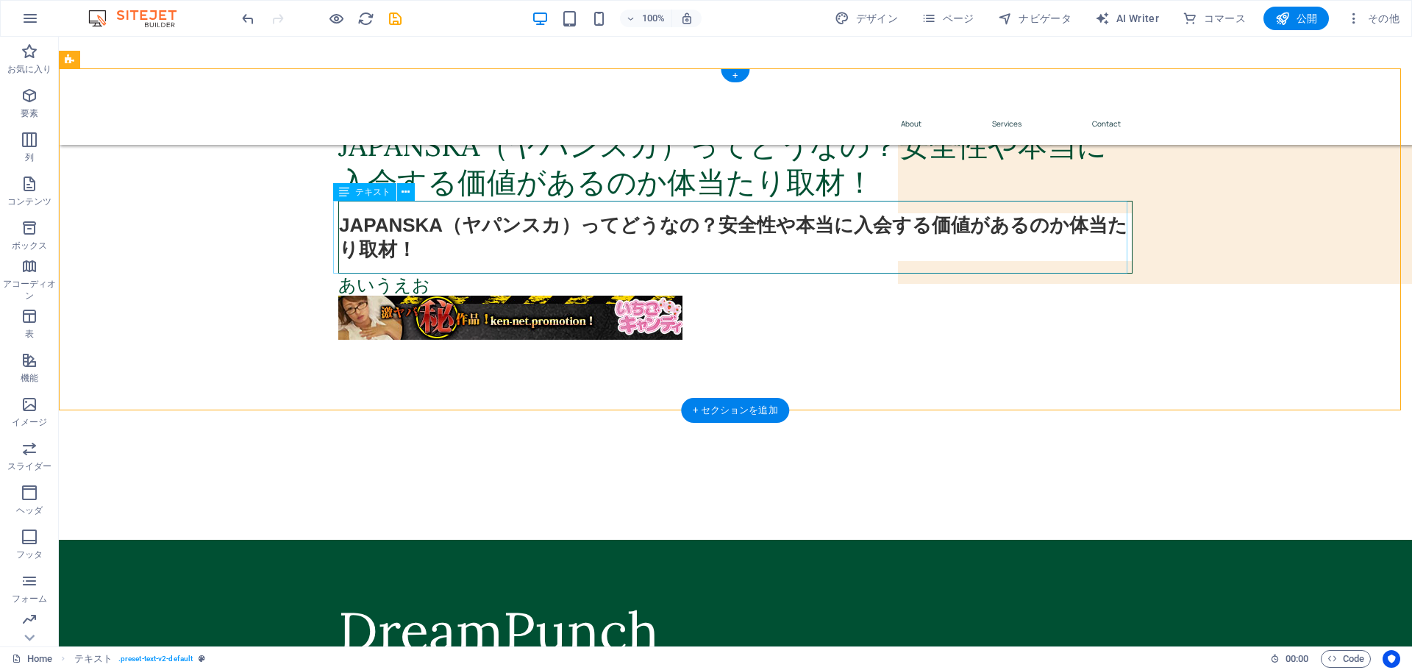
click at [444, 230] on div "JAPANSKA（ヤパンスカ）ってどうなの？安全性や本当に入会する価値があるのか体当たり取材！" at bounding box center [735, 237] width 794 height 73
click at [382, 193] on span "テキスト" at bounding box center [372, 192] width 35 height 9
click at [403, 190] on icon at bounding box center [406, 192] width 8 height 15
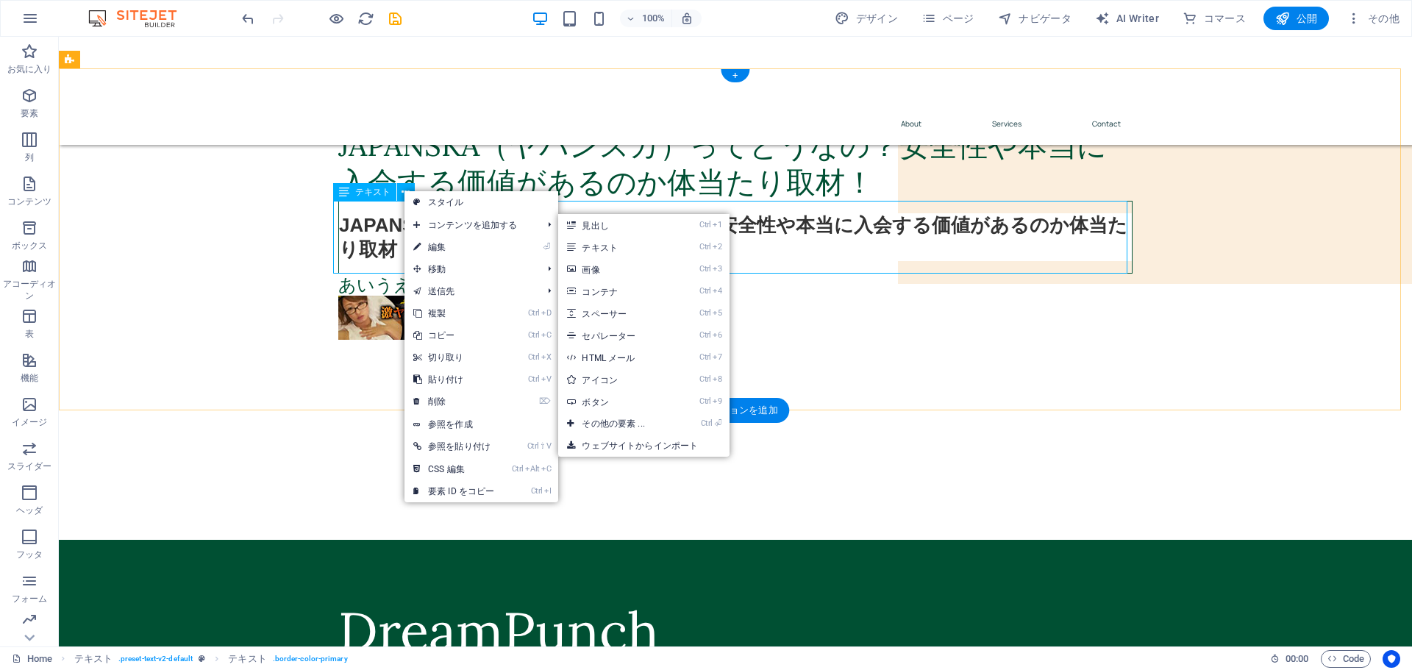
click at [826, 243] on div "JAPANSKA（ヤパンスカ）ってどうなの？安全性や本当に入会する価値があるのか体当たり取材！" at bounding box center [735, 237] width 794 height 73
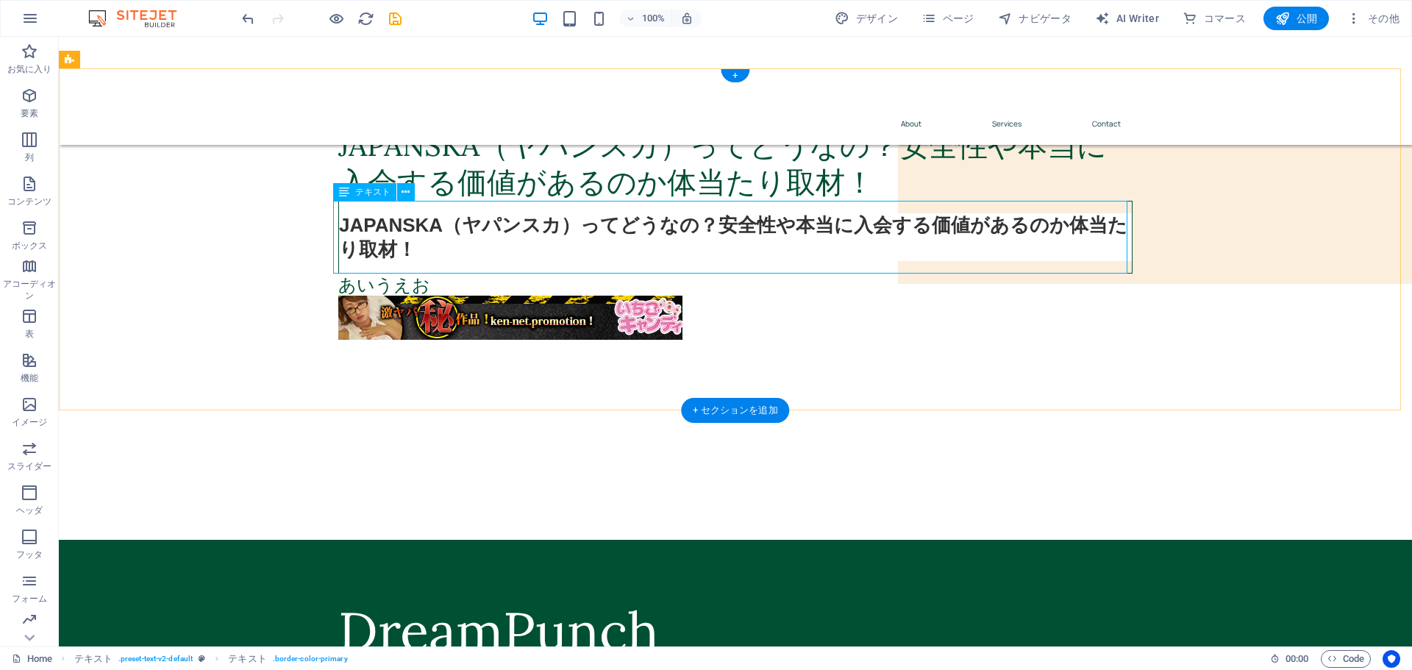
click at [445, 235] on div "JAPANSKA（ヤパンスカ）ってどうなの？安全性や本当に入会する価値があるのか体当たり取材！" at bounding box center [735, 237] width 794 height 73
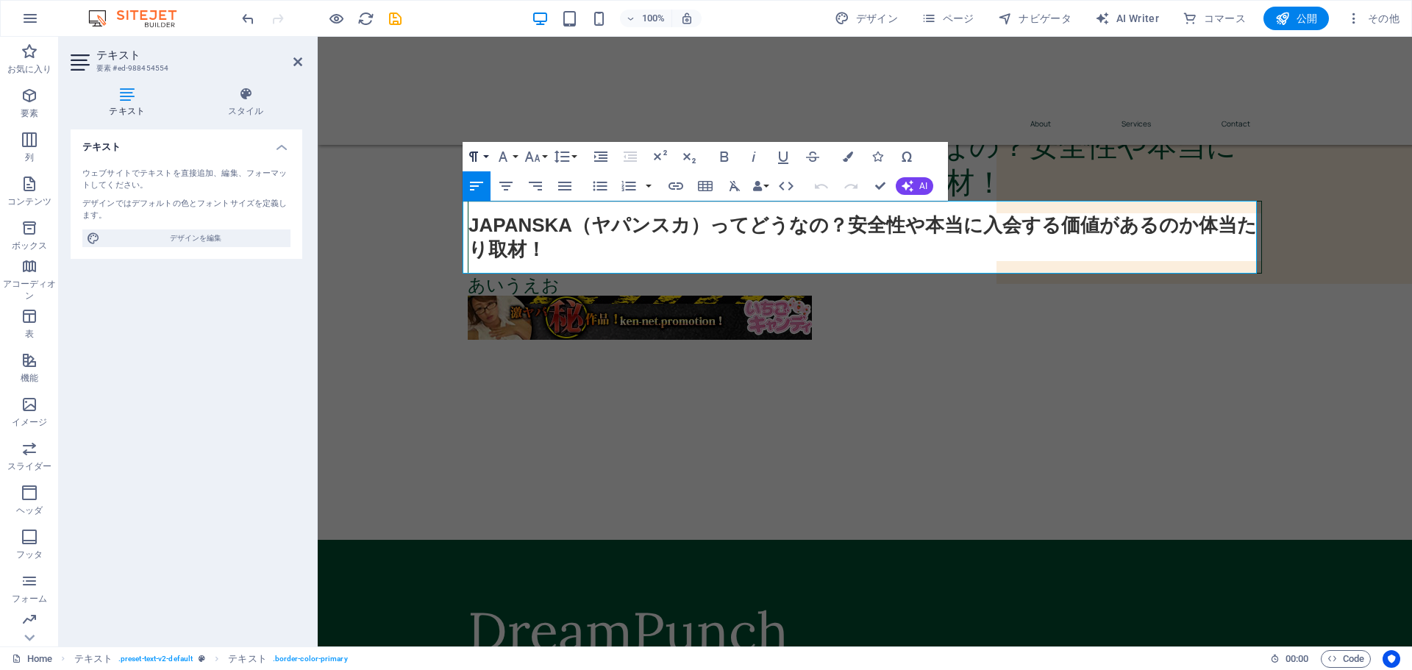
click at [488, 163] on button "Paragraph Format" at bounding box center [477, 156] width 28 height 29
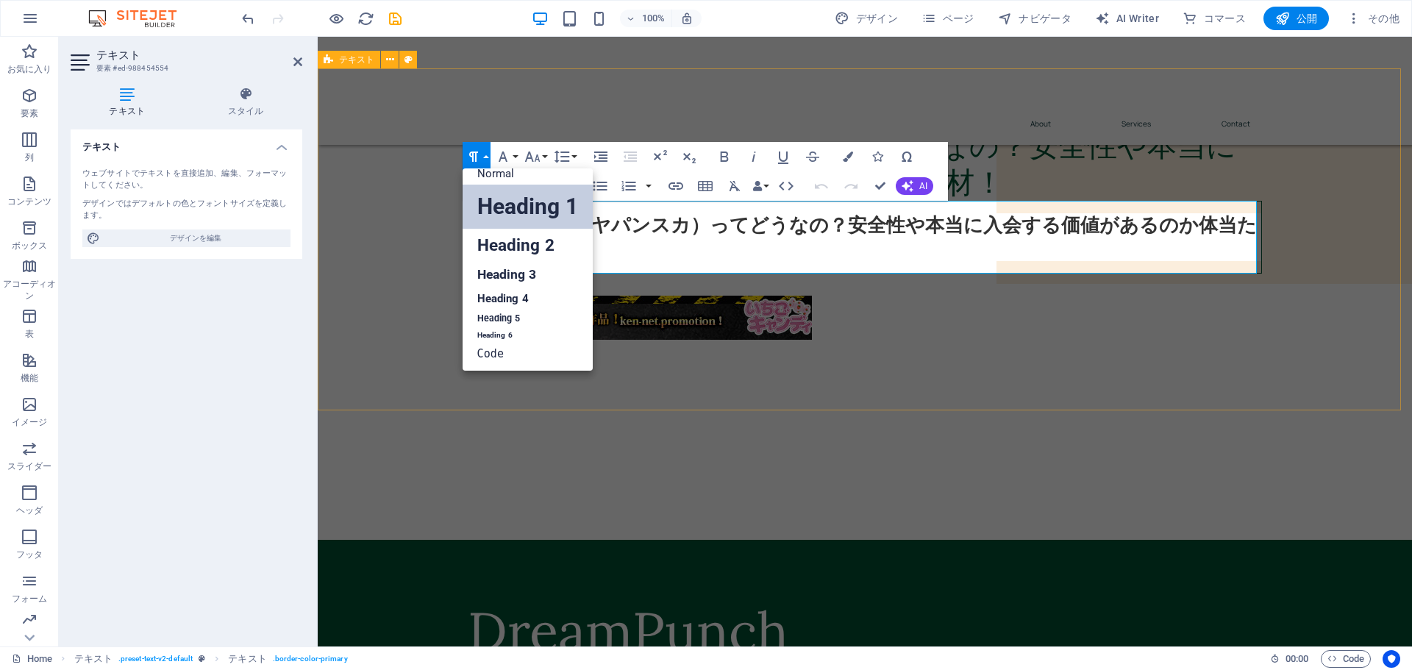
click at [396, 247] on div "JAPANSKA（ヤパンスカ）ってどうなの？安全性や本当に入会する価値があるのか体当たり取材！ JAPANSKA（ヤパンスカ）ってどうなの？安全性や本当に入会…" at bounding box center [865, 239] width 1094 height 342
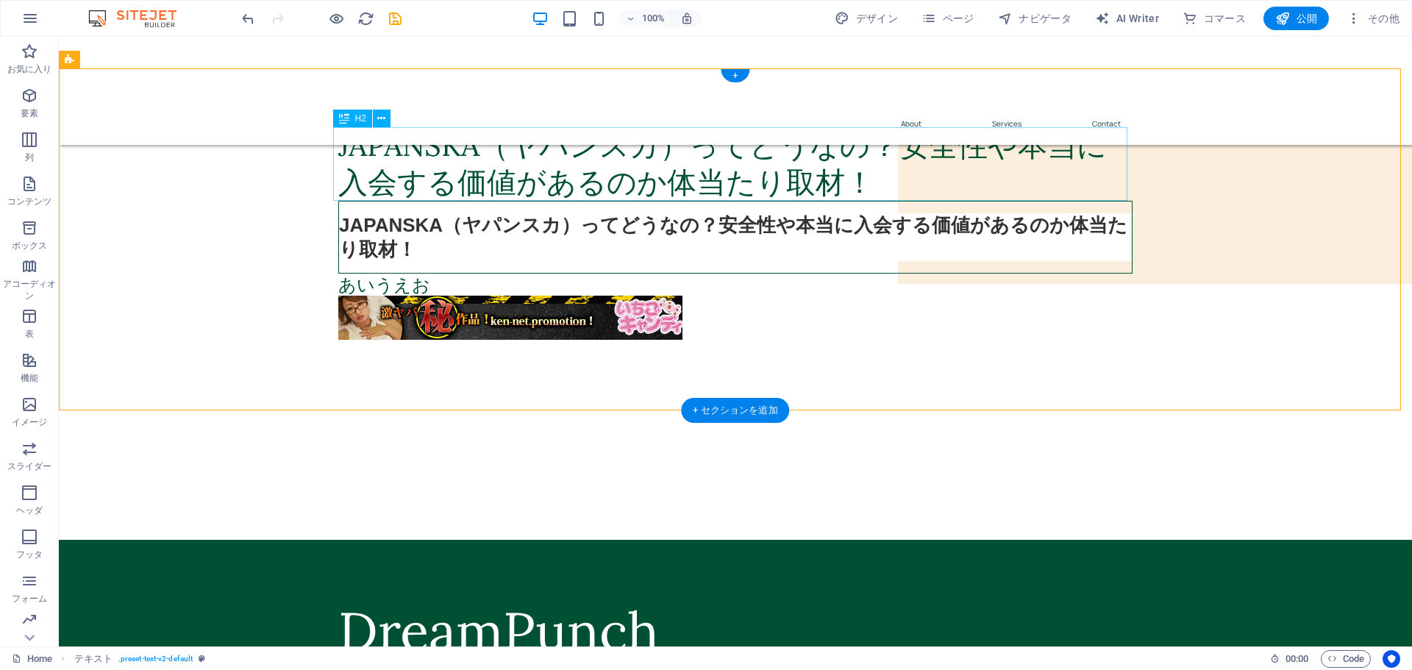
click at [433, 152] on div "JAPANSKA（ヤパンスカ）ってどうなの？安全性や本当に入会する価値があるのか体当たり取材！" at bounding box center [735, 164] width 794 height 74
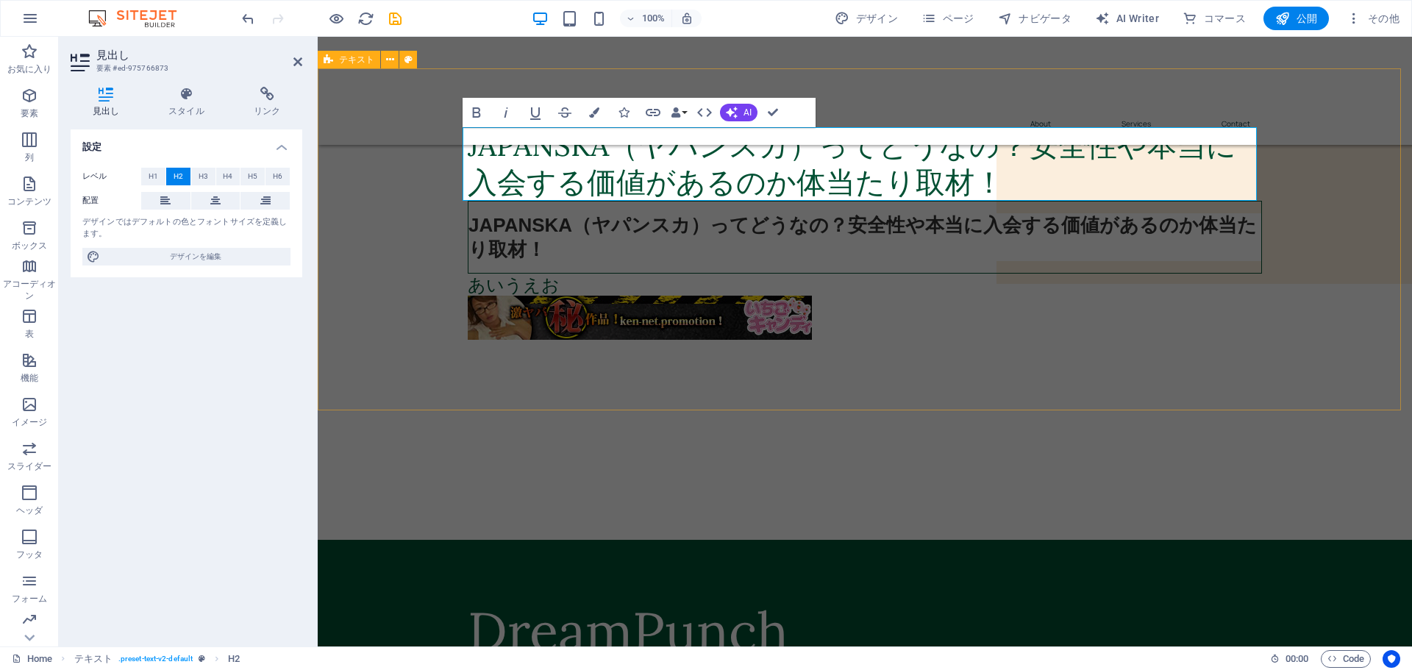
click at [389, 246] on div "JAPANSKA（ヤパンスカ）ってどうなの？安全性や本当に入会する価値があるのか体当たり取材！ JAPANSKA（ヤパンスカ）ってどうなの？安全性や本当に入会…" at bounding box center [865, 239] width 1094 height 342
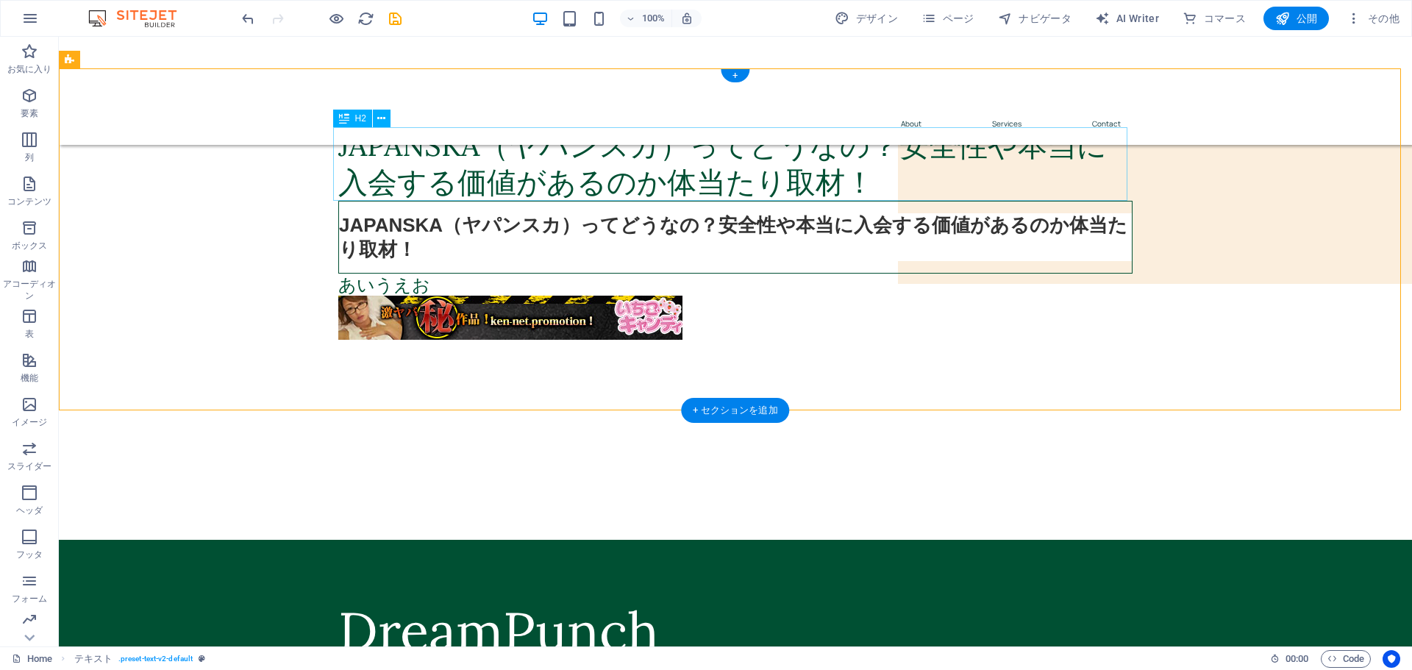
click at [437, 147] on div "JAPANSKA（ヤパンスカ）ってどうなの？安全性や本当に入会する価値があるのか体当たり取材！" at bounding box center [735, 164] width 794 height 74
click at [392, 245] on div "JAPANSKA（ヤパンスカ）ってどうなの？安全性や本当に入会する価値があるのか体当たり取材！" at bounding box center [735, 237] width 794 height 73
click at [396, 244] on div "JAPANSKA（ヤパンスカ）ってどうなの？安全性や本当に入会する価値があるのか体当たり取材！" at bounding box center [735, 237] width 794 height 73
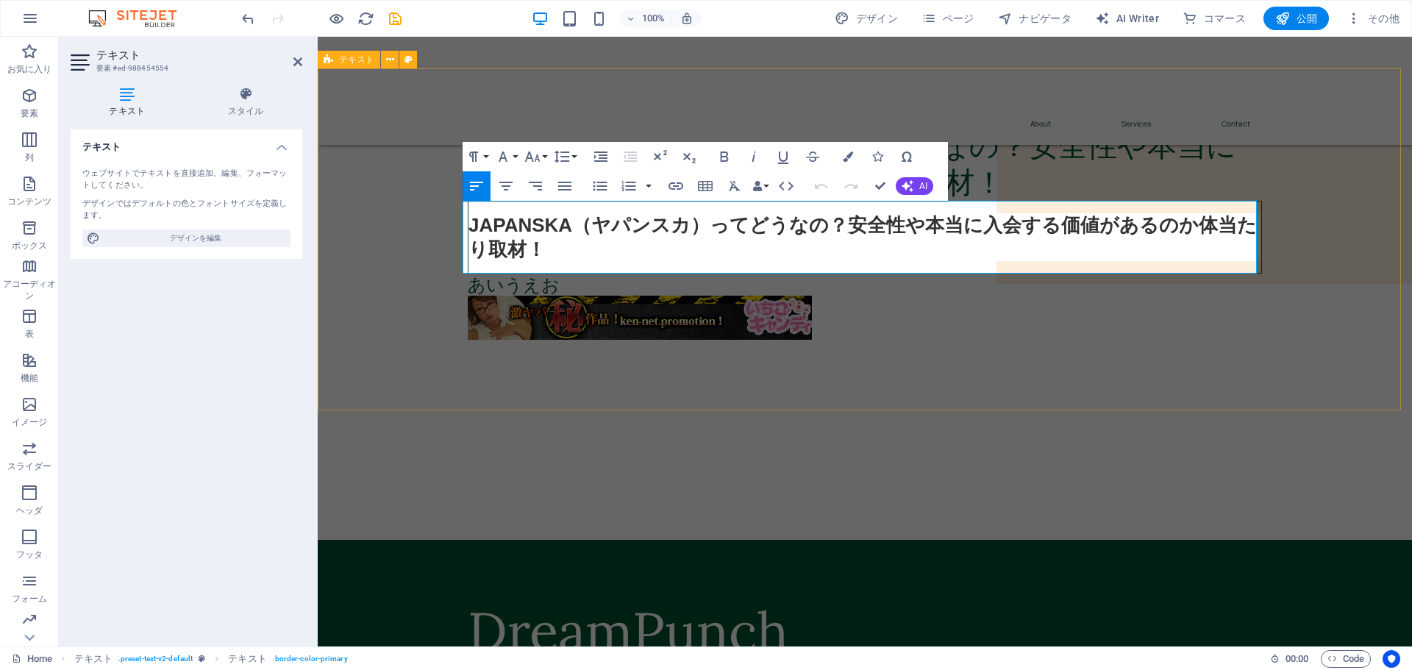
click at [396, 232] on div "JAPANSKA（ヤパンスカ）ってどうなの？安全性や本当に入会する価値があるのか体当たり取材！ JAPANSKA（ヤパンスカ）ってどうなの？安全性や本当に入会…" at bounding box center [865, 239] width 1094 height 342
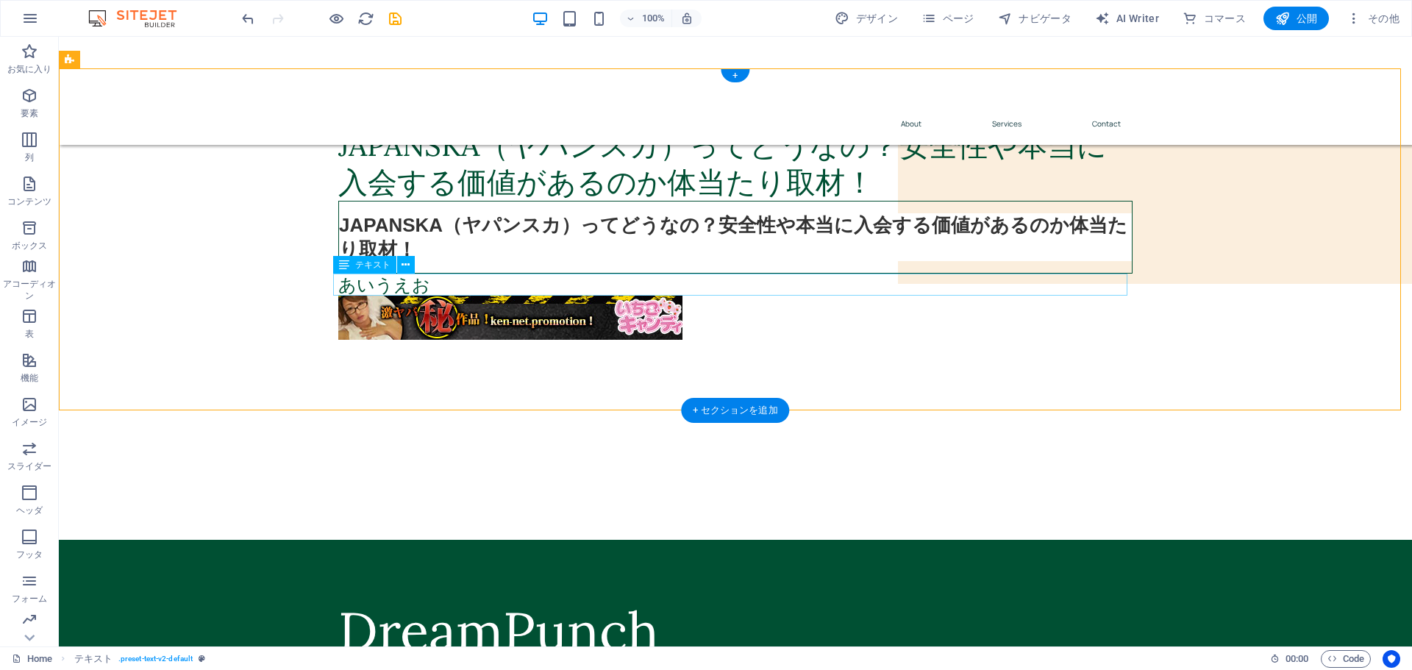
click at [422, 283] on div "あいうえお" at bounding box center [735, 285] width 794 height 22
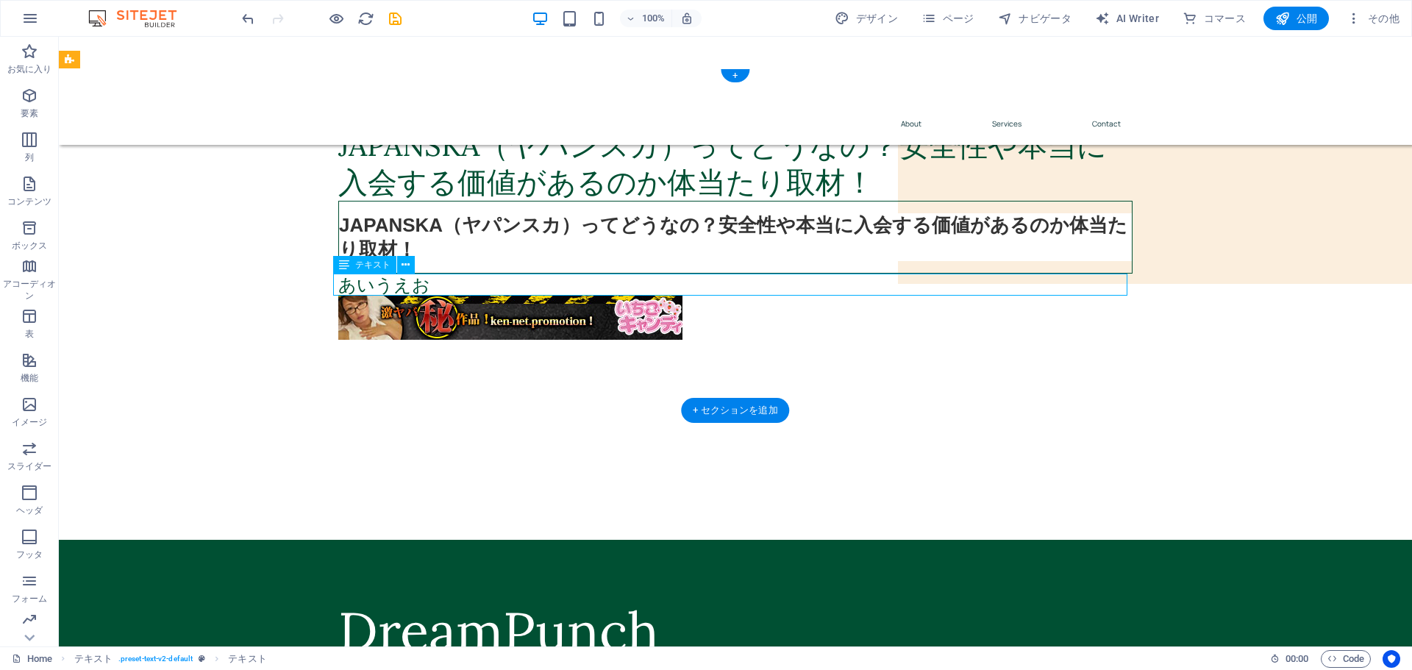
click at [422, 283] on div "あいうえお" at bounding box center [735, 285] width 794 height 22
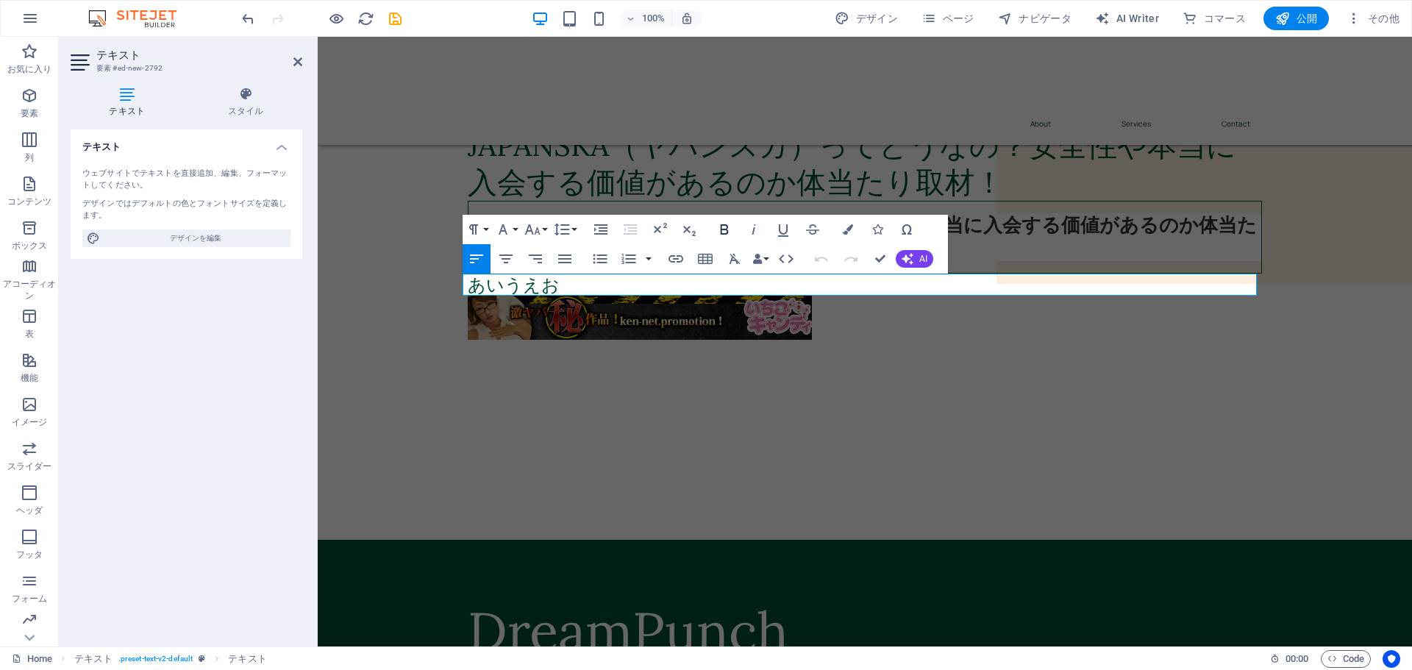
click at [719, 228] on icon "button" at bounding box center [725, 230] width 18 height 18
drag, startPoint x: 557, startPoint y: 282, endPoint x: 467, endPoint y: 282, distance: 89.7
click at [468, 282] on h3 "​ あいうえお" at bounding box center [865, 285] width 794 height 22
click at [724, 232] on icon "button" at bounding box center [725, 230] width 18 height 18
click at [594, 282] on h3 "​ あいうえお" at bounding box center [865, 285] width 794 height 22
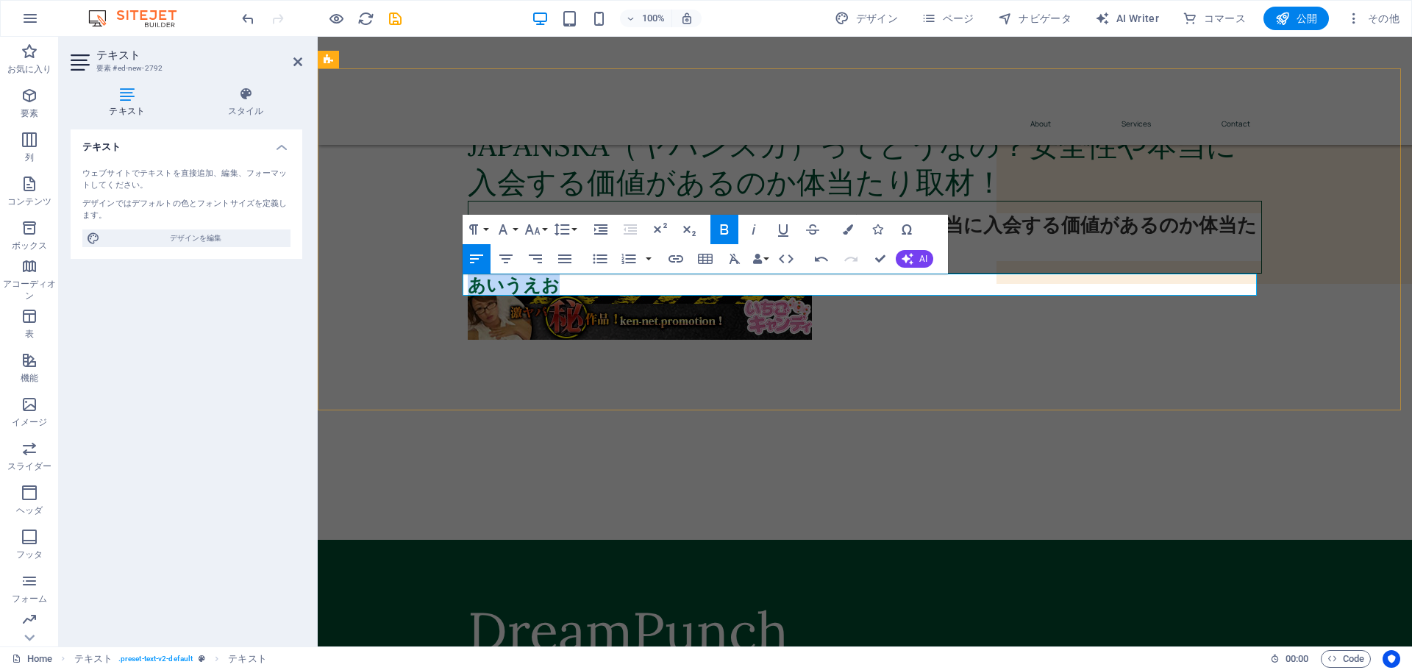
drag, startPoint x: 594, startPoint y: 282, endPoint x: 662, endPoint y: 274, distance: 68.2
click at [461, 285] on div "JAPANSKA（ヤパンスカ）ってどうなの？安全性や本当に入会する価値があるのか体当たり取材！ JAPANSKA（ヤパンスカ）ってどうなの？安全性や本当に入会…" at bounding box center [865, 239] width 1094 height 342
click at [718, 228] on icon "button" at bounding box center [725, 230] width 18 height 18
click at [587, 284] on h3 "​あいうえお" at bounding box center [865, 285] width 794 height 22
click at [507, 260] on icon "button" at bounding box center [505, 258] width 13 height 9
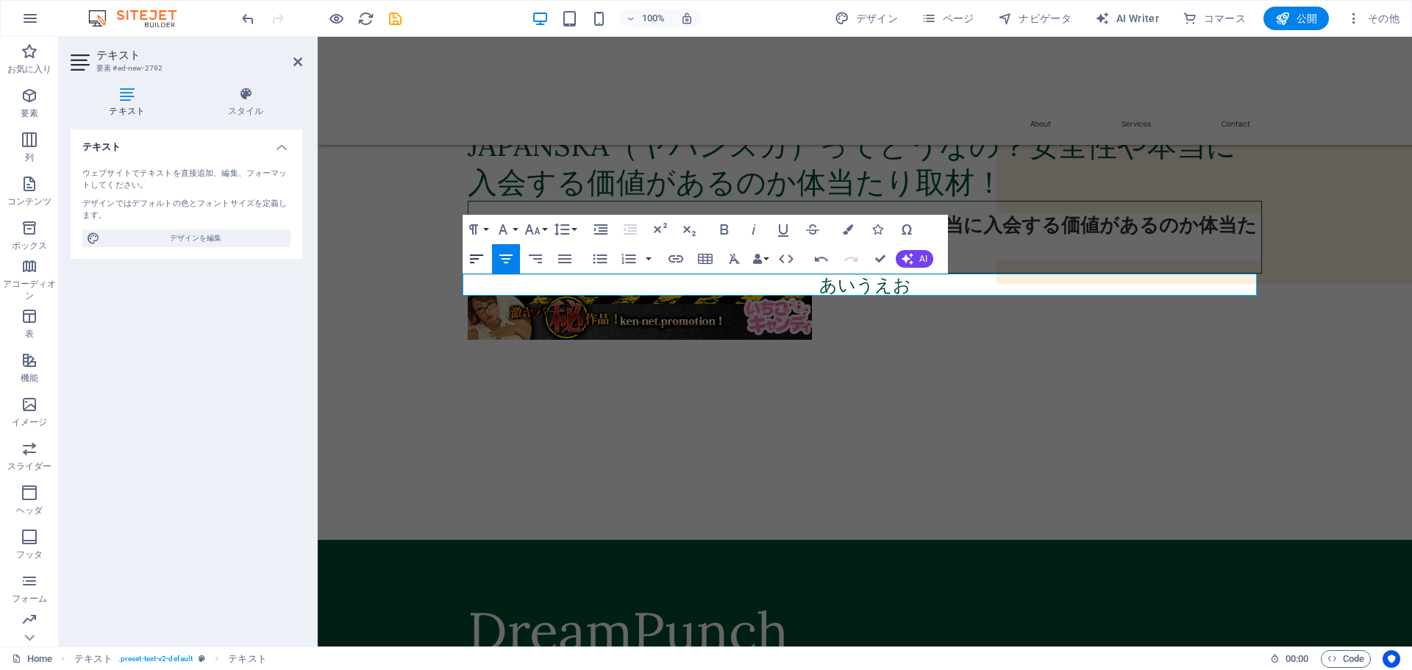
click at [474, 257] on icon "button" at bounding box center [477, 259] width 18 height 18
click at [660, 226] on icon "button" at bounding box center [660, 230] width 18 height 18
click at [658, 224] on icon "button" at bounding box center [660, 230] width 18 height 18
click at [600, 227] on icon "button" at bounding box center [600, 229] width 13 height 10
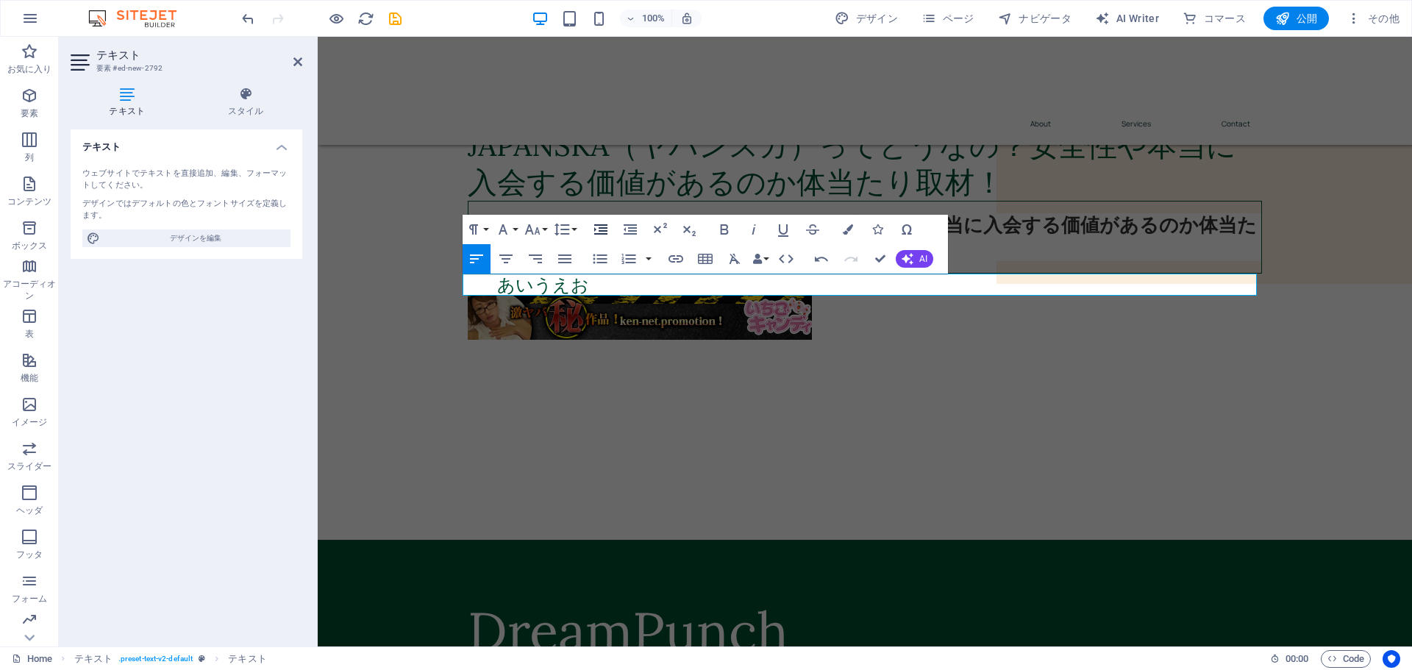
click at [600, 227] on icon "button" at bounding box center [600, 229] width 13 height 10
click at [638, 225] on icon "button" at bounding box center [631, 230] width 18 height 18
click at [634, 225] on icon "button" at bounding box center [630, 229] width 13 height 10
click at [430, 299] on div "JAPANSKA（ヤパンスカ）ってどうなの？安全性や本当に入会する価値があるのか体当たり取材！ JAPANSKA（ヤパンスカ）ってどうなの？安全性や本当に入会…" at bounding box center [865, 239] width 1094 height 342
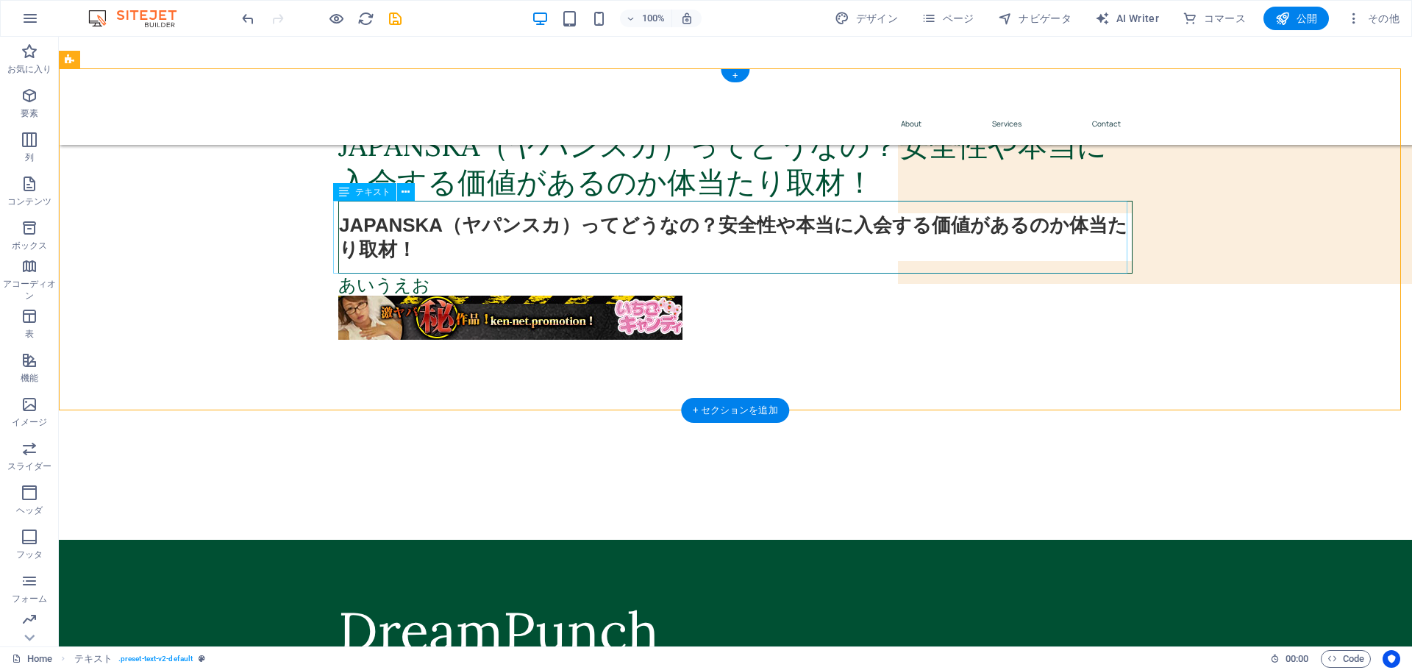
click at [401, 226] on div "JAPANSKA（ヤパンスカ）ってどうなの？安全性や本当に入会する価値があるのか体当たり取材！" at bounding box center [735, 237] width 794 height 73
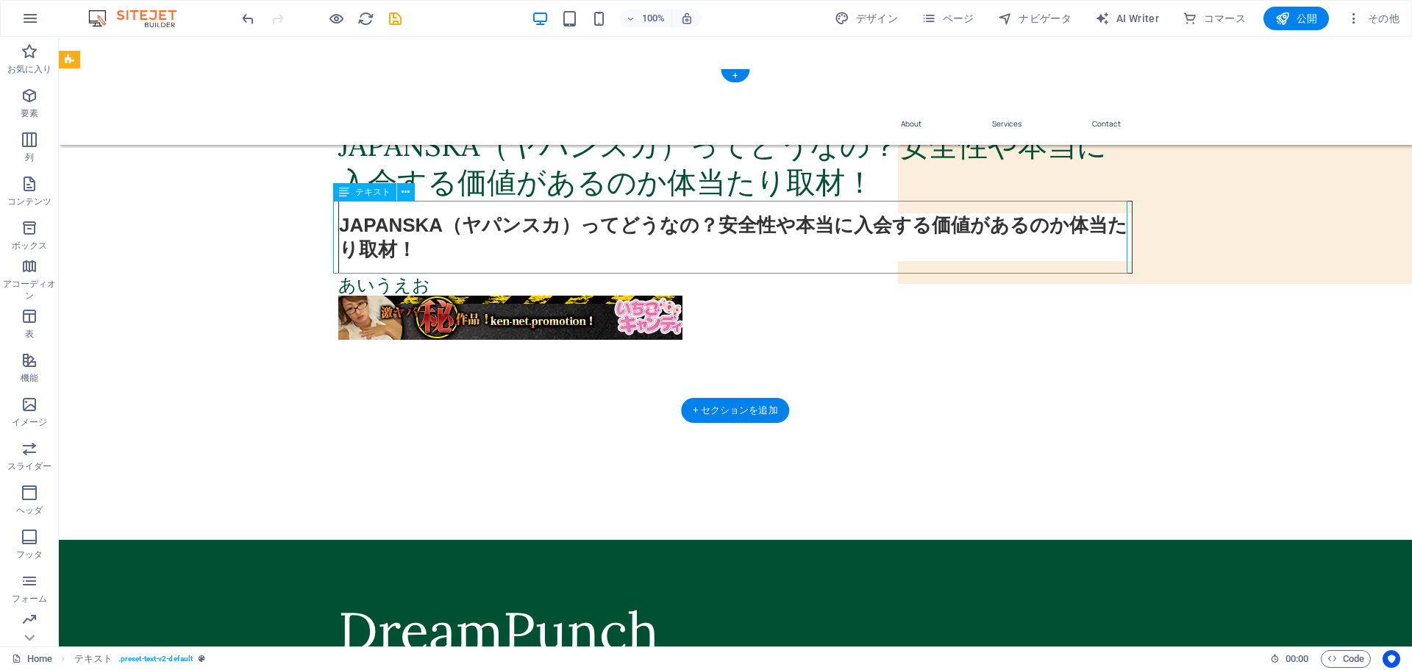
click at [401, 226] on div "JAPANSKA（ヤパンスカ）ってどうなの？安全性や本当に入会する価値があるのか体当たり取材！" at bounding box center [735, 237] width 794 height 73
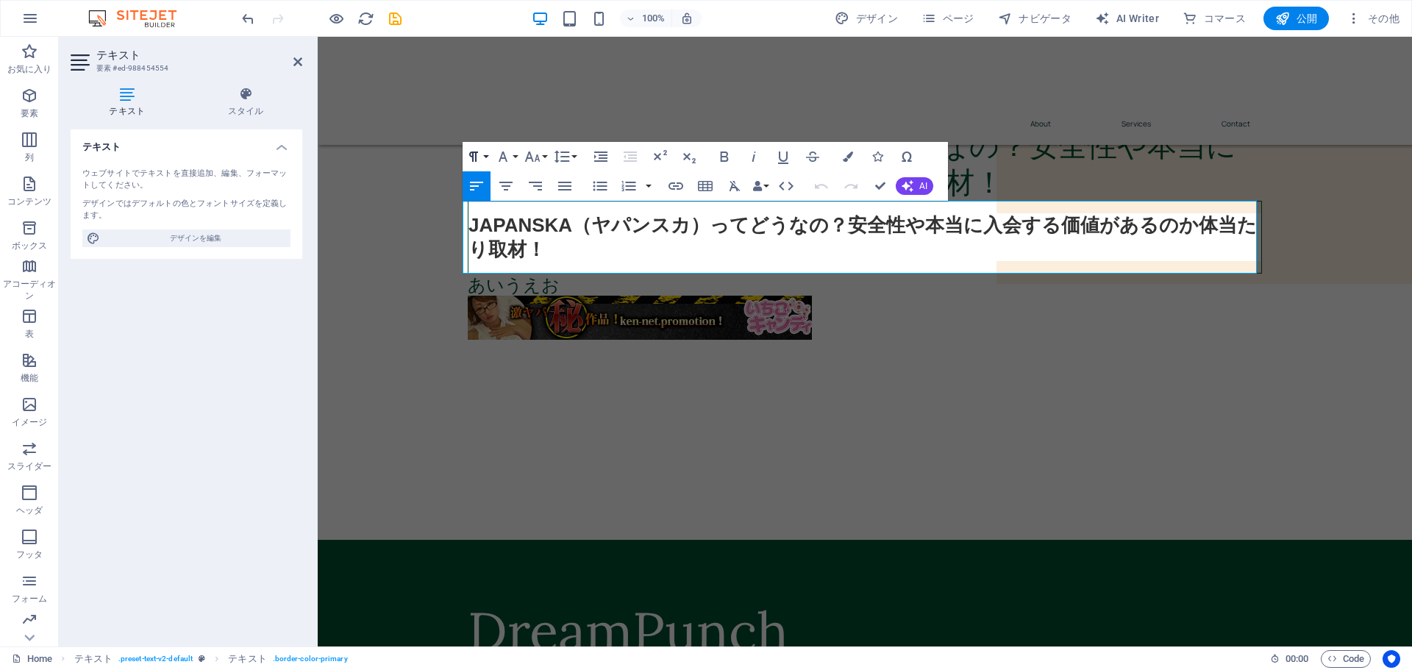
click at [478, 149] on icon "button" at bounding box center [474, 157] width 18 height 18
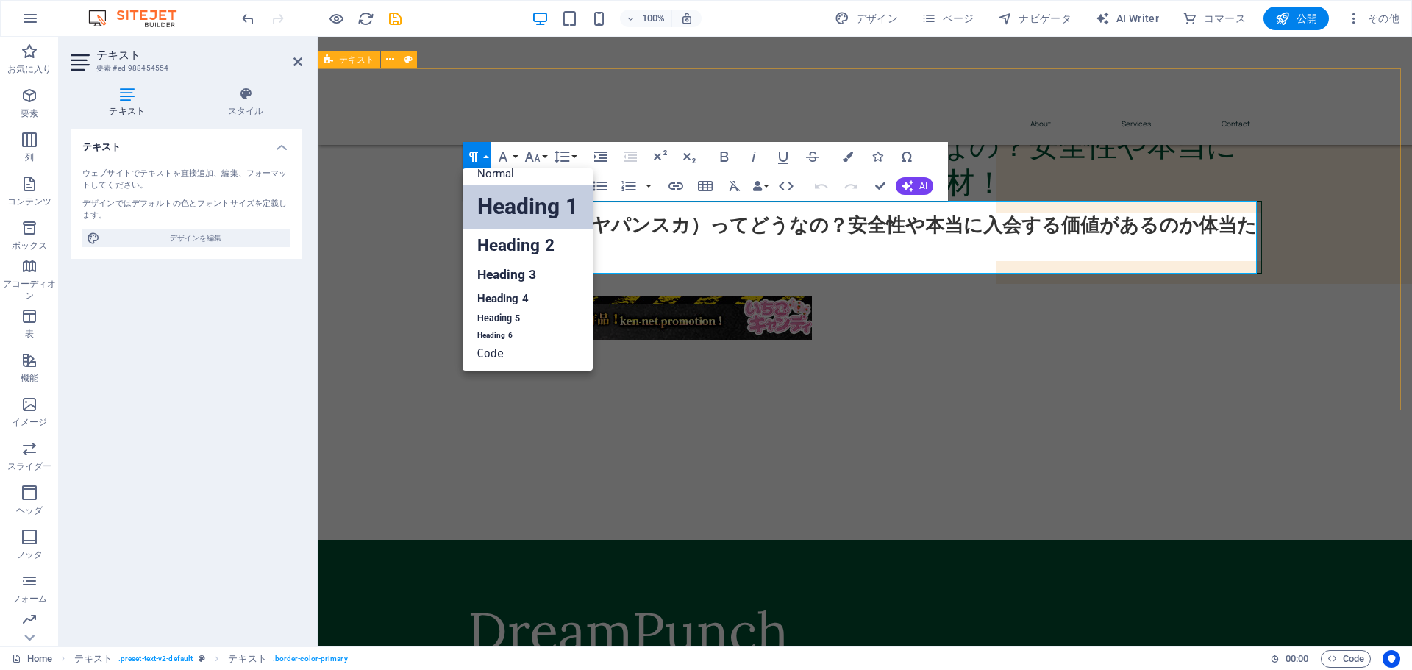
click at [400, 207] on div "JAPANSKA（ヤパンスカ）ってどうなの？安全性や本当に入会する価値があるのか体当たり取材！ JAPANSKA（ヤパンスカ）ってどうなの？安全性や本当に入会…" at bounding box center [865, 239] width 1094 height 342
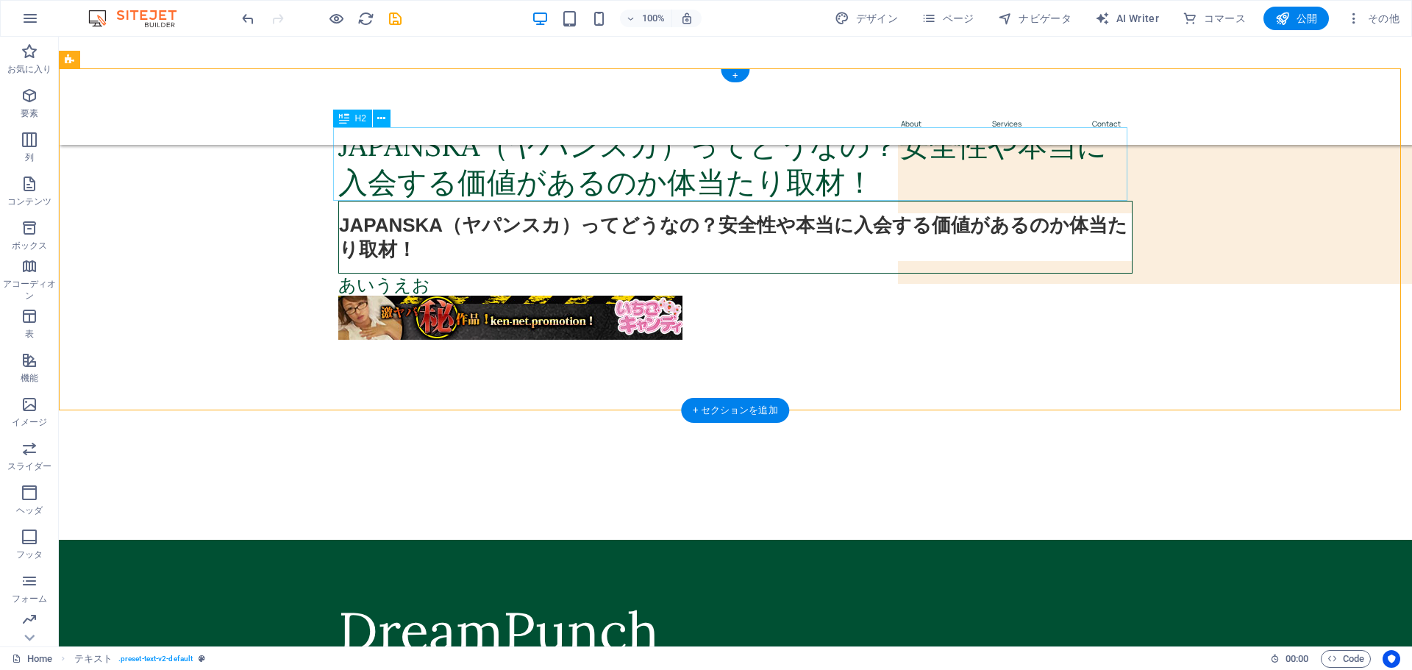
click at [463, 157] on div "JAPANSKA（ヤパンスカ）ってどうなの？安全性や本当に入会する価値があるのか体当たり取材！" at bounding box center [735, 164] width 794 height 74
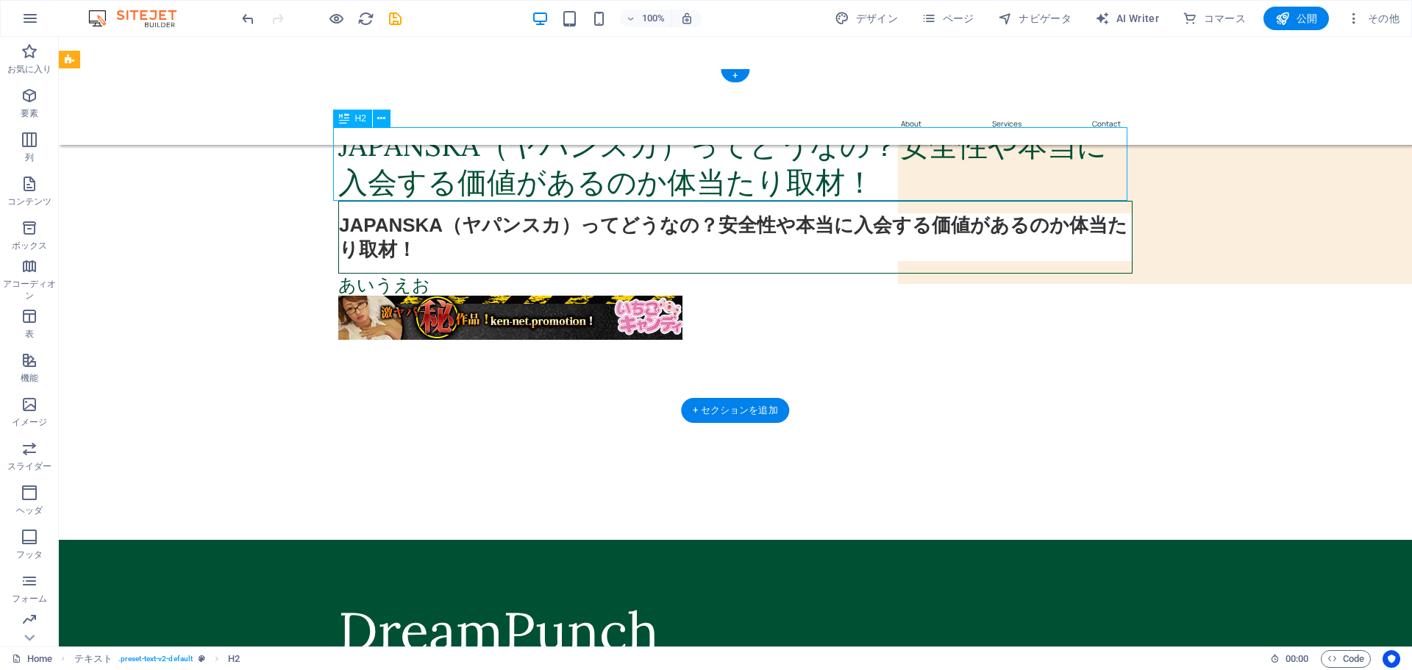
click at [463, 157] on div "JAPANSKA（ヤパンスカ）ってどうなの？安全性や本当に入会する価値があるのか体当たり取材！" at bounding box center [735, 164] width 794 height 74
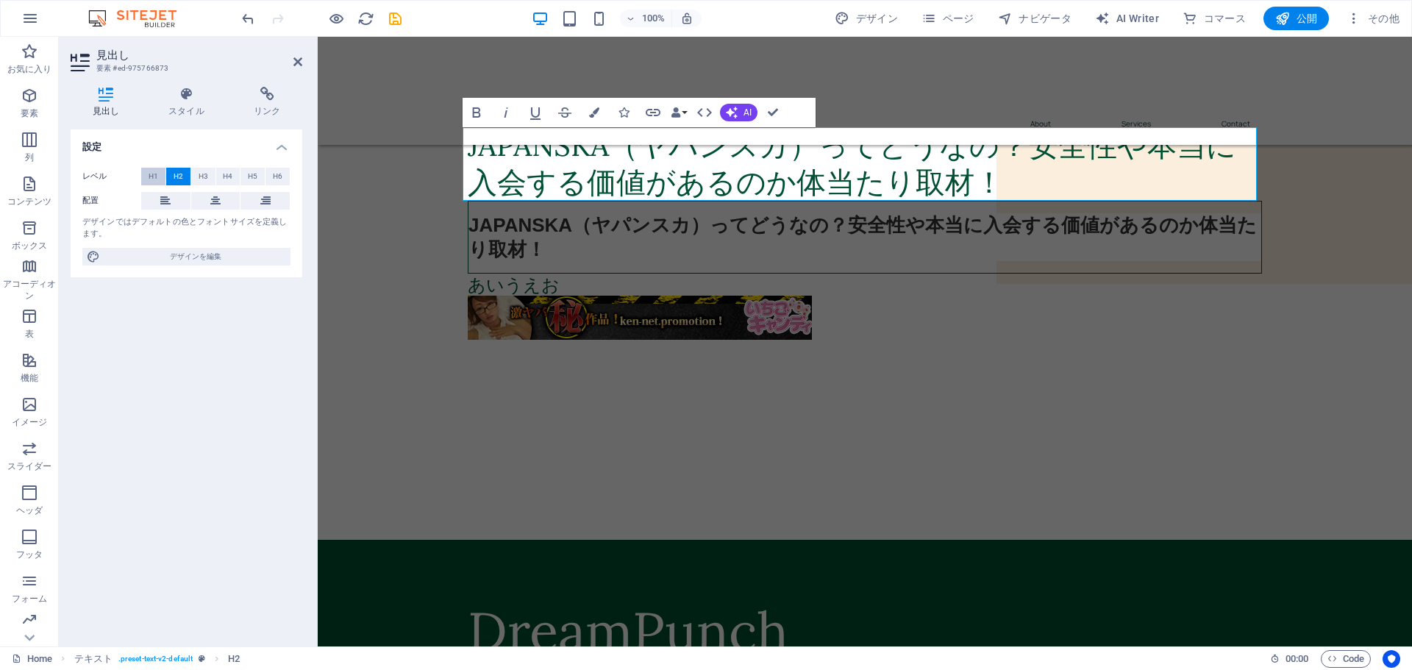
click at [154, 174] on span "H1" at bounding box center [154, 177] width 10 height 18
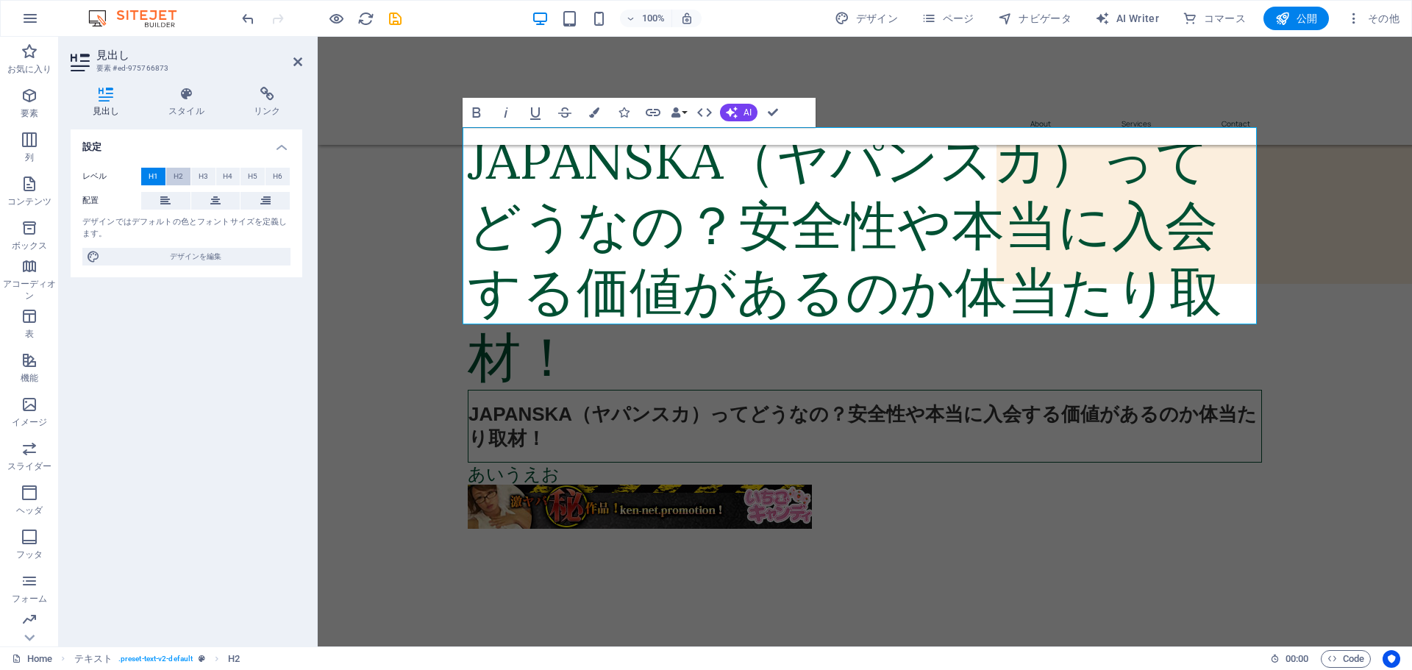
click at [177, 174] on span "H2" at bounding box center [179, 177] width 10 height 18
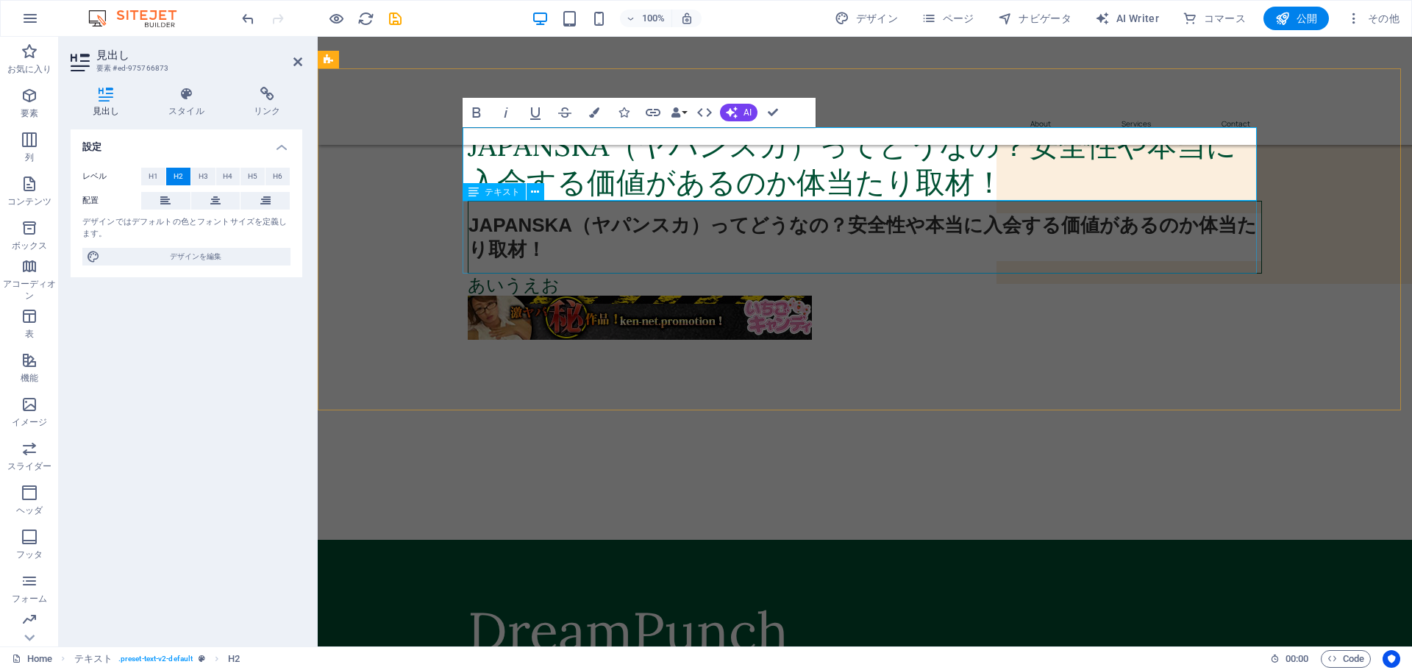
click at [527, 238] on div "JAPANSKA（ヤパンスカ）ってどうなの？安全性や本当に入会する価値があるのか体当たり取材！" at bounding box center [865, 237] width 794 height 73
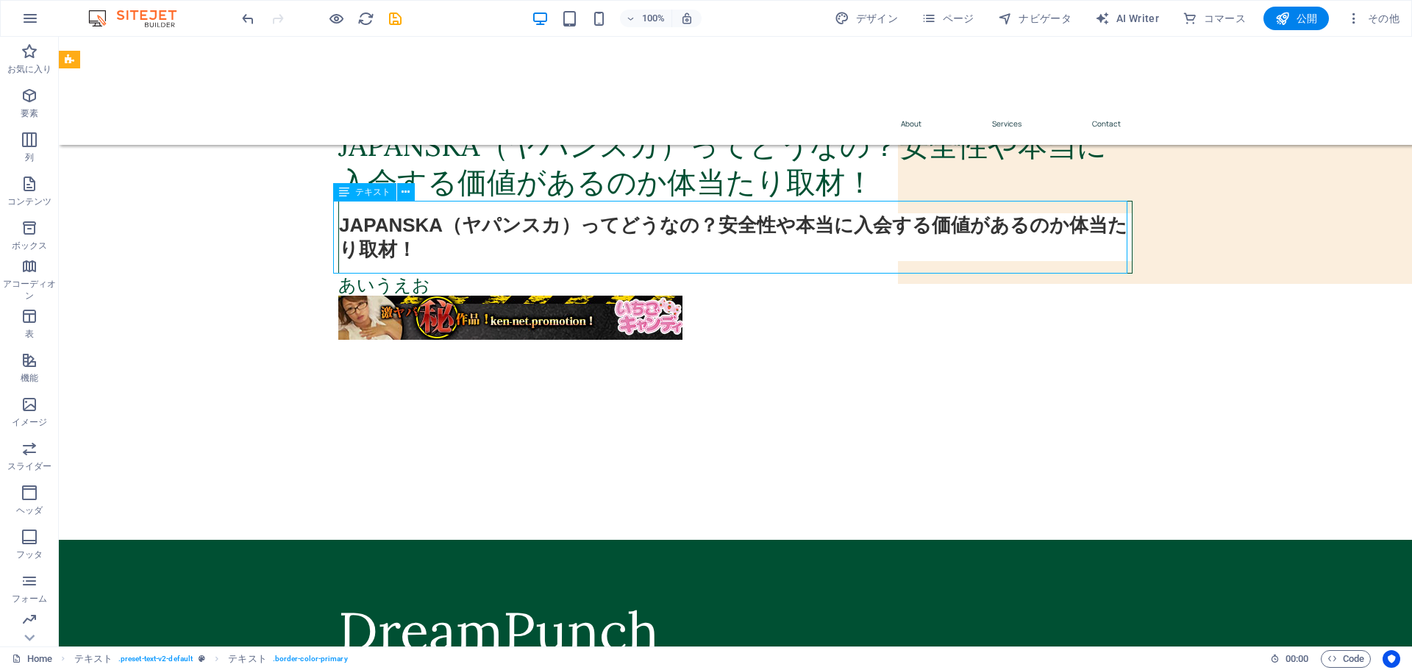
click at [527, 238] on div "JAPANSKA（ヤパンスカ）ってどうなの？安全性や本当に入会する価値があるのか体当たり取材！" at bounding box center [735, 237] width 794 height 73
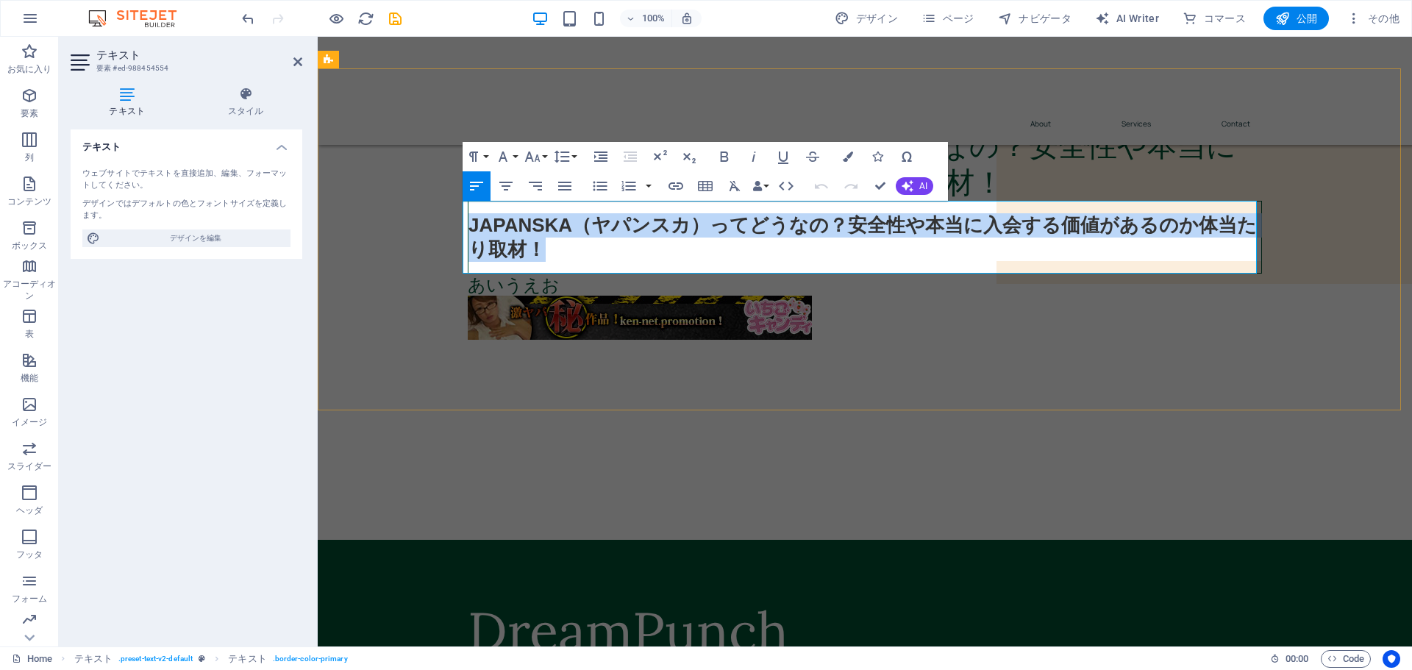
drag, startPoint x: 463, startPoint y: 223, endPoint x: 589, endPoint y: 256, distance: 130.1
click at [589, 256] on h1 "JAPANSKA（ヤパンスカ）ってどうなの？安全性や本当に入会する価値があるのか体当たり取材！" at bounding box center [865, 237] width 793 height 48
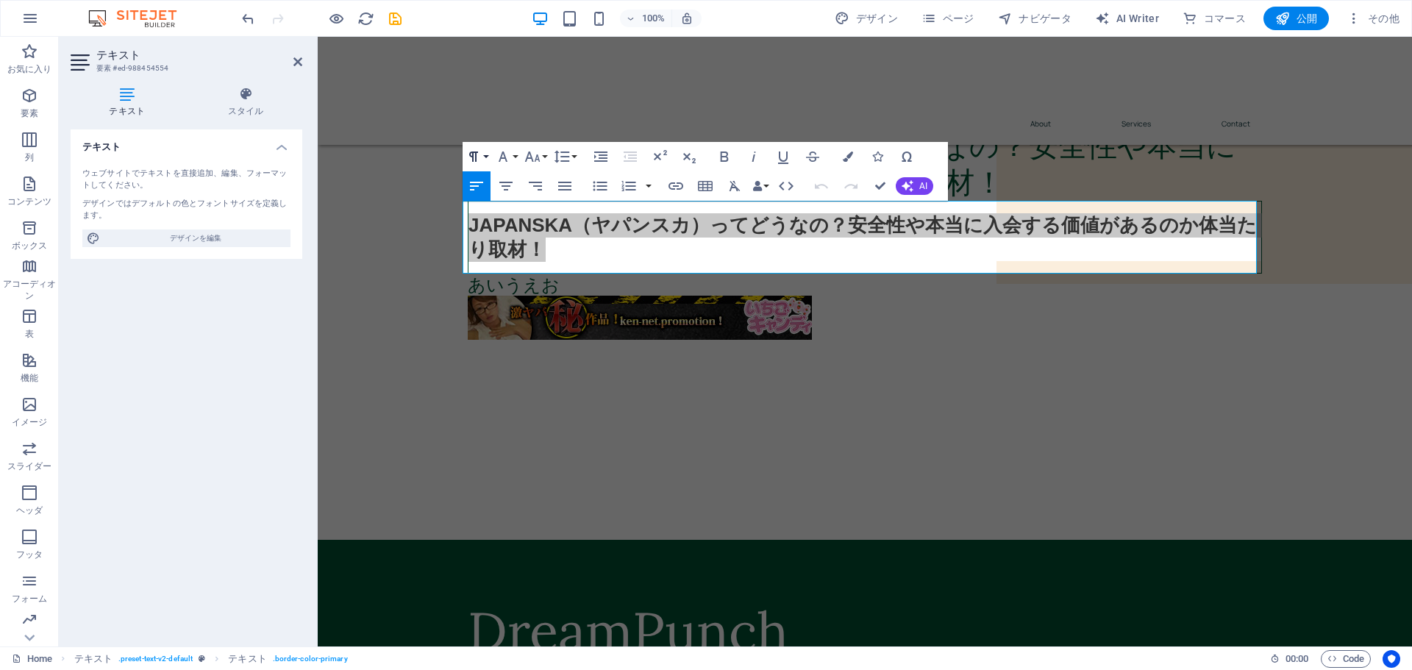
click at [485, 157] on button "Paragraph Format" at bounding box center [477, 156] width 28 height 29
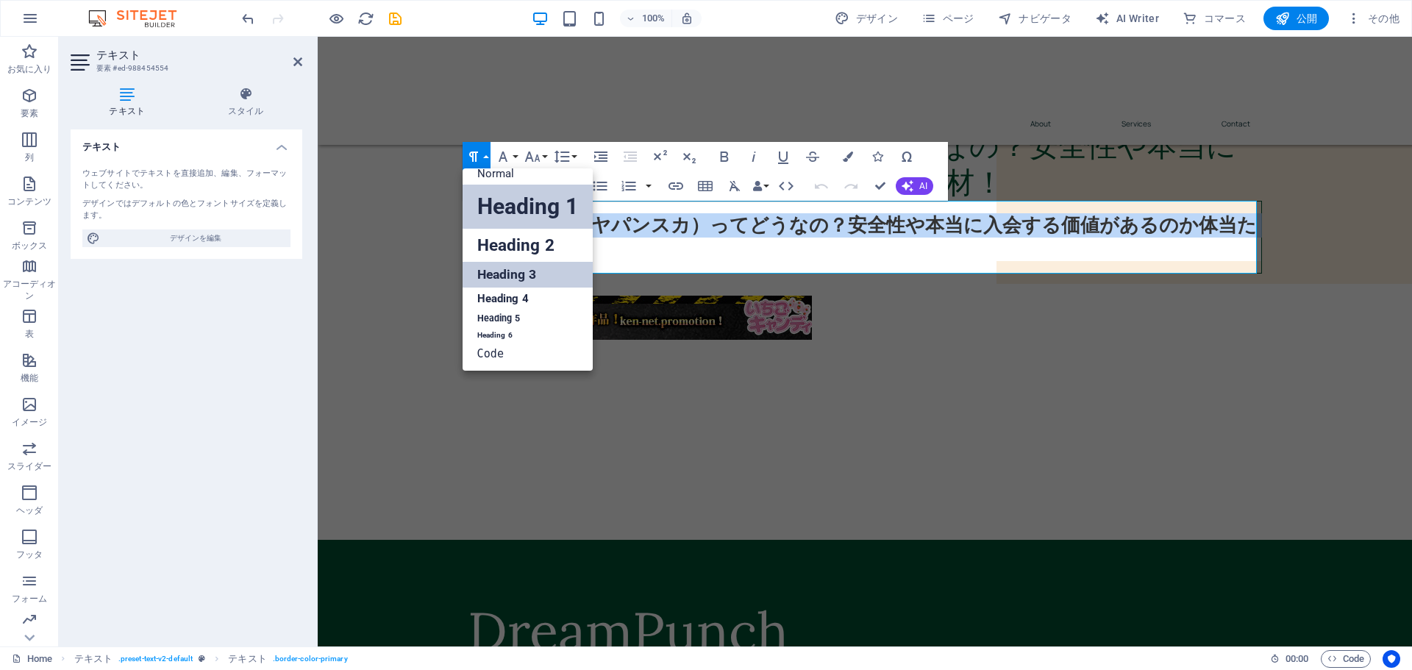
click at [512, 277] on link "Heading 3" at bounding box center [528, 275] width 130 height 26
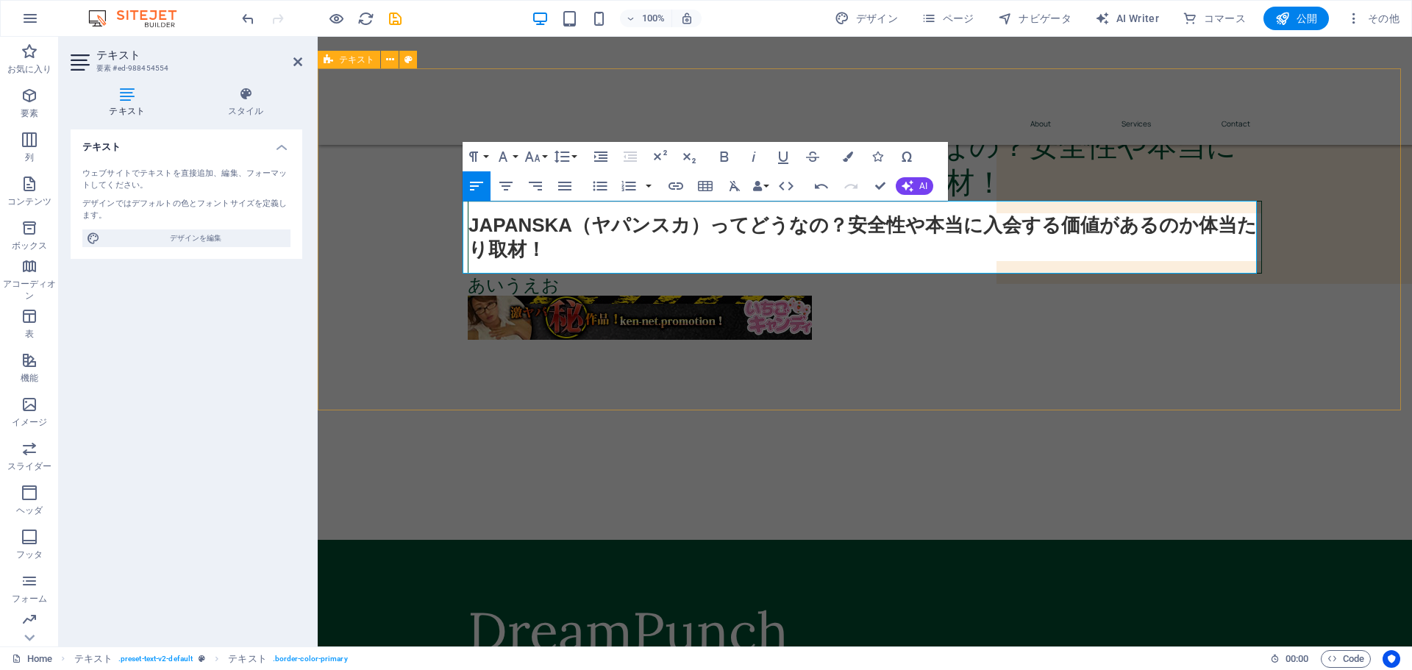
click at [419, 290] on div "JAPANSKA（ヤパンスカ）ってどうなの？安全性や本当に入会する価値があるのか体当たり取材！ JAPANSKA（ヤパンスカ）ってどうなの？安全性や本当に入会…" at bounding box center [865, 239] width 1094 height 342
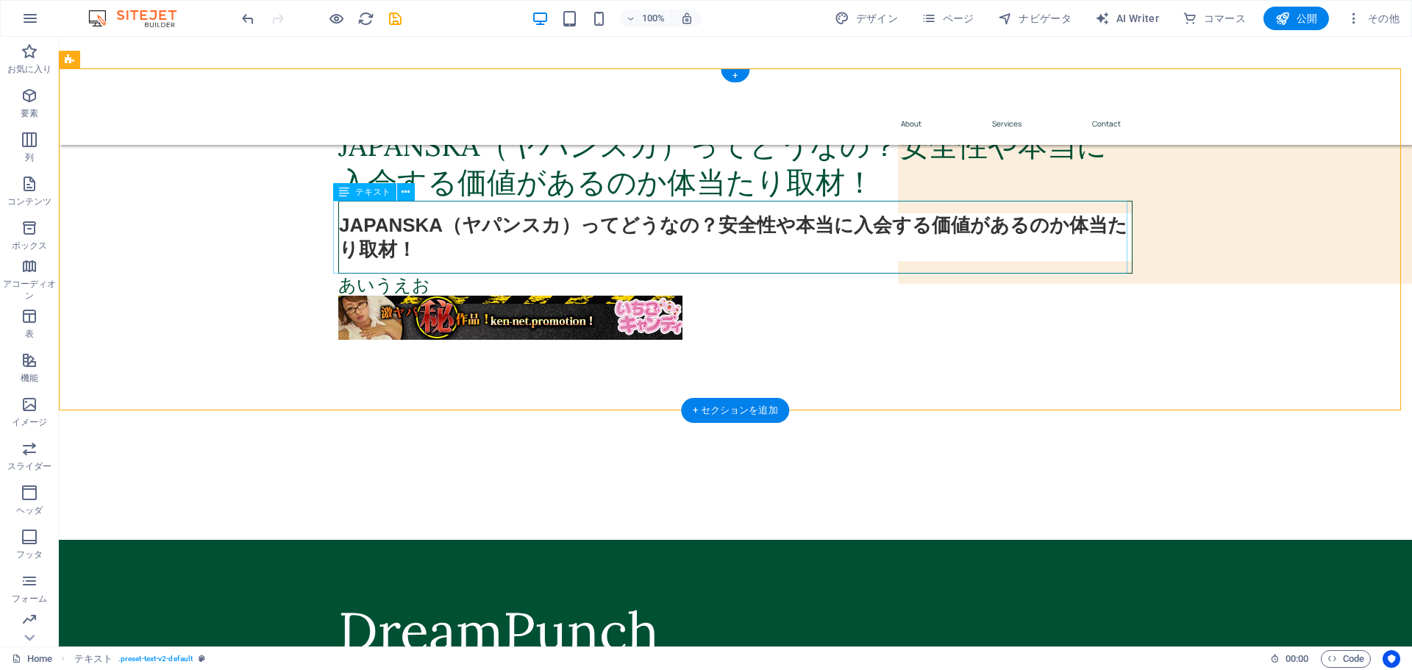
click at [381, 231] on div "JAPANSKA（ヤパンスカ）ってどうなの？安全性や本当に入会する価値があるのか体当たり取材！" at bounding box center [735, 237] width 794 height 73
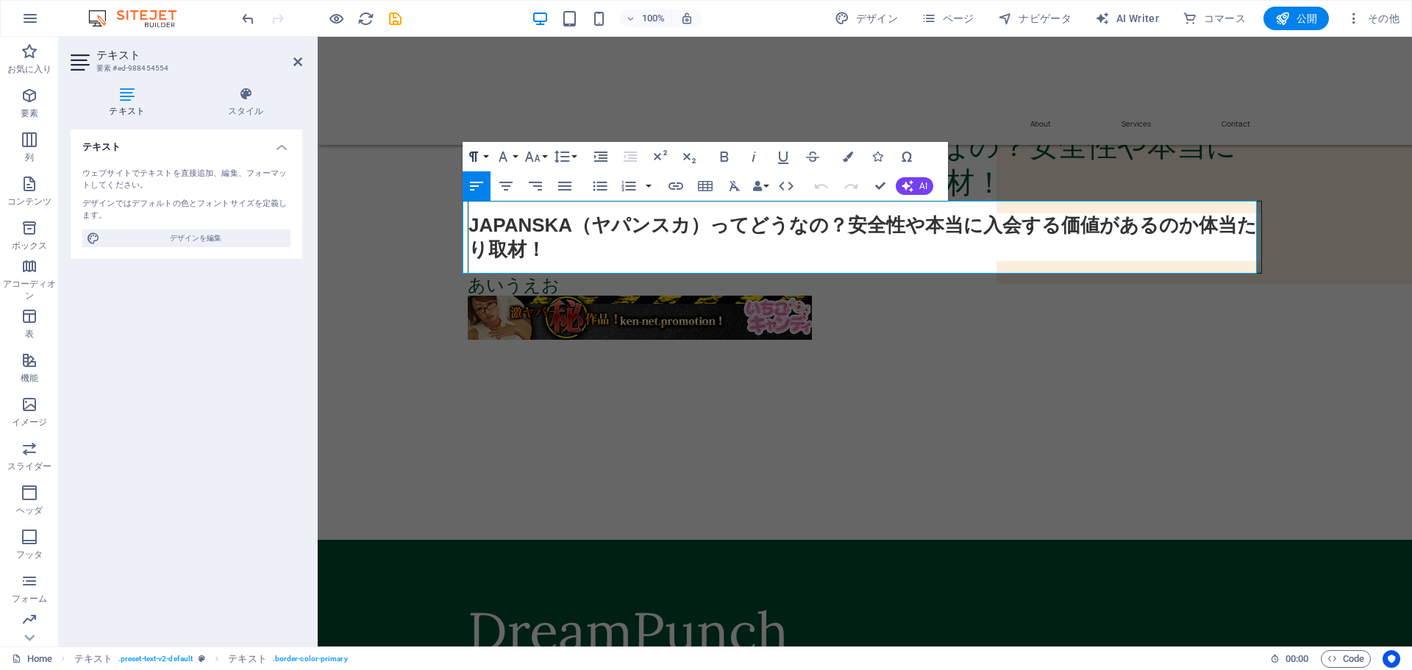
click at [477, 152] on icon "button" at bounding box center [473, 157] width 9 height 10
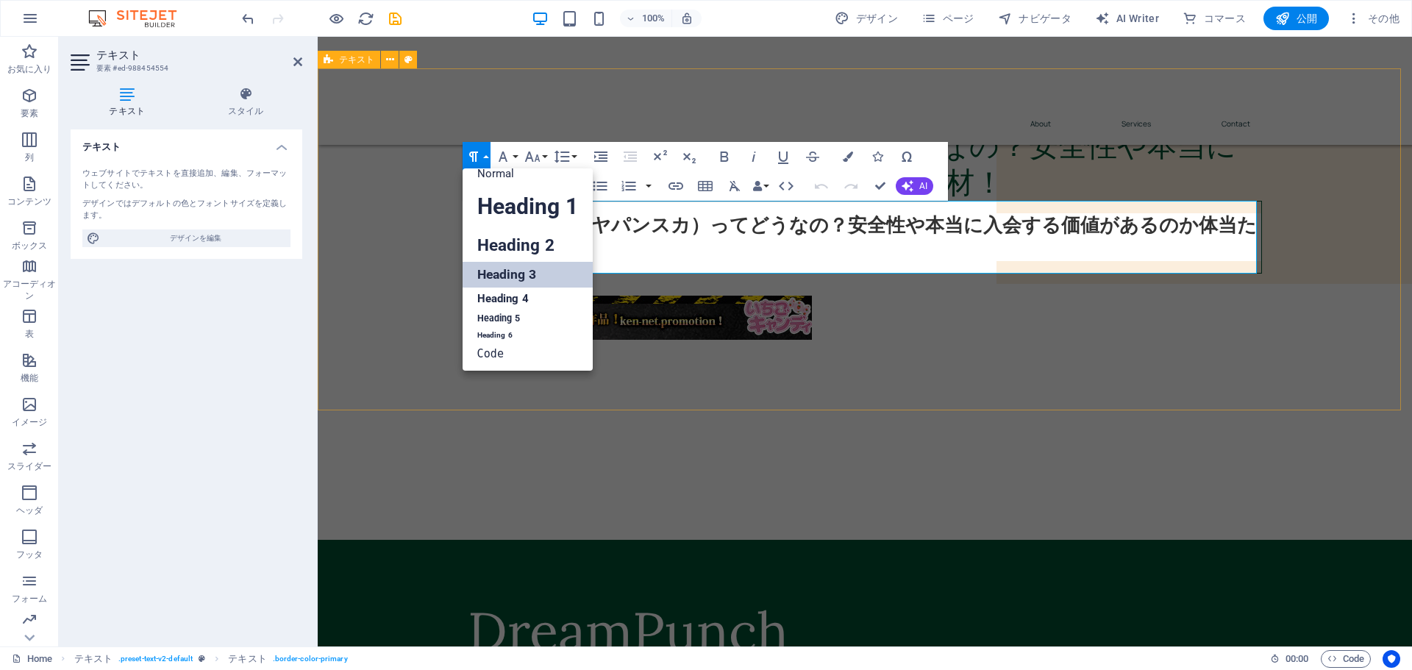
click at [393, 227] on div "JAPANSKA（ヤパンスカ）ってどうなの？安全性や本当に入会する価値があるのか体当たり取材！ JAPANSKA（ヤパンスカ）ってどうなの？安全性や本当に入会…" at bounding box center [865, 239] width 1094 height 342
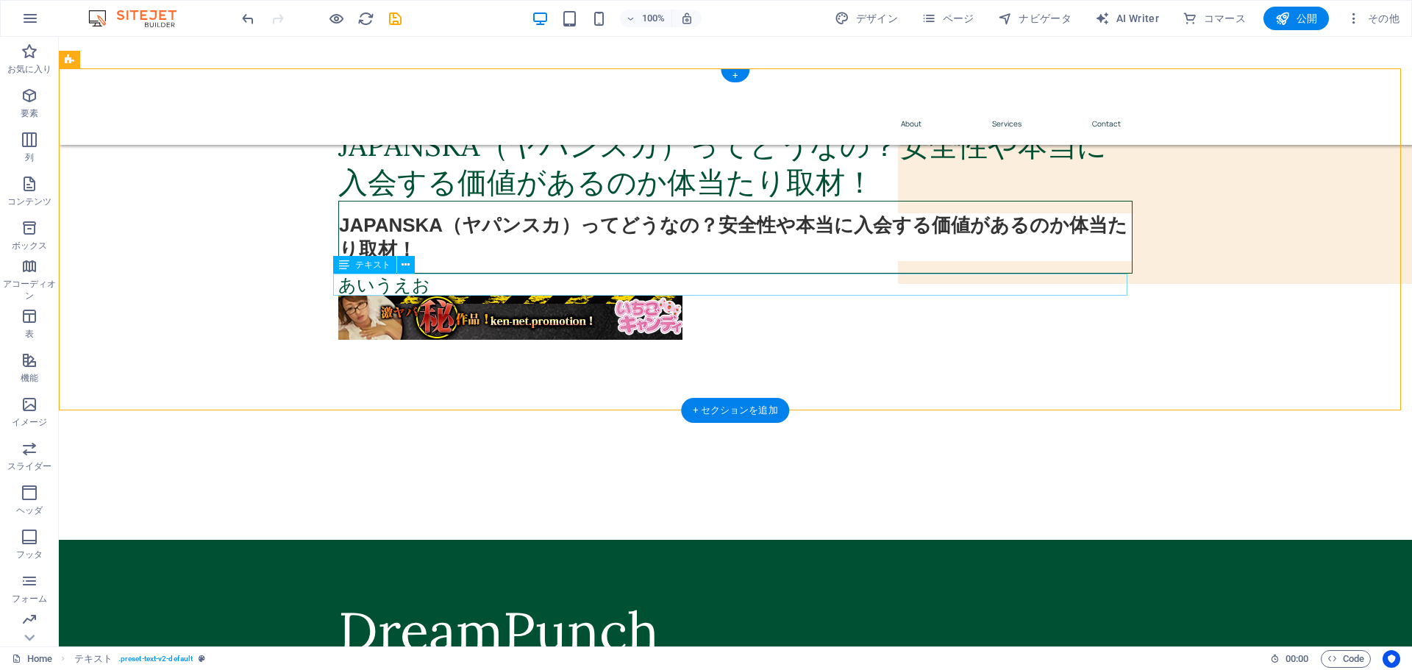
click at [426, 285] on div "あいうえお" at bounding box center [735, 285] width 794 height 22
click at [405, 261] on icon at bounding box center [406, 264] width 8 height 15
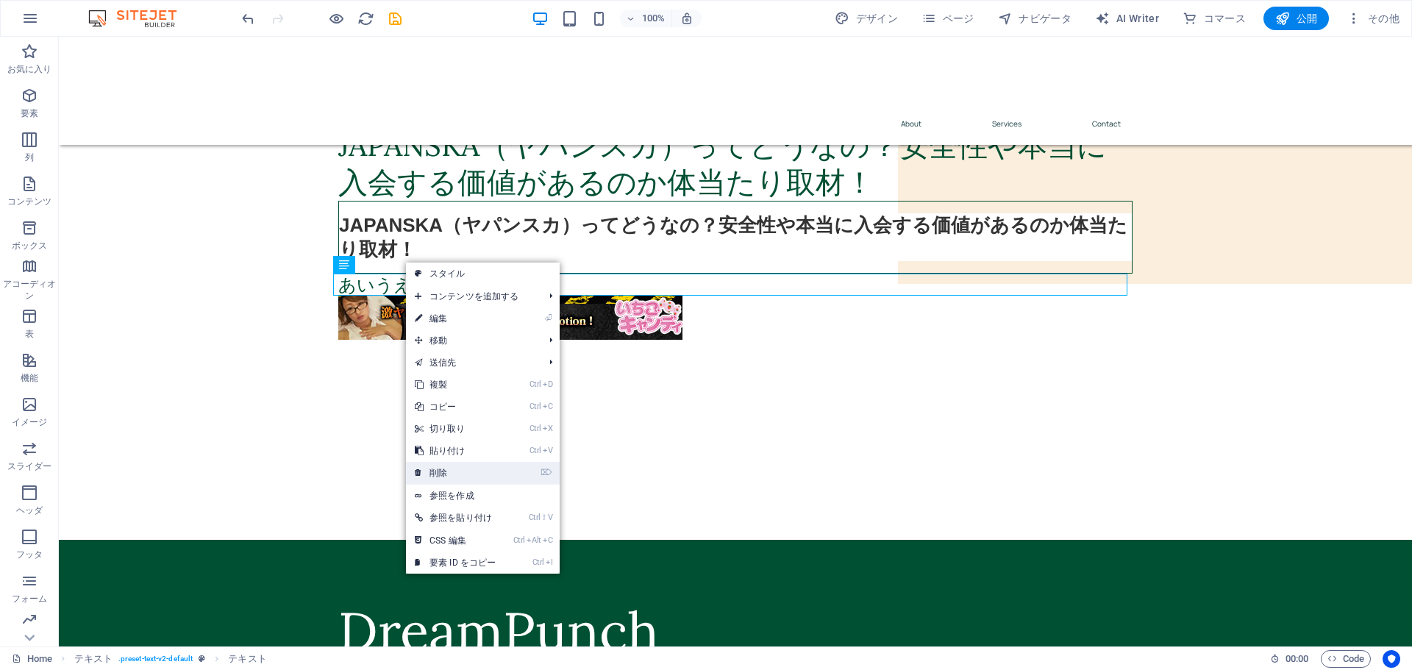
click at [436, 469] on link "⌦ 削除" at bounding box center [455, 473] width 99 height 22
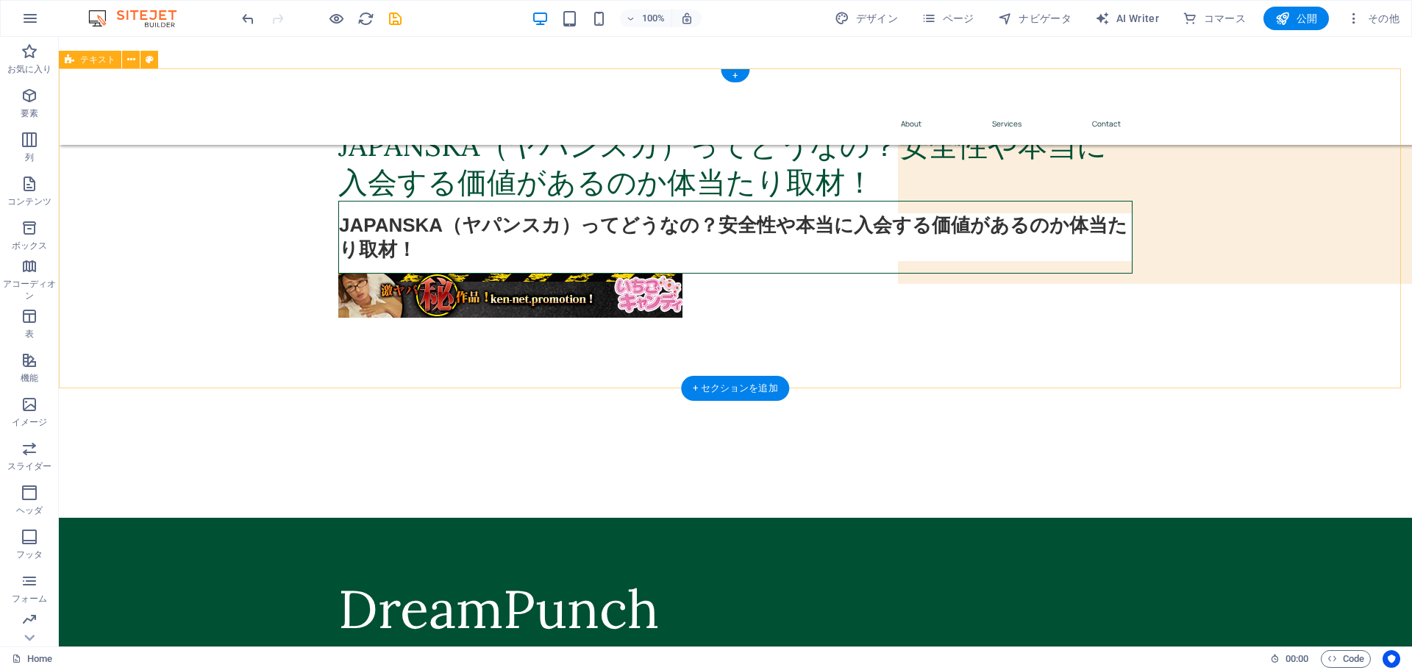
click at [516, 365] on div "JAPANSKA（ヤパンスカ）ってどうなの？安全性や本当に入会する価値があるのか体当たり取材！ JAPANSKA（ヤパンスカ）ってどうなの？安全性や本当に入会…" at bounding box center [735, 228] width 1353 height 320
click at [463, 217] on div "JAPANSKA（ヤパンスカ）ってどうなの？安全性や本当に入会する価値があるのか体当たり取材！" at bounding box center [735, 237] width 794 height 73
click at [452, 224] on div "JAPANSKA（ヤパンスカ）ってどうなの？安全性や本当に入会する価値があるのか体当たり取材！" at bounding box center [735, 237] width 794 height 73
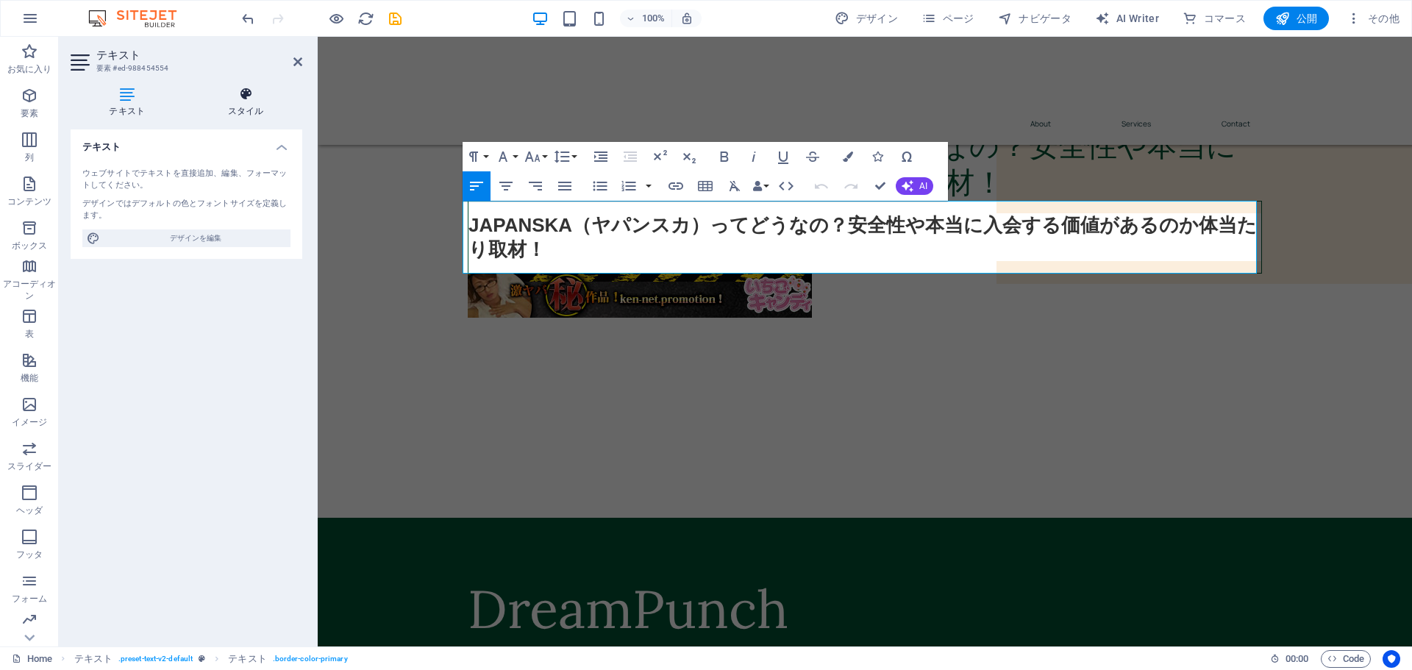
click at [246, 93] on icon at bounding box center [246, 94] width 113 height 15
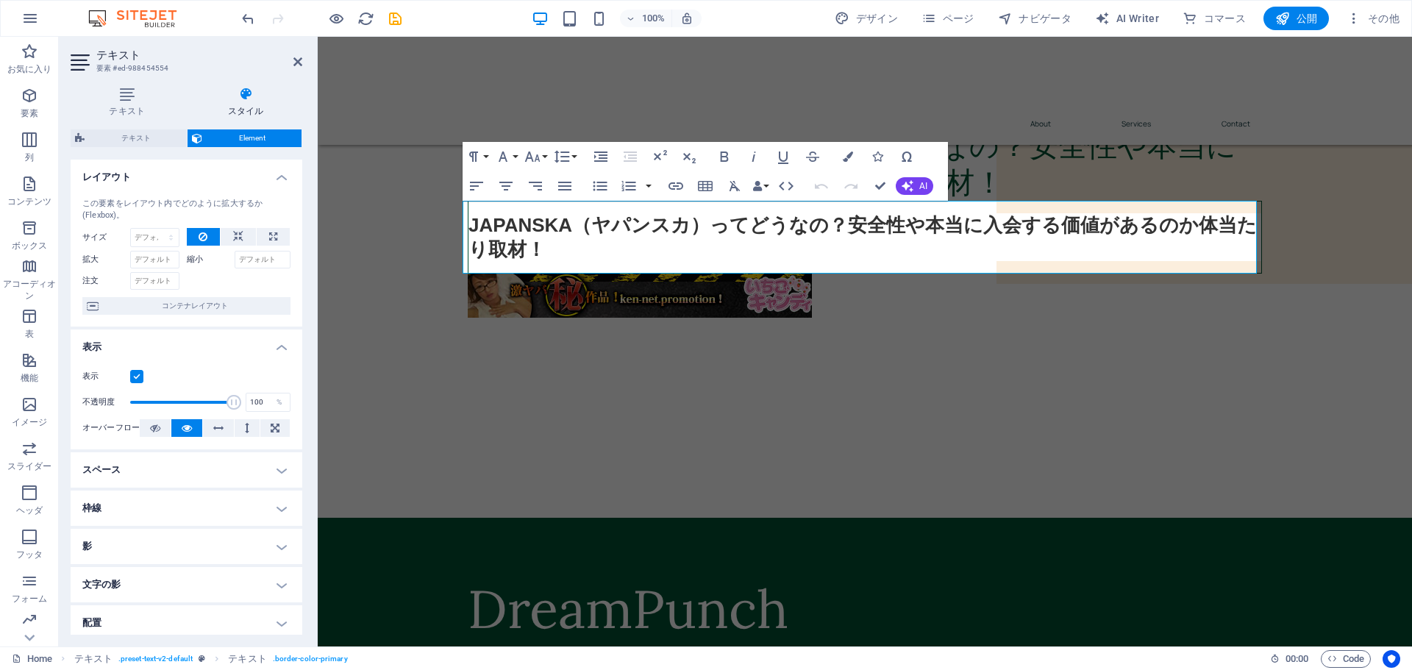
click at [135, 374] on label at bounding box center [136, 376] width 13 height 13
click at [0, 0] on input "表示" at bounding box center [0, 0] width 0 height 0
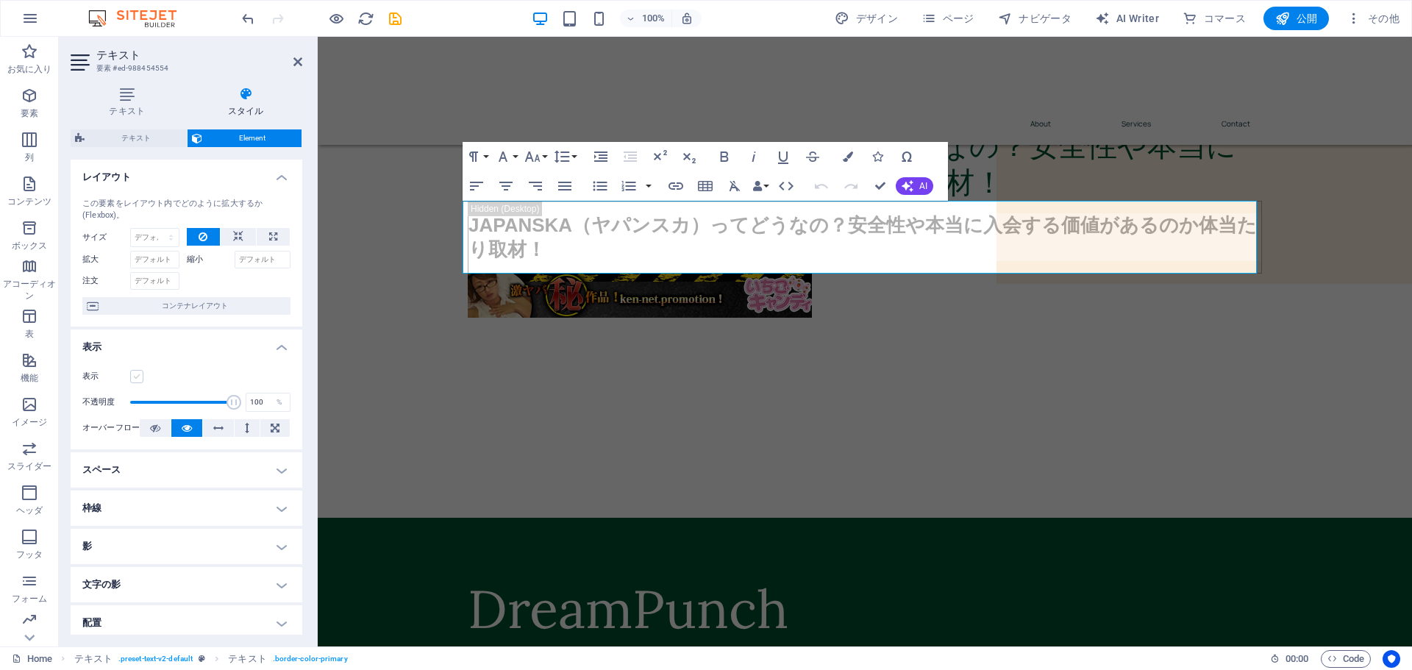
click at [135, 374] on label at bounding box center [136, 376] width 13 height 13
click at [0, 0] on input "表示" at bounding box center [0, 0] width 0 height 0
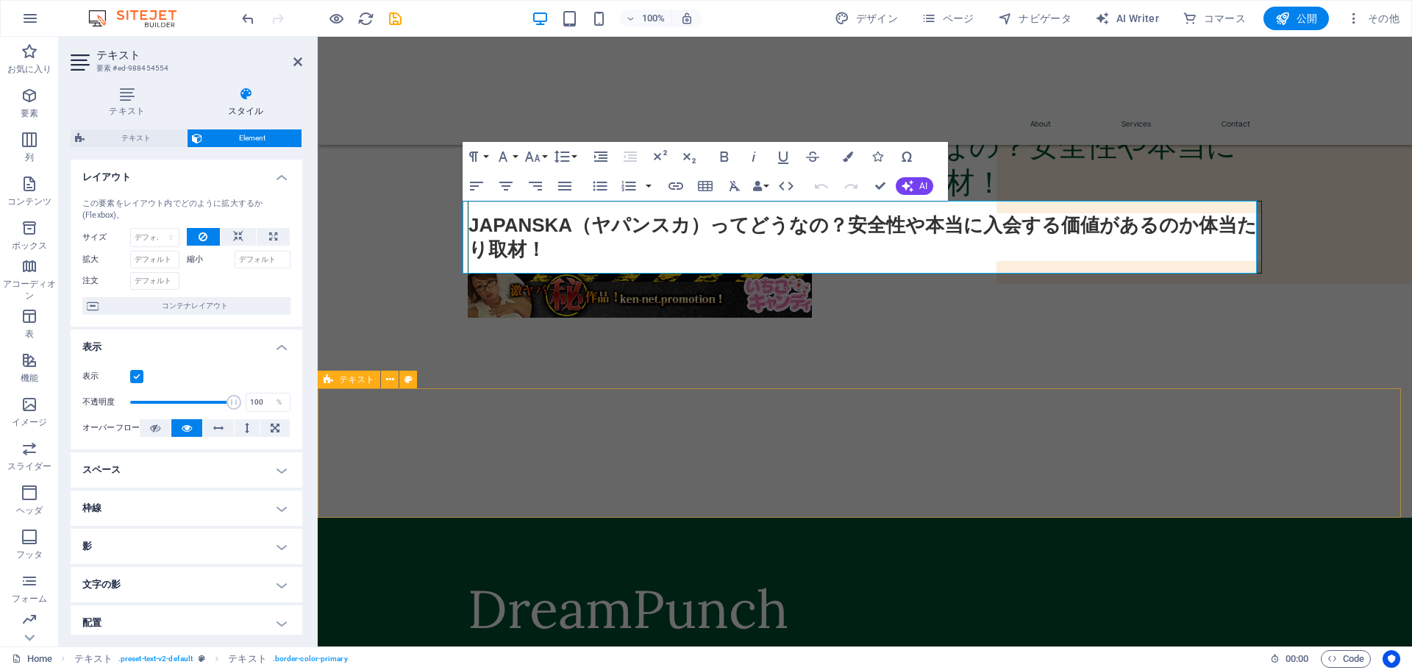
click at [414, 388] on div "テキスト" at bounding box center [372, 380] width 109 height 18
click at [519, 366] on div "JAPANSKA（ヤパンスカ）ってどうなの？安全性や本当に入会する価値があるのか体当たり取材！ JAPANSKA（ヤパンスカ）ってどうなの？安全性や本当に入会…" at bounding box center [865, 228] width 1094 height 320
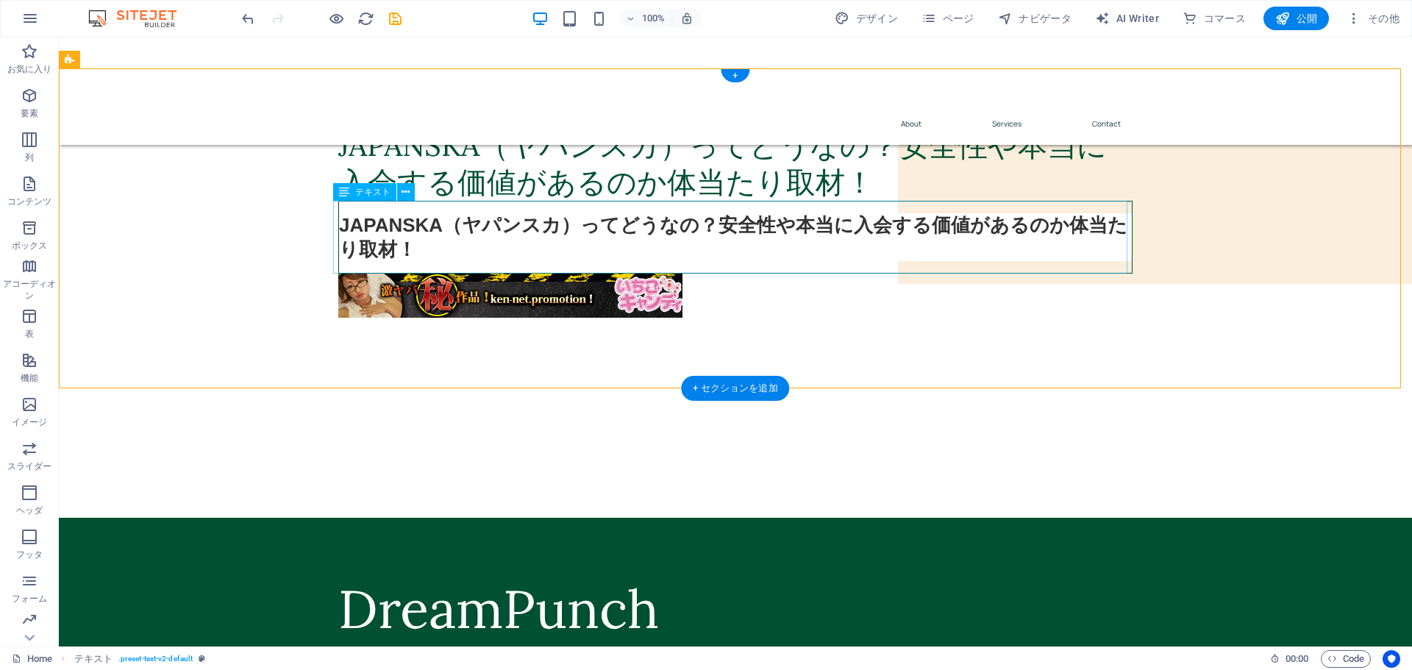
click at [698, 241] on div "JAPANSKA（ヤパンスカ）ってどうなの？安全性や本当に入会する価値があるのか体当たり取材！" at bounding box center [735, 237] width 794 height 73
click at [408, 195] on icon at bounding box center [406, 192] width 8 height 15
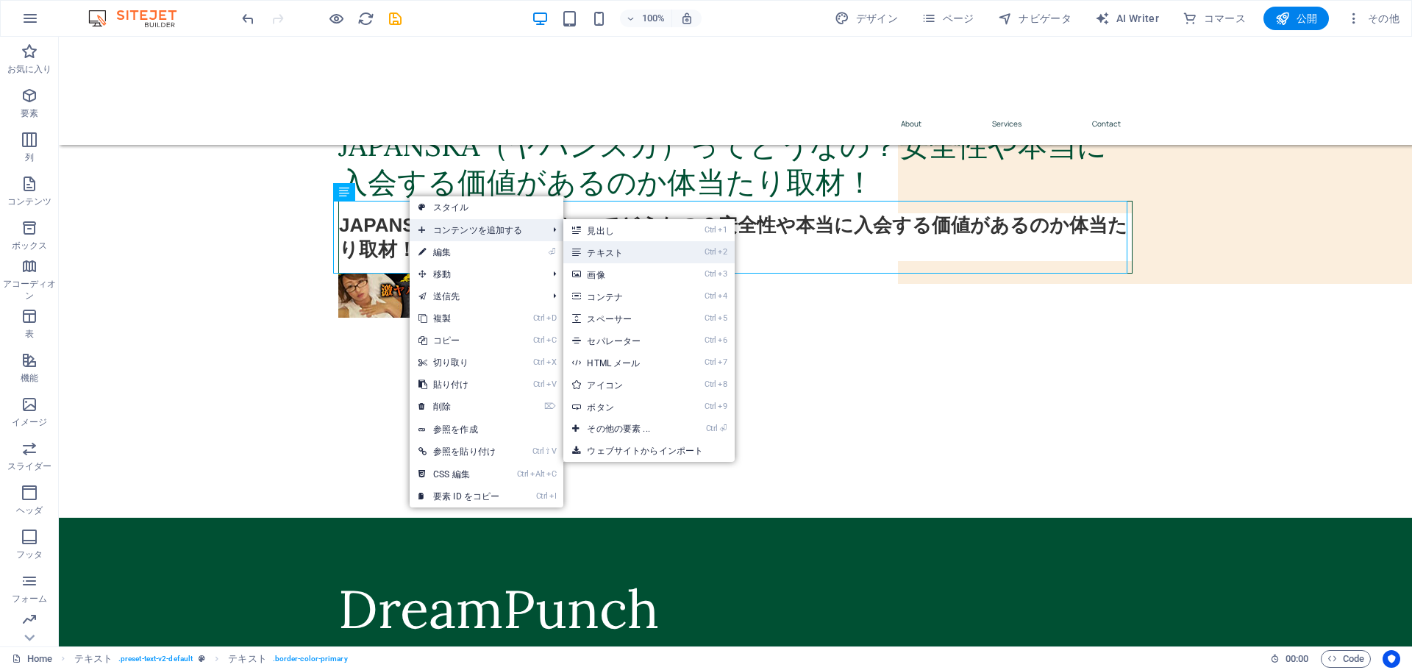
click at [633, 258] on link "Ctrl 2 テキスト" at bounding box center [620, 252] width 115 height 22
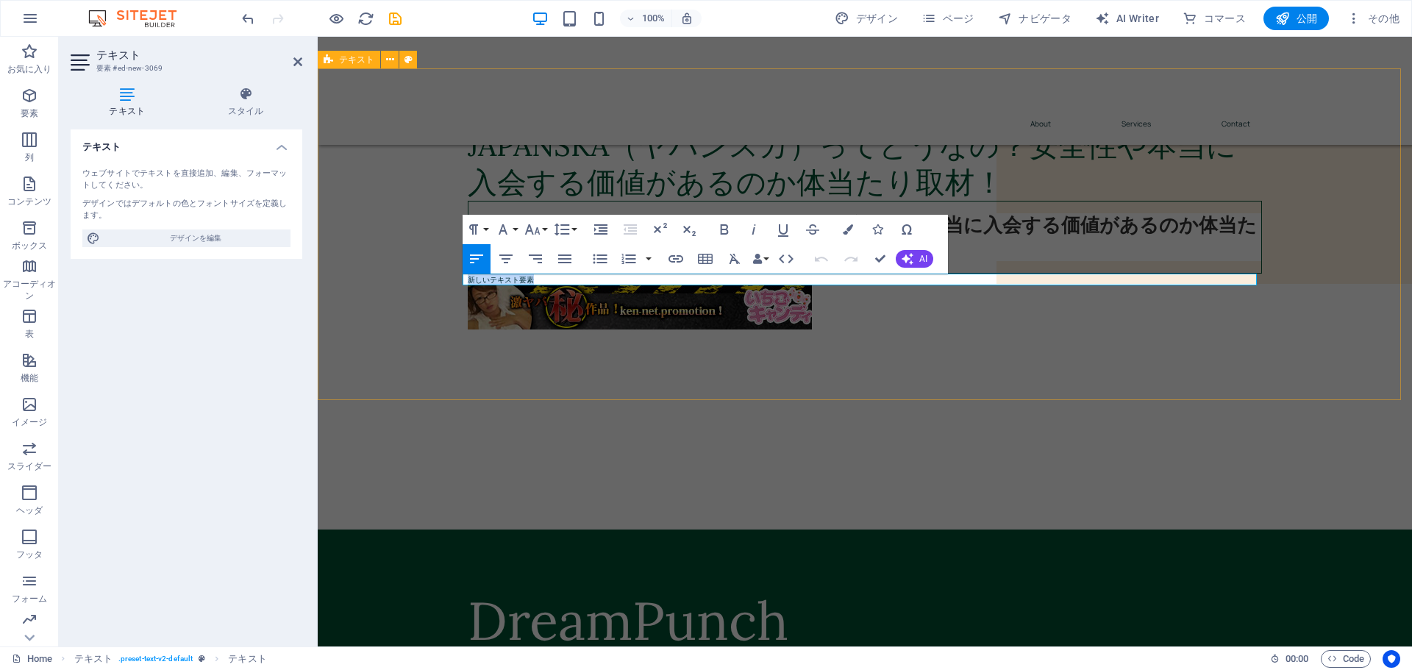
click at [649, 391] on div "JAPANSKA（ヤパンスカ）ってどうなの？安全性や本当に入会する価値があるのか体当たり取材！ JAPANSKA（ヤパンスカ）ってどうなの？安全性や本当に入会…" at bounding box center [865, 234] width 1094 height 332
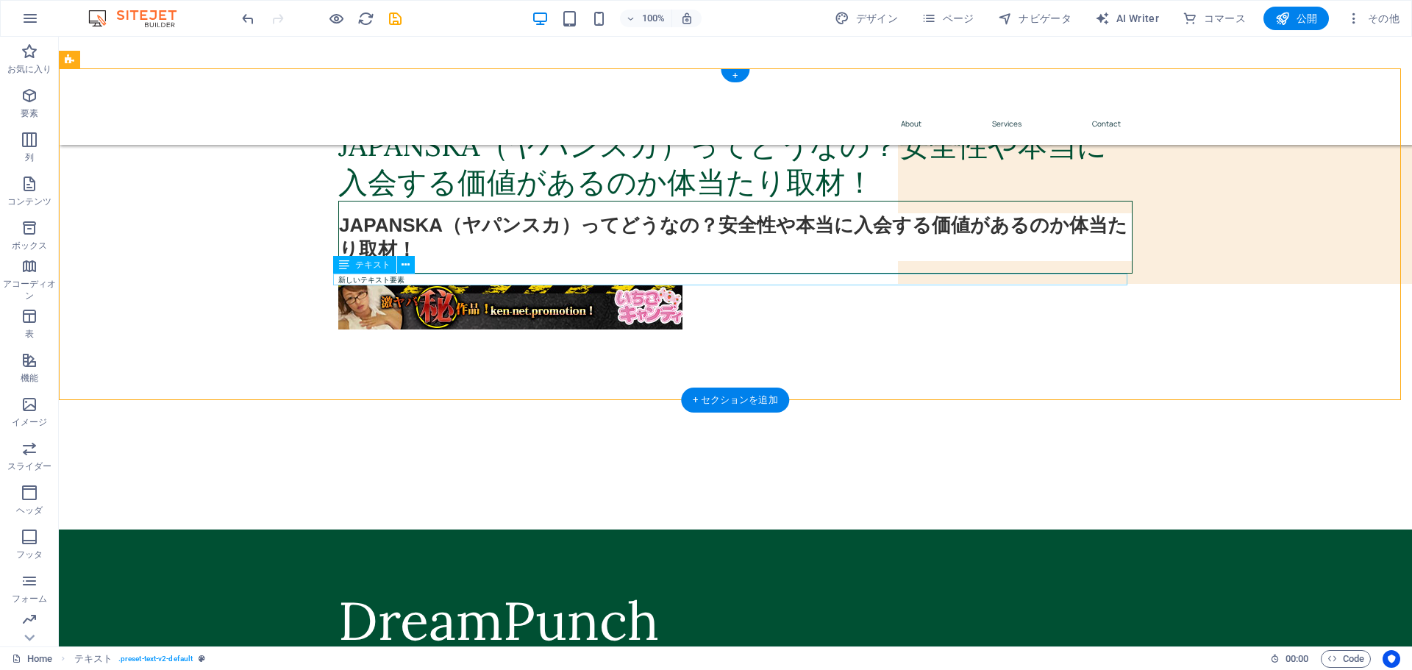
click at [389, 278] on div "新しいテキスト要素" at bounding box center [735, 280] width 794 height 12
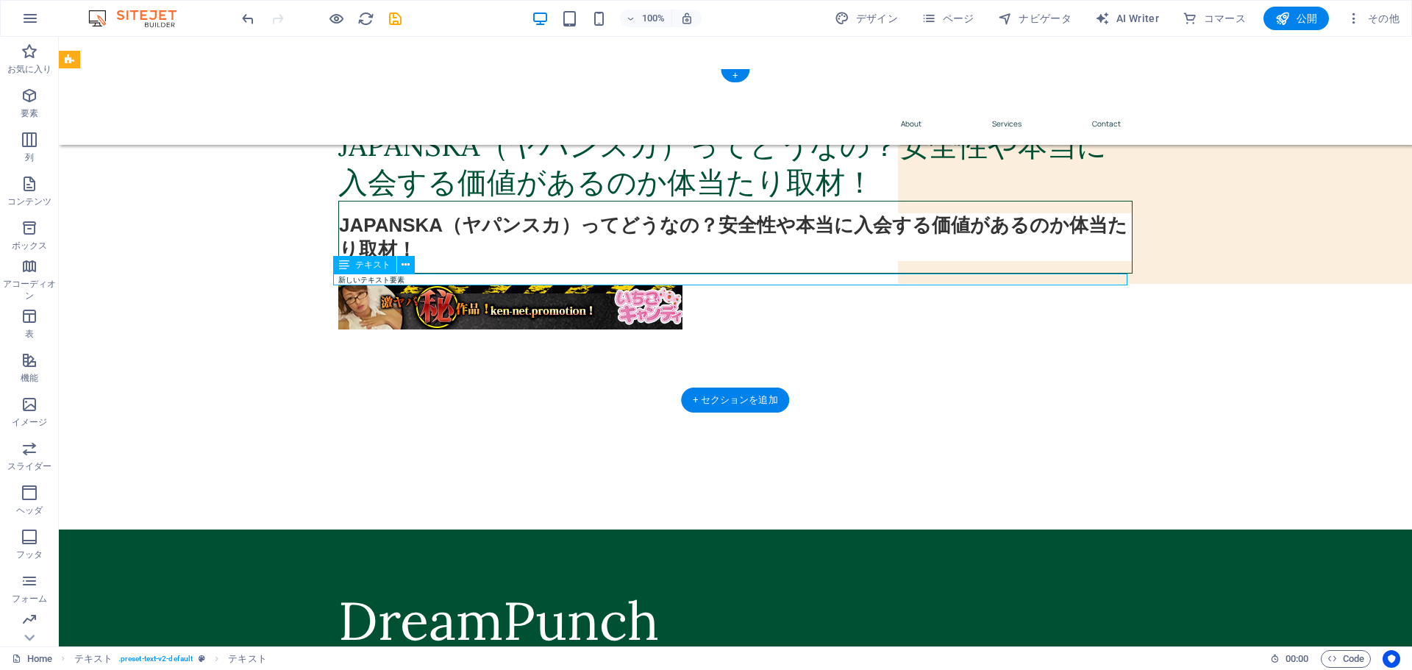
click at [389, 278] on div "新しいテキスト要素" at bounding box center [735, 280] width 794 height 12
click at [410, 261] on button at bounding box center [406, 265] width 18 height 18
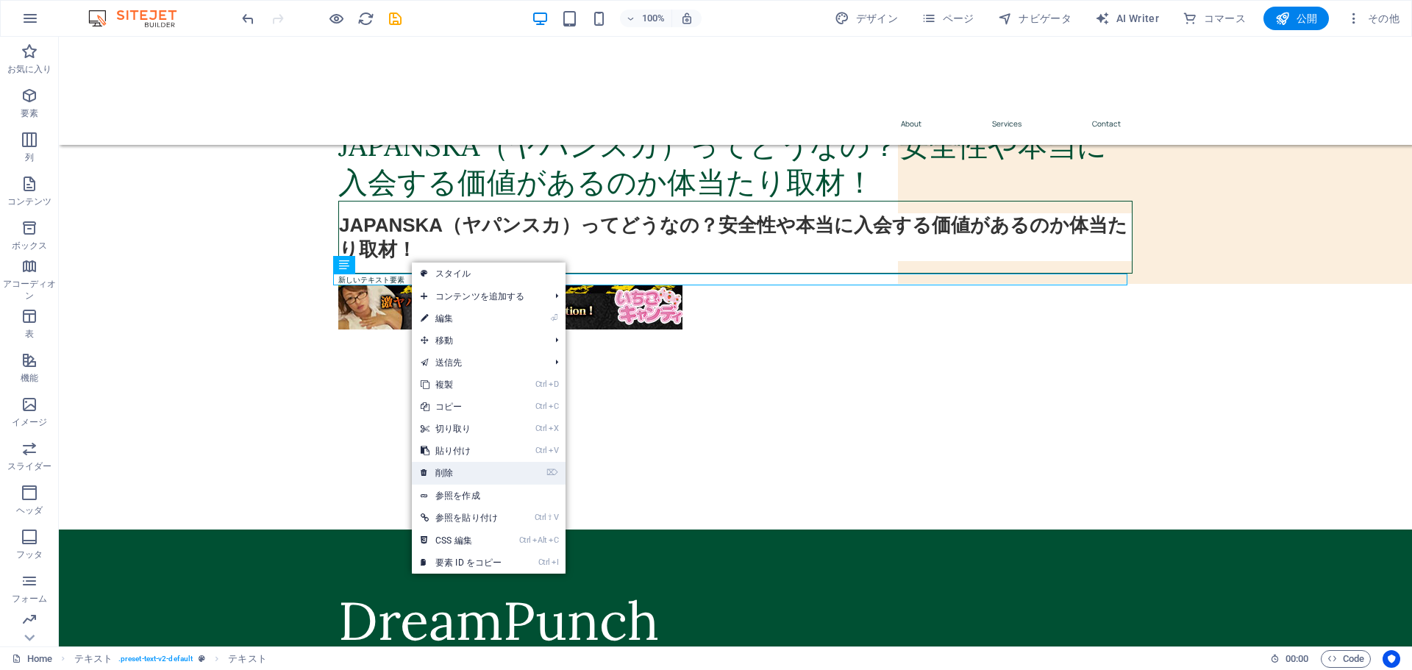
click at [455, 473] on link "⌦ 削除" at bounding box center [461, 473] width 99 height 22
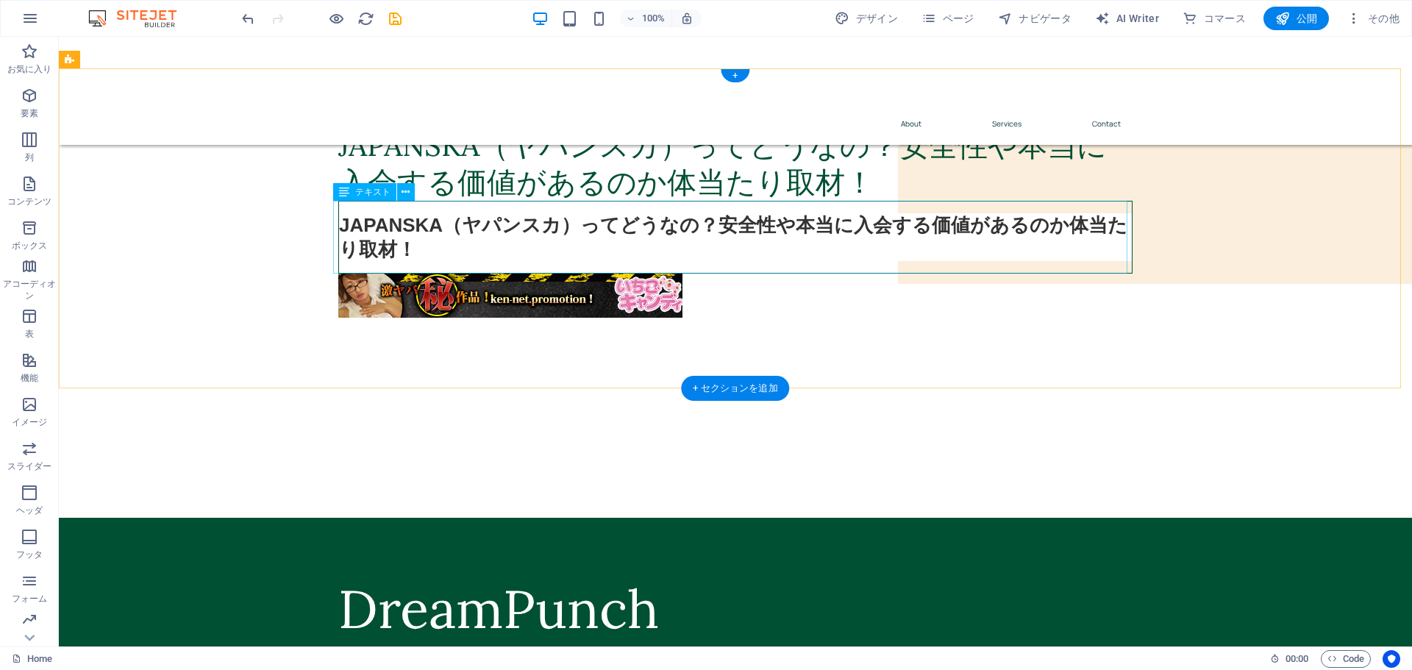
click at [426, 236] on div "JAPANSKA（ヤパンスカ）ってどうなの？安全性や本当に入会する価値があるのか体当たり取材！" at bounding box center [735, 237] width 794 height 73
click at [379, 194] on span "テキスト" at bounding box center [372, 192] width 35 height 9
click at [406, 191] on icon at bounding box center [406, 192] width 8 height 15
click at [594, 338] on div "JAPANSKA（ヤパンスカ）ってどうなの？安全性や本当に入会する価値があるのか体当たり取材！ JAPANSKA（ヤパンスカ）ってどうなの？安全性や本当に入会…" at bounding box center [735, 228] width 1353 height 320
click at [440, 249] on div "JAPANSKA（ヤパンスカ）ってどうなの？安全性や本当に入会する価値があるのか体当たり取材！" at bounding box center [735, 237] width 794 height 73
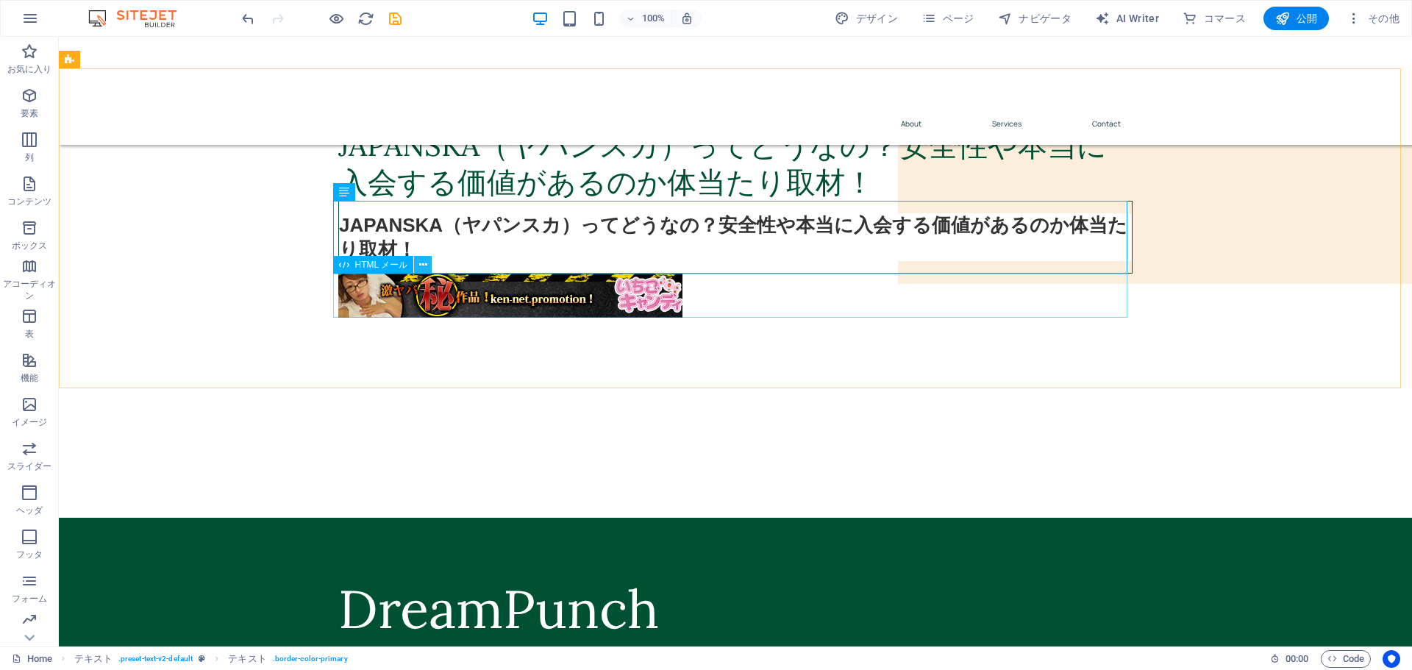
click at [424, 265] on icon at bounding box center [423, 264] width 8 height 15
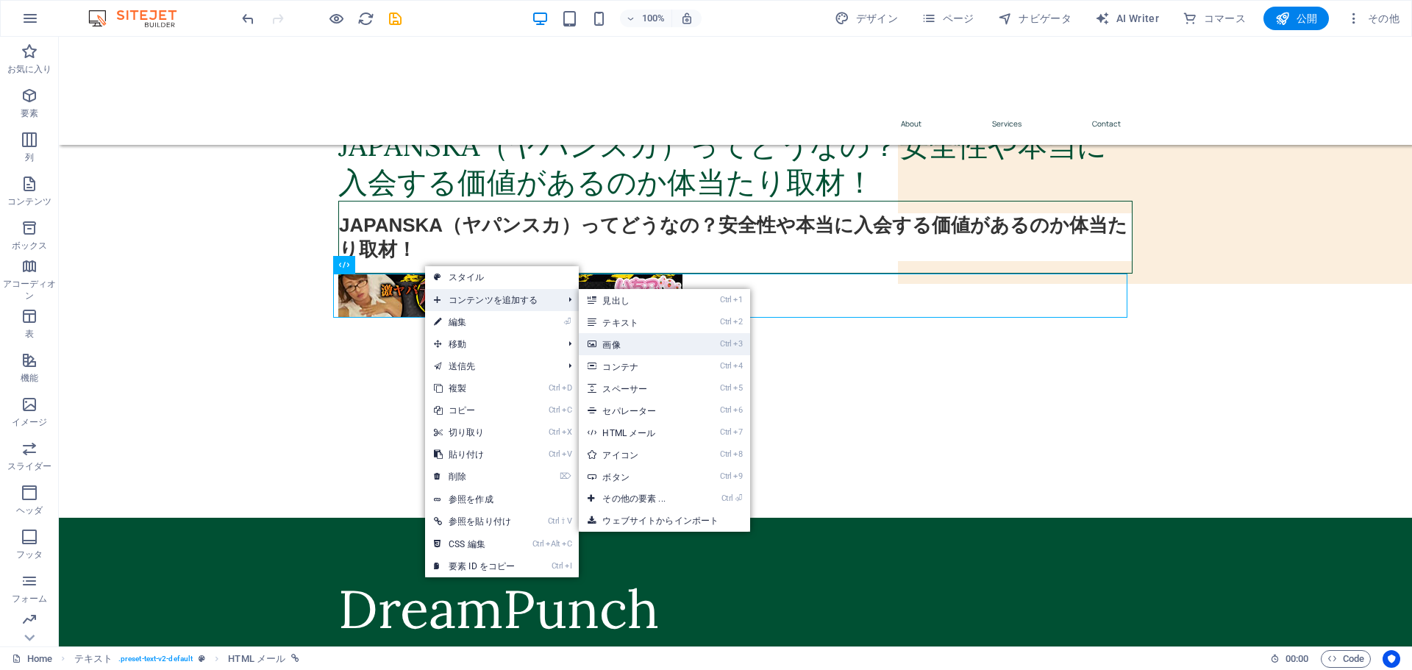
click at [660, 349] on link "Ctrl 3 画像" at bounding box center [636, 344] width 115 height 22
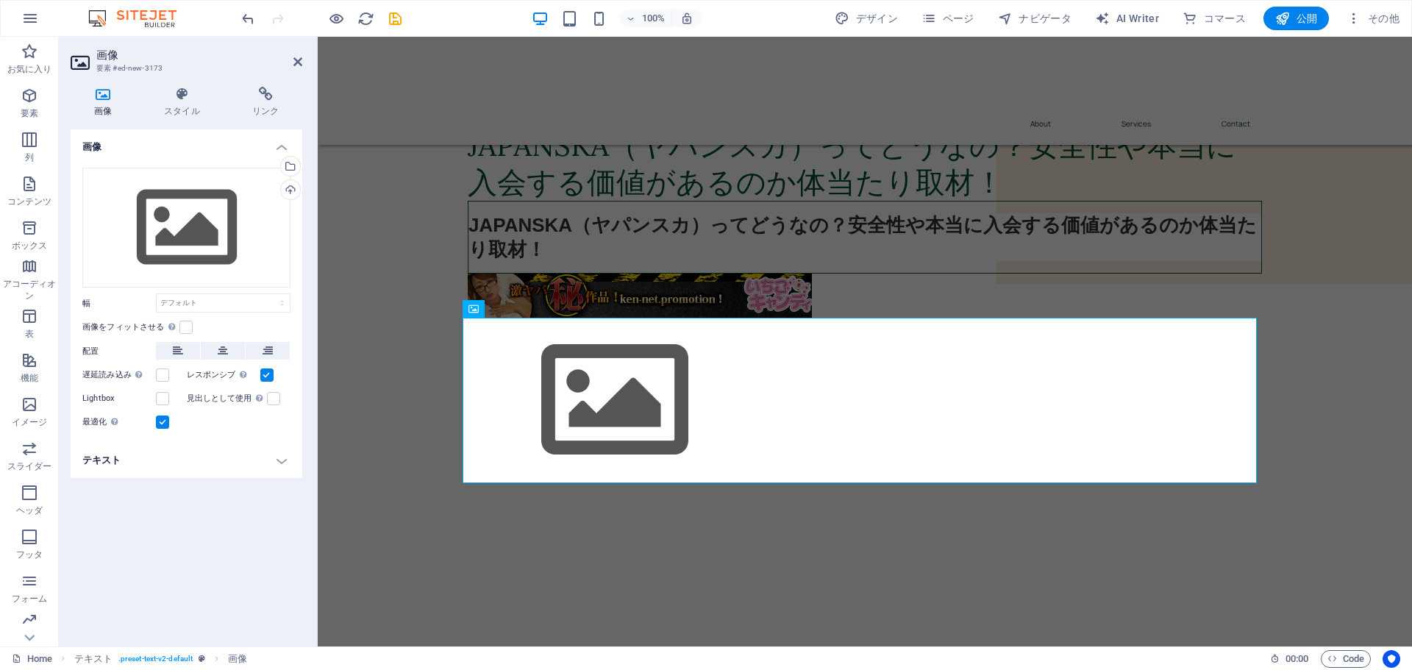
click at [288, 452] on h4 "テキスト" at bounding box center [187, 460] width 232 height 35
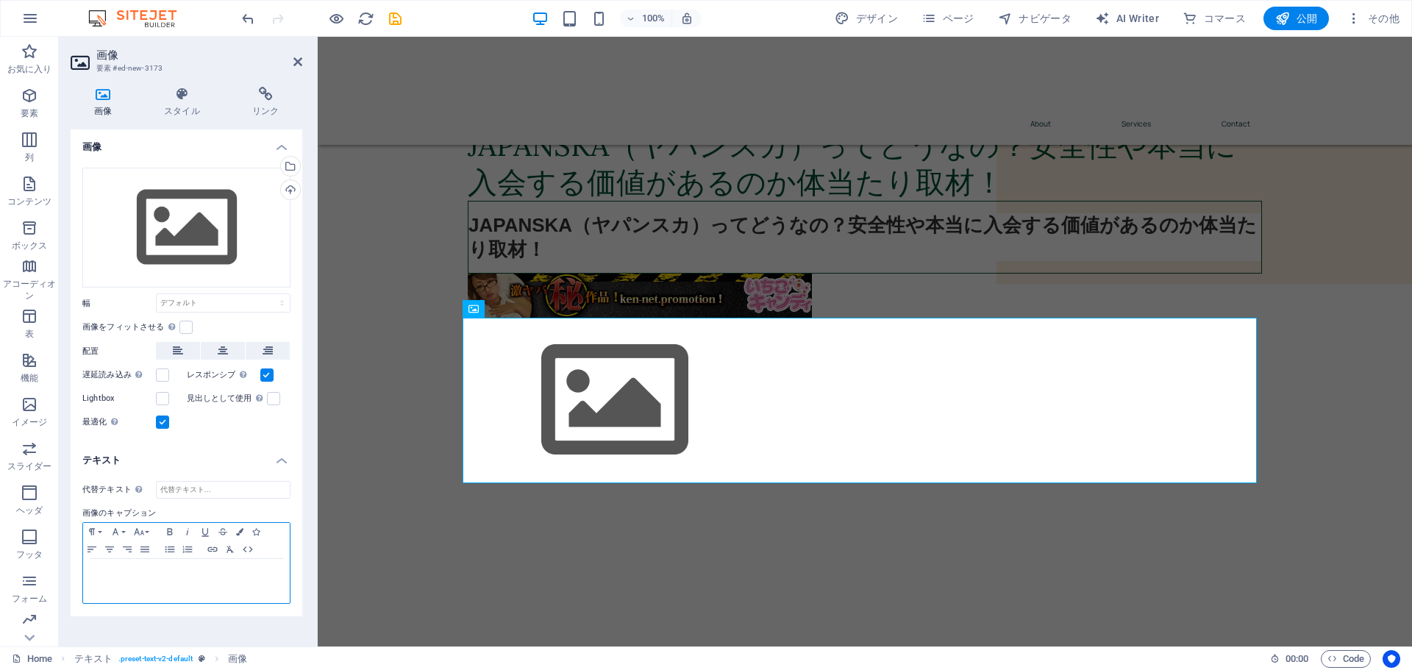
click at [154, 566] on p at bounding box center [186, 572] width 192 height 13
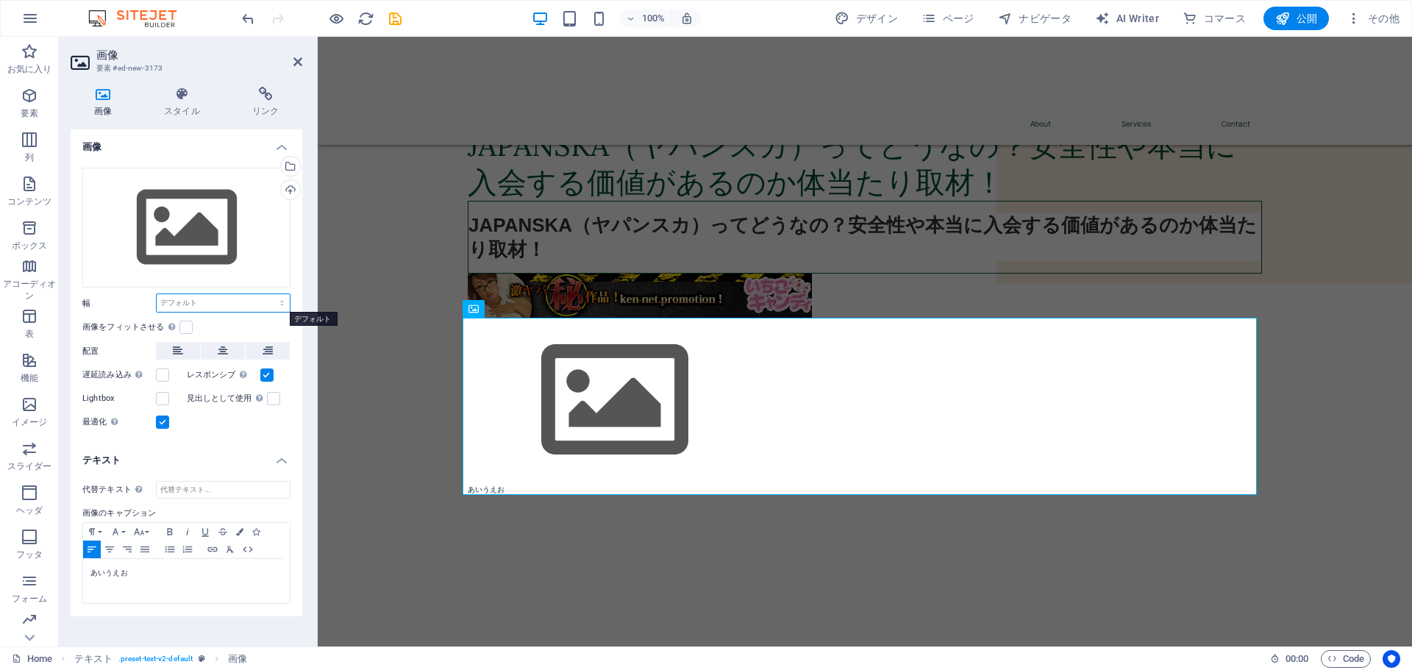
click at [224, 300] on select "デフォルト 自動 px rem % em vh vw" at bounding box center [223, 303] width 133 height 18
click at [157, 294] on select "デフォルト 自動 px rem % em vh vw" at bounding box center [223, 303] width 133 height 18
click at [282, 306] on select "デフォルト 自動 px rem % em vh vw" at bounding box center [223, 303] width 133 height 18
click at [157, 294] on select "デフォルト 自動 px rem % em vh vw" at bounding box center [223, 303] width 133 height 18
select select "DISABLED_OPTION_VALUE"
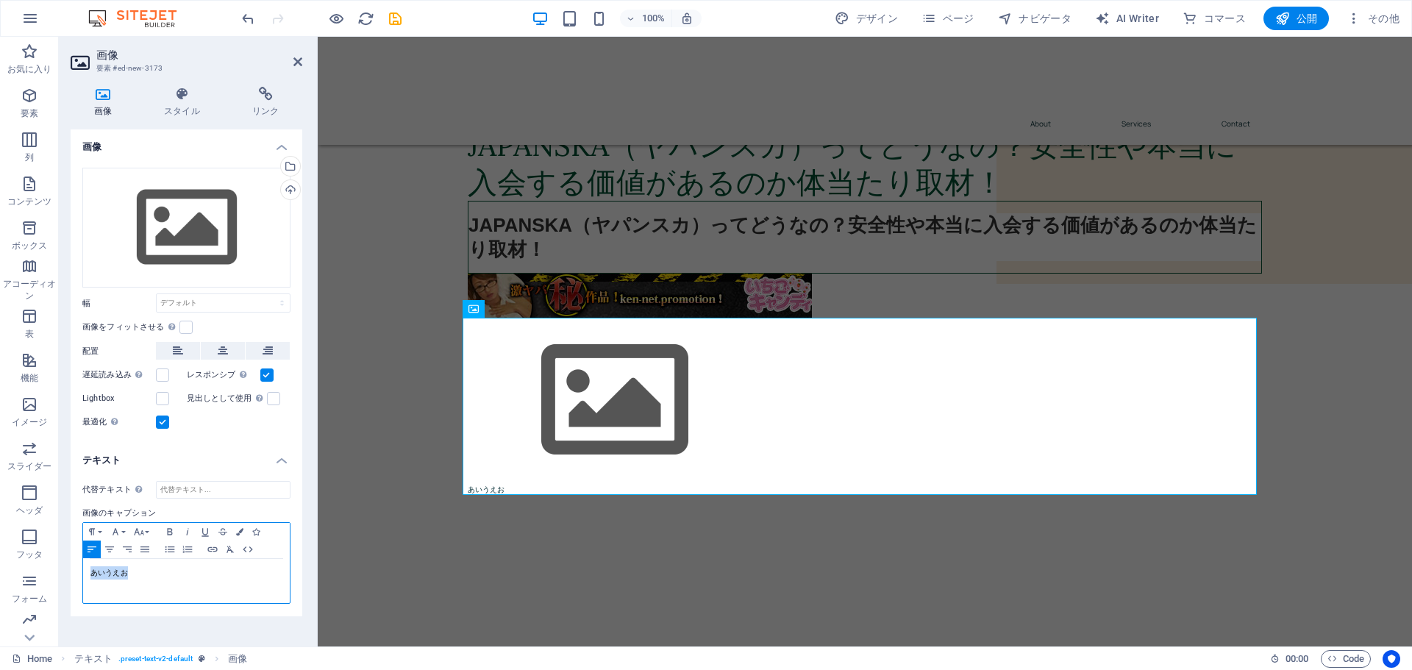
drag, startPoint x: 157, startPoint y: 572, endPoint x: 74, endPoint y: 574, distance: 83.9
click at [74, 575] on div "代替テキスト 代替テキストは、画像を表示できないデバイス (画像検索エンジンなど) で使用されます。ウェブサイトのアクセシビリティを高めるには、すべての画像に…" at bounding box center [187, 542] width 232 height 147
click at [95, 527] on icon "button" at bounding box center [92, 532] width 18 height 12
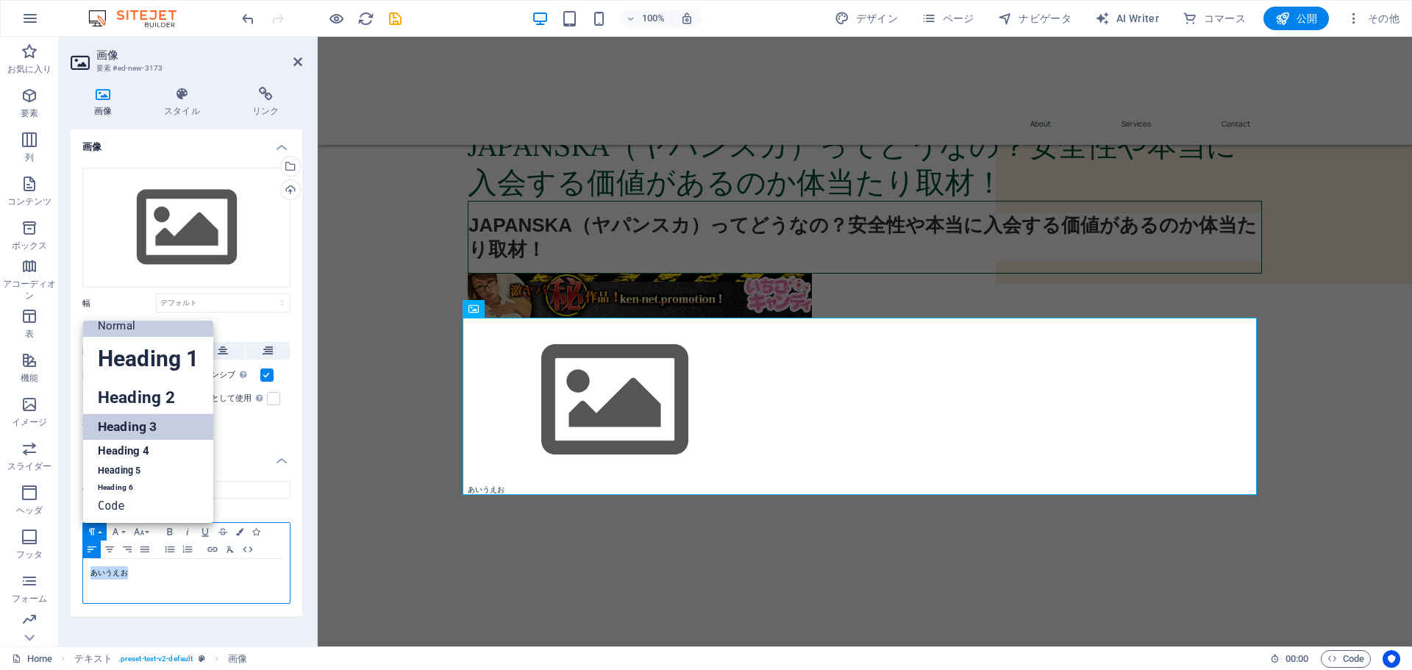
click at [118, 433] on link "Heading 3" at bounding box center [148, 427] width 130 height 26
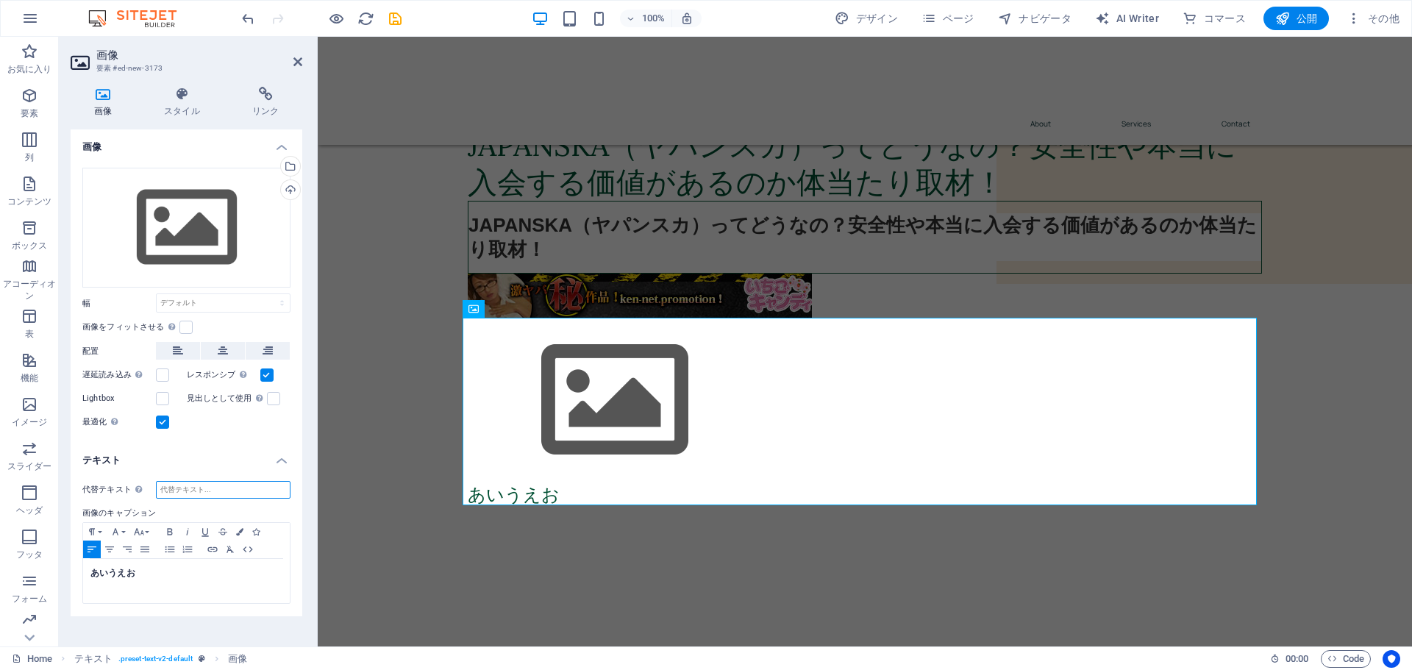
click at [210, 490] on input "代替テキスト 代替テキストは、画像を表示できないデバイス (画像検索エンジンなど) で使用されます。ウェブサイトのアクセシビリティを高めるには、すべての画像に…" at bounding box center [223, 490] width 135 height 18
click at [155, 580] on div "あいうえお" at bounding box center [186, 581] width 207 height 44
drag, startPoint x: 160, startPoint y: 580, endPoint x: 80, endPoint y: 579, distance: 79.4
click at [80, 579] on div "代替テキスト 代替テキストは、画像を表示できないデバイス (画像検索エンジンなど) で使用されます。ウェブサイトのアクセシビリティを高めるには、すべての画像に…" at bounding box center [187, 542] width 232 height 147
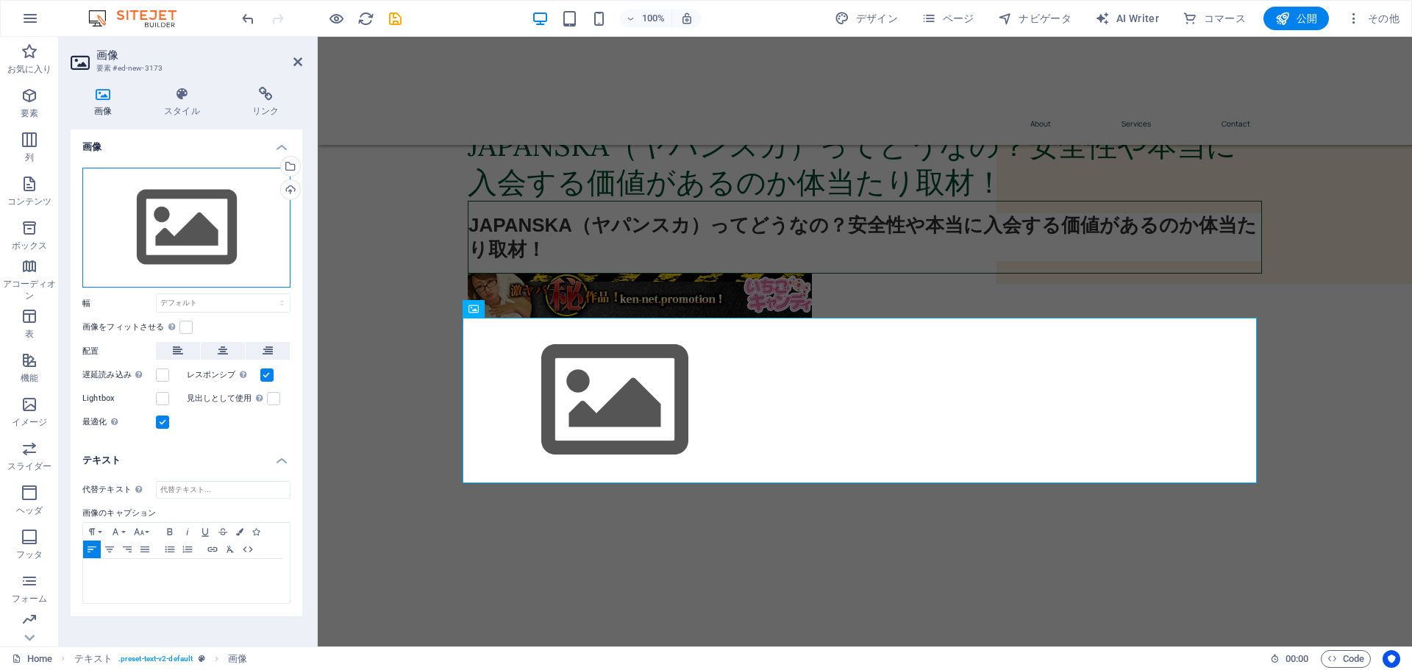
click at [177, 227] on div "ここにファイルをドラッグするか、クリックしてファイルを選択するか、 ［ファイル］または無料のストック写真・動画からファイルを選択 してください。" at bounding box center [186, 228] width 208 height 121
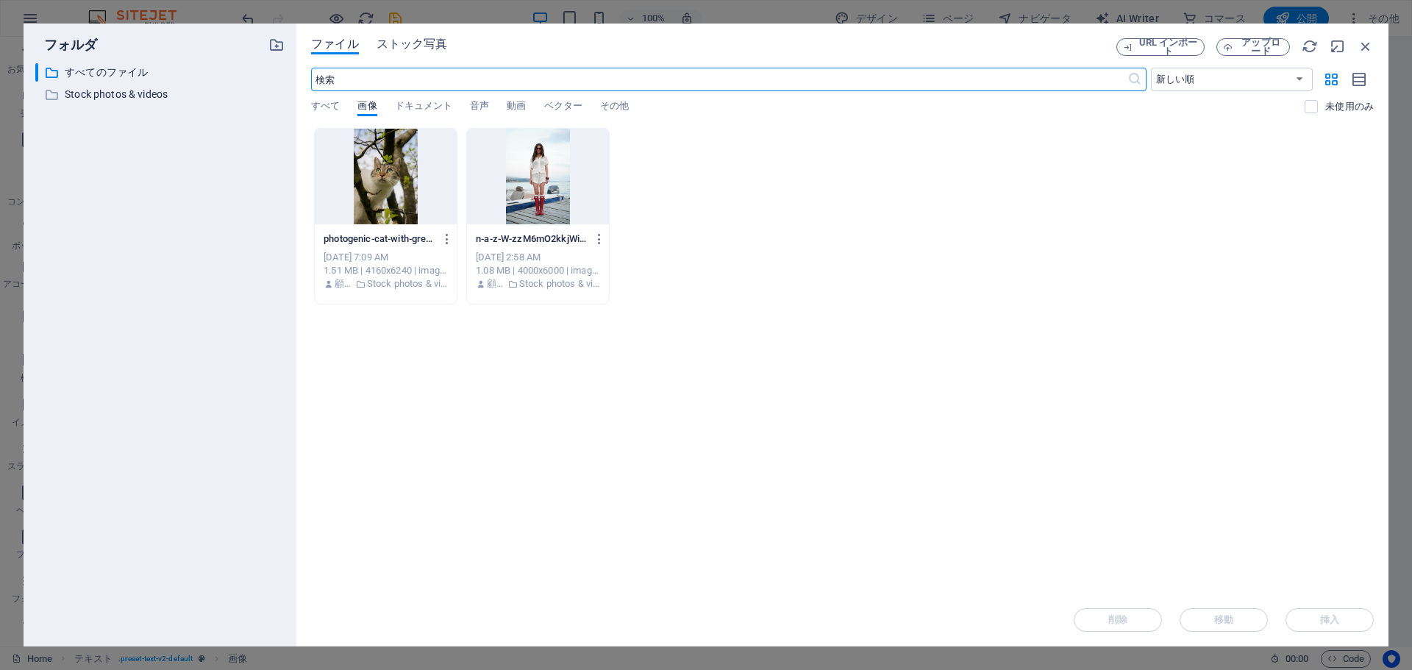
click at [424, 42] on span "ストック写真" at bounding box center [412, 44] width 71 height 18
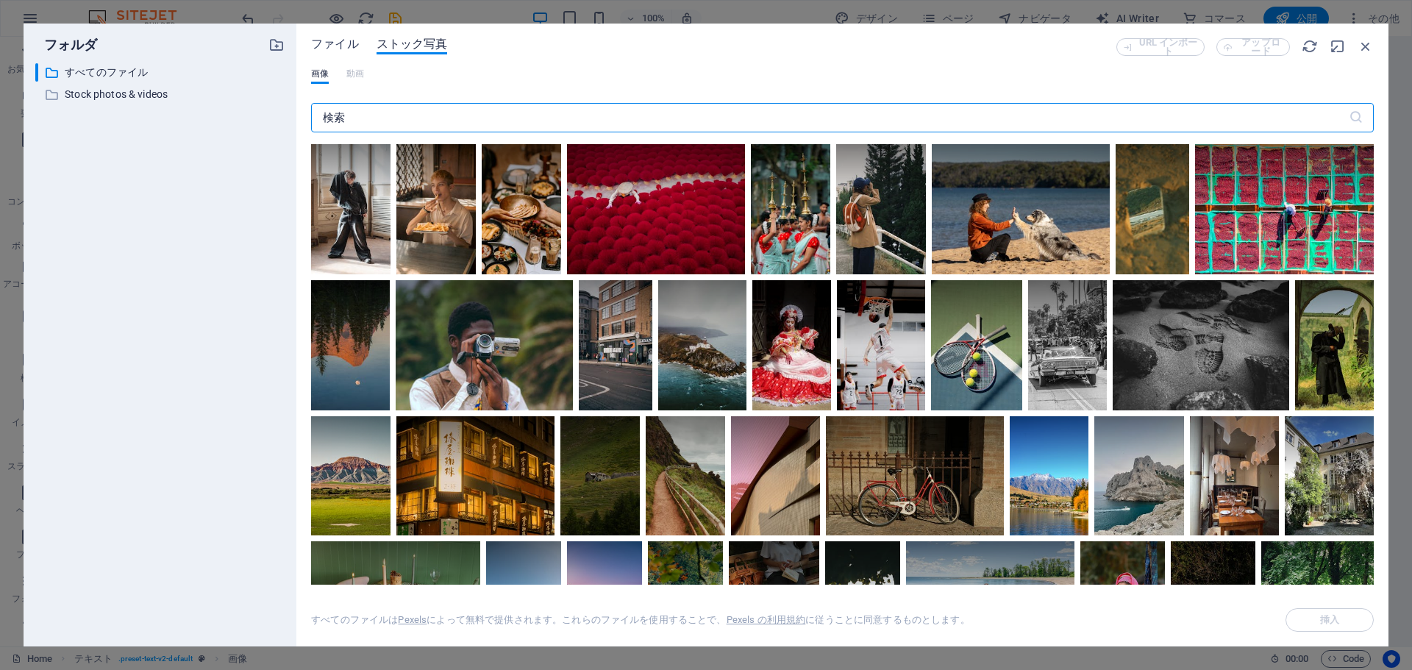
click at [332, 41] on span "ファイル" at bounding box center [334, 44] width 47 height 18
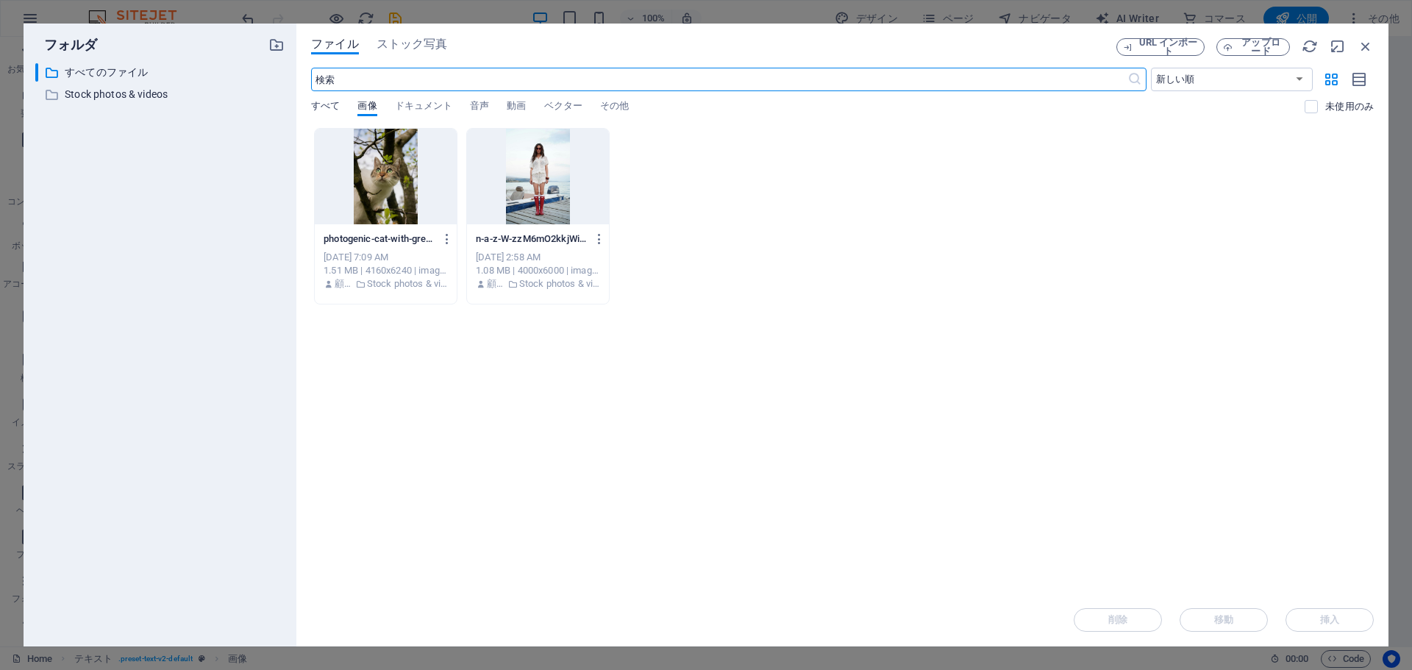
click at [328, 105] on span "すべて" at bounding box center [325, 107] width 29 height 21
click at [1160, 46] on span "URL インポート" at bounding box center [1169, 47] width 60 height 18
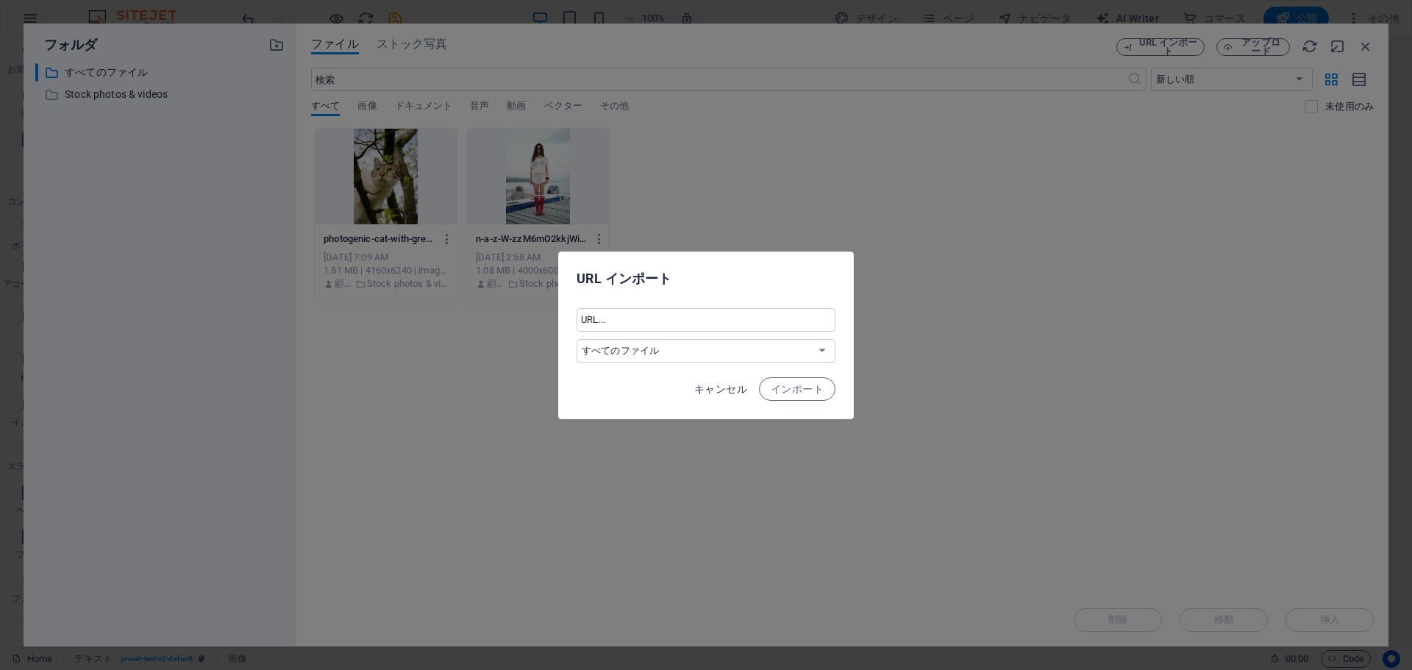
click at [736, 388] on span "キャンセル" at bounding box center [720, 389] width 53 height 12
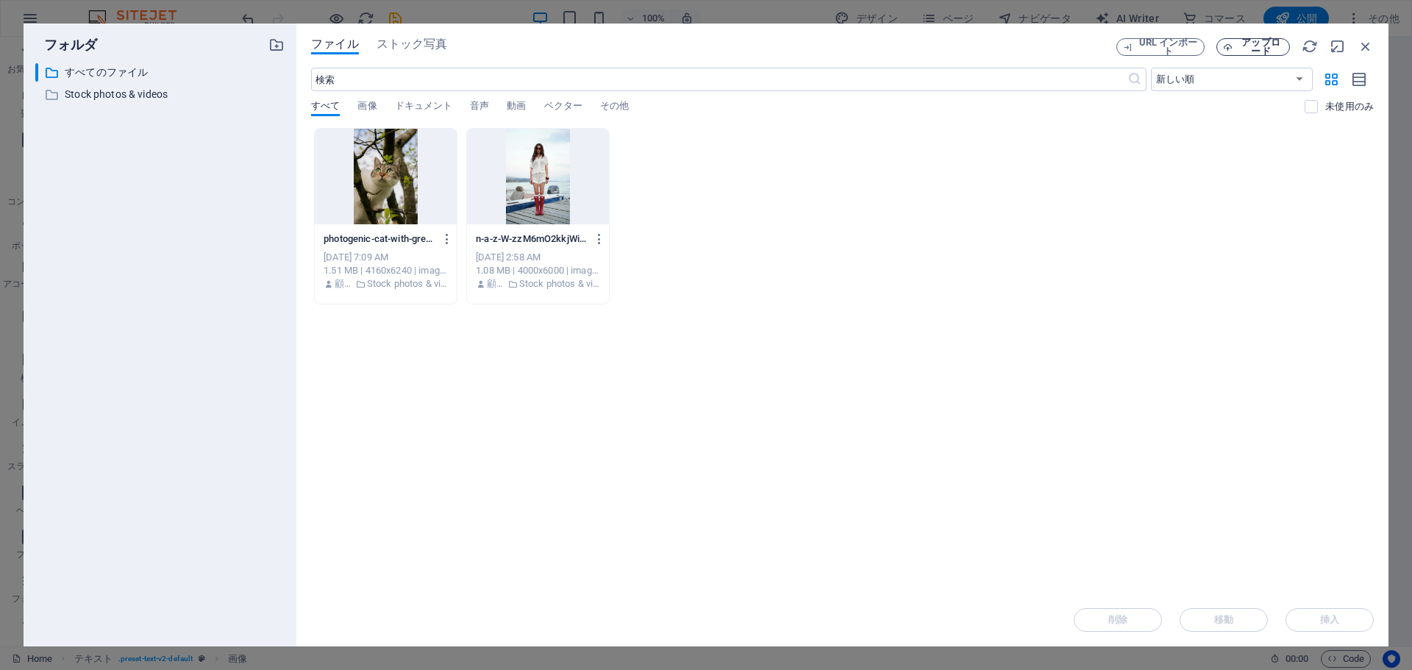
click at [1252, 46] on span "アップロード" at bounding box center [1261, 47] width 45 height 18
click at [1367, 48] on icon "button" at bounding box center [1366, 46] width 16 height 16
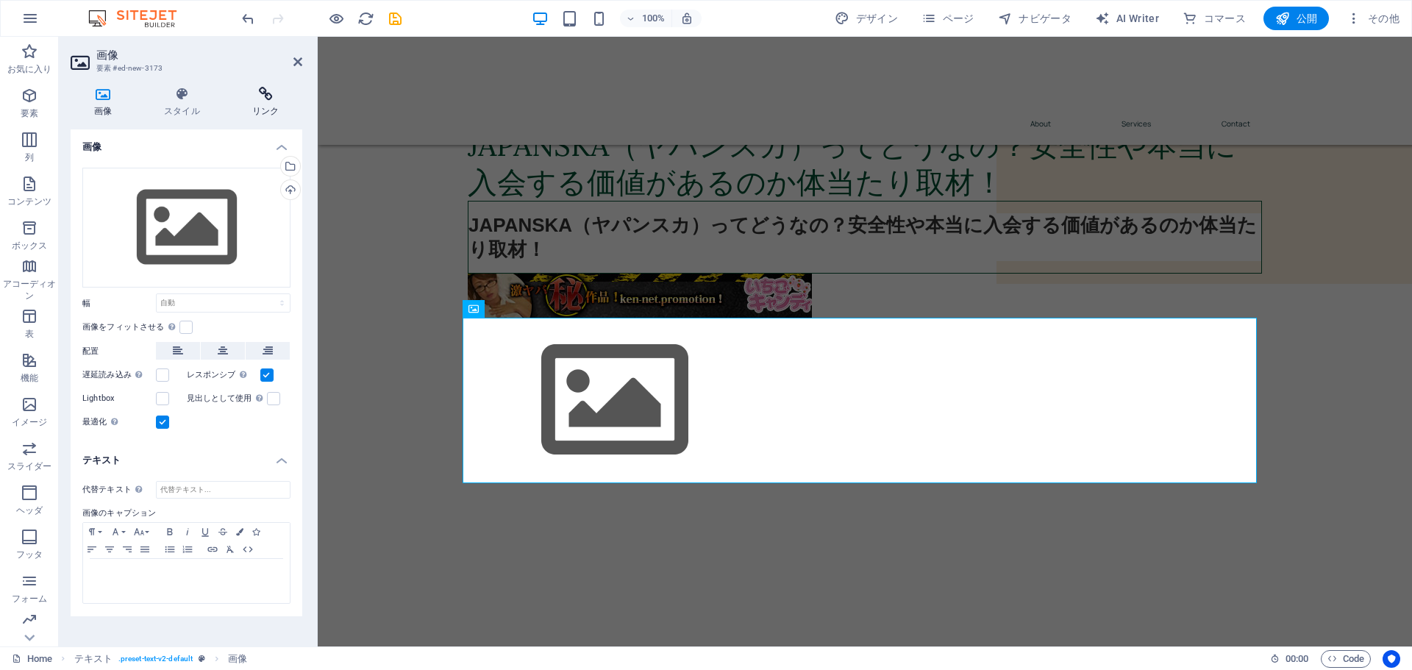
click at [265, 94] on icon at bounding box center [266, 94] width 74 height 15
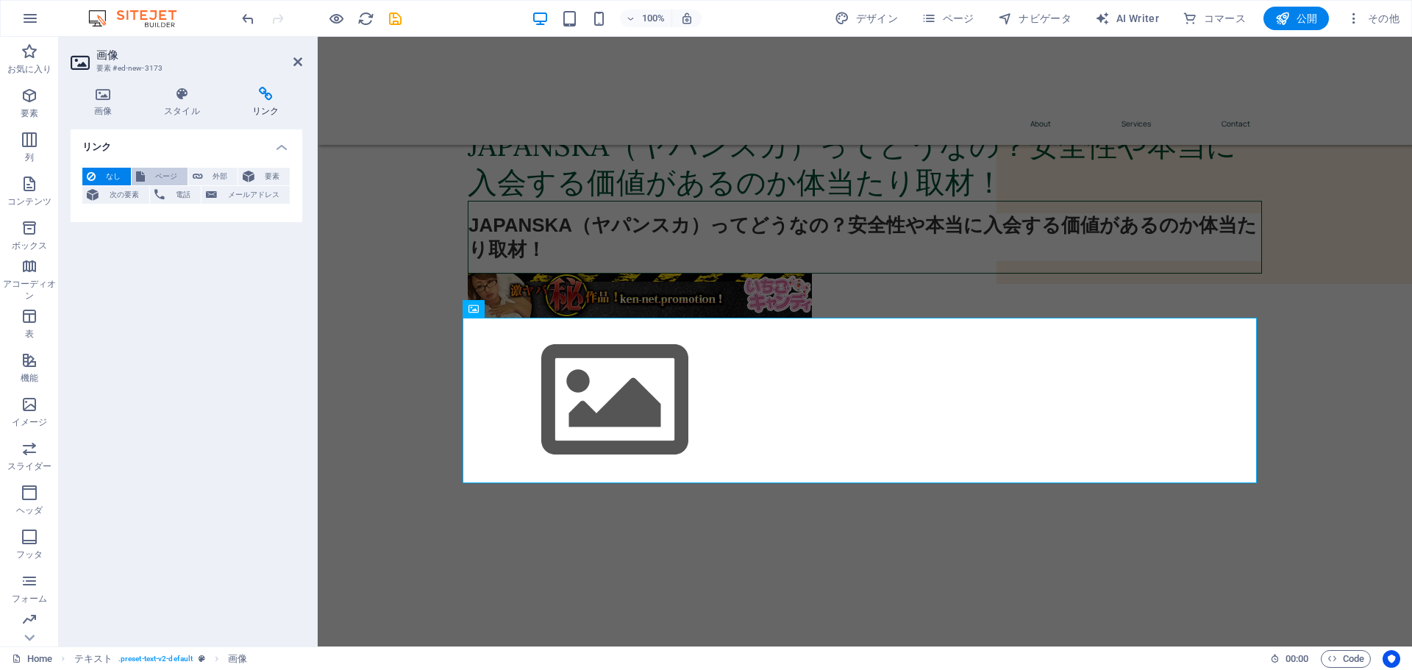
click at [165, 176] on span "ページ" at bounding box center [166, 177] width 34 height 18
select select
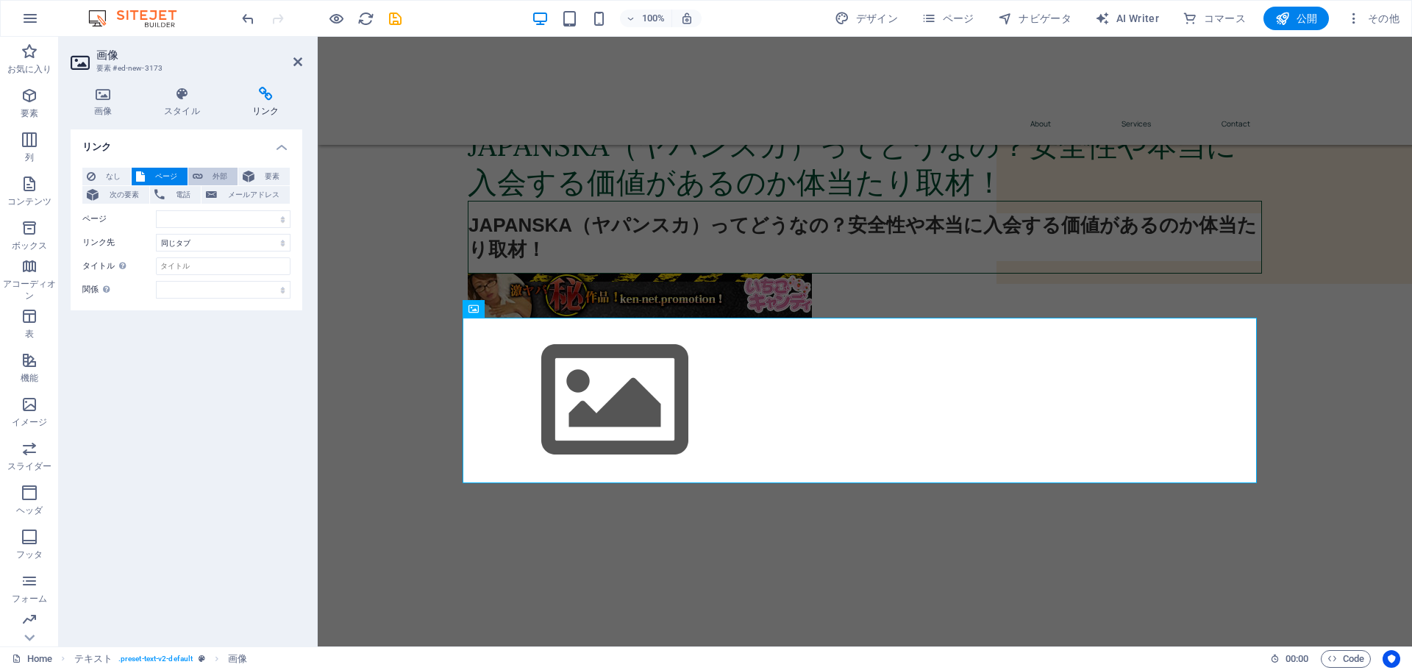
click at [215, 176] on span "外部" at bounding box center [220, 177] width 26 height 18
select select "blank"
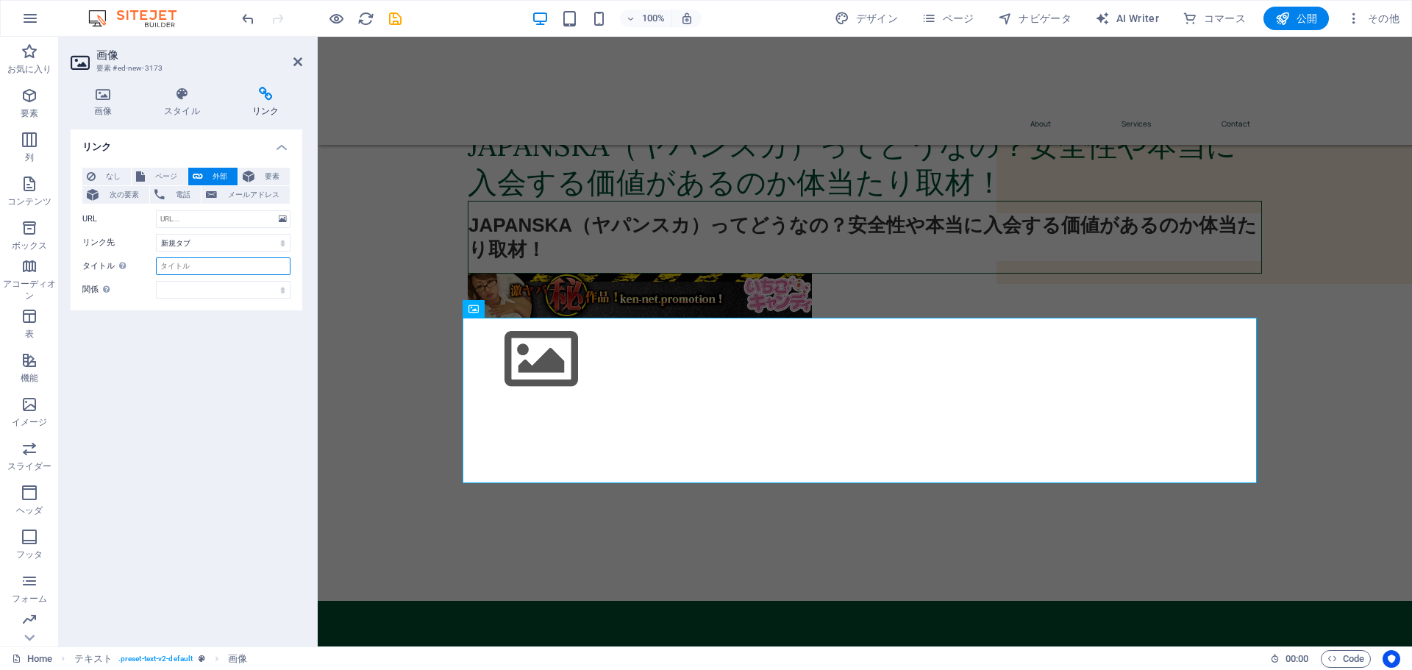
click at [208, 268] on input "タイトル 追加リンクの説明。リンクテキストと同じにしないでください。タイトルは、要素の上にカーソルを動かしたときにヒントのテキストとしてよく表示されます。よく…" at bounding box center [223, 266] width 135 height 18
type input "あいうえお"
click at [280, 292] on select "alternate 作成者 bookmark 外部 ヘルプ ライセンス 次へ nofollow noreferrer noopener 前へ 検索 タグ" at bounding box center [223, 290] width 135 height 18
click at [299, 63] on icon at bounding box center [297, 62] width 9 height 12
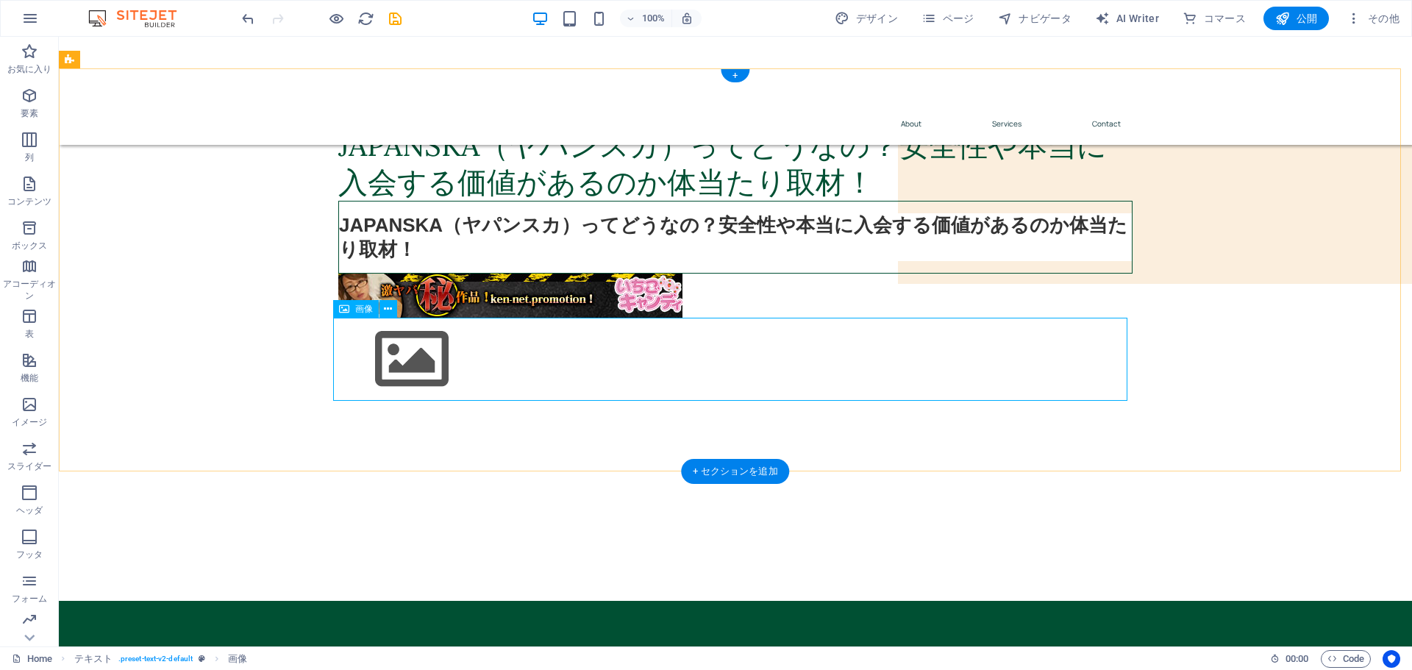
click at [523, 360] on figure at bounding box center [735, 359] width 794 height 83
click at [481, 421] on div "JAPANSKA（ヤパンスカ）ってどうなの？安全性や本当に入会する価値があるのか体当たり取材！ JAPANSKA（ヤパンスカ）ってどうなの？安全性や本当に入会…" at bounding box center [735, 269] width 1353 height 403
click at [480, 363] on figure at bounding box center [735, 359] width 794 height 83
click at [392, 310] on icon at bounding box center [388, 309] width 8 height 15
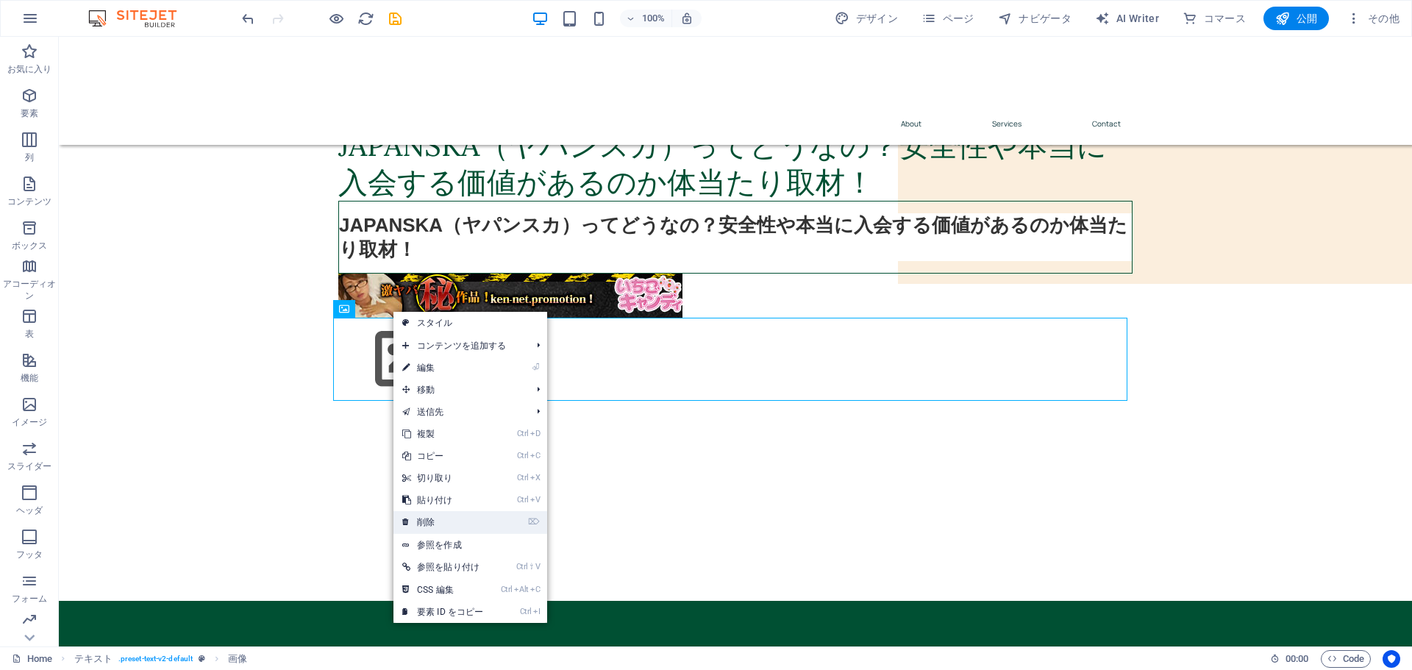
click at [441, 519] on link "⌦ 削除" at bounding box center [443, 522] width 99 height 22
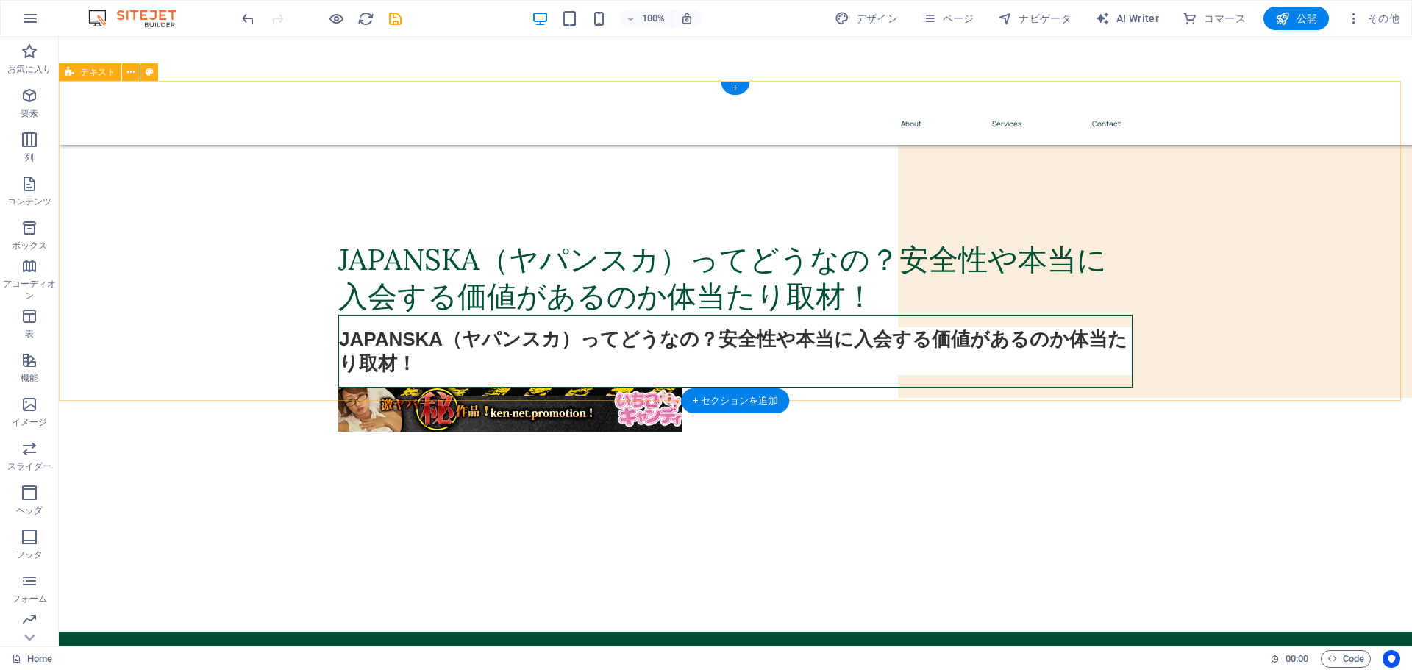
scroll to position [0, 0]
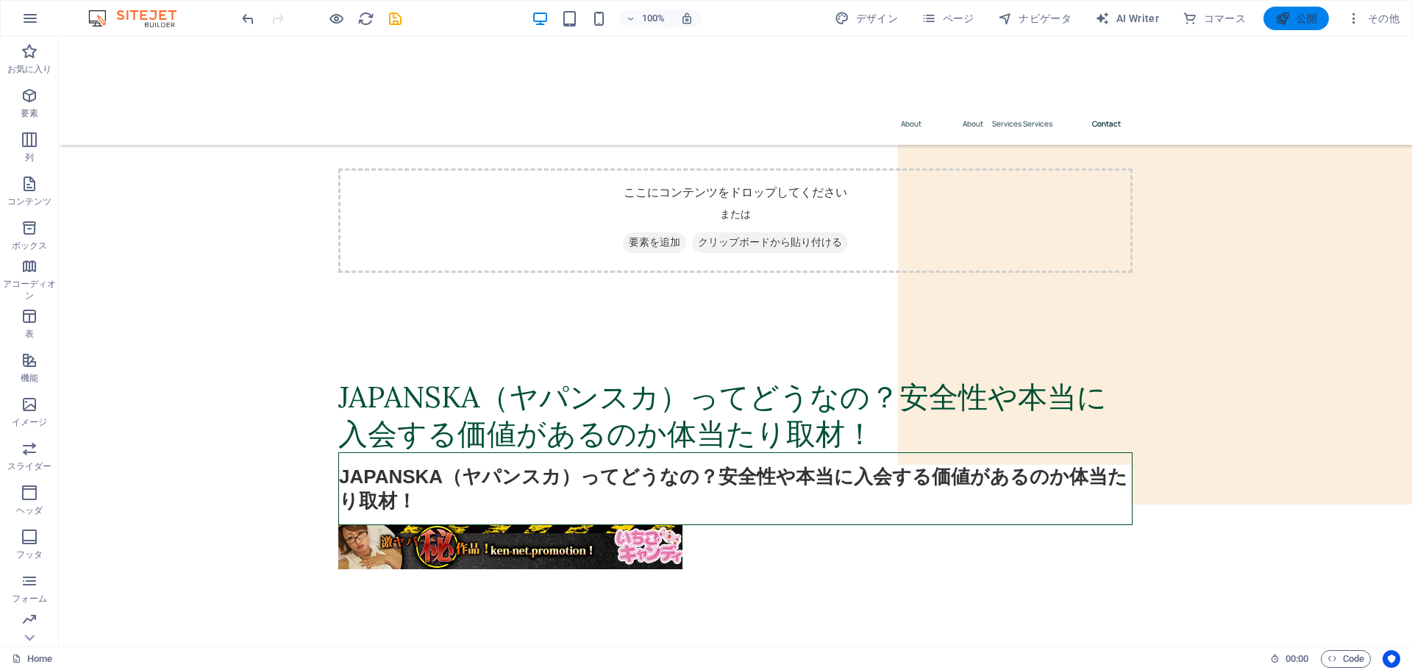
click at [1293, 19] on span "公開" at bounding box center [1296, 18] width 42 height 15
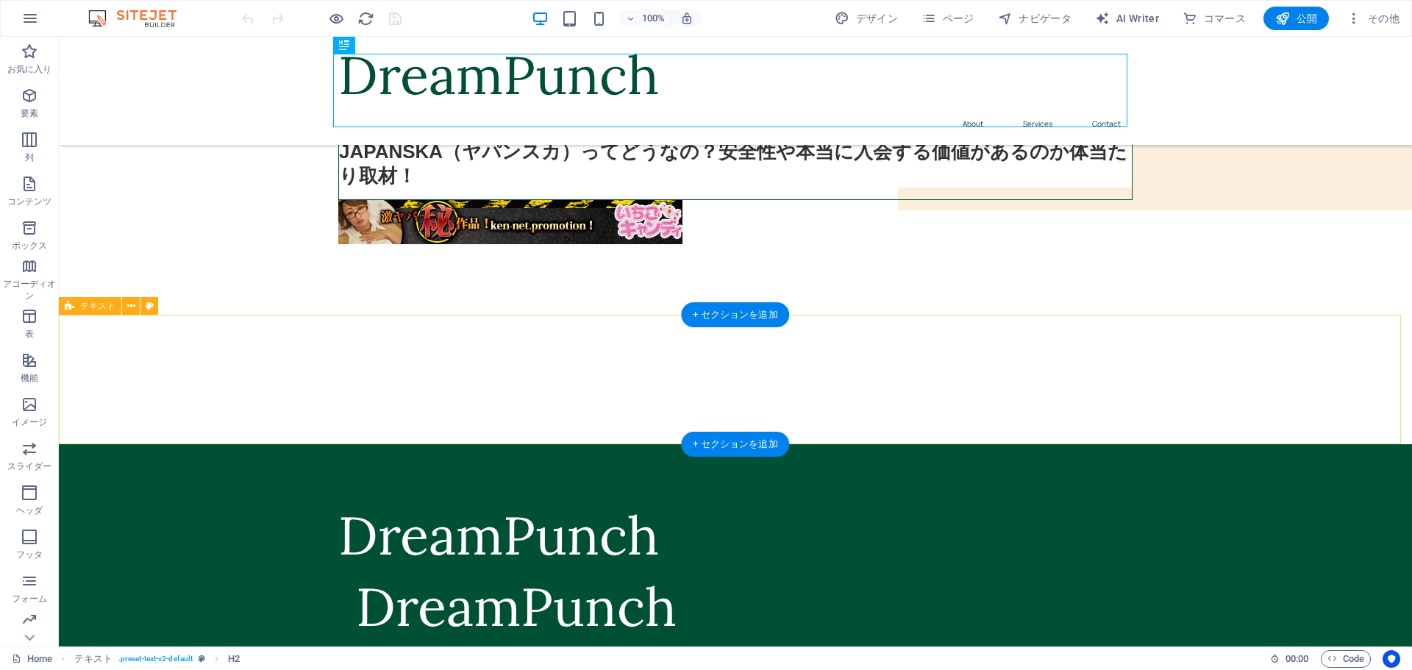
scroll to position [441, 0]
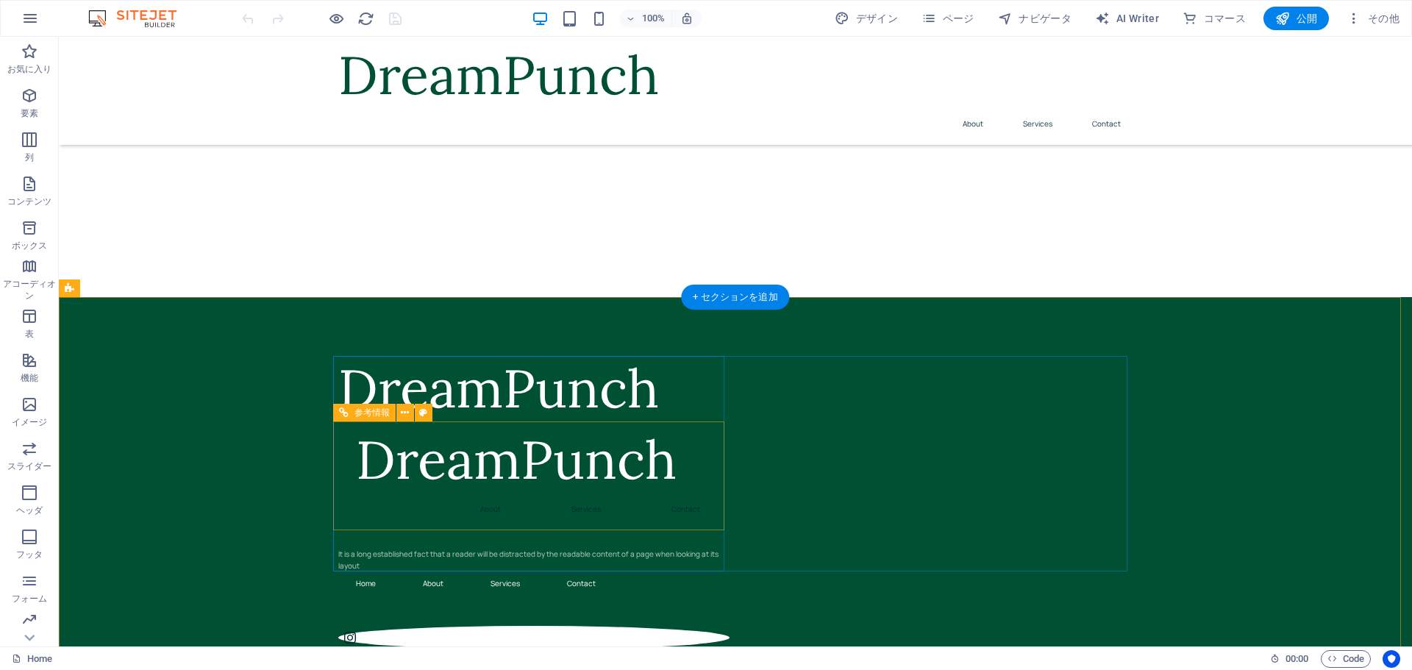
click at [572, 460] on div "DreamPunch" at bounding box center [534, 459] width 356 height 65
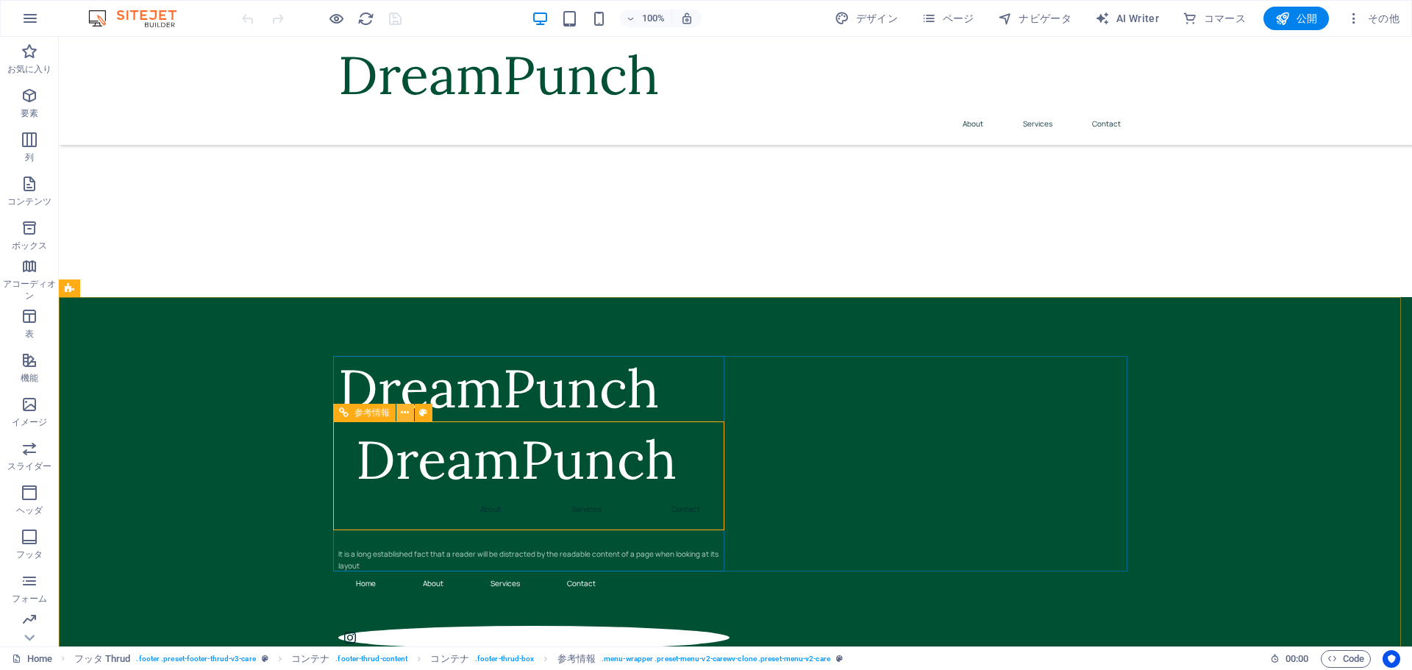
click at [405, 412] on icon at bounding box center [405, 412] width 8 height 15
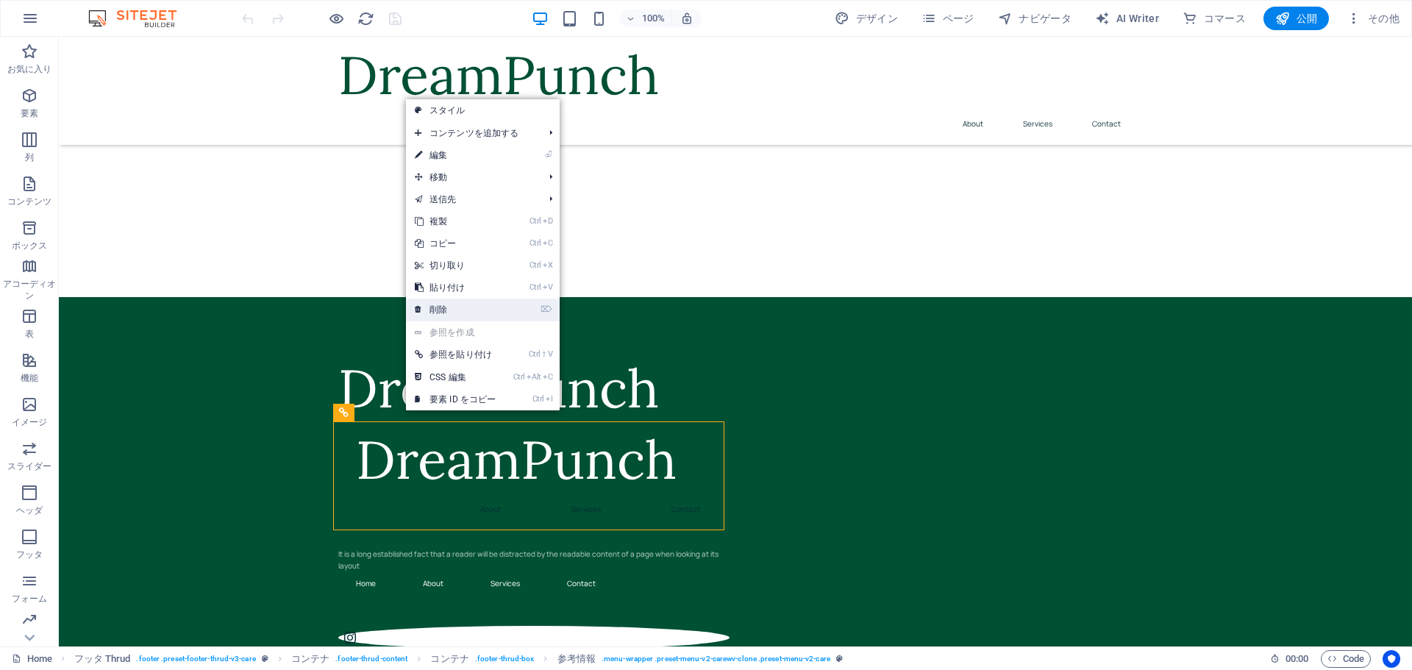
click at [466, 310] on link "⌦ 削除" at bounding box center [455, 310] width 99 height 22
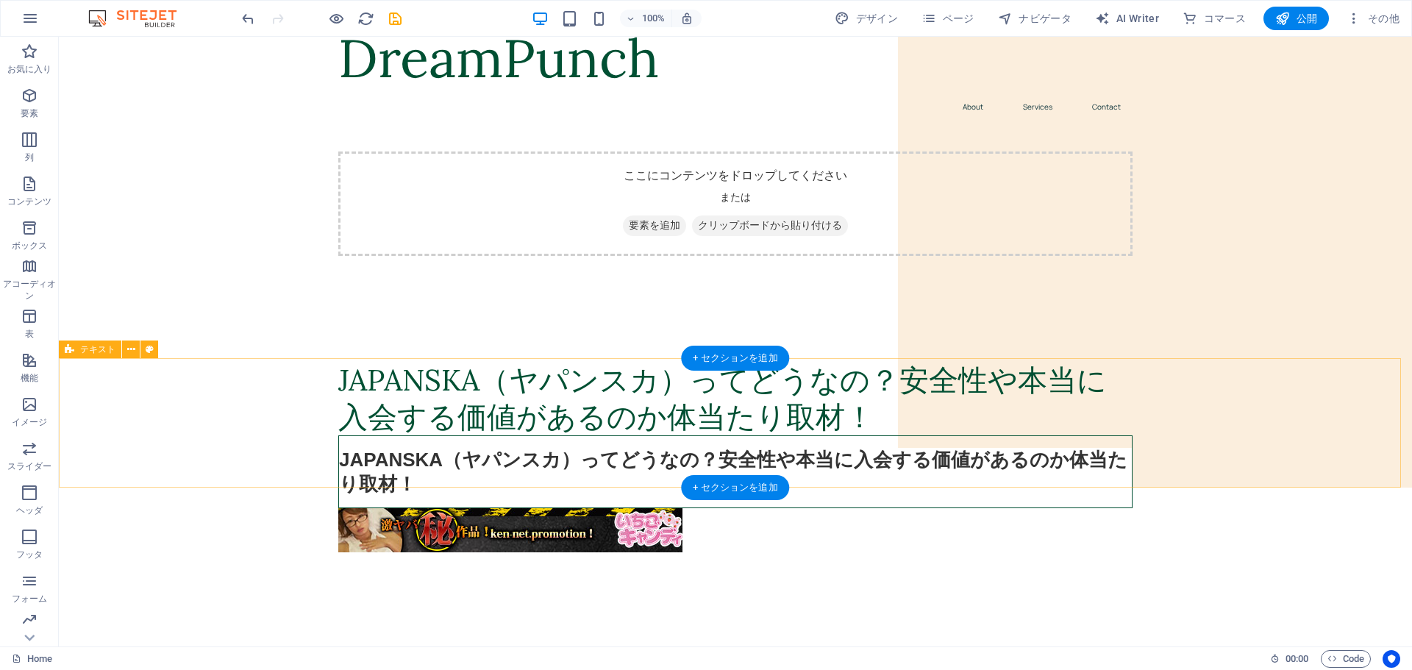
scroll to position [0, 0]
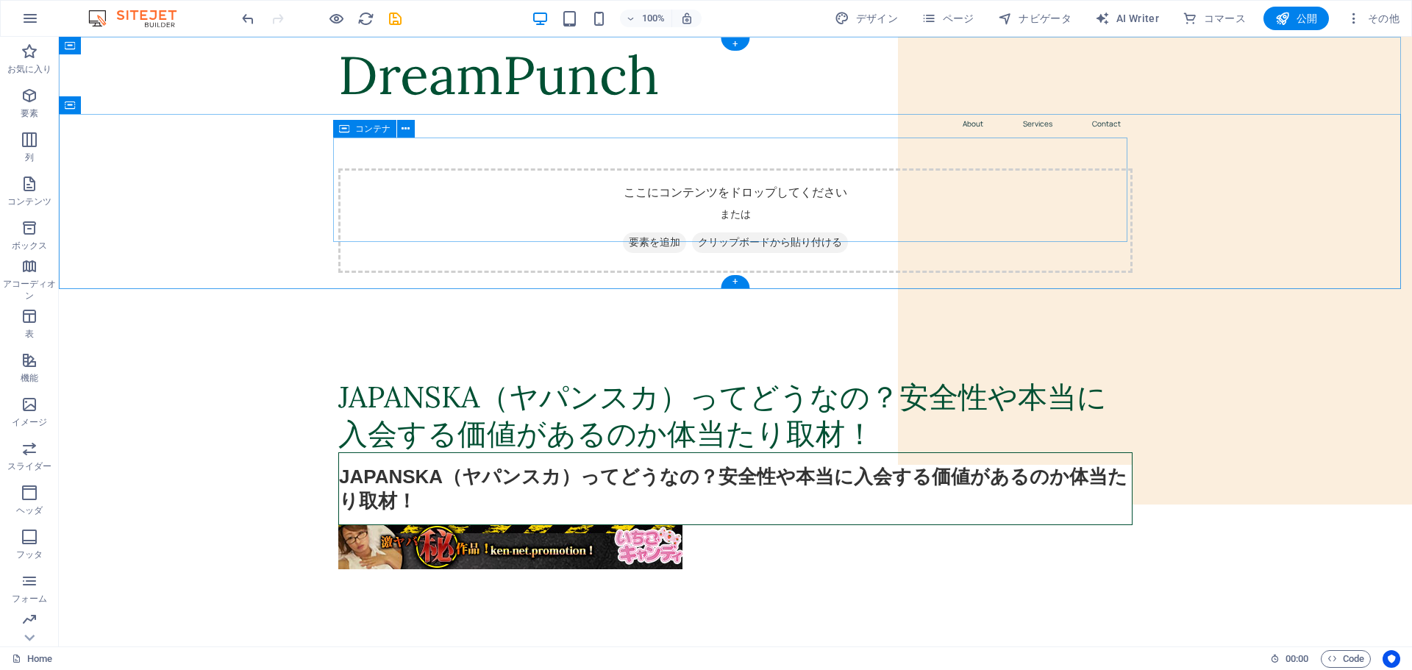
click at [641, 232] on span "要素を追加" at bounding box center [654, 242] width 63 height 21
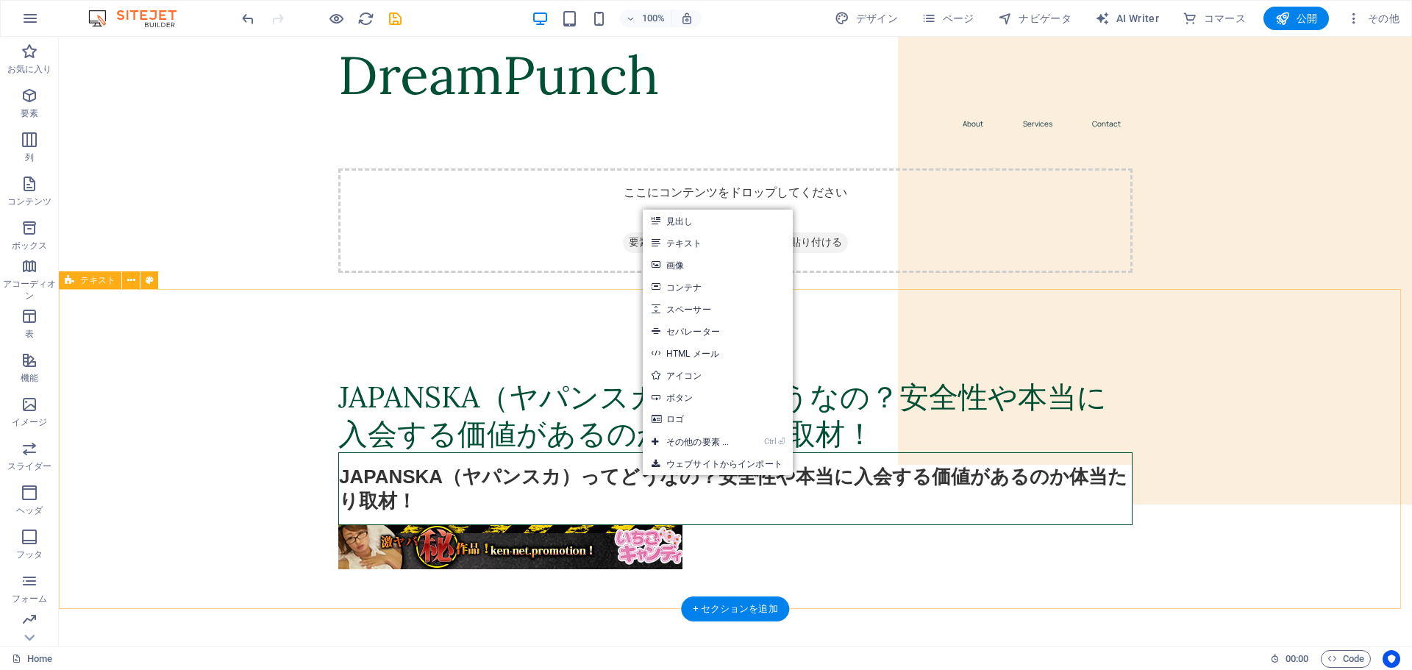
click at [301, 565] on div "JAPANSKA（ヤパンスカ）ってどうなの？安全性や本当に入会する価値があるのか体当たり取材！ JAPANSKA（ヤパンスカ）ってどうなの？安全性や本当に入会…" at bounding box center [735, 480] width 1353 height 320
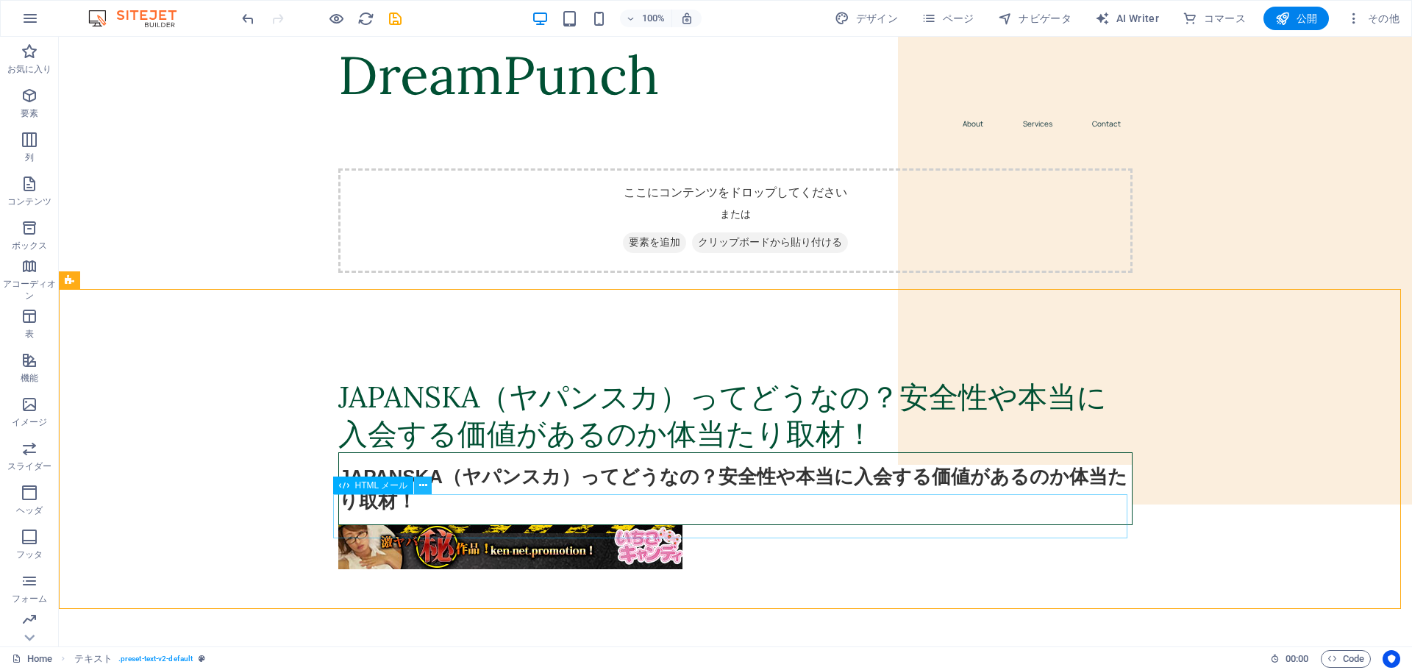
click at [422, 488] on icon at bounding box center [423, 485] width 8 height 15
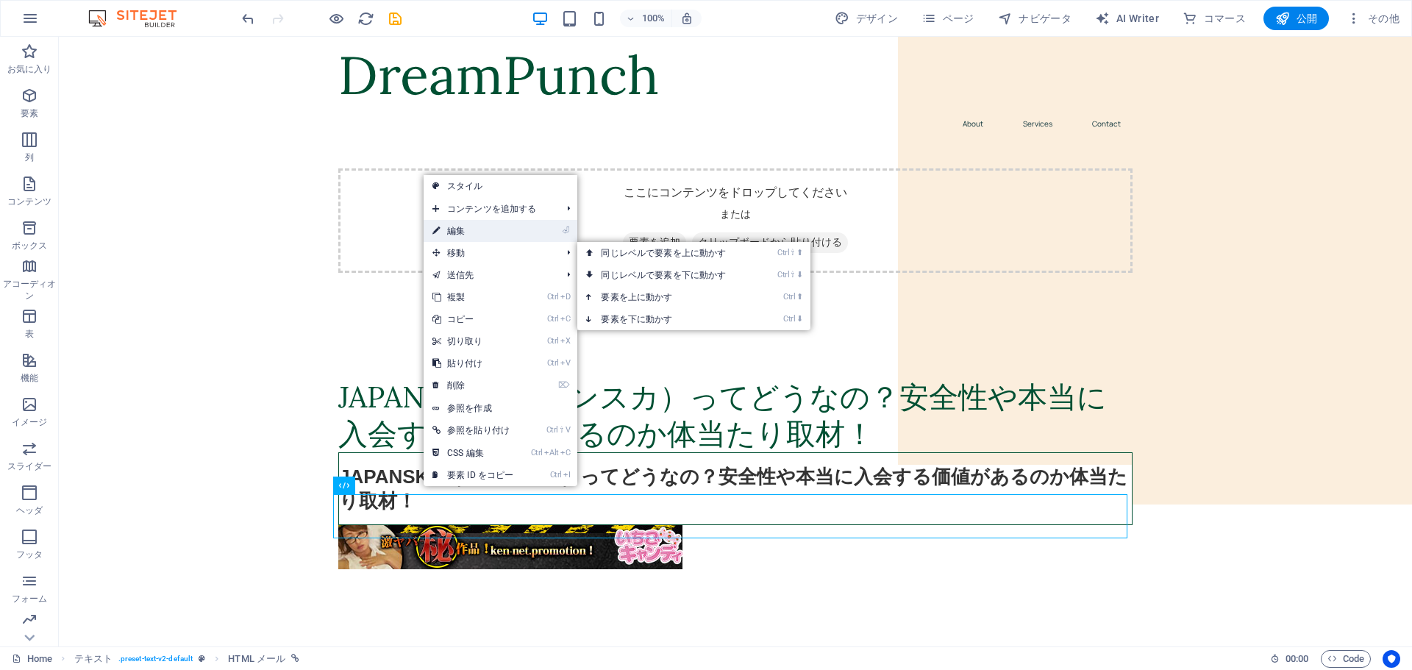
click at [489, 230] on link "⏎ 編集" at bounding box center [473, 231] width 99 height 22
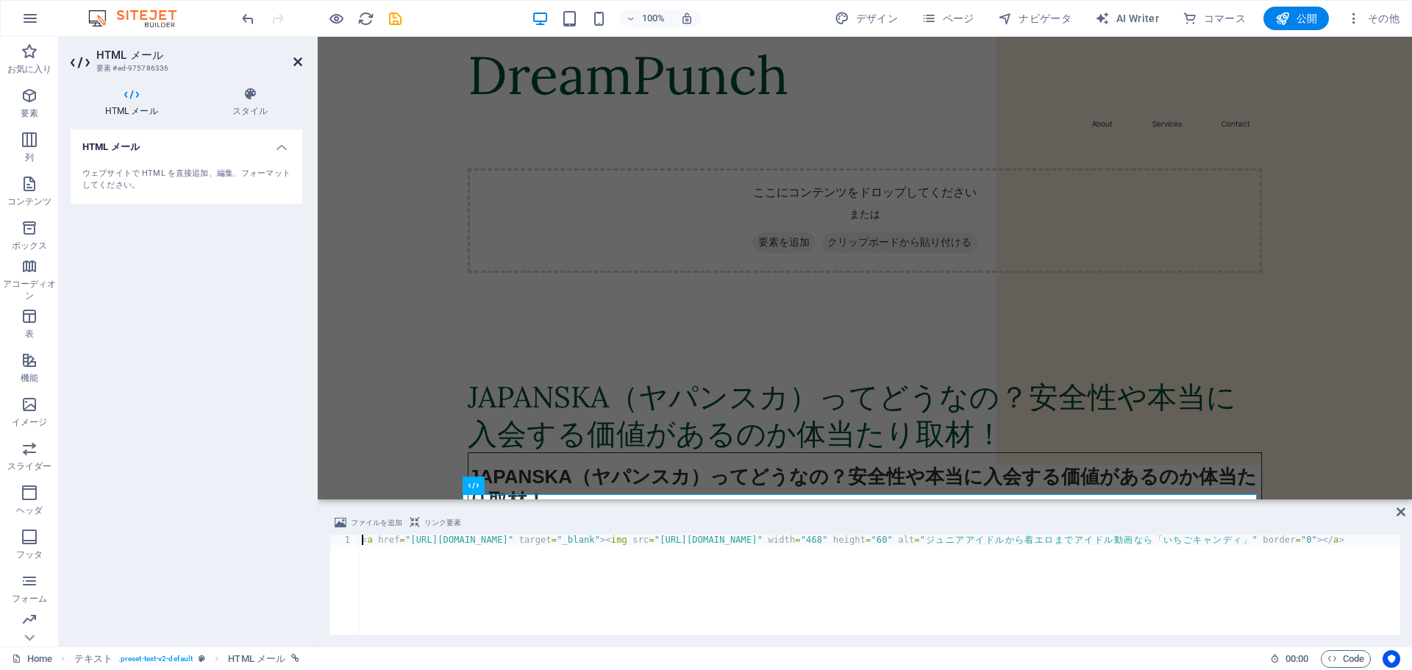
click at [293, 60] on icon at bounding box center [297, 62] width 9 height 12
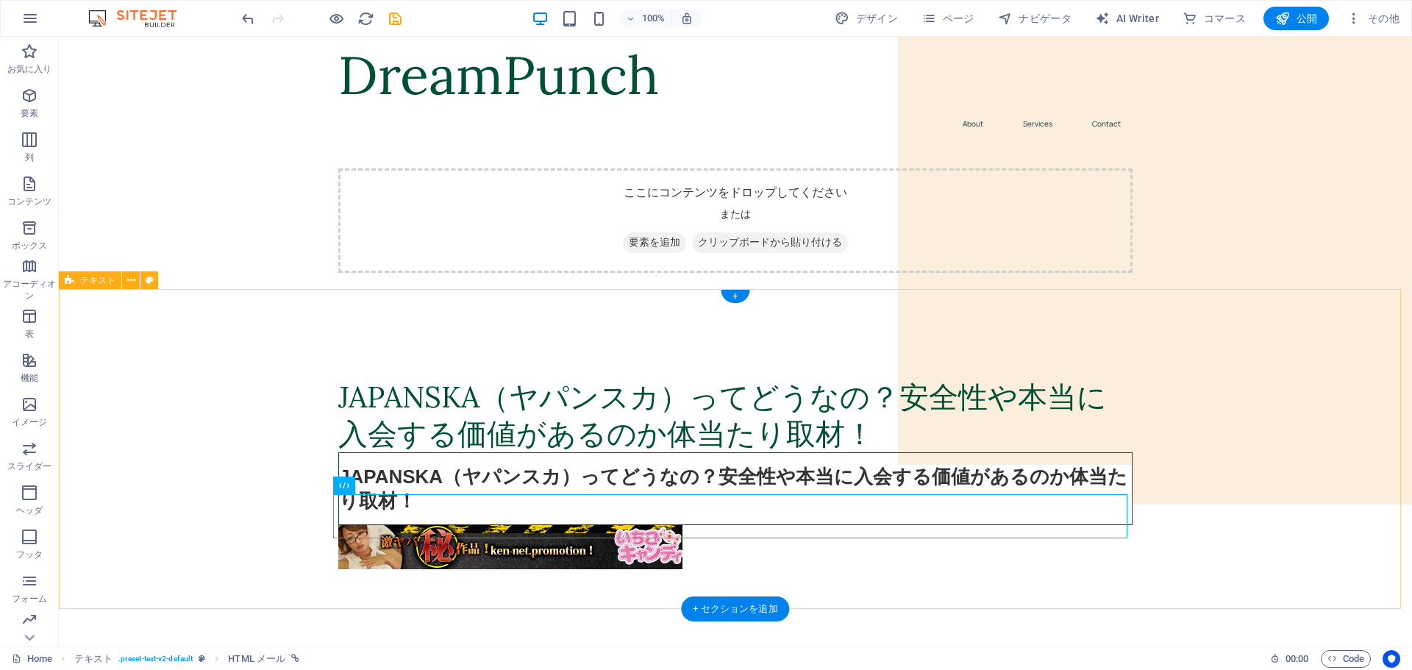
click at [213, 425] on div "JAPANSKA（ヤパンスカ）ってどうなの？安全性や本当に入会する価値があるのか体当たり取材！ JAPANSKA（ヤパンスカ）ってどうなの？安全性や本当に入会…" at bounding box center [735, 480] width 1353 height 320
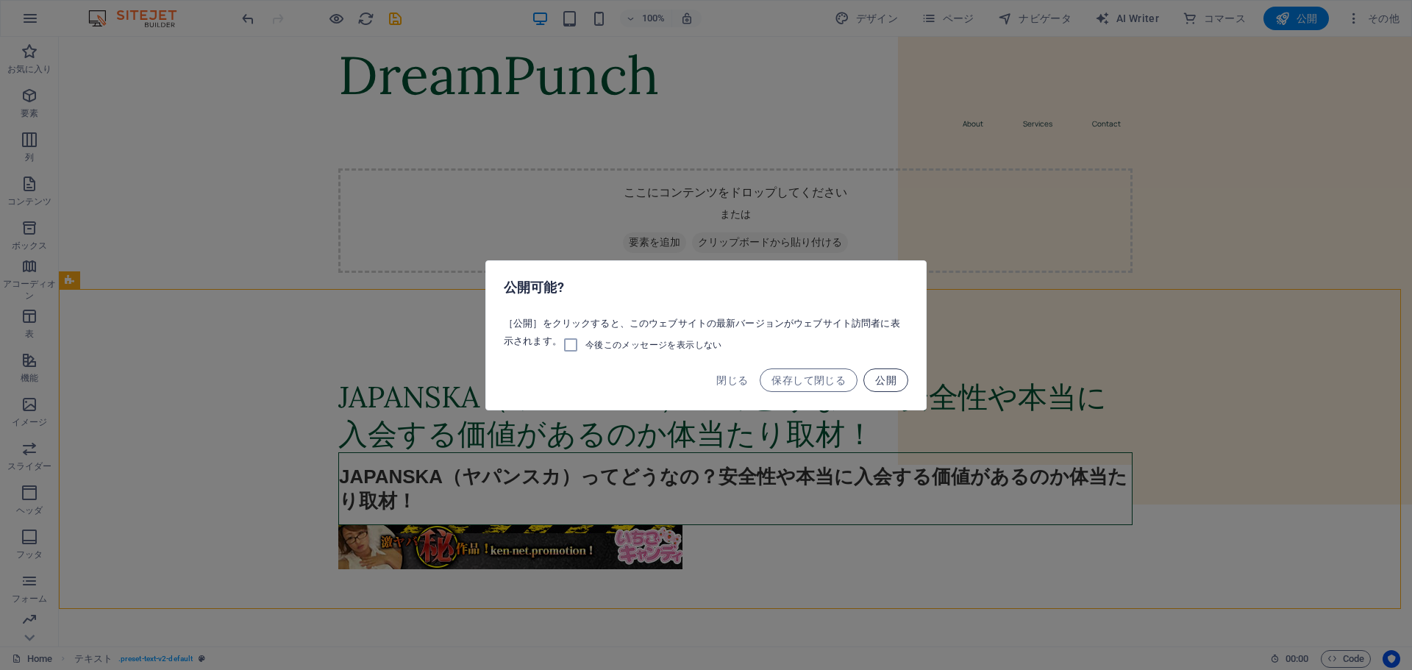
click at [884, 380] on span "公開" at bounding box center [885, 380] width 21 height 12
